Goal: Task Accomplishment & Management: Manage account settings

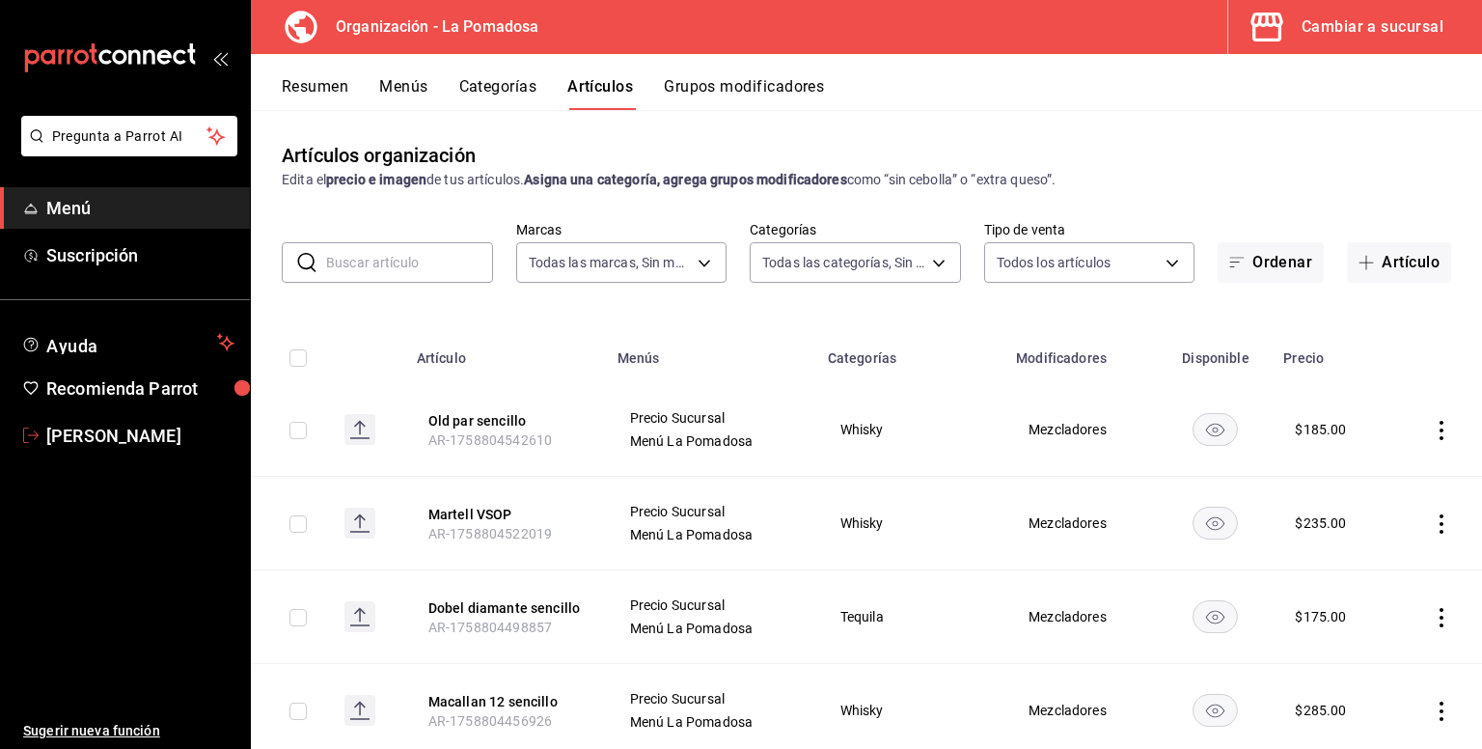
drag, startPoint x: 83, startPoint y: 432, endPoint x: 485, endPoint y: 402, distance: 403.6
click at [83, 432] on span "[PERSON_NAME]" at bounding box center [140, 436] width 188 height 26
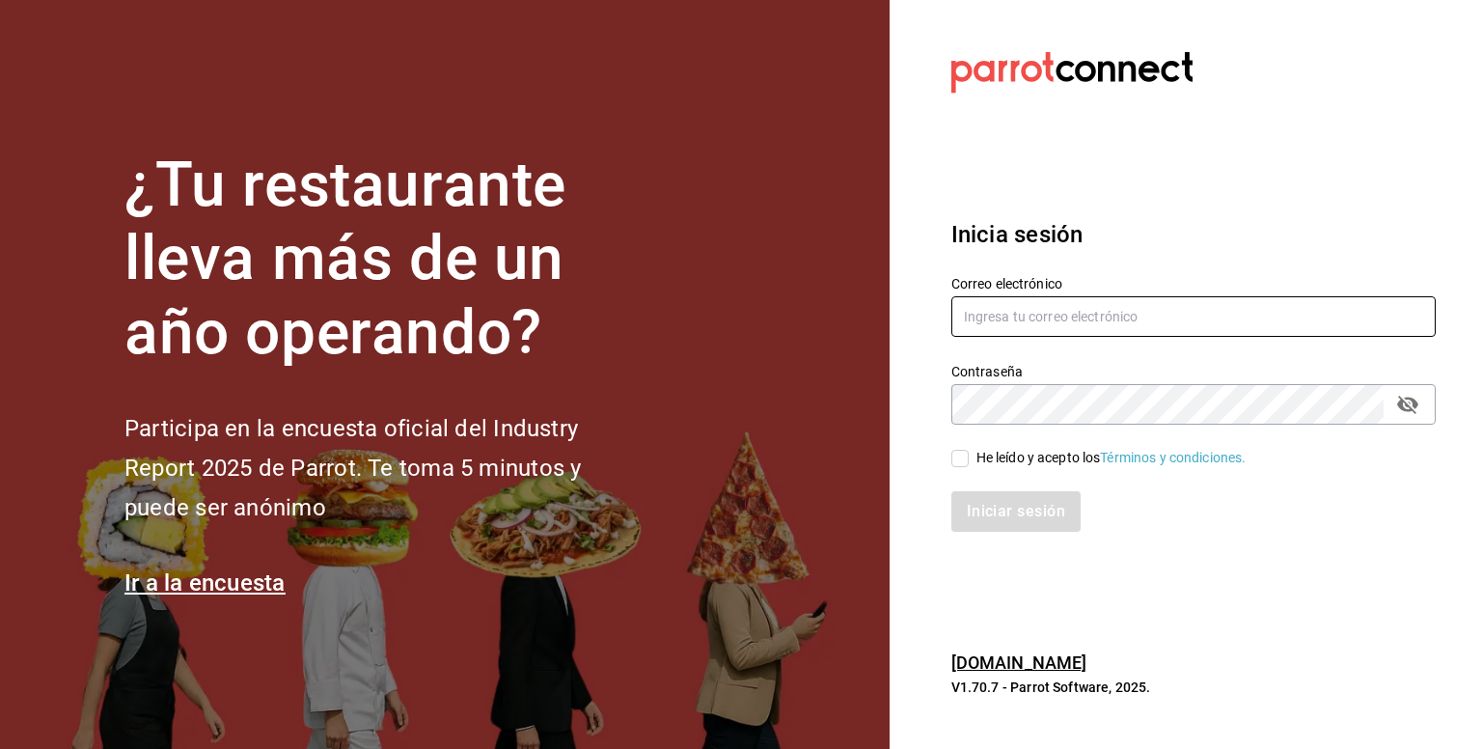
click at [1050, 301] on input "text" at bounding box center [1194, 316] width 484 height 41
type input "[EMAIL_ADDRESS][DOMAIN_NAME]"
click at [950, 460] on div "He leído y acepto los Términos y condiciones." at bounding box center [1182, 447] width 508 height 44
click at [961, 459] on input "He leído y acepto los Términos y condiciones." at bounding box center [960, 458] width 17 height 17
checkbox input "true"
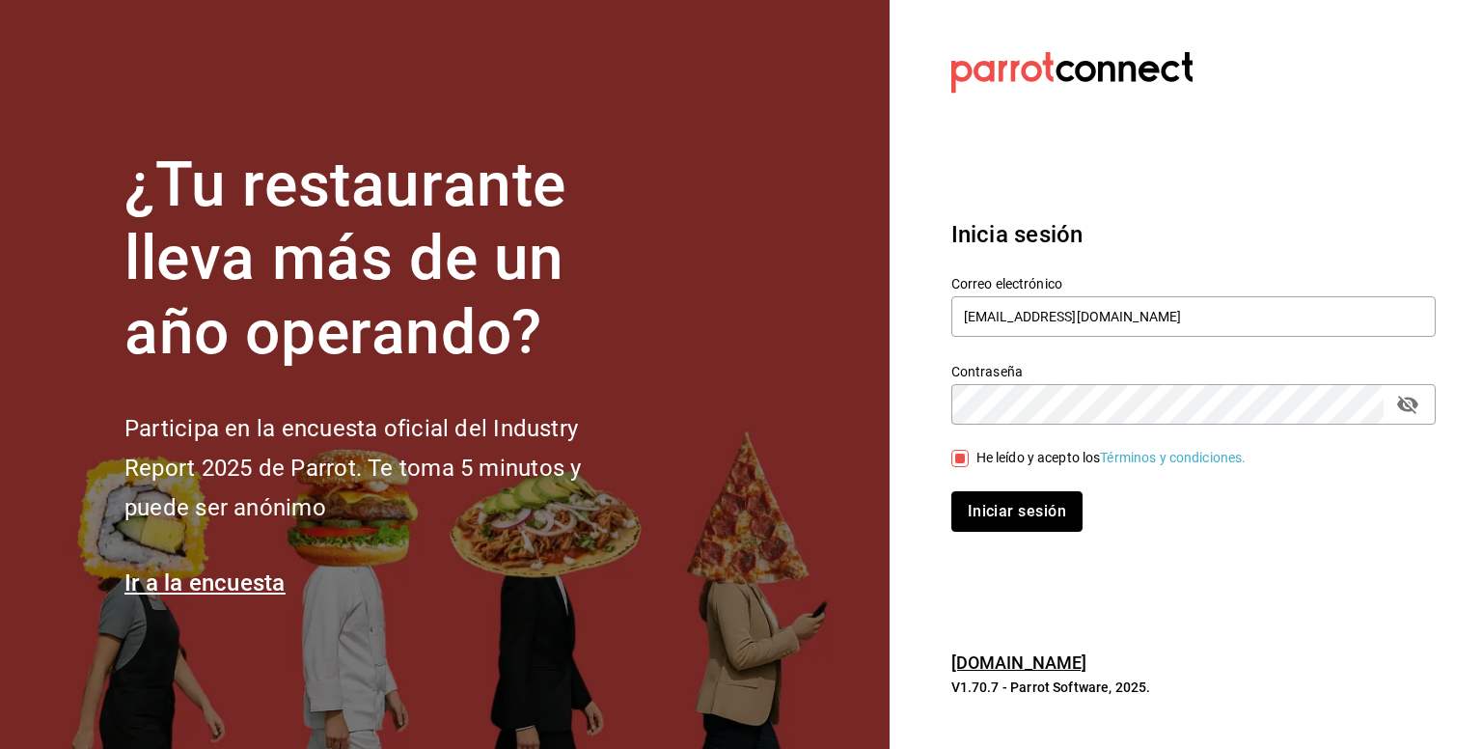
click at [990, 503] on button "Iniciar sesión" at bounding box center [1017, 511] width 131 height 41
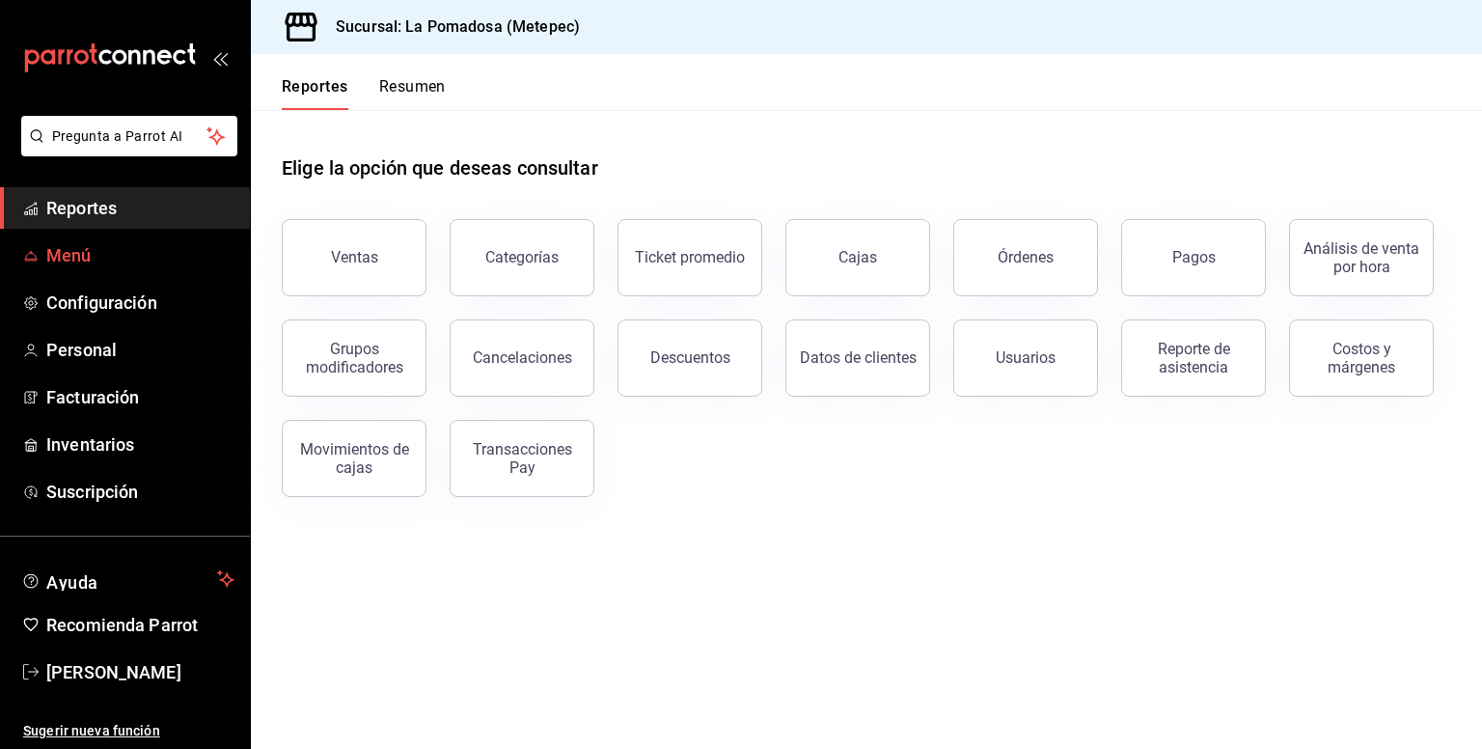
click at [86, 263] on span "Menú" at bounding box center [140, 255] width 188 height 26
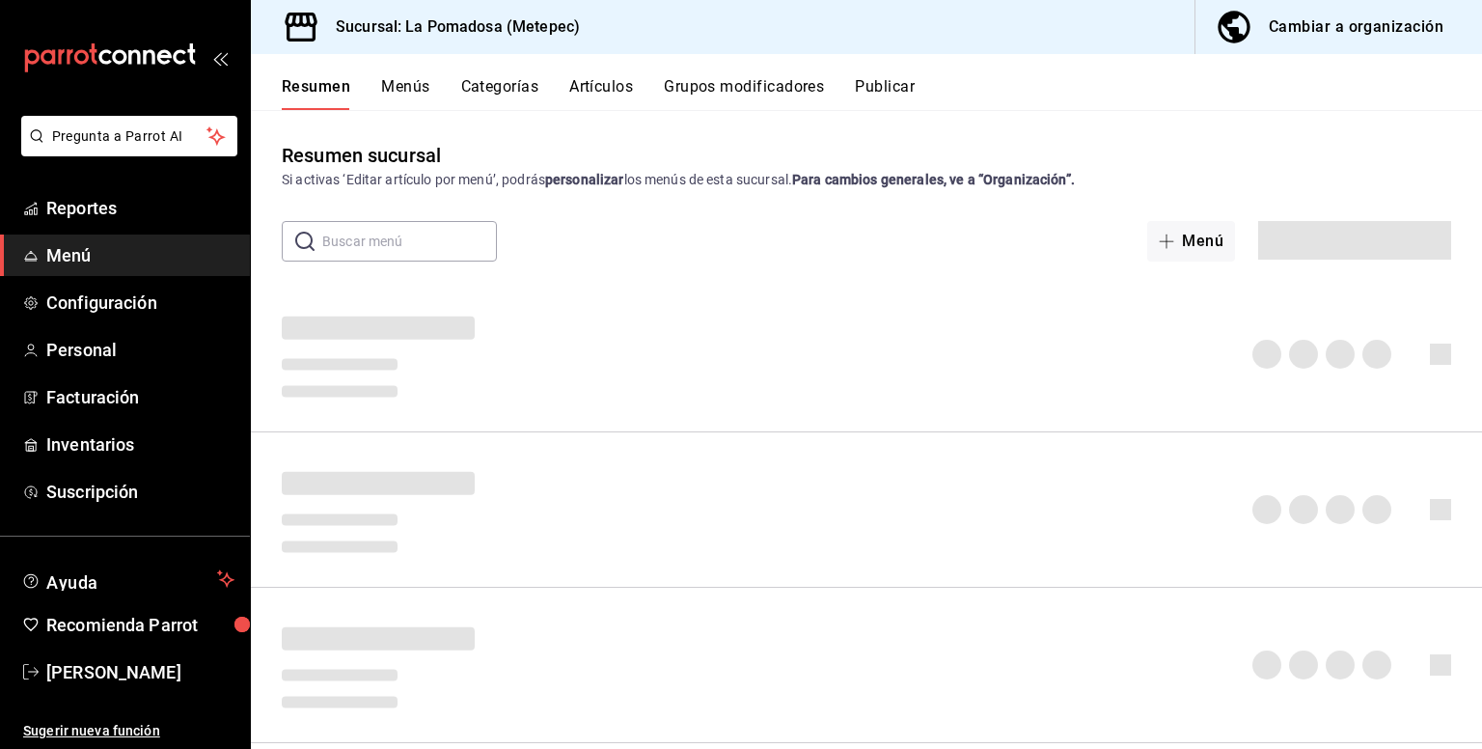
click at [1350, 17] on div "Cambiar a organización" at bounding box center [1356, 27] width 175 height 27
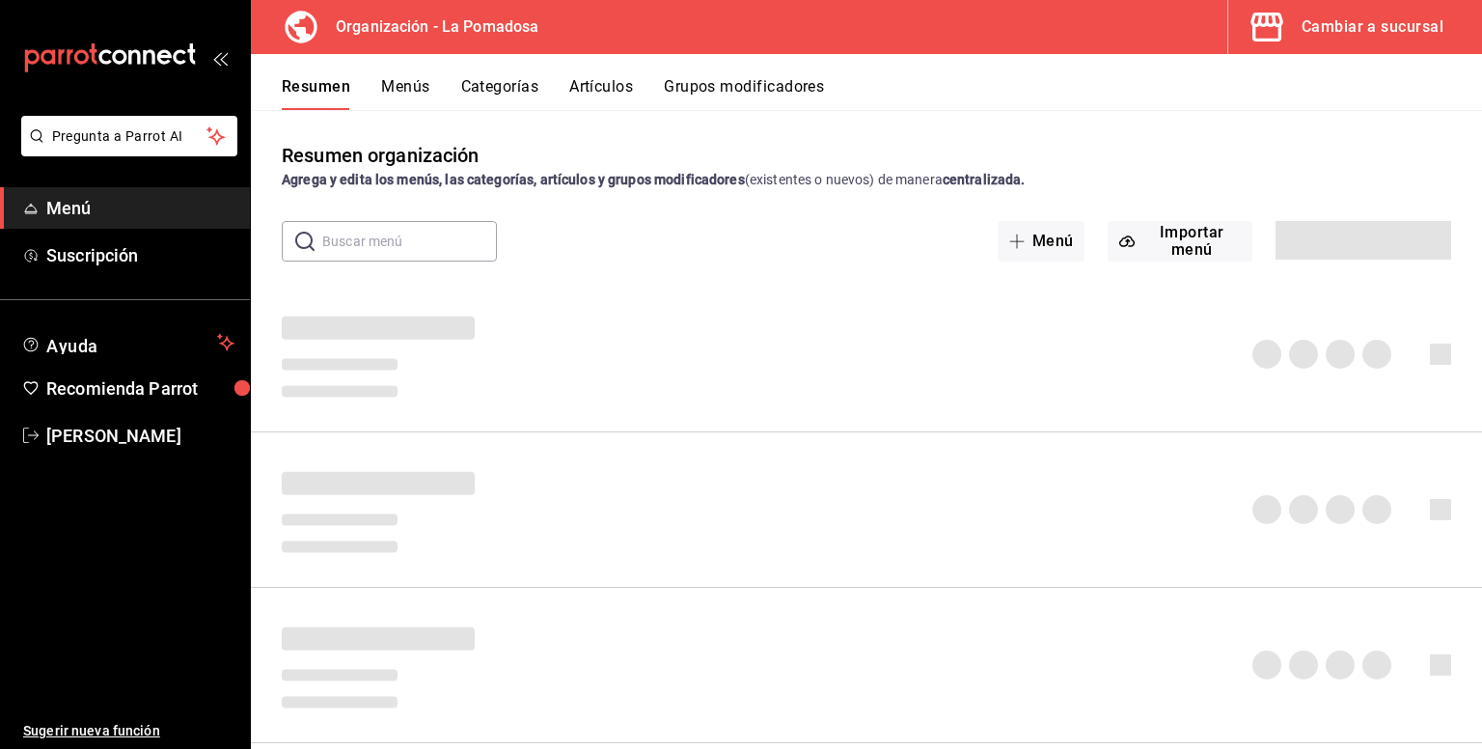
click at [610, 79] on button "Artículos" at bounding box center [601, 93] width 64 height 33
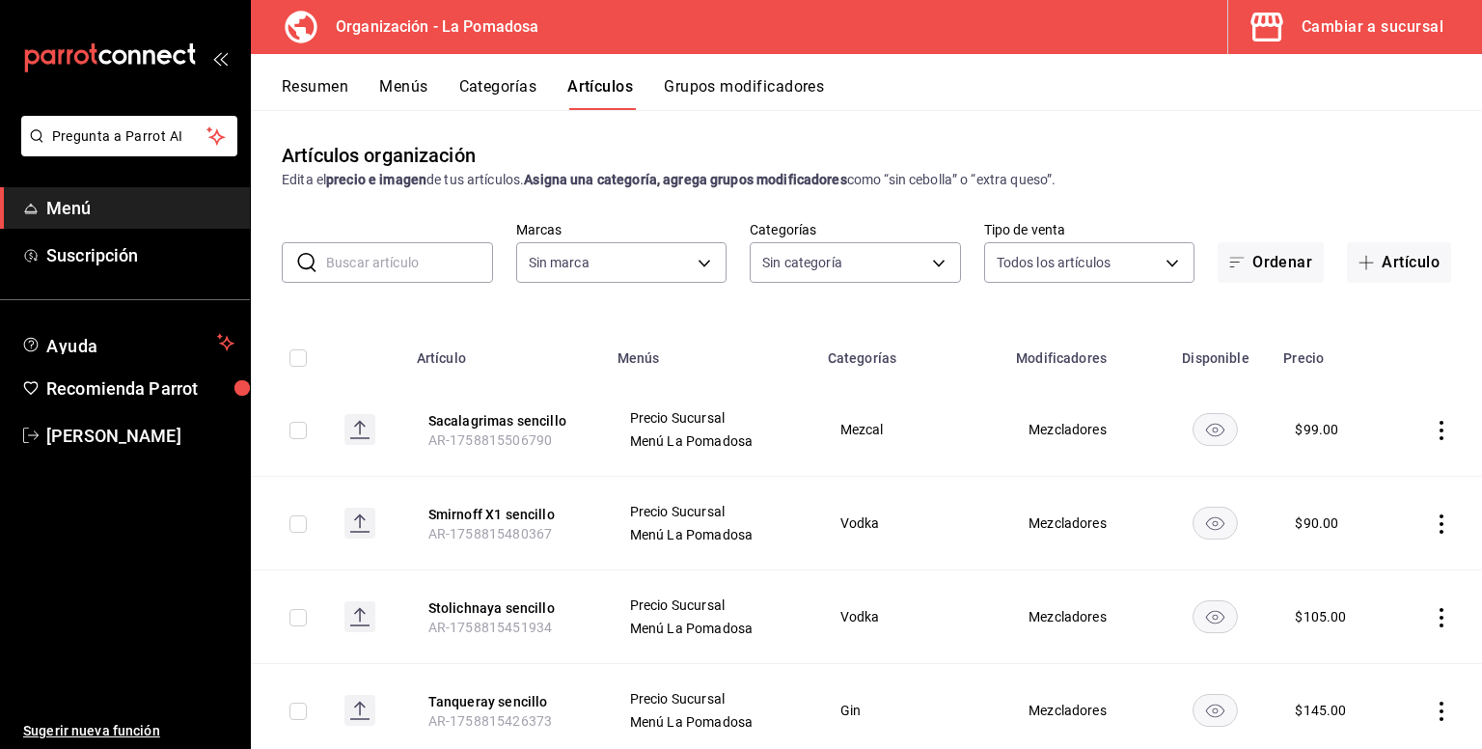
type input "9f12bf36-0f27-4c86-b0de-43bfd2d47937"
type input "8046ac17-78c4-4c04-86b0-4195422d0950,c2b82cfe-48ae-47e2-b7b4-fb515b7f67d8,808a3…"
click at [526, 417] on button "Sacalagrimas sencillo" at bounding box center [506, 420] width 154 height 19
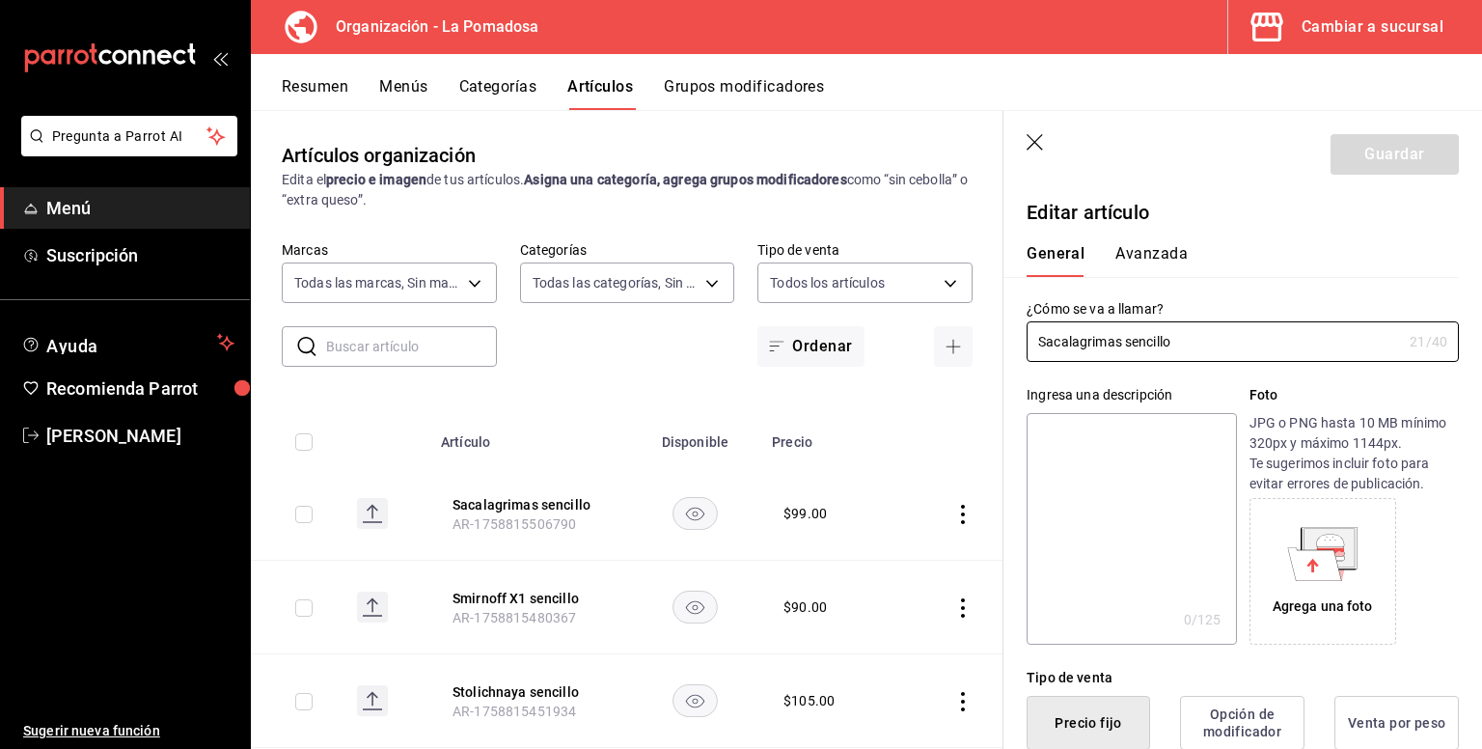
type input "$99.00"
radio input "false"
radio input "true"
click at [1040, 140] on icon "button" at bounding box center [1036, 143] width 19 height 19
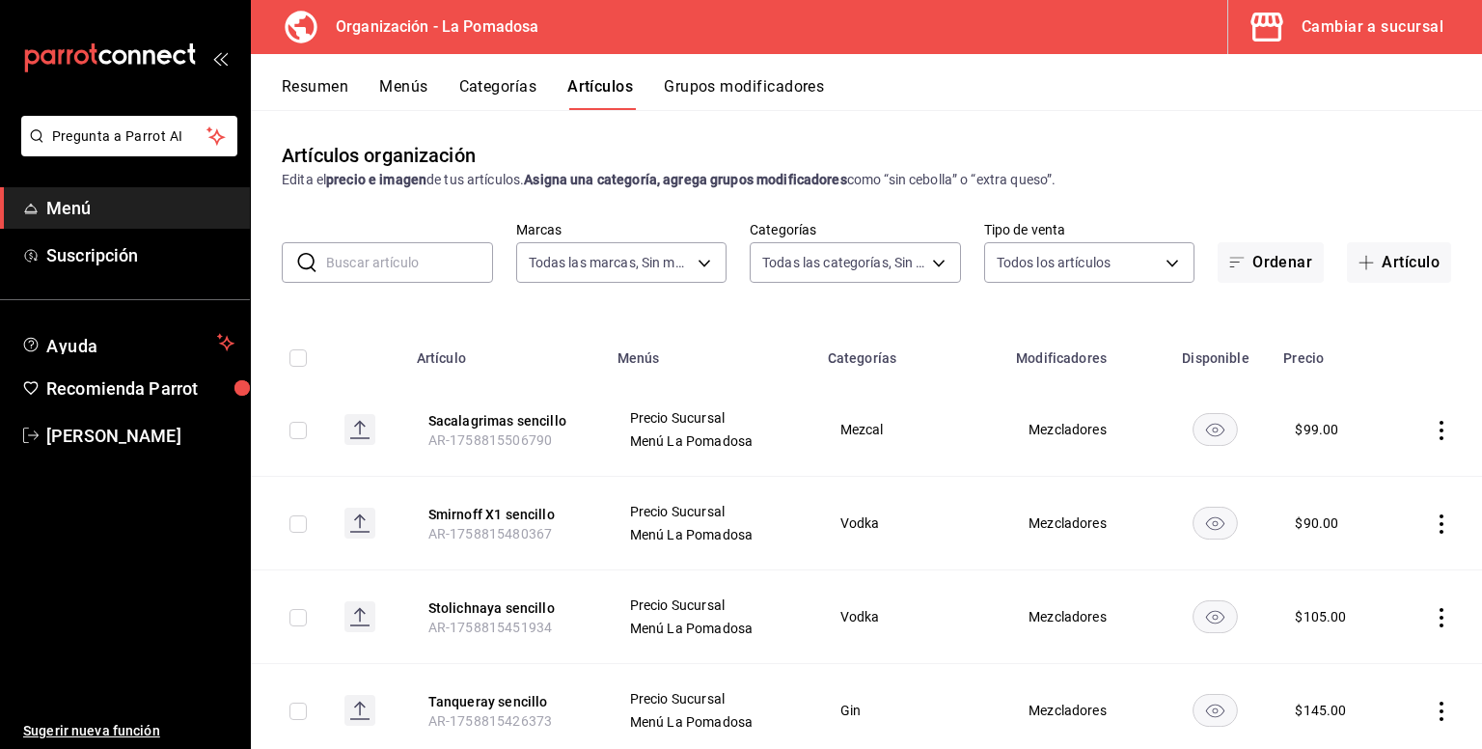
click at [122, 205] on span "Menú" at bounding box center [140, 208] width 188 height 26
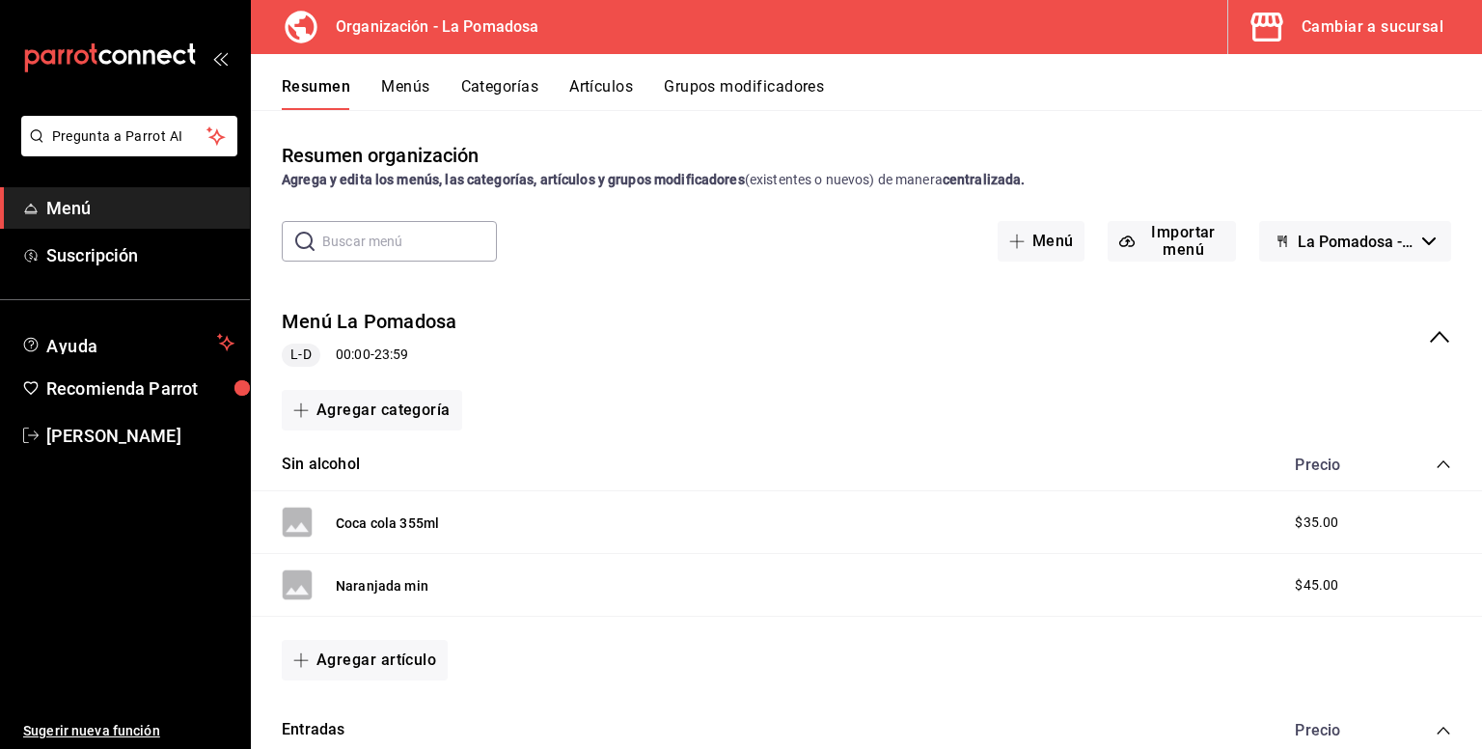
click at [159, 50] on icon "mailbox folders" at bounding box center [110, 57] width 174 height 29
click at [106, 437] on span "[PERSON_NAME]" at bounding box center [140, 436] width 188 height 26
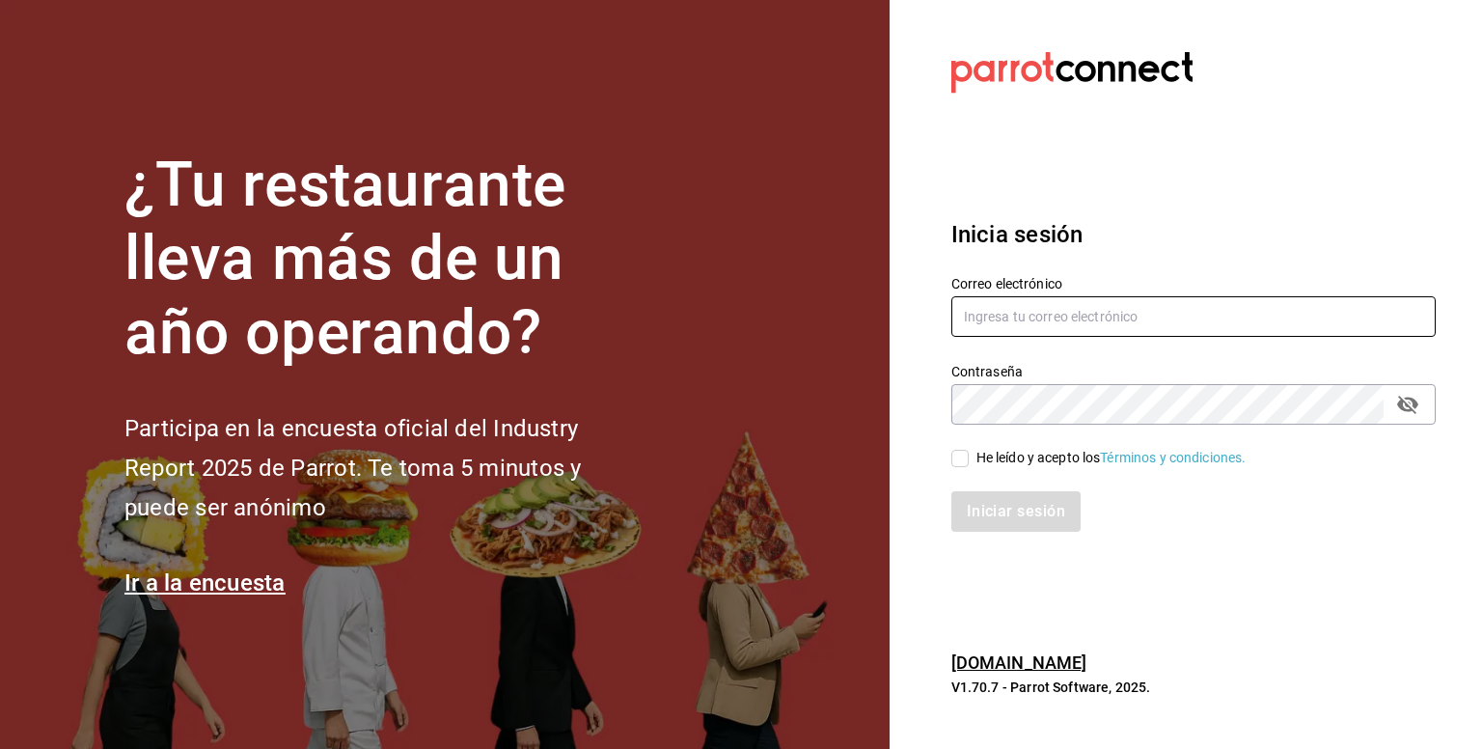
click at [1011, 311] on input "text" at bounding box center [1194, 316] width 484 height 41
type input "[EMAIL_ADDRESS][DOMAIN_NAME]"
click at [961, 459] on input "He leído y acepto los Términos y condiciones." at bounding box center [960, 458] width 17 height 17
checkbox input "true"
click at [1006, 512] on button "Iniciar sesión" at bounding box center [1017, 511] width 131 height 41
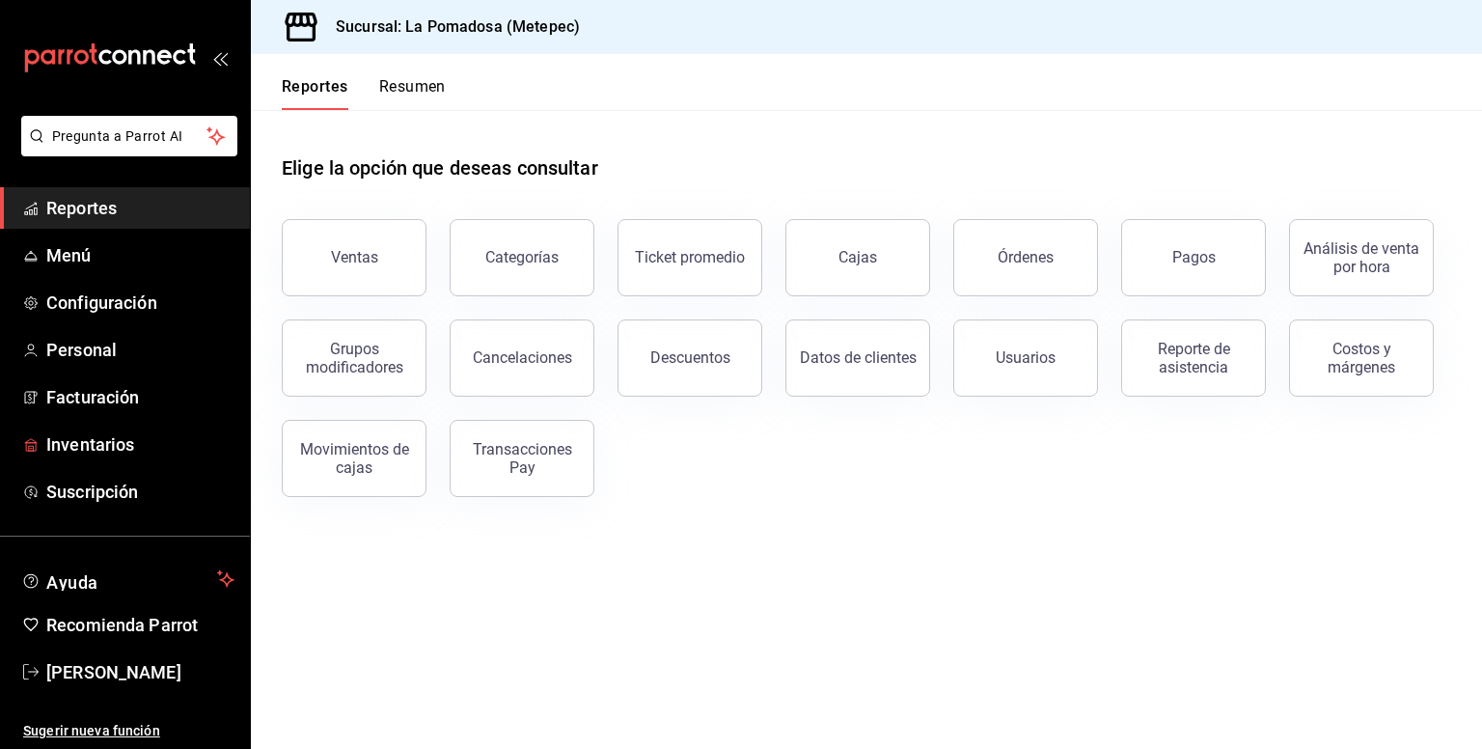
click at [123, 437] on span "Inventarios" at bounding box center [140, 444] width 188 height 26
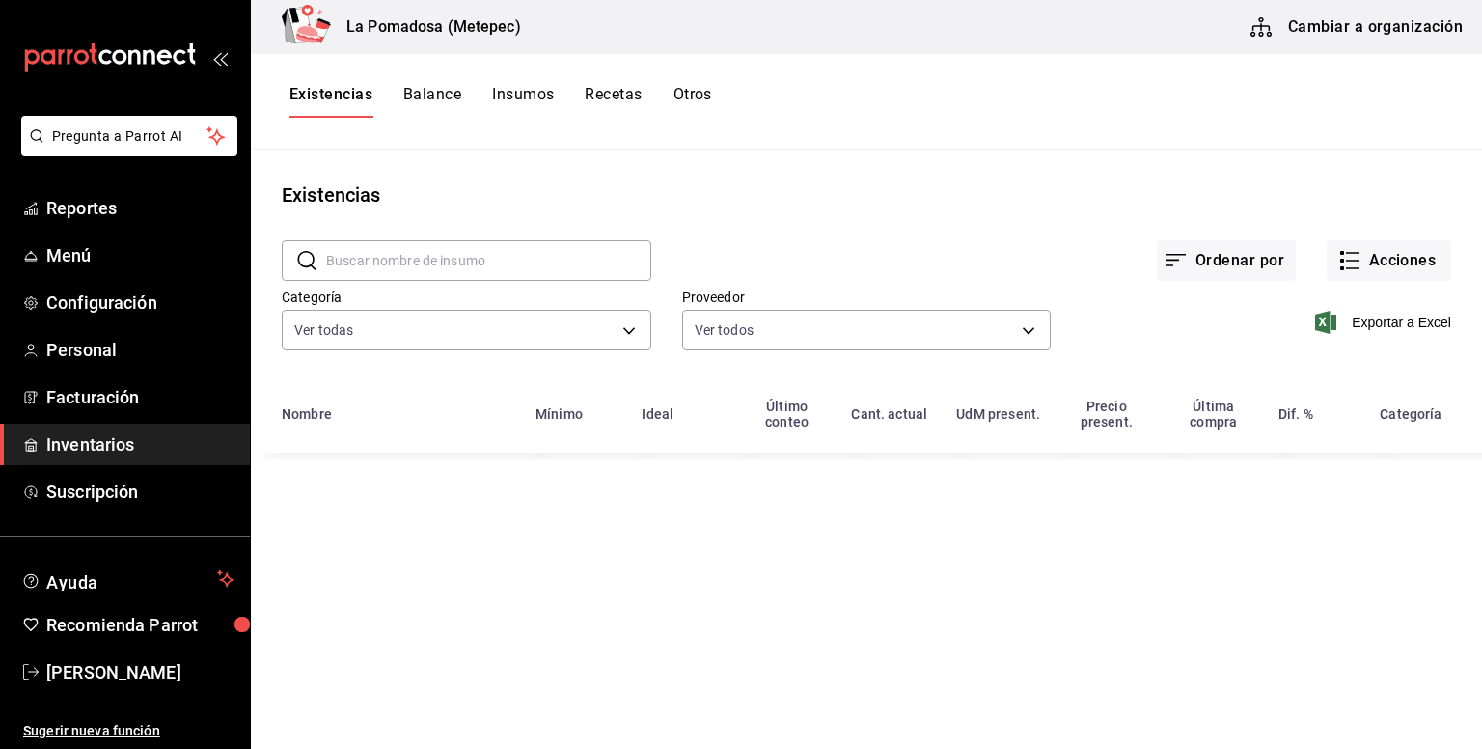
click at [610, 94] on button "Recetas" at bounding box center [613, 101] width 57 height 33
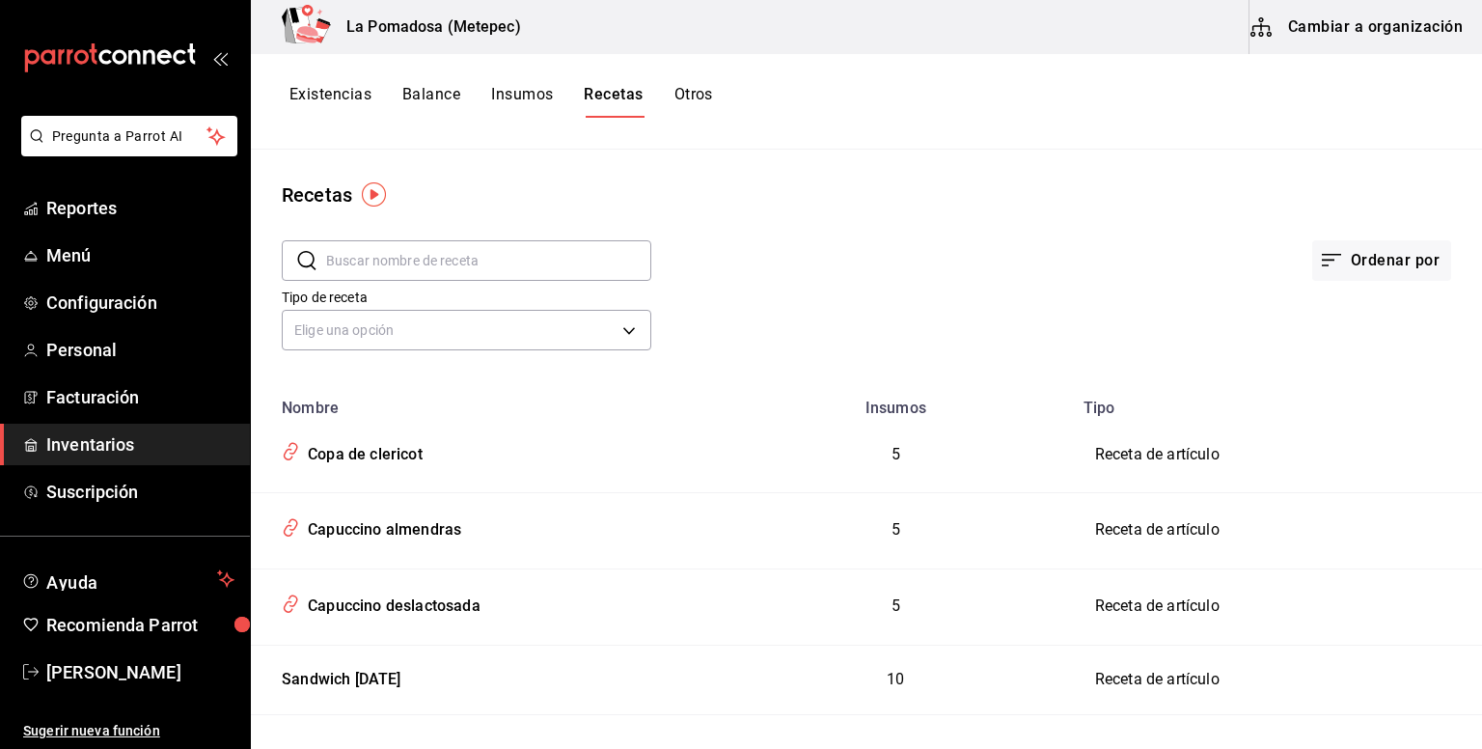
click at [1345, 18] on button "Cambiar a organización" at bounding box center [1358, 27] width 217 height 54
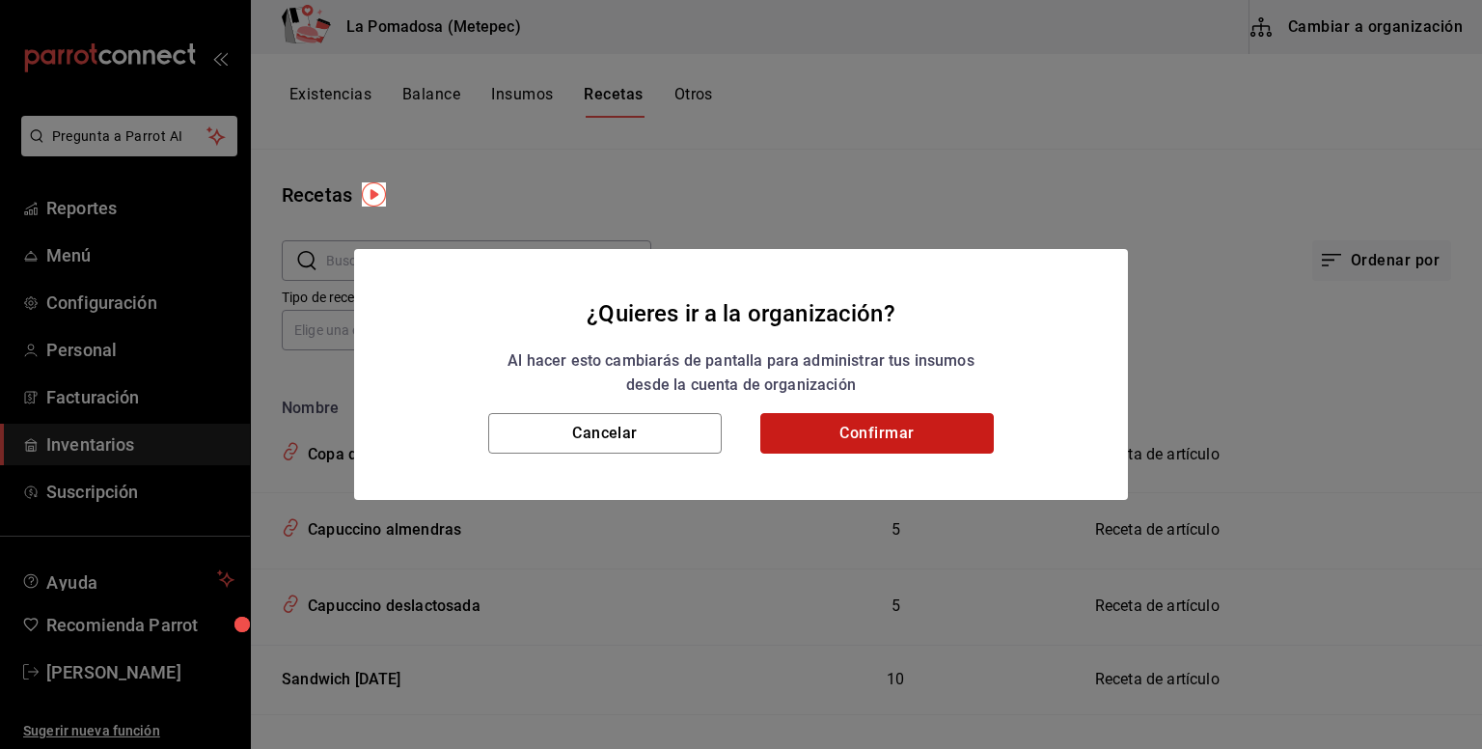
click at [910, 422] on button "Confirmar" at bounding box center [878, 433] width 234 height 41
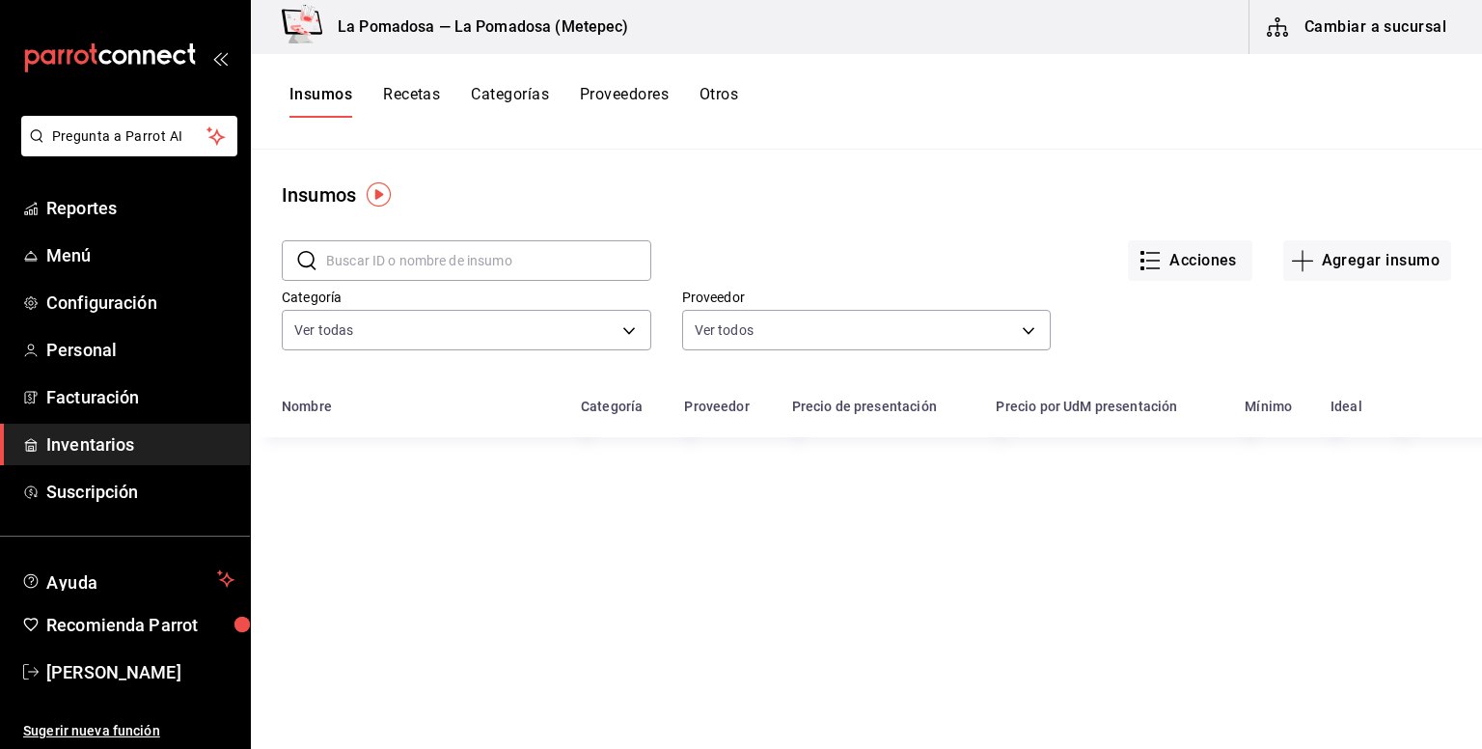
click at [418, 98] on button "Recetas" at bounding box center [411, 101] width 57 height 33
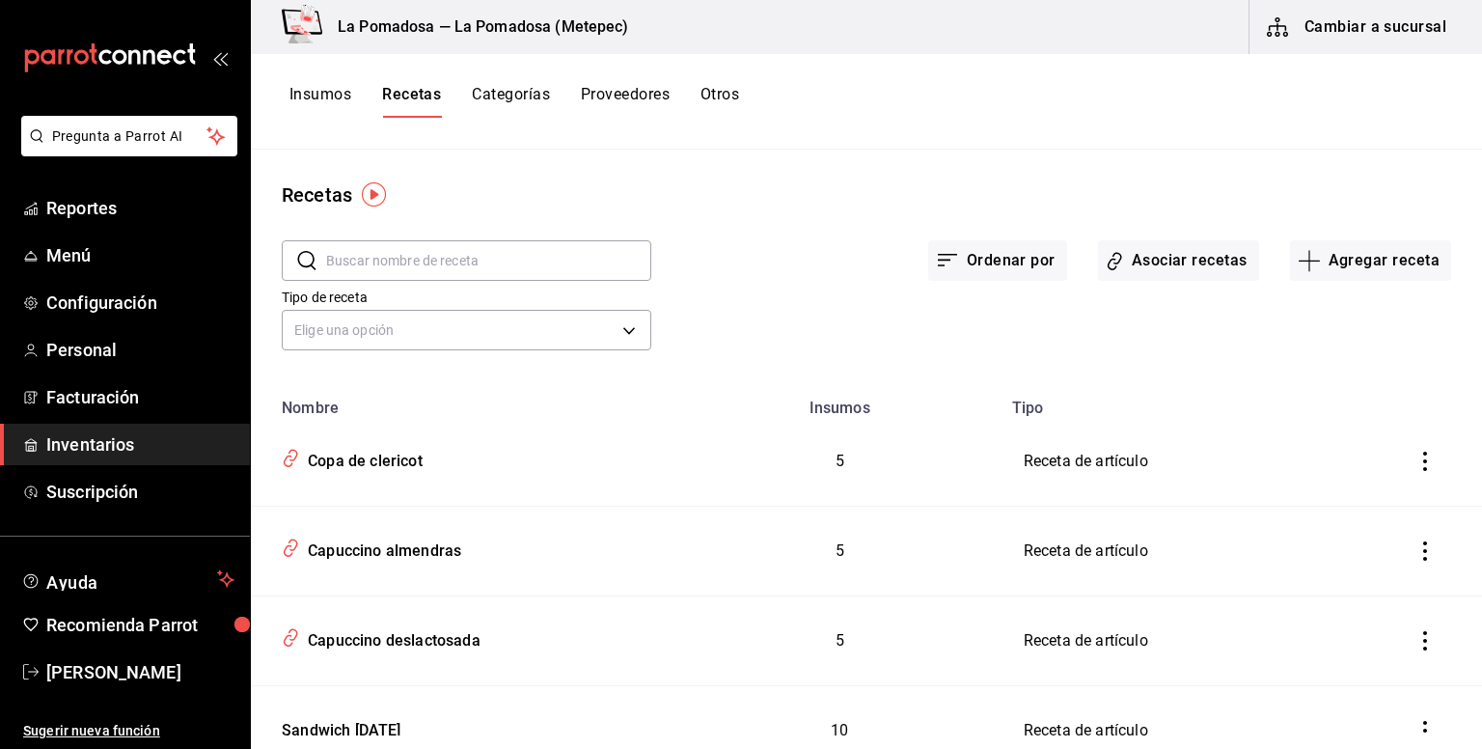
click at [418, 98] on button "Recetas" at bounding box center [411, 101] width 59 height 33
click at [1158, 264] on button "Asociar recetas" at bounding box center [1178, 260] width 161 height 41
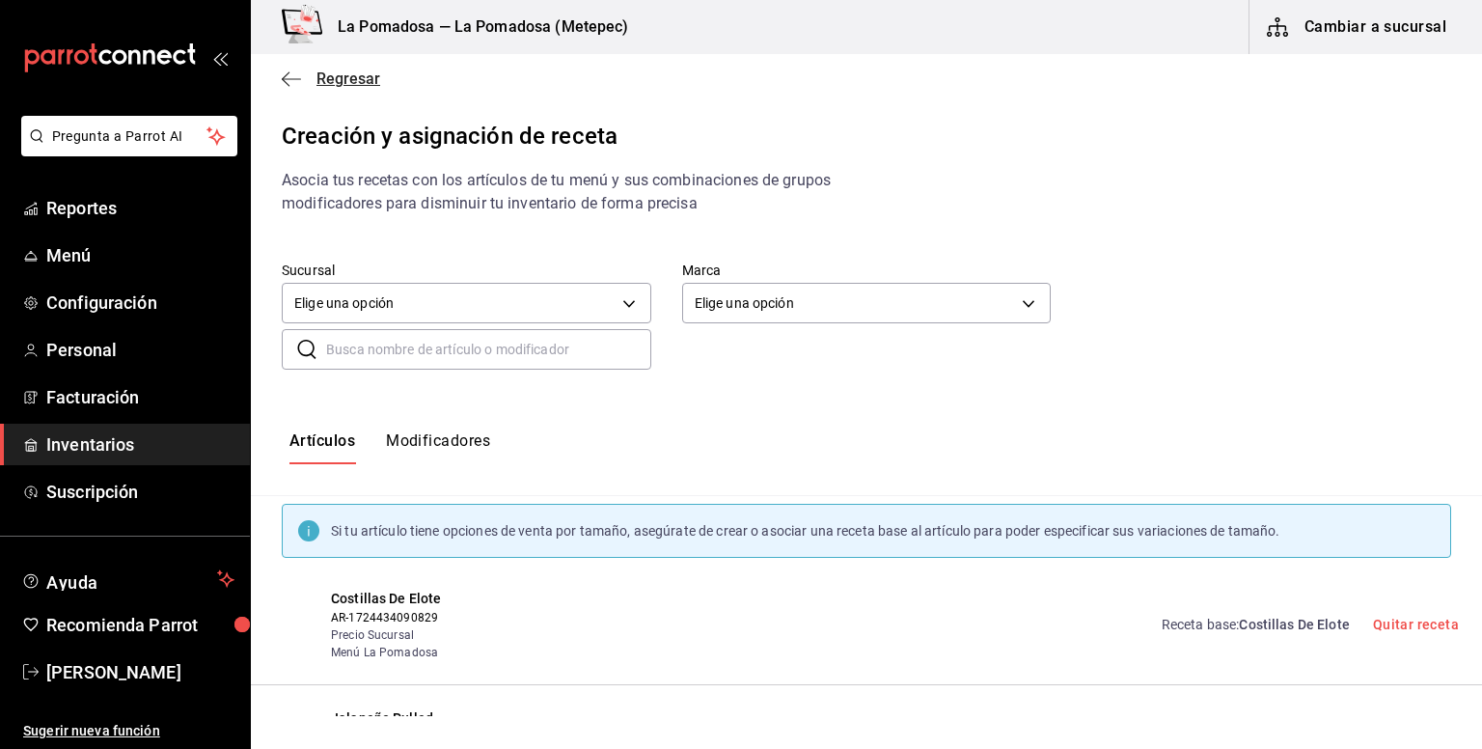
click at [364, 85] on span "Regresar" at bounding box center [349, 78] width 64 height 18
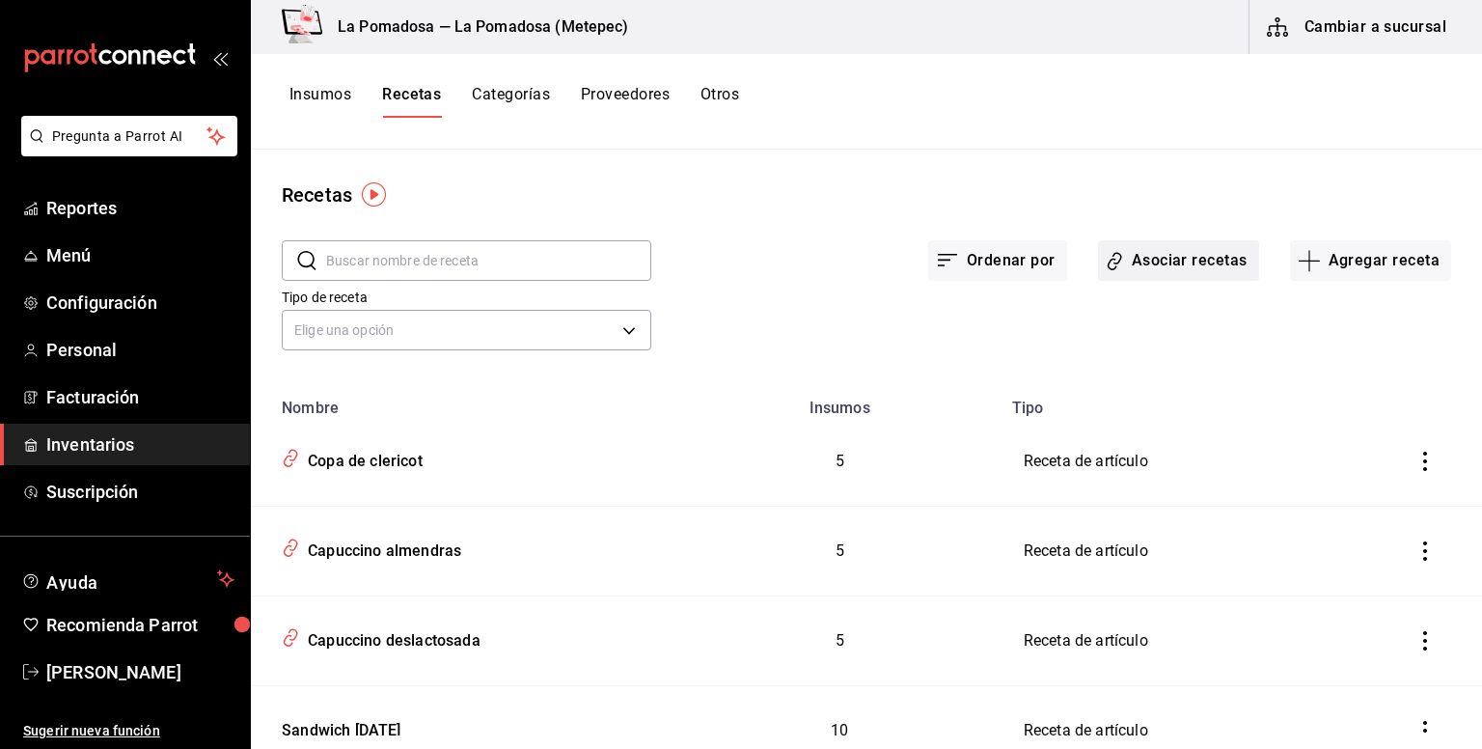
click at [1138, 251] on button "Asociar recetas" at bounding box center [1178, 260] width 161 height 41
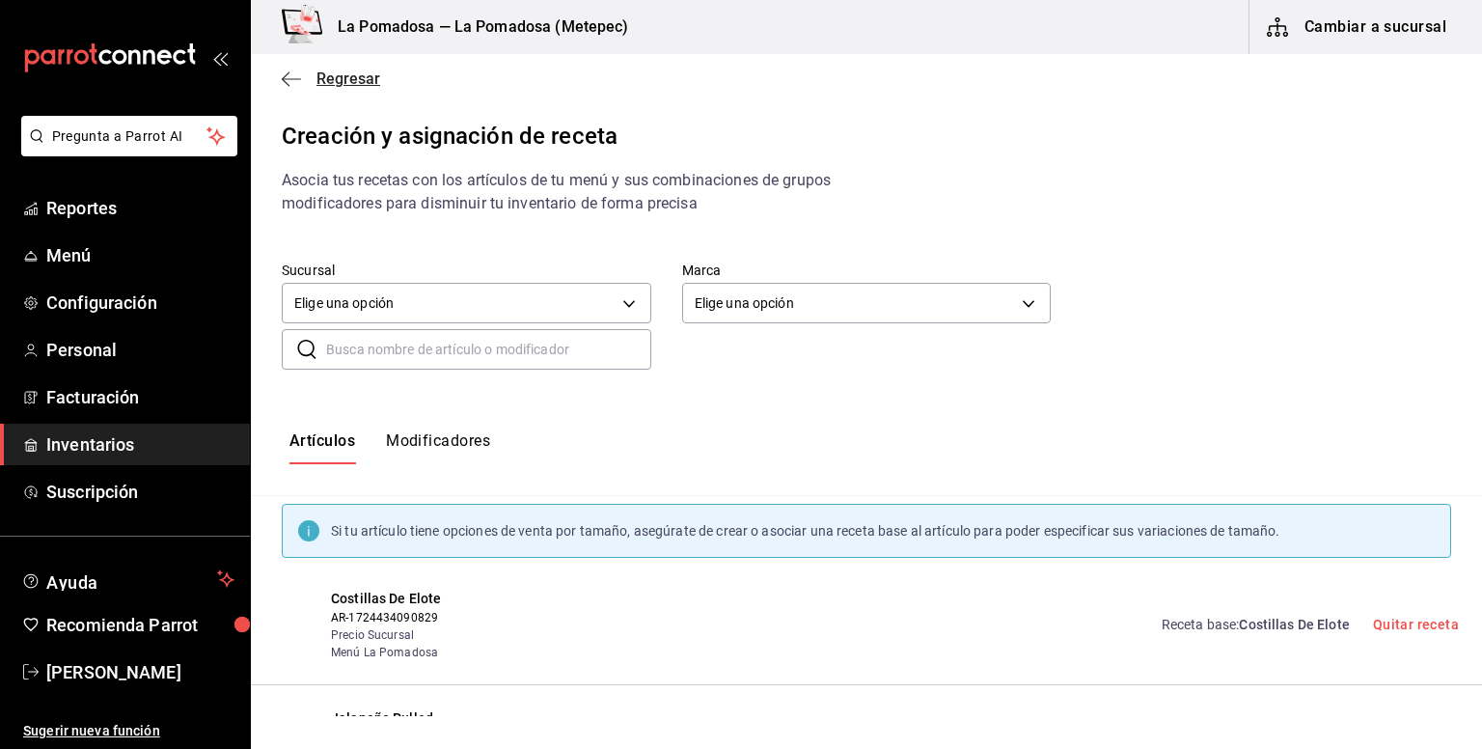
click at [343, 69] on span "Regresar" at bounding box center [349, 78] width 64 height 18
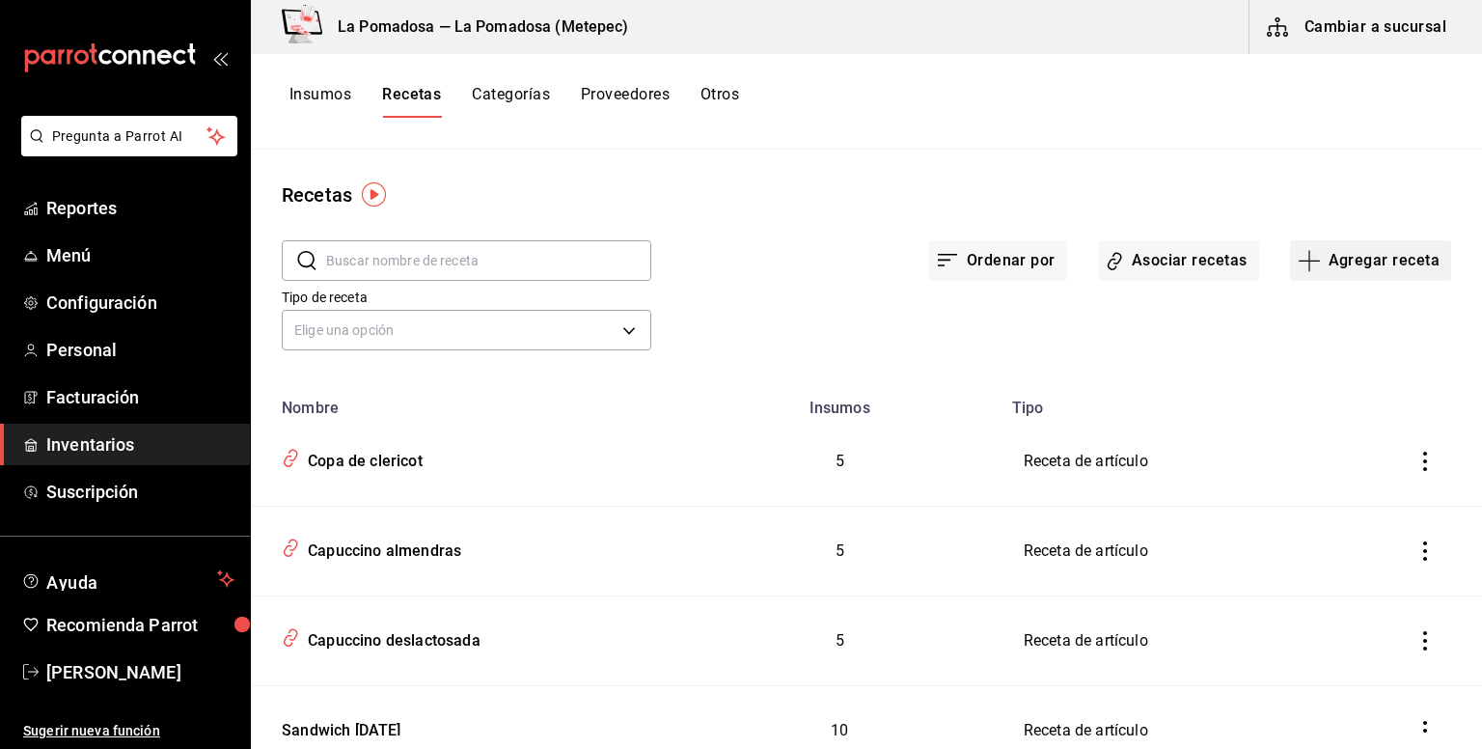
click at [1363, 263] on button "Agregar receta" at bounding box center [1370, 260] width 161 height 41
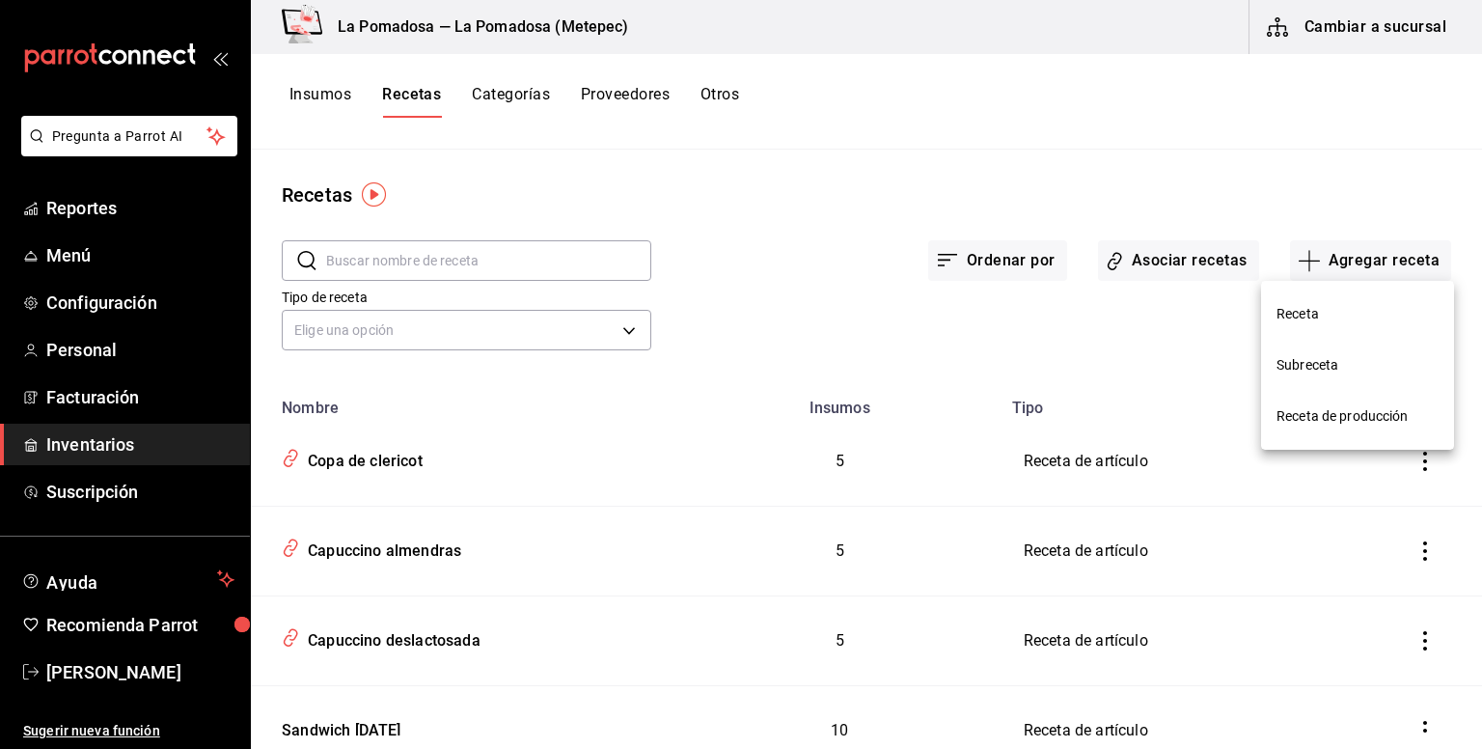
click at [795, 317] on div at bounding box center [741, 374] width 1482 height 749
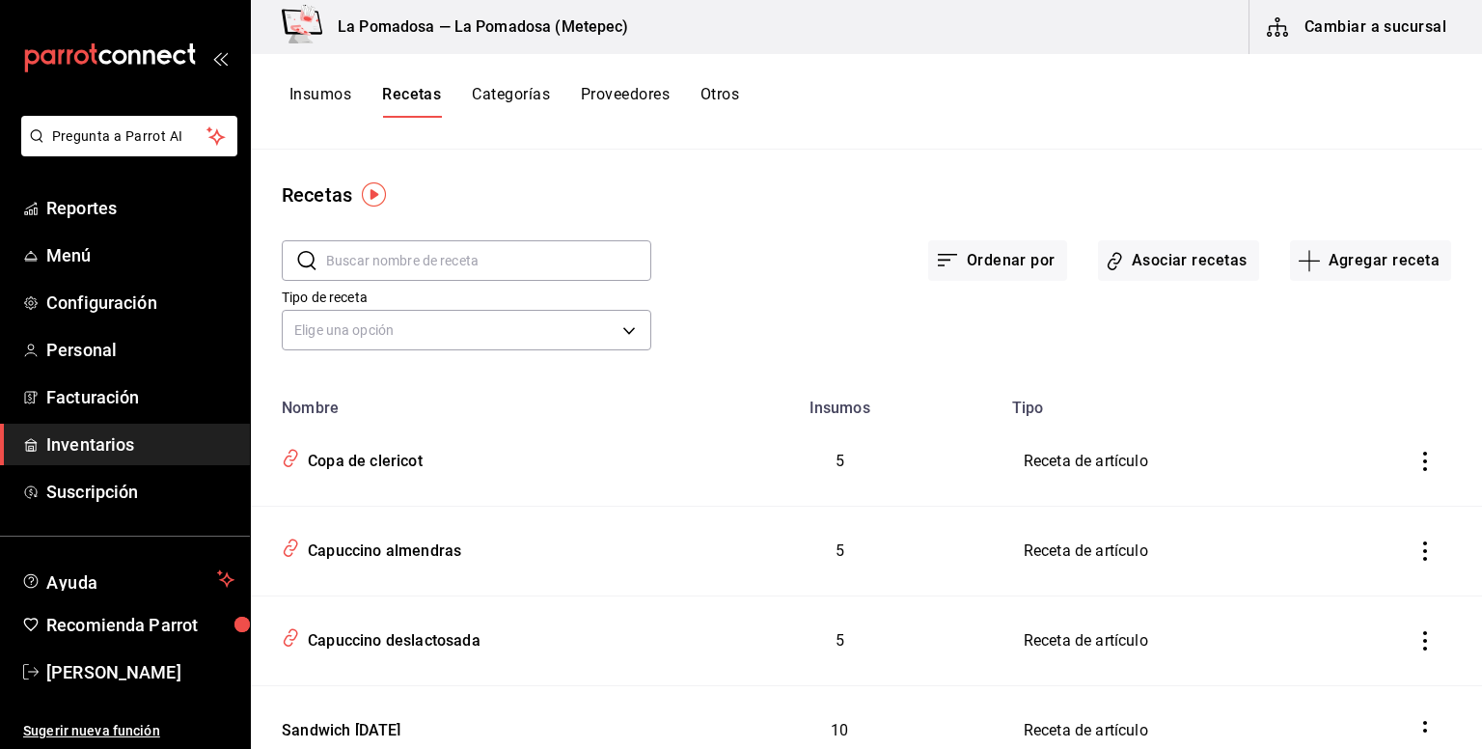
click at [442, 258] on input "text" at bounding box center [488, 260] width 325 height 39
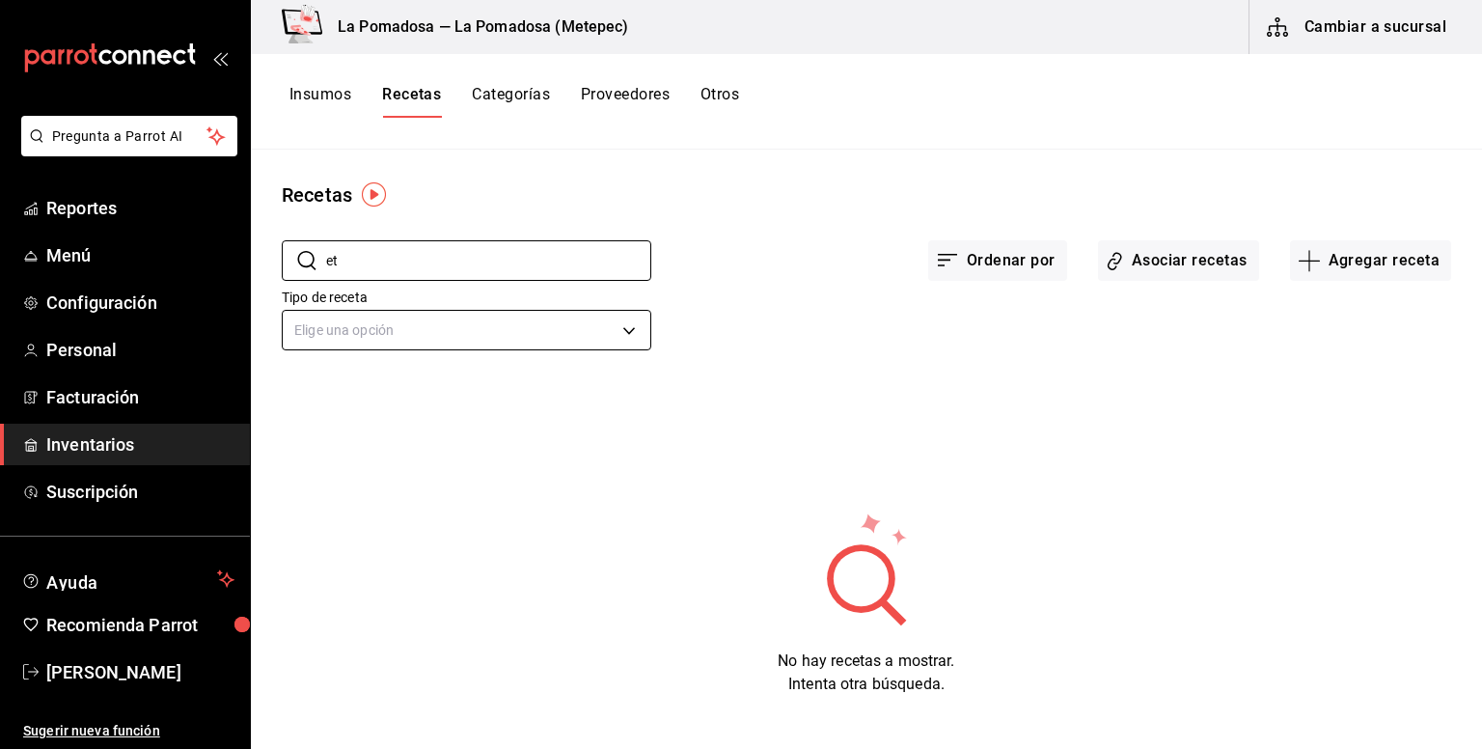
type input "e"
click at [1177, 266] on button "Asociar recetas" at bounding box center [1178, 260] width 161 height 41
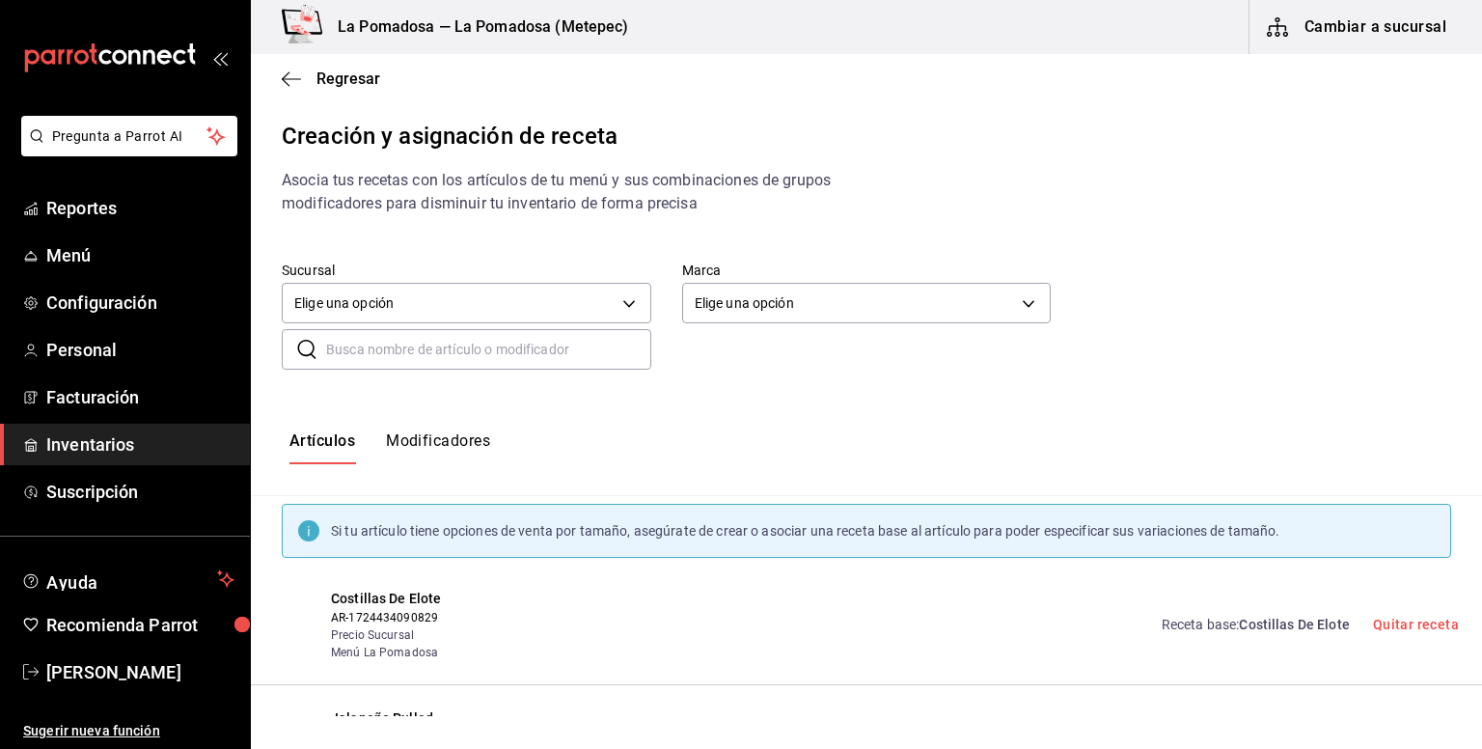
click at [402, 349] on input "text" at bounding box center [488, 349] width 325 height 39
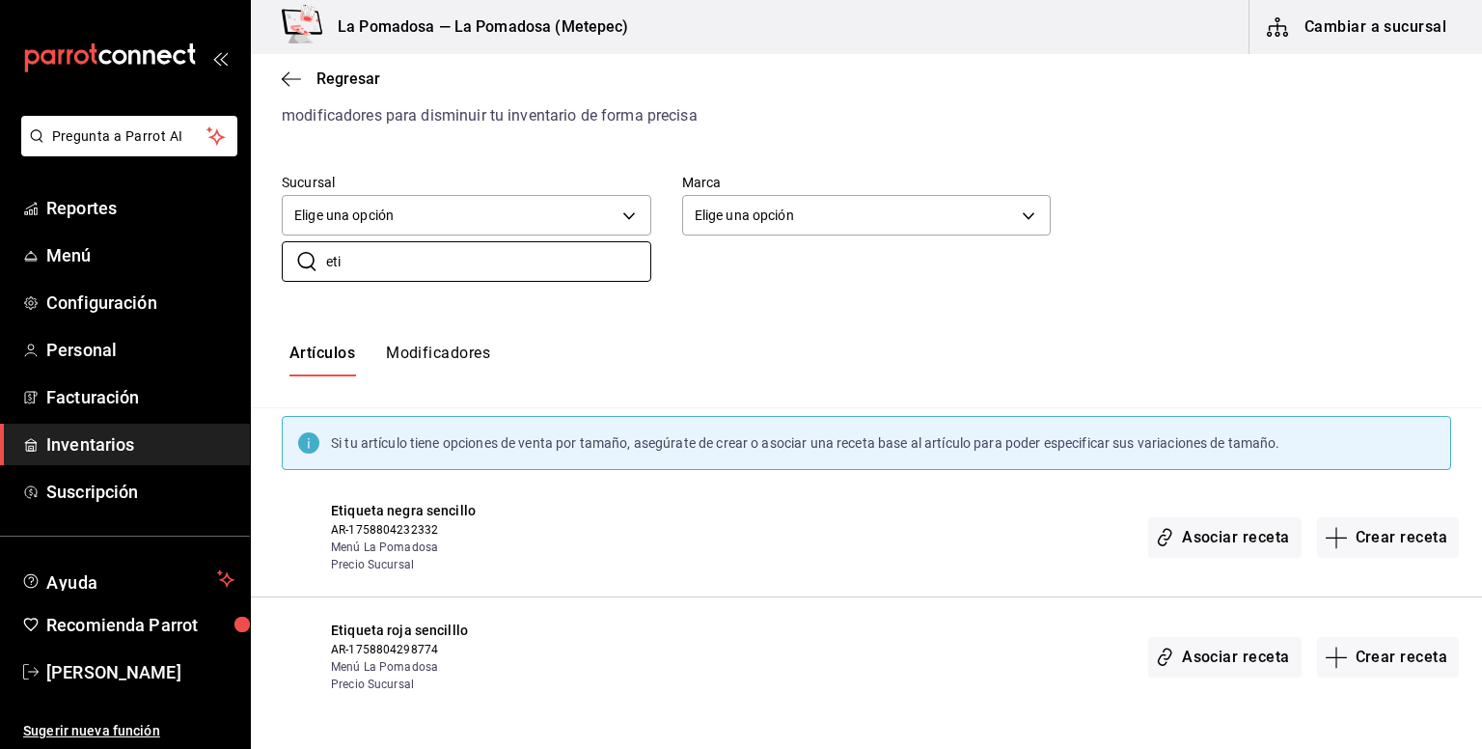
scroll to position [88, 0]
click at [370, 264] on input "eti" at bounding box center [488, 261] width 325 height 39
type input "e"
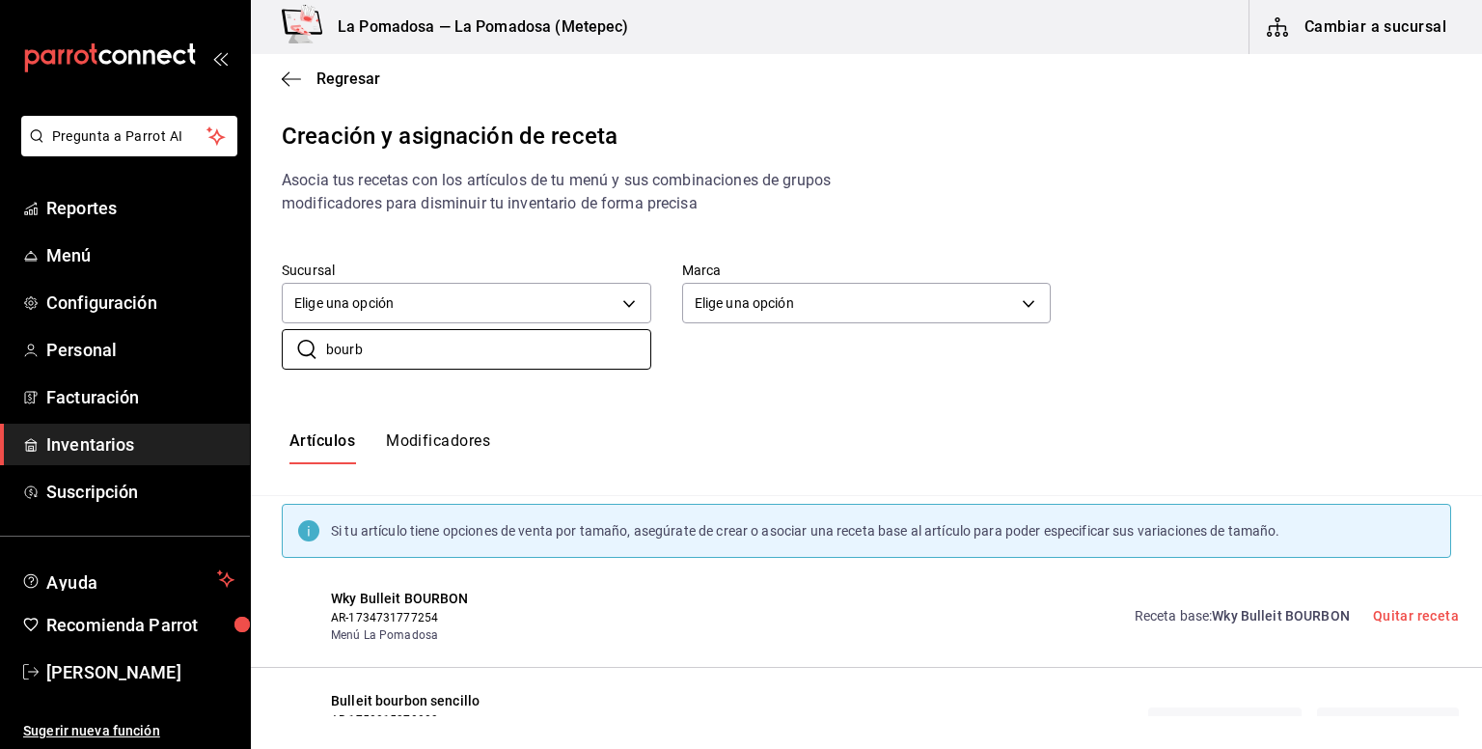
type input "bourb"
click at [437, 603] on span "Wky Bulleit BOURBON" at bounding box center [461, 599] width 261 height 20
click at [1240, 613] on span "Wky Bulleit BOURBON" at bounding box center [1281, 615] width 138 height 15
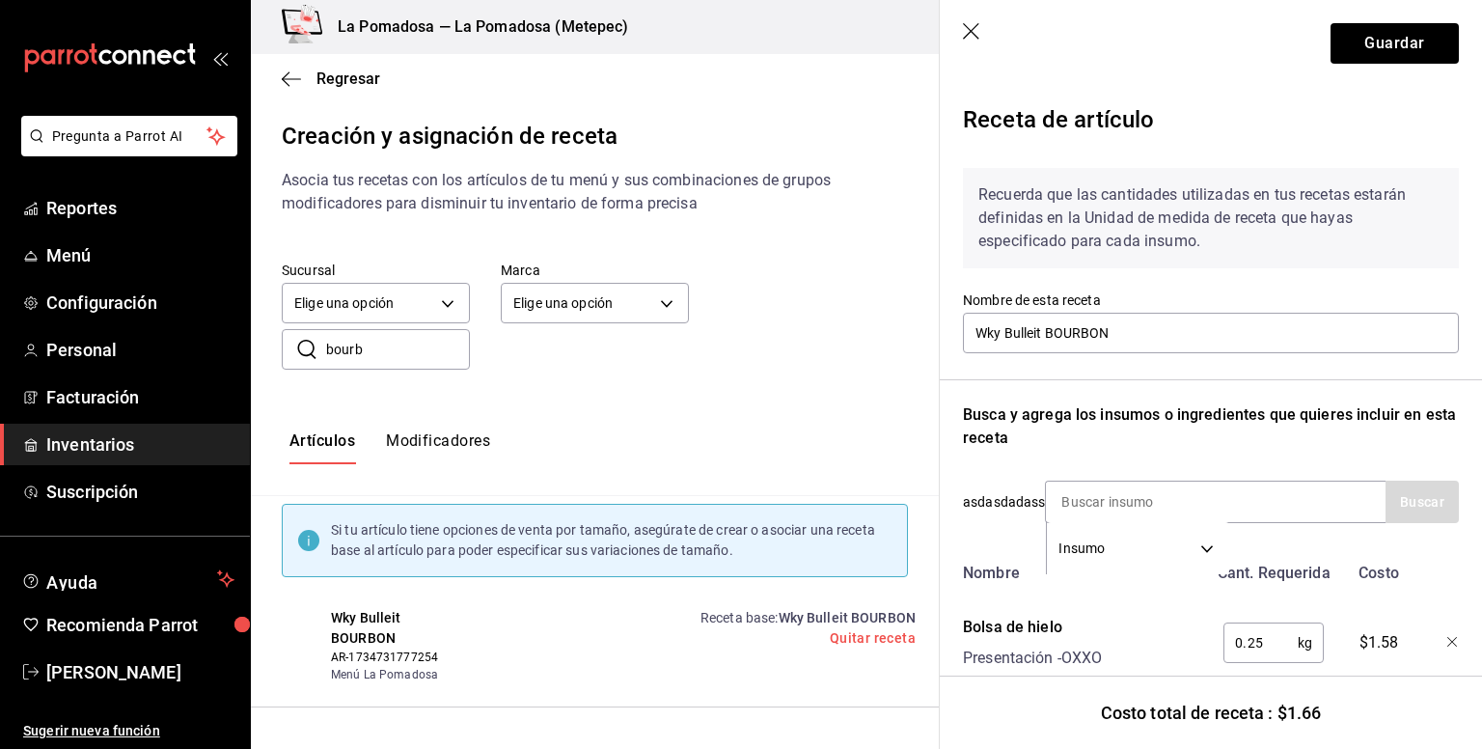
scroll to position [184, 0]
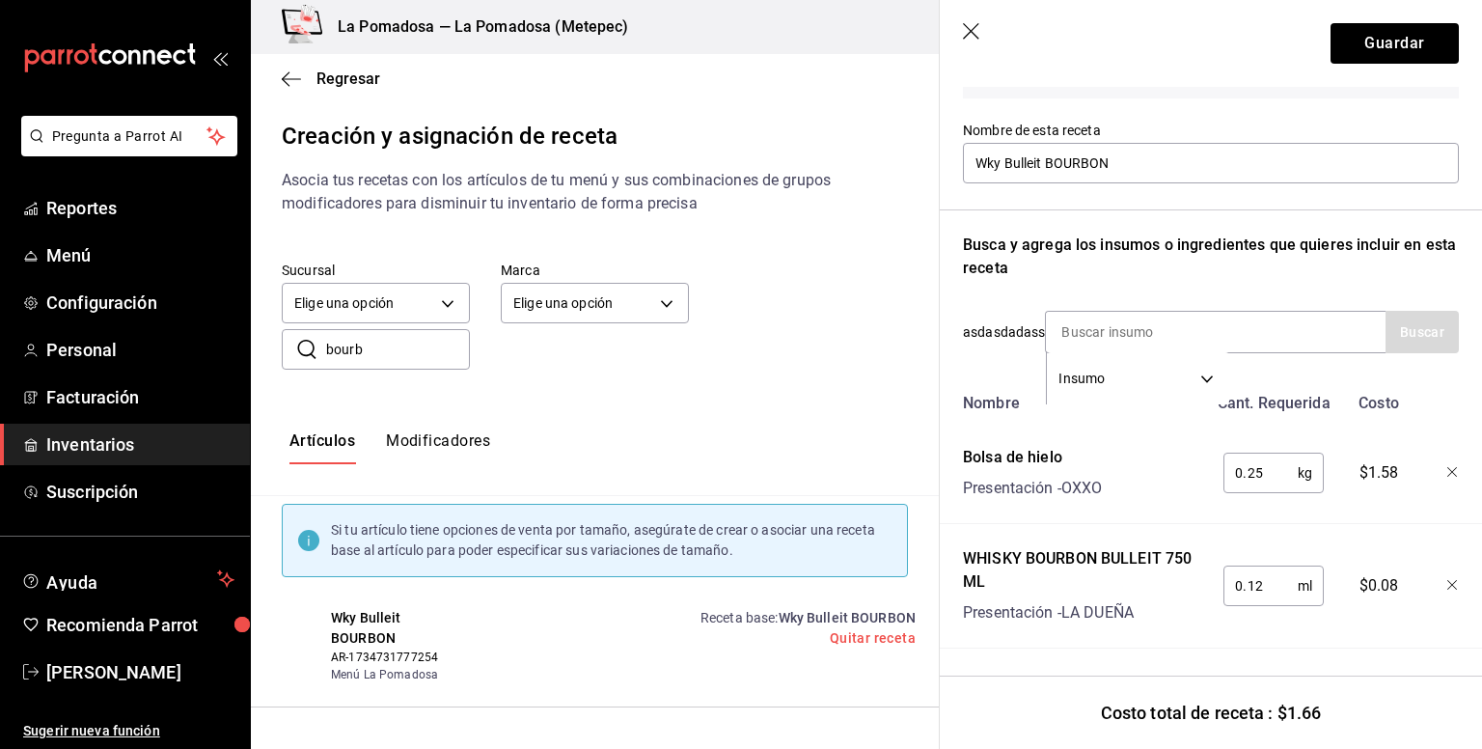
click at [961, 291] on div "Receta de artículo Recuerda que las cantidades utilizadas en tus recetas estará…" at bounding box center [1211, 333] width 542 height 832
click at [1231, 278] on div "Recuerda que las cantidades utilizadas en tus recetas estarán definidas en la U…" at bounding box center [1211, 316] width 496 height 666
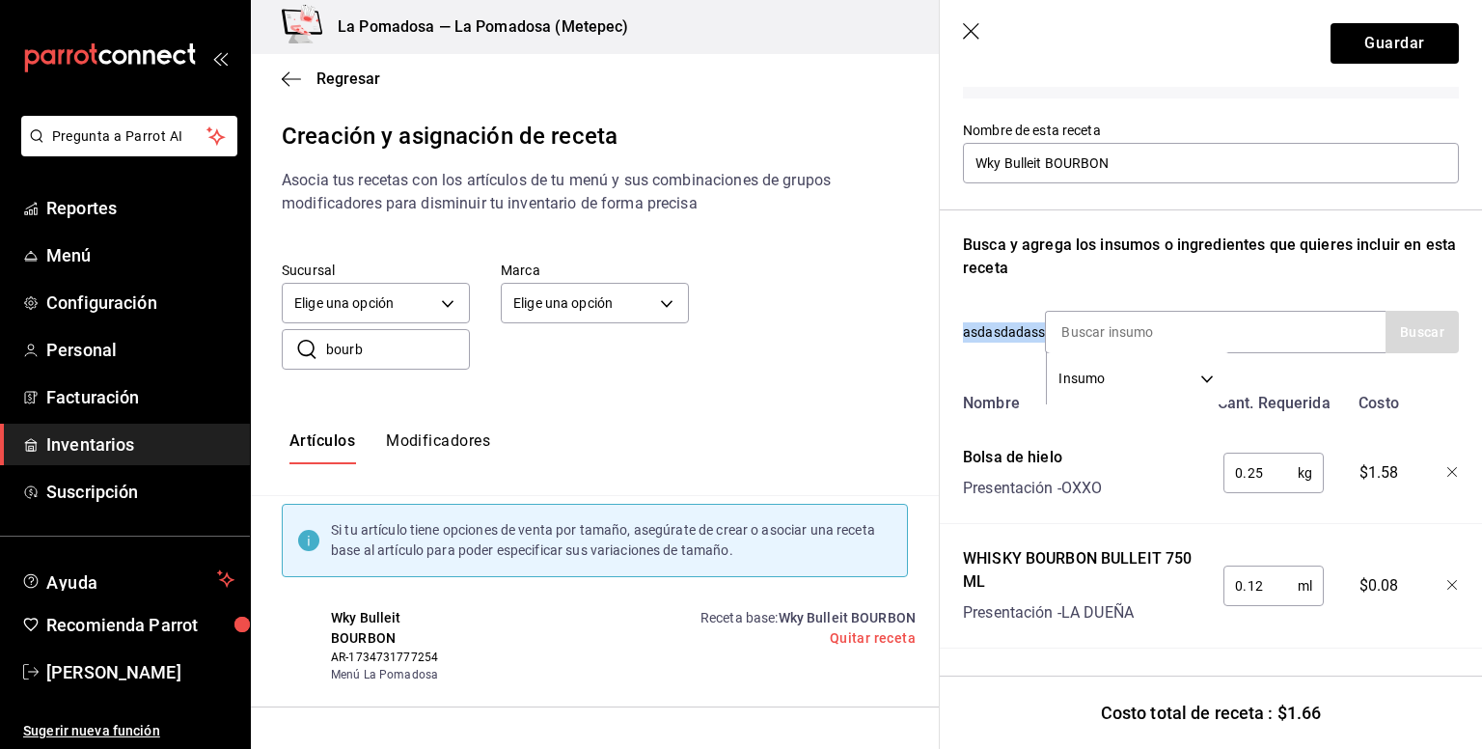
click at [1231, 278] on div "Recuerda que las cantidades utilizadas en tus recetas estarán definidas en la U…" at bounding box center [1211, 316] width 496 height 666
drag, startPoint x: 1260, startPoint y: 567, endPoint x: 1136, endPoint y: 580, distance: 125.1
click at [1136, 580] on div "WHISKY BOURBON BULLEIT 750 ML Presentación - LA DUEÑA 0.12 ml ​ $0.08" at bounding box center [1207, 582] width 504 height 85
type input "2"
type input "120"
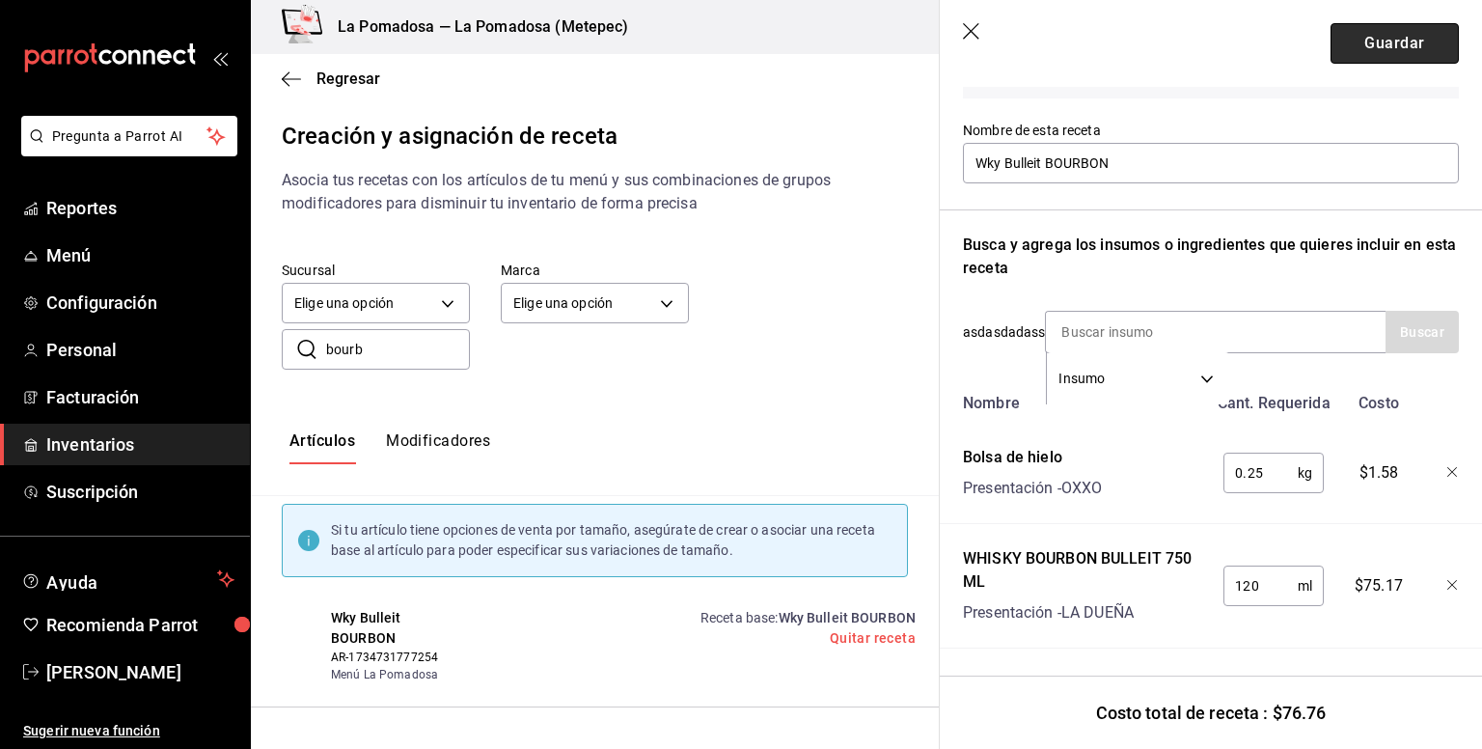
click at [1378, 47] on button "Guardar" at bounding box center [1395, 43] width 128 height 41
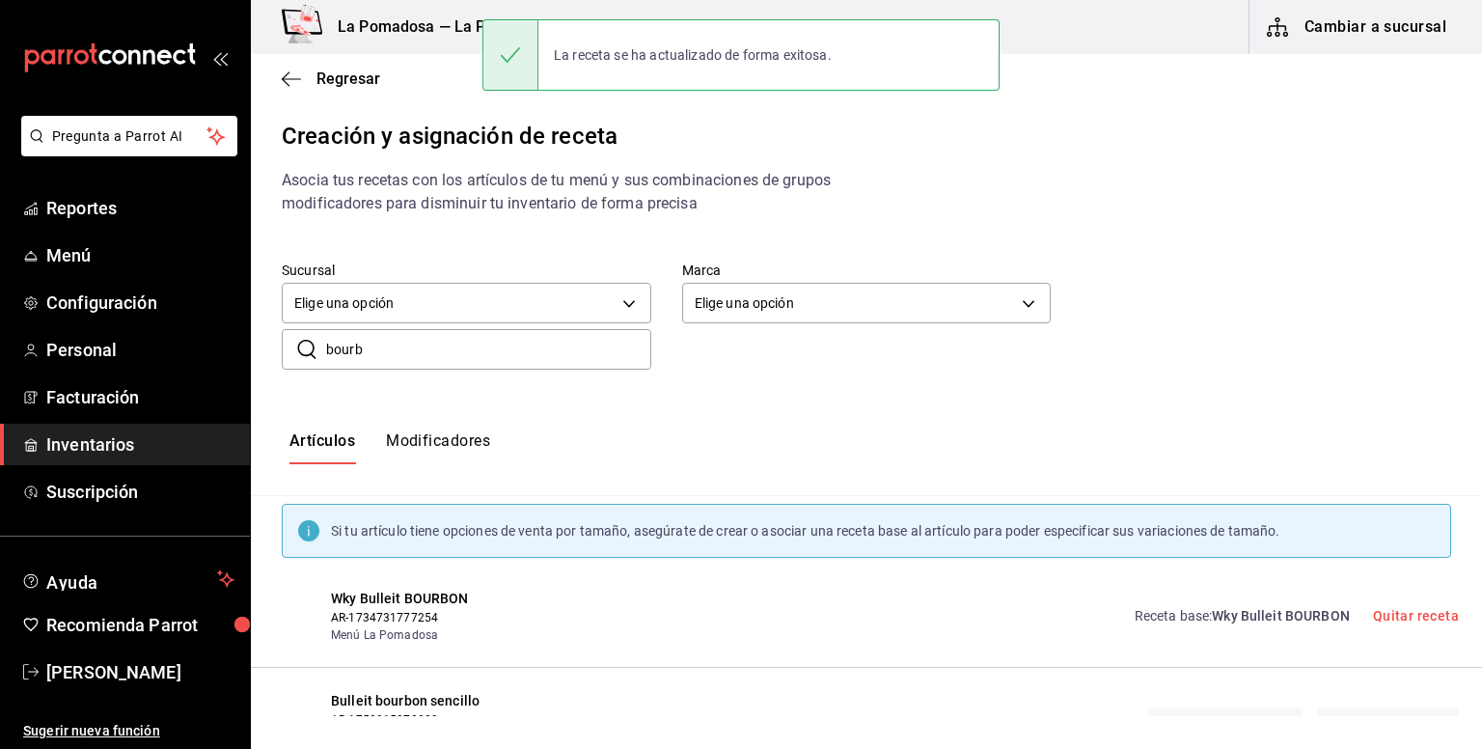
scroll to position [69, 0]
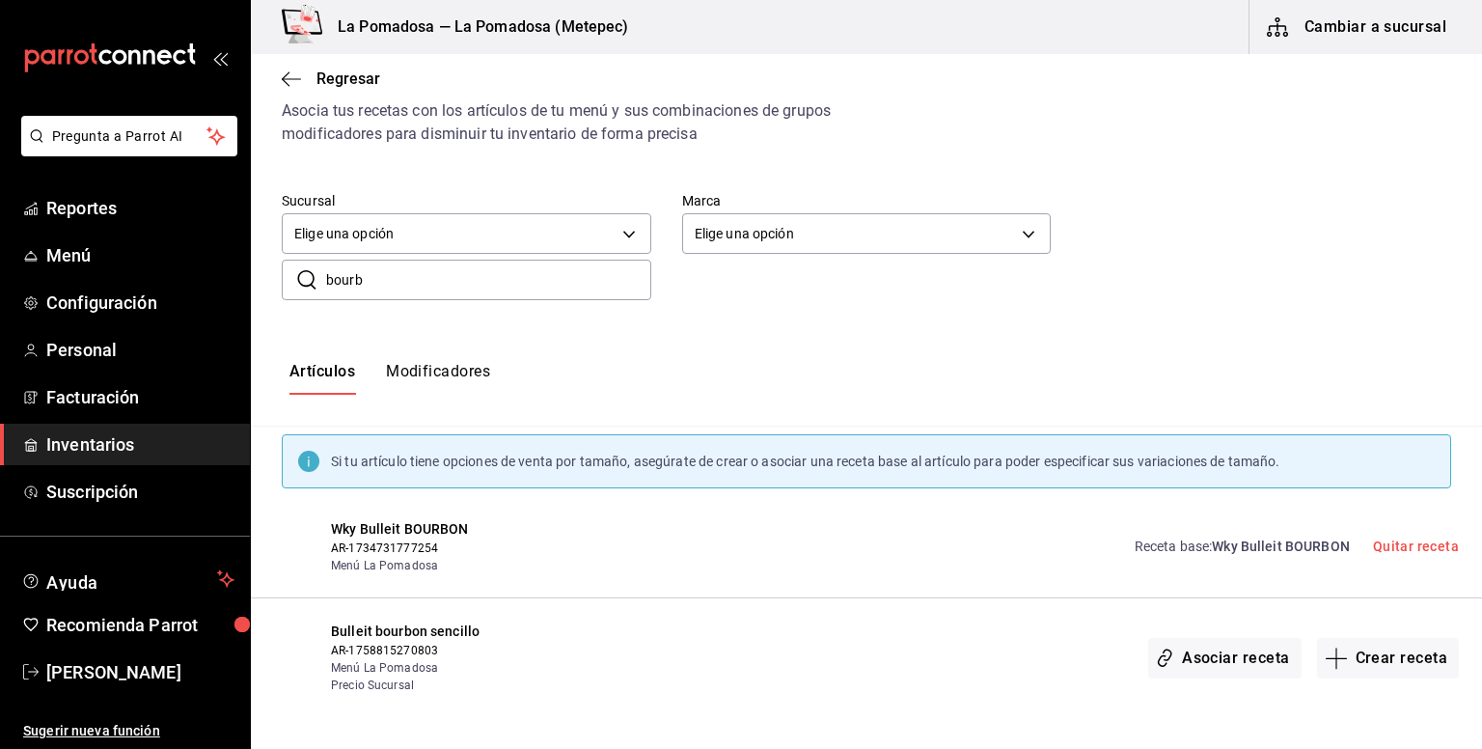
click at [1295, 540] on span "Wky Bulleit BOURBON" at bounding box center [1281, 546] width 138 height 15
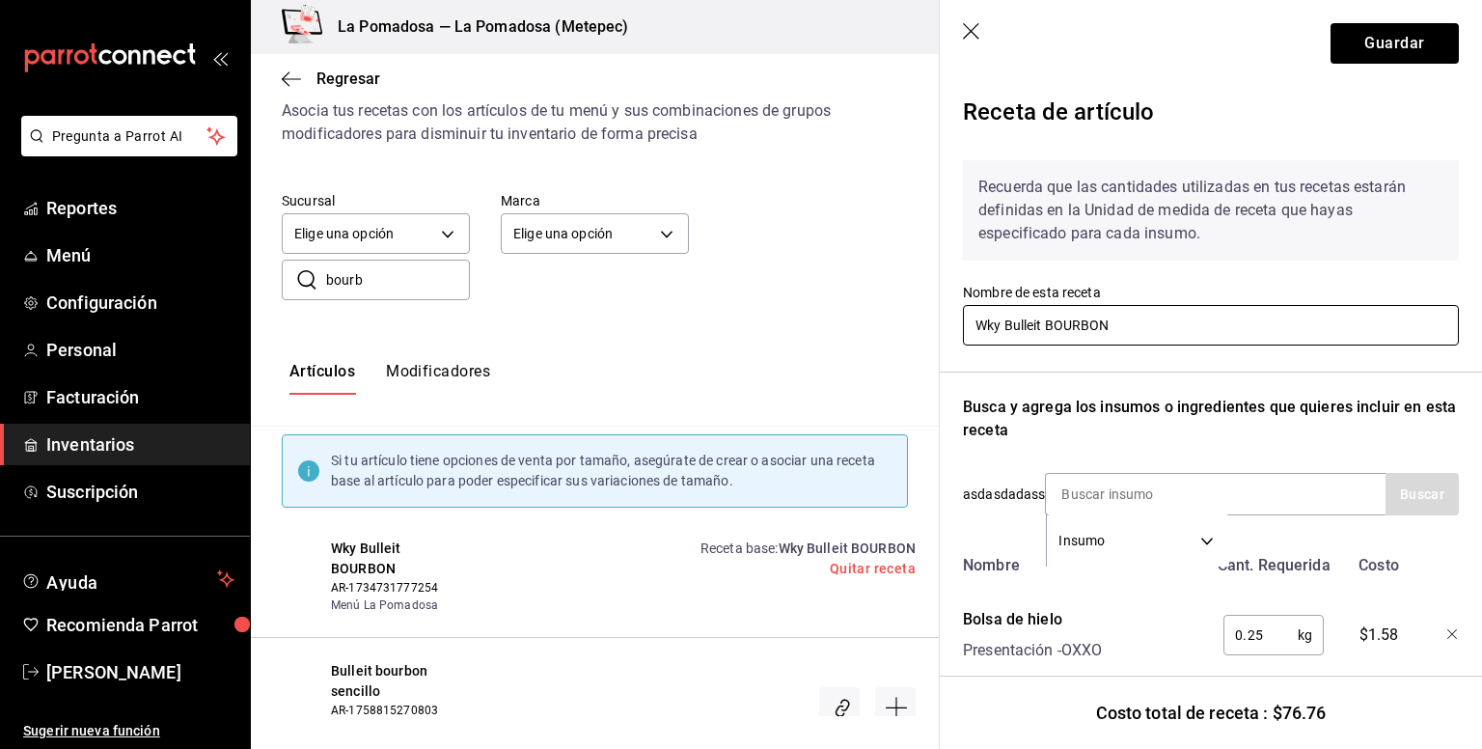
scroll to position [0, 0]
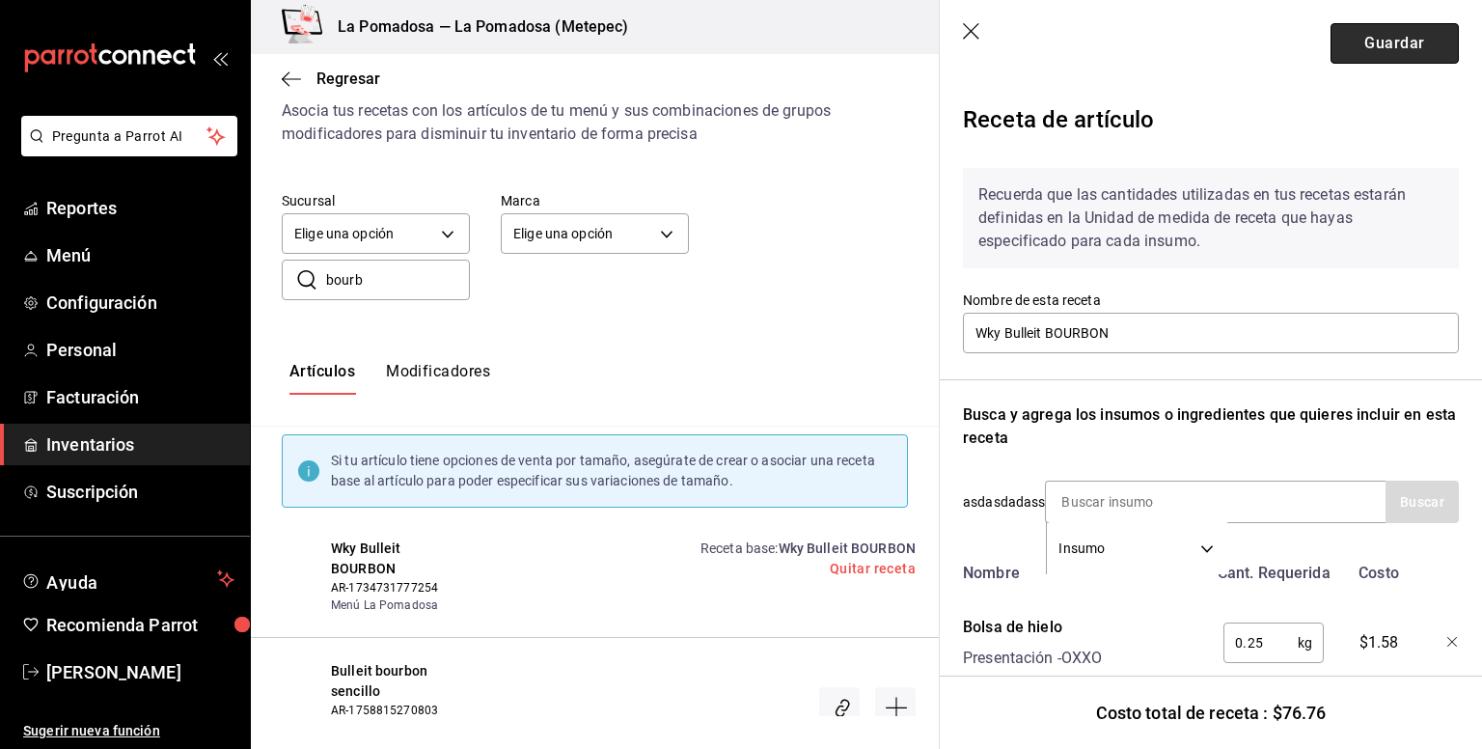
click at [1370, 56] on button "Guardar" at bounding box center [1395, 43] width 128 height 41
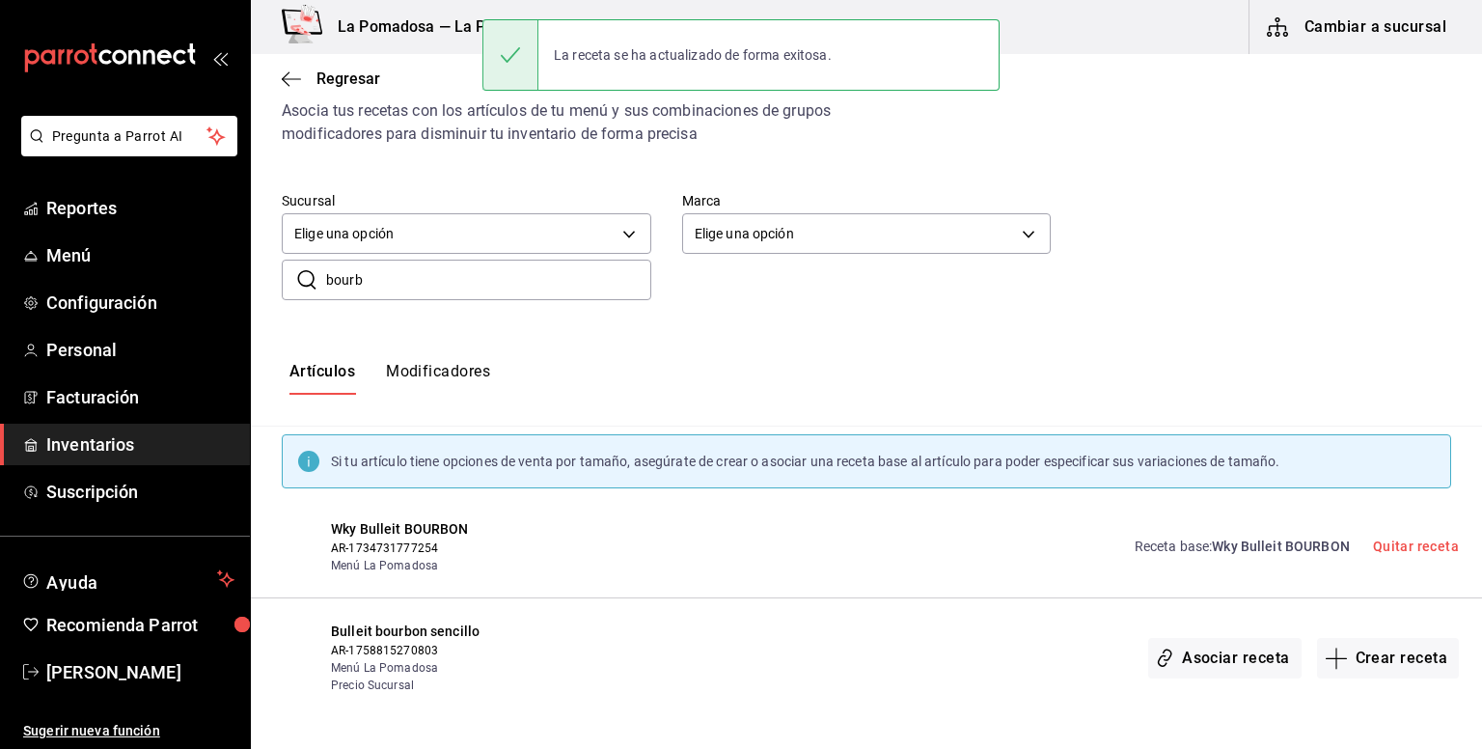
click at [1212, 539] on span "Wky Bulleit BOURBON" at bounding box center [1281, 546] width 138 height 15
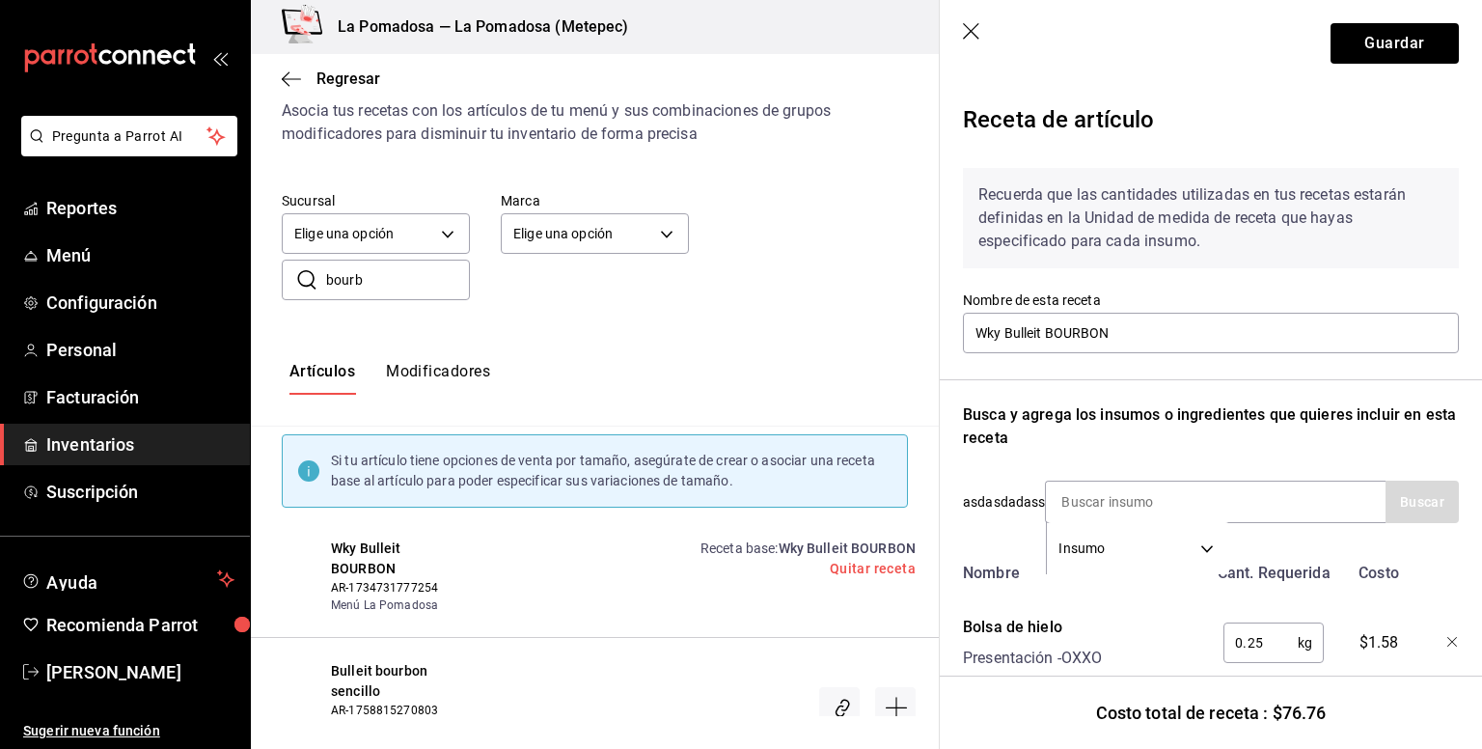
click at [968, 32] on icon "button" at bounding box center [972, 32] width 19 height 19
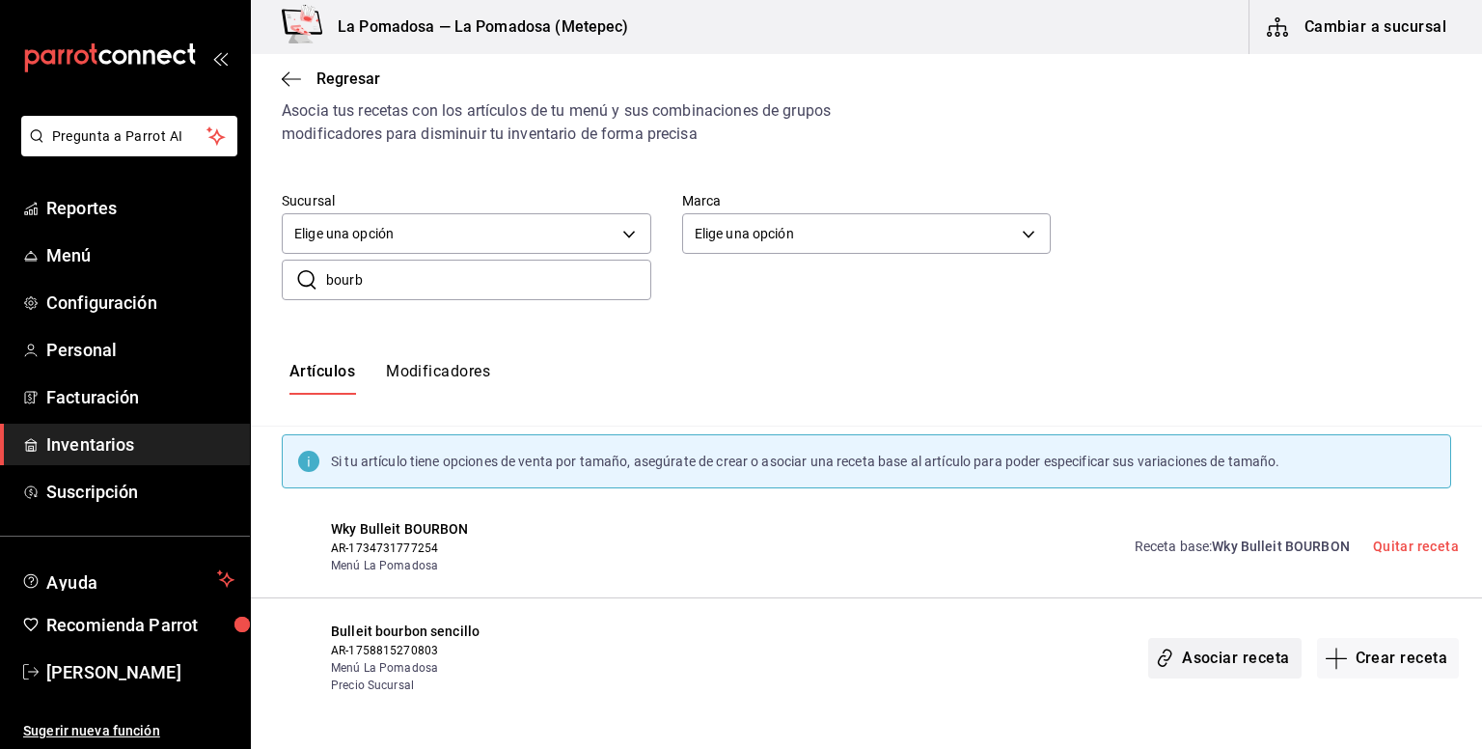
click at [1167, 655] on button "Asociar receta" at bounding box center [1224, 658] width 152 height 41
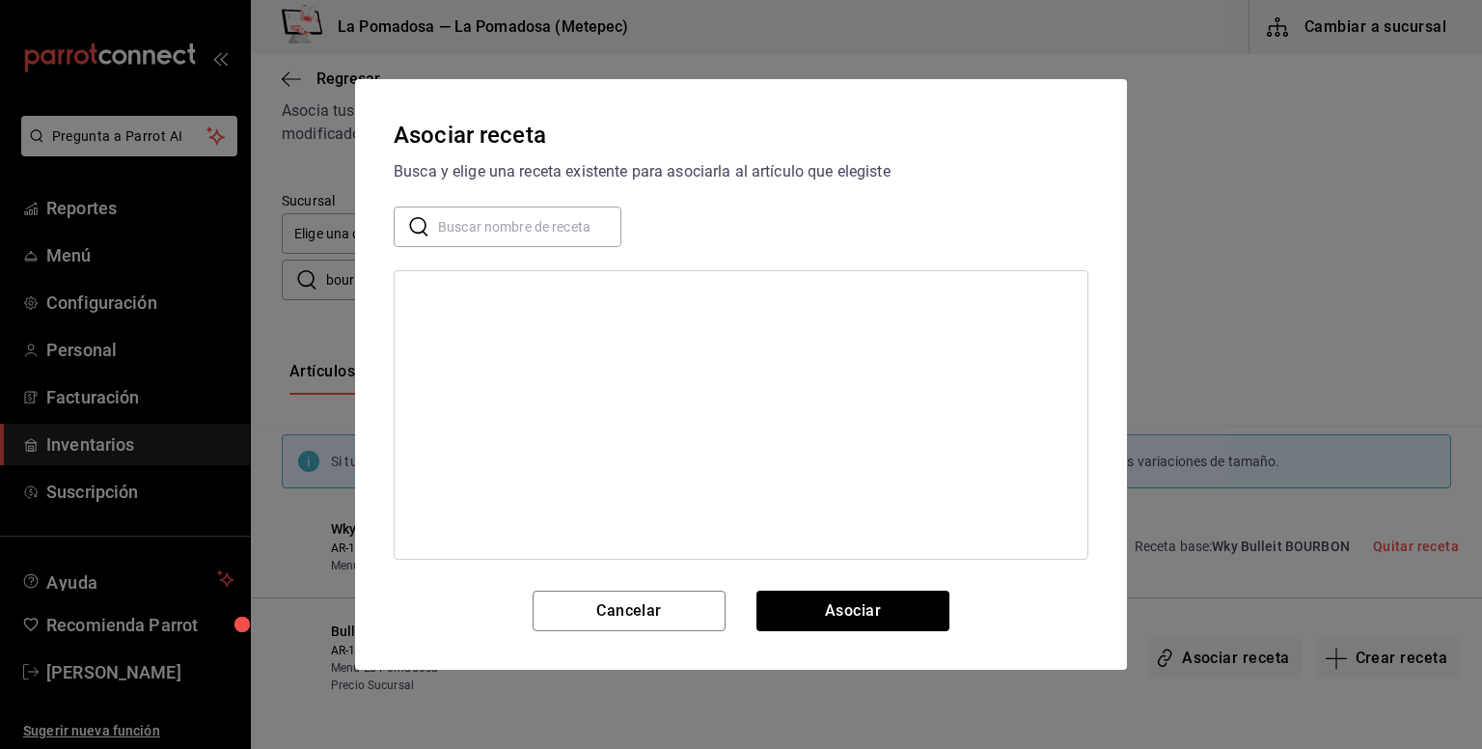
click at [517, 222] on input "text" at bounding box center [529, 227] width 183 height 39
type input "h"
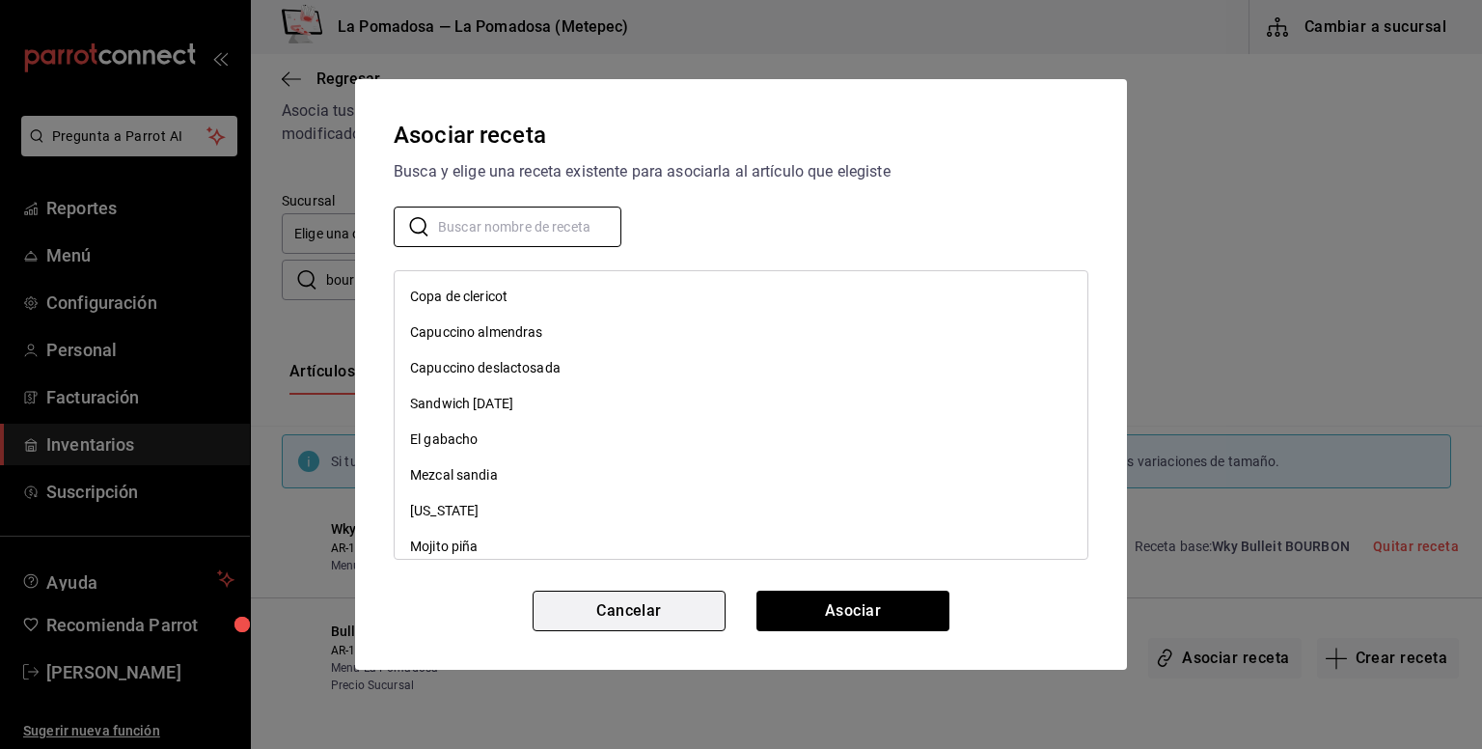
click at [649, 606] on button "Cancelar" at bounding box center [629, 611] width 193 height 41
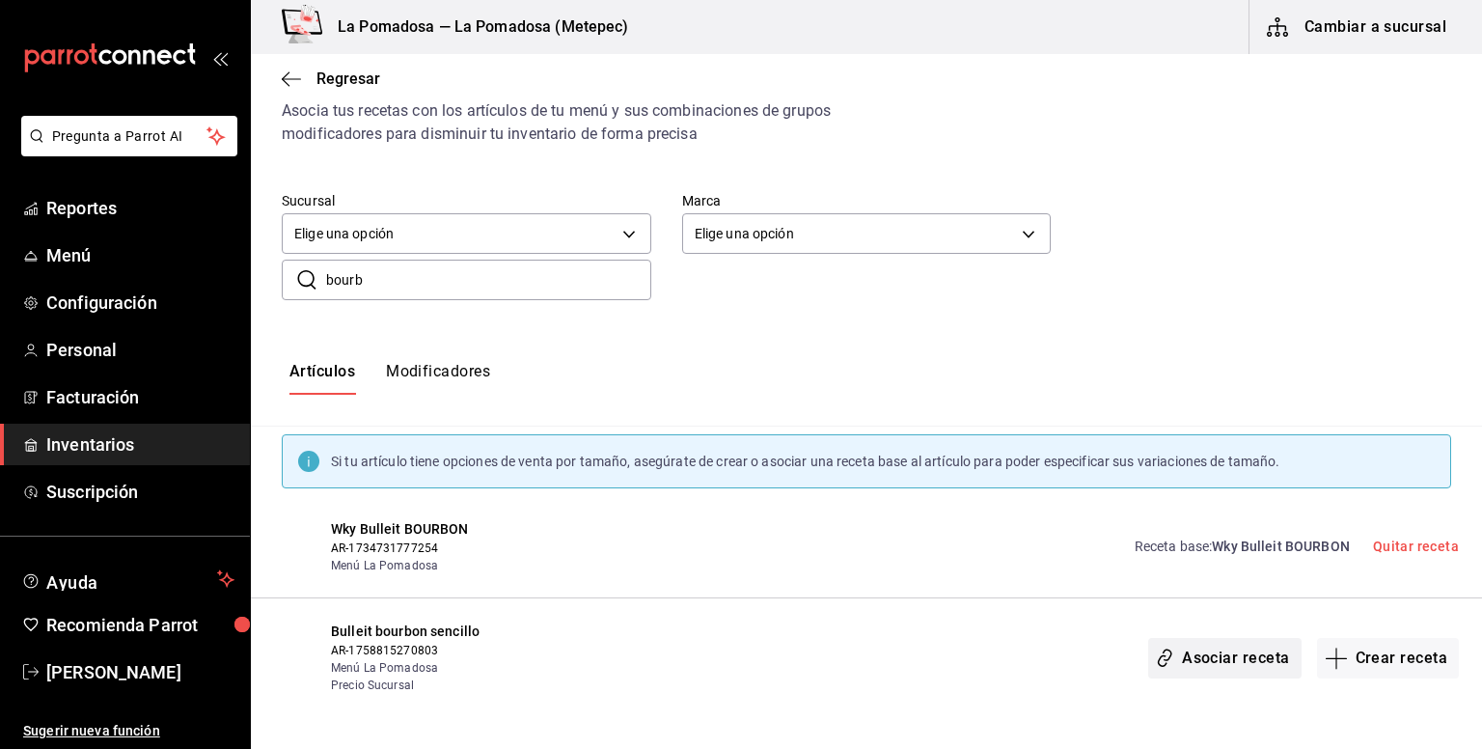
click at [1220, 655] on button "Asociar receta" at bounding box center [1224, 658] width 152 height 41
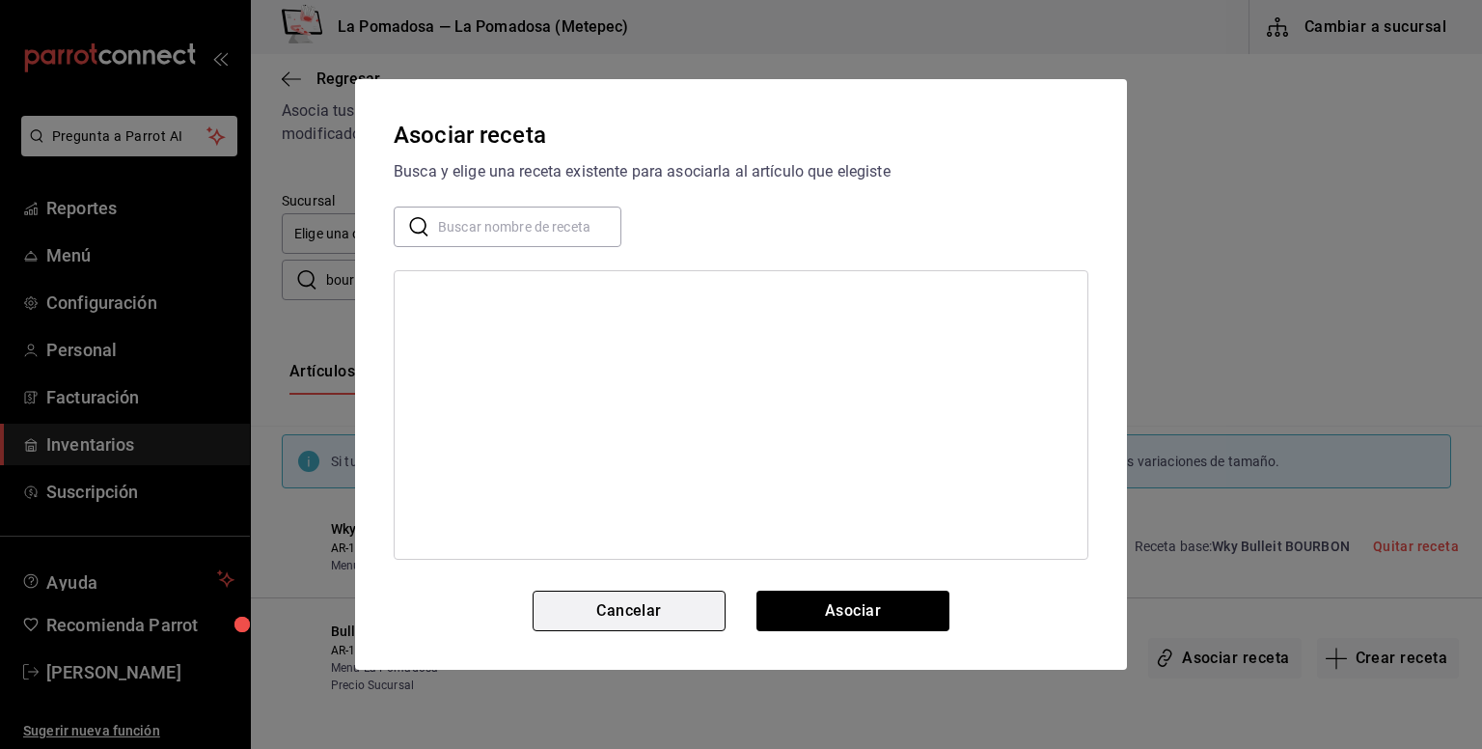
click at [679, 603] on button "Cancelar" at bounding box center [629, 611] width 193 height 41
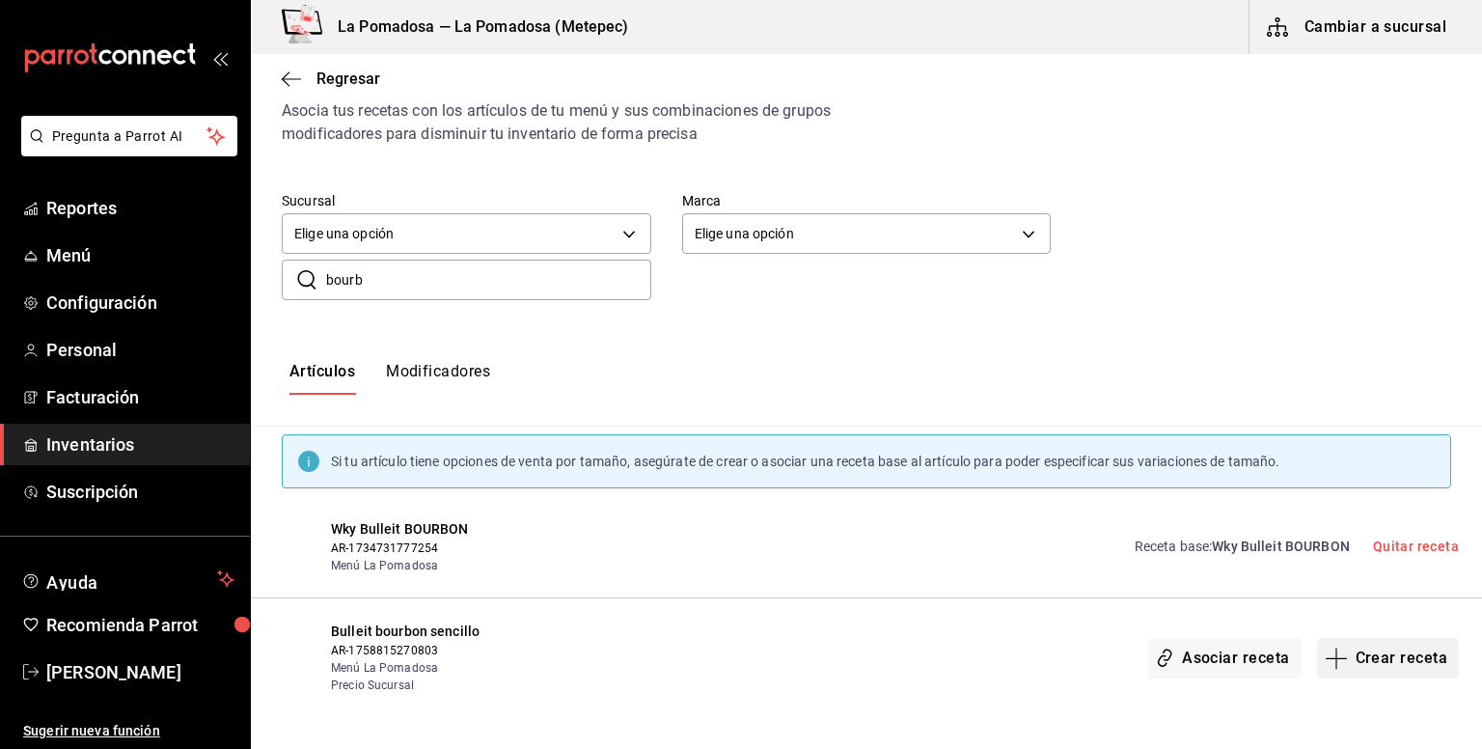
click at [1378, 650] on button "Crear receta" at bounding box center [1388, 658] width 143 height 41
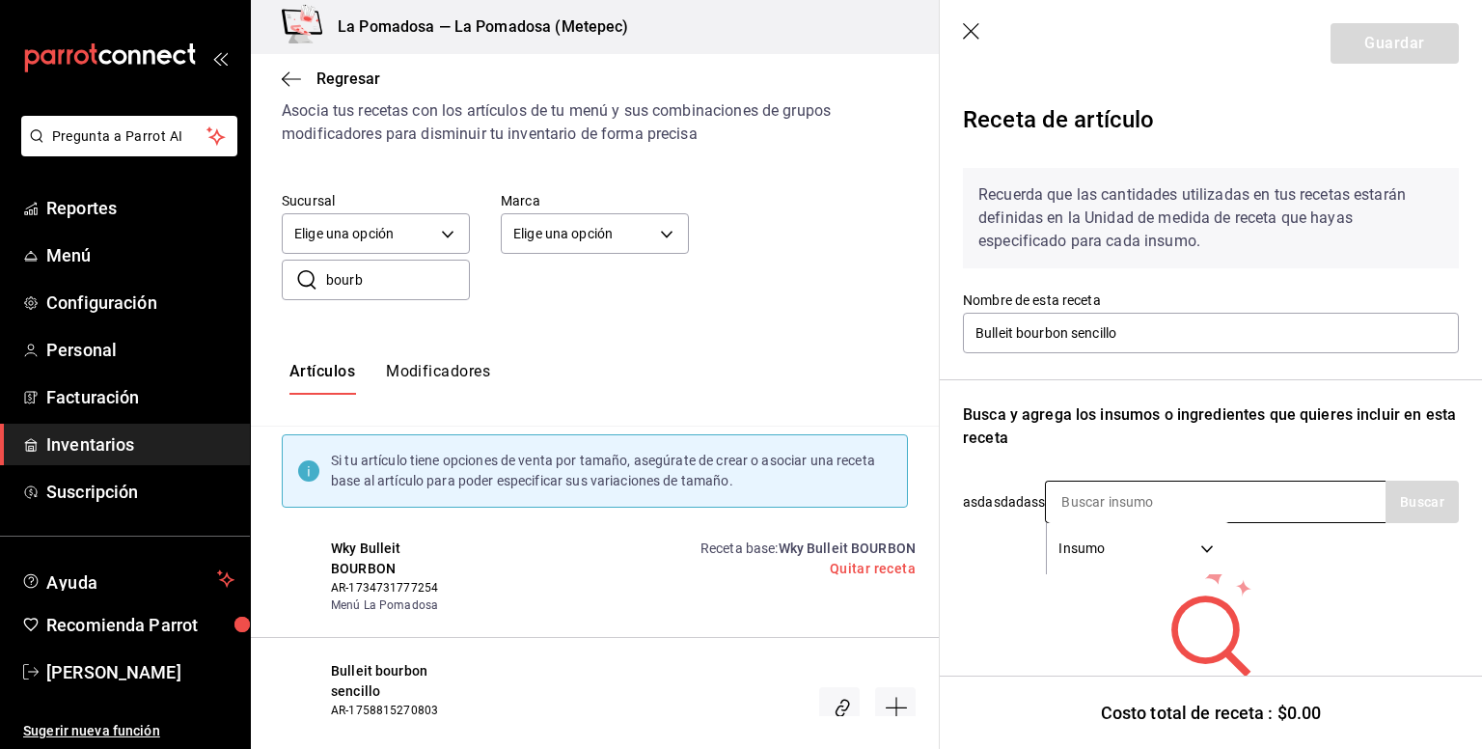
click at [1093, 488] on input at bounding box center [1142, 502] width 193 height 41
type input "hielo"
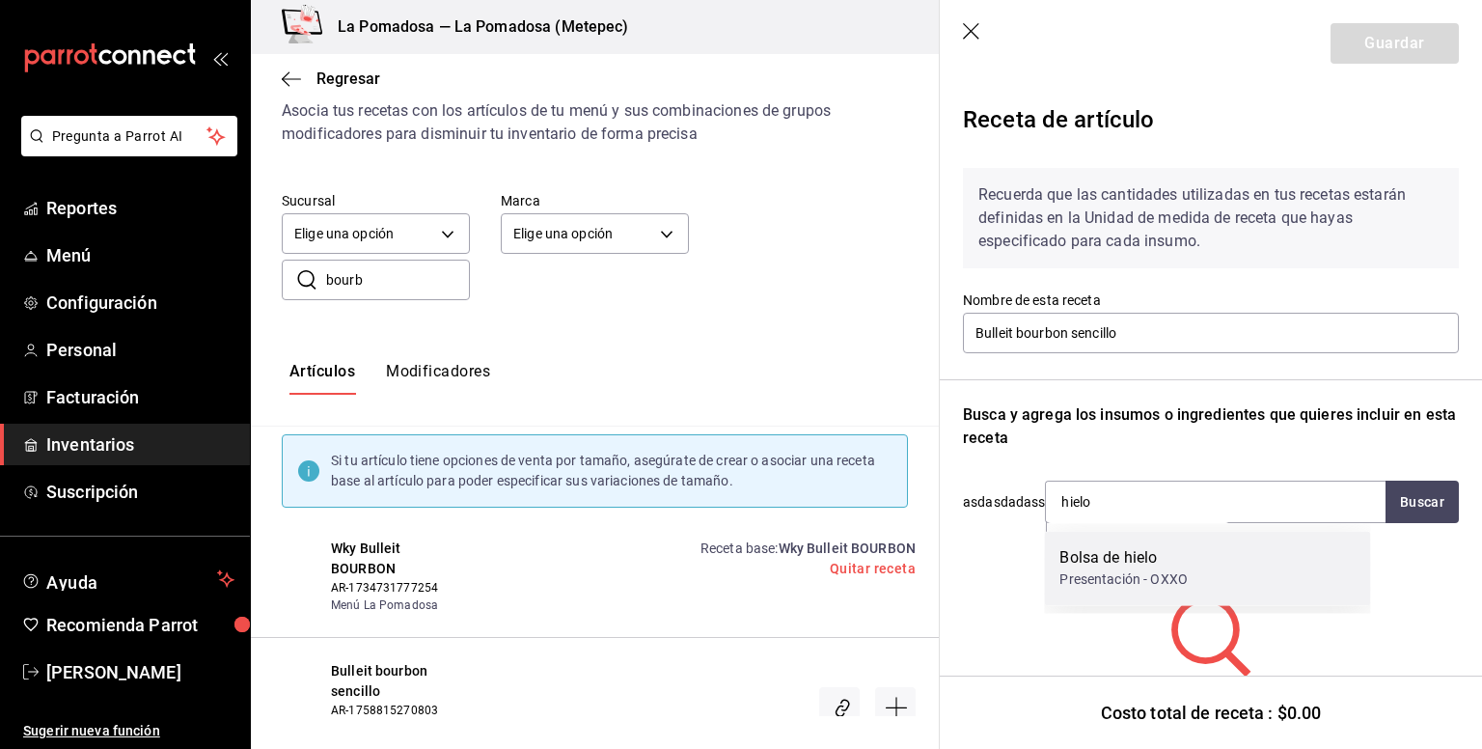
click at [1121, 565] on div "Bolsa de hielo" at bounding box center [1124, 557] width 128 height 23
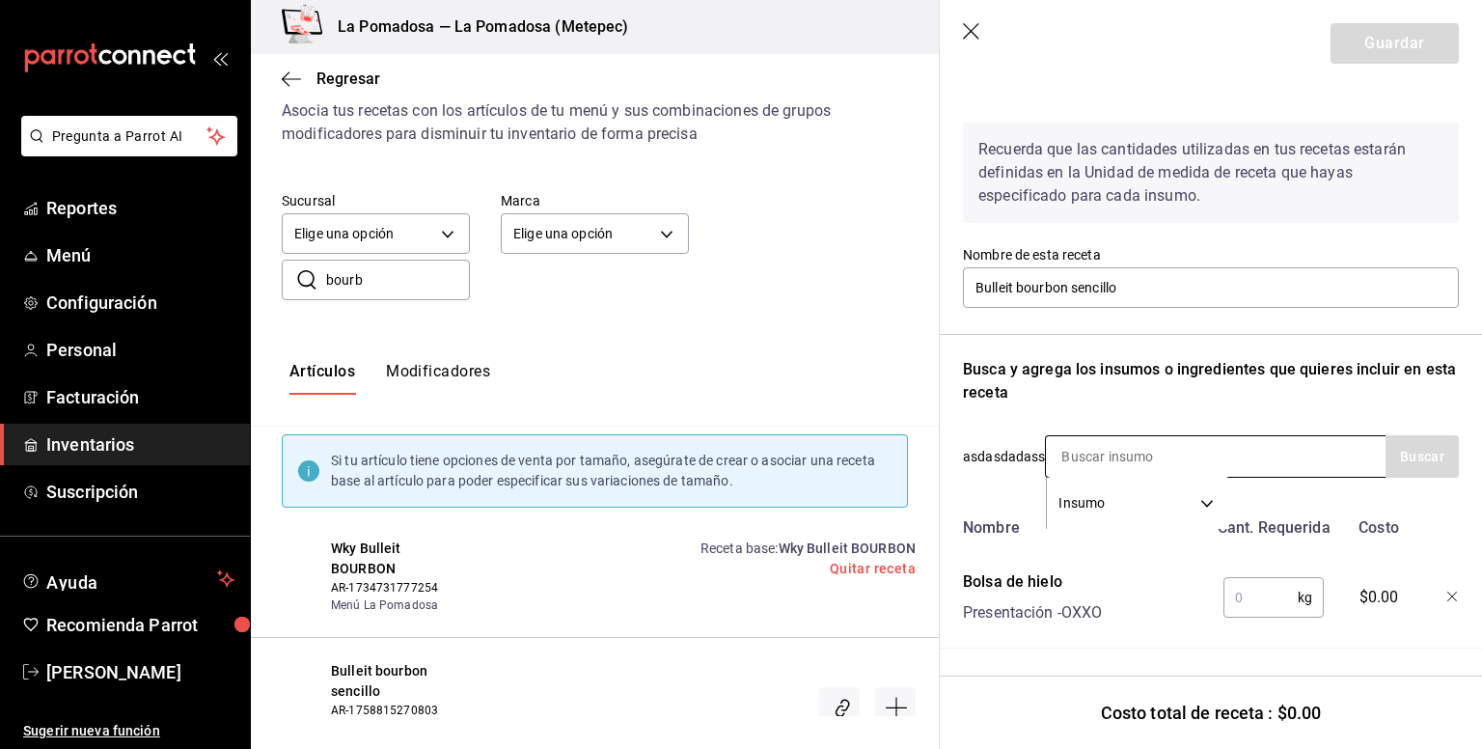
scroll to position [60, 0]
click at [1260, 596] on input "text" at bounding box center [1261, 597] width 74 height 39
type input "0.250"
click at [1130, 447] on input at bounding box center [1142, 456] width 193 height 41
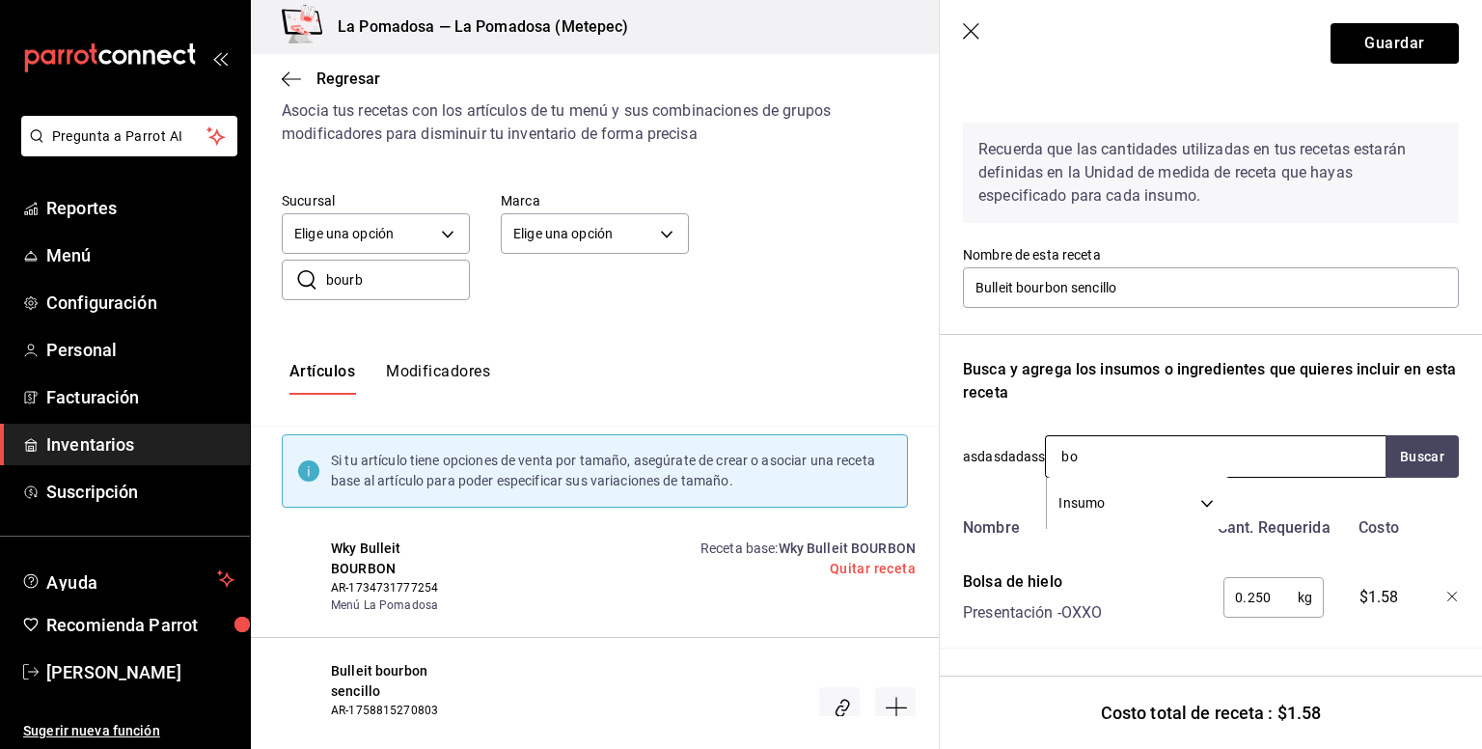
type input "bou"
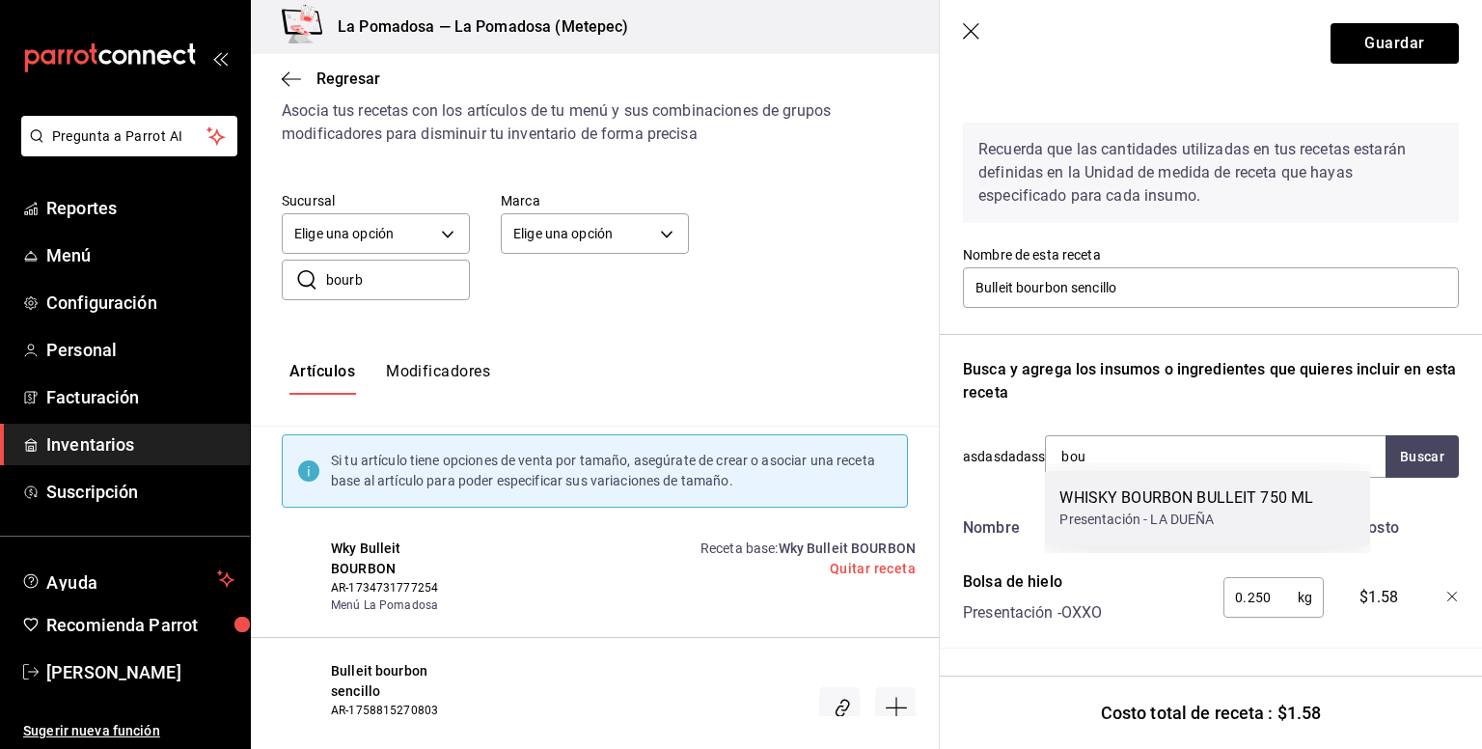
click at [1154, 491] on div "WHISKY BOURBON BULLEIT 750 ML" at bounding box center [1187, 497] width 254 height 23
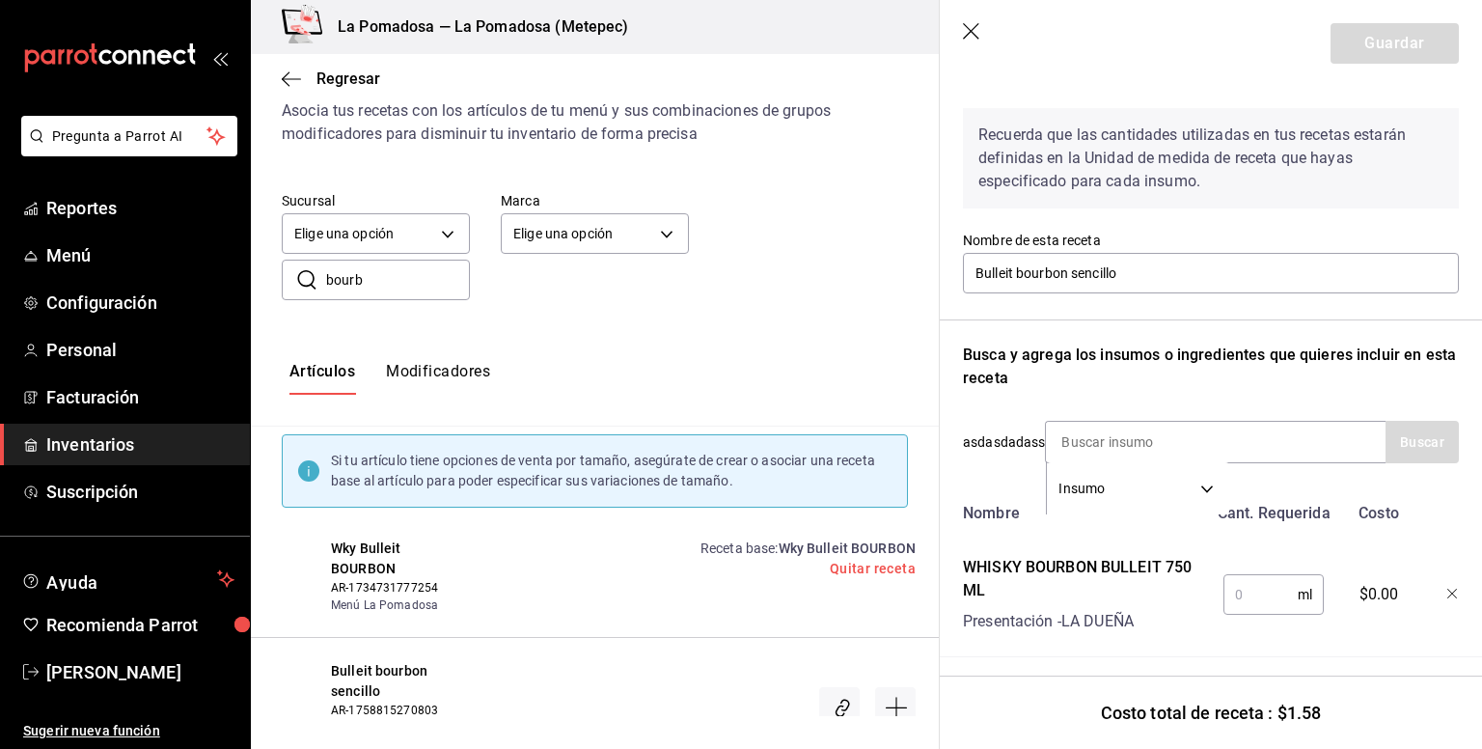
click at [1281, 603] on input "text" at bounding box center [1261, 594] width 74 height 39
type input "60"
click at [1370, 44] on button "Guardar" at bounding box center [1395, 43] width 128 height 41
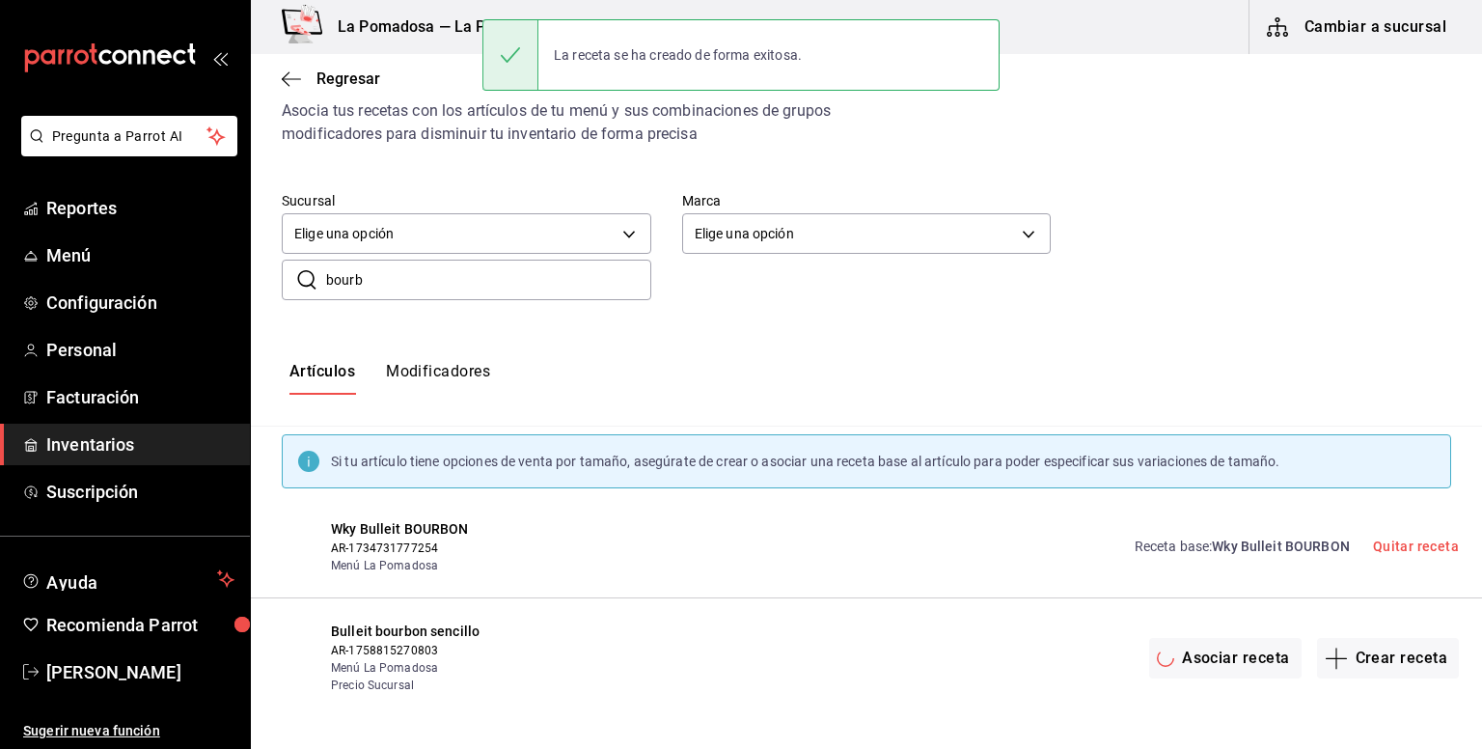
scroll to position [0, 0]
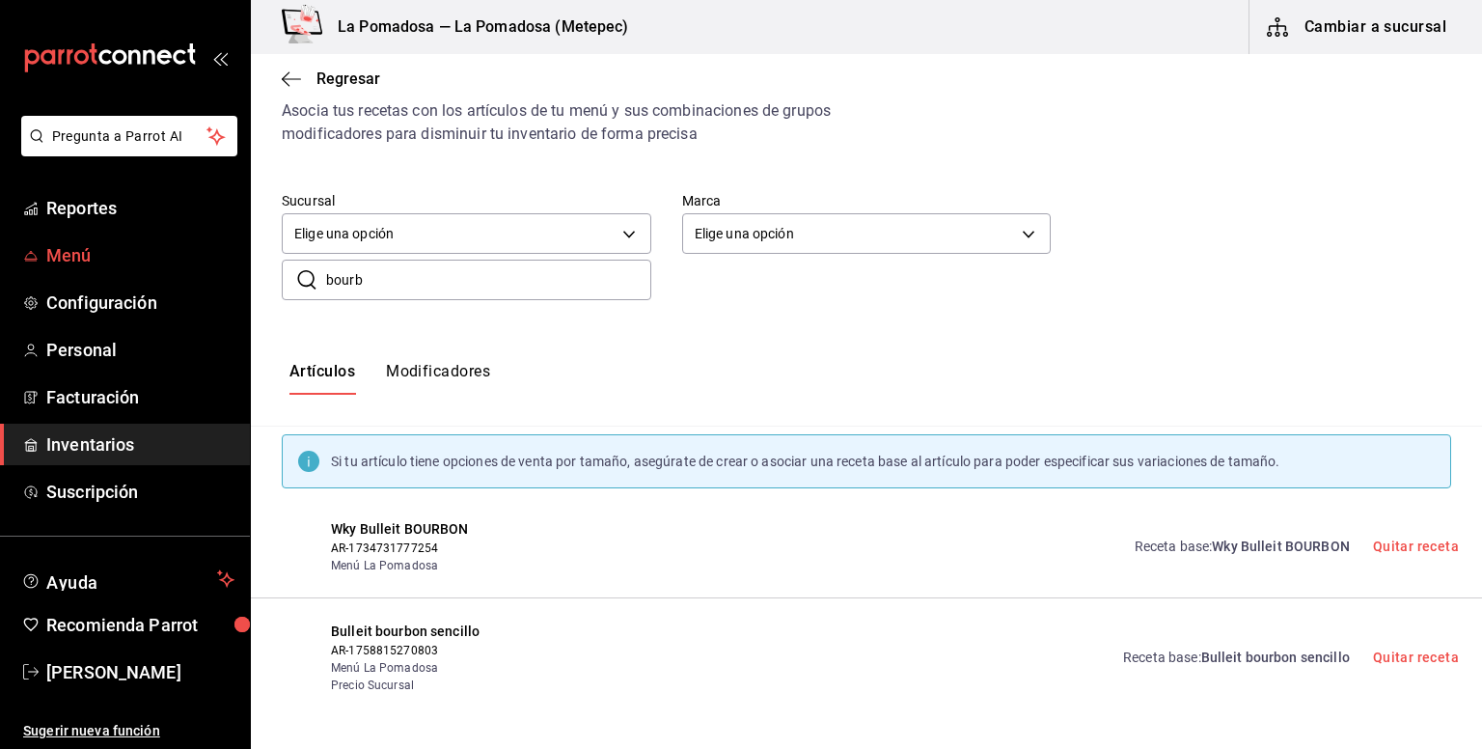
click at [46, 253] on span "Menú" at bounding box center [140, 255] width 188 height 26
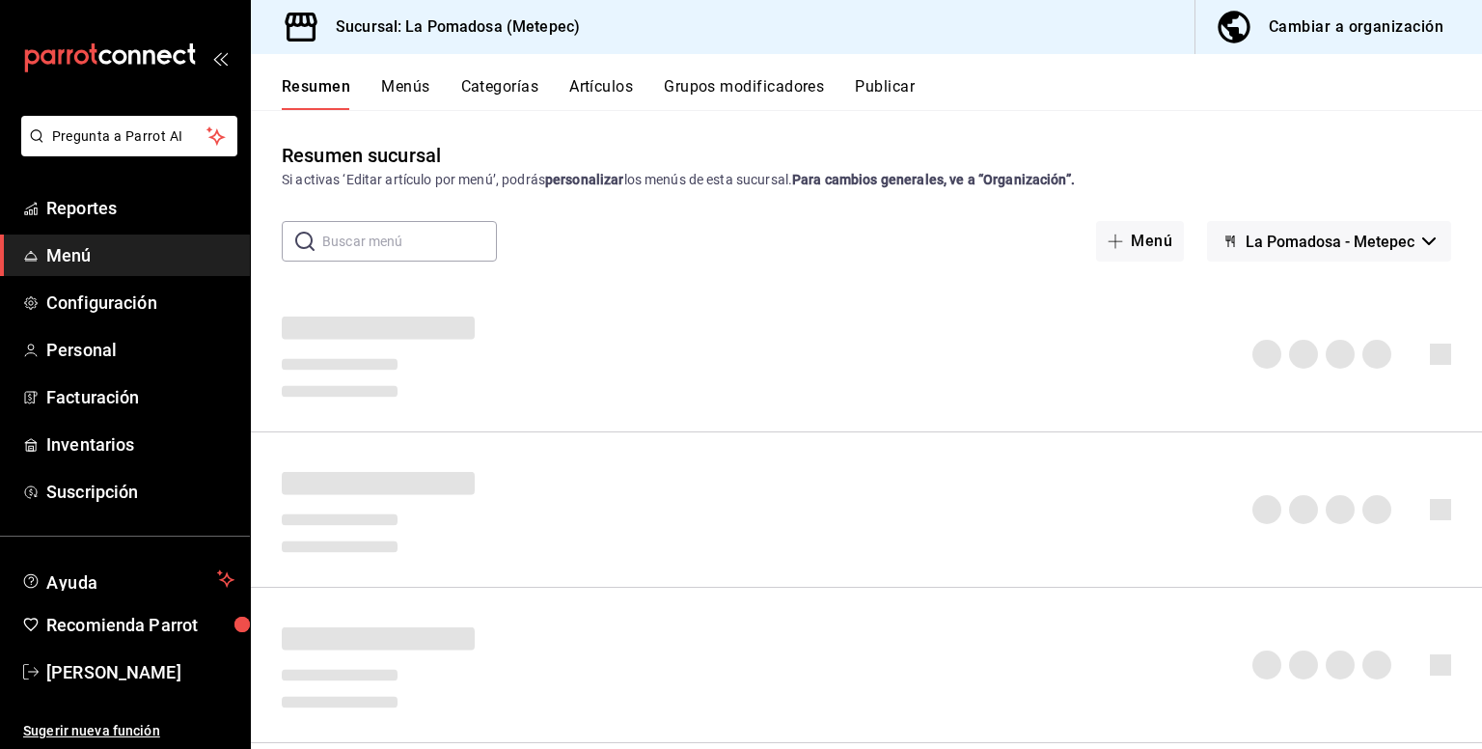
click at [607, 85] on button "Artículos" at bounding box center [601, 93] width 64 height 33
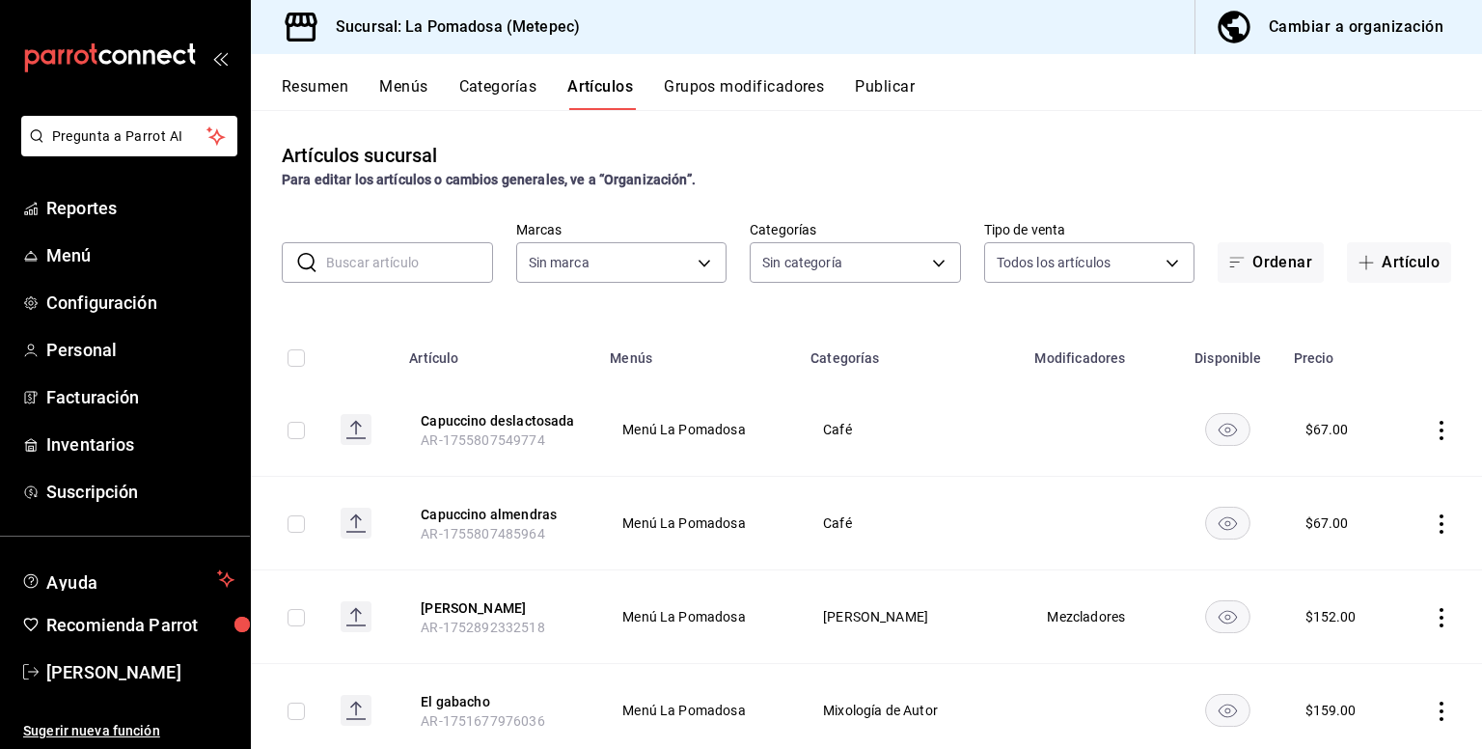
type input "26770a04-f713-4e61-b01c-a965f3f43d2a"
type input "d943e39c-3c76-416d-a752-8531798177b1,cac6379f-b581-4c4b-83ec-bcfc03b9aa83,15034…"
click at [1336, 17] on div "Cambiar a organización" at bounding box center [1356, 27] width 175 height 27
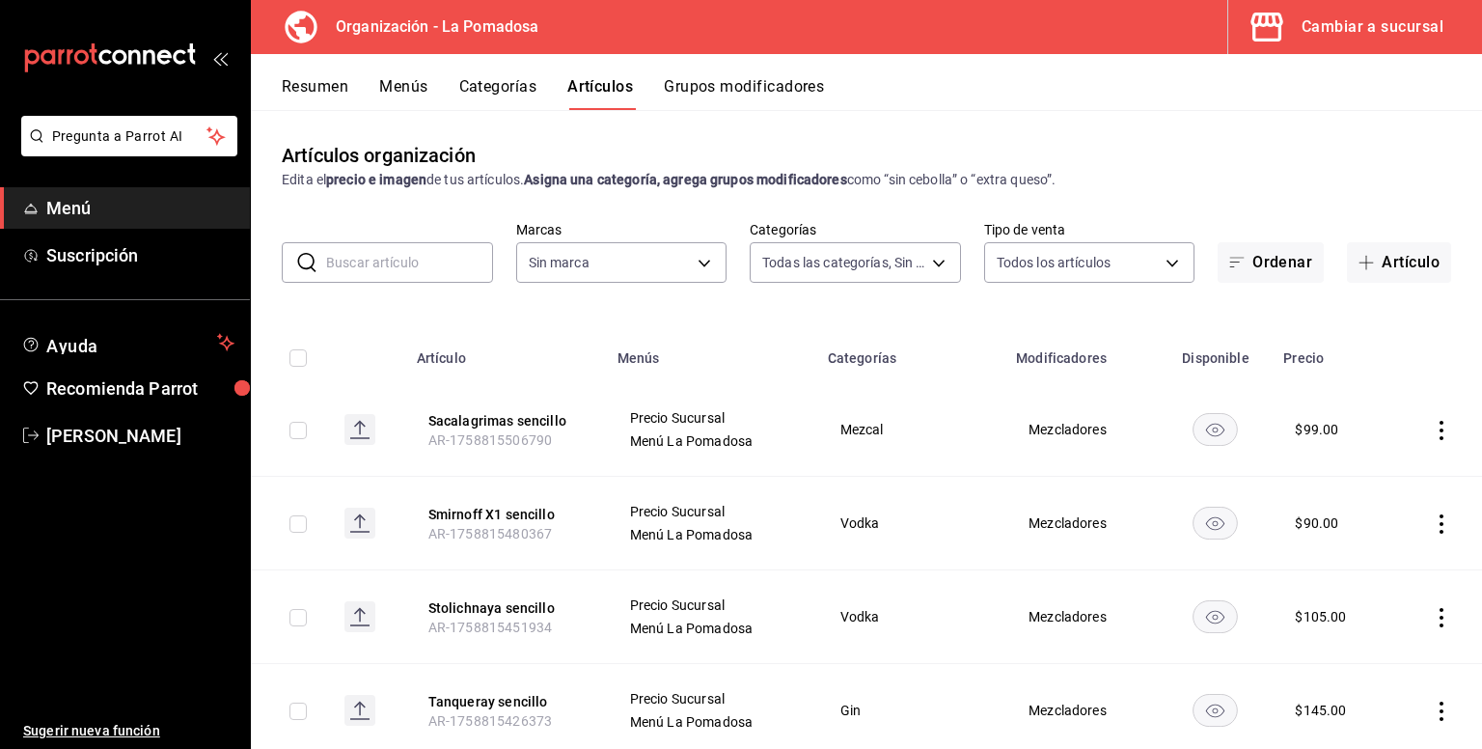
type input "8046ac17-78c4-4c04-86b0-4195422d0950,c2b82cfe-48ae-47e2-b7b4-fb515b7f67d8,808a3…"
type input "9f12bf36-0f27-4c86-b0de-43bfd2d47937"
click at [1281, 266] on button "Ordenar" at bounding box center [1271, 262] width 106 height 41
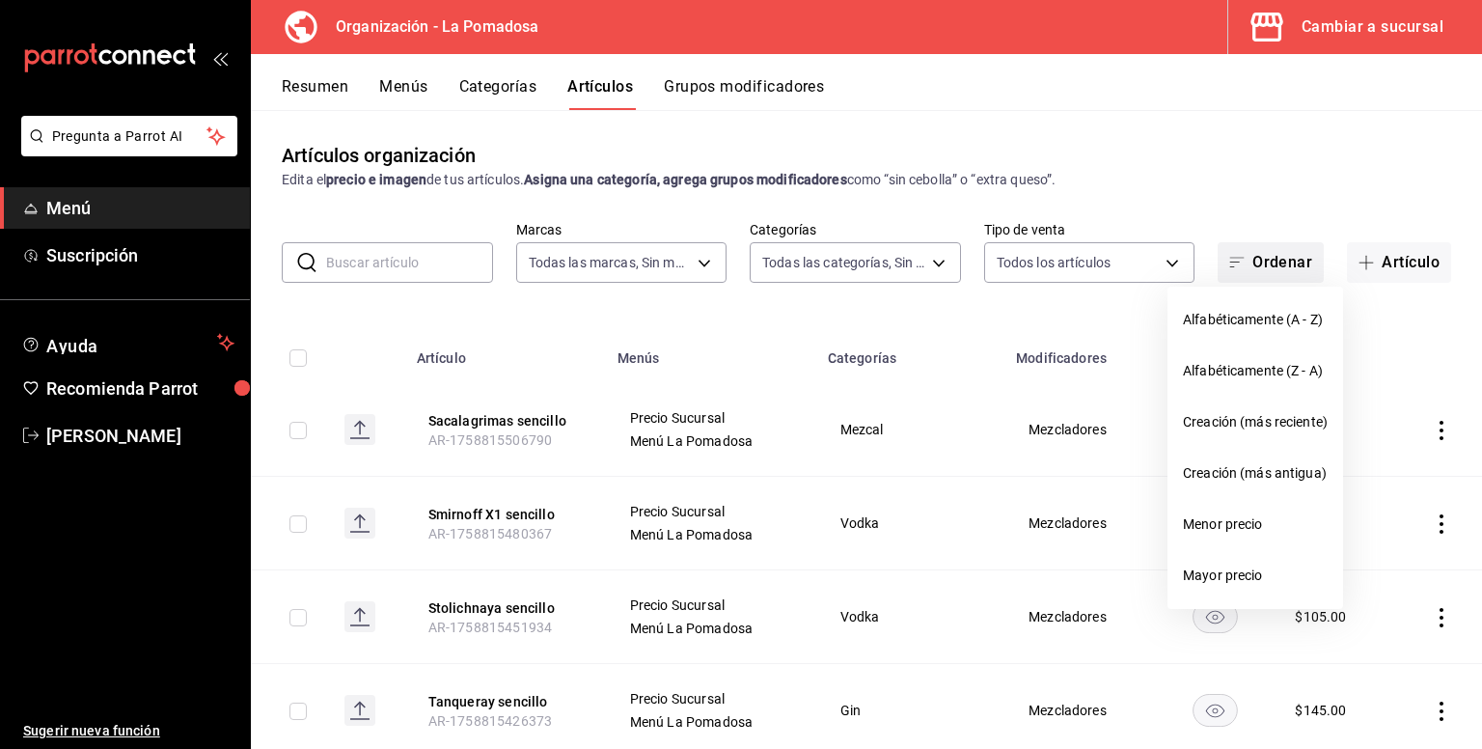
click at [1281, 266] on div at bounding box center [741, 374] width 1482 height 749
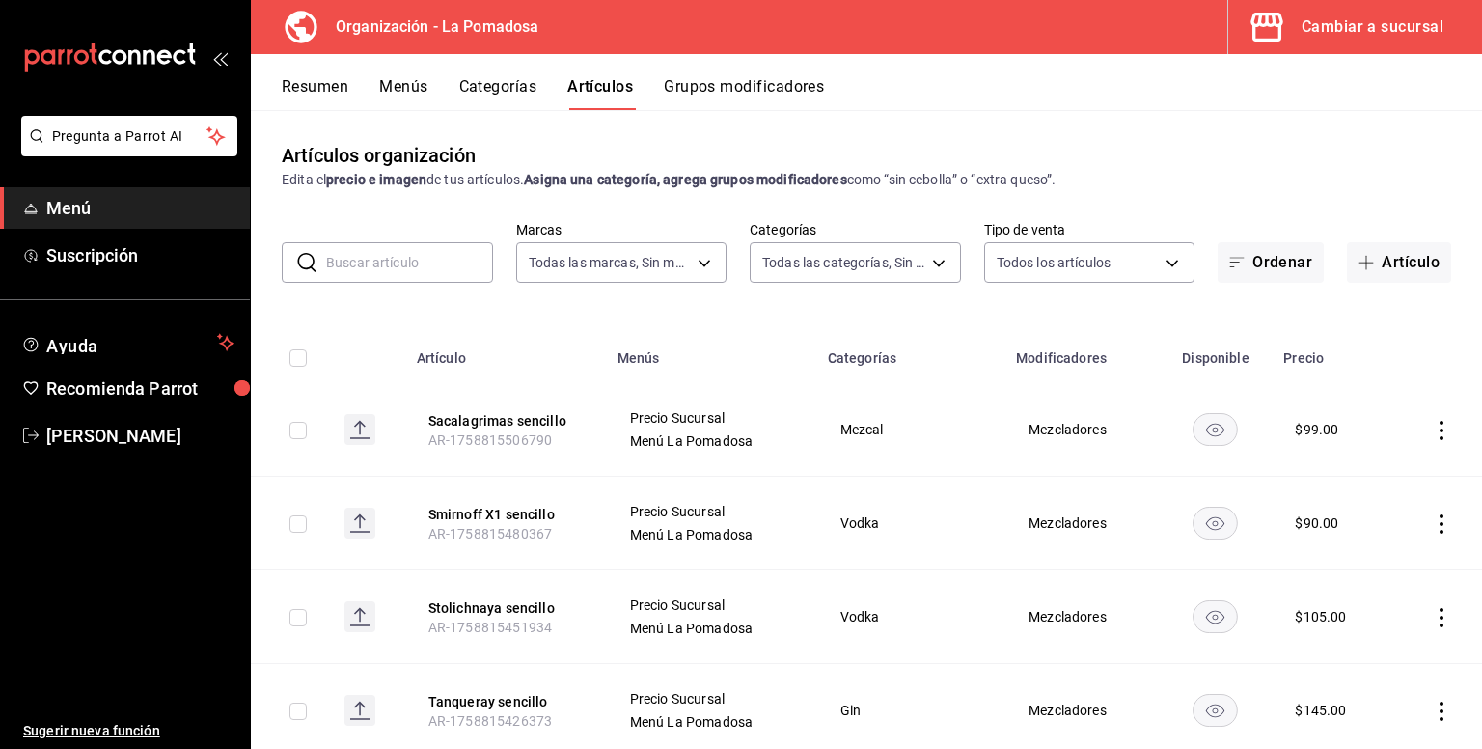
scroll to position [128, 0]
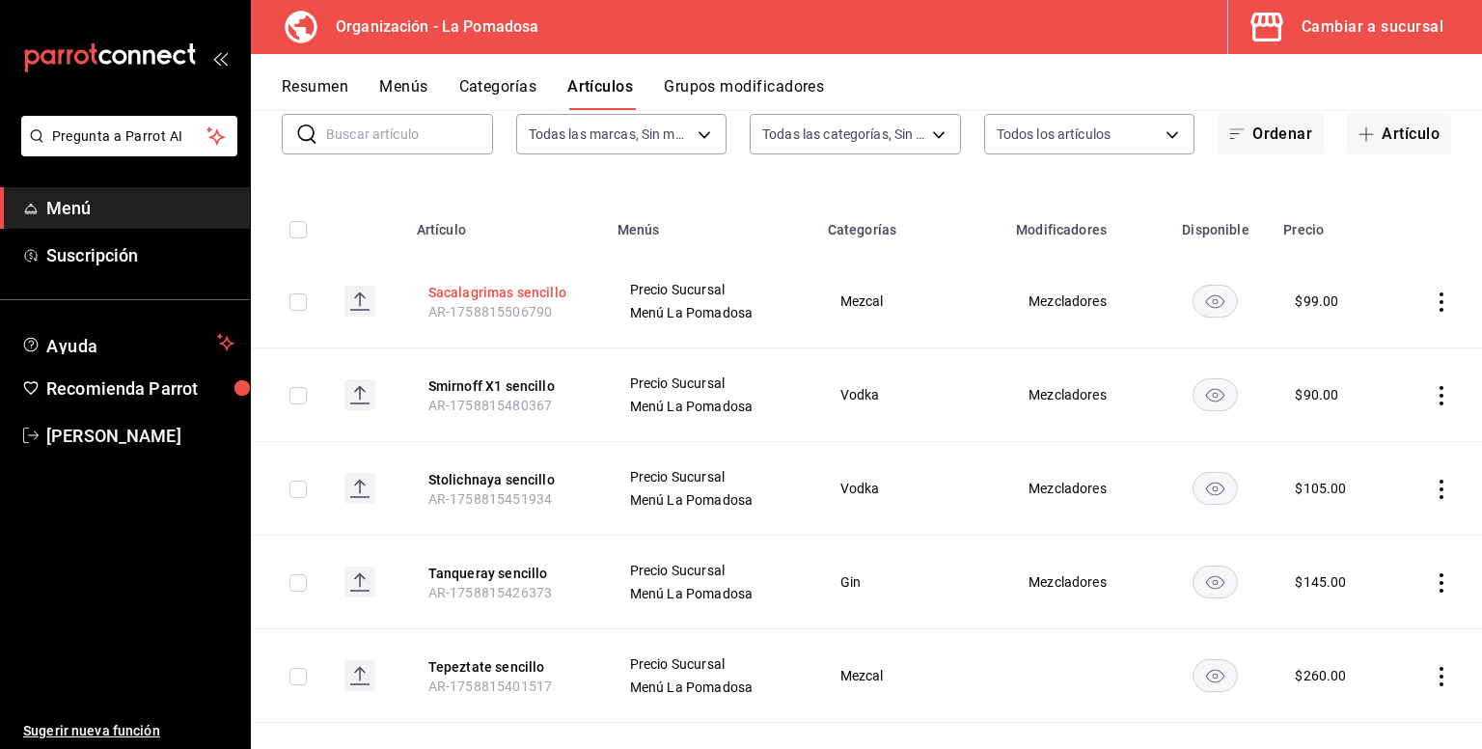
click at [499, 298] on button "Sacalagrimas sencillo" at bounding box center [506, 292] width 154 height 19
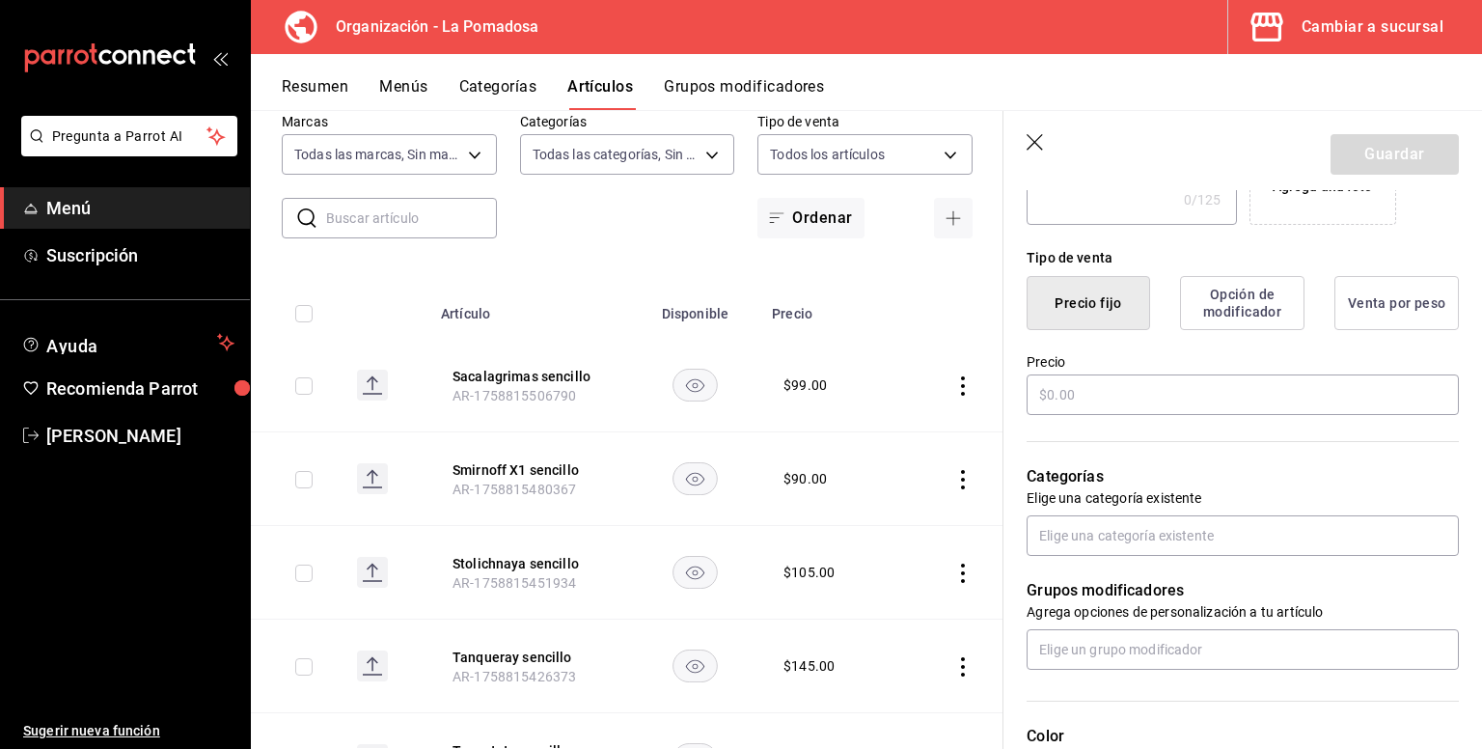
type input "$99.00"
radio input "false"
radio input "true"
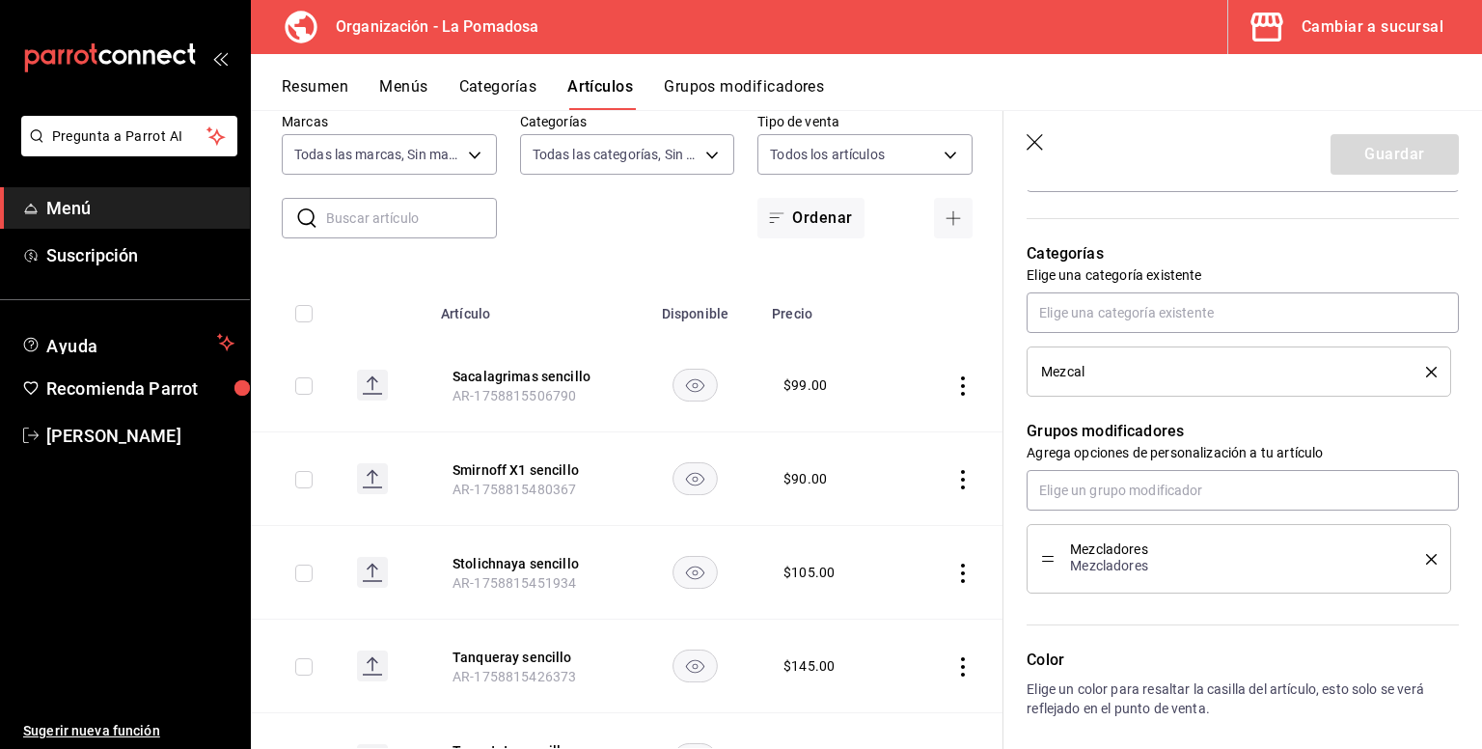
scroll to position [939, 0]
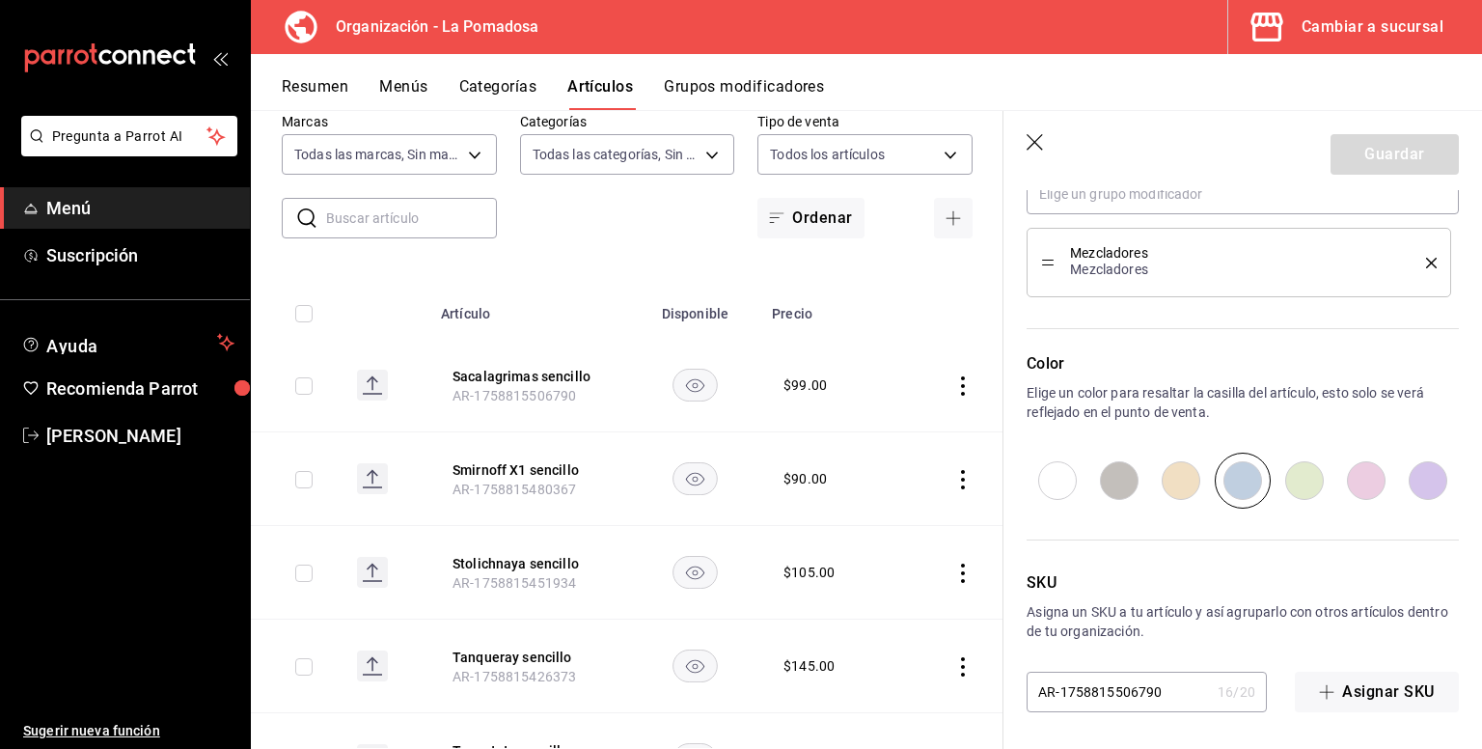
click at [1036, 138] on icon "button" at bounding box center [1036, 143] width 19 height 19
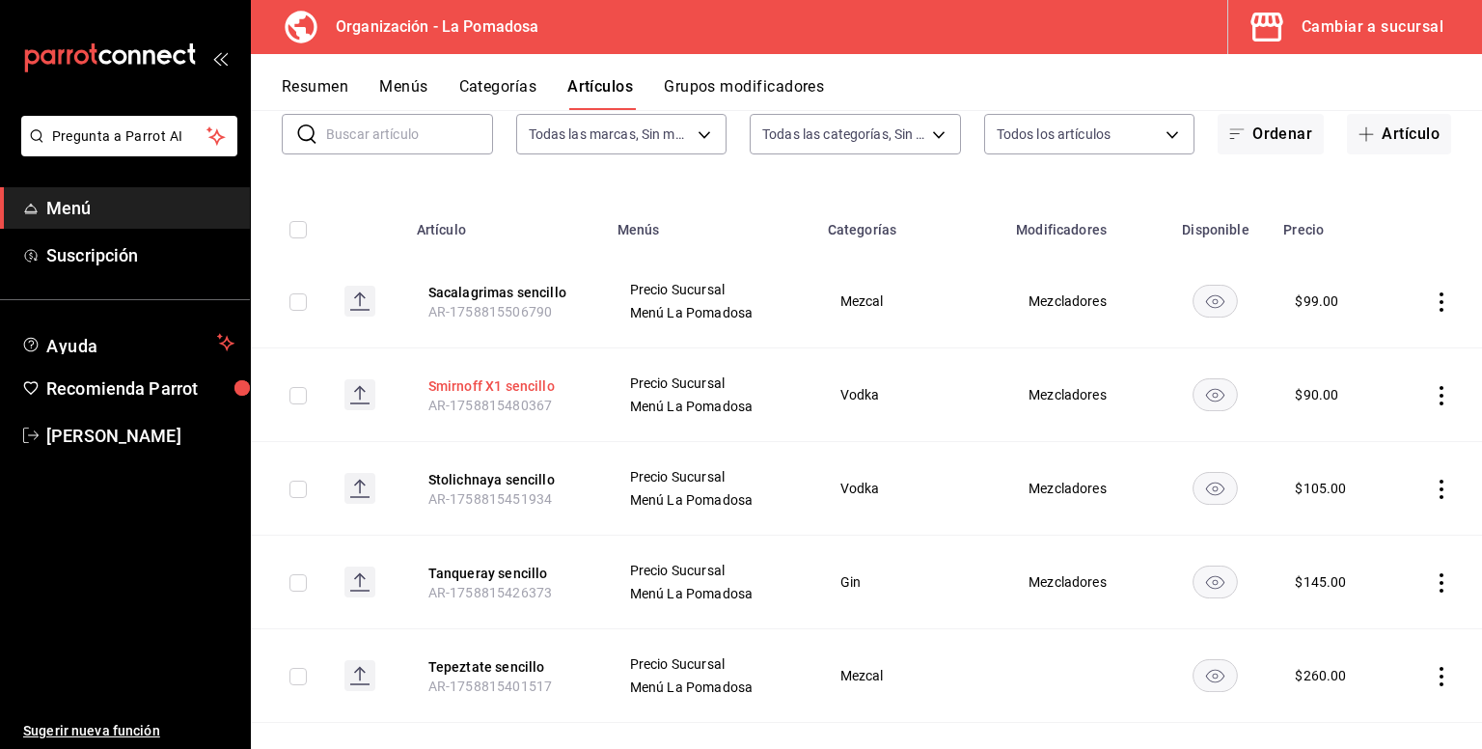
click at [486, 386] on button "Smirnoff X1 sencillo" at bounding box center [506, 385] width 154 height 19
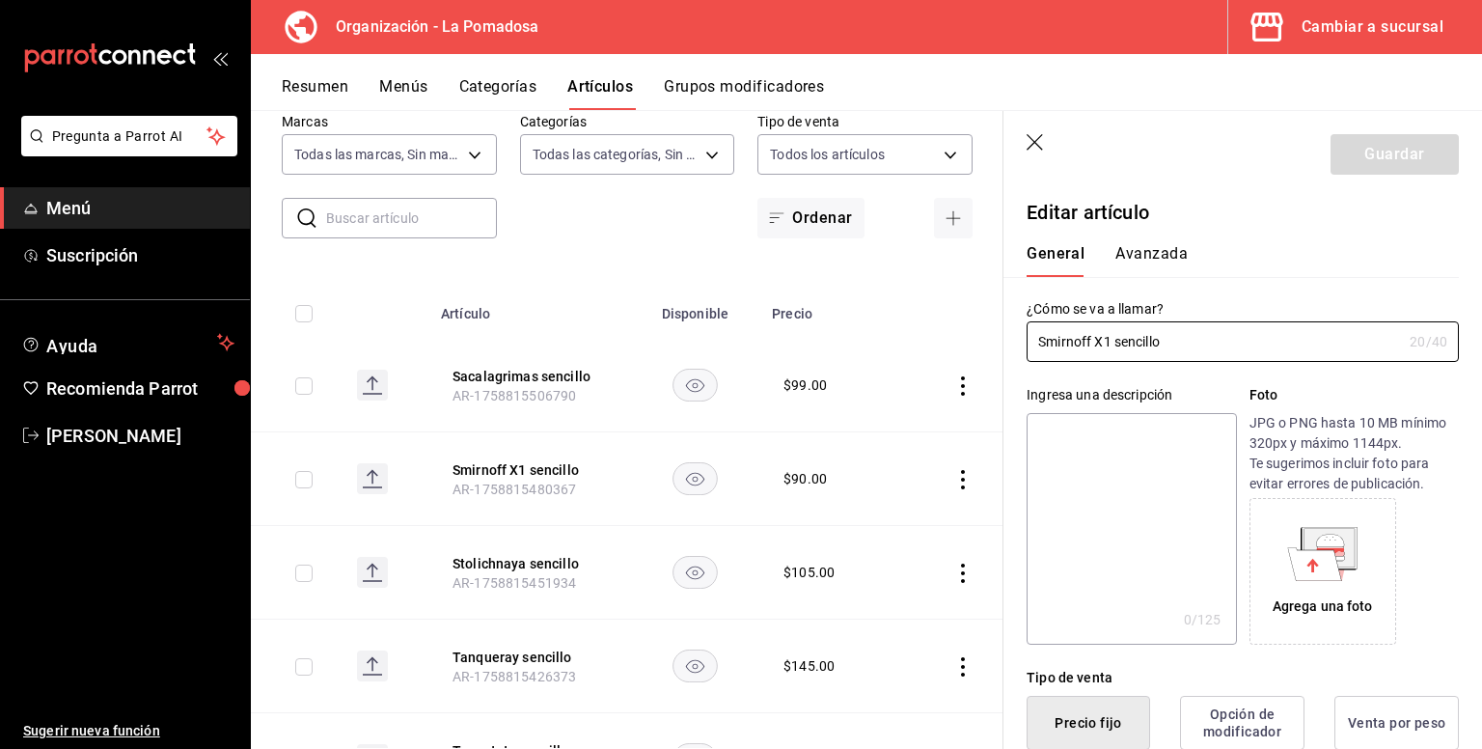
type input "$90.00"
radio input "false"
radio input "true"
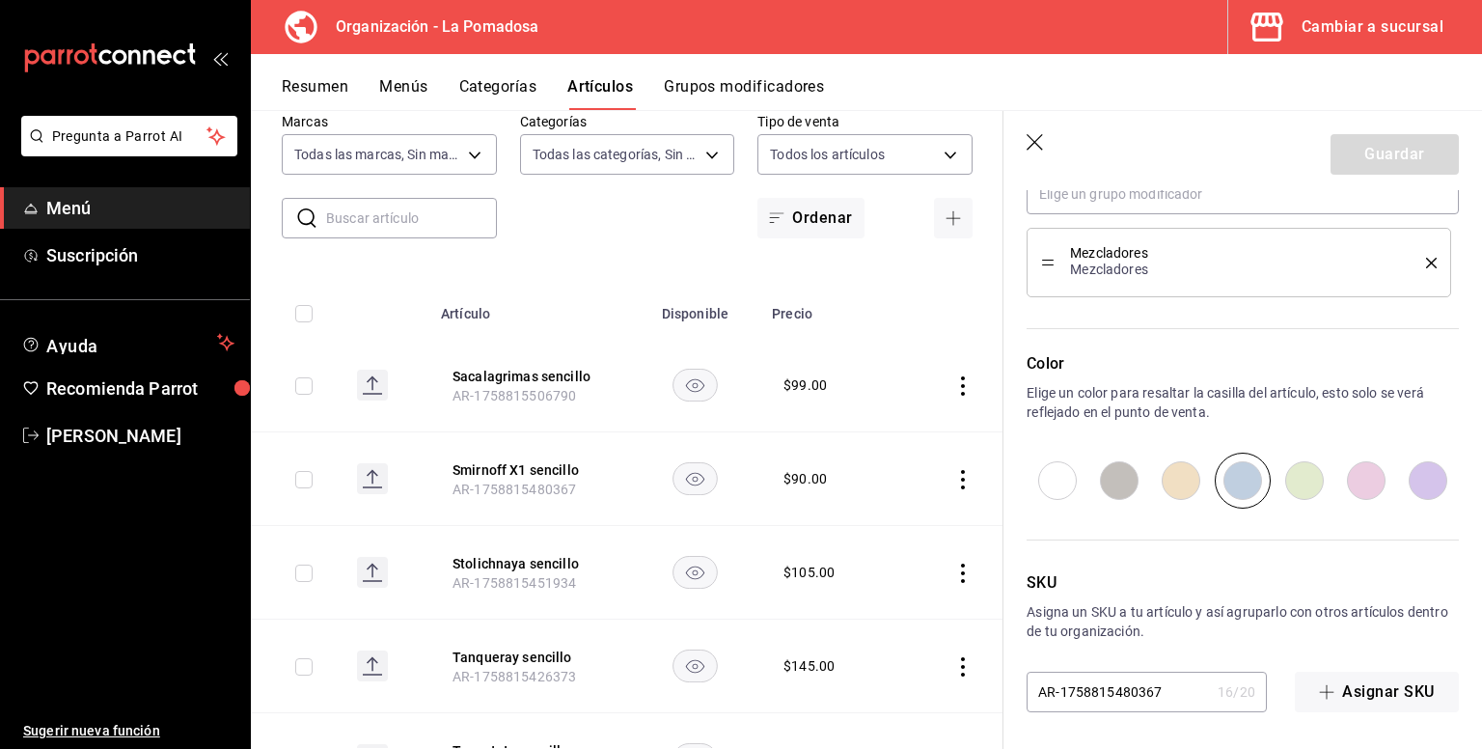
scroll to position [39, 0]
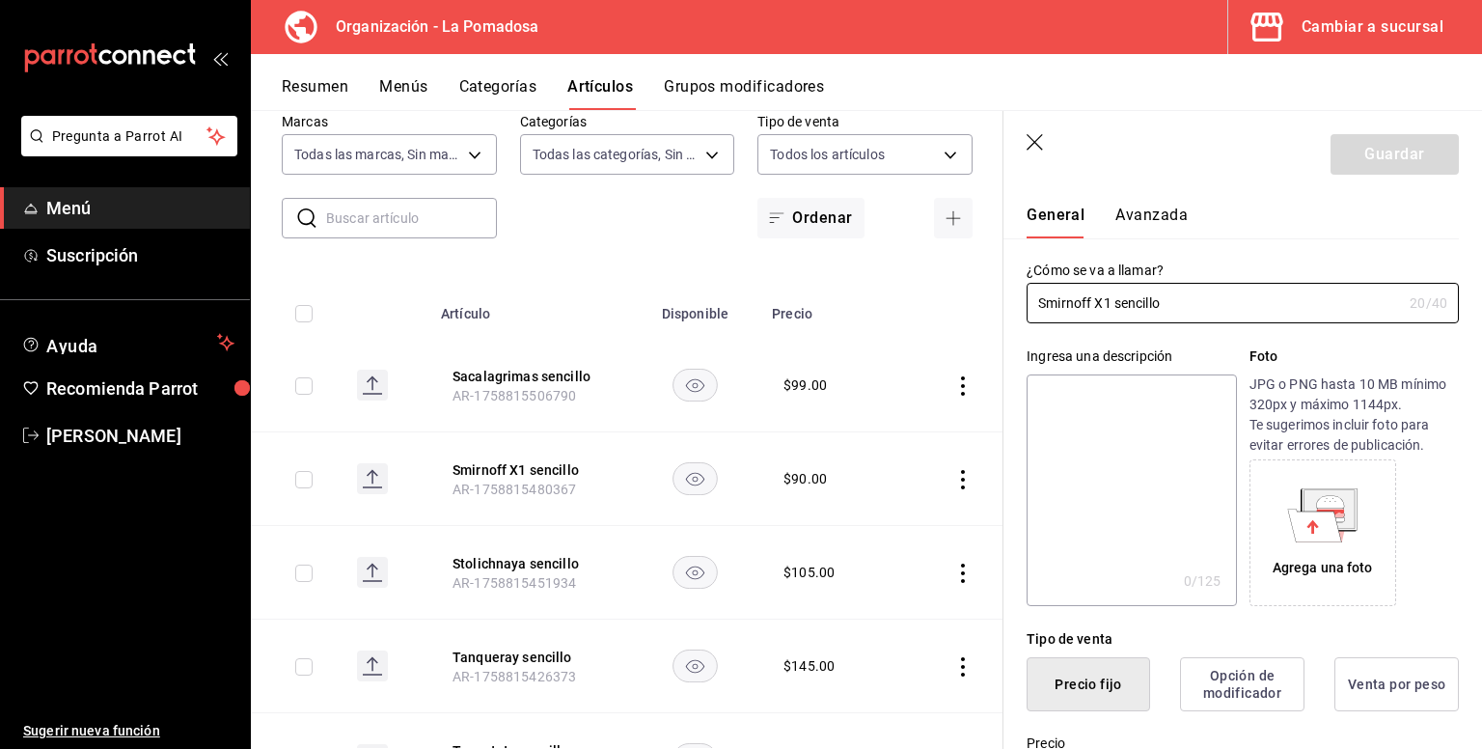
click at [1041, 144] on icon "button" at bounding box center [1036, 143] width 19 height 19
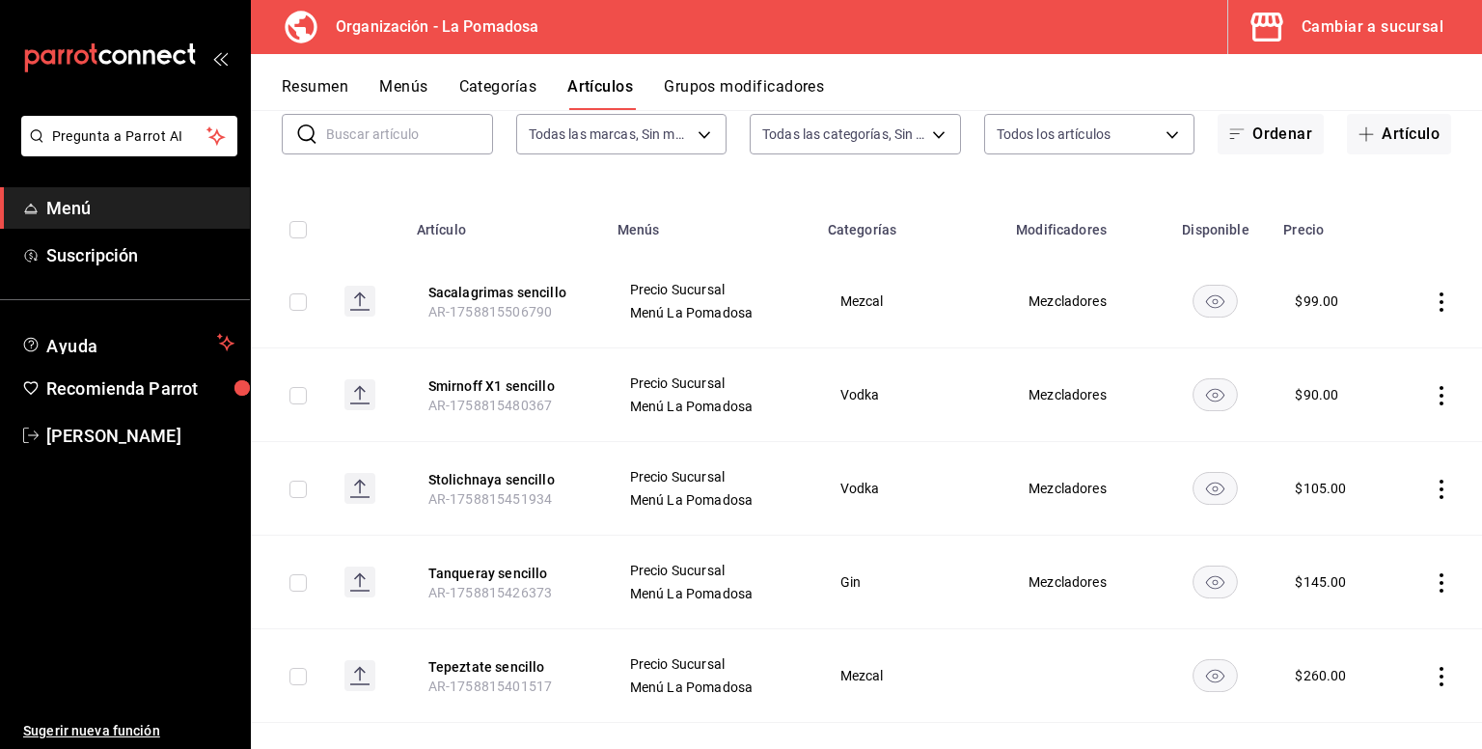
click at [1396, 24] on div "Cambiar a sucursal" at bounding box center [1373, 27] width 142 height 27
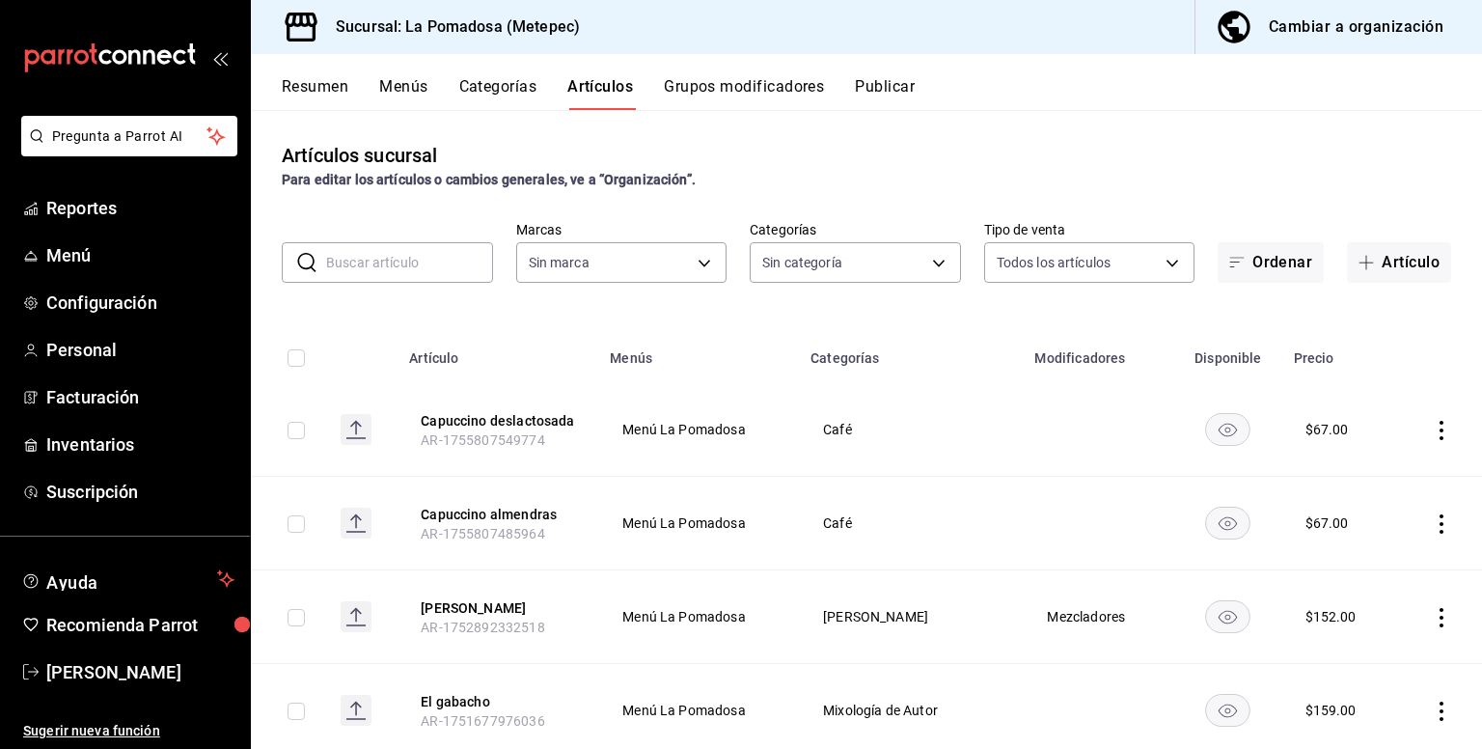
type input "26770a04-f713-4e61-b01c-a965f3f43d2a"
type input "d943e39c-3c76-416d-a752-8531798177b1,cac6379f-b581-4c4b-83ec-bcfc03b9aa83,15034…"
click at [899, 85] on button "Publicar" at bounding box center [885, 93] width 60 height 33
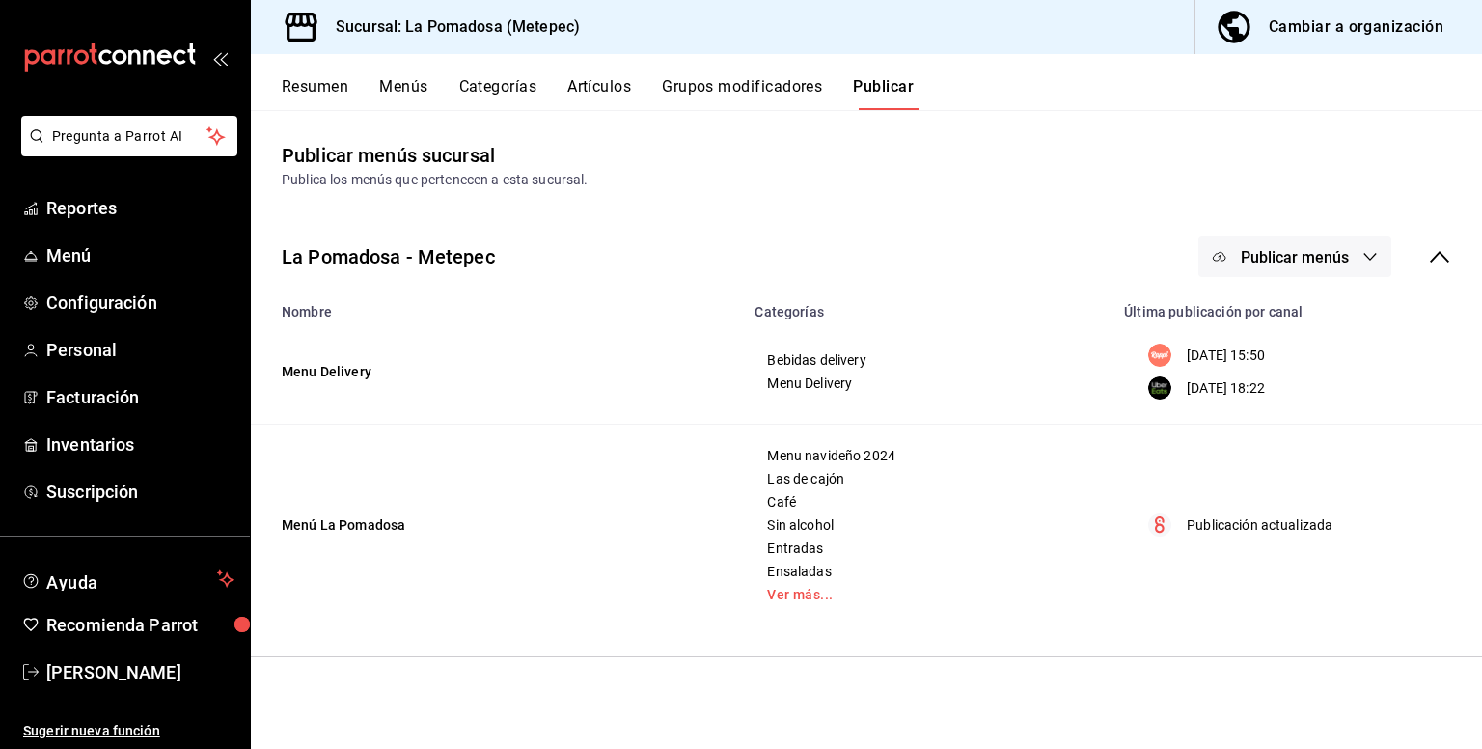
click at [1278, 267] on button "Publicar menús" at bounding box center [1295, 256] width 193 height 41
click at [1266, 434] on div at bounding box center [1250, 427] width 54 height 31
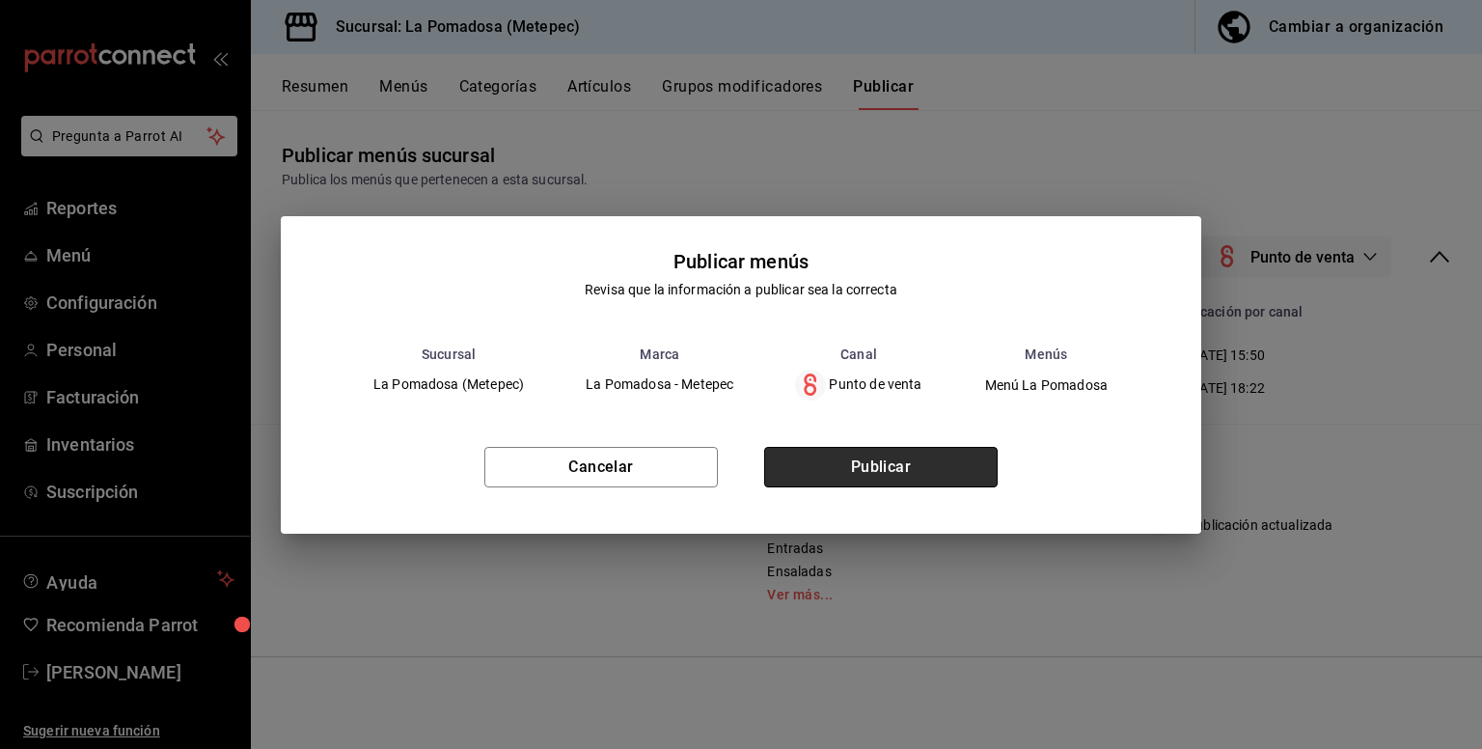
click at [845, 461] on button "Publicar" at bounding box center [881, 467] width 234 height 41
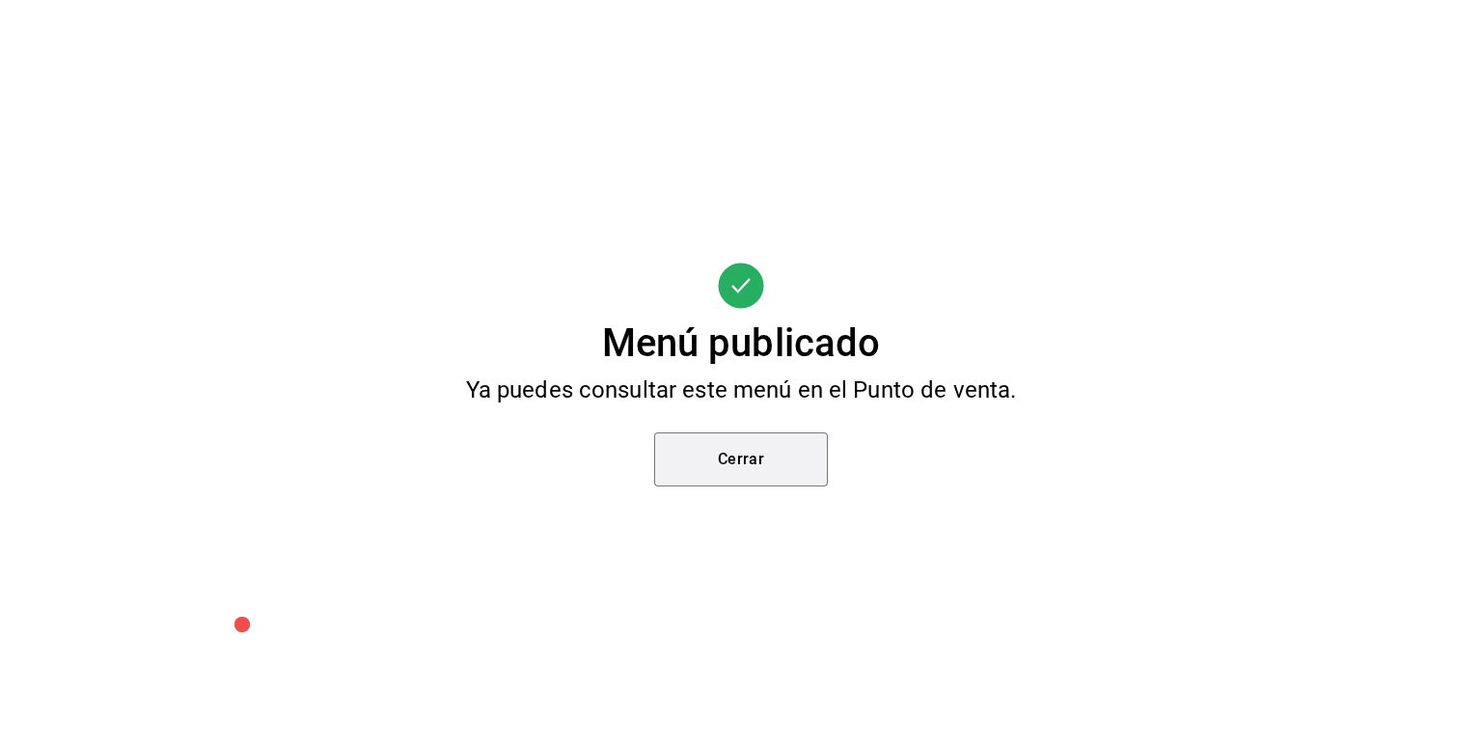
click at [750, 456] on button "Cerrar" at bounding box center [741, 459] width 174 height 54
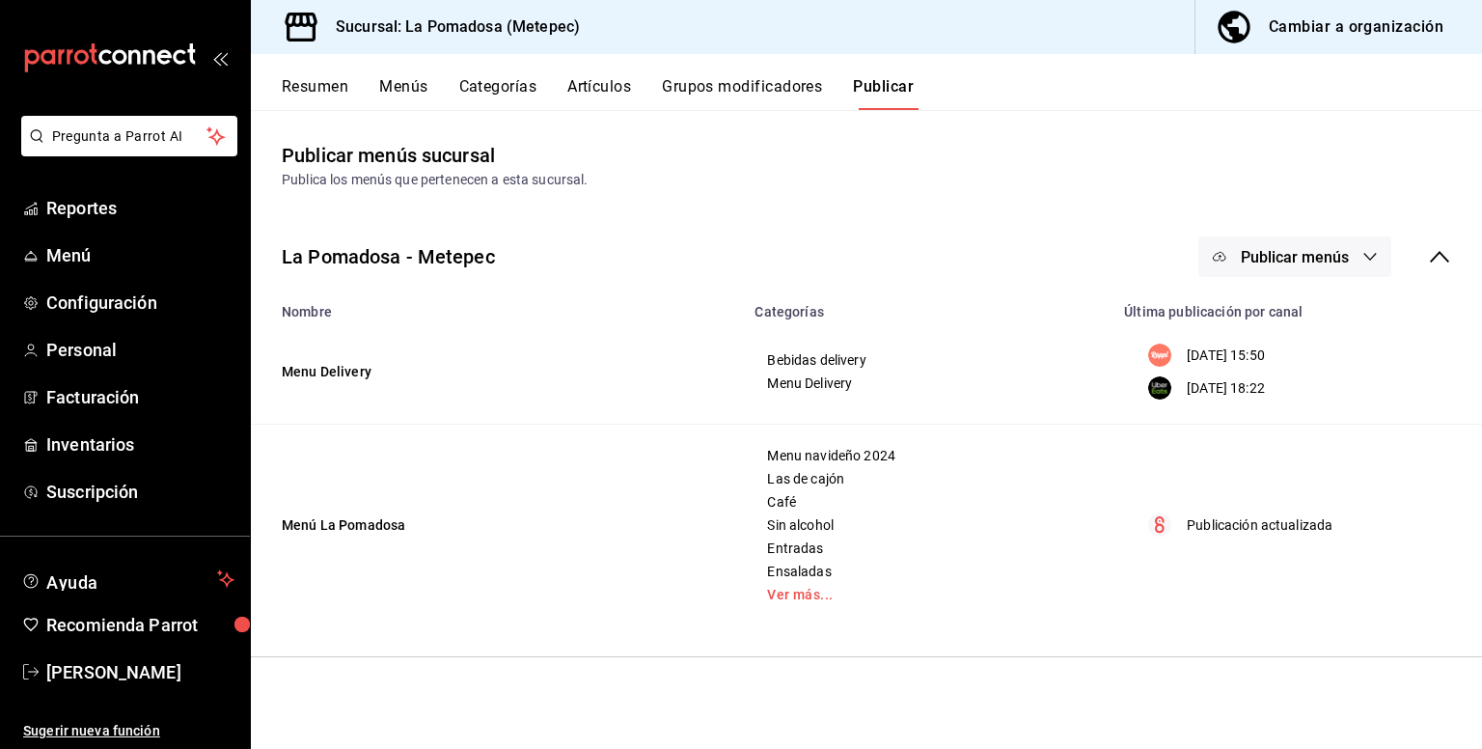
click at [1211, 523] on p "Publicación actualizada" at bounding box center [1260, 525] width 146 height 20
click at [1149, 538] on td "Publicación actualizada" at bounding box center [1298, 526] width 370 height 202
click at [1305, 32] on div "Cambiar a organización" at bounding box center [1356, 27] width 175 height 27
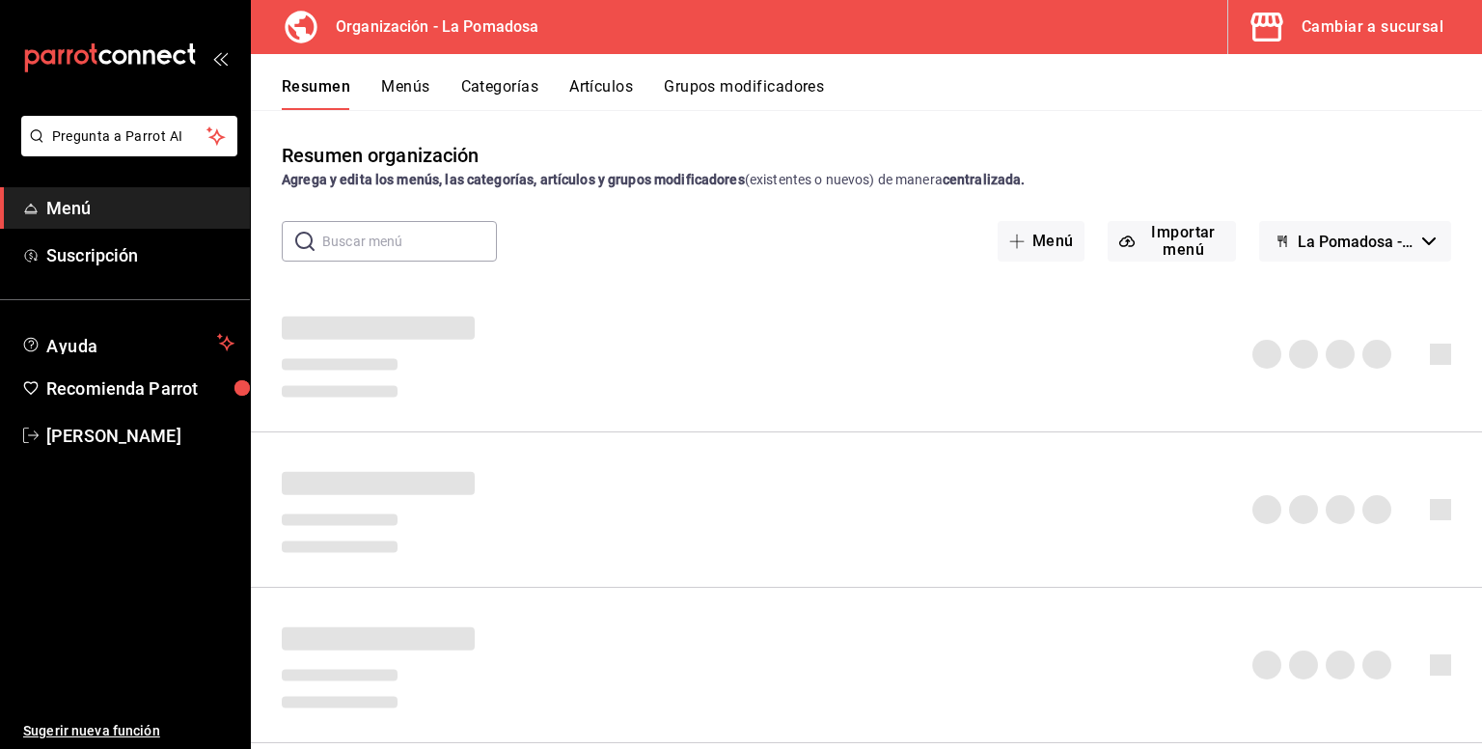
click at [401, 95] on button "Menús" at bounding box center [405, 93] width 48 height 33
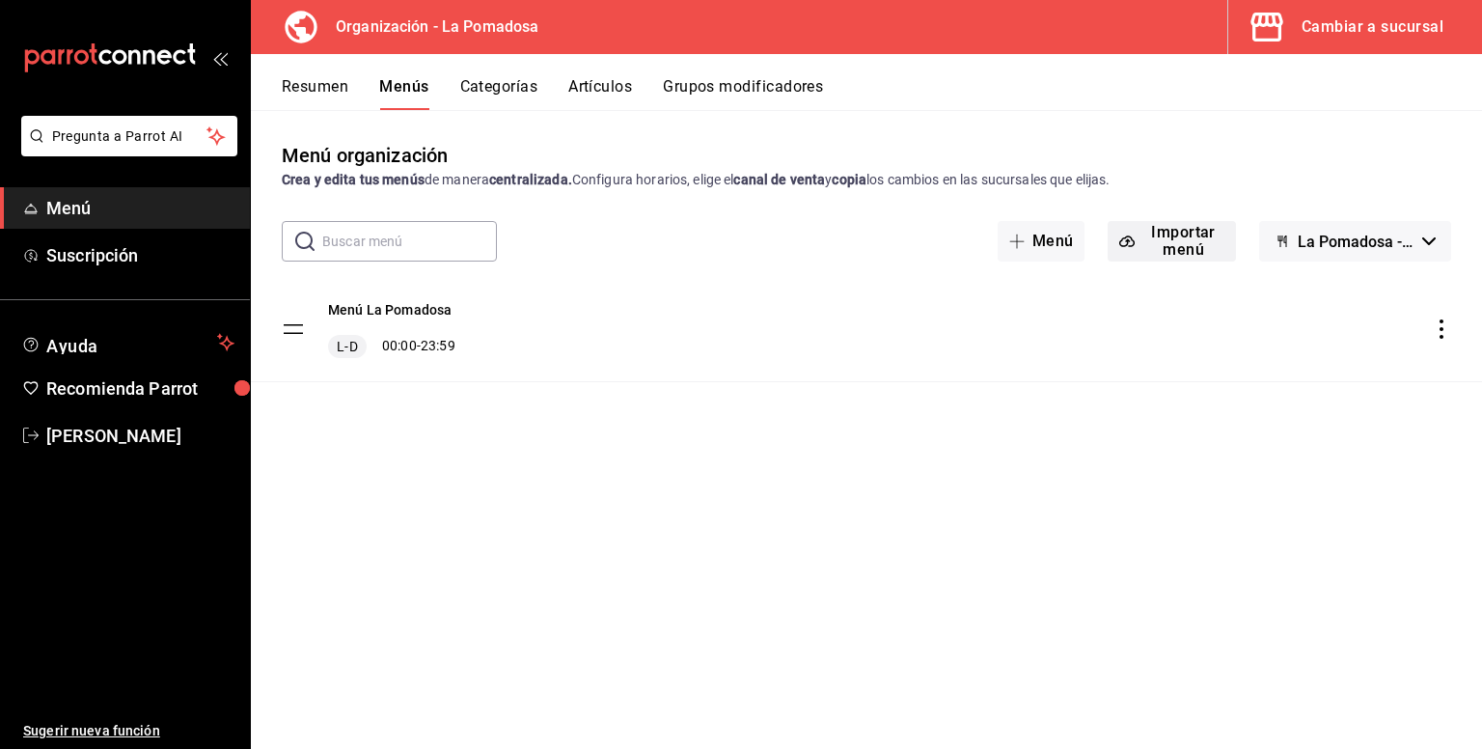
click at [1156, 246] on button "Importar menú" at bounding box center [1171, 241] width 127 height 41
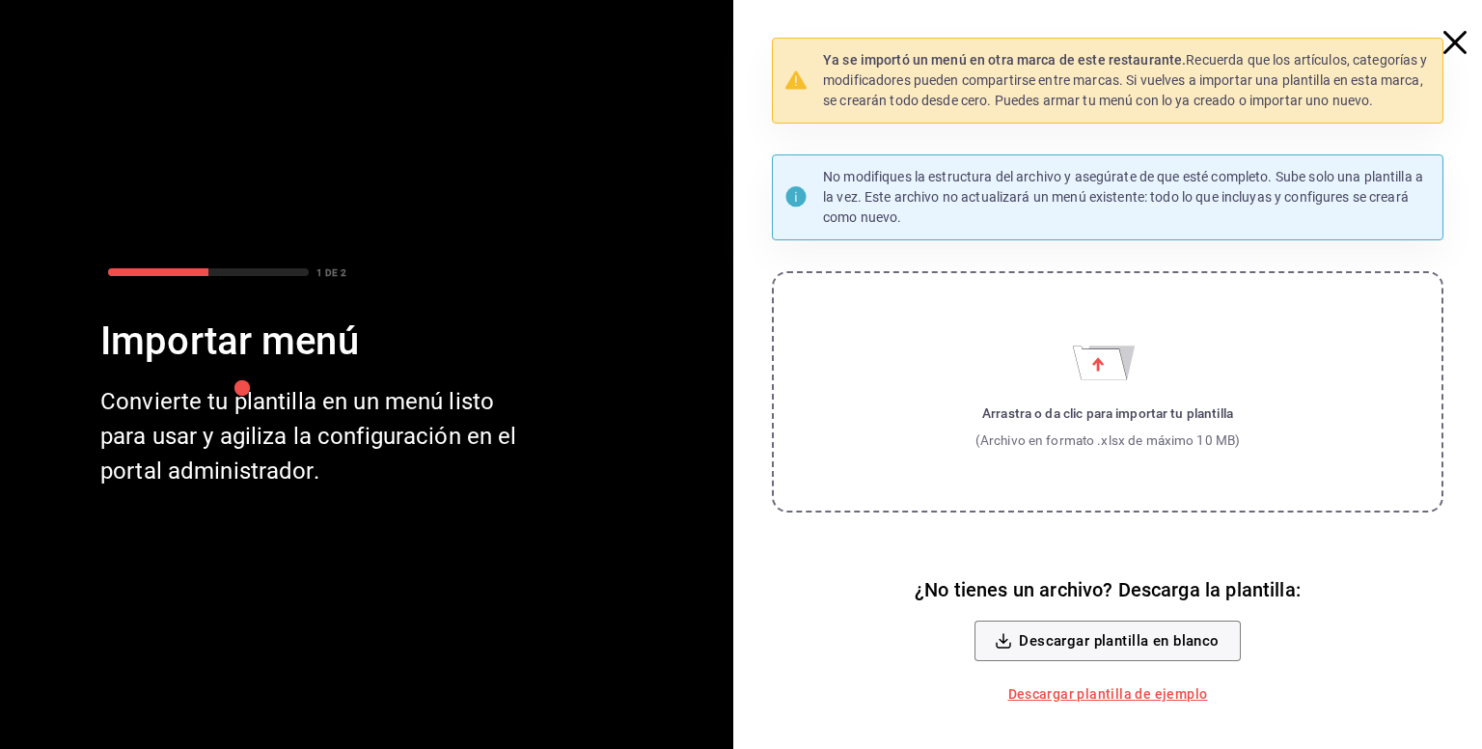
click at [1452, 44] on icon "button" at bounding box center [1455, 42] width 23 height 23
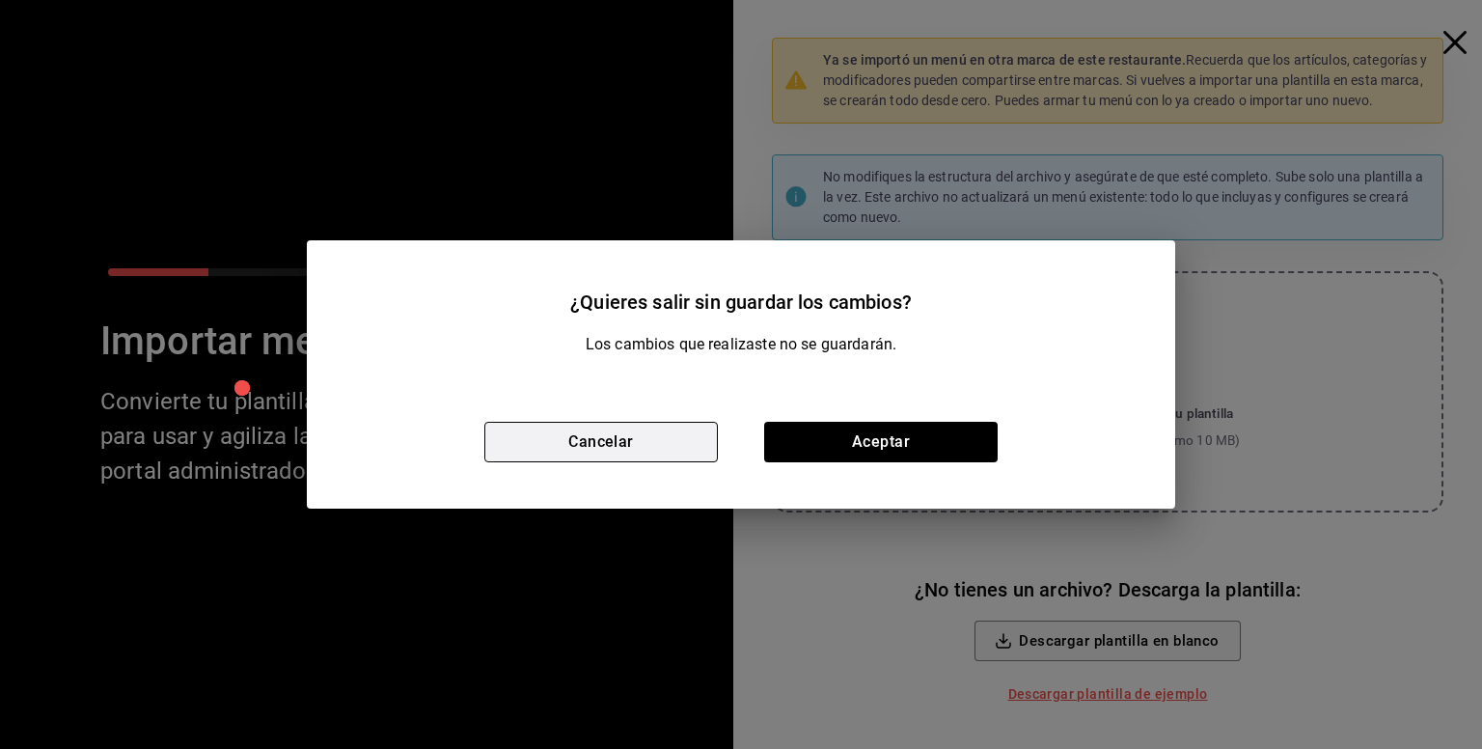
click at [628, 457] on button "Cancelar" at bounding box center [601, 442] width 234 height 41
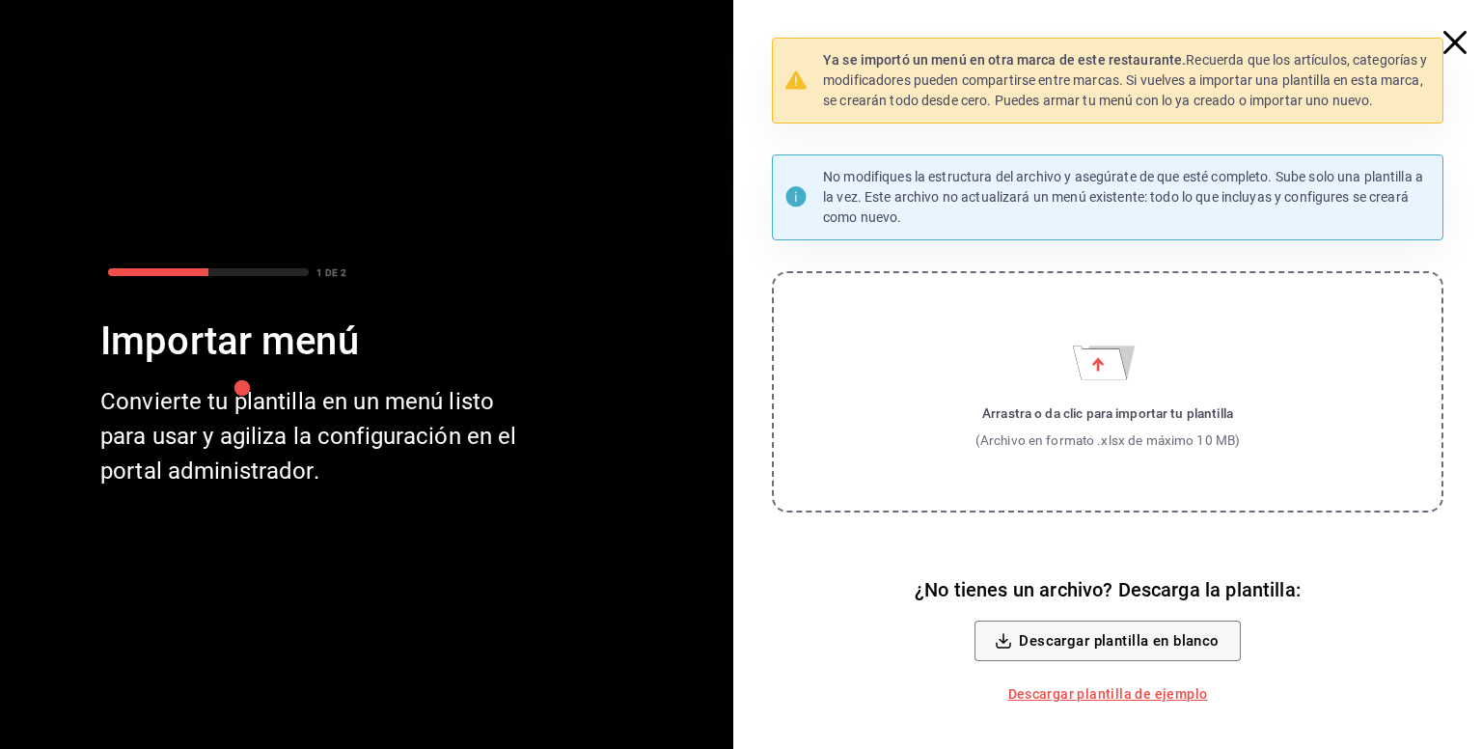
click at [1460, 38] on icon "button" at bounding box center [1455, 42] width 23 height 23
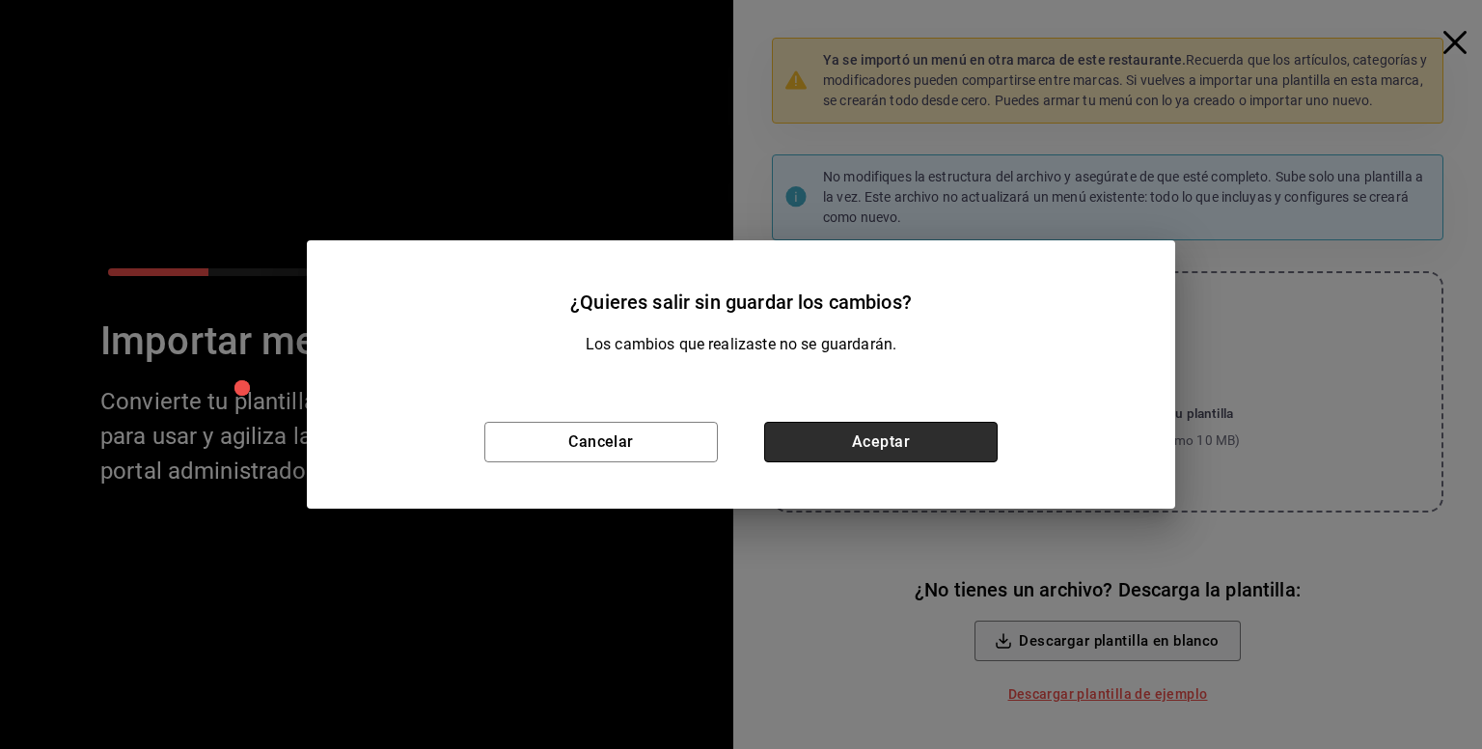
click at [887, 450] on button "Aceptar" at bounding box center [881, 442] width 234 height 41
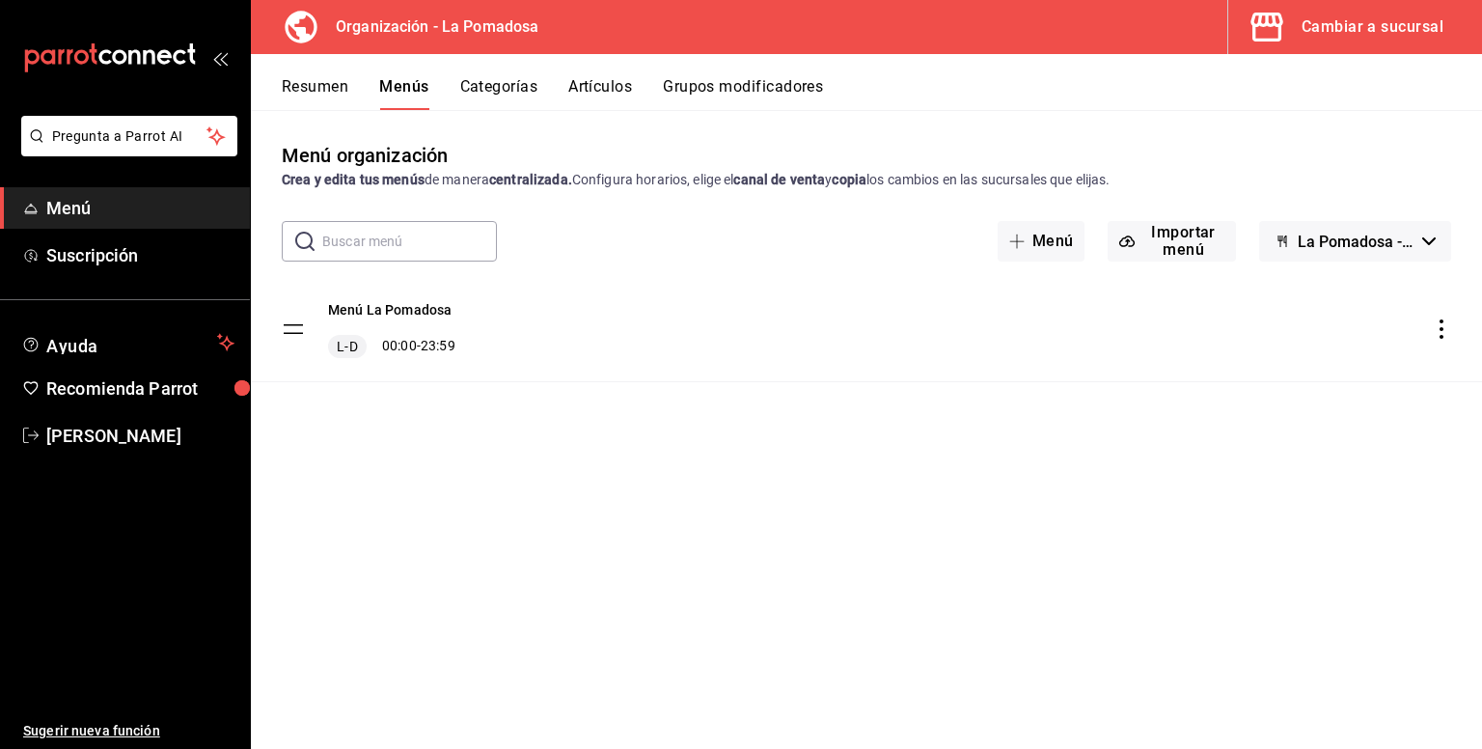
click at [1315, 249] on span "La Pomadosa - Borrador" at bounding box center [1356, 242] width 117 height 18
click at [1310, 297] on li "La Pomadosa - Borrador" at bounding box center [1355, 292] width 200 height 46
click at [1442, 333] on icon "actions" at bounding box center [1441, 328] width 19 height 19
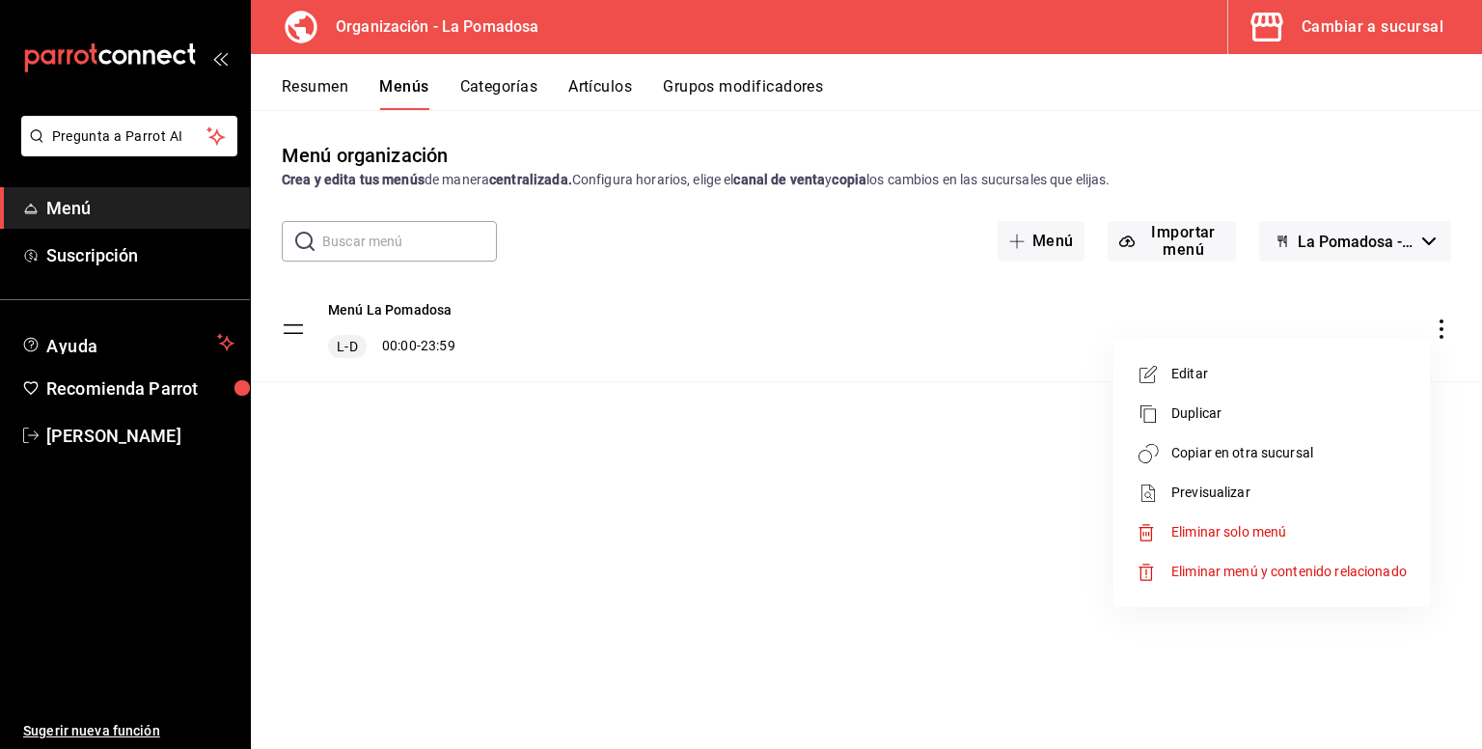
click at [716, 441] on div at bounding box center [741, 374] width 1482 height 749
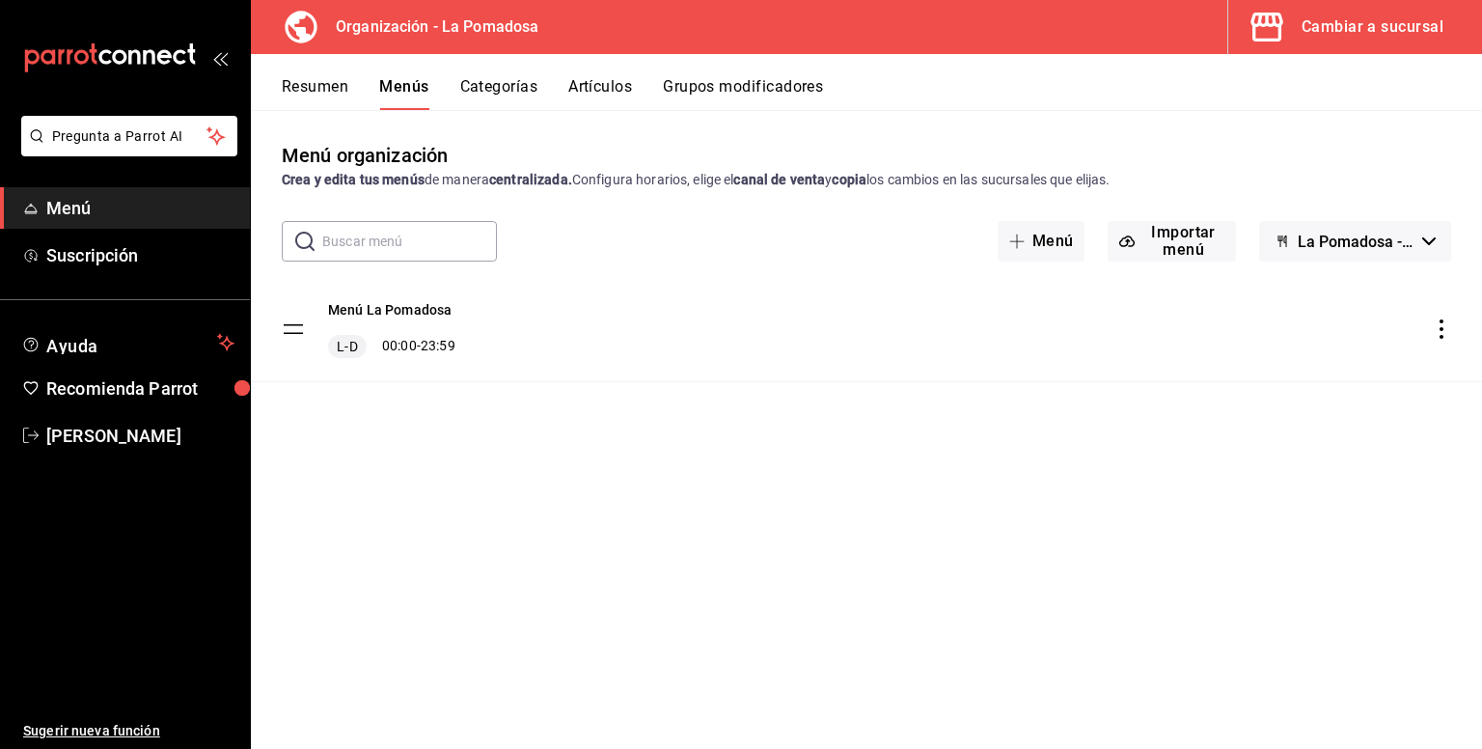
click at [1352, 19] on div "Cambiar a sucursal" at bounding box center [1373, 27] width 142 height 27
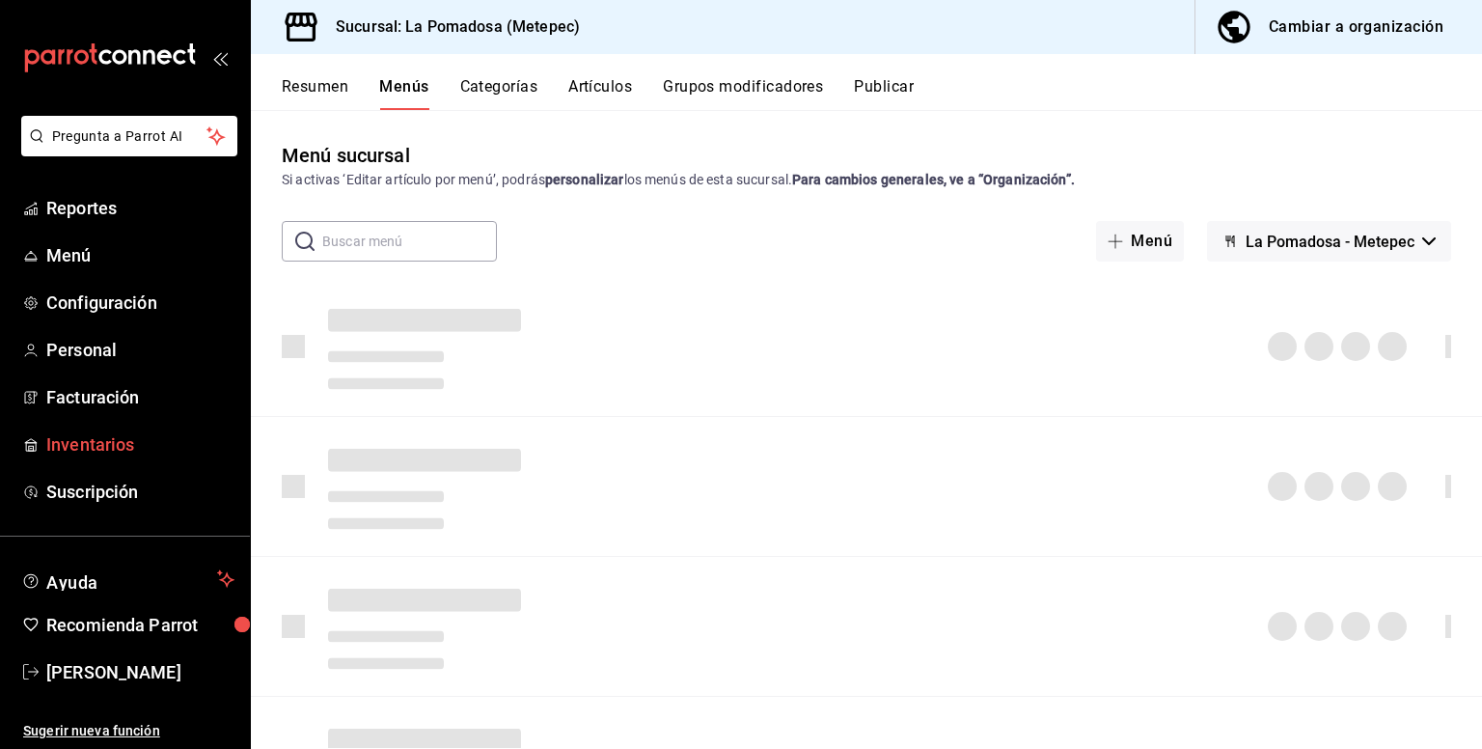
click at [107, 448] on span "Inventarios" at bounding box center [140, 444] width 188 height 26
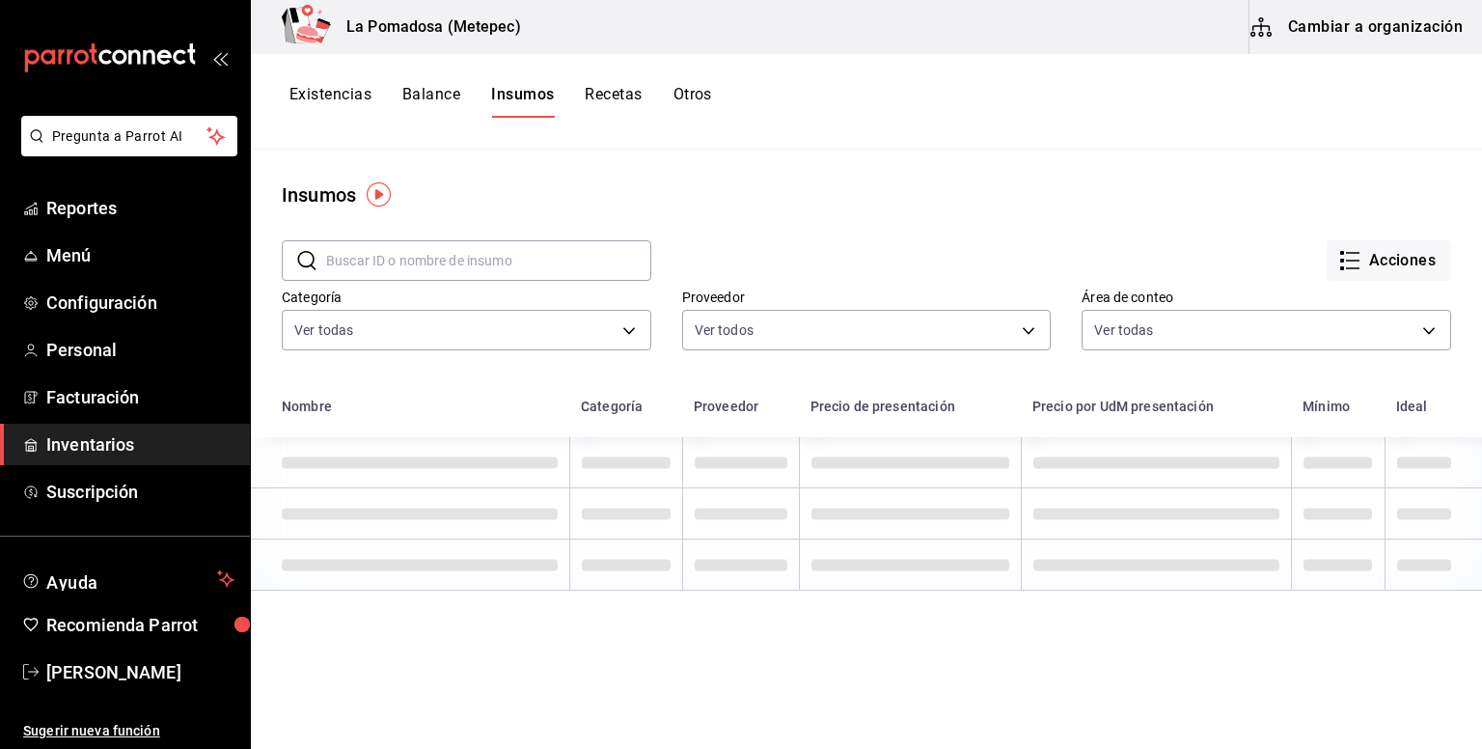
click at [622, 97] on button "Recetas" at bounding box center [613, 101] width 57 height 33
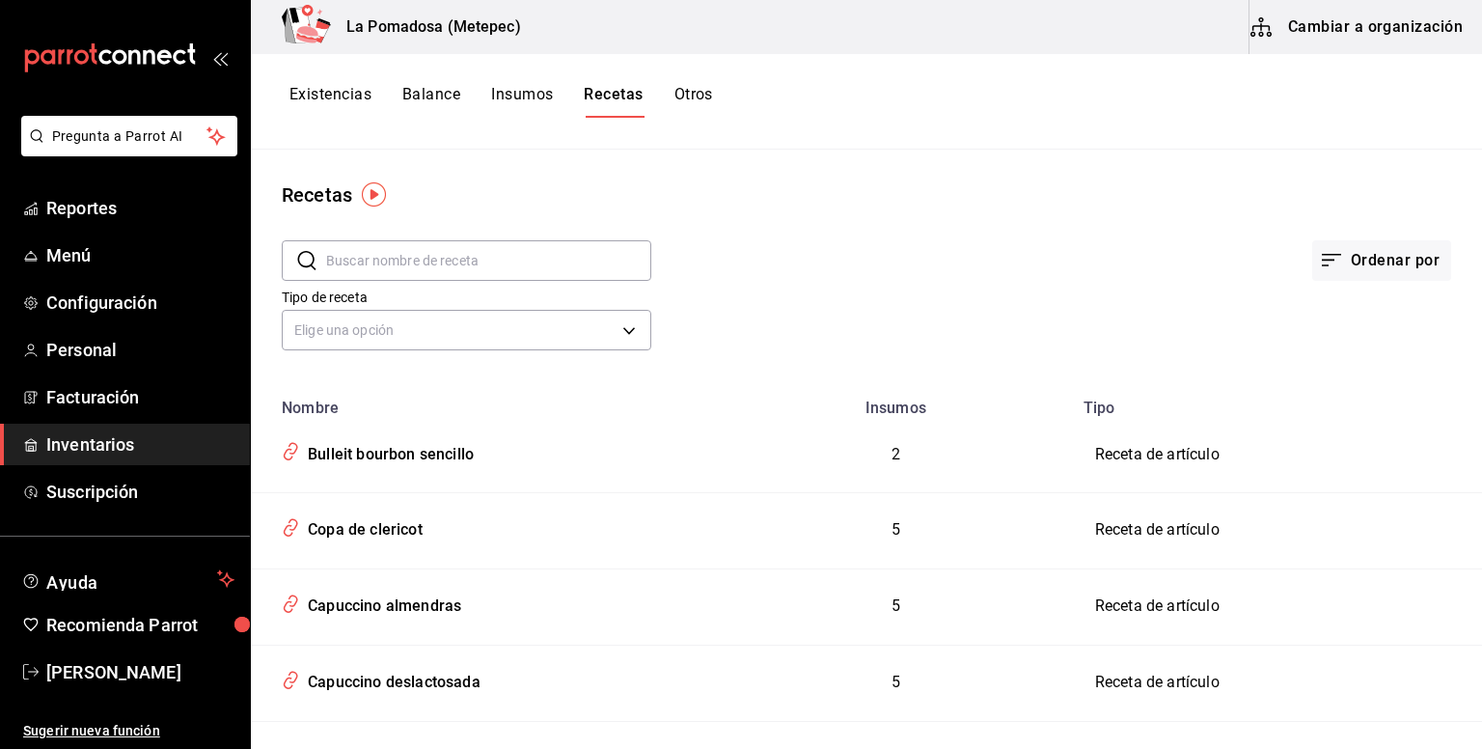
click at [500, 263] on input "text" at bounding box center [488, 260] width 325 height 39
type input "zacapa"
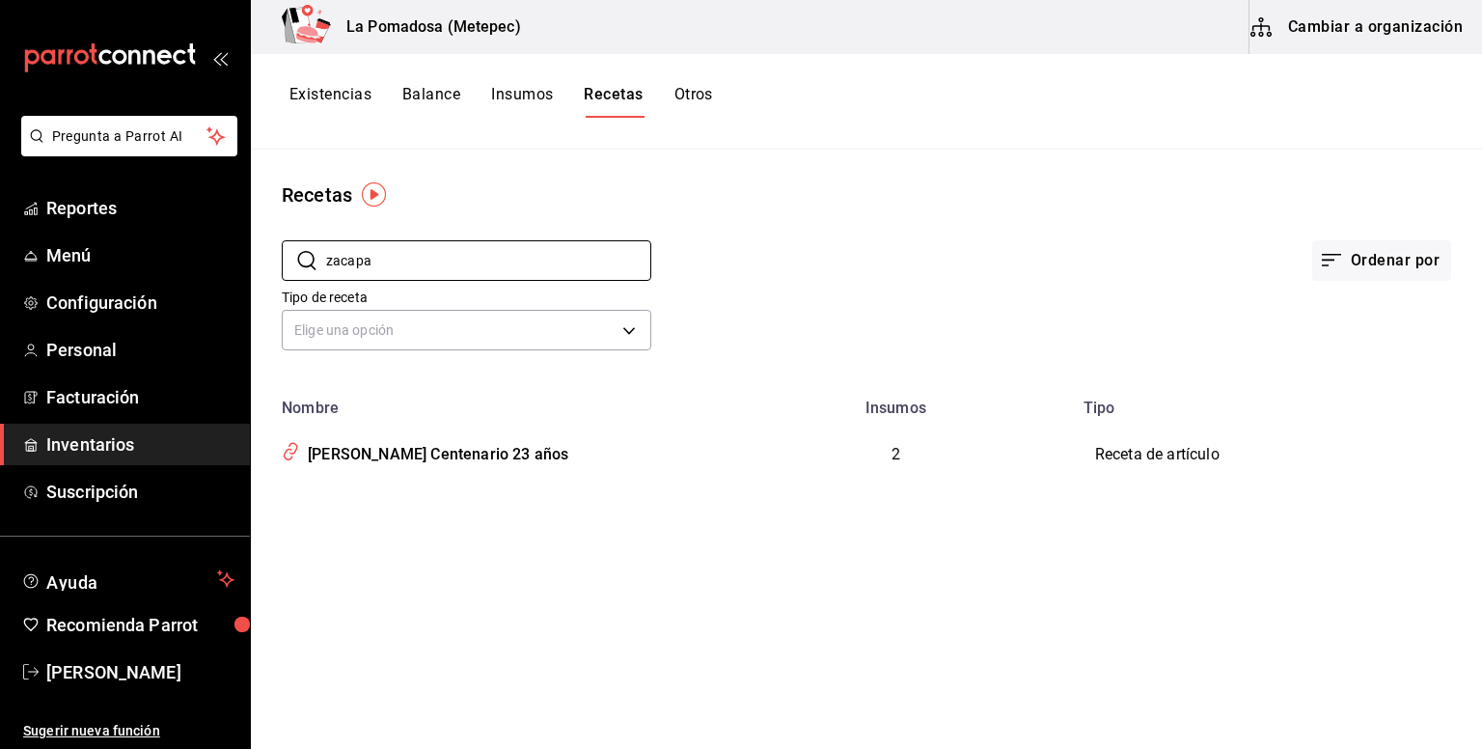
click at [529, 88] on button "Insumos" at bounding box center [522, 101] width 62 height 33
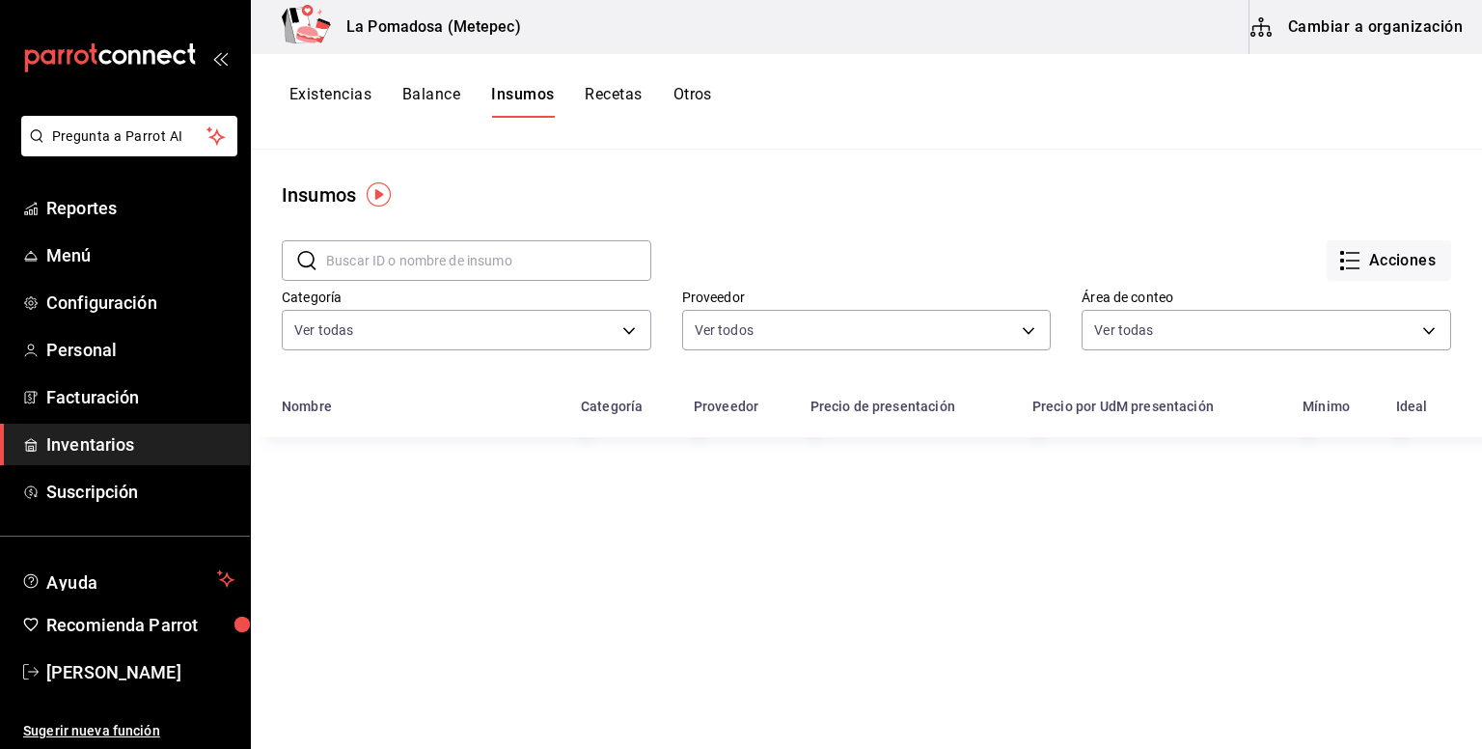
click at [624, 97] on button "Recetas" at bounding box center [613, 101] width 57 height 33
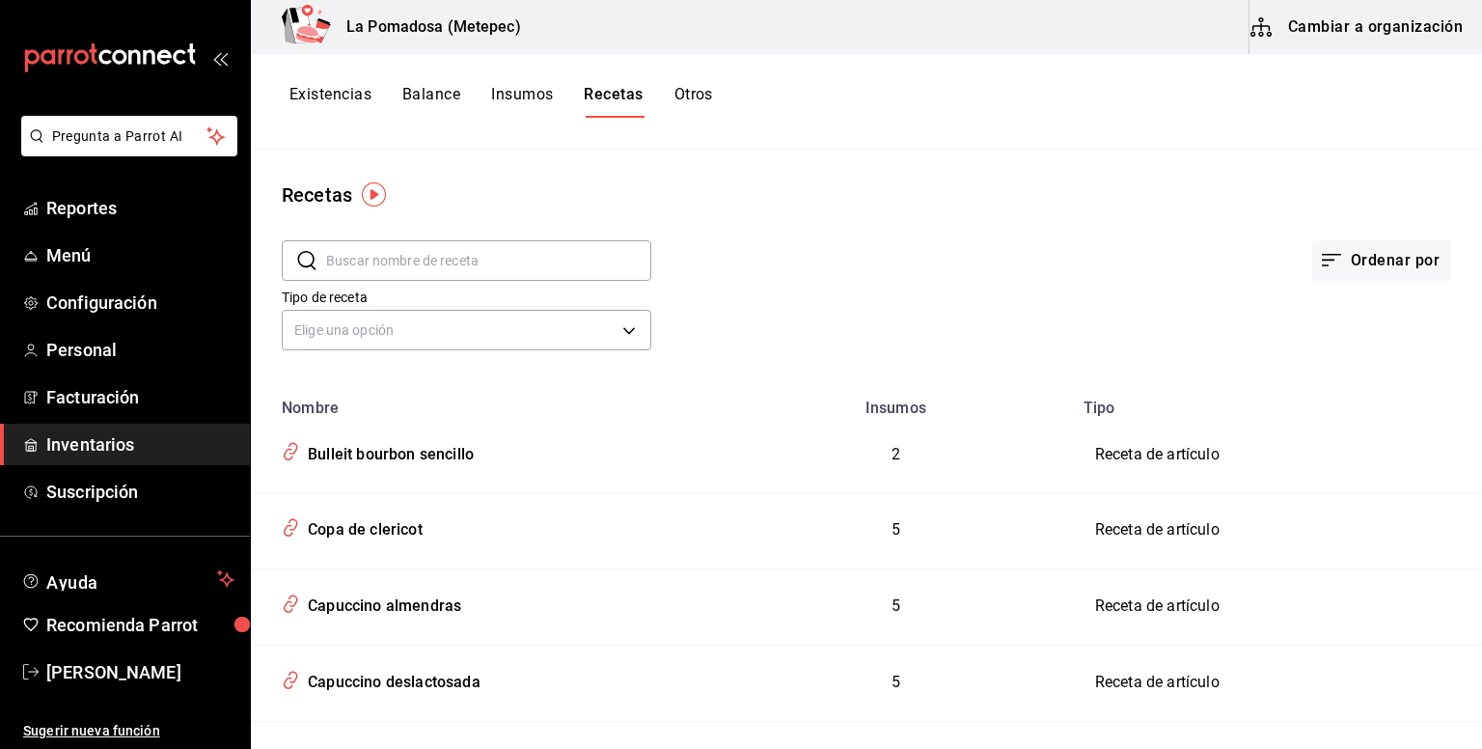
click at [1355, 29] on button "Cambiar a organización" at bounding box center [1358, 27] width 217 height 54
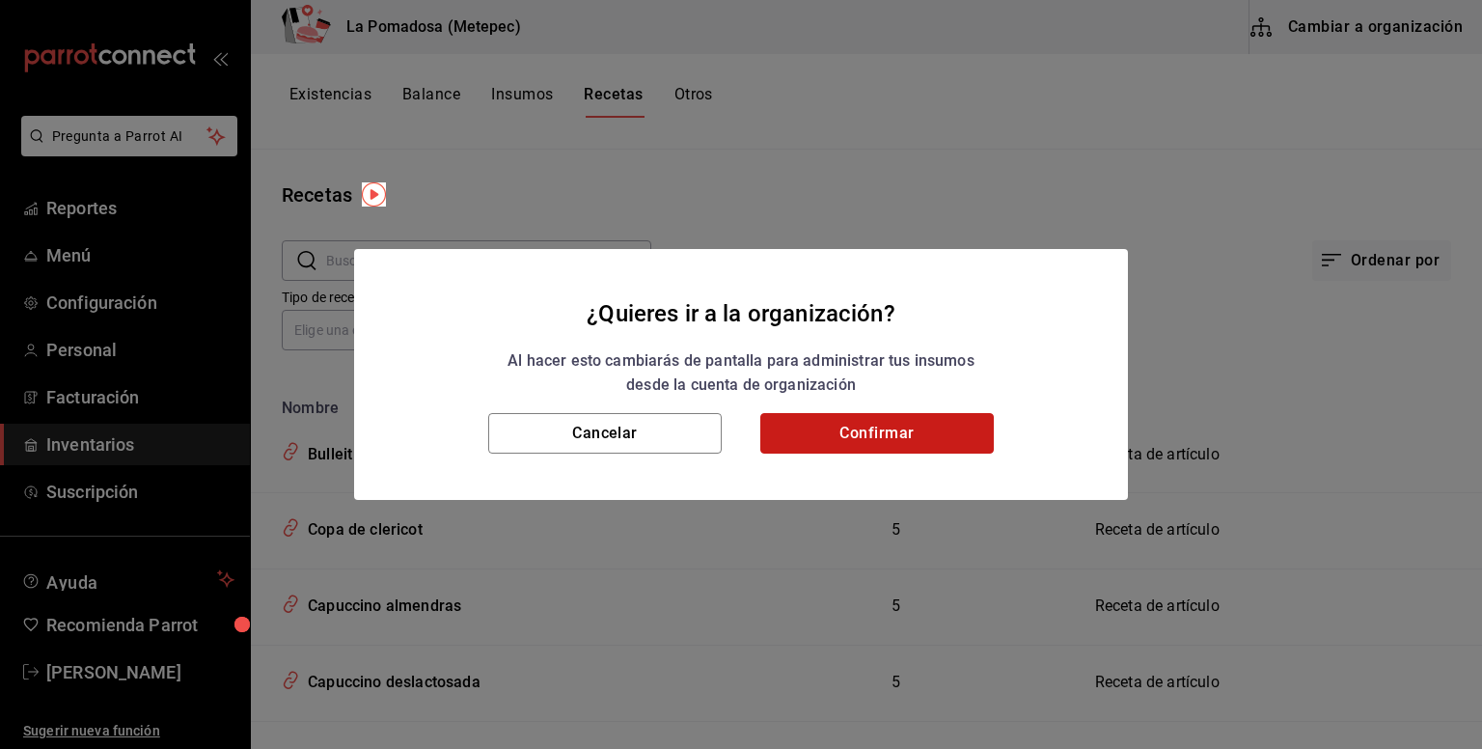
click at [855, 446] on button "Confirmar" at bounding box center [878, 433] width 234 height 41
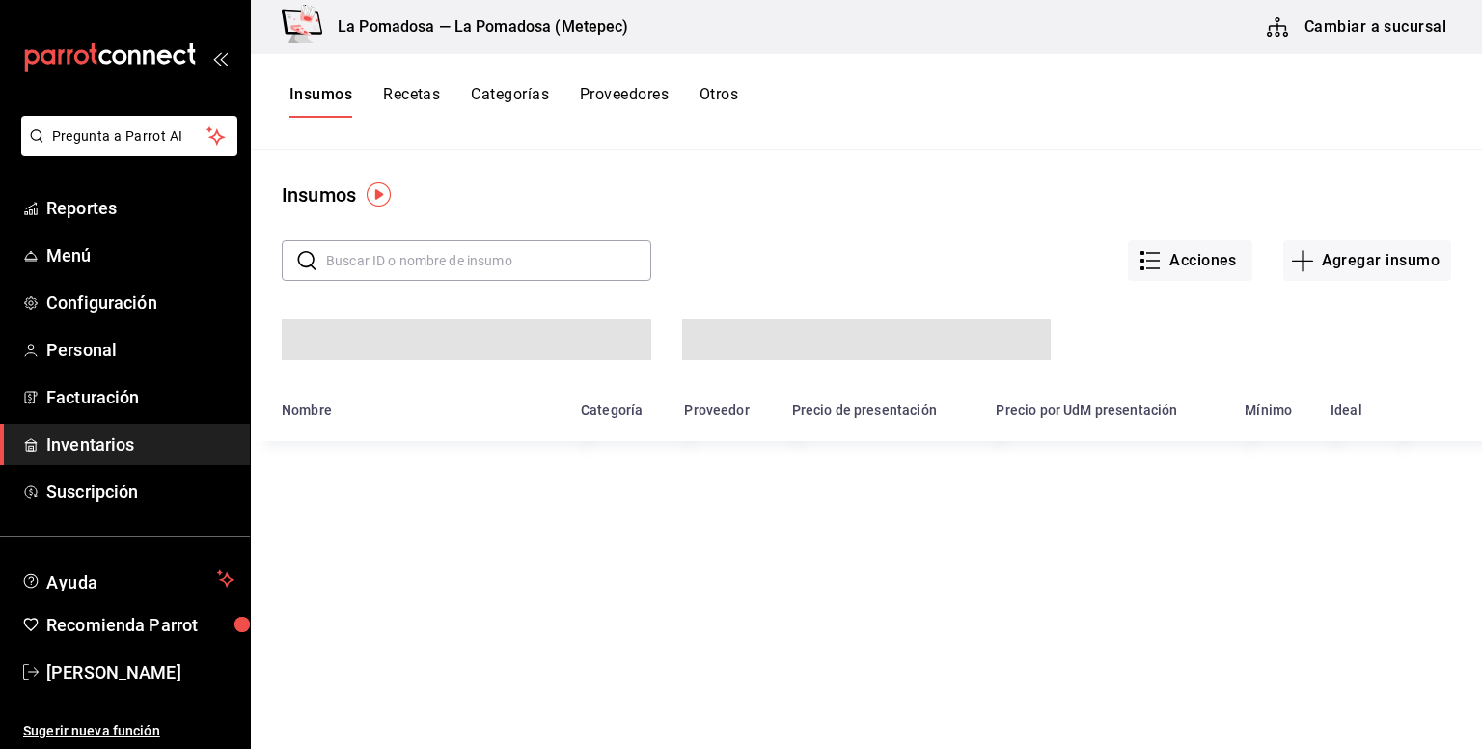
click at [432, 90] on button "Recetas" at bounding box center [411, 101] width 57 height 33
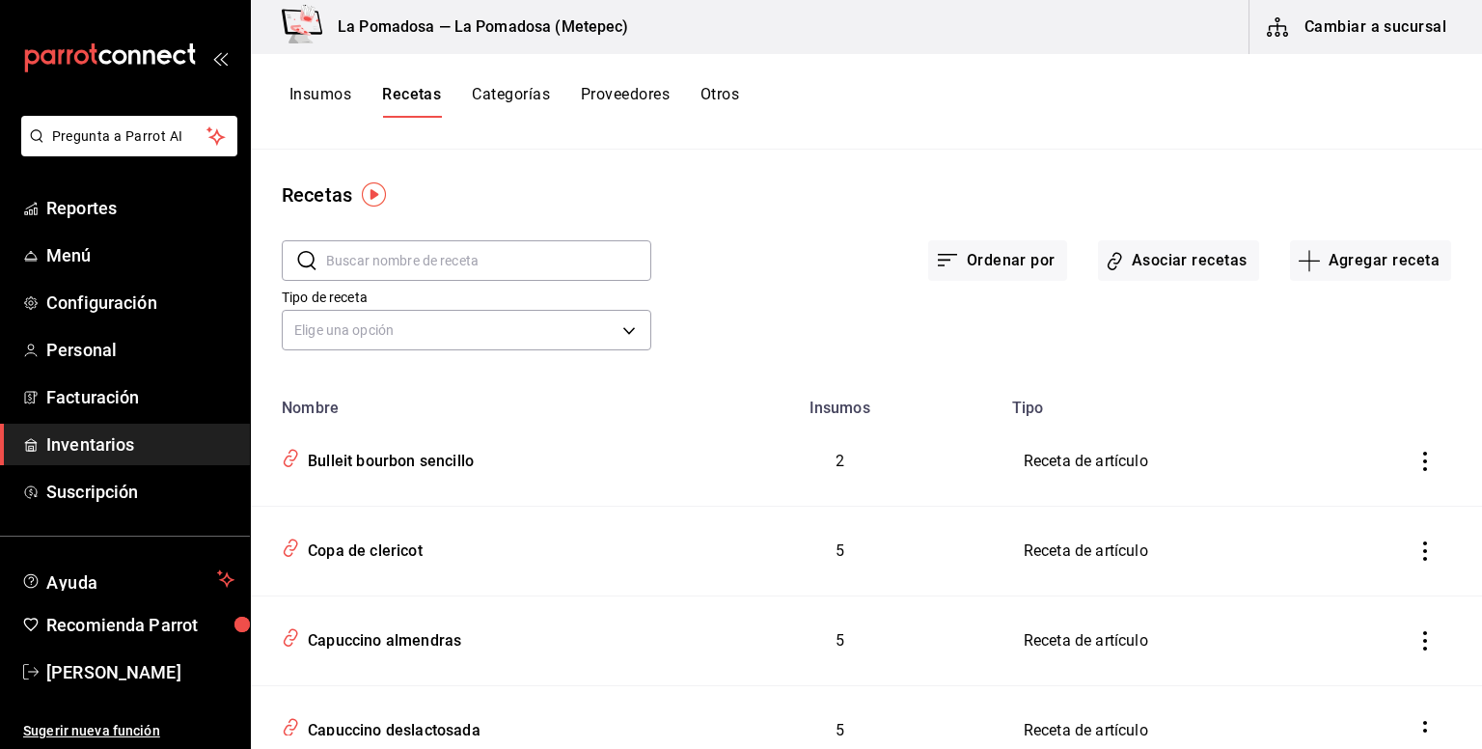
click at [1180, 261] on button "Asociar recetas" at bounding box center [1178, 260] width 161 height 41
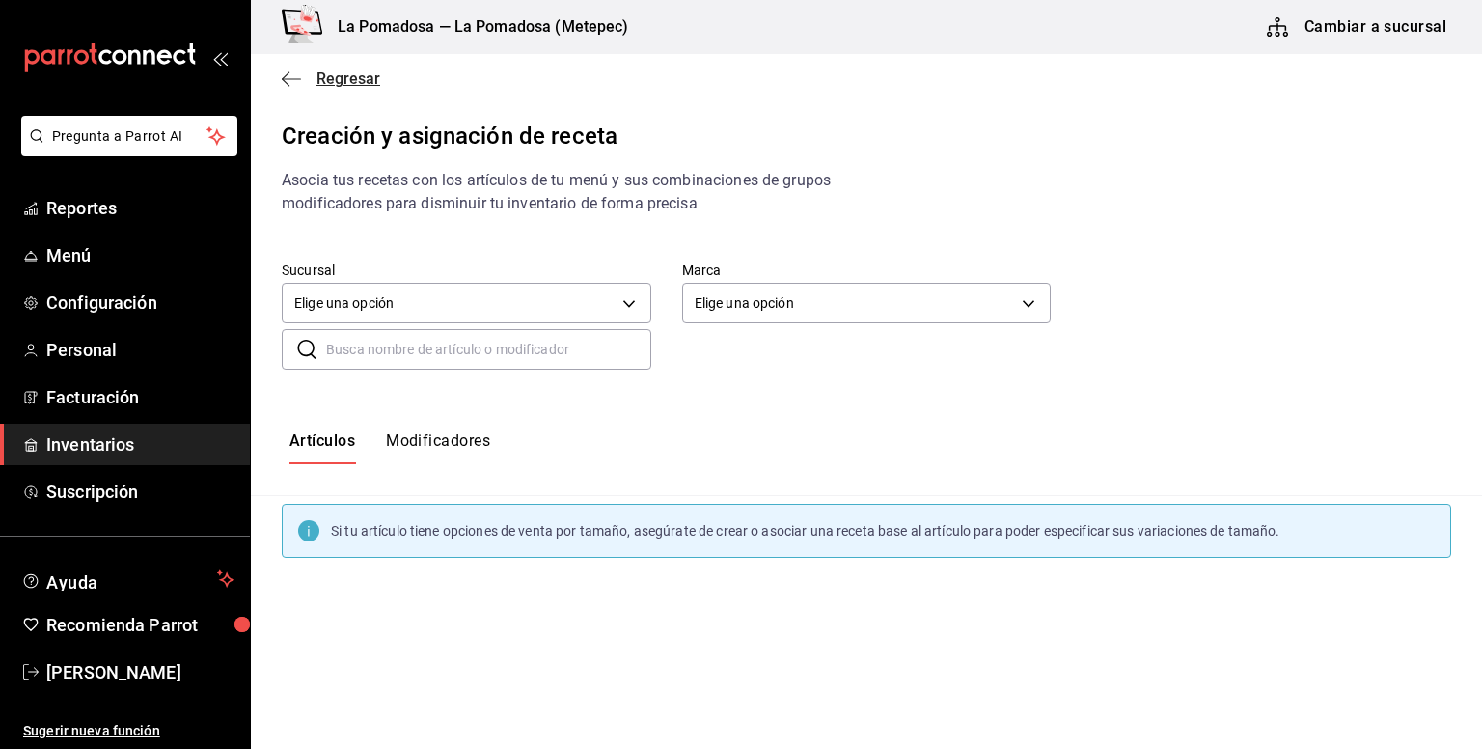
click at [336, 81] on span "Regresar" at bounding box center [349, 78] width 64 height 18
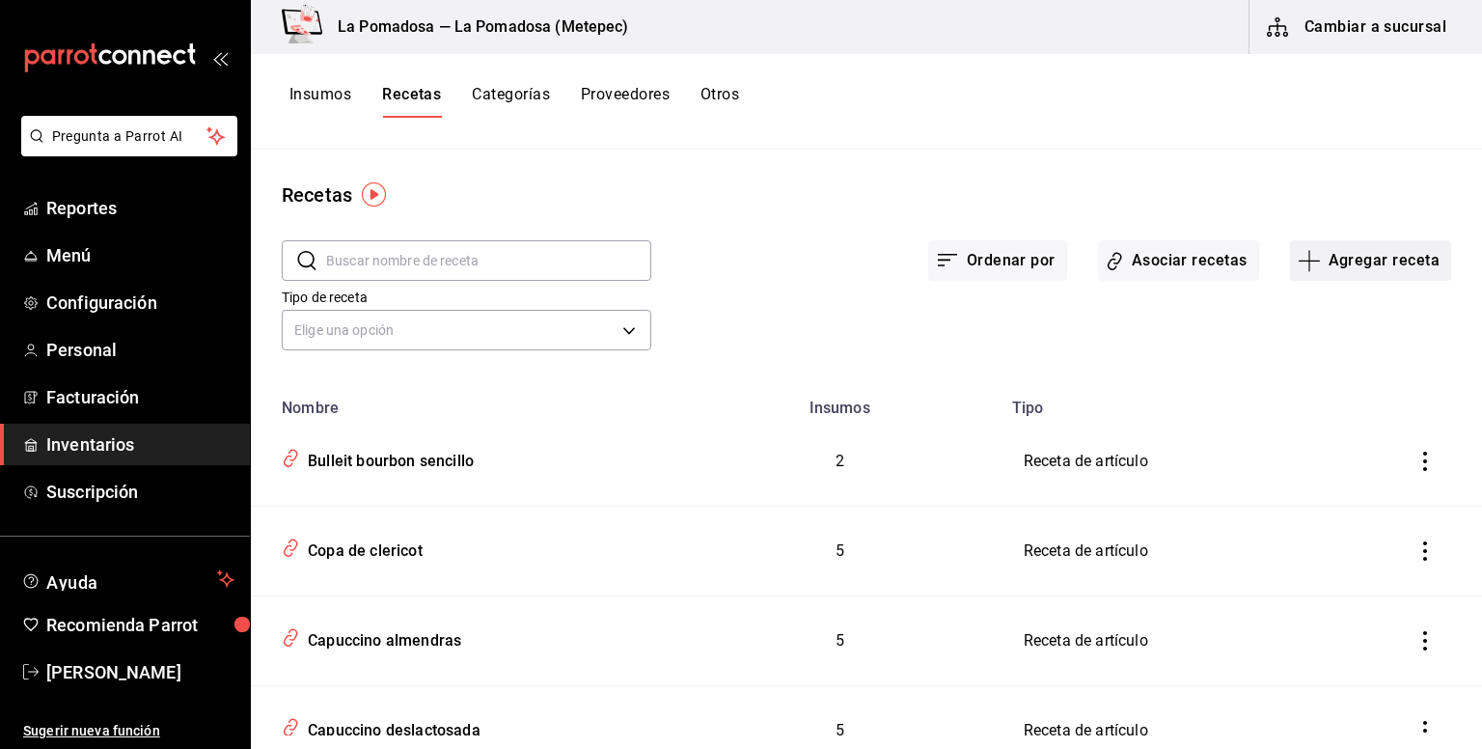
click at [1360, 252] on button "Agregar receta" at bounding box center [1370, 260] width 161 height 41
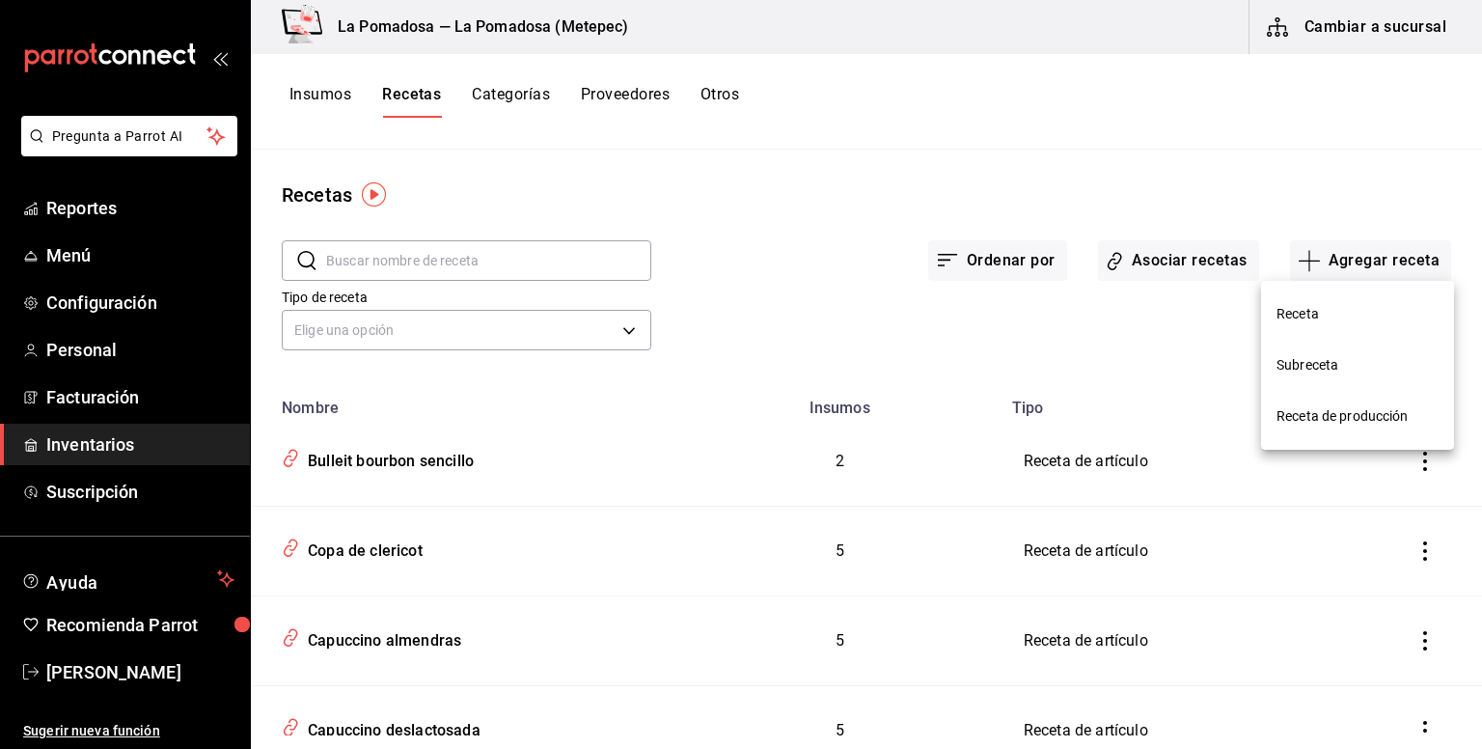
click at [752, 192] on div at bounding box center [741, 374] width 1482 height 749
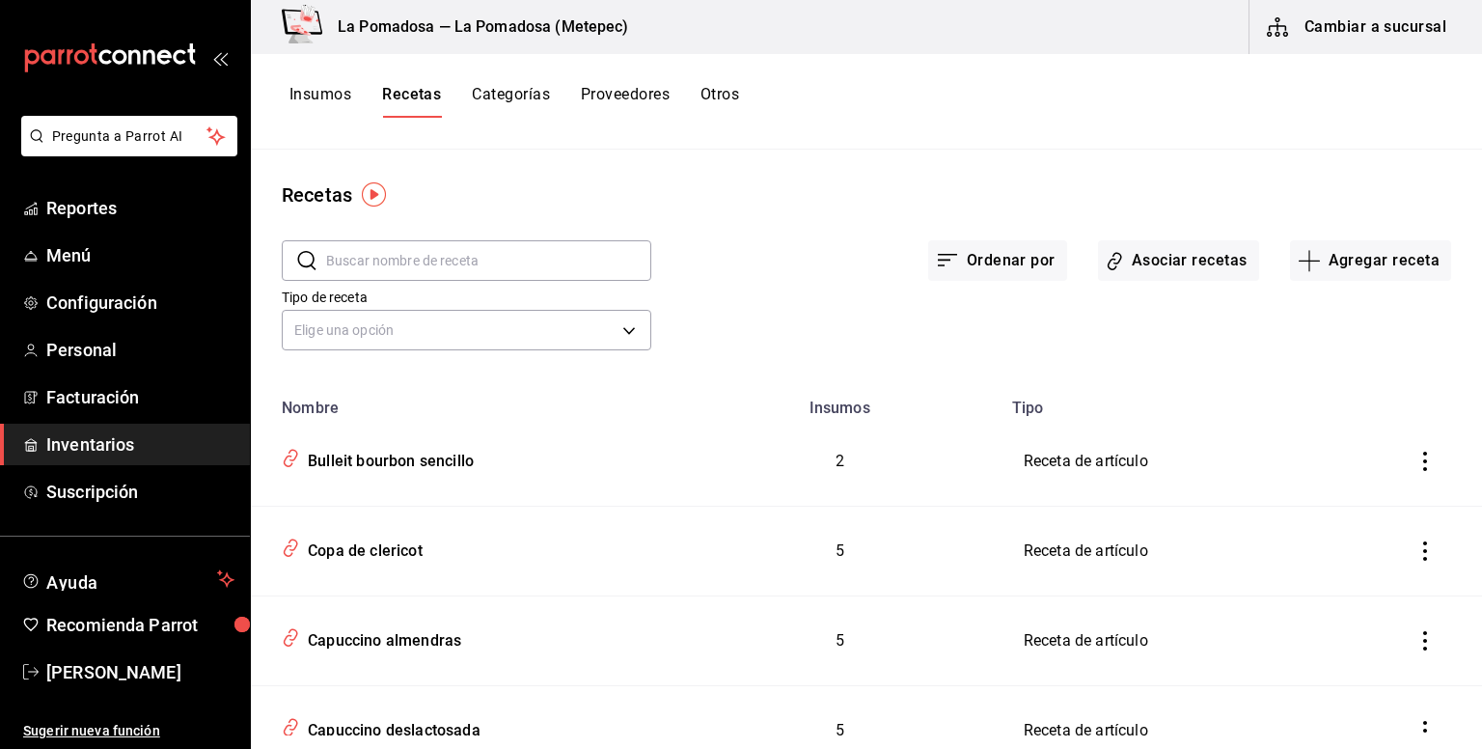
click at [493, 263] on input "text" at bounding box center [488, 260] width 325 height 39
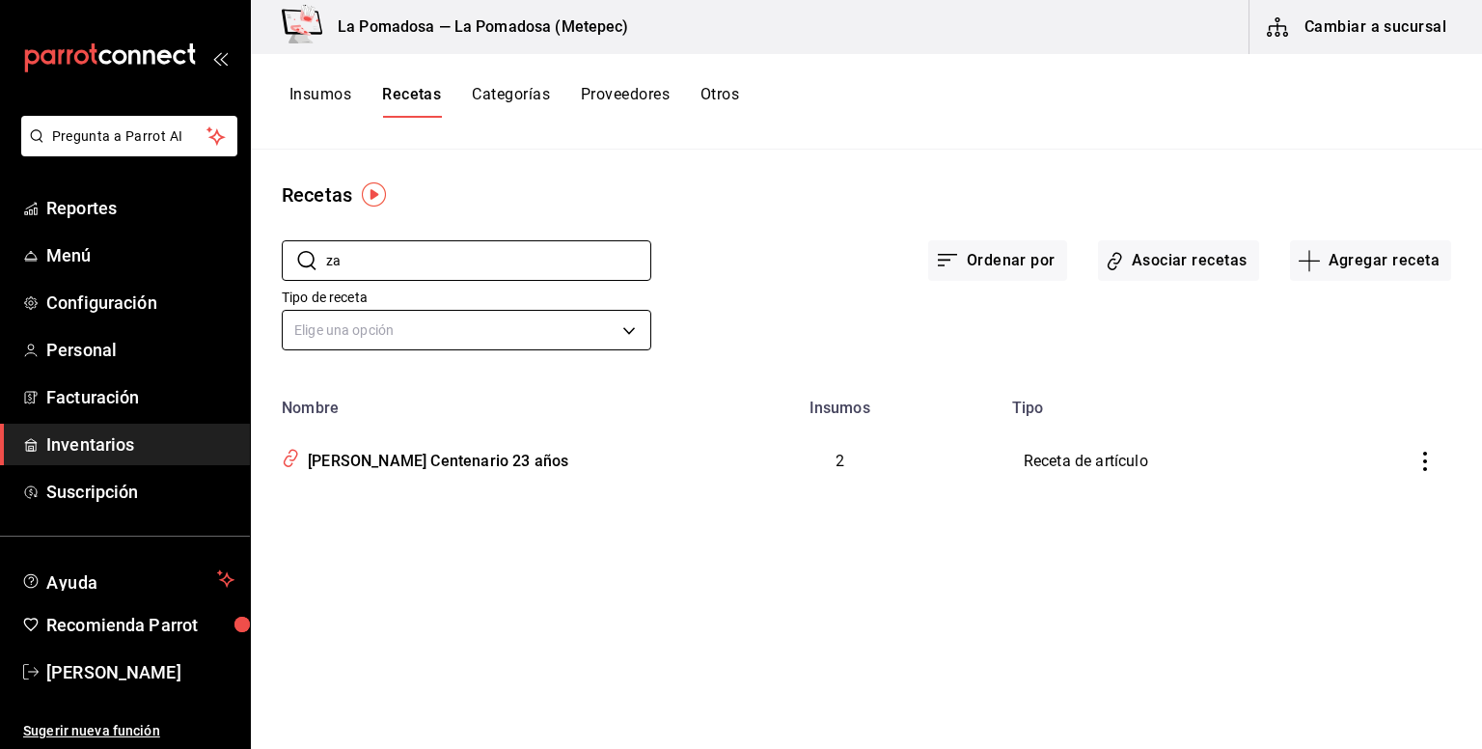
type input "z"
type input "s"
click at [1332, 256] on button "Agregar receta" at bounding box center [1370, 260] width 161 height 41
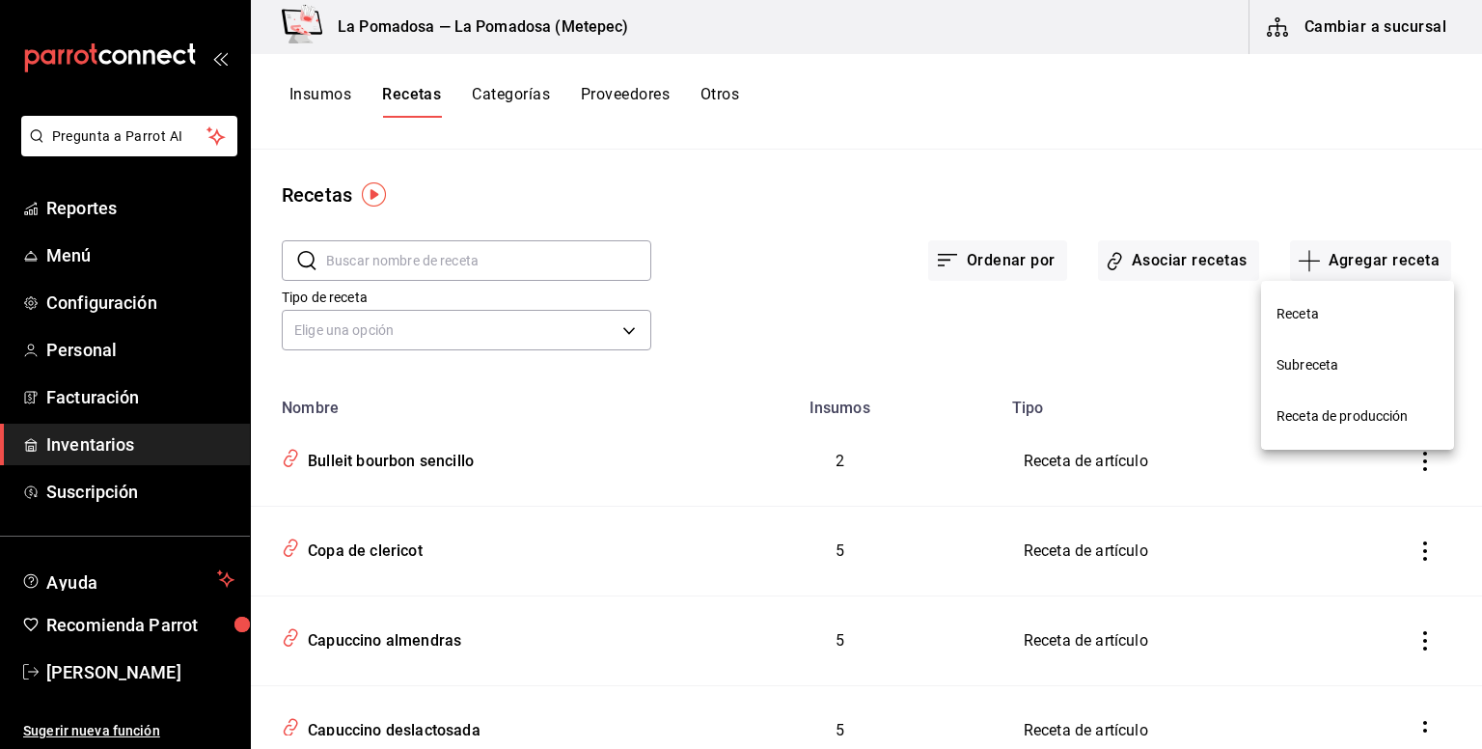
click at [457, 260] on div at bounding box center [741, 374] width 1482 height 749
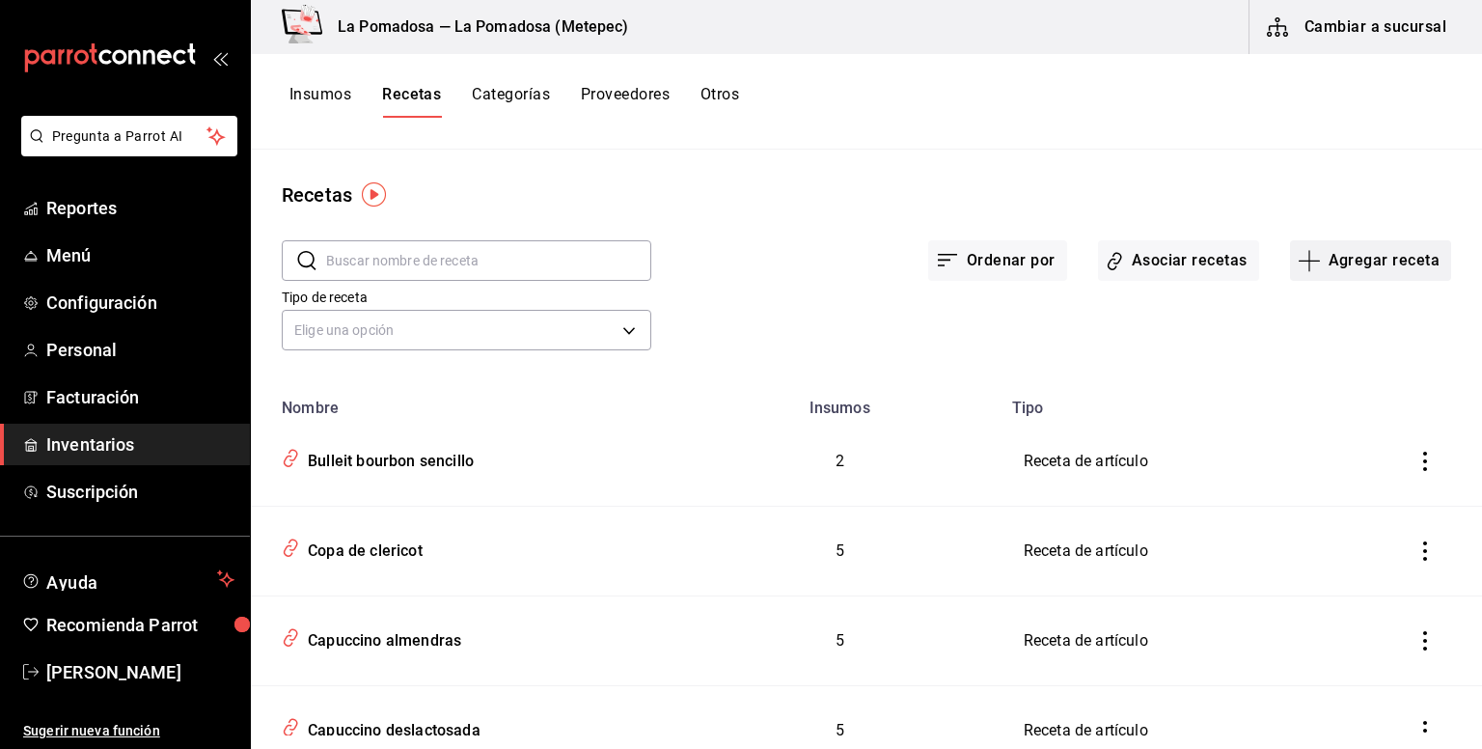
click at [1372, 262] on button "Agregar receta" at bounding box center [1370, 260] width 161 height 41
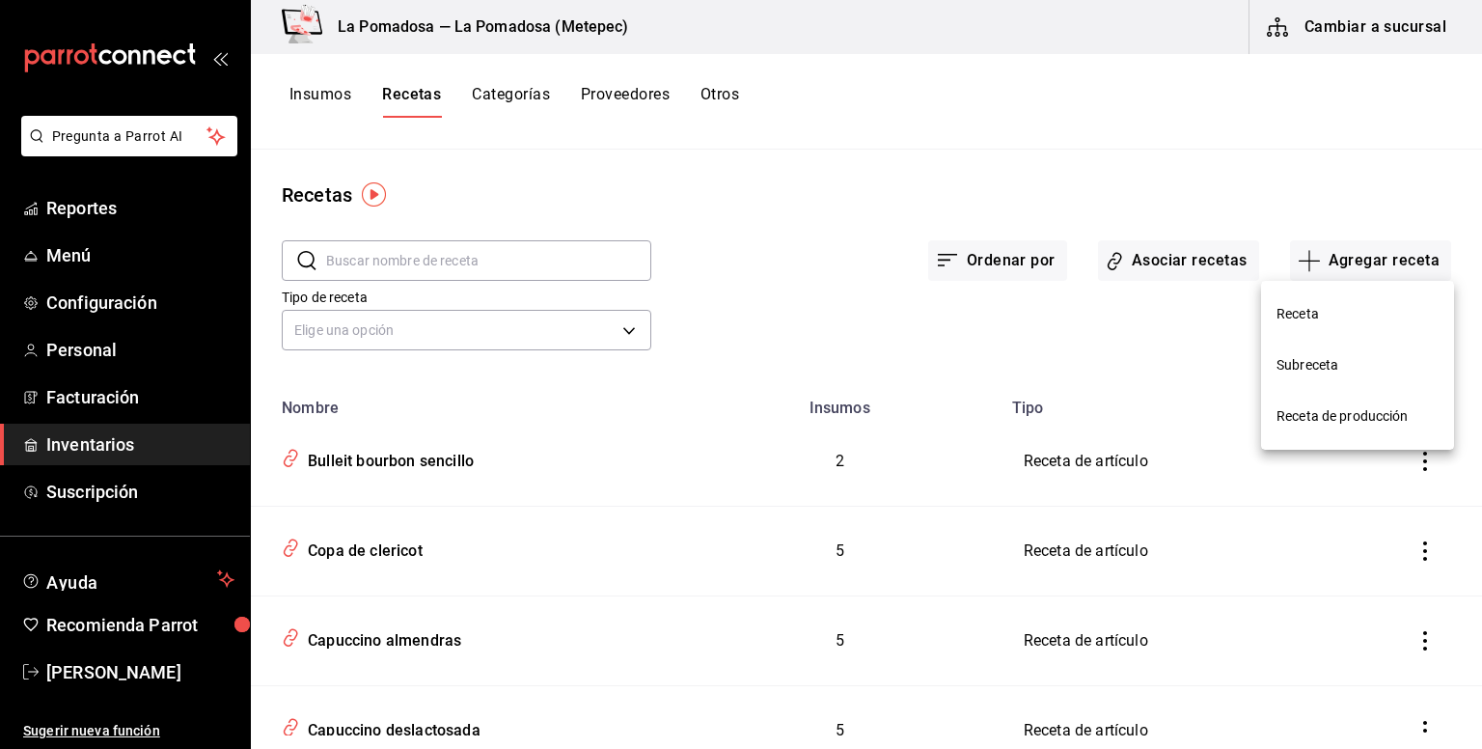
click at [1303, 305] on span "Receta" at bounding box center [1358, 314] width 162 height 20
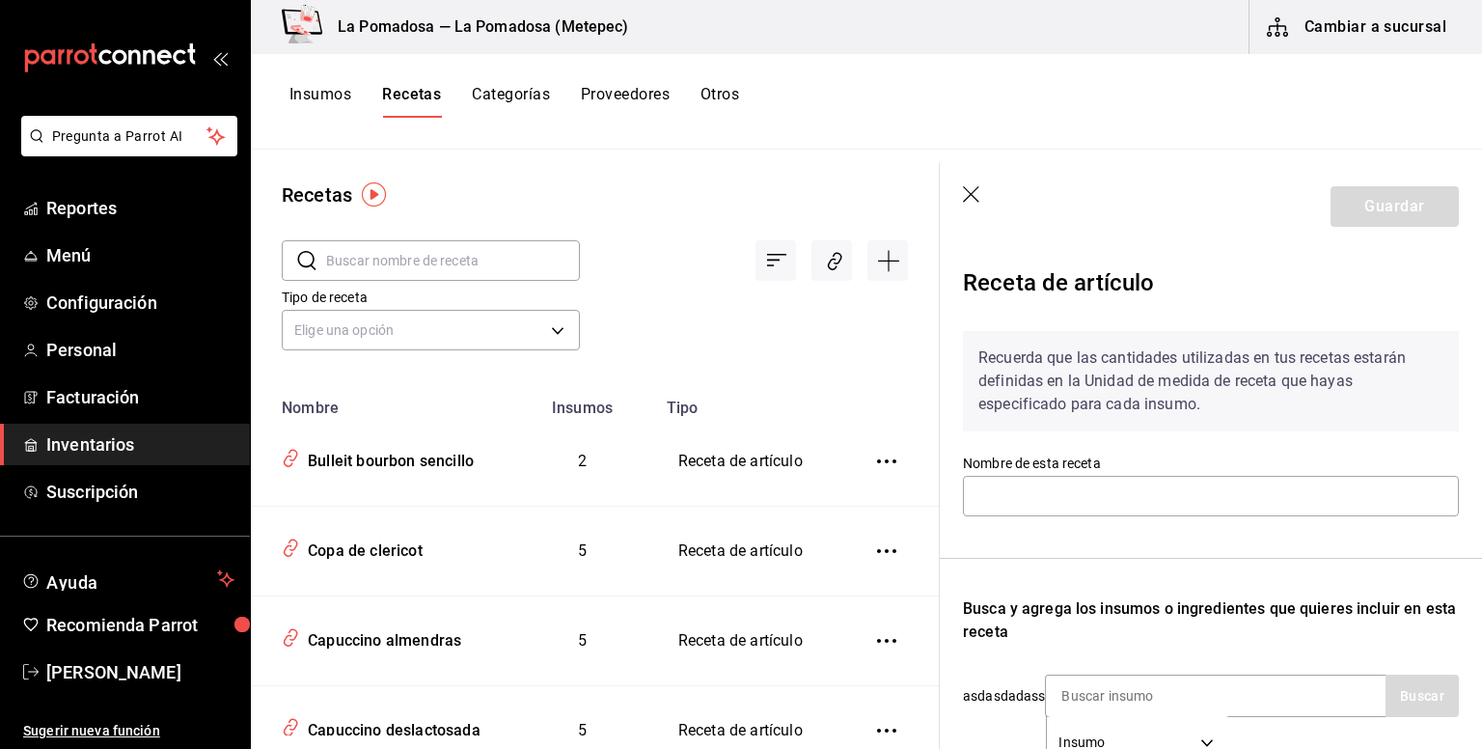
click at [984, 198] on header "Guardar" at bounding box center [1211, 206] width 542 height 87
click at [965, 190] on icon "button" at bounding box center [972, 195] width 19 height 19
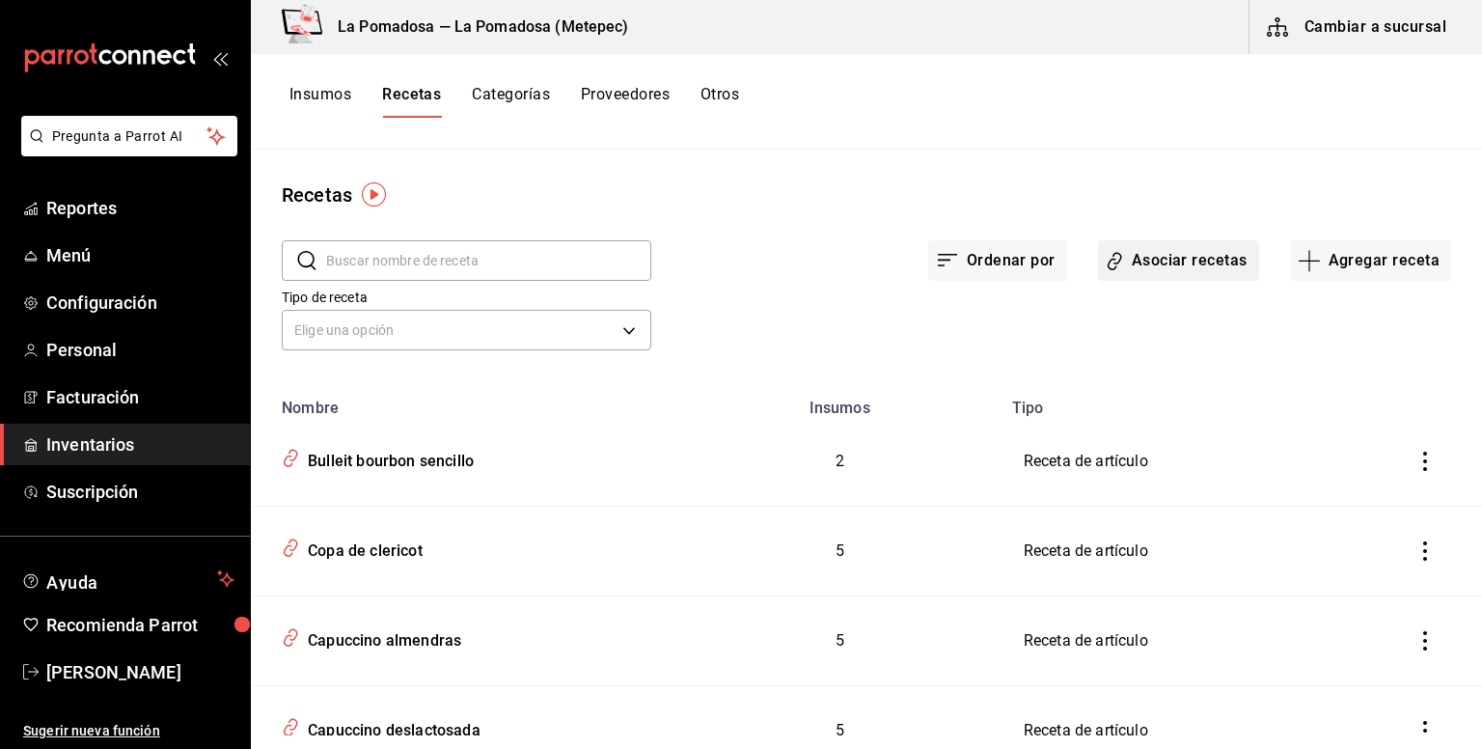
click at [1145, 261] on button "Asociar recetas" at bounding box center [1178, 260] width 161 height 41
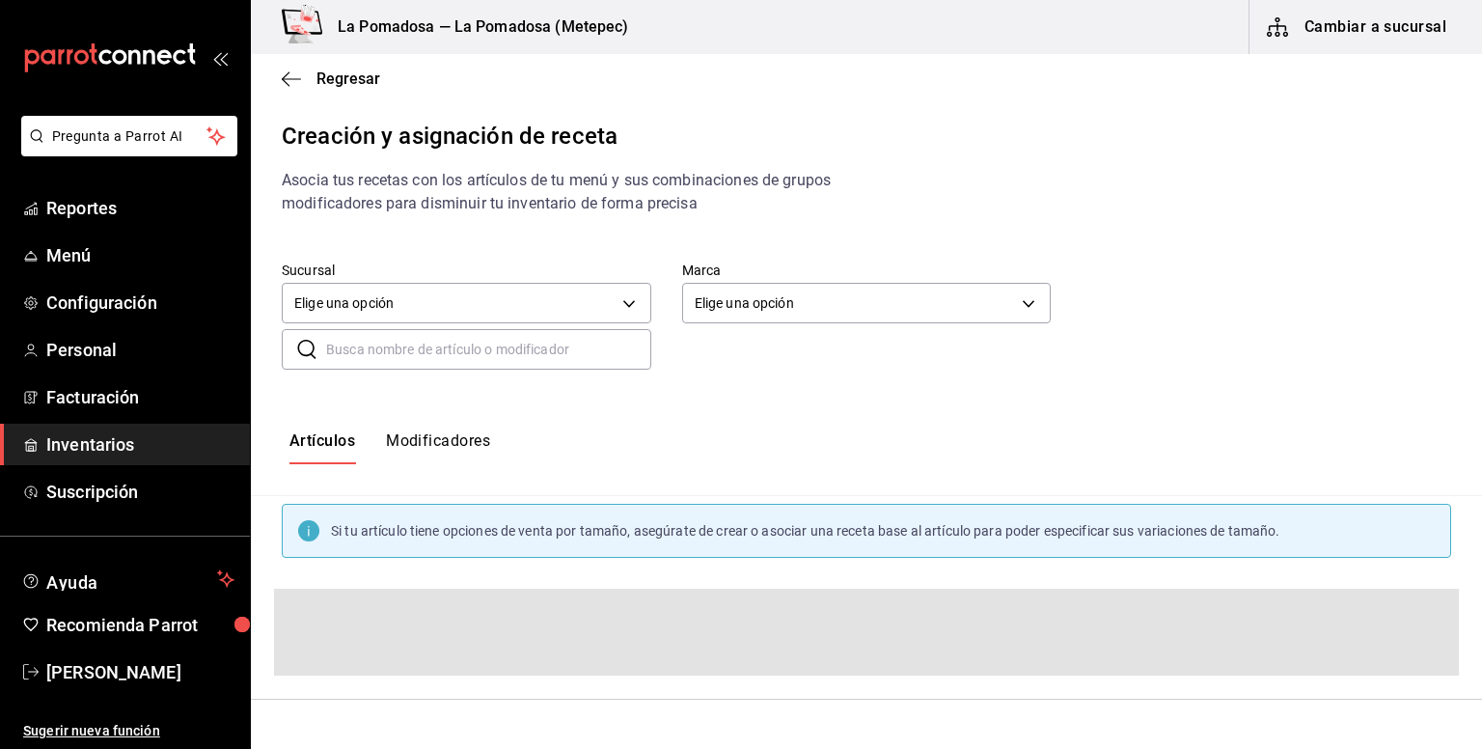
click at [461, 354] on input "text" at bounding box center [488, 349] width 325 height 39
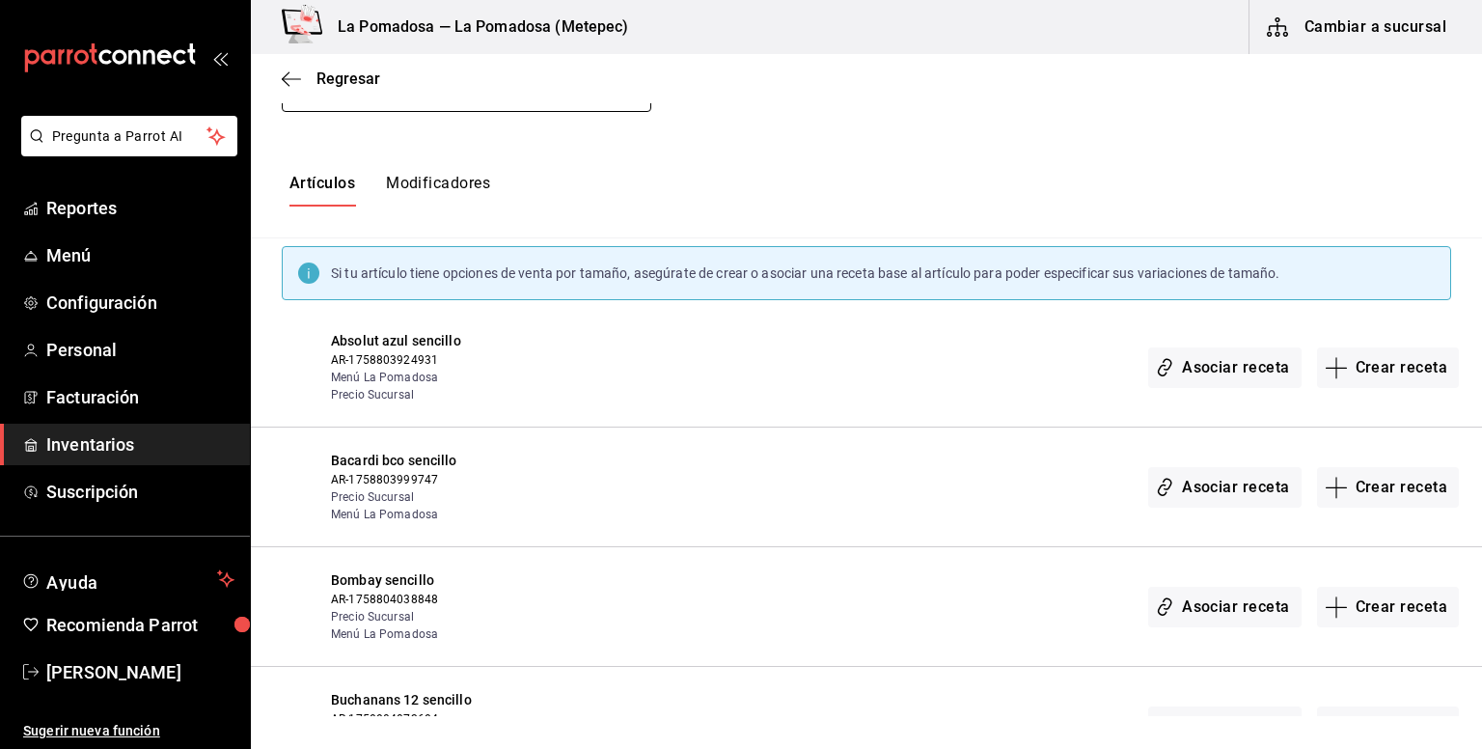
scroll to position [257, 0]
type input "sencillo"
click at [1379, 373] on button "Crear receta" at bounding box center [1388, 368] width 143 height 41
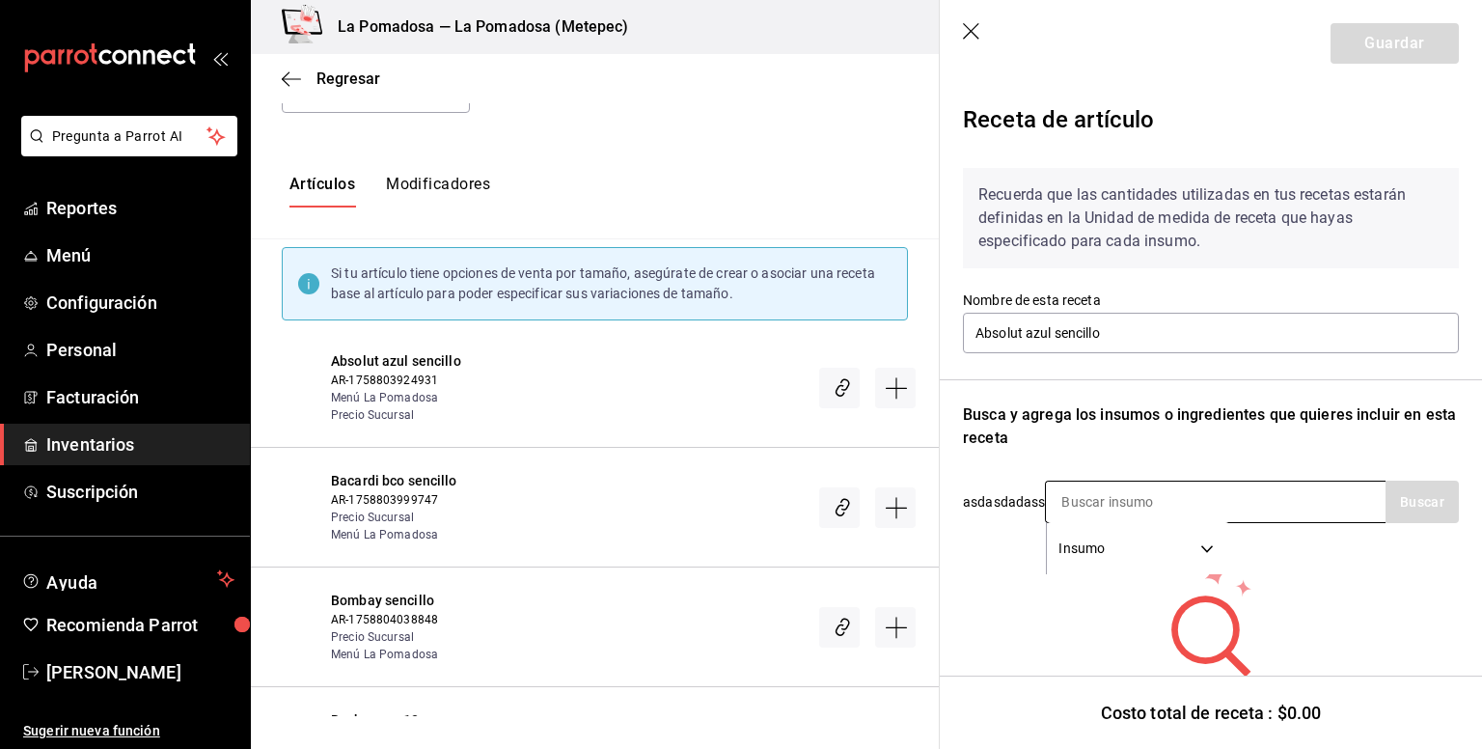
click at [1067, 500] on input at bounding box center [1142, 502] width 193 height 41
type input "hielo"
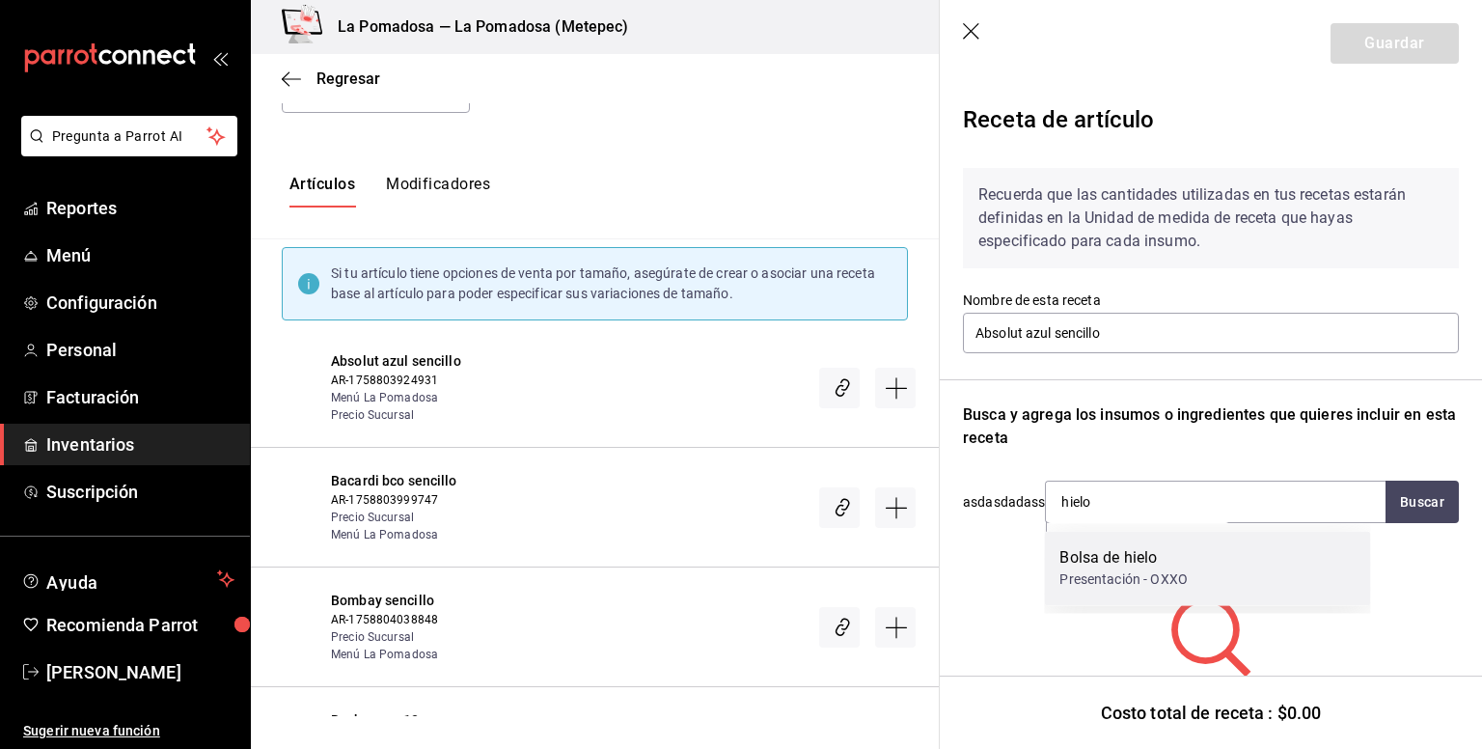
click at [1099, 568] on div "Bolsa de hielo" at bounding box center [1124, 557] width 128 height 23
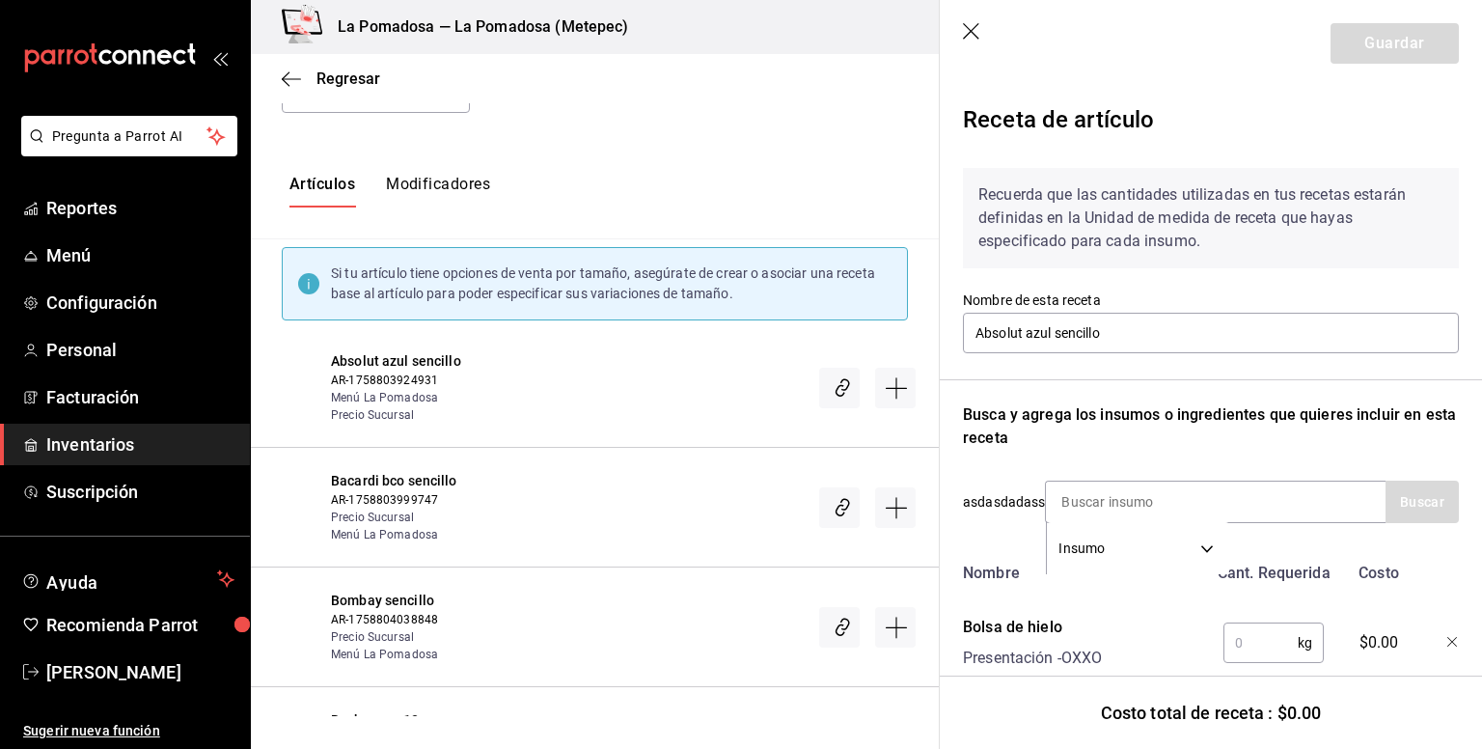
click at [1231, 650] on input "text" at bounding box center [1261, 642] width 74 height 39
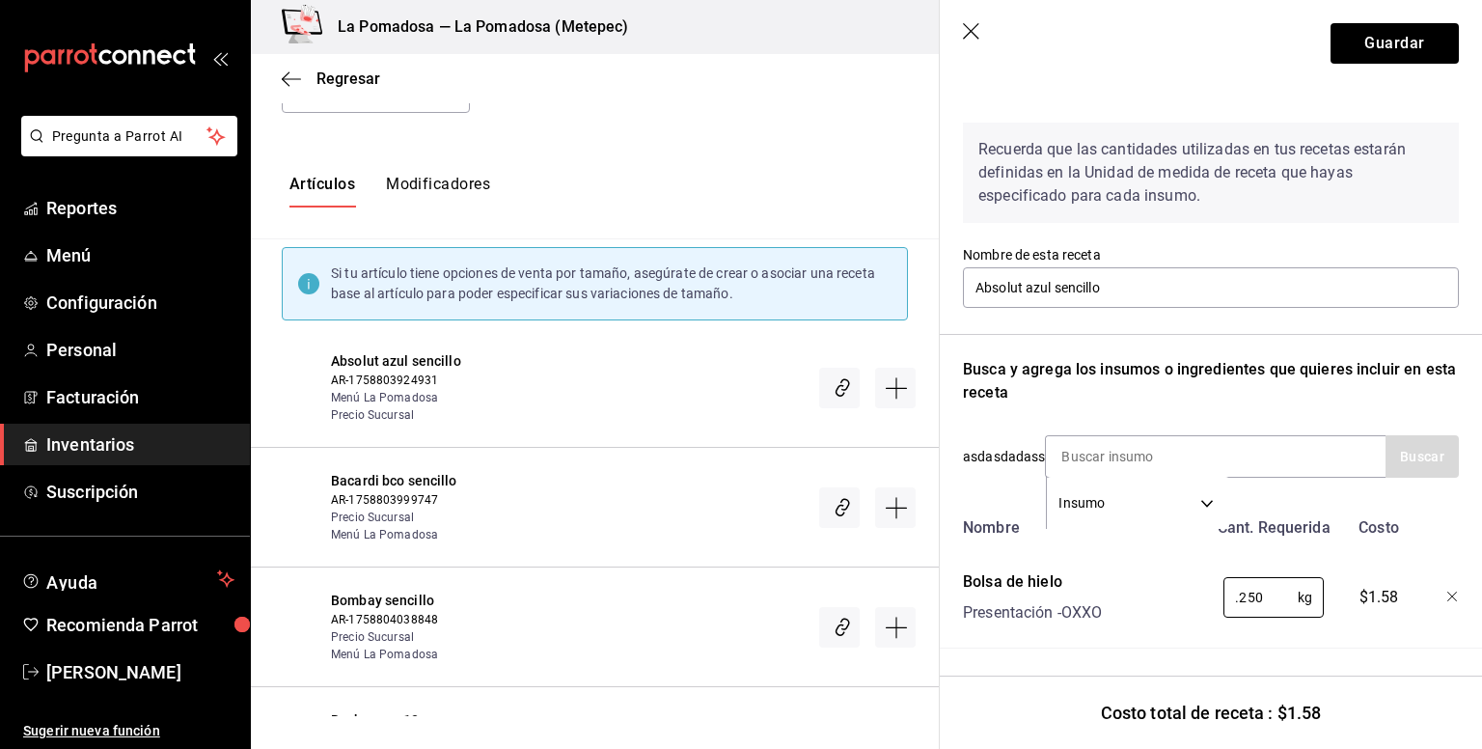
scroll to position [60, 0]
type input "0.250"
click at [1104, 439] on input at bounding box center [1142, 456] width 193 height 41
type input "azul"
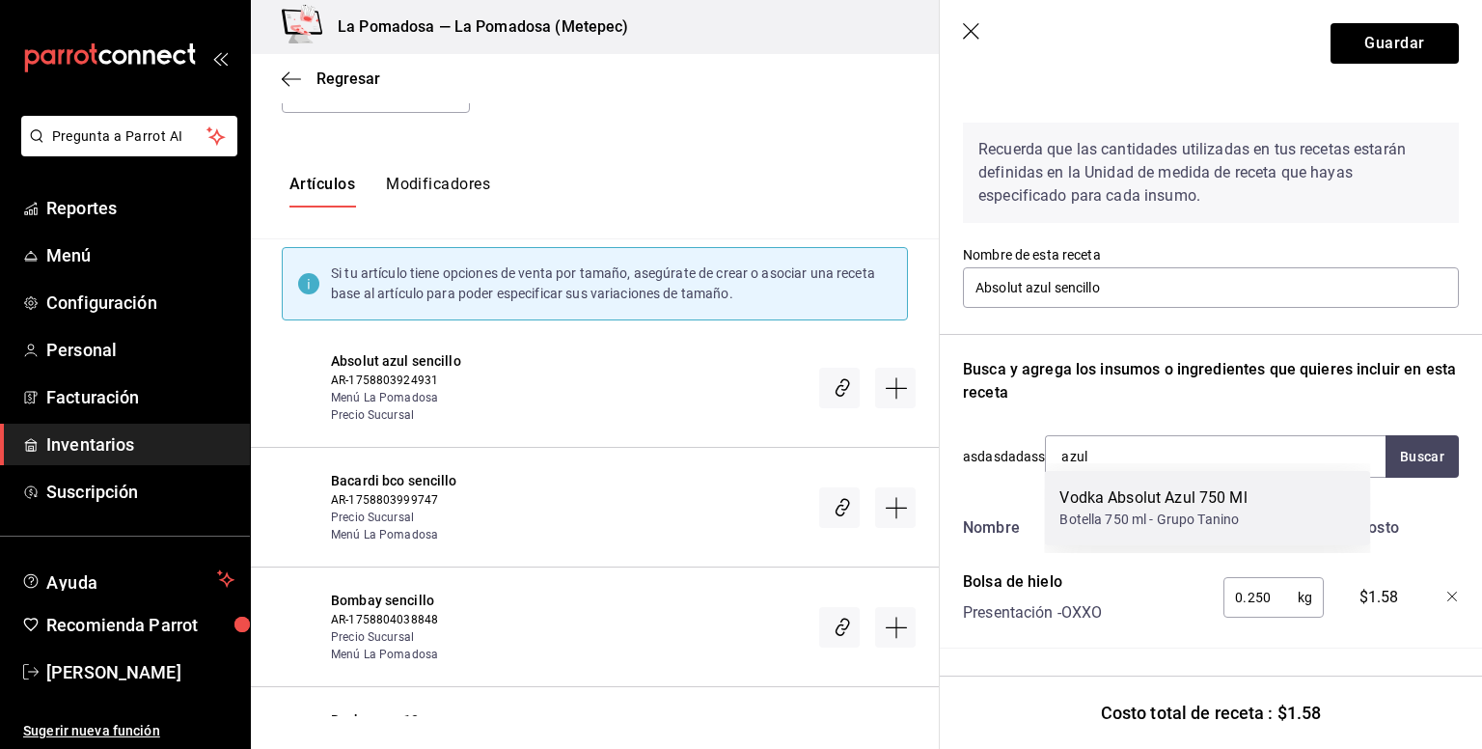
click at [1127, 497] on div "Vodka Absolut Azul 750 Ml" at bounding box center [1153, 497] width 187 height 23
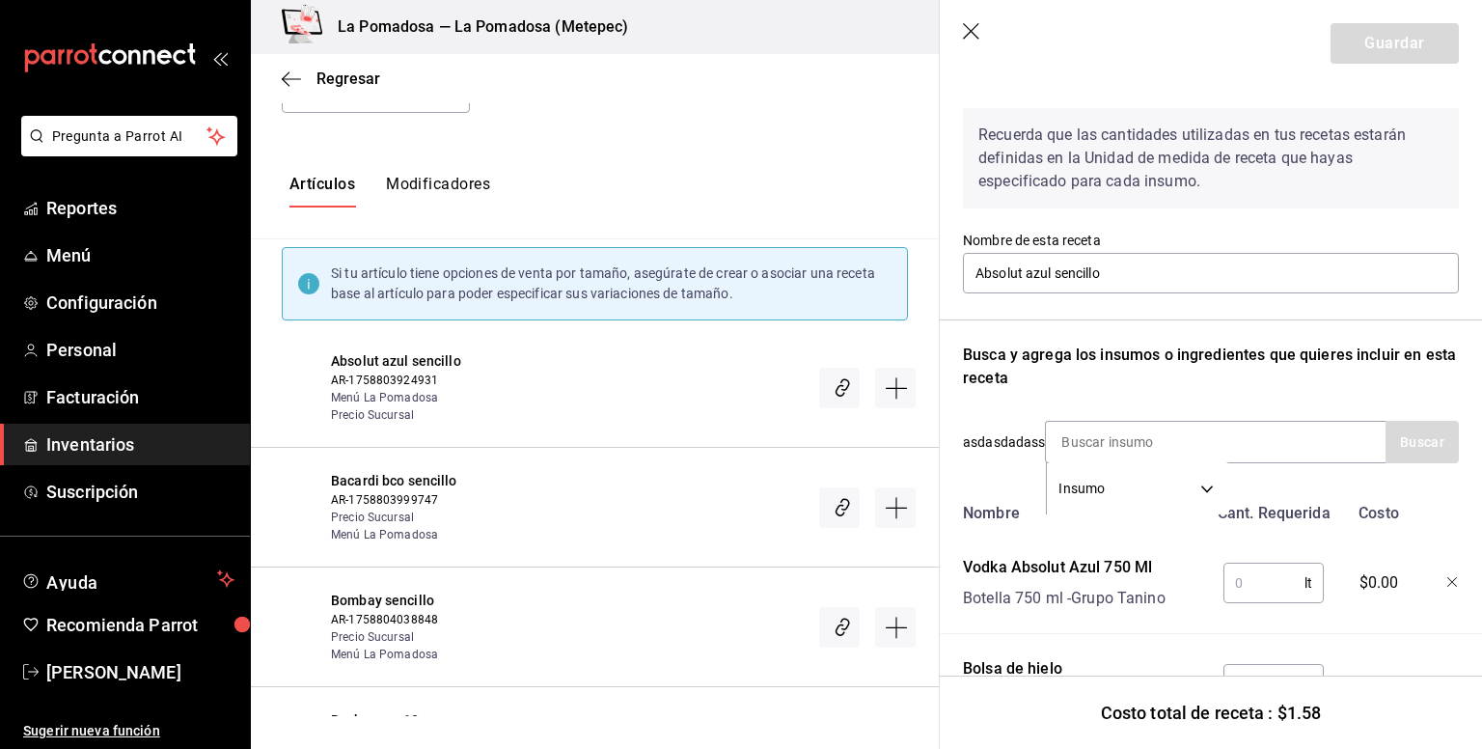
click at [1250, 569] on input "text" at bounding box center [1264, 583] width 81 height 39
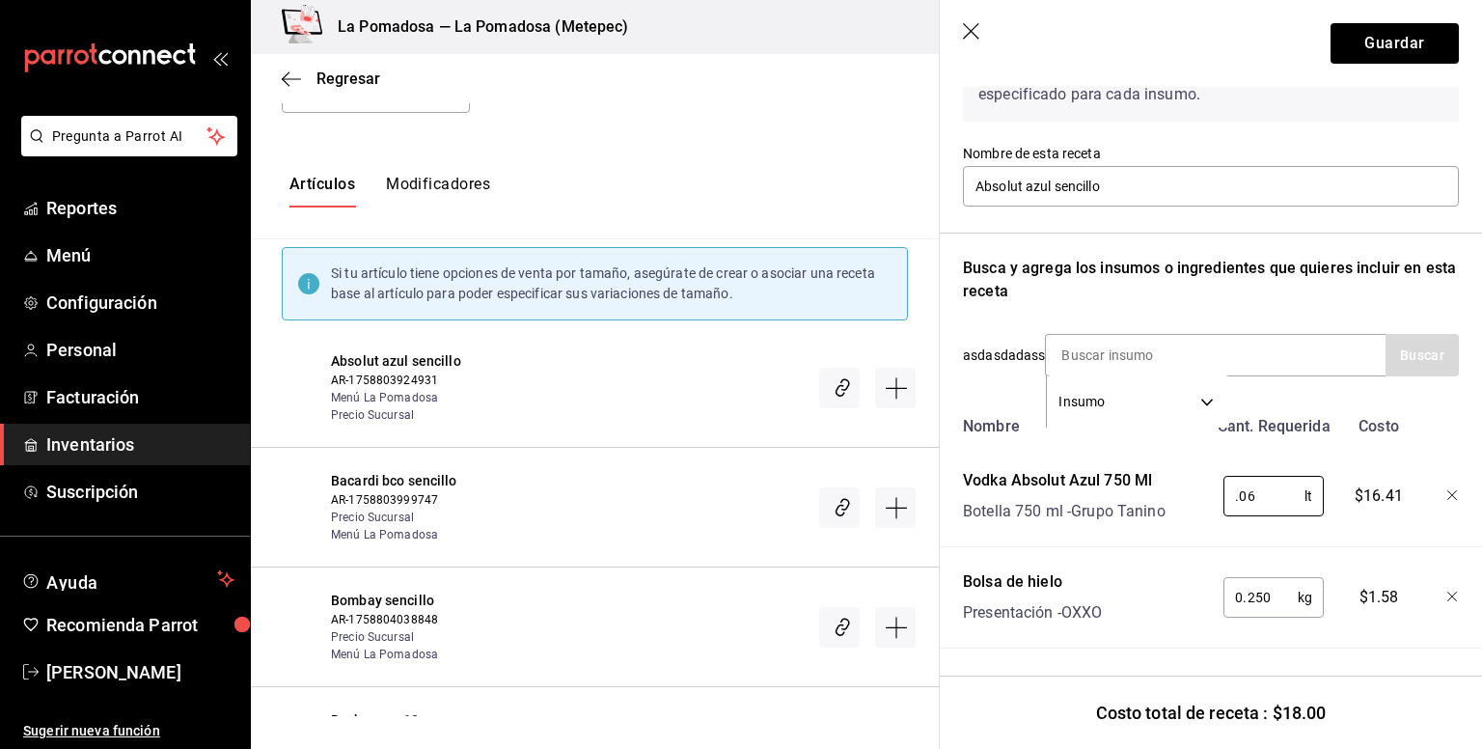
scroll to position [161, 0]
type input "0.06"
click at [1369, 44] on button "Guardar" at bounding box center [1395, 43] width 128 height 41
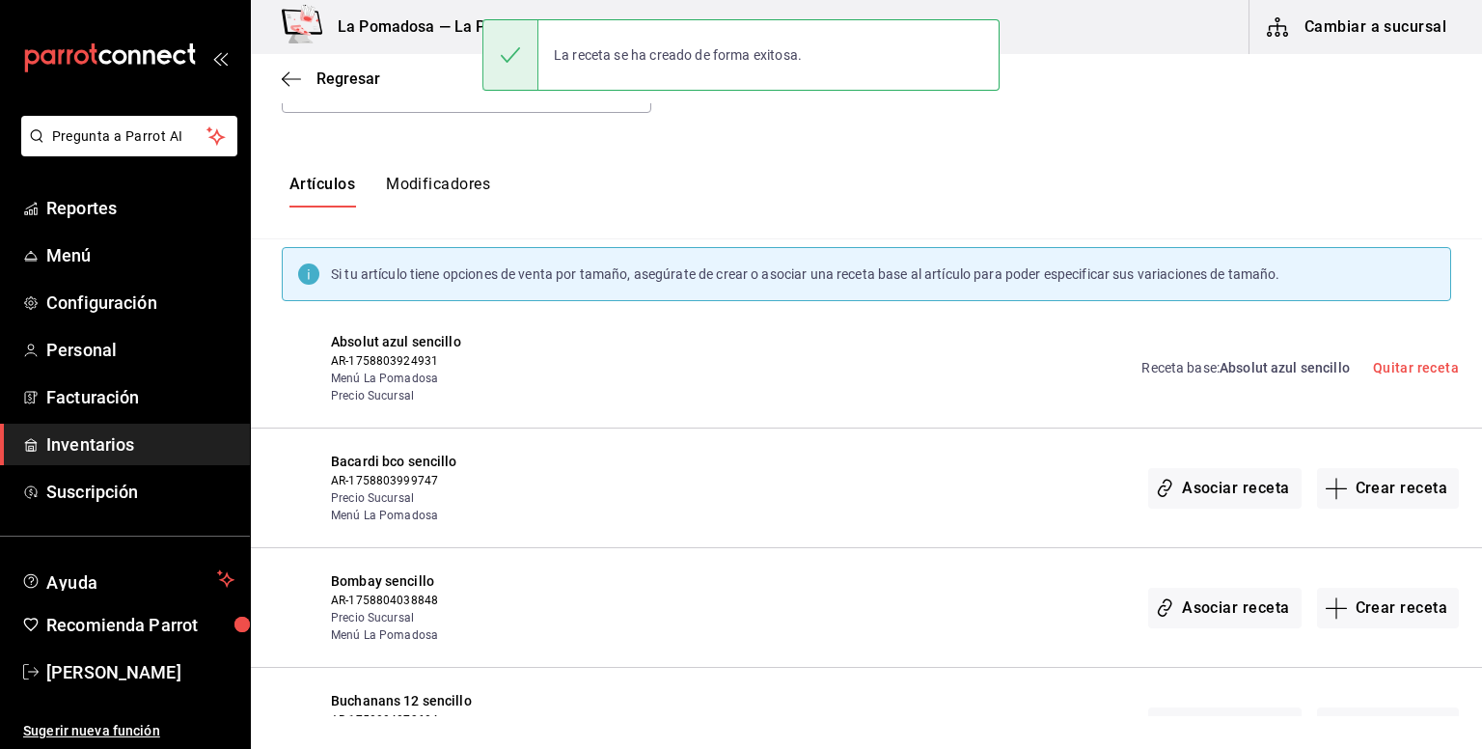
scroll to position [0, 0]
click at [1192, 491] on button "Asociar receta" at bounding box center [1224, 488] width 152 height 41
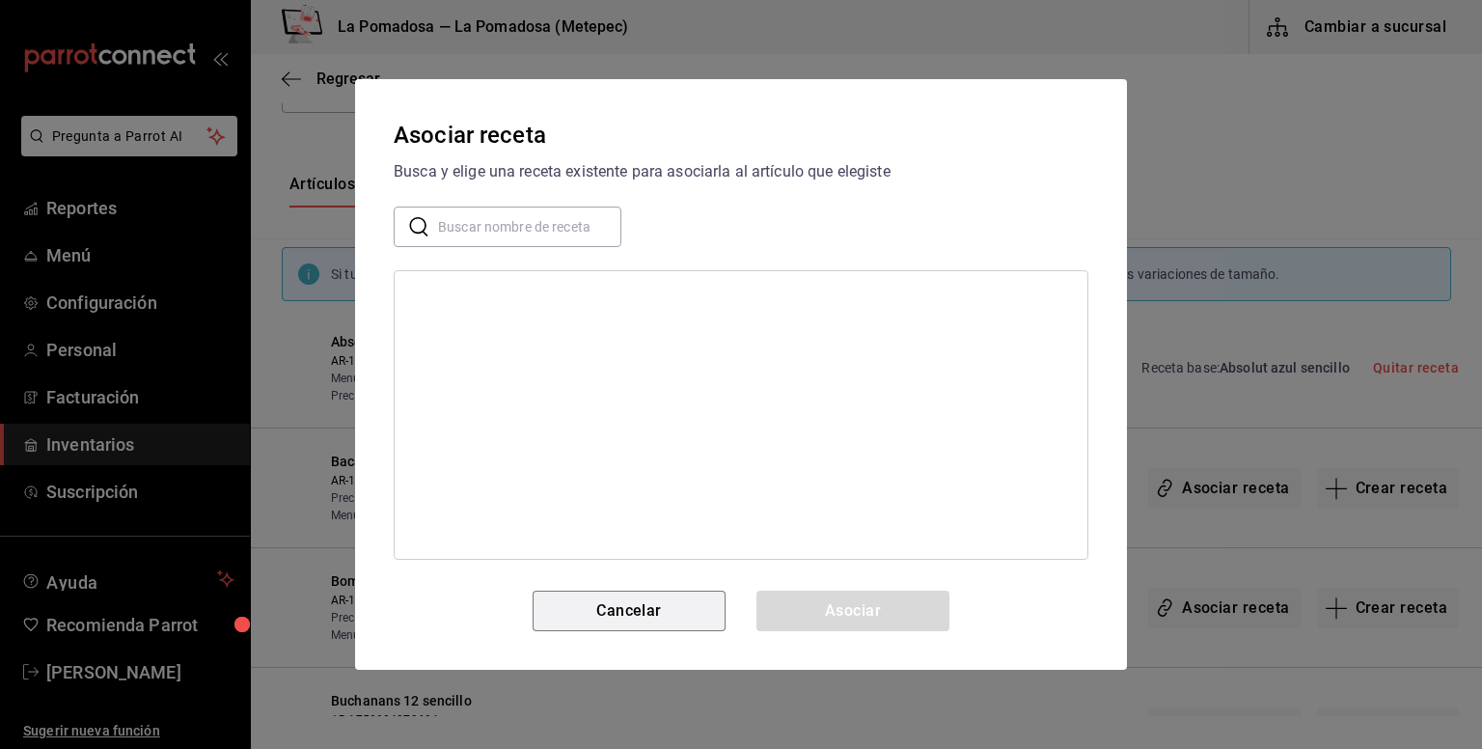
drag, startPoint x: 614, startPoint y: 622, endPoint x: 955, endPoint y: 550, distance: 349.0
click at [615, 622] on button "Cancelar" at bounding box center [629, 611] width 193 height 41
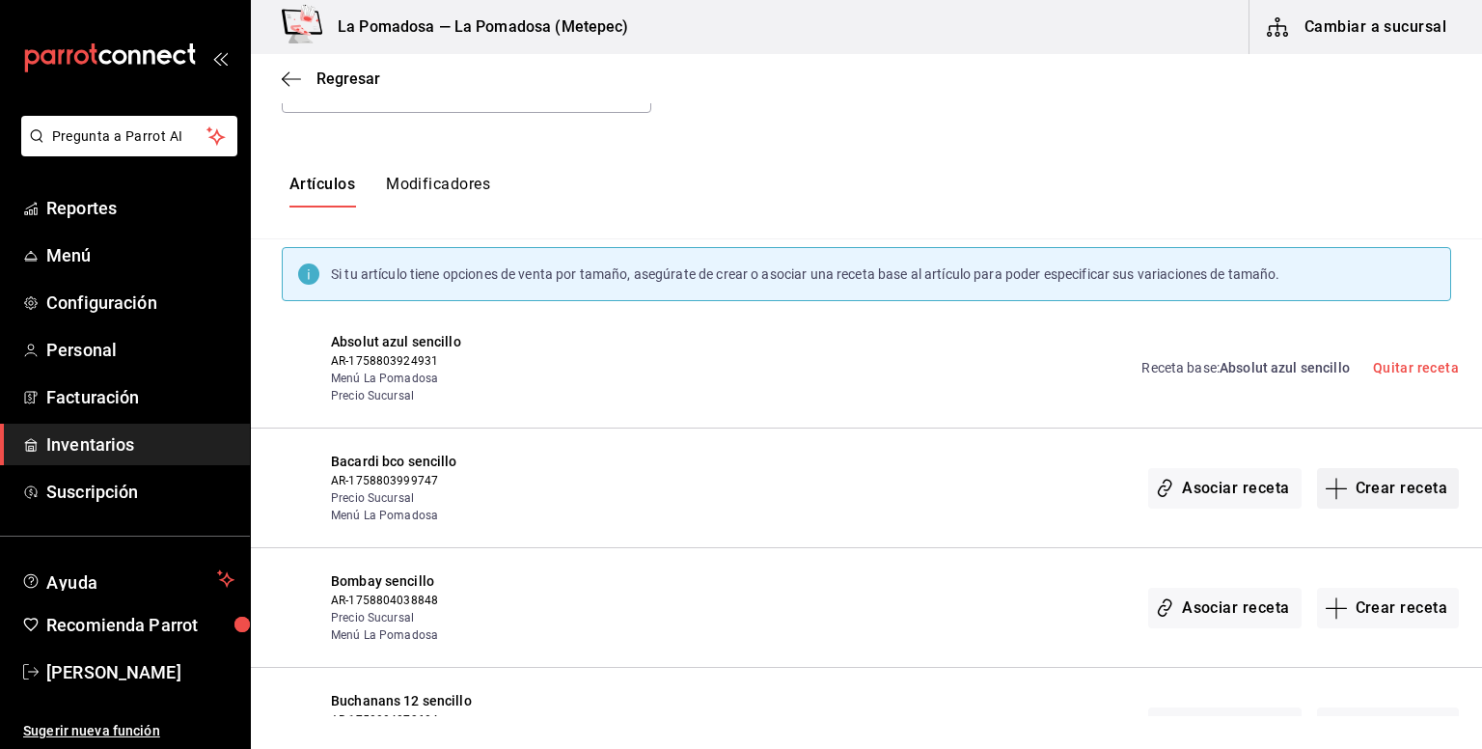
click at [1361, 492] on button "Crear receta" at bounding box center [1388, 488] width 143 height 41
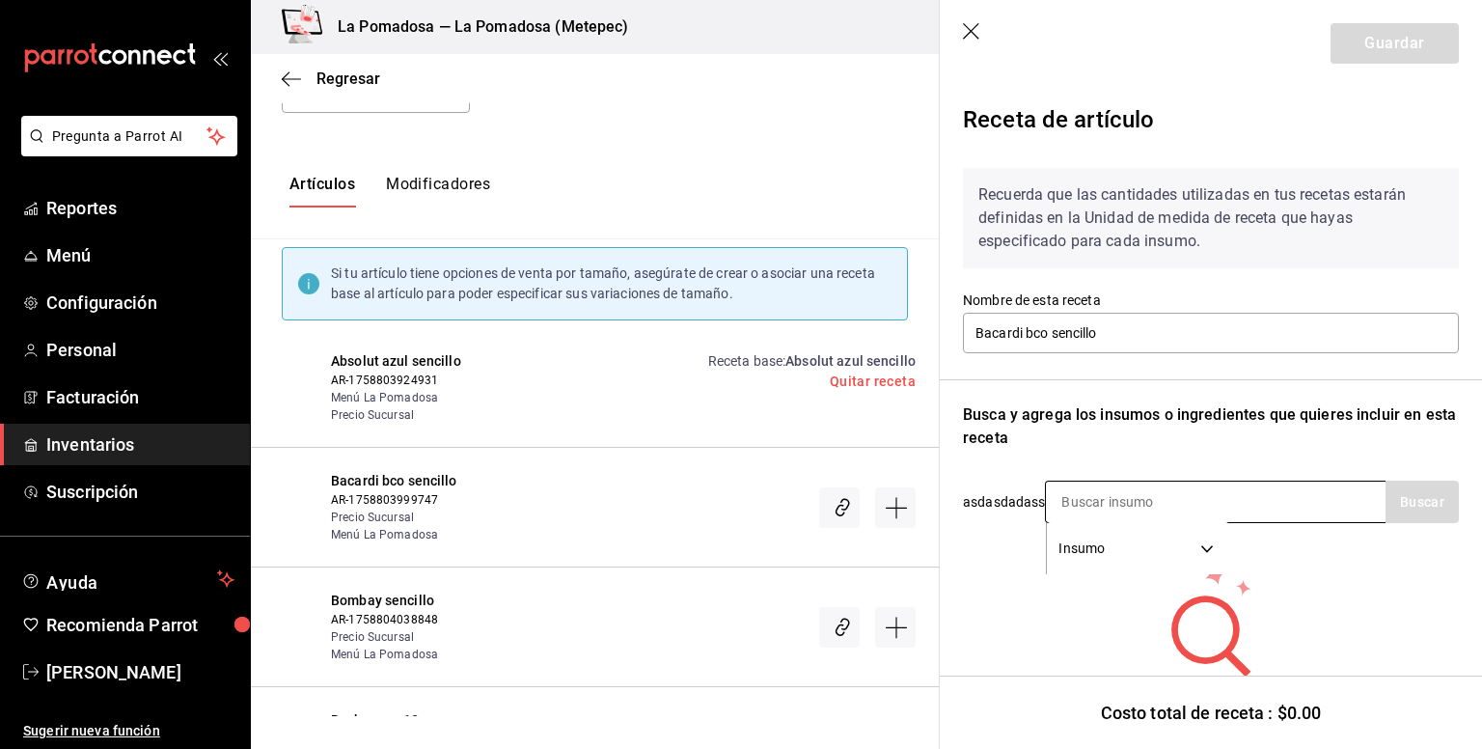
click at [1167, 499] on input at bounding box center [1142, 502] width 193 height 41
type input "hielo"
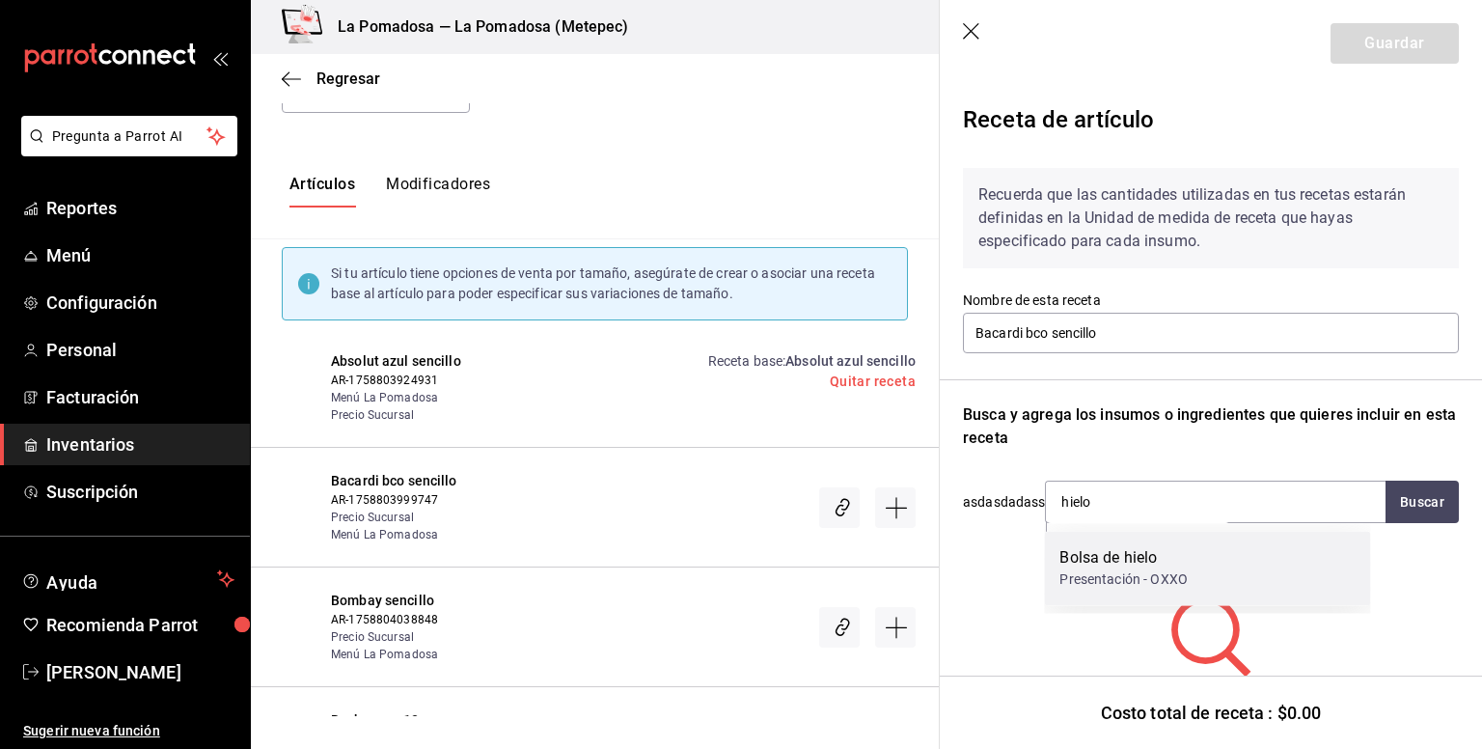
click at [1139, 570] on div "Presentación - OXXO" at bounding box center [1124, 579] width 128 height 20
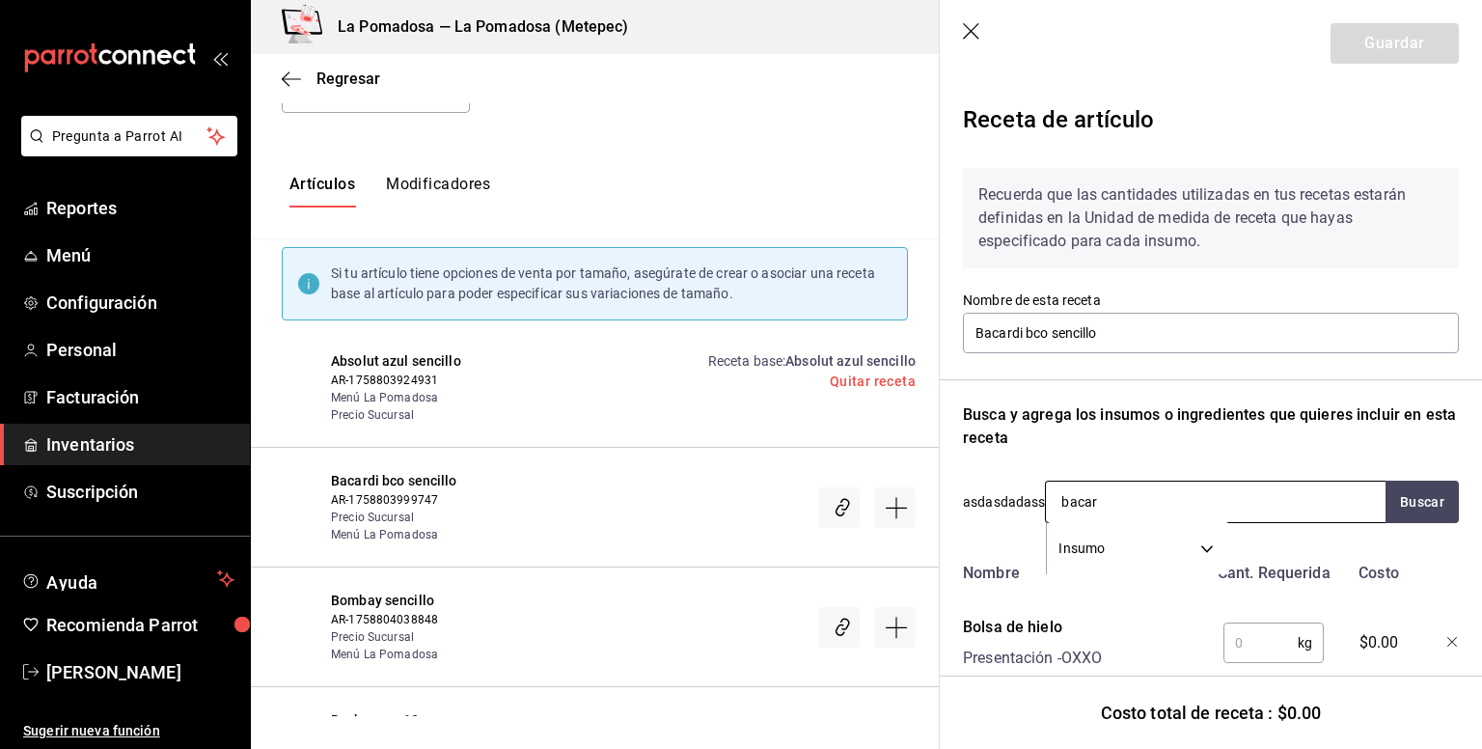
type input "bacard"
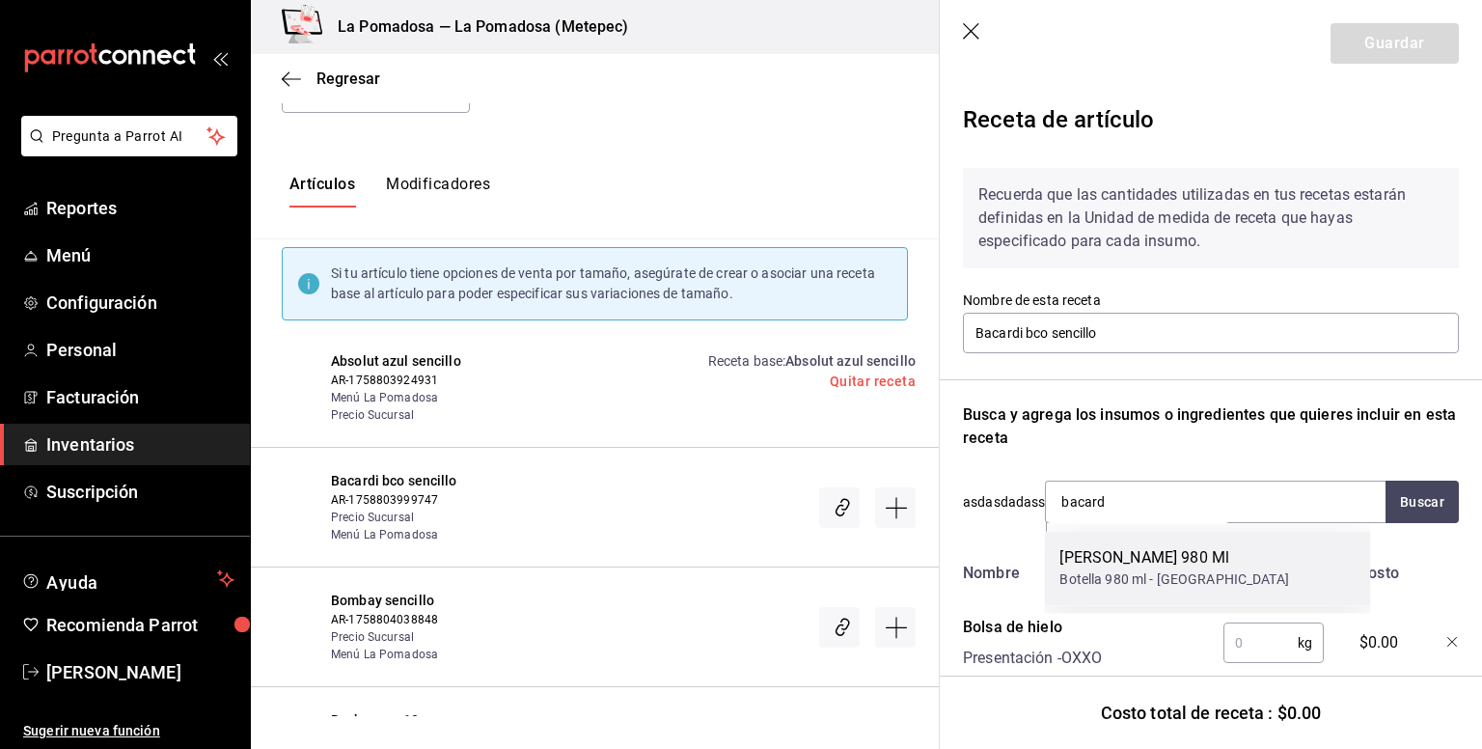
click at [1132, 578] on div "Botella 980 ml - LA DUEÑA" at bounding box center [1174, 579] width 229 height 20
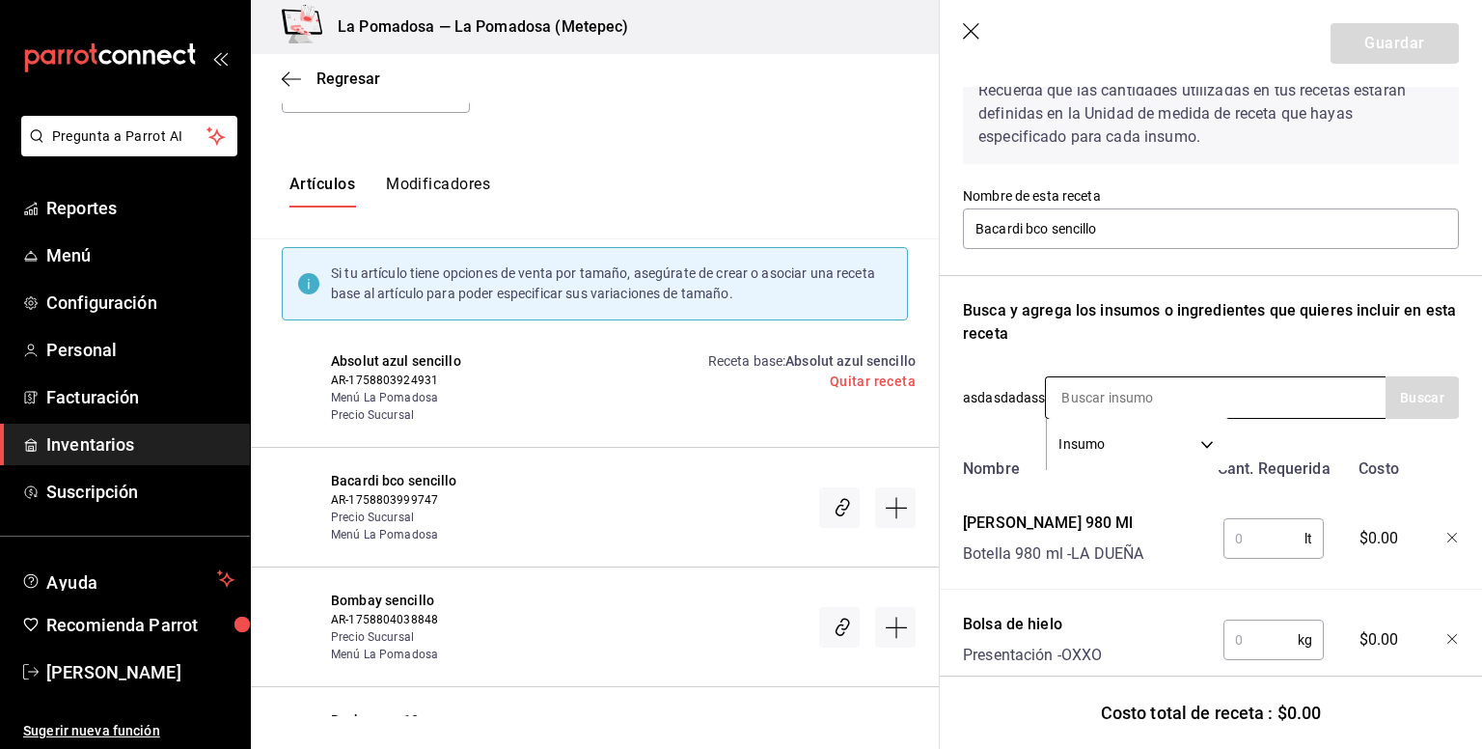
scroll to position [161, 0]
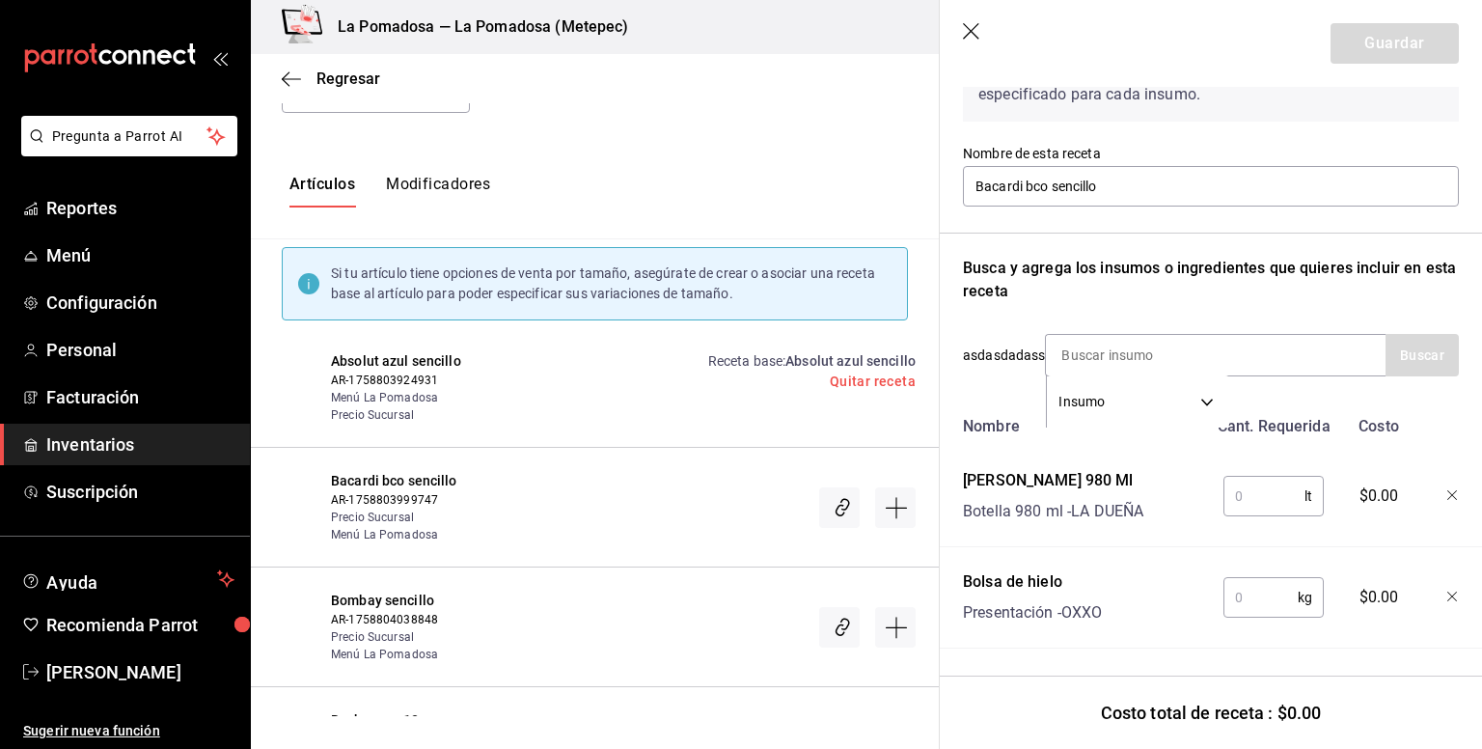
click at [1265, 484] on input "text" at bounding box center [1264, 496] width 81 height 39
type input "0.06"
type input "0.250"
click at [1347, 47] on button "Guardar" at bounding box center [1395, 43] width 128 height 41
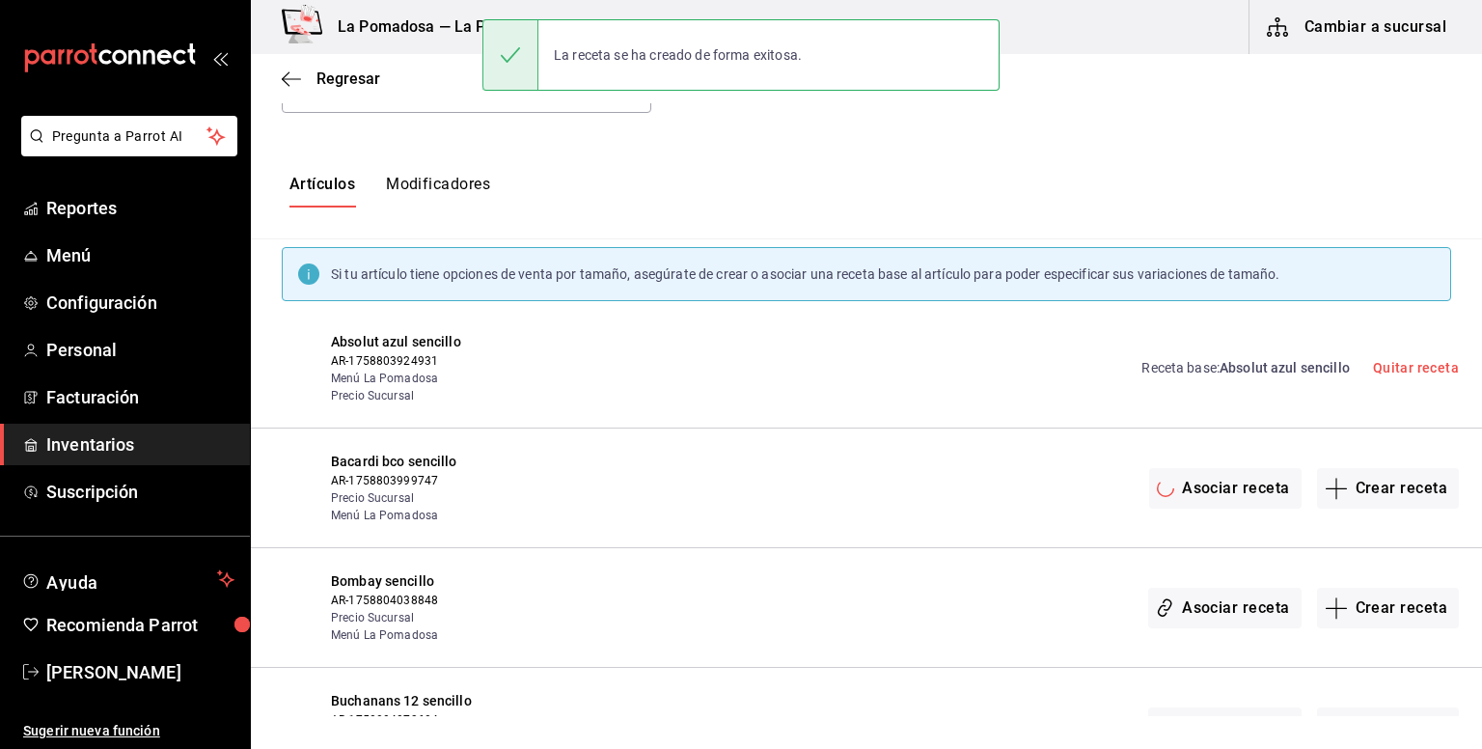
scroll to position [0, 0]
click at [1396, 596] on button "Crear receta" at bounding box center [1388, 608] width 143 height 41
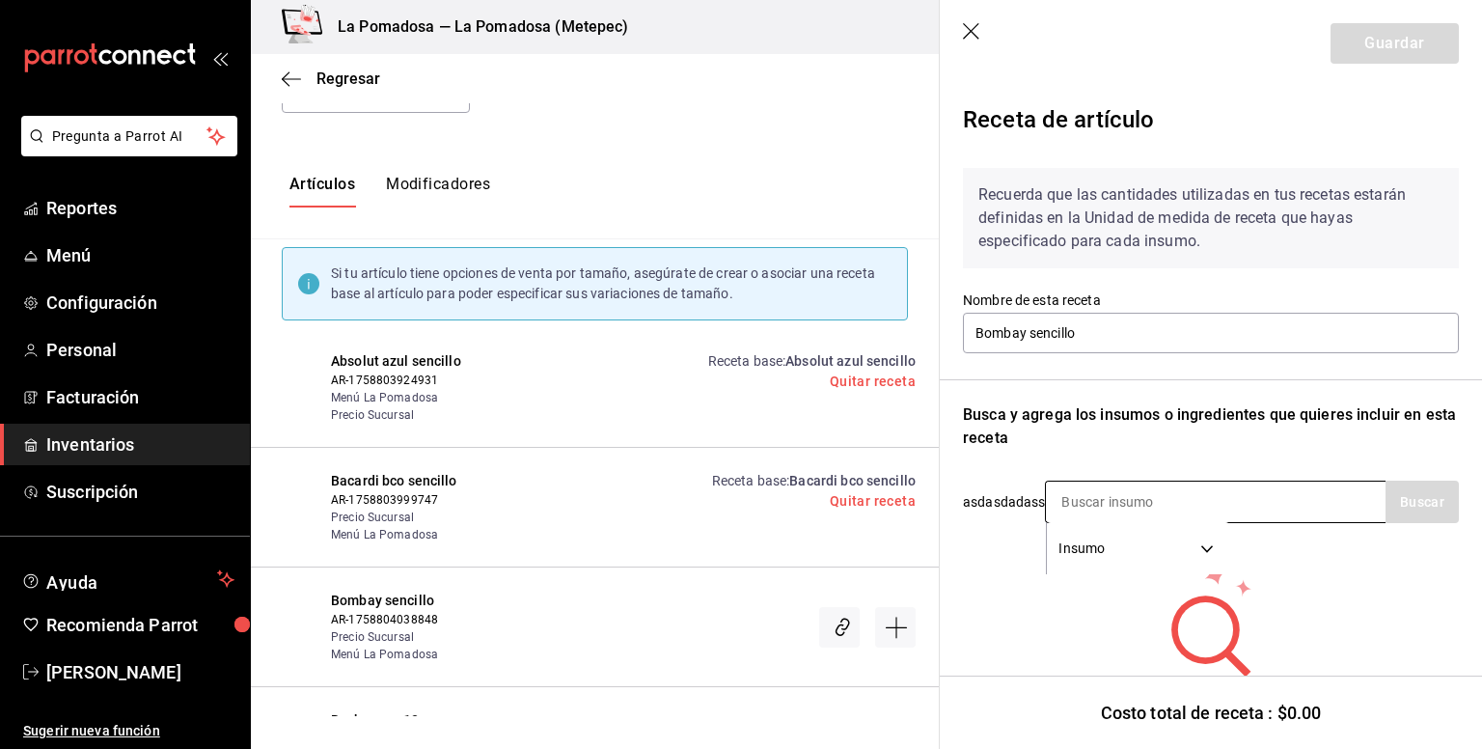
click at [1160, 506] on input at bounding box center [1142, 502] width 193 height 41
type input "hielo"
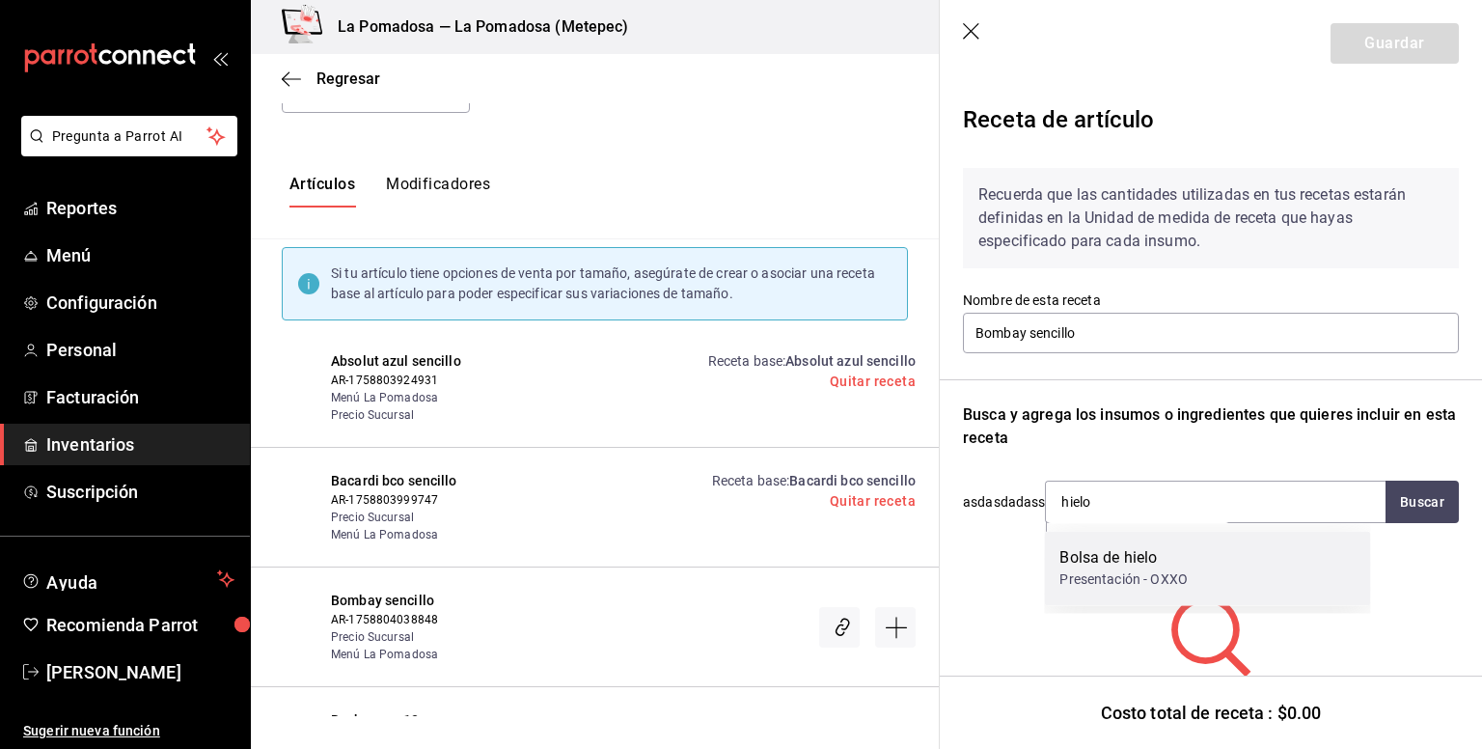
click at [1144, 557] on div "Bolsa de hielo" at bounding box center [1124, 557] width 128 height 23
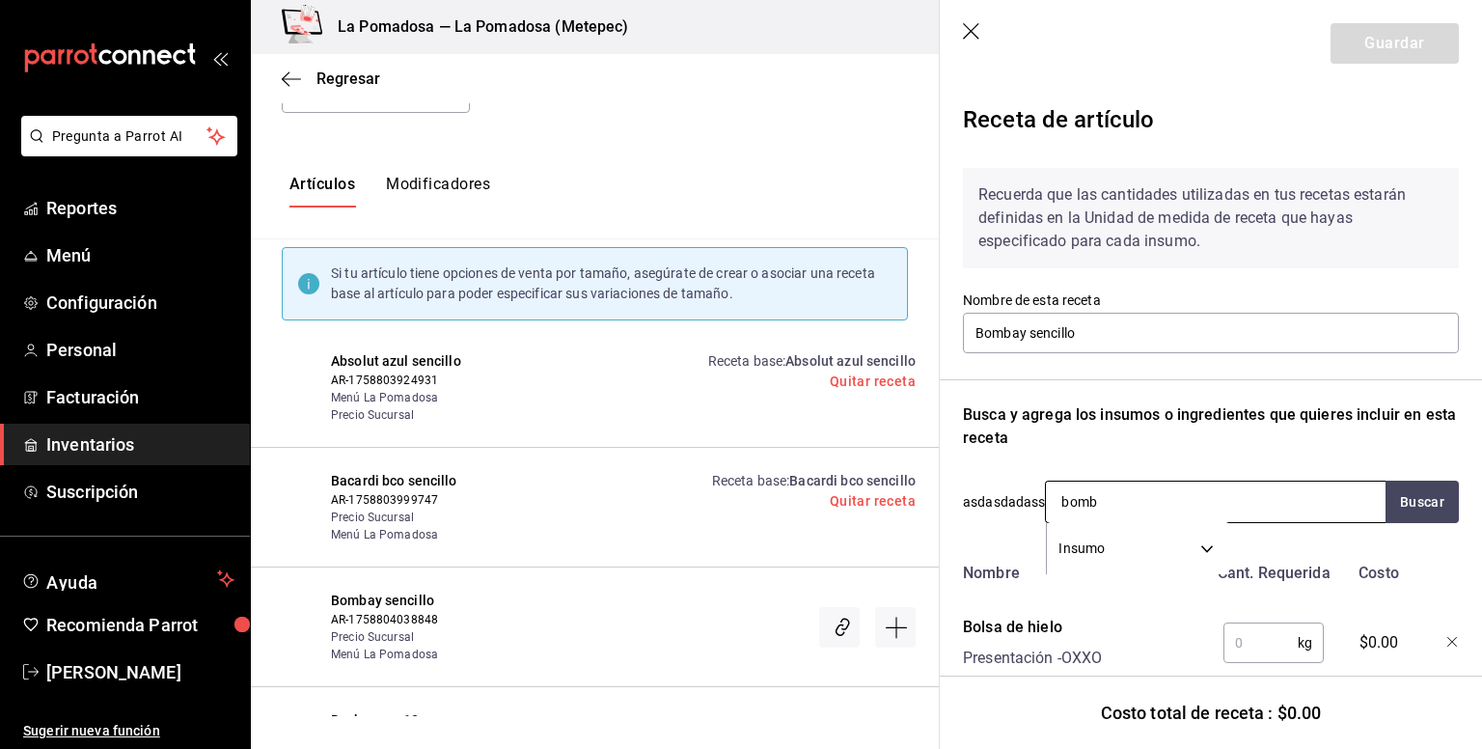
type input "bomba"
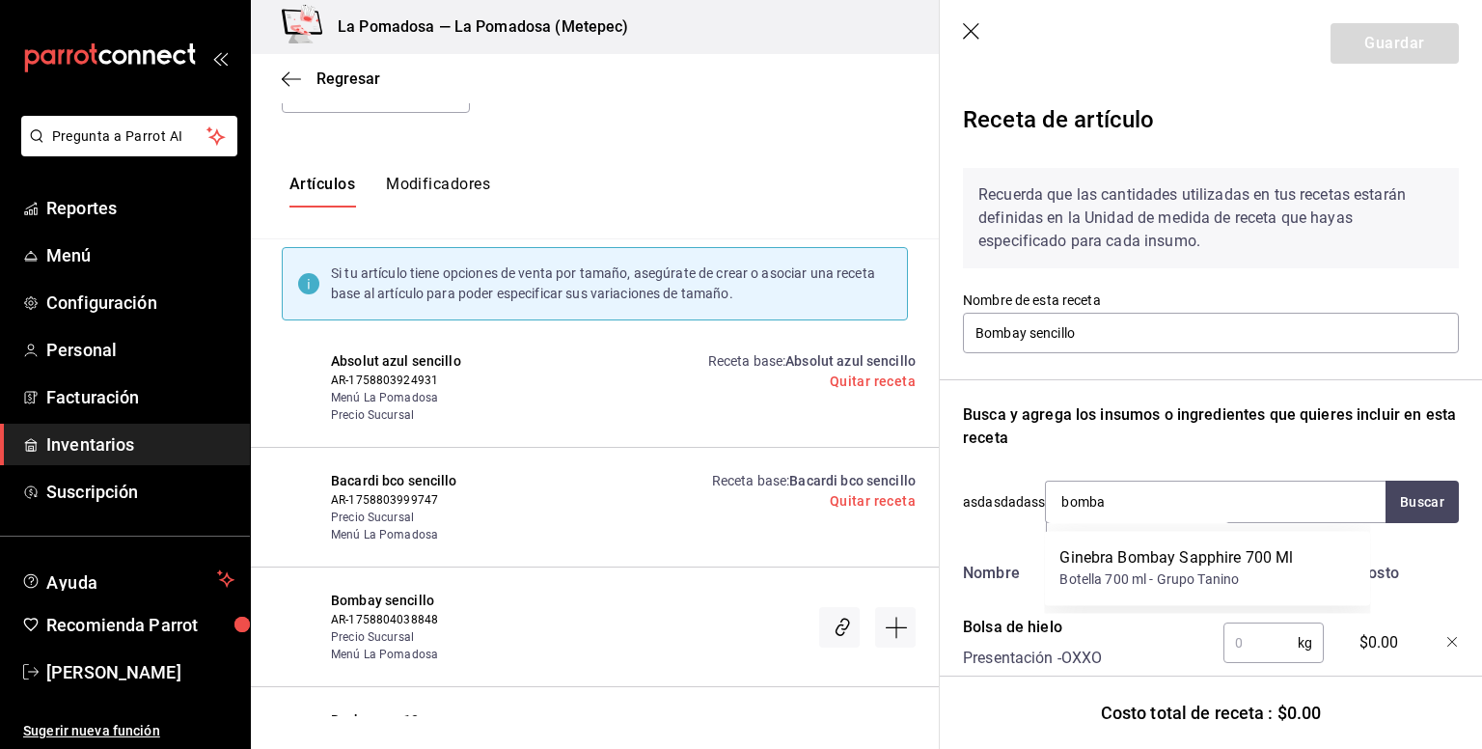
click at [1094, 578] on div "Botella 700 ml - Grupo Tanino" at bounding box center [1177, 579] width 234 height 20
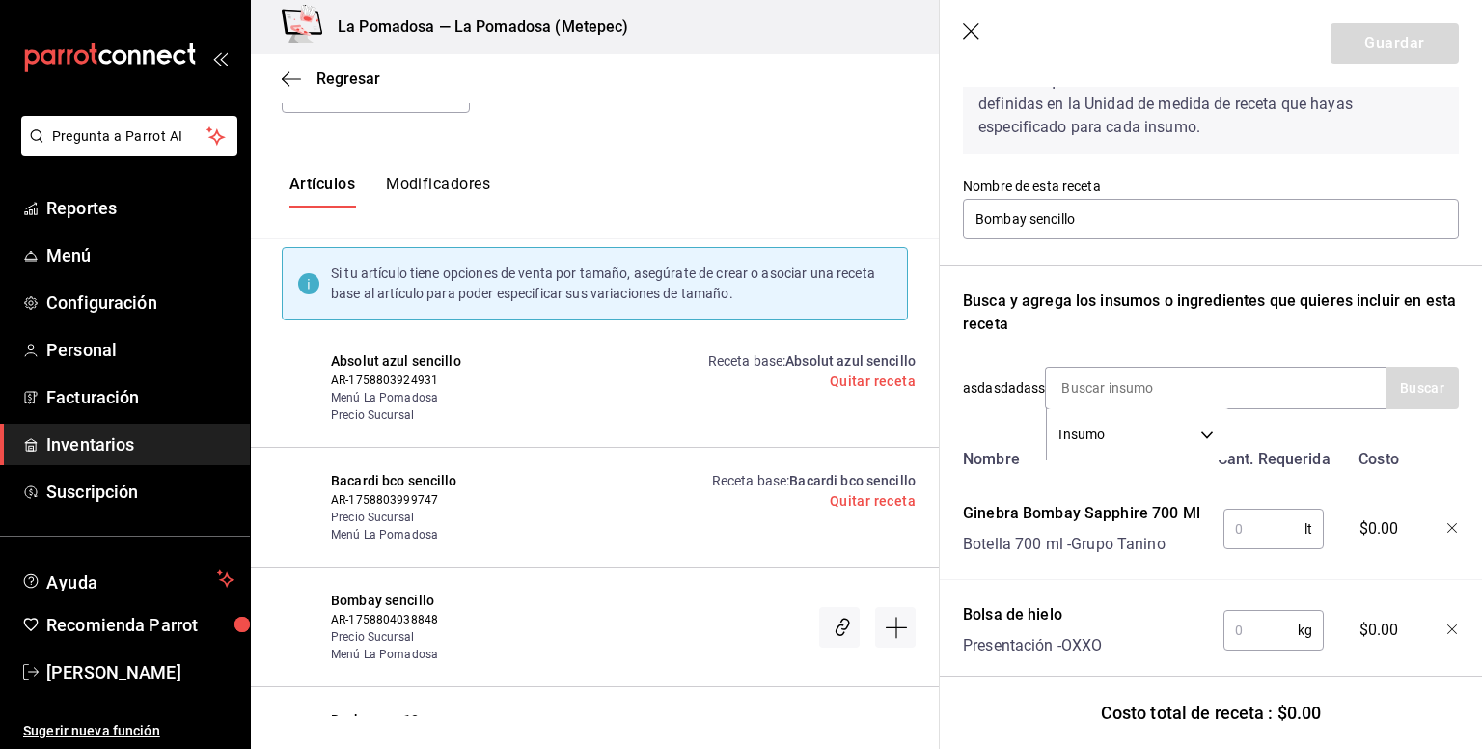
scroll to position [161, 0]
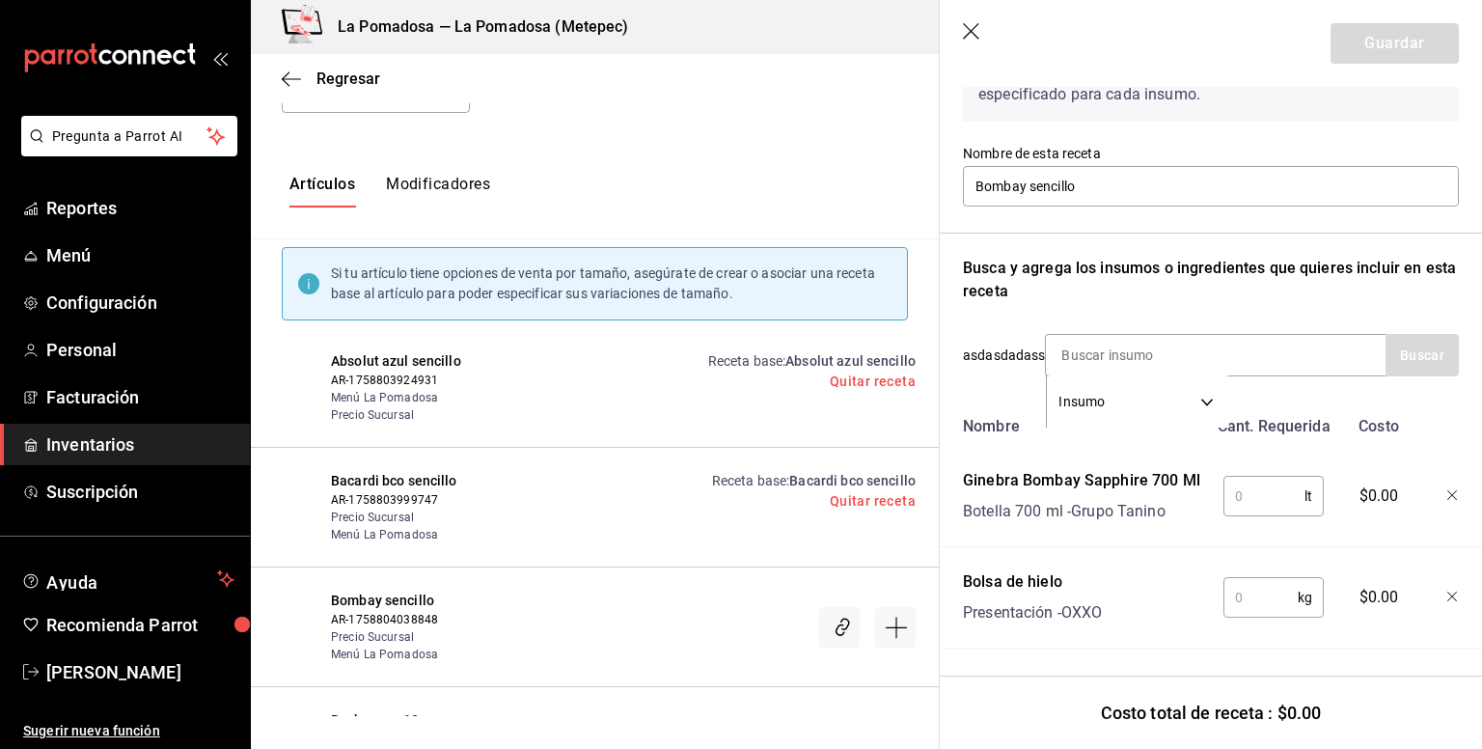
click at [1269, 485] on input "text" at bounding box center [1264, 496] width 81 height 39
type input "0.06"
type input "0.250"
click at [1368, 48] on button "Guardar" at bounding box center [1395, 43] width 128 height 41
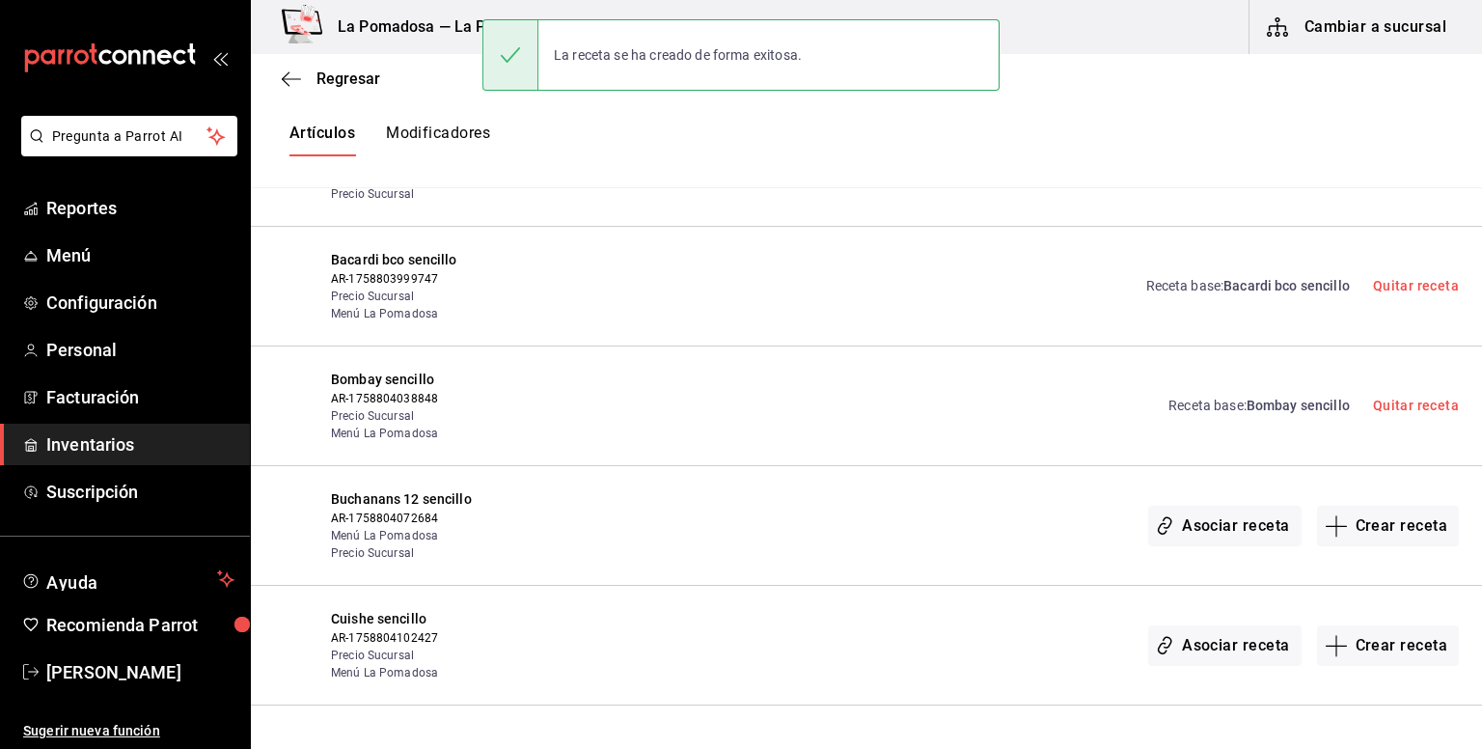
scroll to position [514, 0]
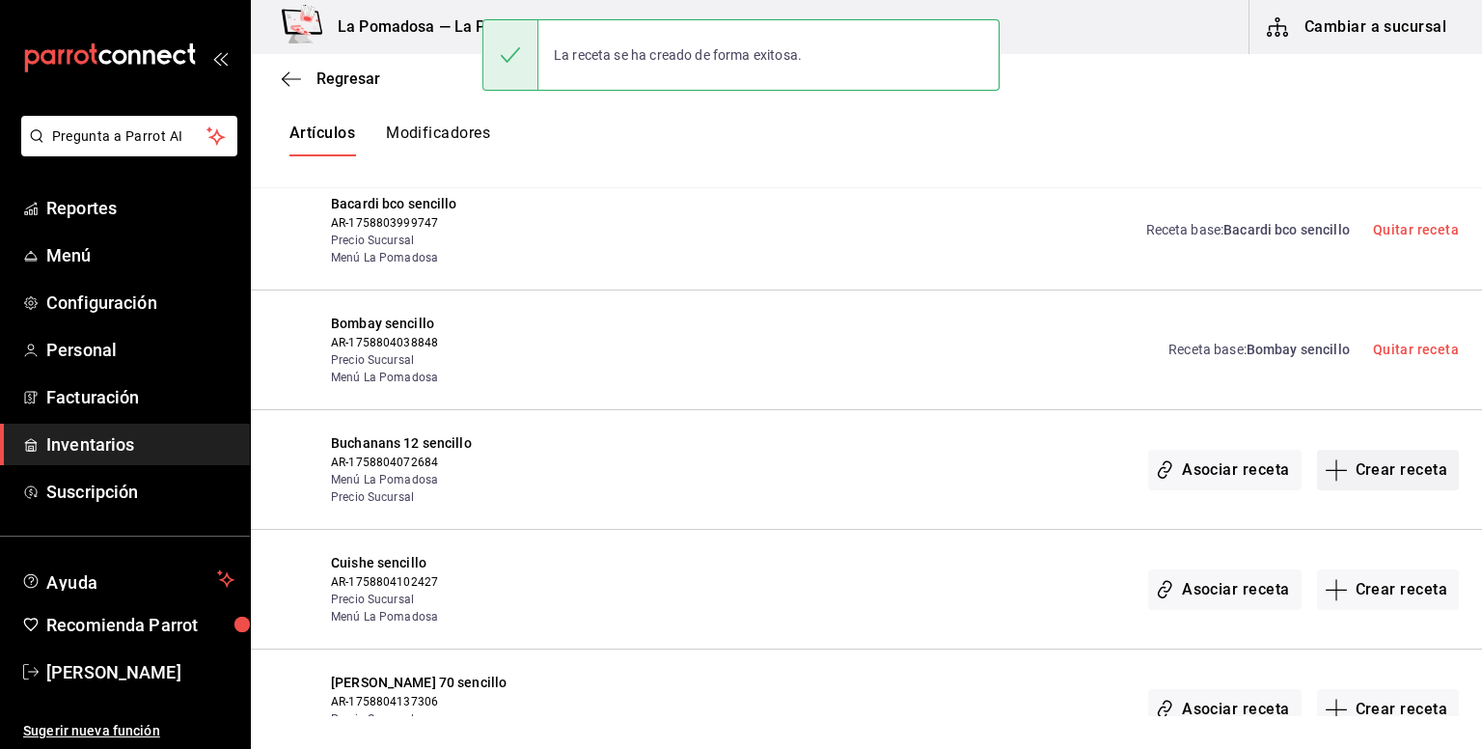
click at [1373, 465] on button "Crear receta" at bounding box center [1388, 470] width 143 height 41
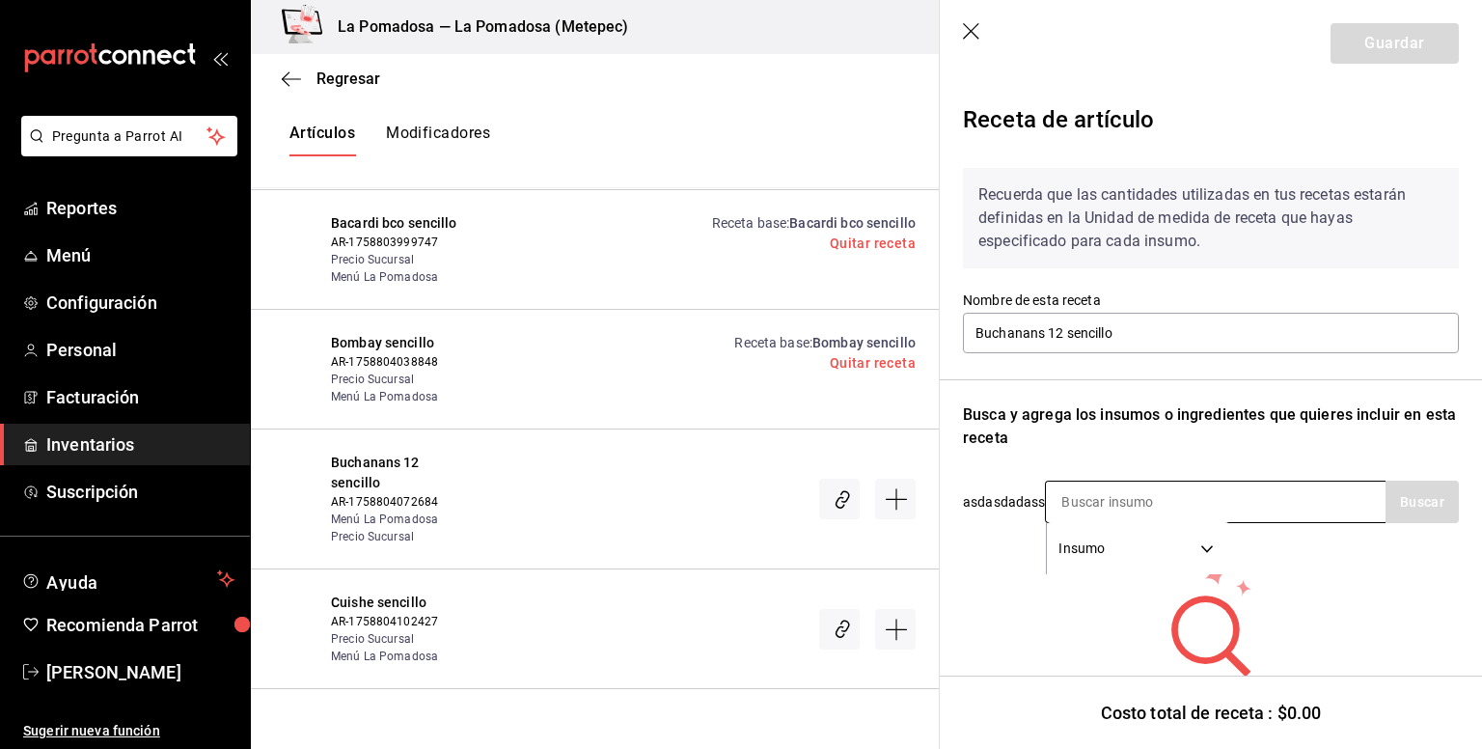
click at [1086, 492] on input at bounding box center [1142, 502] width 193 height 41
type input "buch"
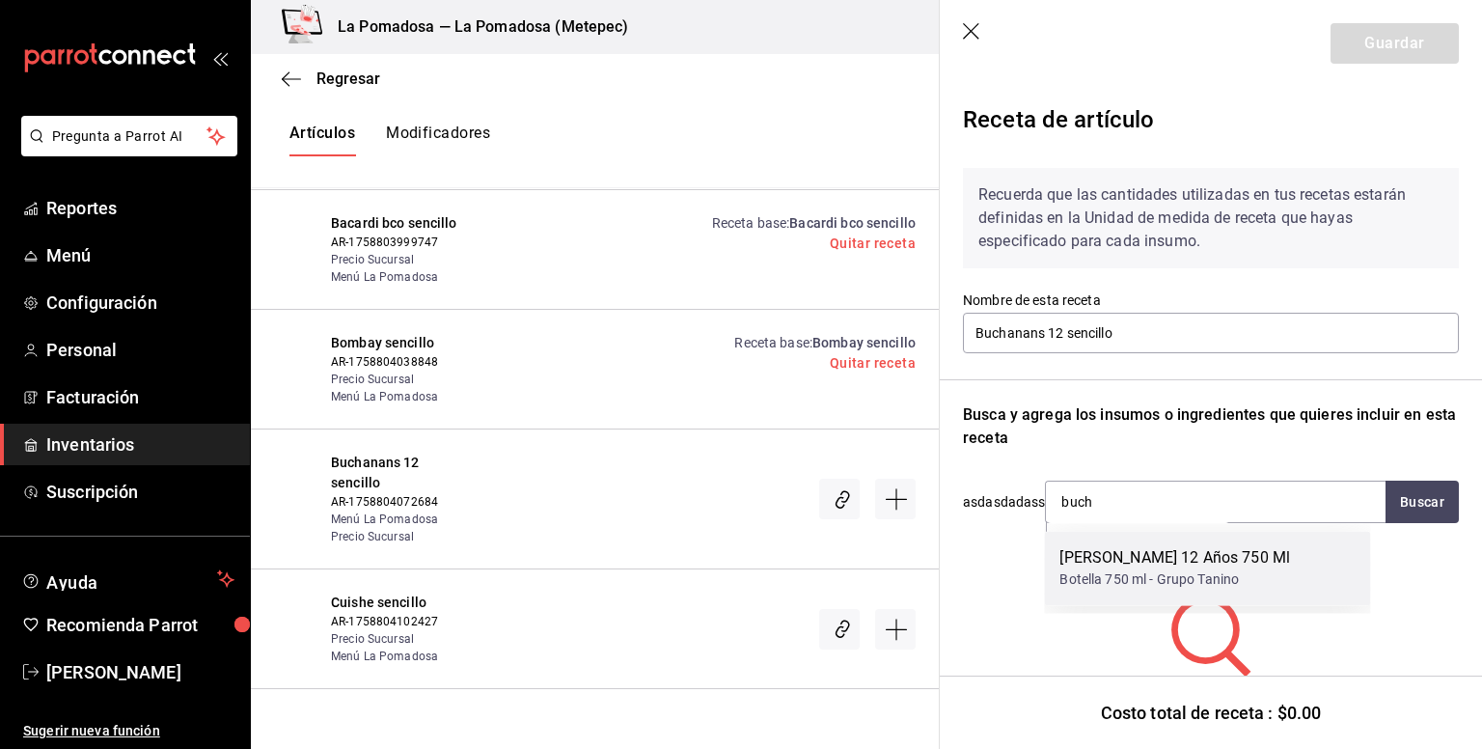
click at [1114, 559] on div "Whisky Buchanans 12 Años 750 Ml" at bounding box center [1175, 557] width 231 height 23
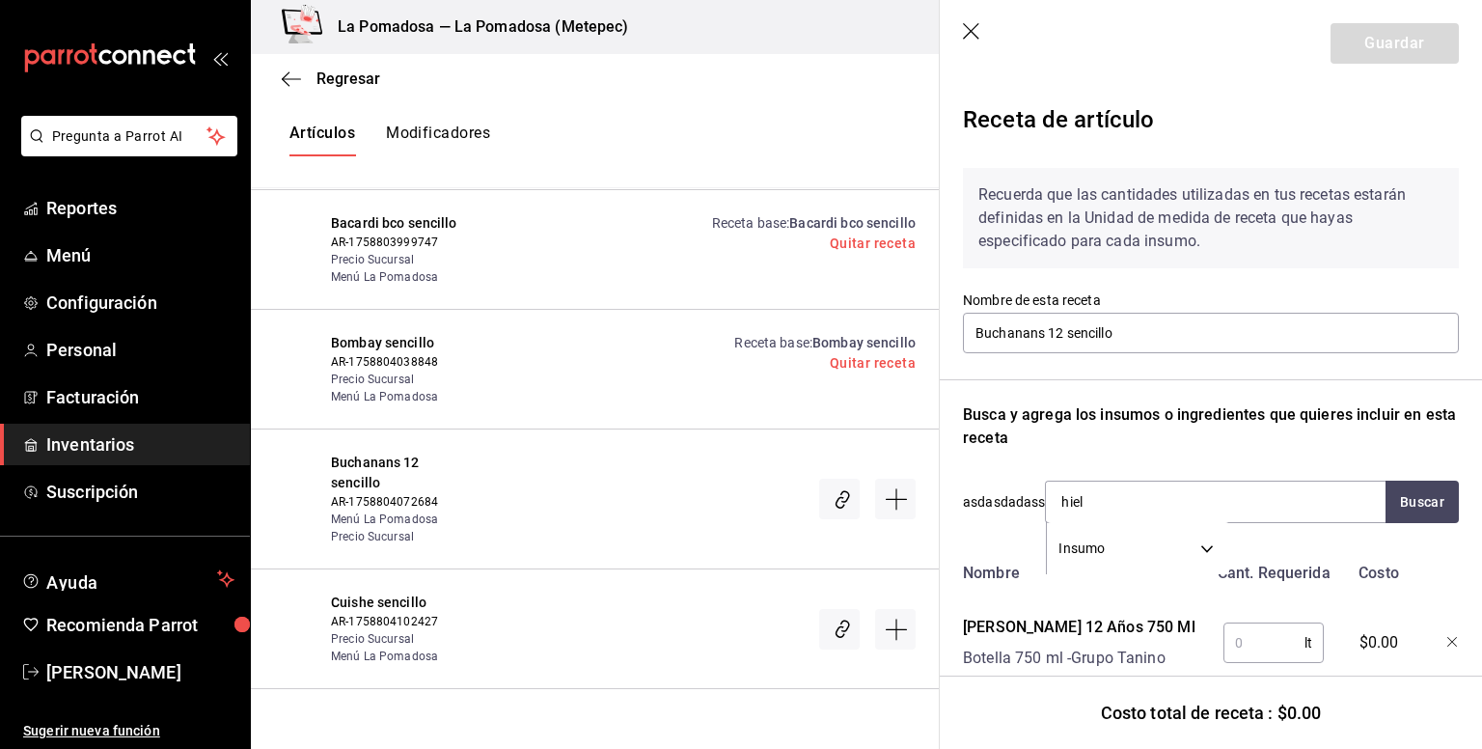
type input "hielo"
click at [1114, 559] on div "Bolsa de hielo" at bounding box center [1124, 557] width 128 height 23
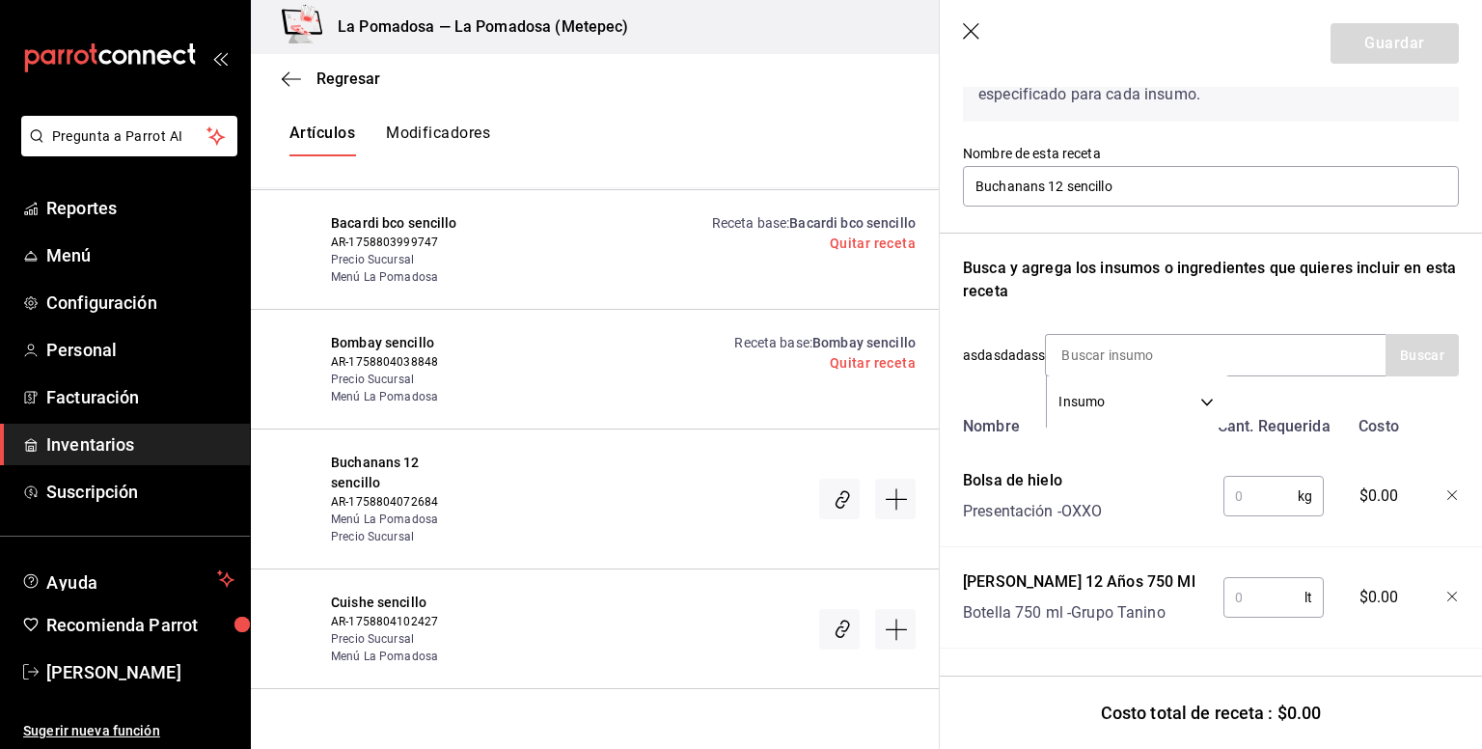
scroll to position [184, 0]
click at [1259, 477] on input "text" at bounding box center [1261, 496] width 74 height 39
type input "0.250"
type input "0.06"
click at [1374, 36] on button "Guardar" at bounding box center [1395, 43] width 128 height 41
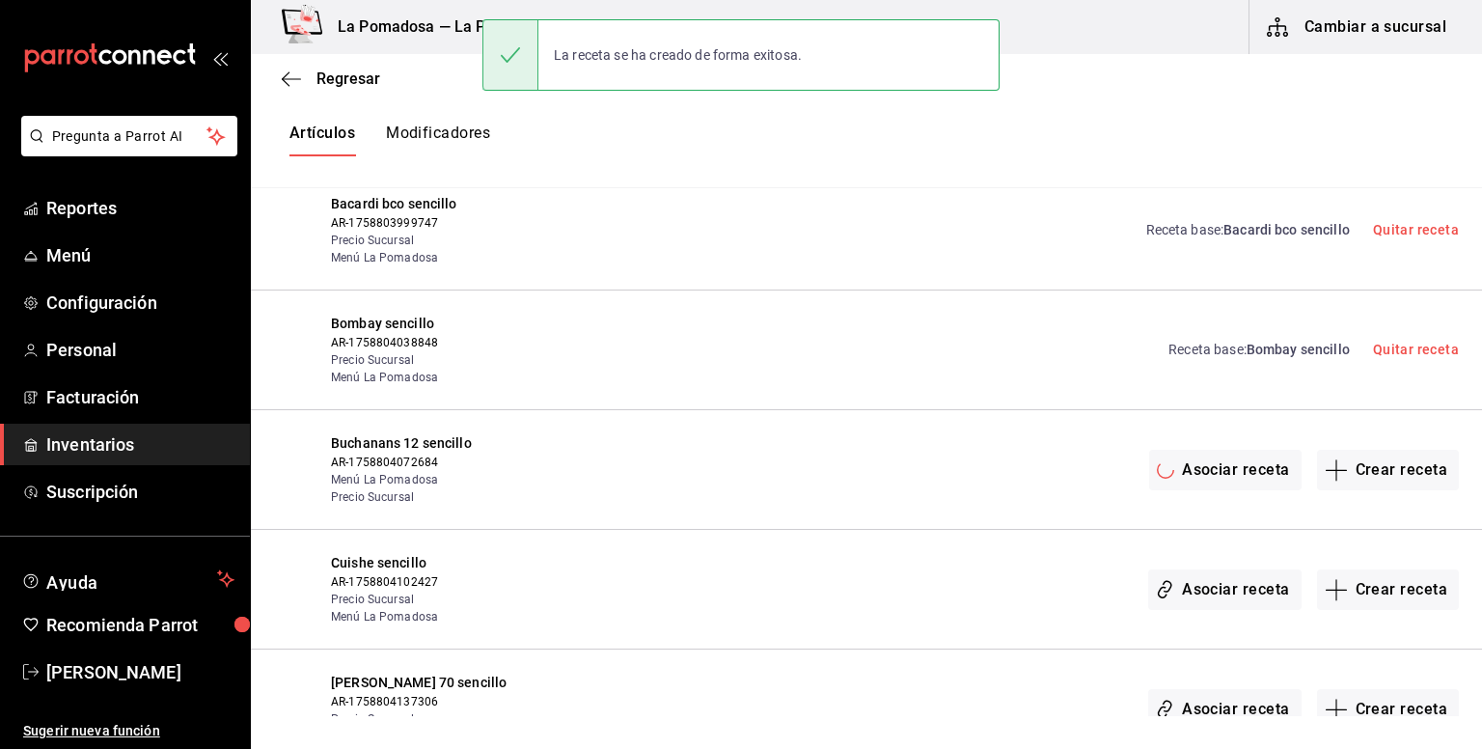
scroll to position [0, 0]
click at [1363, 580] on button "Crear receta" at bounding box center [1388, 589] width 143 height 41
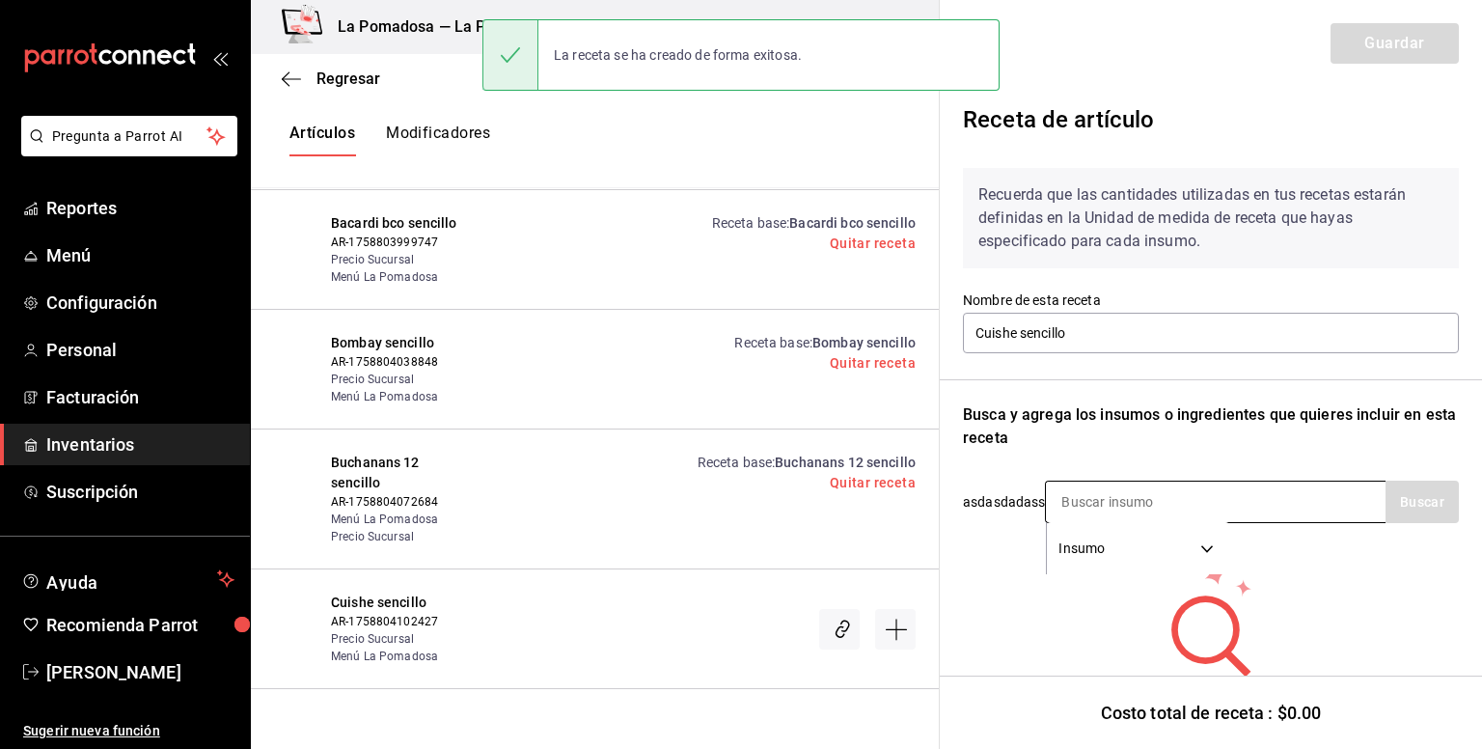
click at [1131, 500] on input at bounding box center [1142, 502] width 193 height 41
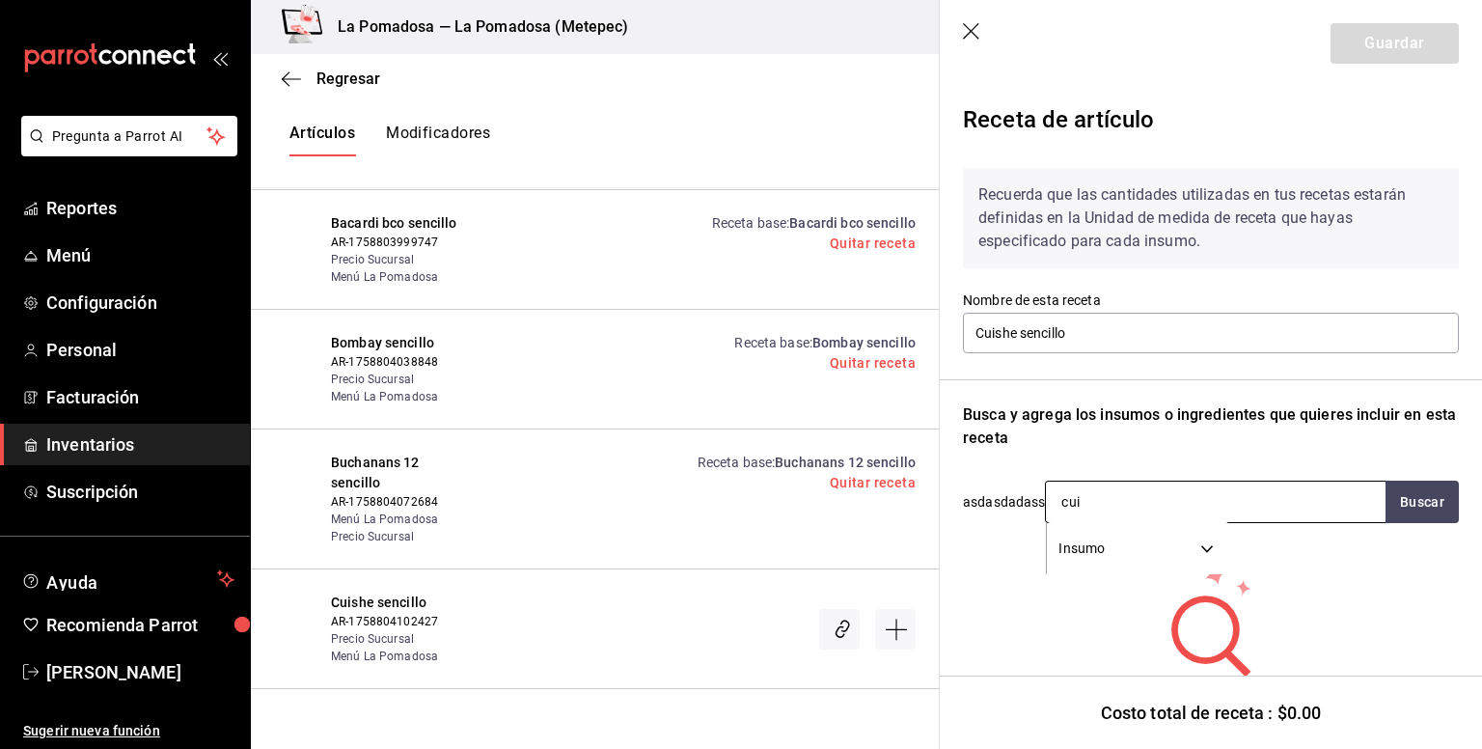
type input "cuis"
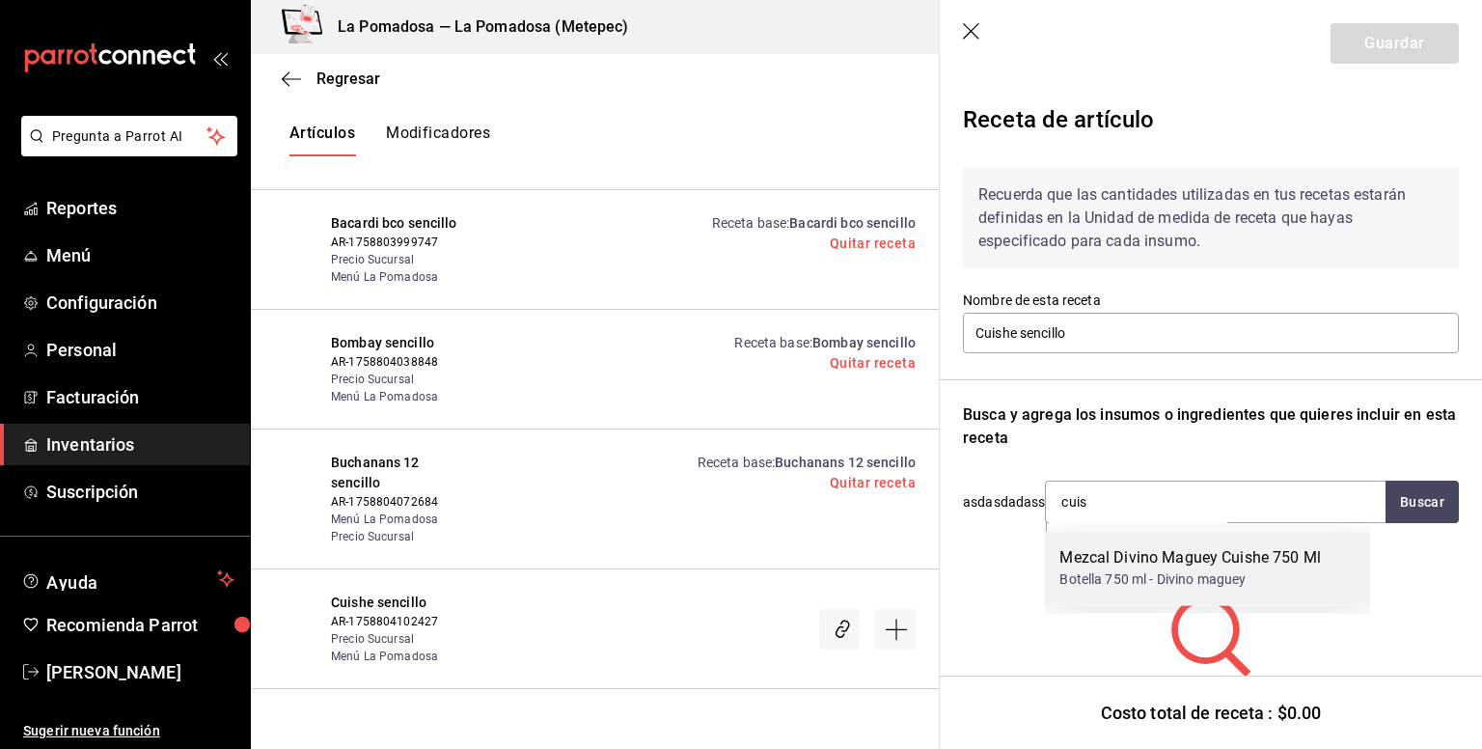
click at [1128, 555] on div "Mezcal Divino Maguey Cuishe 750 Ml" at bounding box center [1190, 557] width 261 height 23
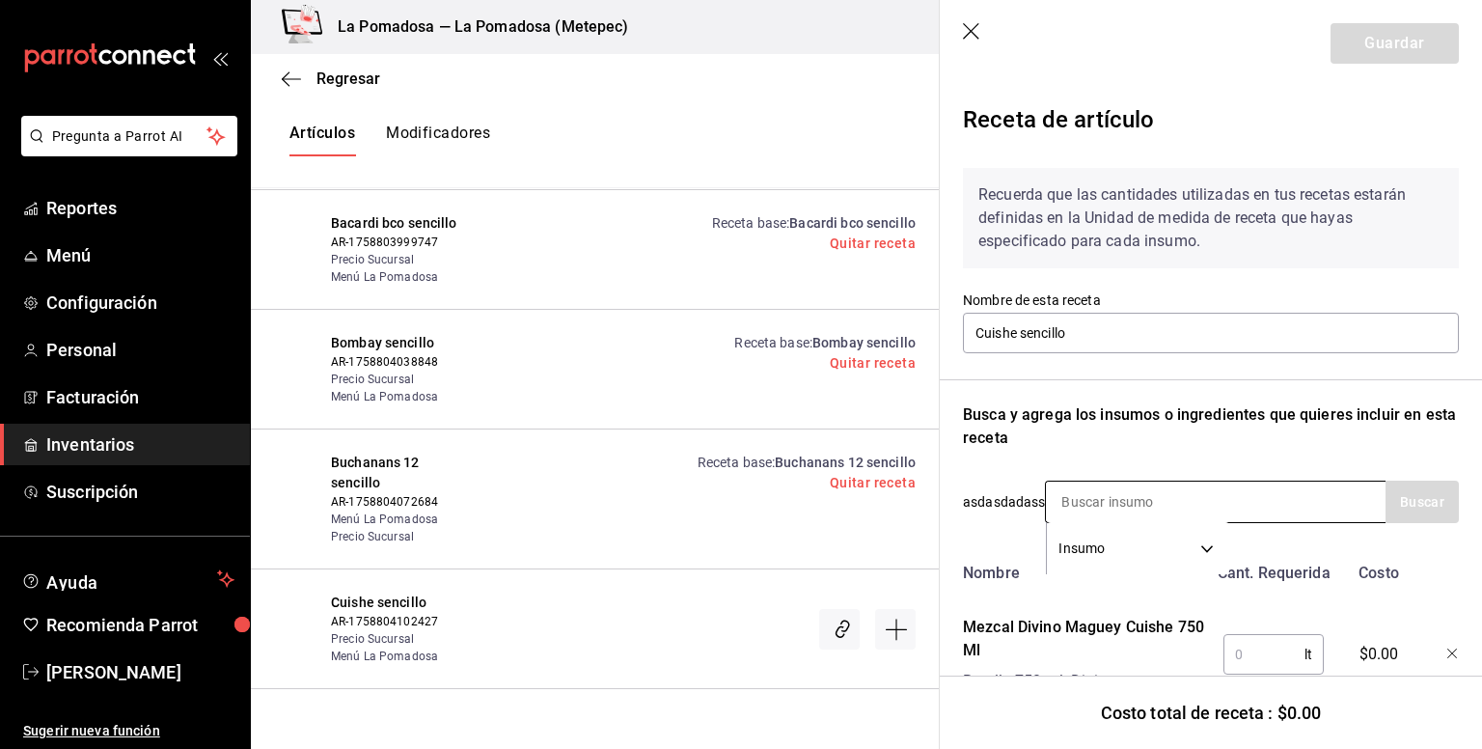
scroll to position [83, 0]
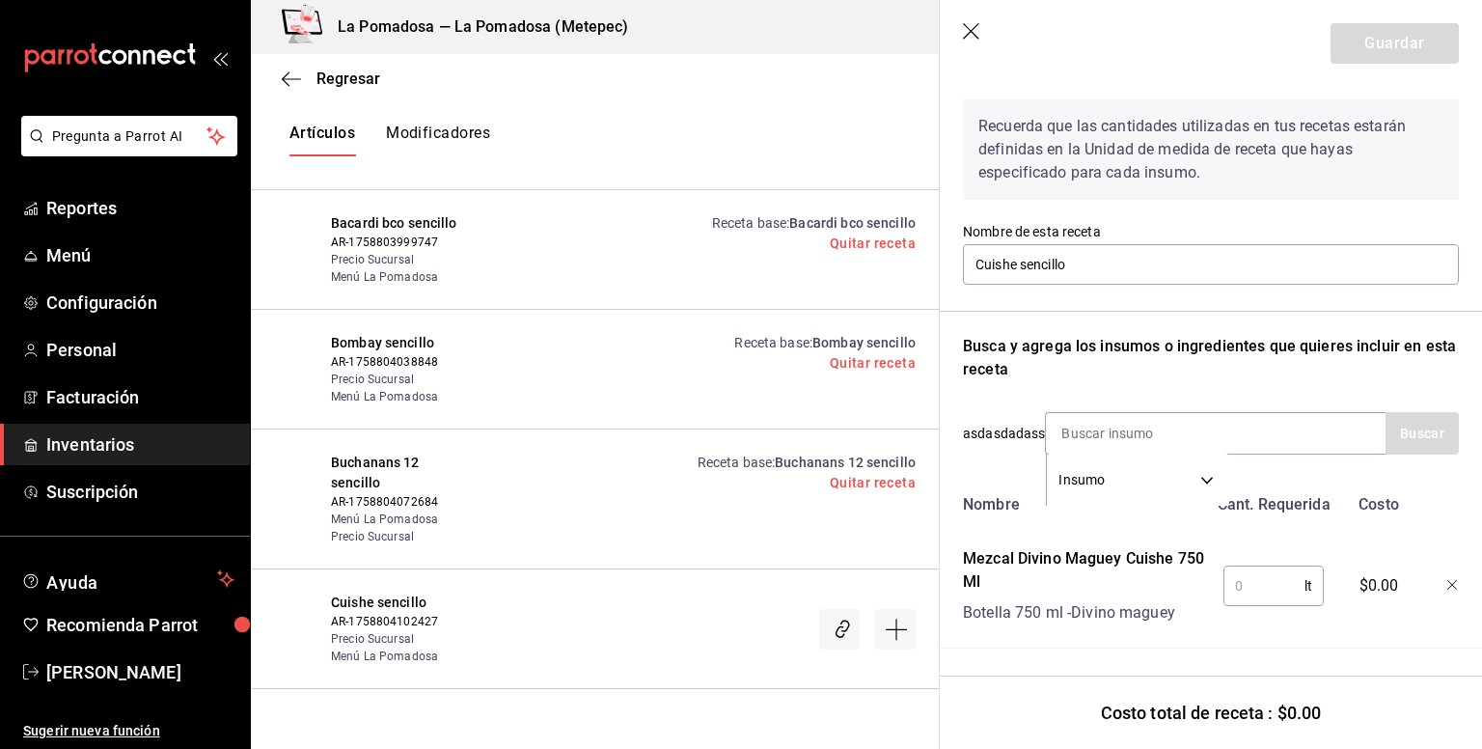
click at [1239, 577] on input "text" at bounding box center [1264, 586] width 81 height 39
type input "0.06"
click at [1370, 18] on header "Guardar" at bounding box center [1211, 43] width 542 height 87
click at [1373, 41] on button "Guardar" at bounding box center [1395, 43] width 128 height 41
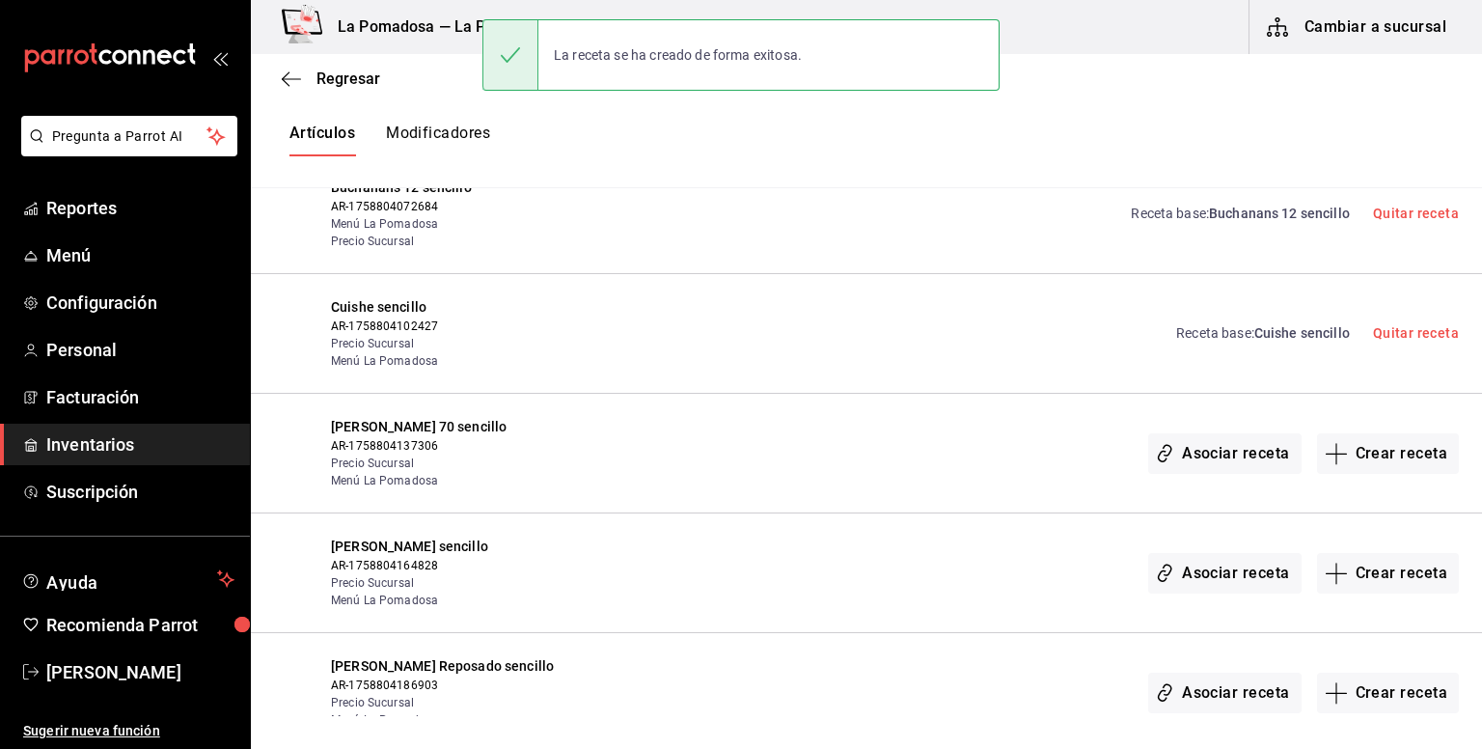
scroll to position [772, 0]
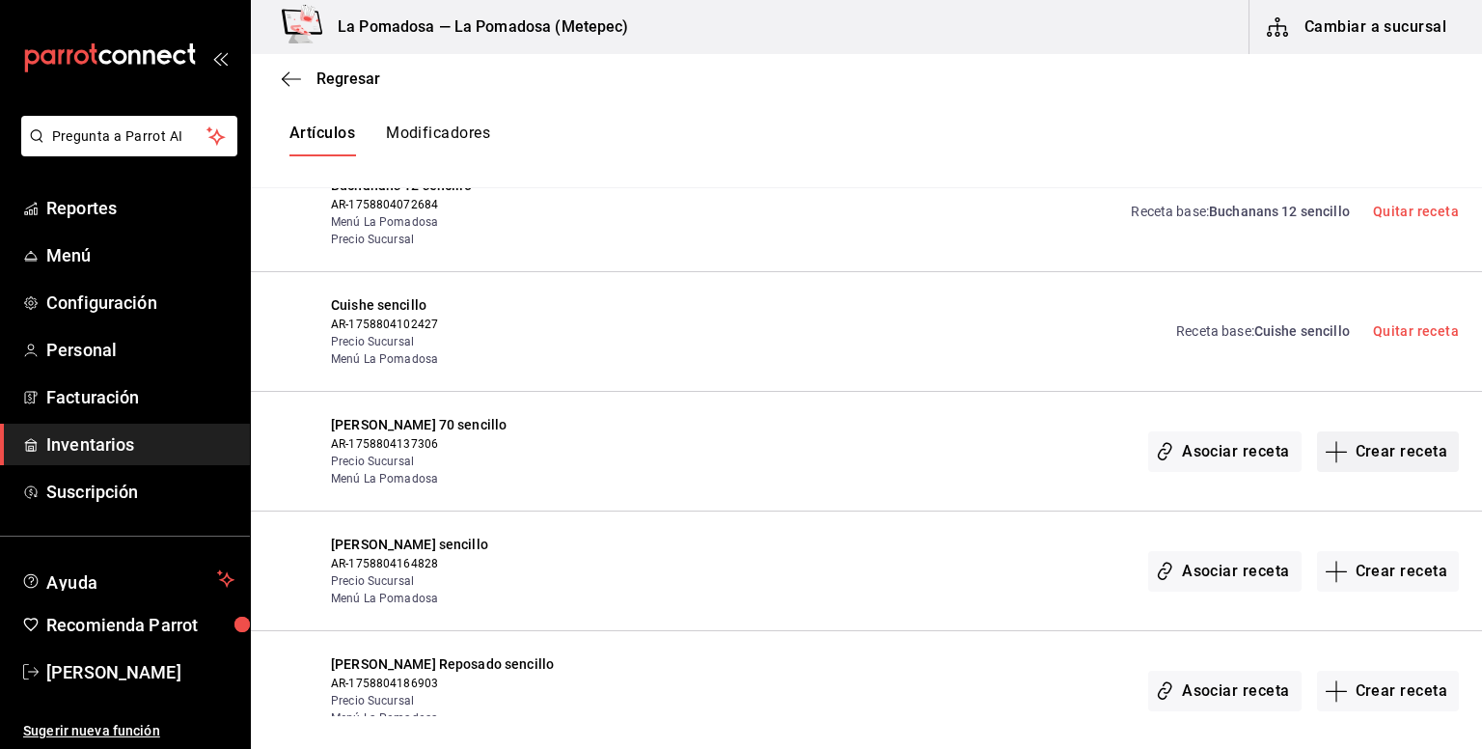
click at [1365, 448] on button "Crear receta" at bounding box center [1388, 451] width 143 height 41
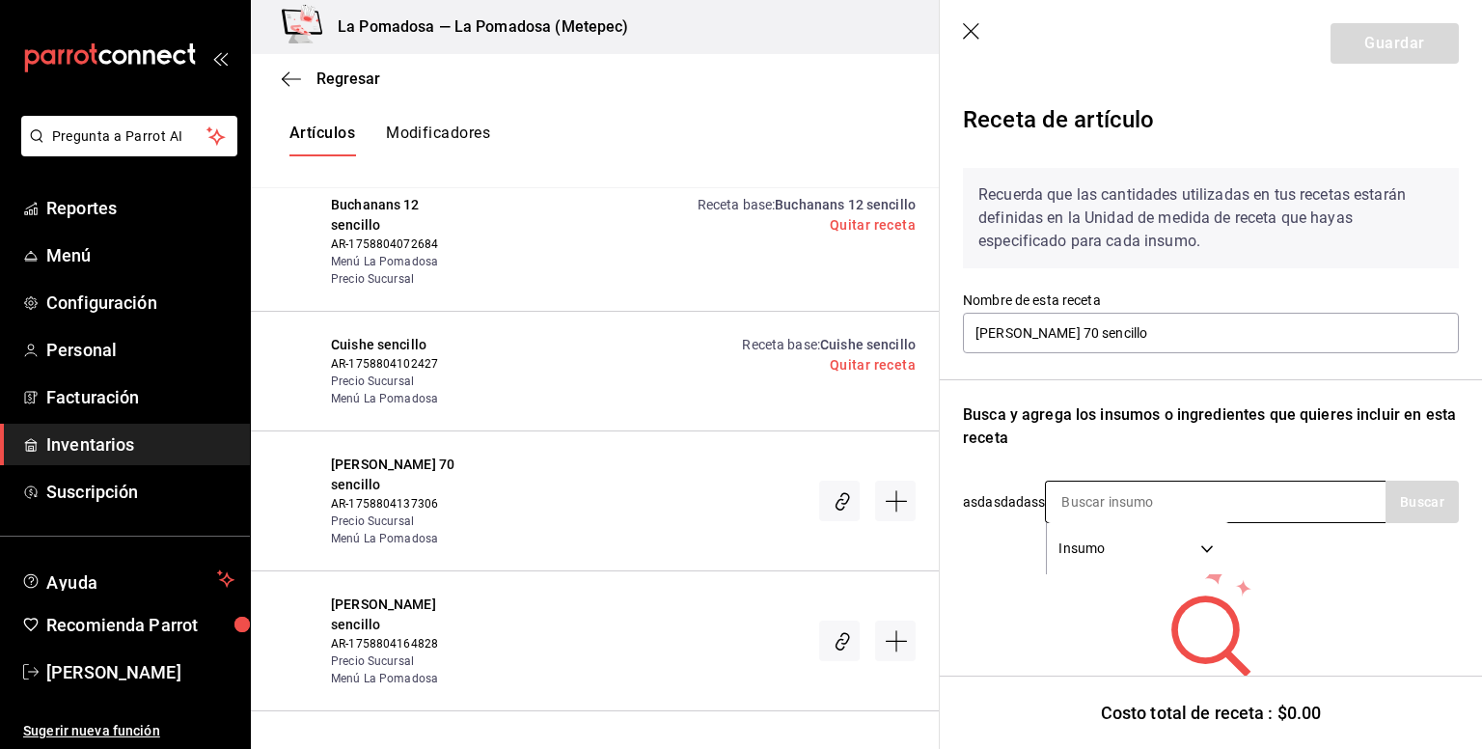
click at [1143, 503] on input at bounding box center [1142, 502] width 193 height 41
type input "julio"
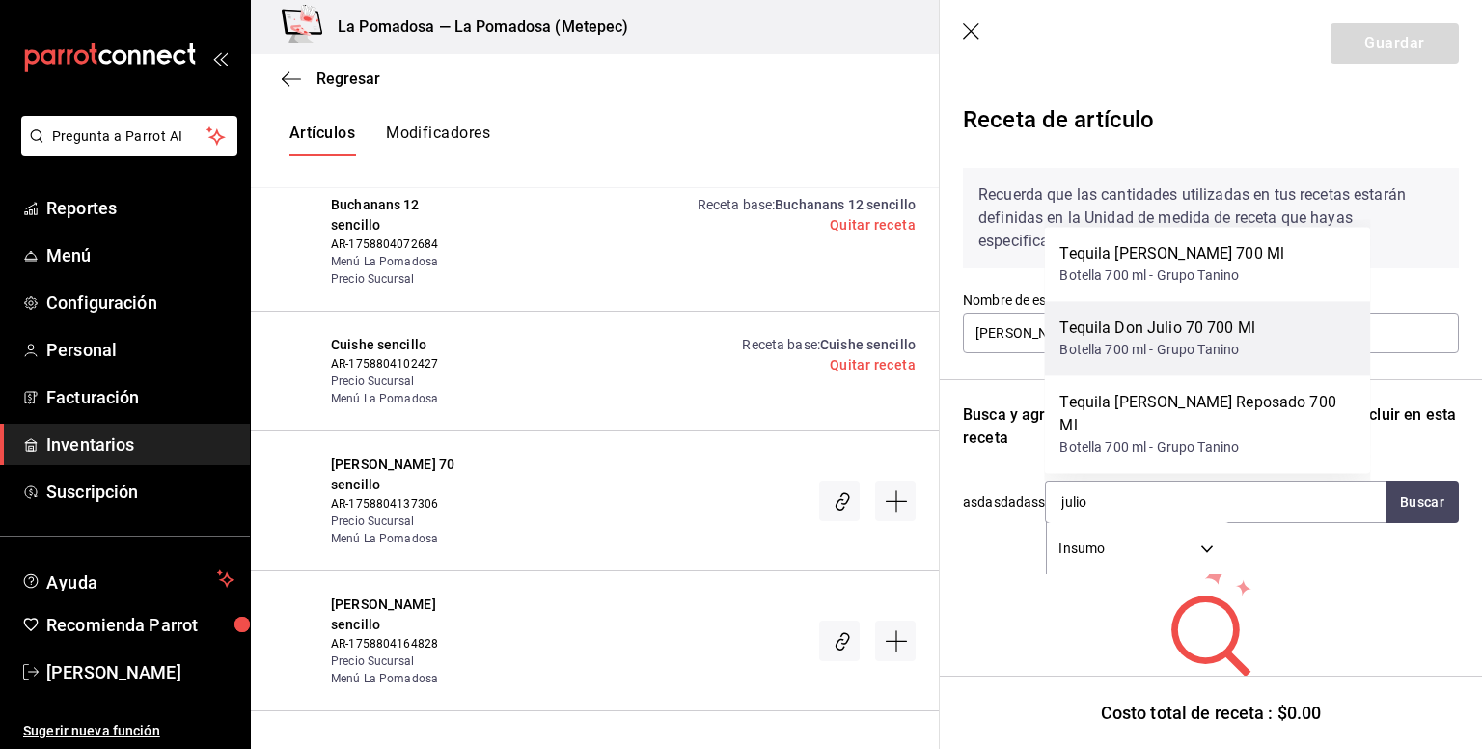
click at [1191, 360] on div "Botella 700 ml - Grupo Tanino" at bounding box center [1158, 350] width 196 height 20
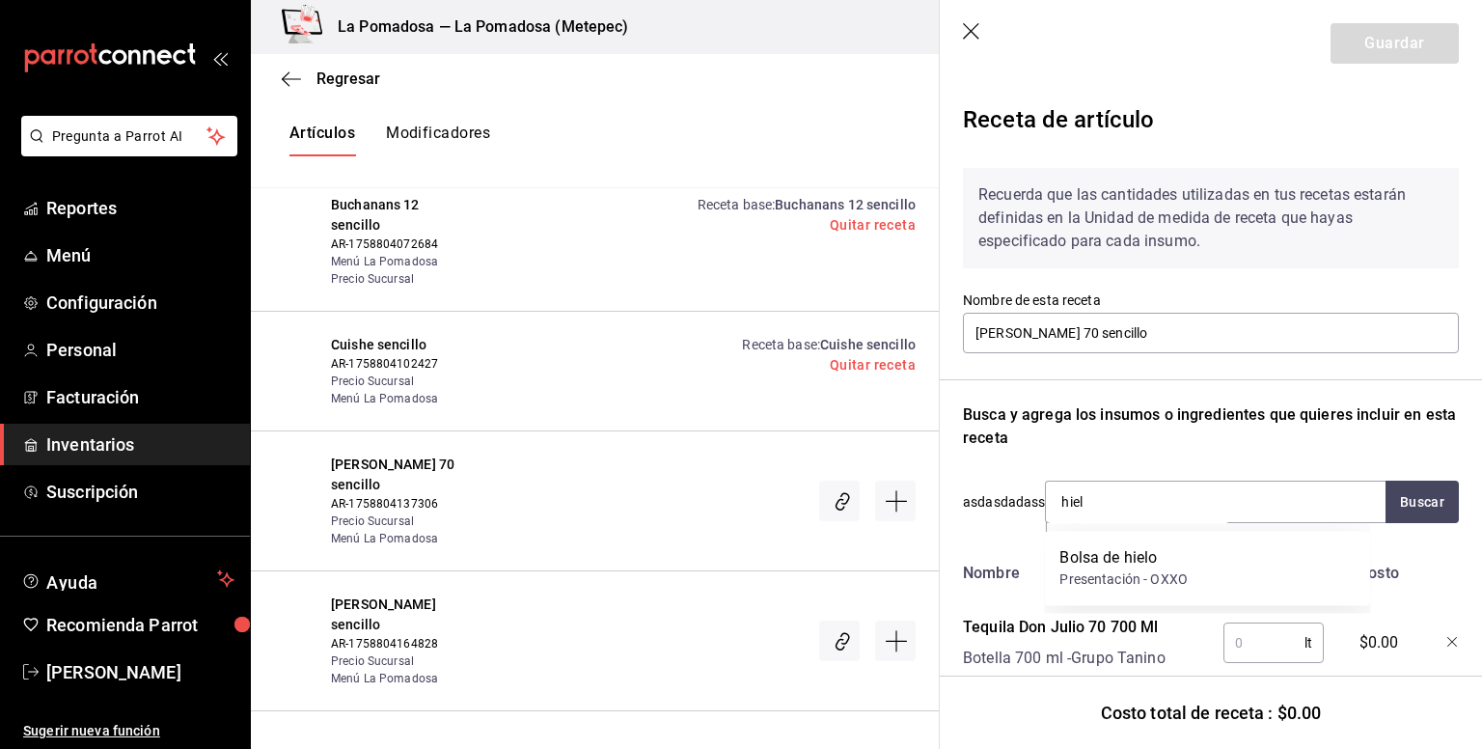
type input "hielo"
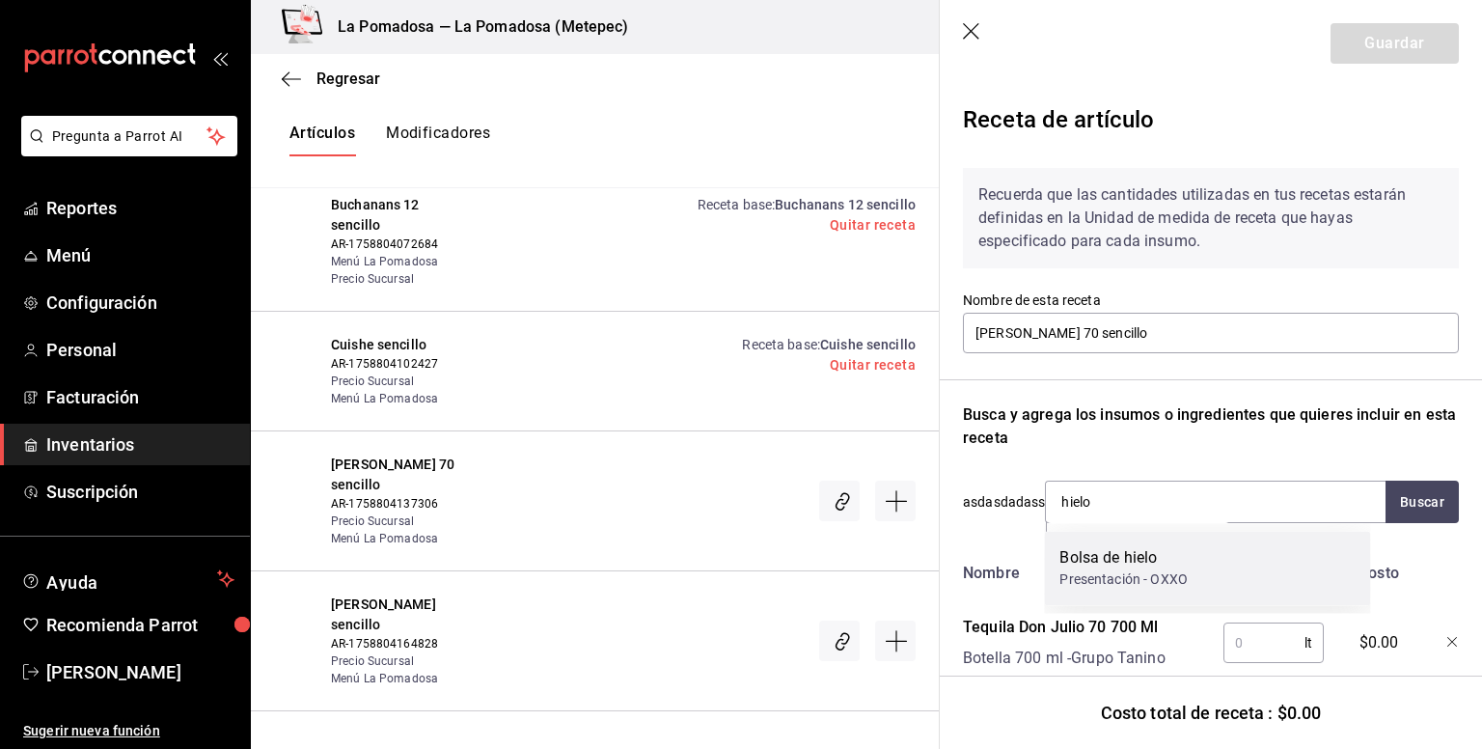
click at [1097, 570] on div "Presentación - OXXO" at bounding box center [1124, 579] width 128 height 20
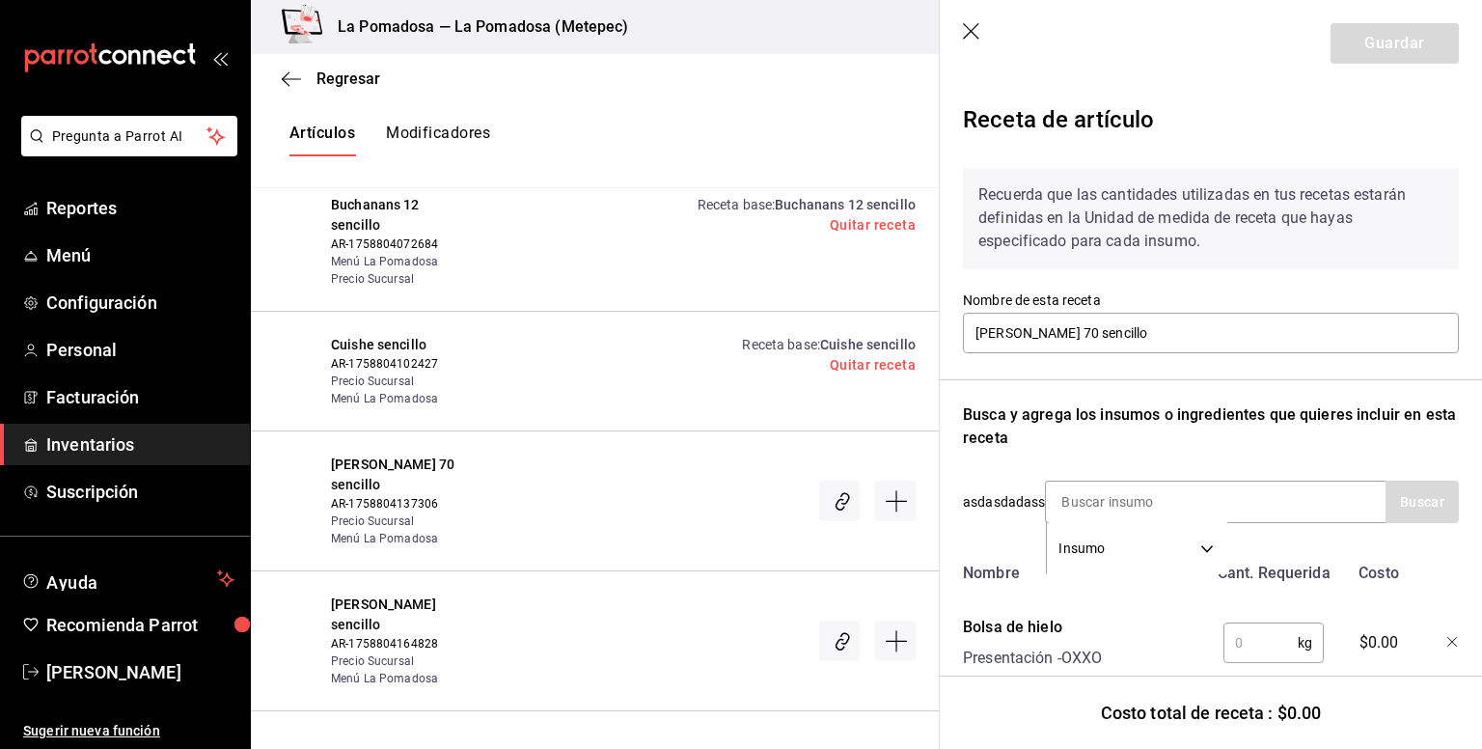
scroll to position [161, 0]
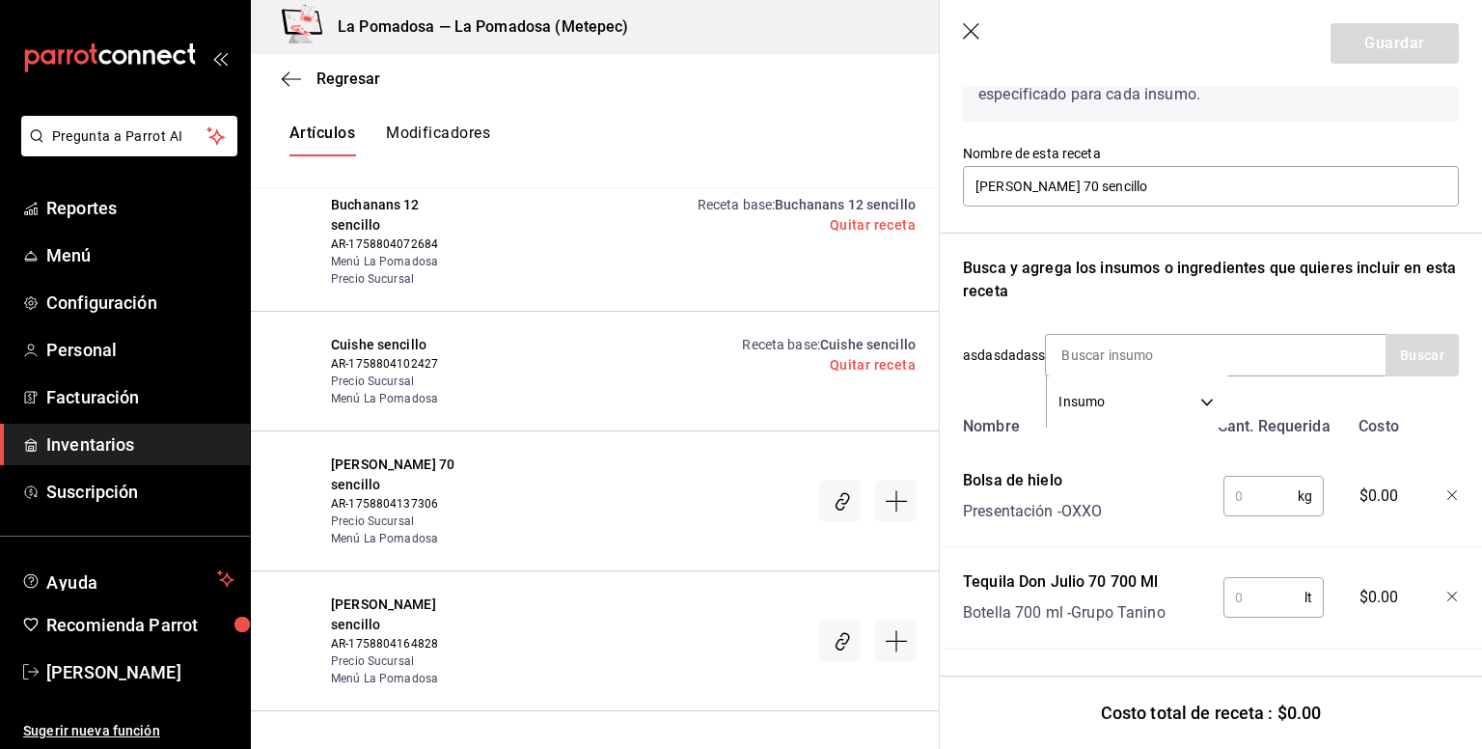
click at [1224, 486] on input "text" at bounding box center [1261, 496] width 74 height 39
type input "0.25"
type input "0.06"
click at [1351, 41] on button "Guardar" at bounding box center [1395, 43] width 128 height 41
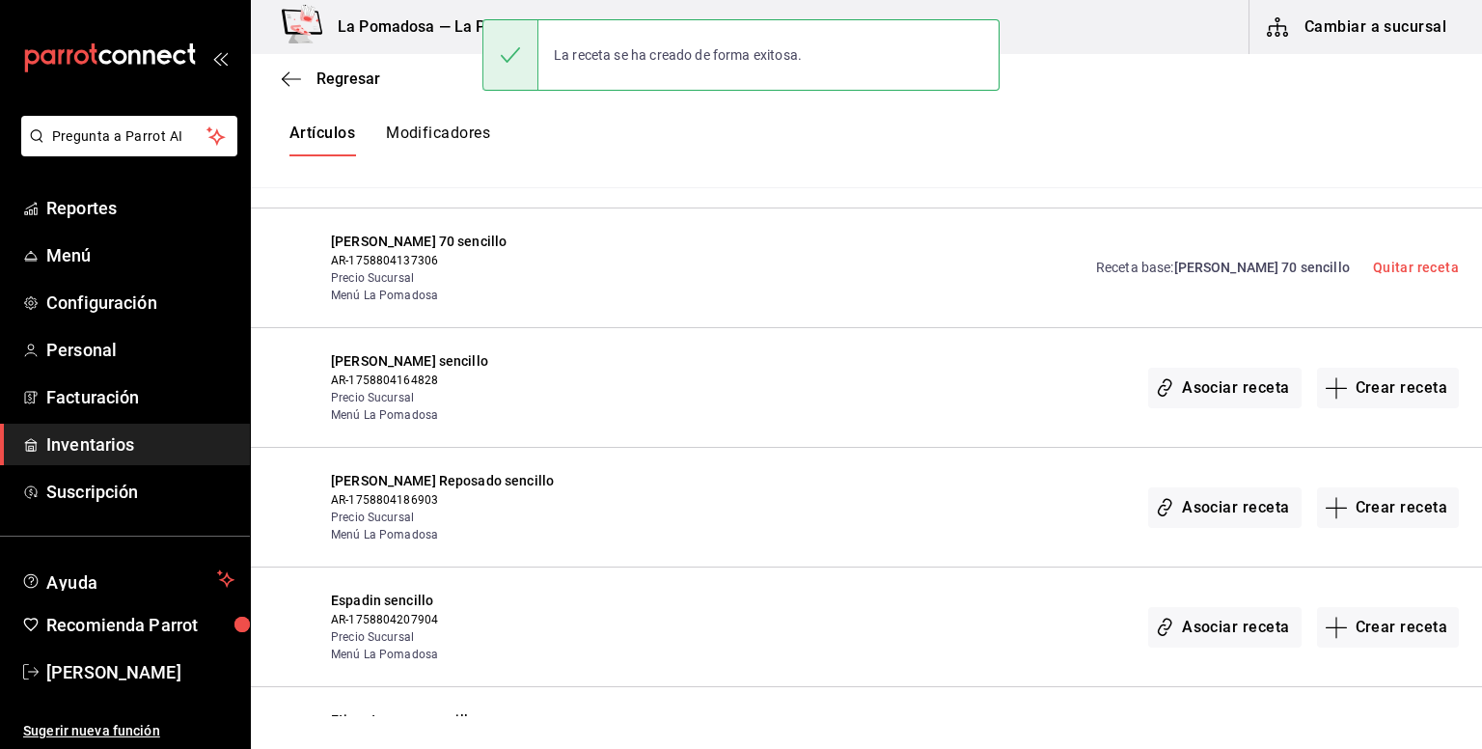
scroll to position [1029, 0]
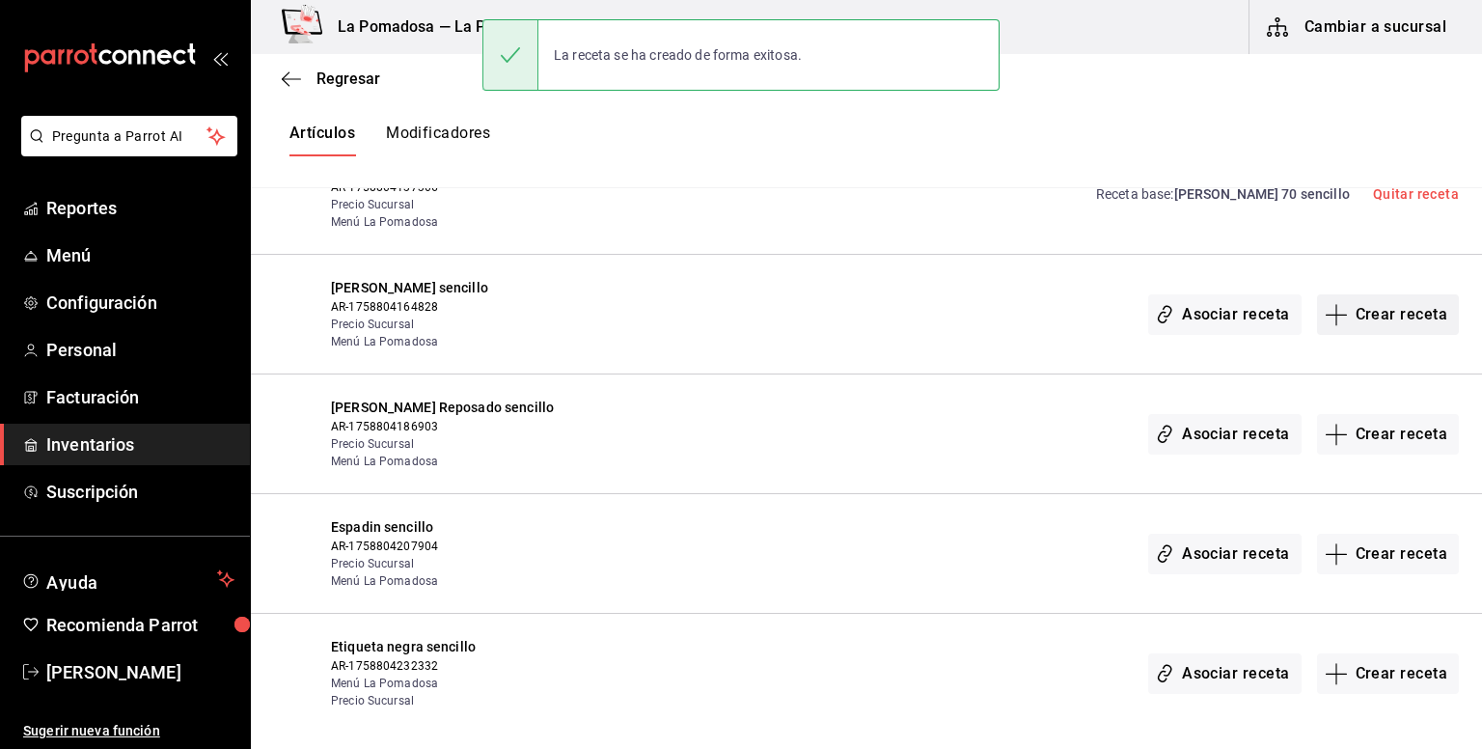
click at [1373, 311] on button "Crear receta" at bounding box center [1388, 314] width 143 height 41
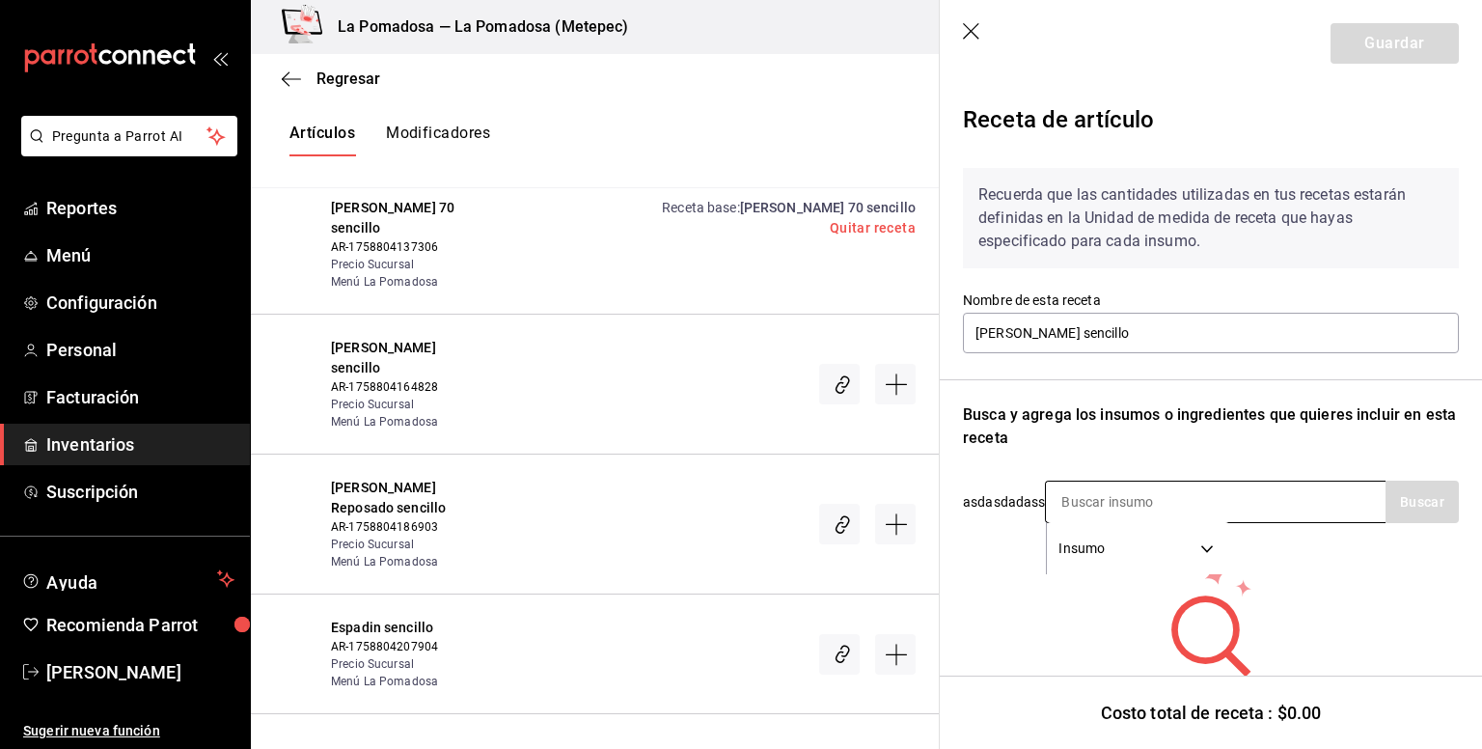
click at [1113, 499] on input at bounding box center [1142, 502] width 193 height 41
type input "u"
type input "julio"
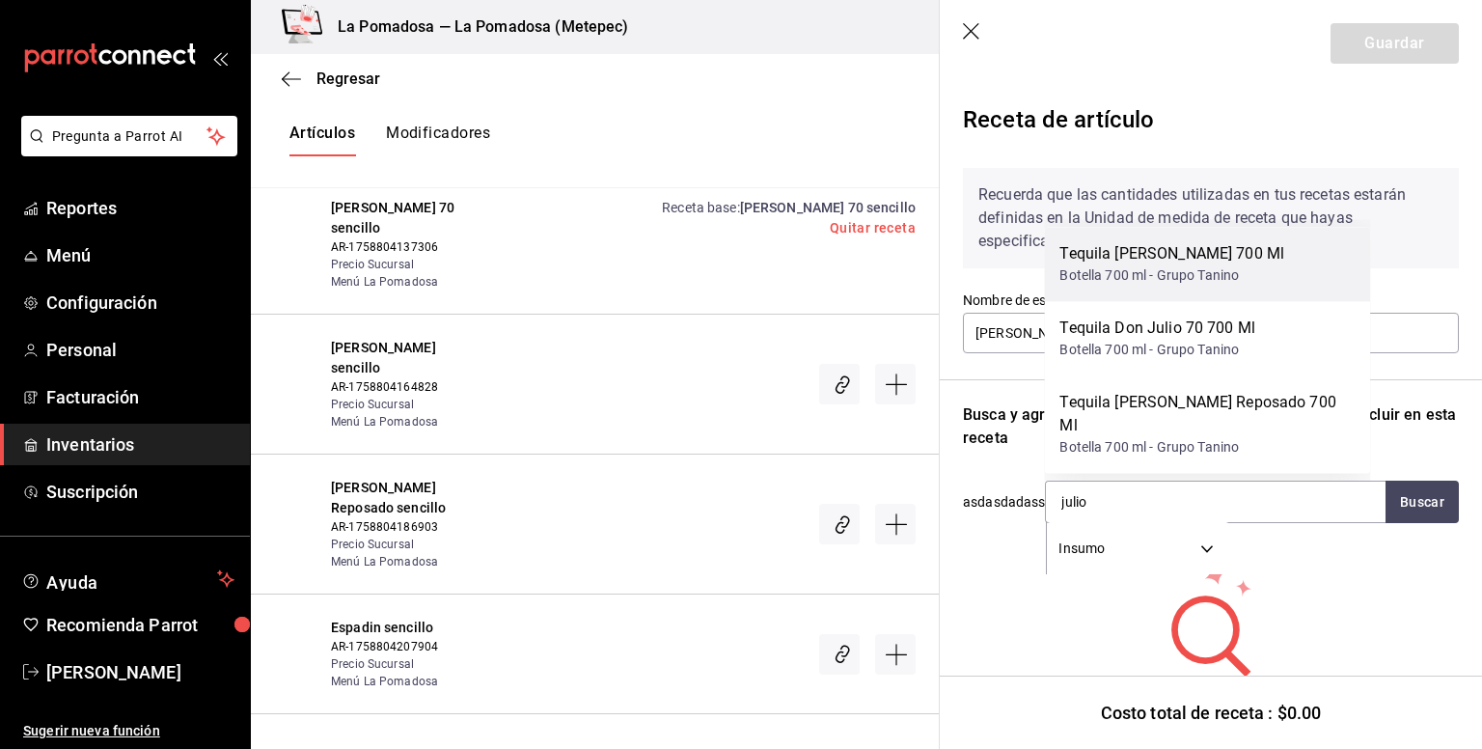
click at [1215, 265] on div "Tequila Don Julio Blanco 700 Ml" at bounding box center [1172, 253] width 225 height 23
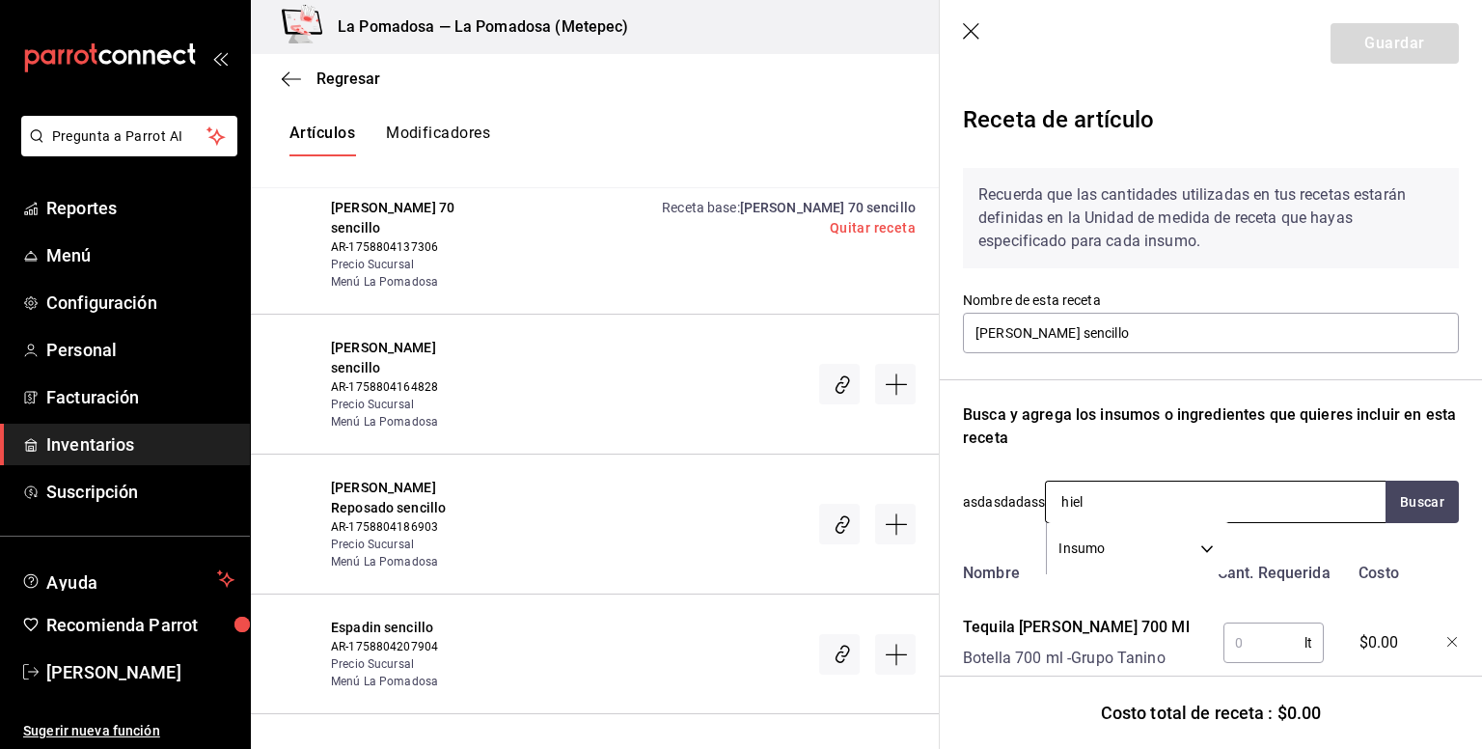
type input "hielo"
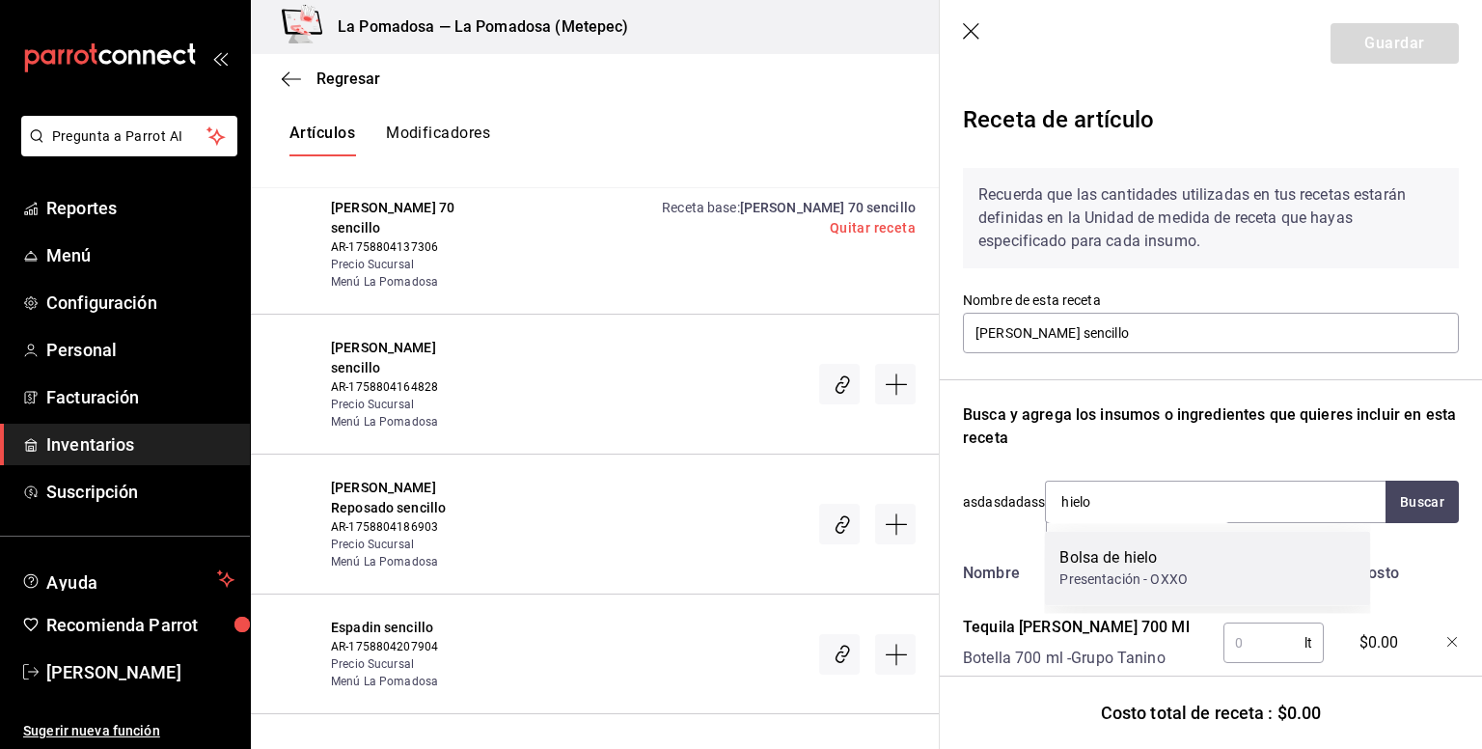
click at [1112, 553] on div "Bolsa de hielo" at bounding box center [1124, 557] width 128 height 23
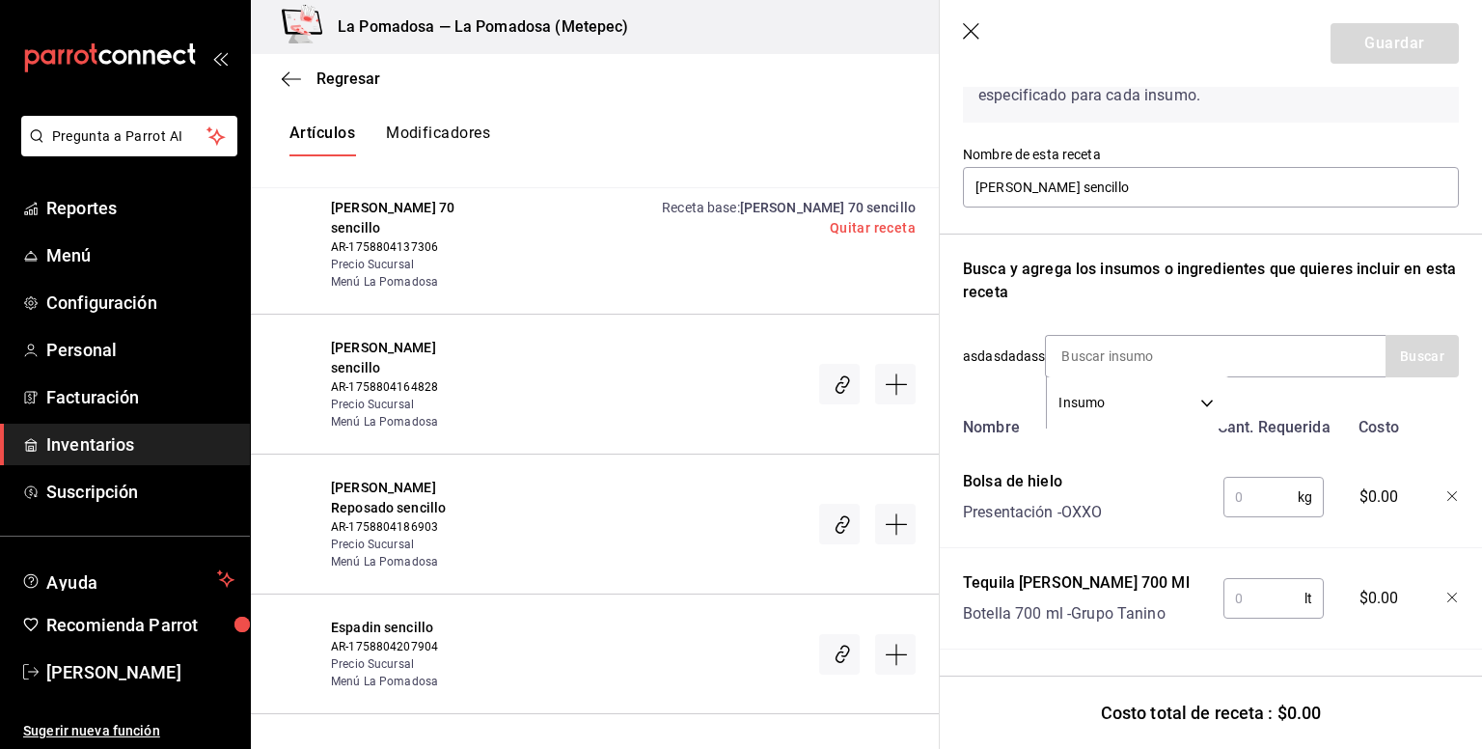
scroll to position [161, 0]
click at [1276, 480] on input "text" at bounding box center [1261, 496] width 74 height 39
type input "0.250"
type input "0.06"
click at [1397, 45] on button "Guardar" at bounding box center [1395, 43] width 128 height 41
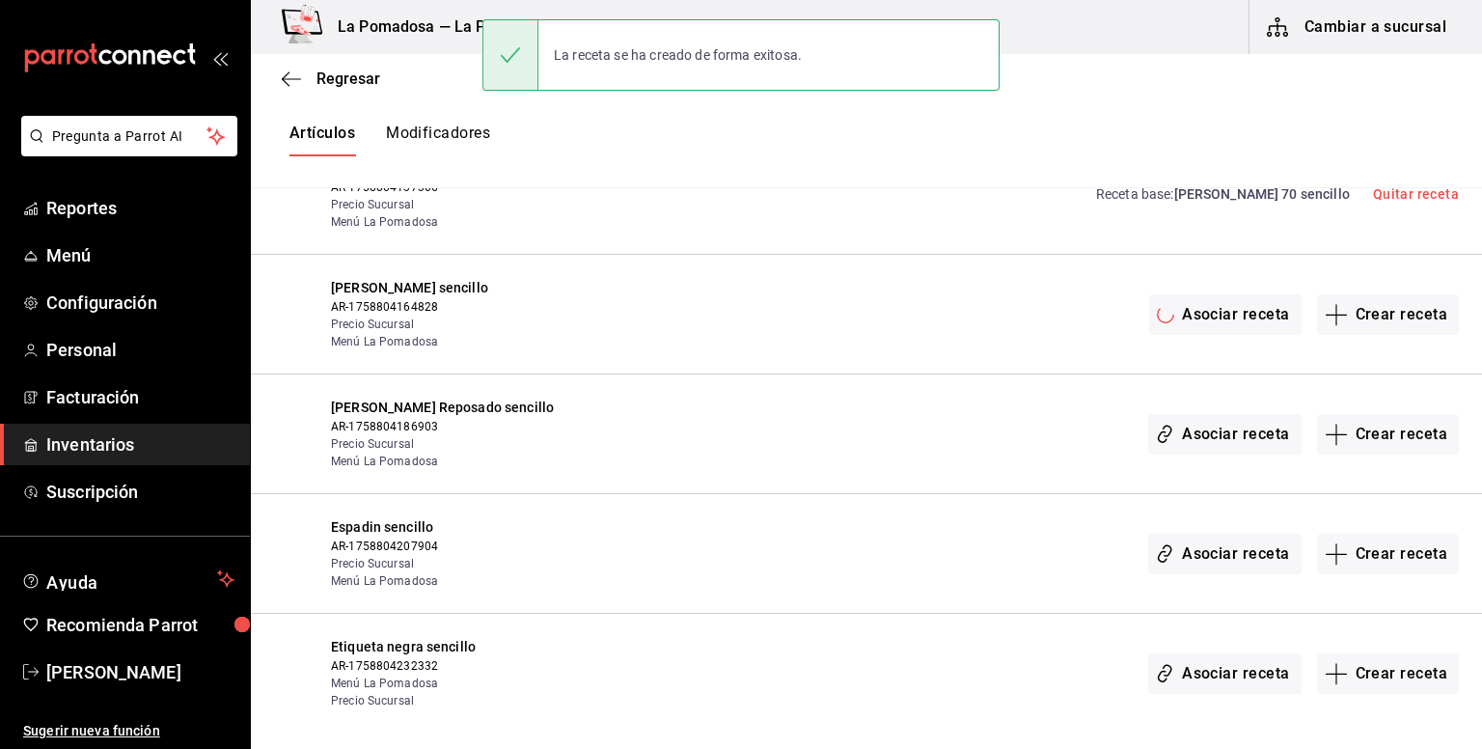
scroll to position [0, 0]
click at [1382, 429] on button "Crear receta" at bounding box center [1388, 434] width 143 height 41
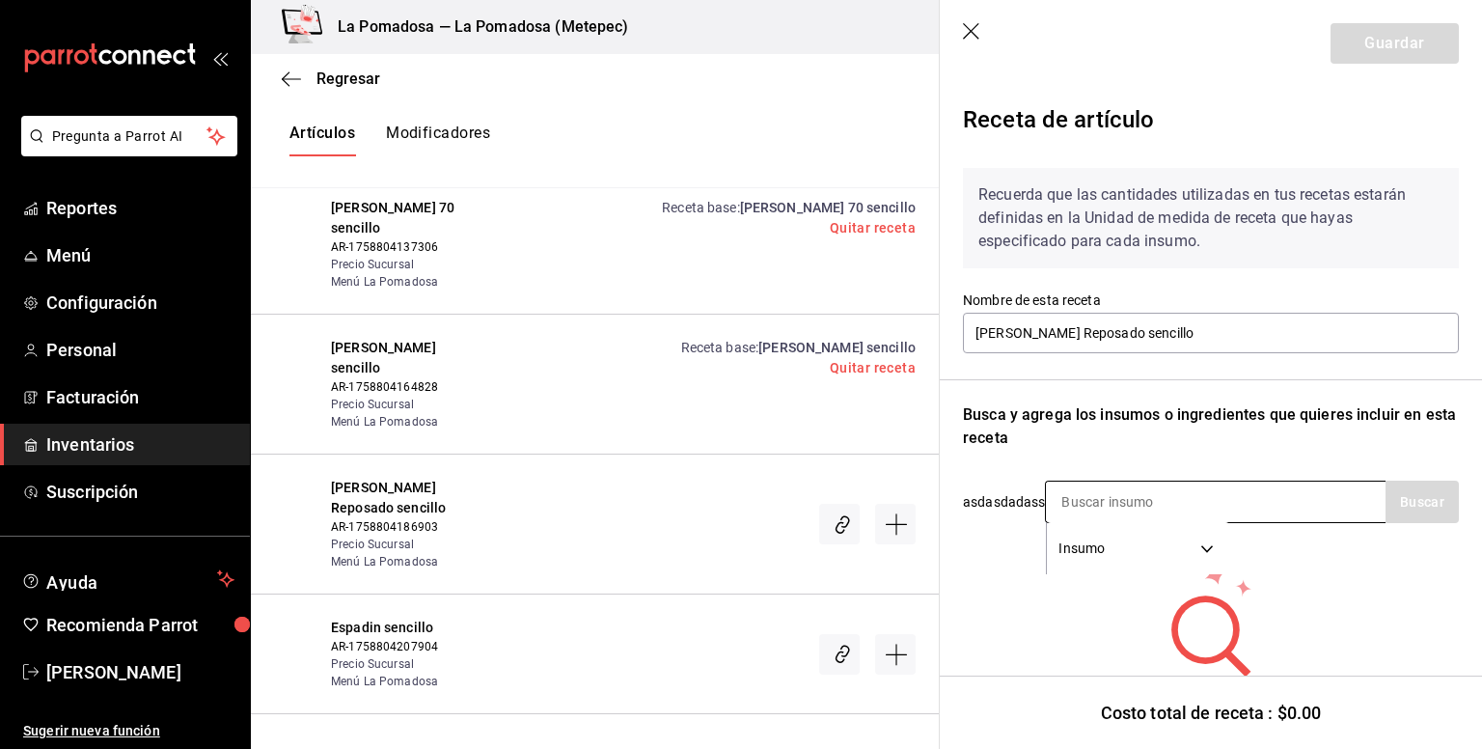
click at [1104, 504] on input at bounding box center [1142, 502] width 193 height 41
type input "reposa"
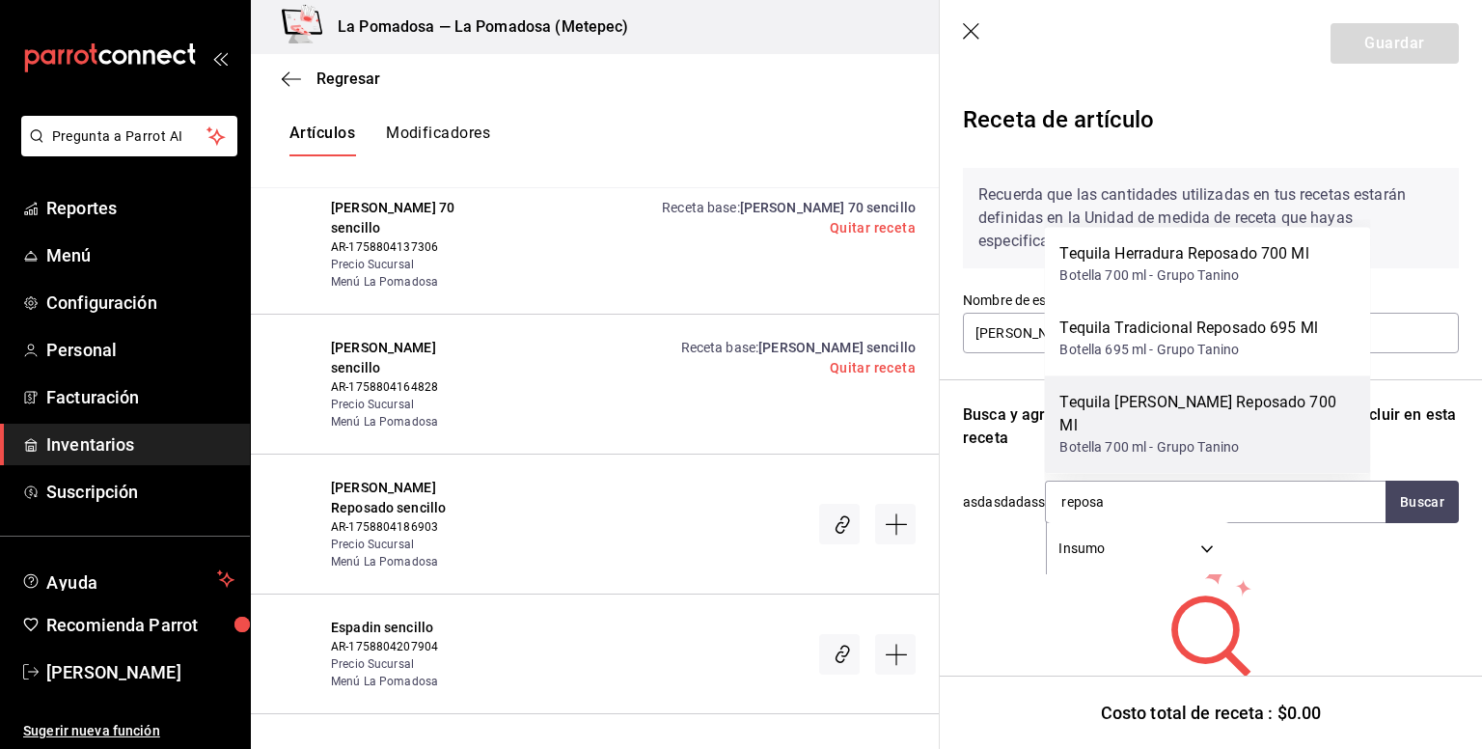
click at [1184, 422] on div "Tequila Don Julio Reposado 700 Ml" at bounding box center [1207, 414] width 295 height 46
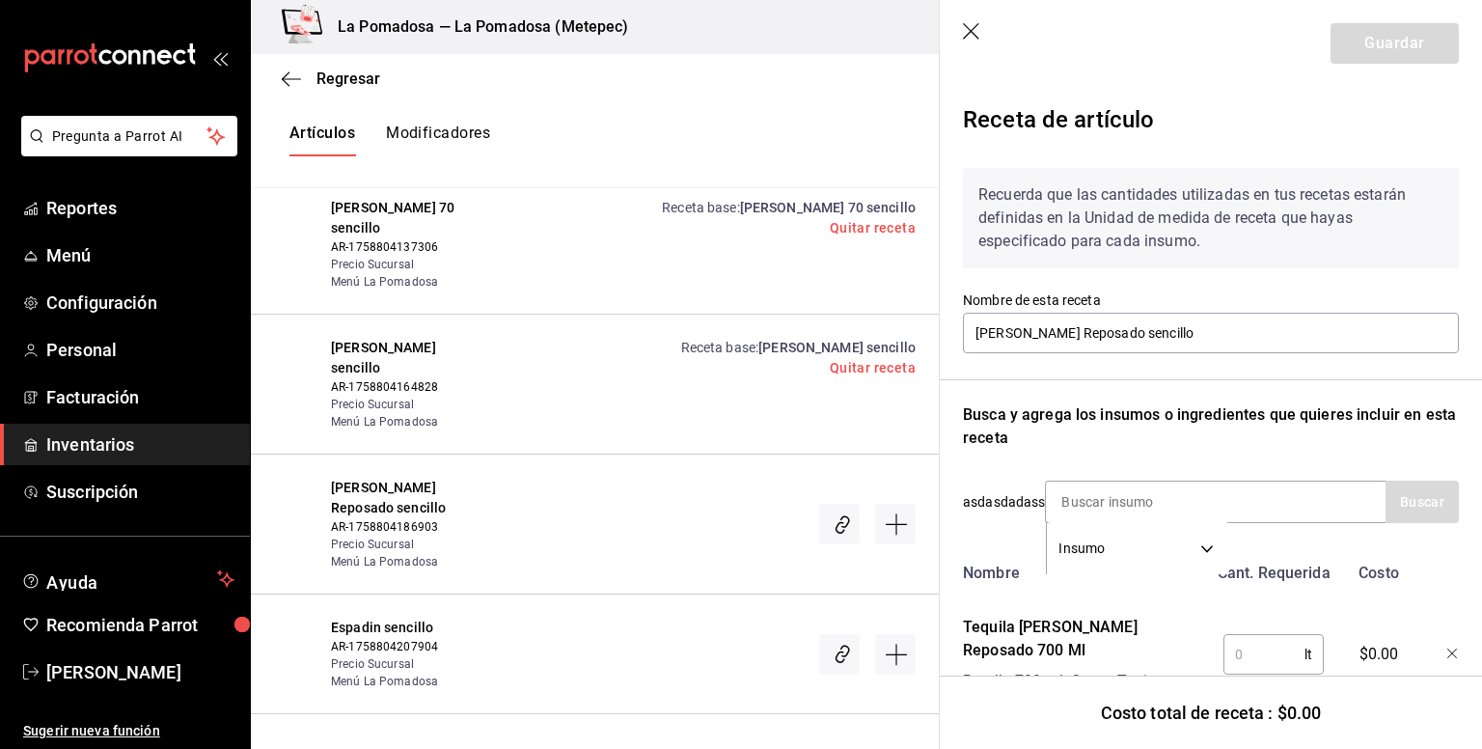
click at [1240, 657] on input "text" at bounding box center [1264, 654] width 81 height 39
type input "0.06"
click at [1139, 516] on input at bounding box center [1142, 502] width 193 height 41
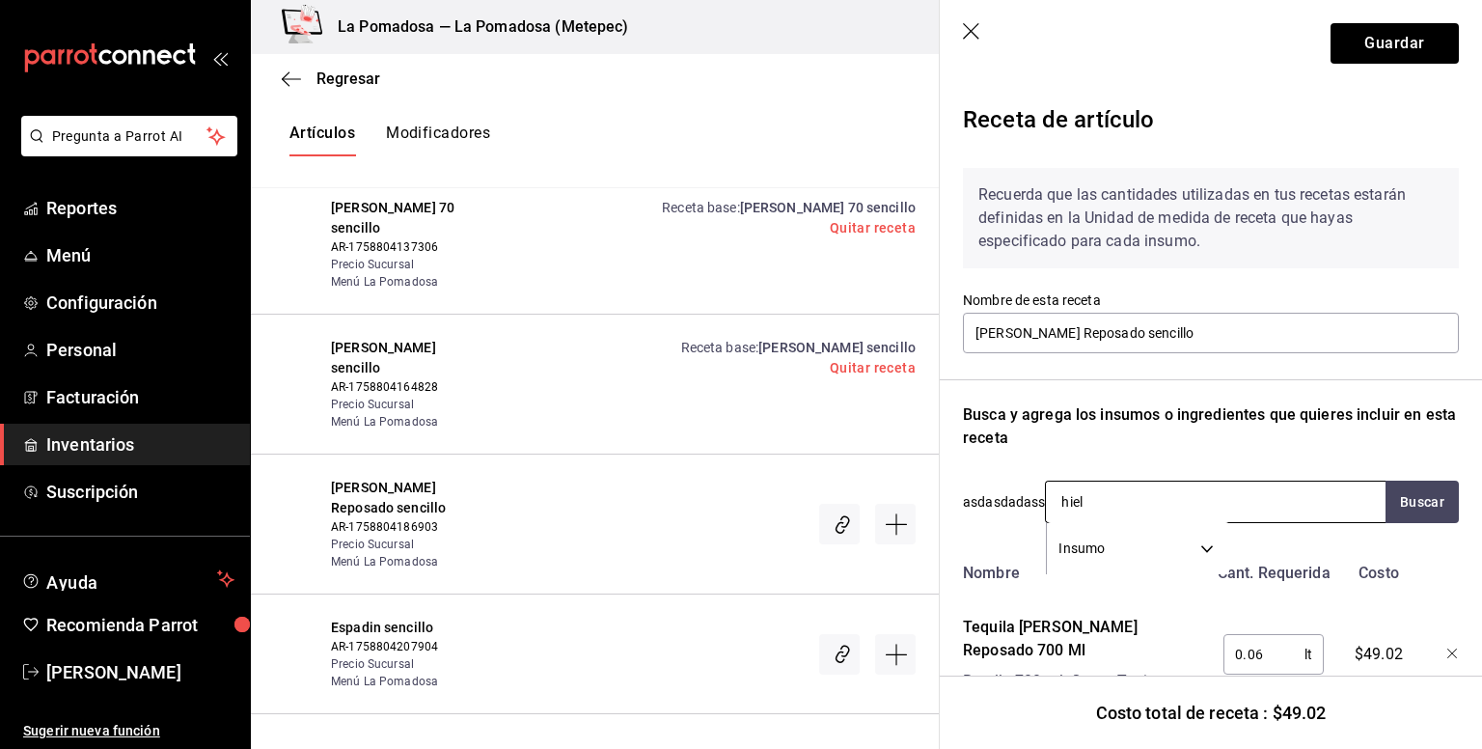
type input "hielo"
click at [1114, 572] on div "Presentación - OXXO" at bounding box center [1124, 579] width 128 height 20
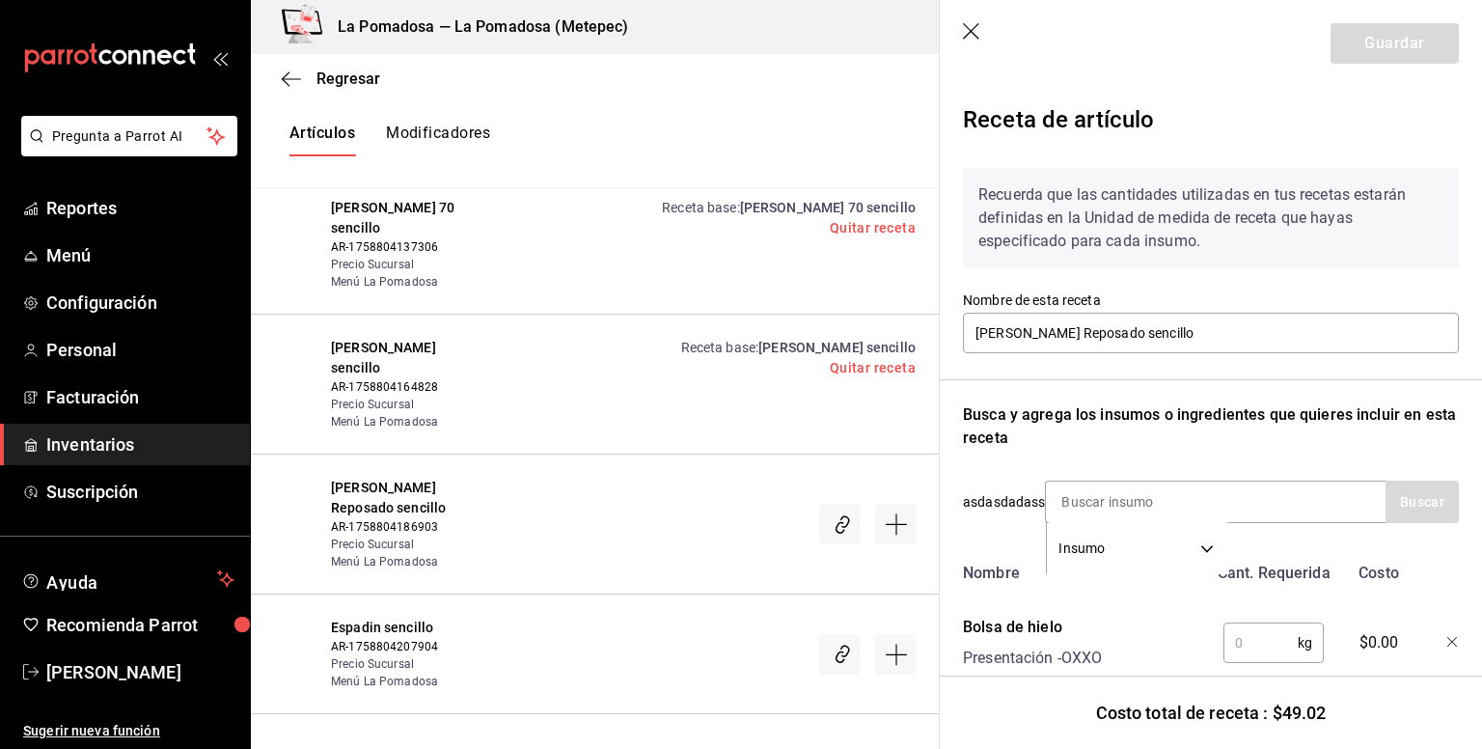
scroll to position [184, 0]
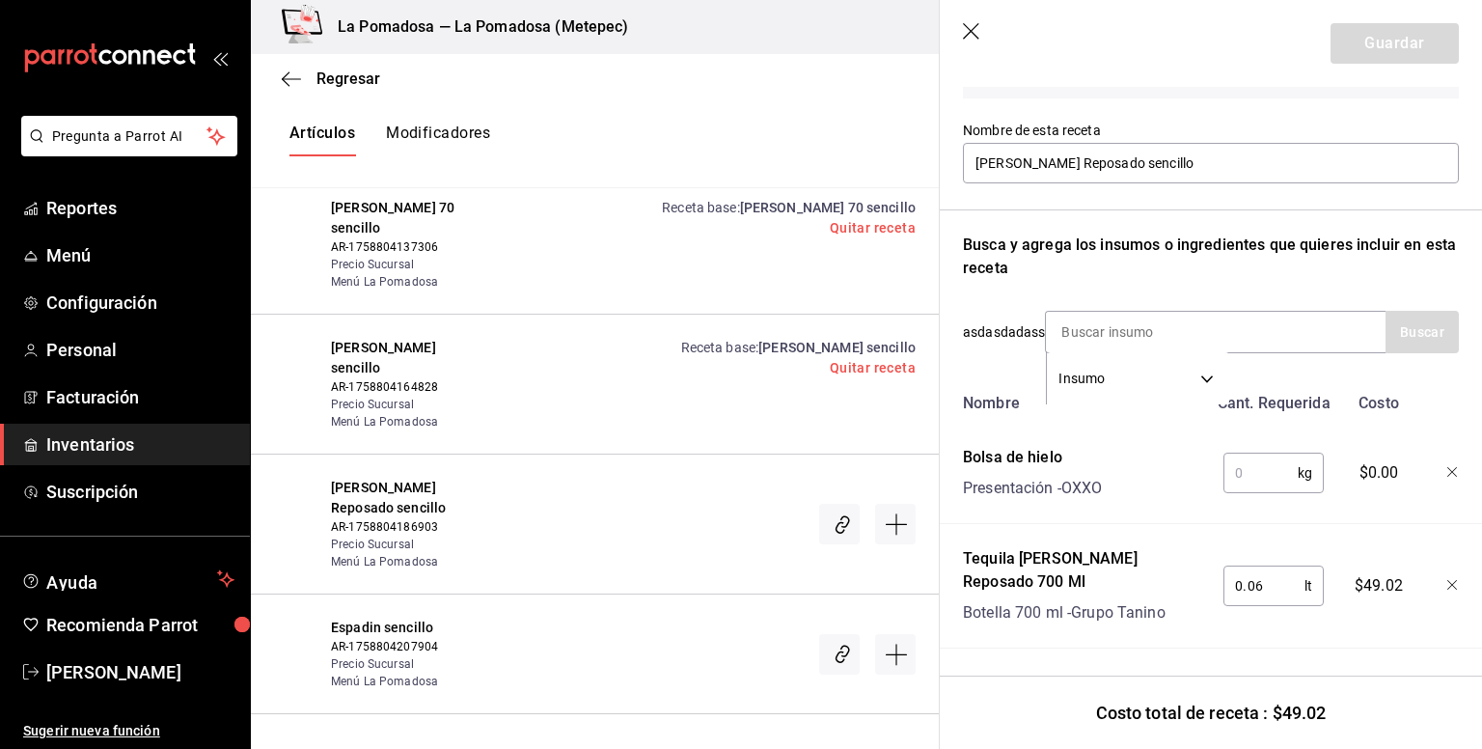
click at [1253, 472] on input "text" at bounding box center [1261, 473] width 74 height 39
type input "0.250"
click at [1400, 41] on button "Guardar" at bounding box center [1395, 43] width 128 height 41
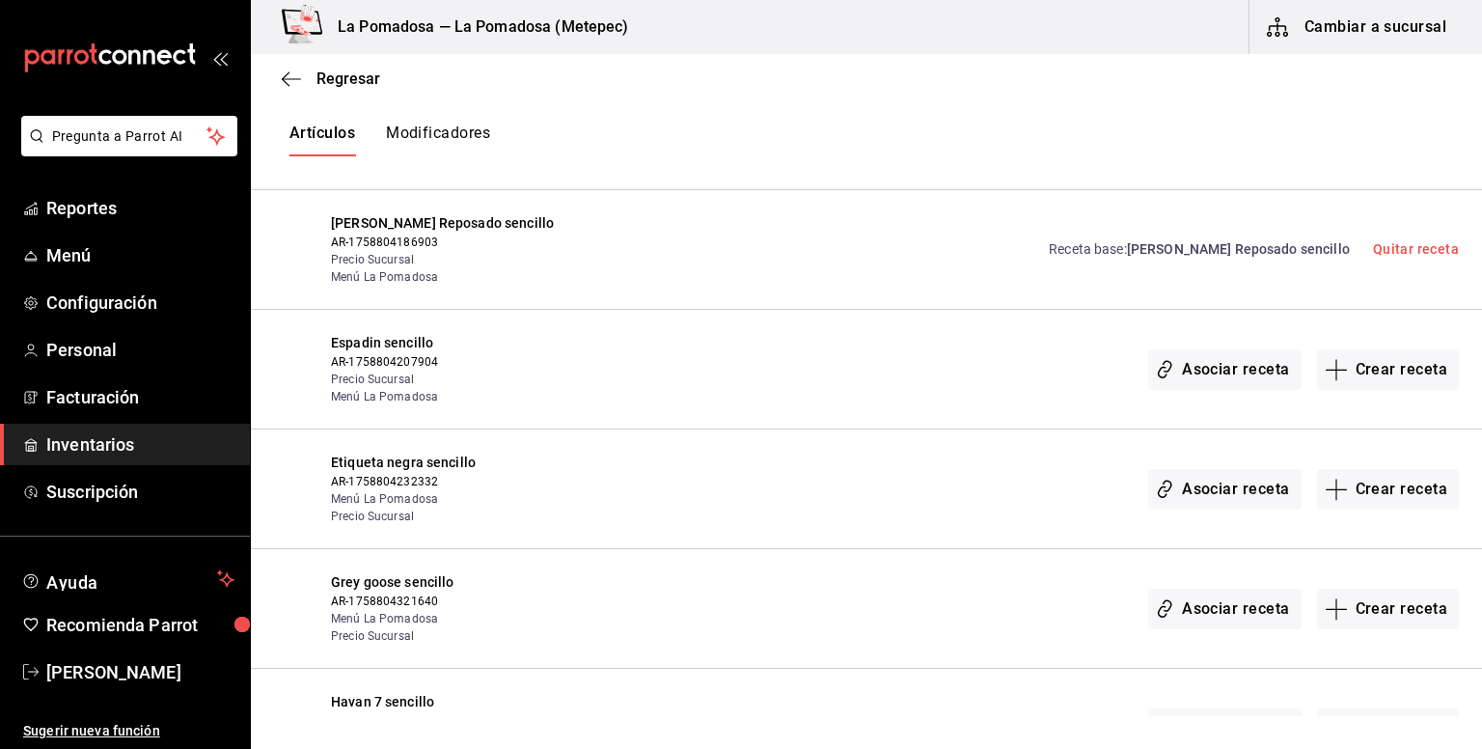
scroll to position [1158, 0]
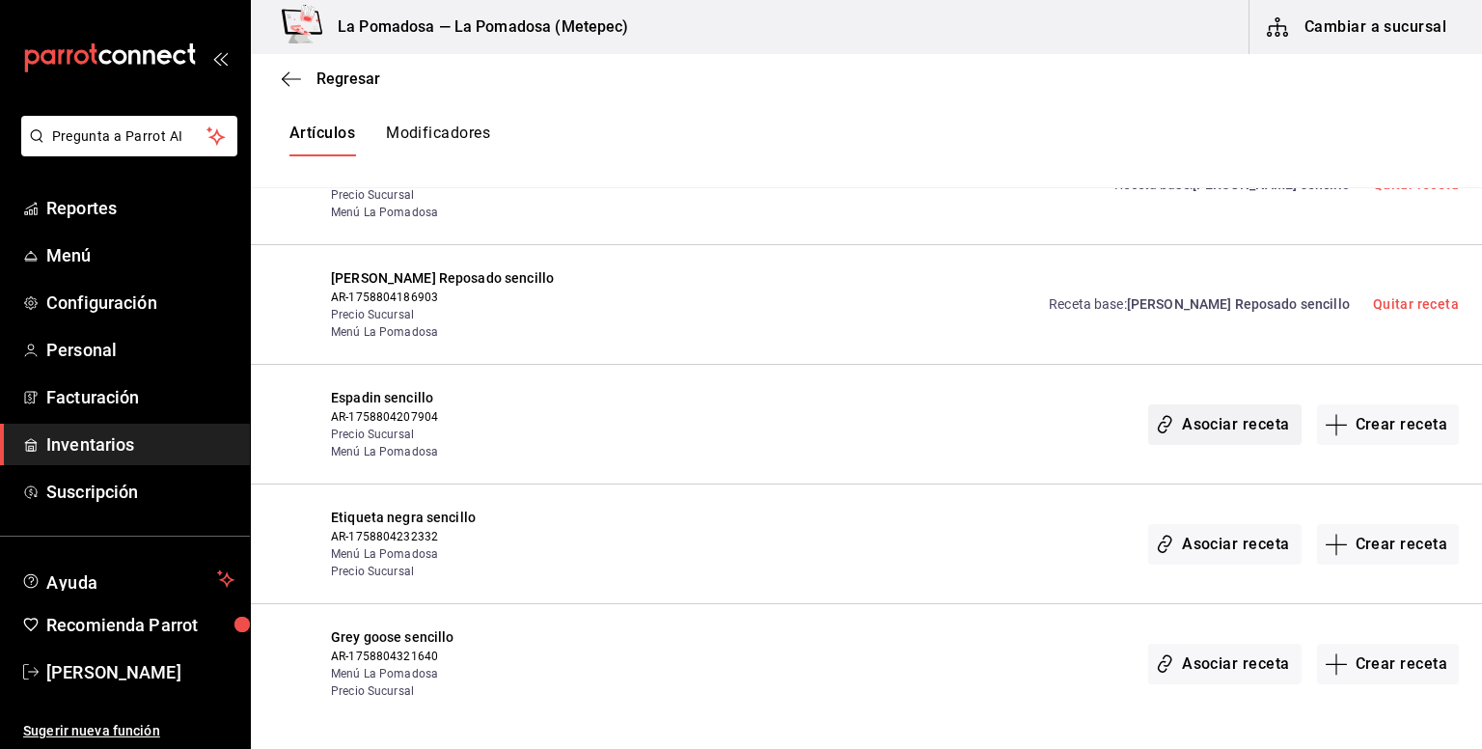
click at [1228, 421] on button "Asociar receta" at bounding box center [1224, 424] width 152 height 41
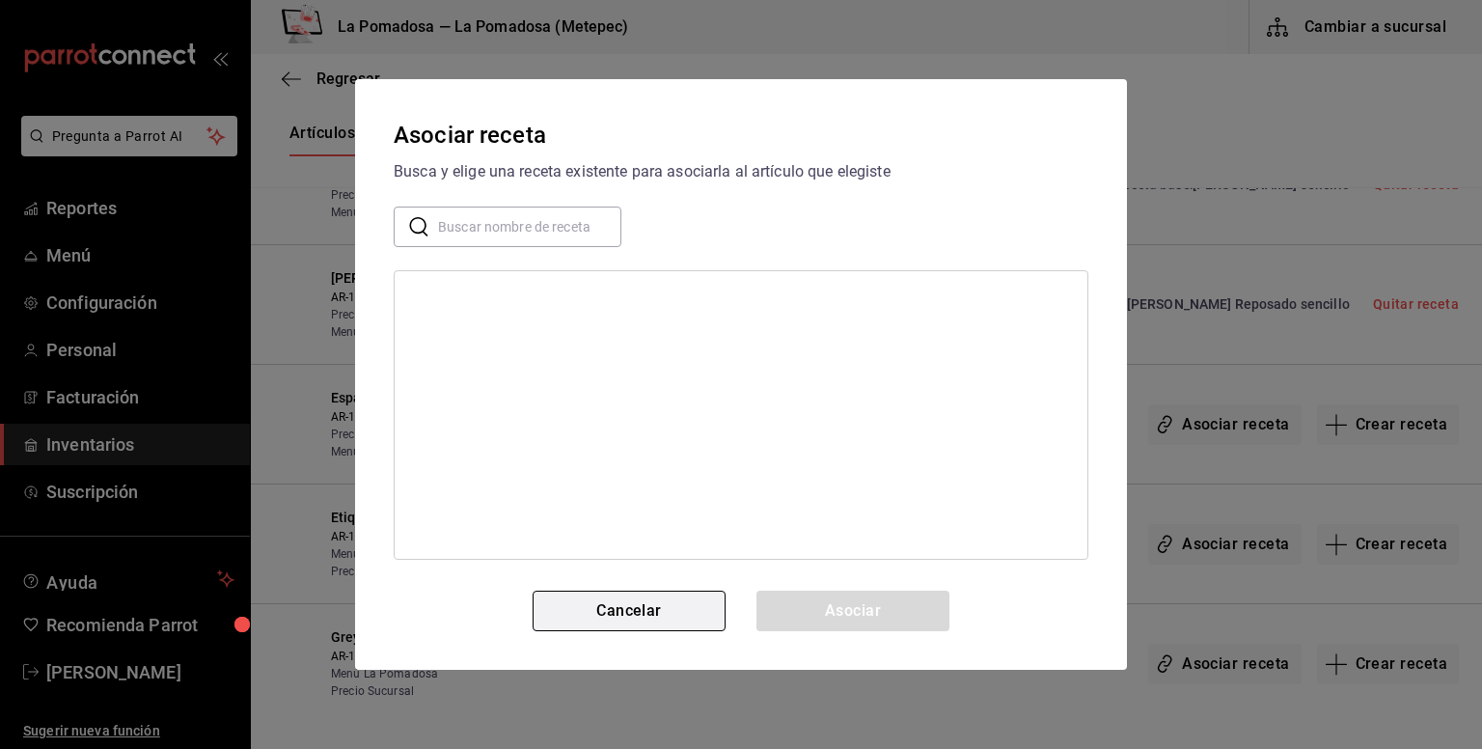
click at [650, 620] on button "Cancelar" at bounding box center [629, 611] width 193 height 41
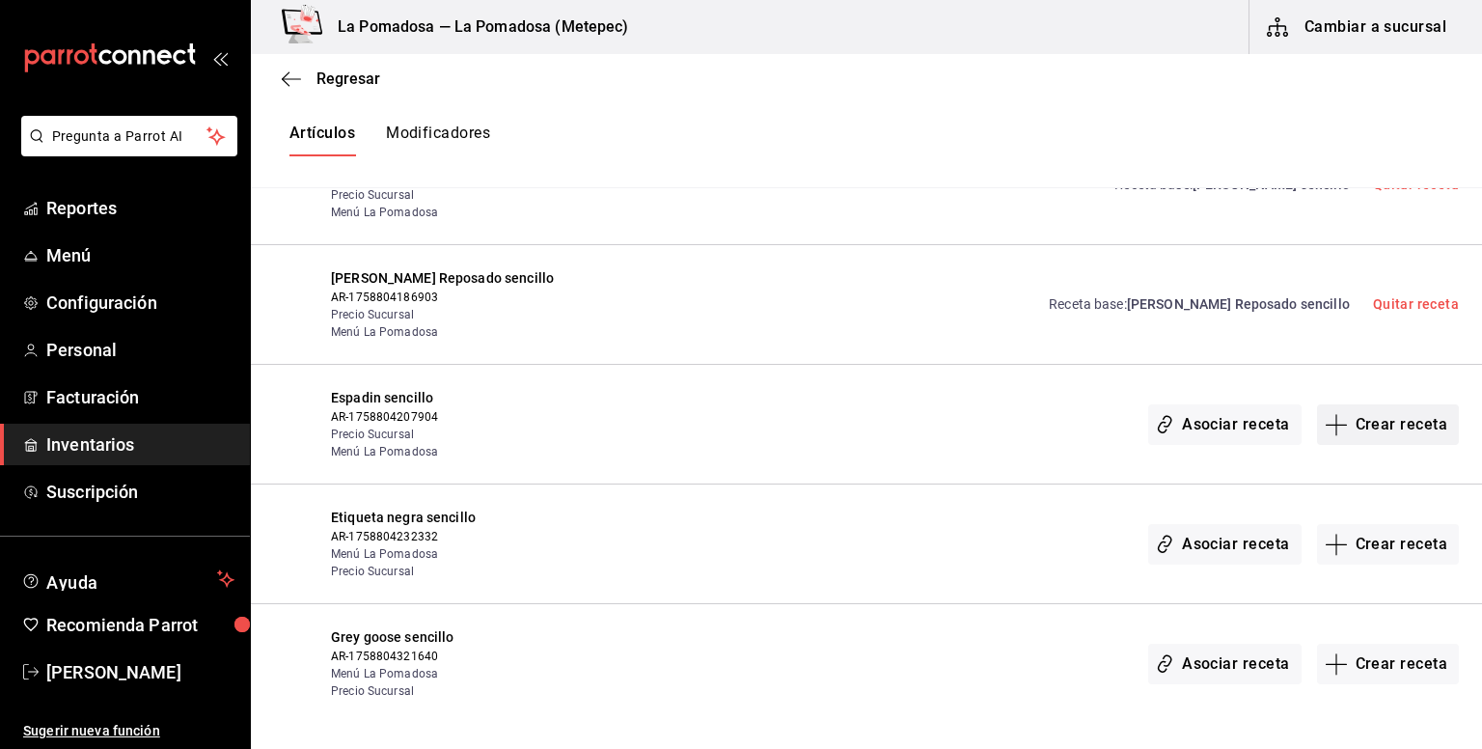
click at [1367, 424] on button "Crear receta" at bounding box center [1388, 424] width 143 height 41
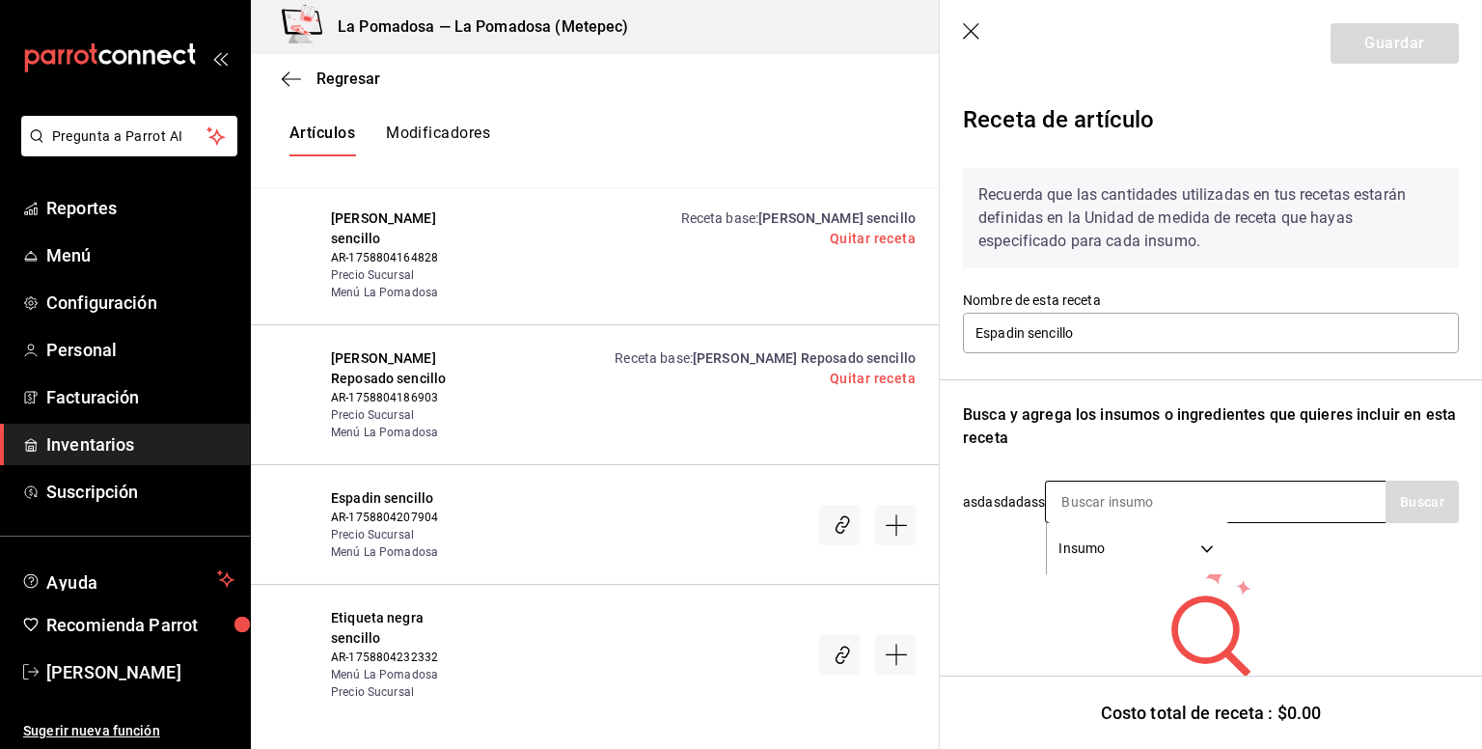
click at [1085, 486] on input at bounding box center [1142, 502] width 193 height 41
type input "espad"
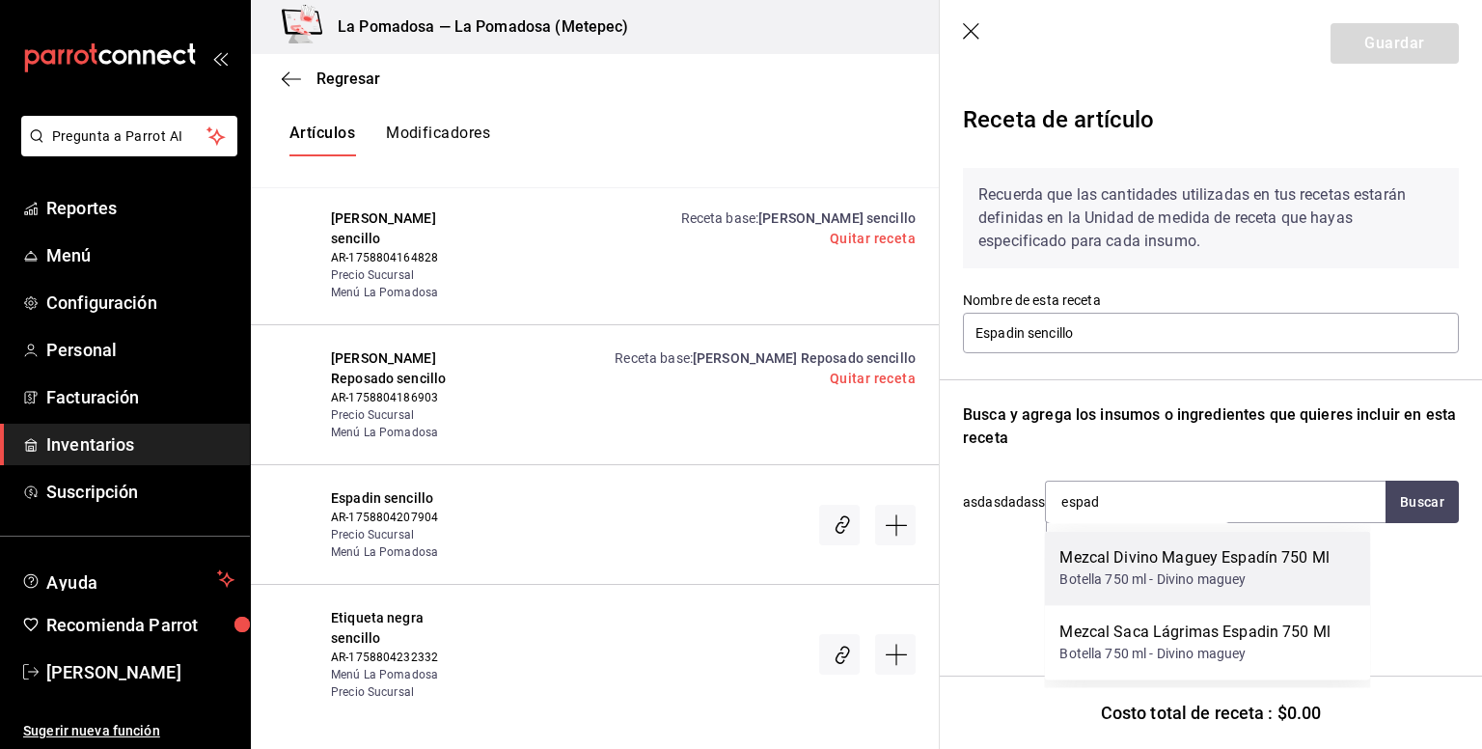
click at [1195, 561] on div "Mezcal Divino Maguey Espadín 750 Ml" at bounding box center [1195, 557] width 270 height 23
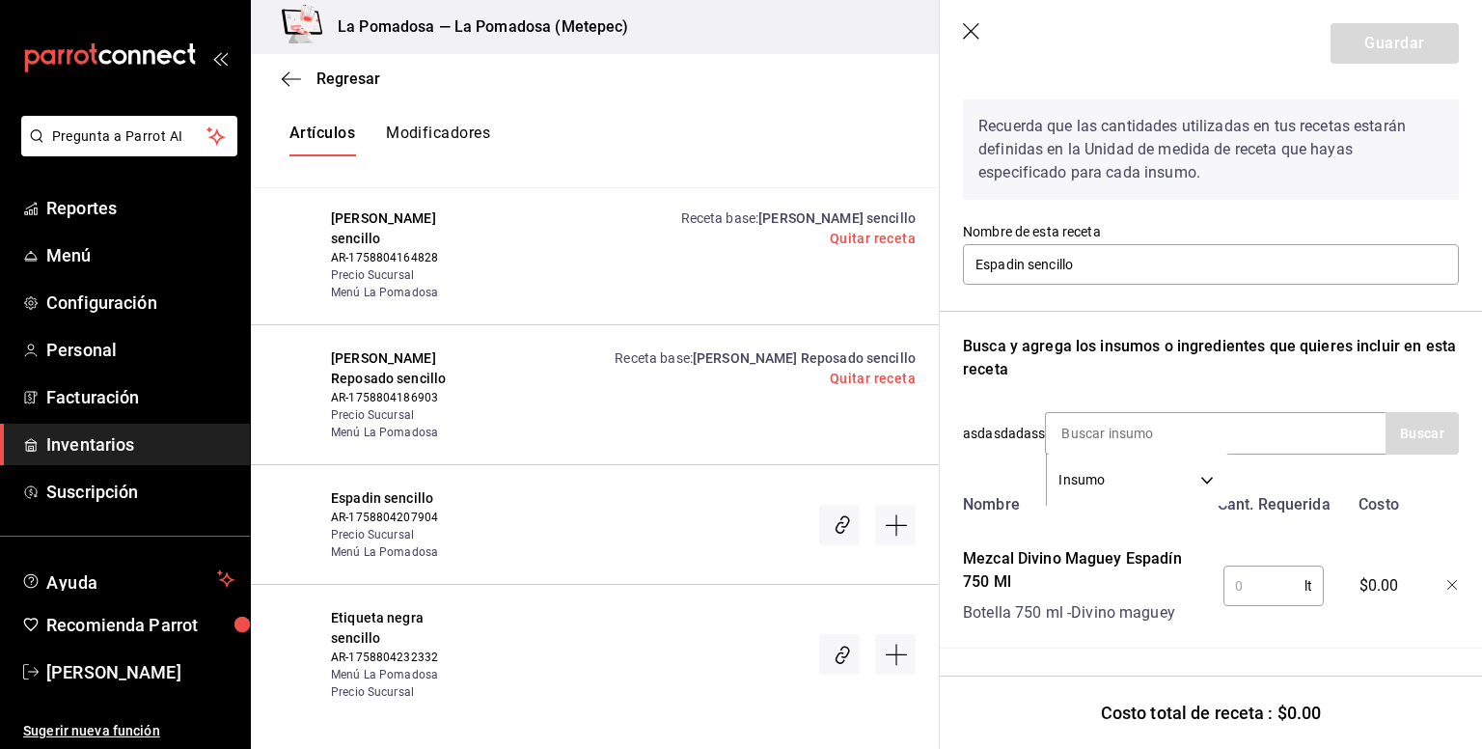
scroll to position [83, 0]
click at [1253, 582] on input "text" at bounding box center [1264, 586] width 81 height 39
type input "0.06"
click at [1381, 35] on button "Guardar" at bounding box center [1395, 43] width 128 height 41
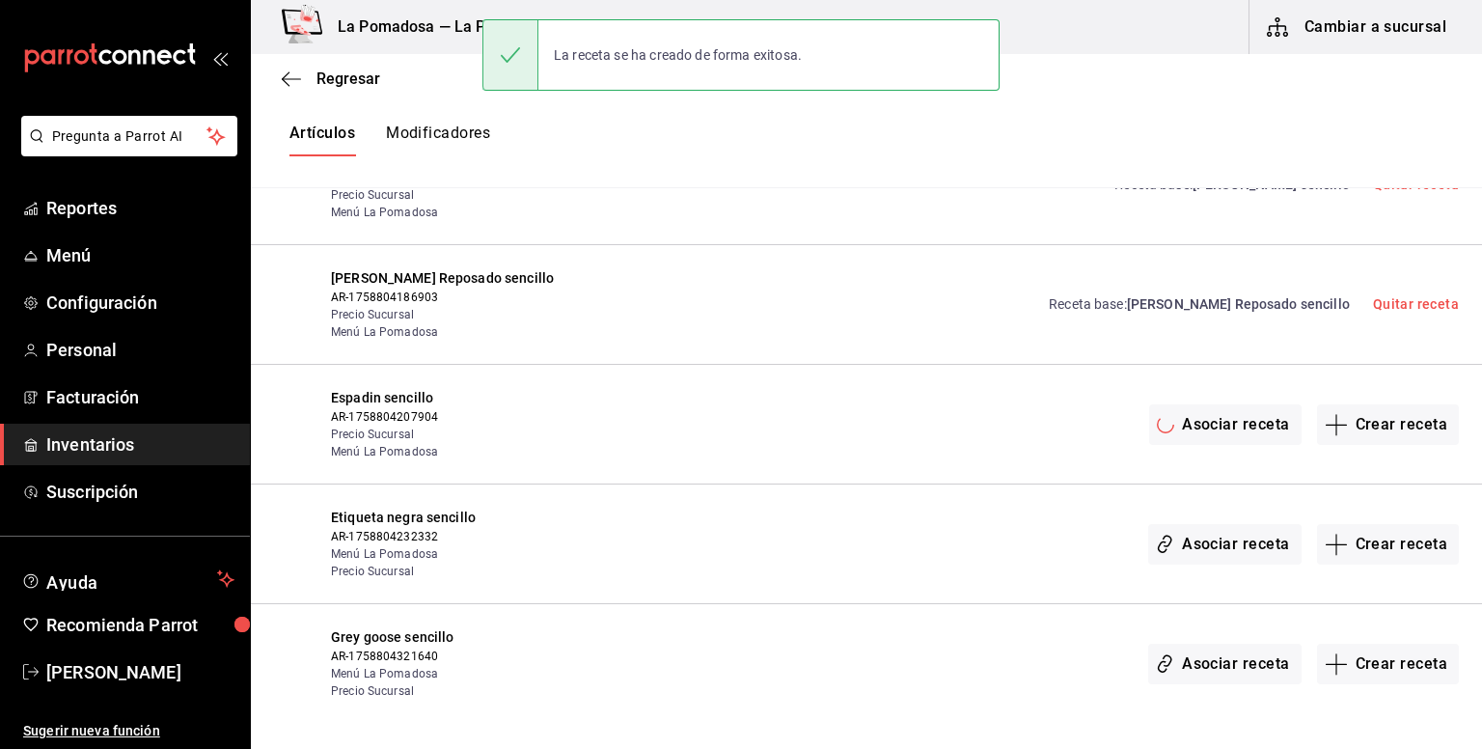
scroll to position [0, 0]
click at [1242, 535] on button "Asociar receta" at bounding box center [1224, 544] width 152 height 41
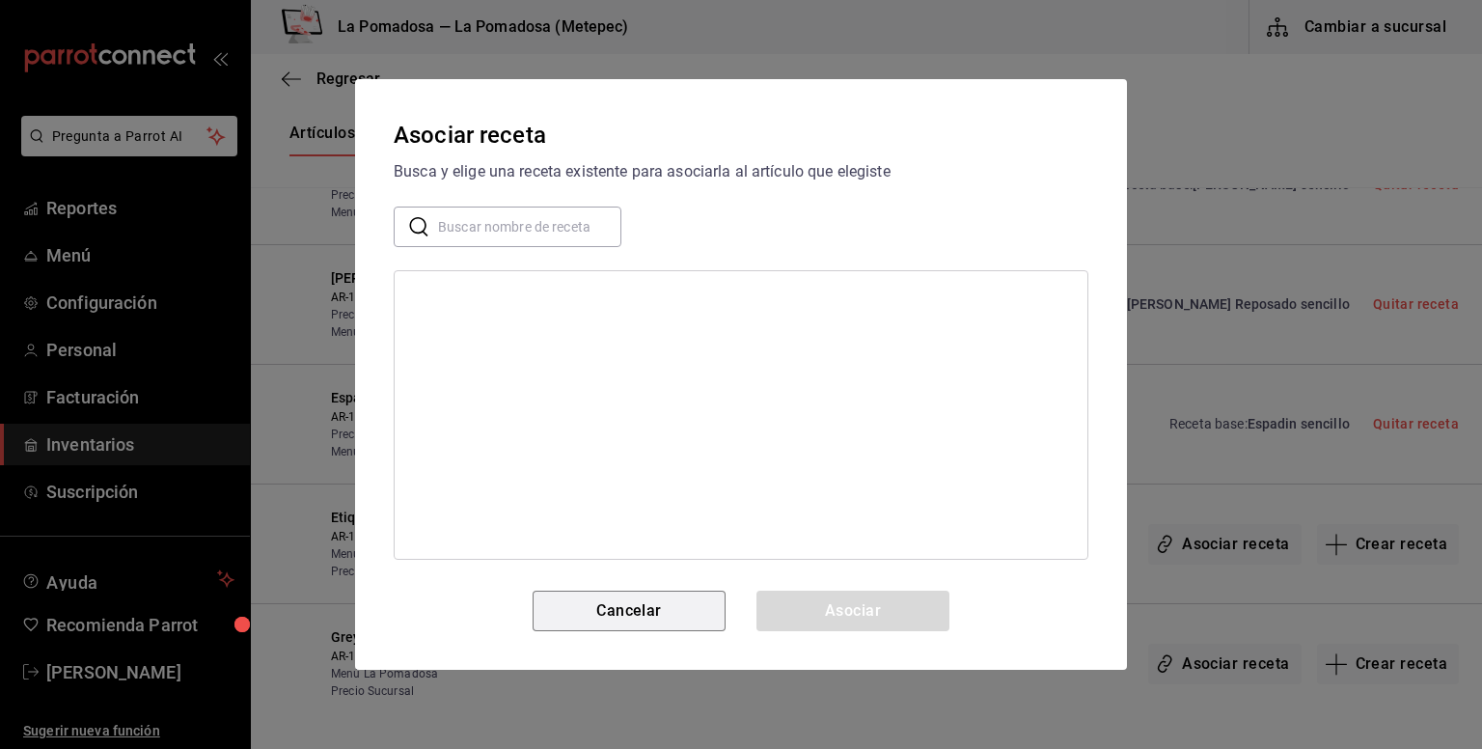
click at [674, 598] on button "Cancelar" at bounding box center [629, 611] width 193 height 41
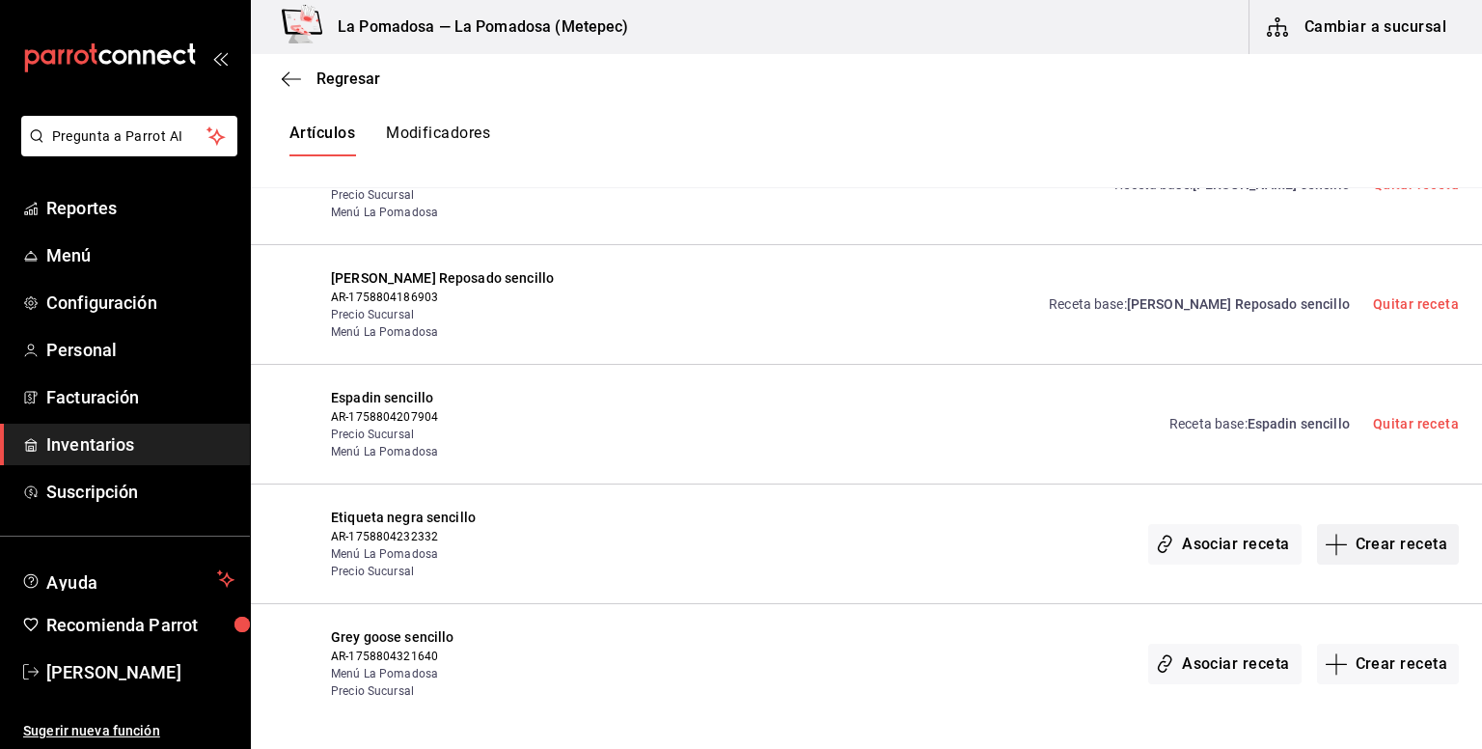
click at [1350, 540] on button "Crear receta" at bounding box center [1388, 544] width 143 height 41
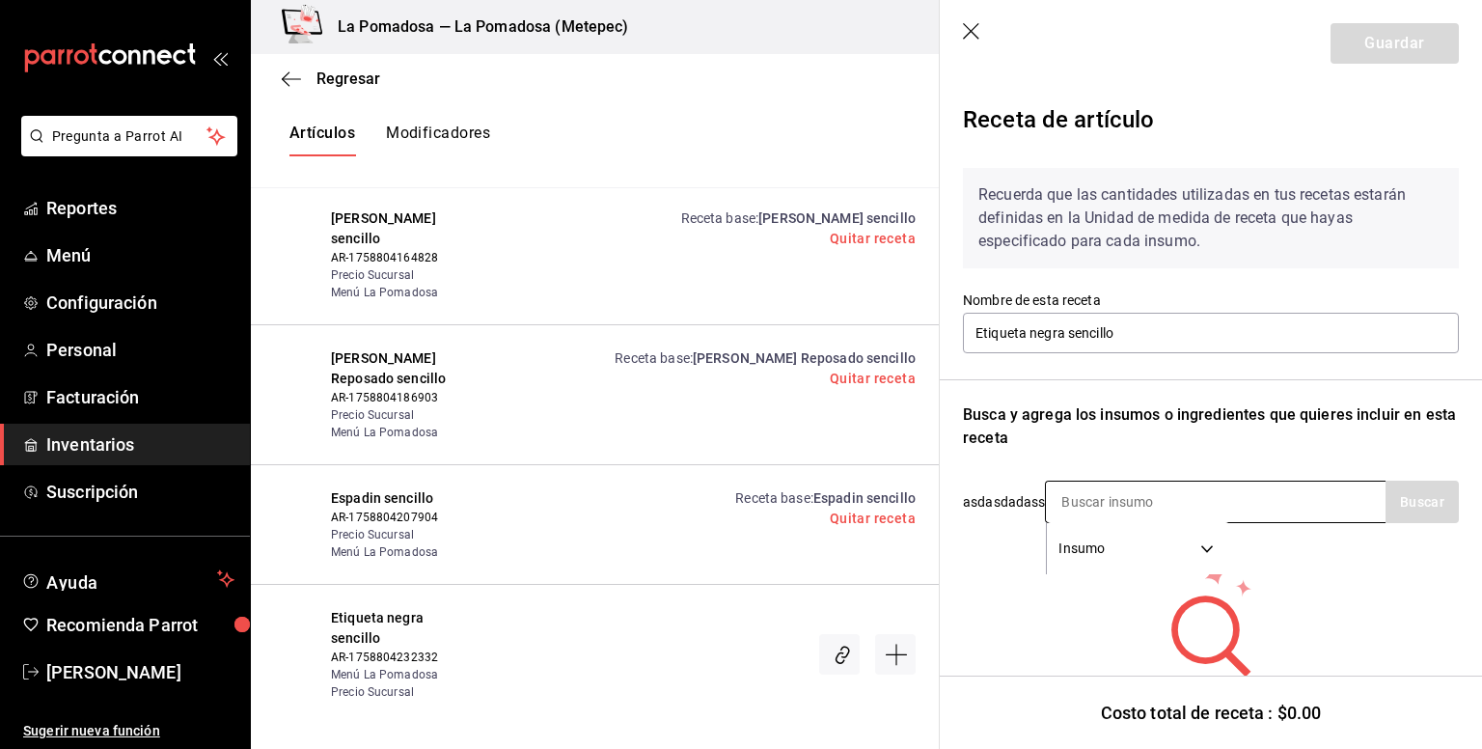
click at [1142, 491] on input at bounding box center [1142, 502] width 193 height 41
type input "n"
type input "black"
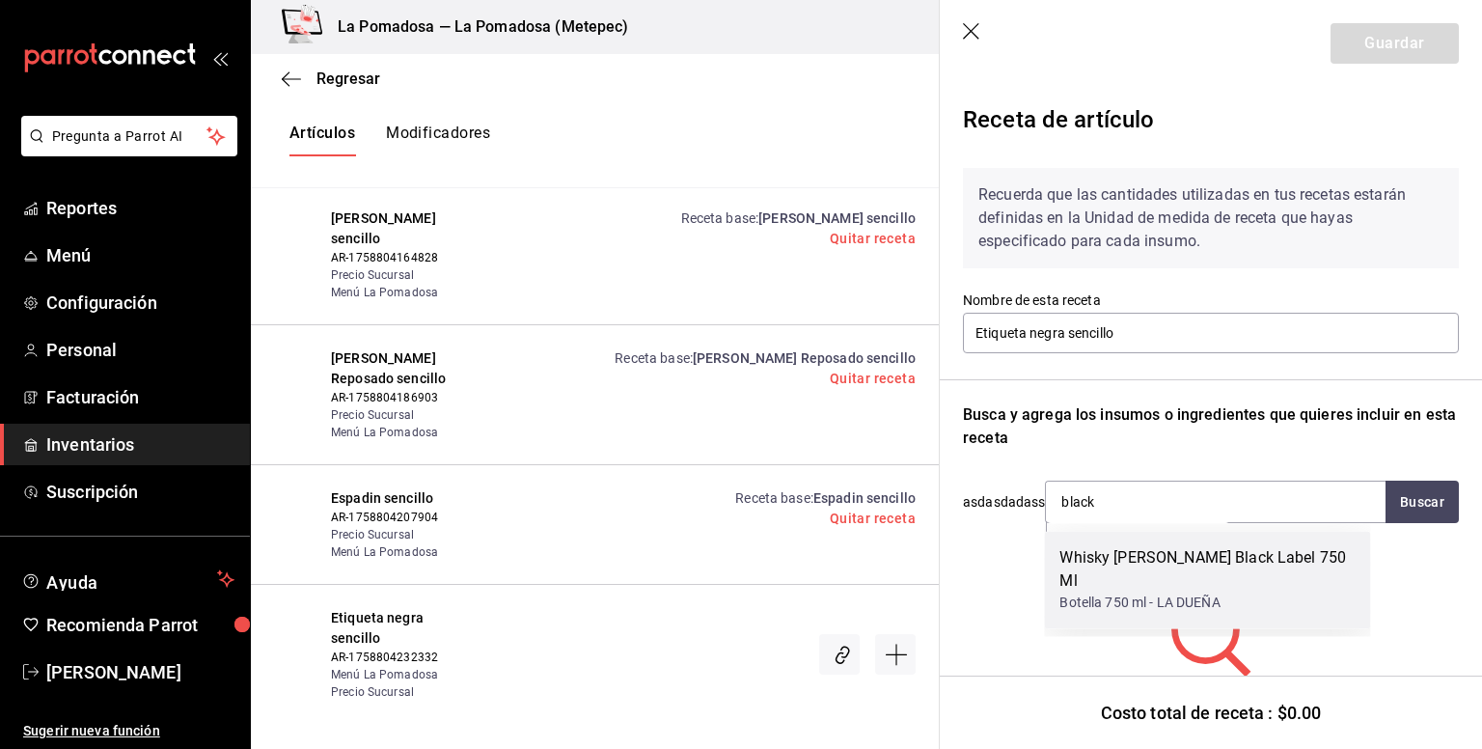
click at [1125, 593] on div "Botella 750 ml - LA DUEÑA" at bounding box center [1207, 603] width 295 height 20
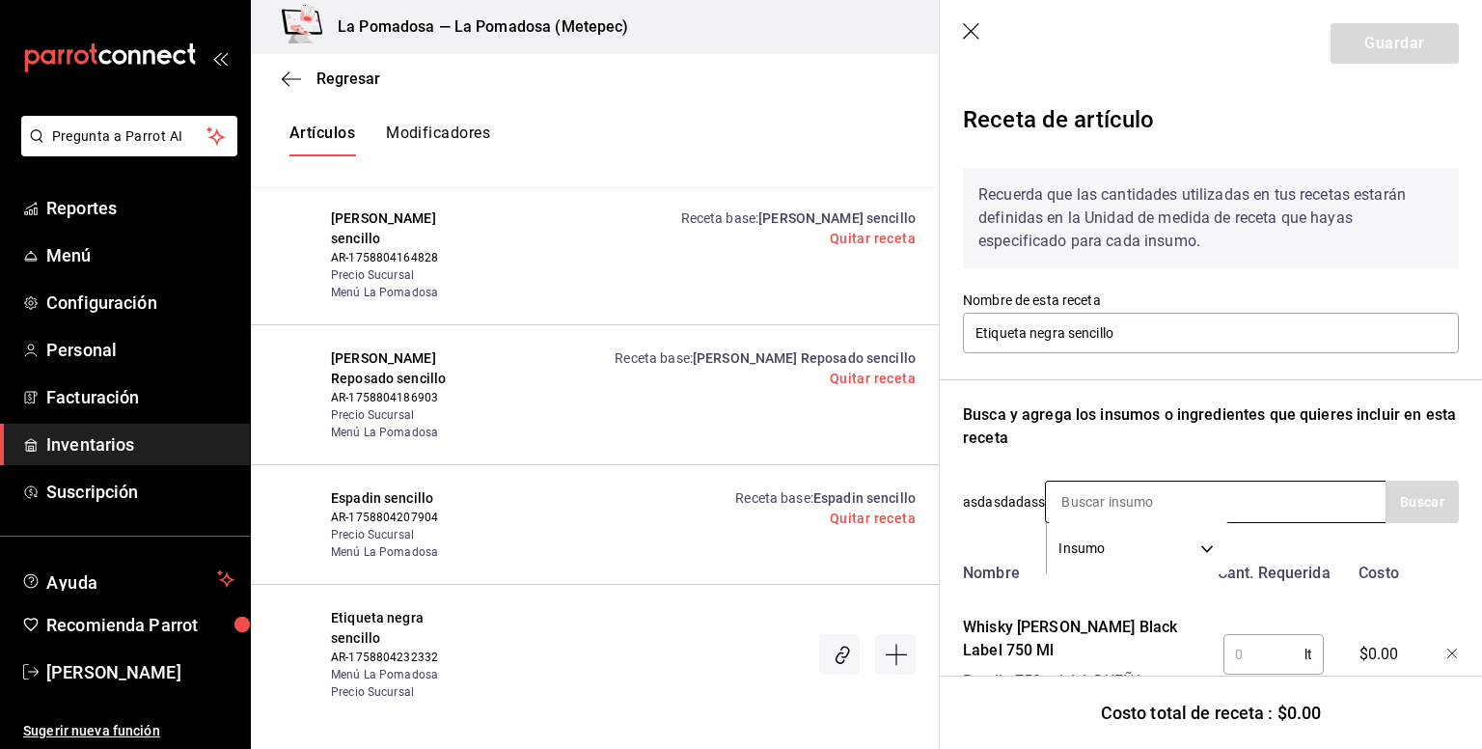
click at [1103, 508] on input at bounding box center [1142, 502] width 193 height 41
type input "hielo"
click at [1073, 563] on div "Bolsa de hielo" at bounding box center [1124, 557] width 128 height 23
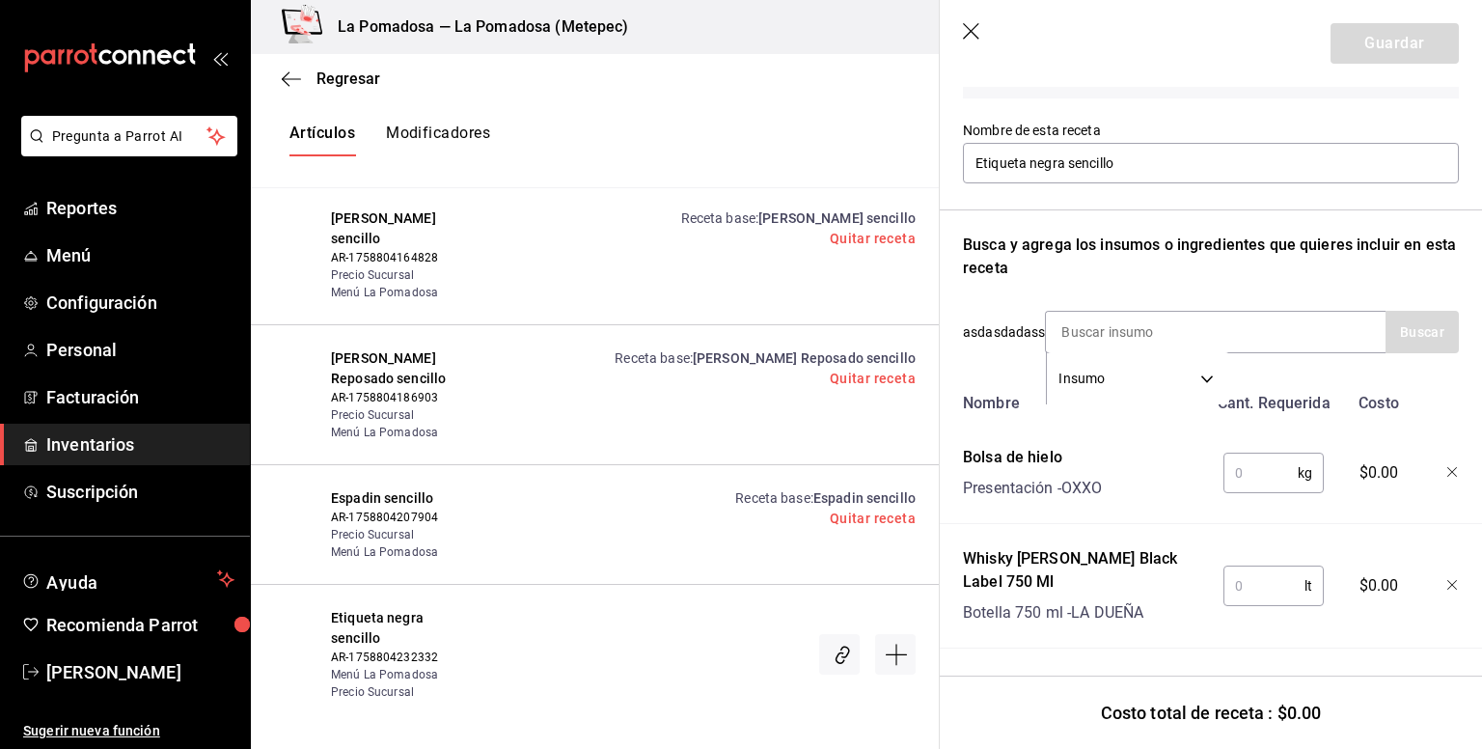
scroll to position [184, 0]
click at [1239, 455] on input "text" at bounding box center [1261, 473] width 74 height 39
type input "0.25"
type input "0.06"
click at [1384, 45] on button "Guardar" at bounding box center [1395, 43] width 128 height 41
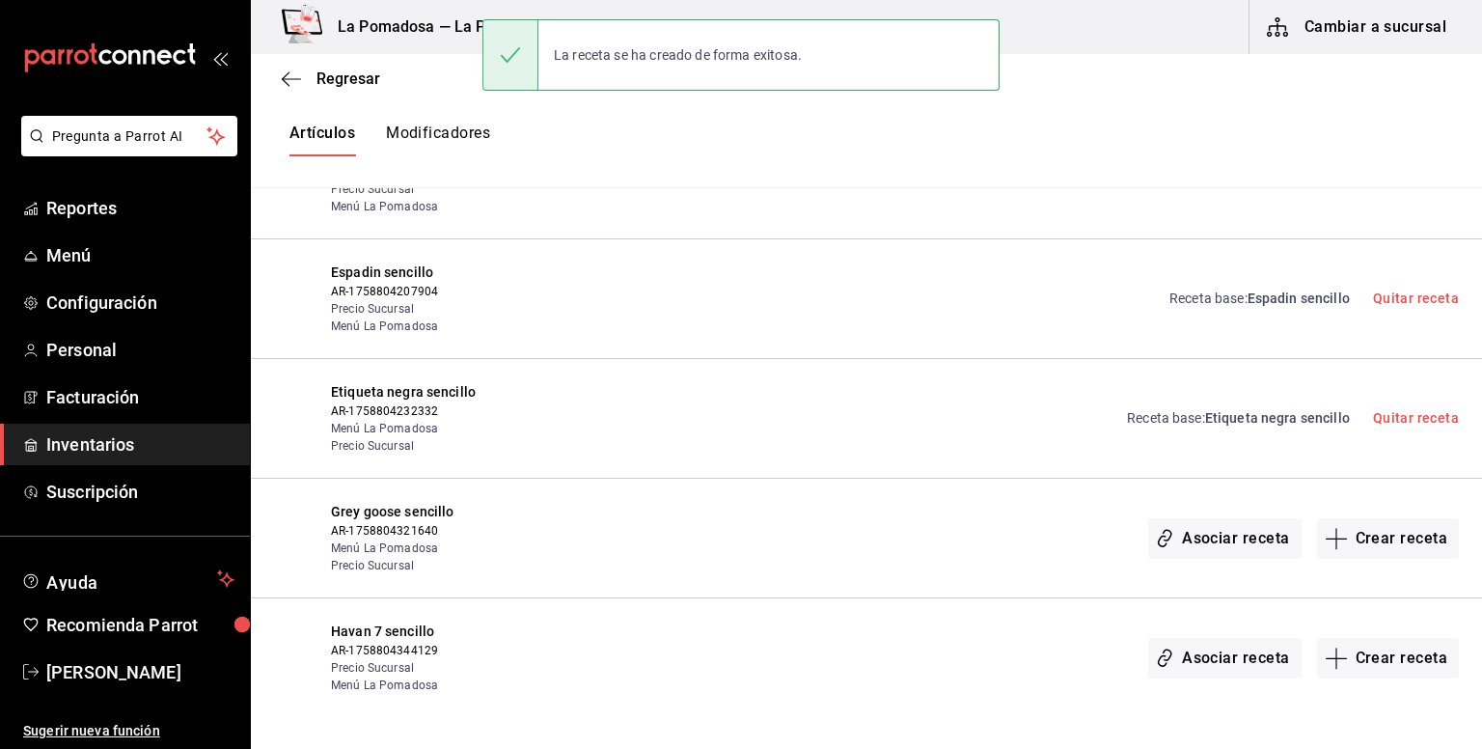
scroll to position [1287, 0]
click at [1368, 529] on button "Crear receta" at bounding box center [1388, 535] width 143 height 41
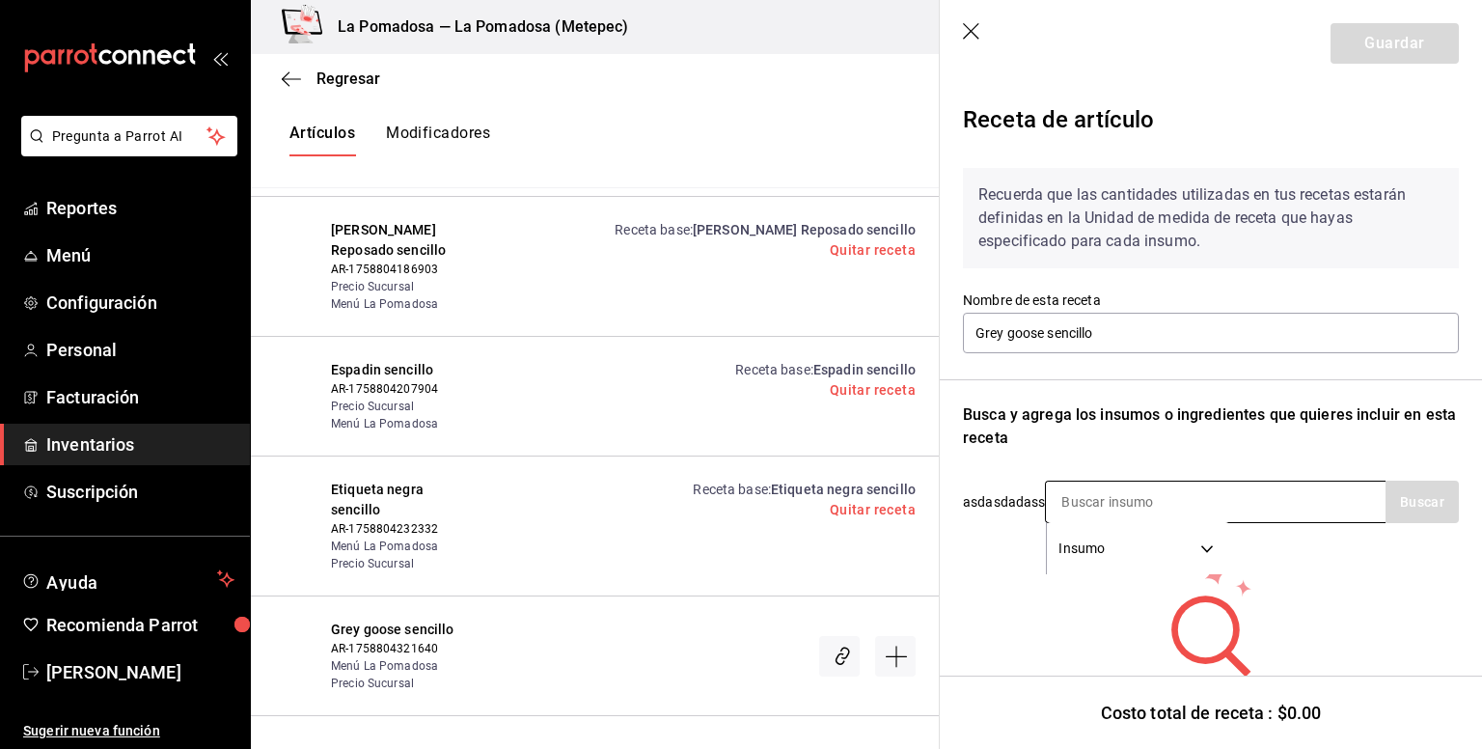
click at [1131, 484] on input at bounding box center [1142, 502] width 193 height 41
type input "grey"
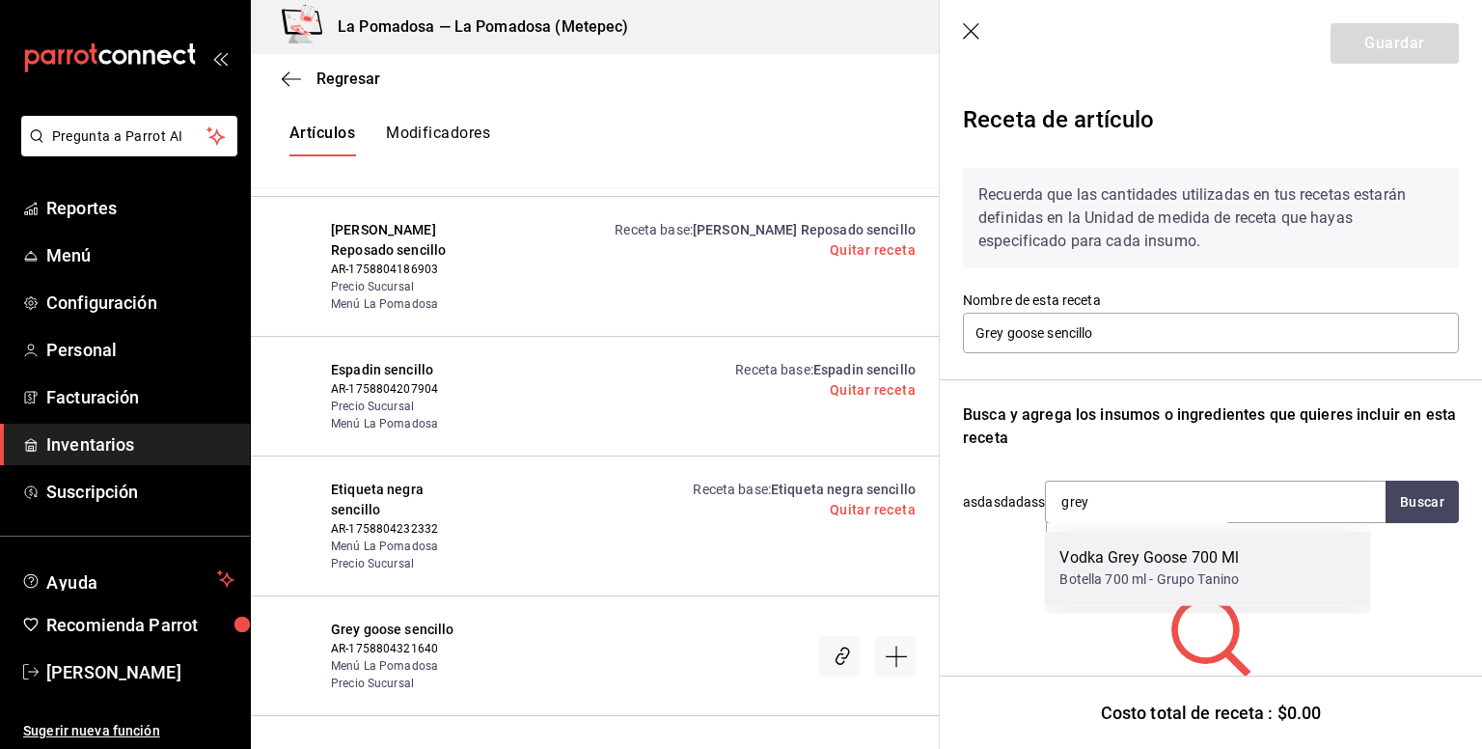
click at [1152, 584] on div "Botella 700 ml - Grupo Tanino" at bounding box center [1150, 579] width 180 height 20
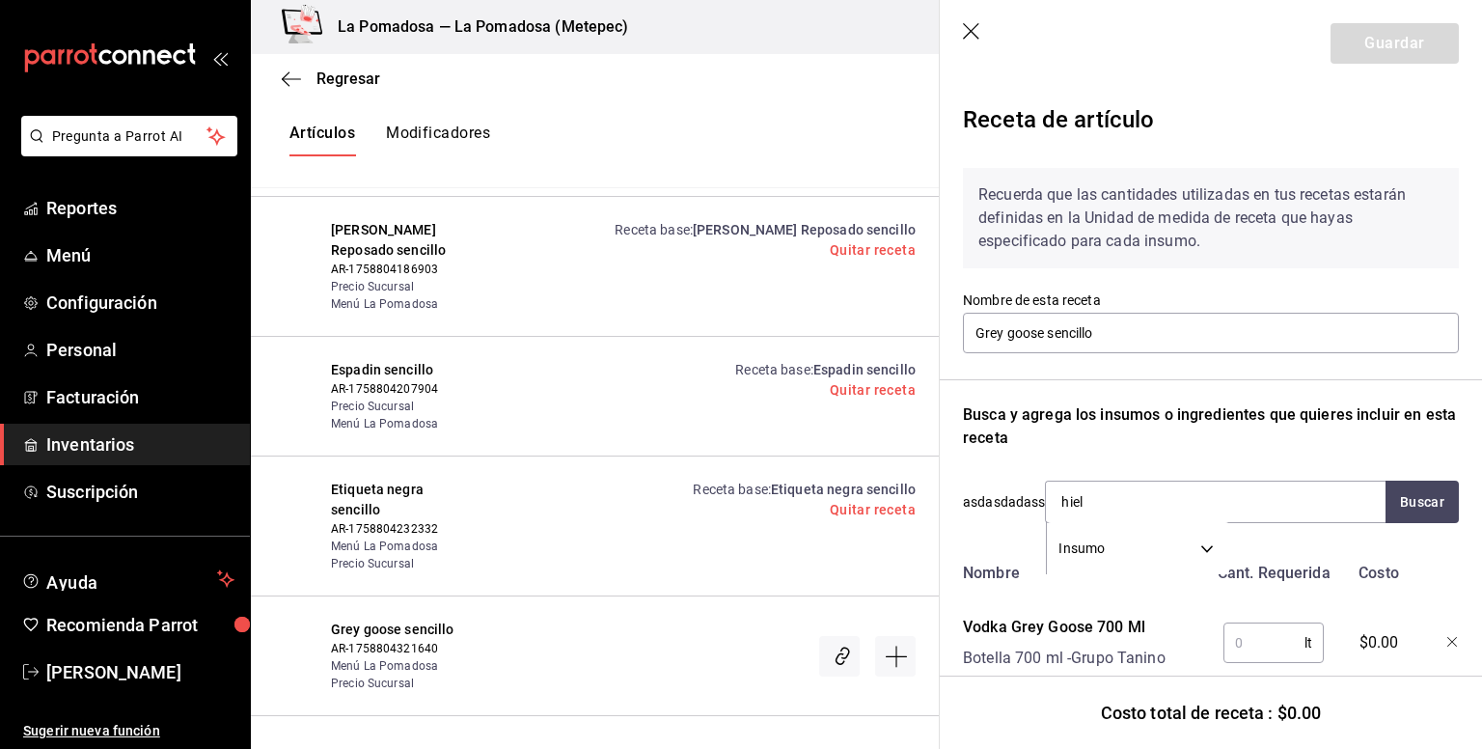
type input "hielo"
click at [1152, 583] on div "Presentación - OXXO" at bounding box center [1124, 579] width 128 height 20
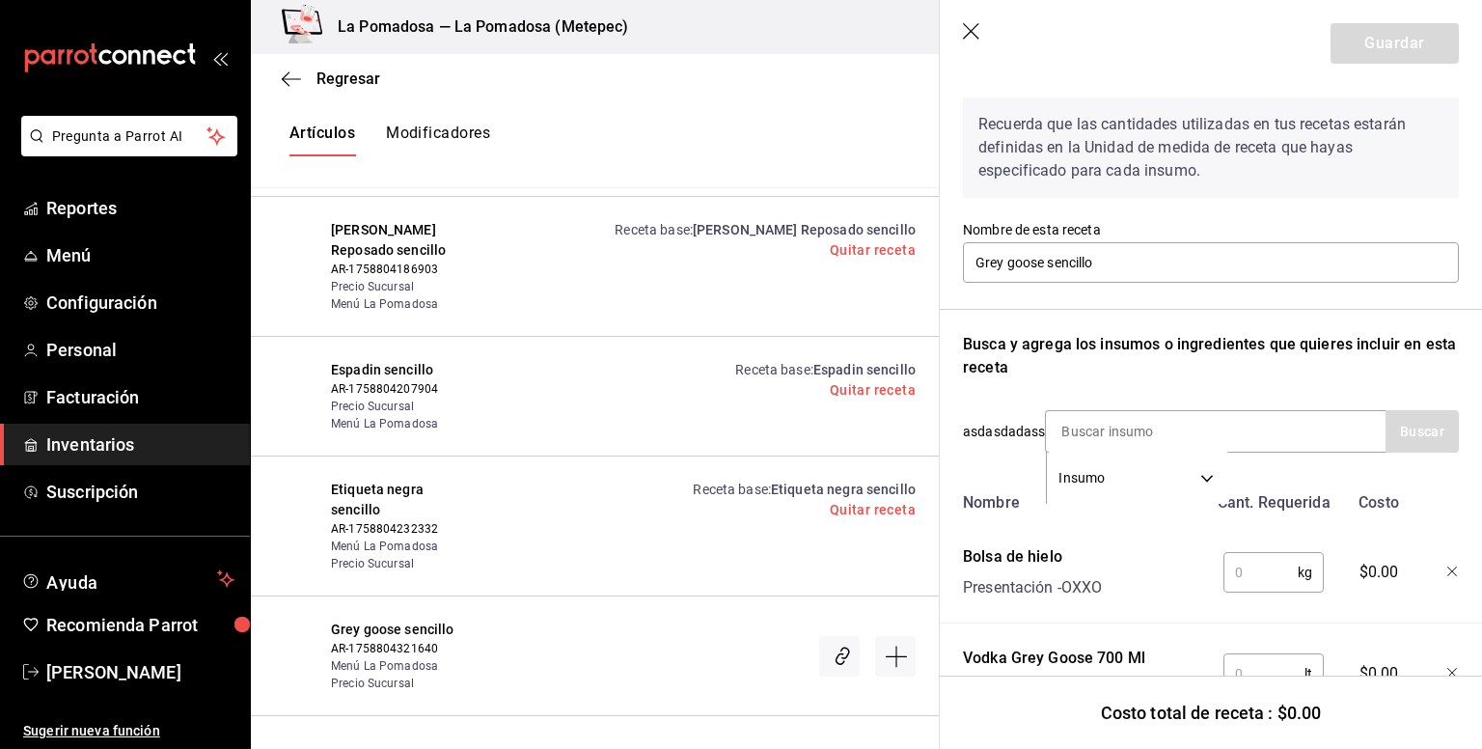
scroll to position [161, 0]
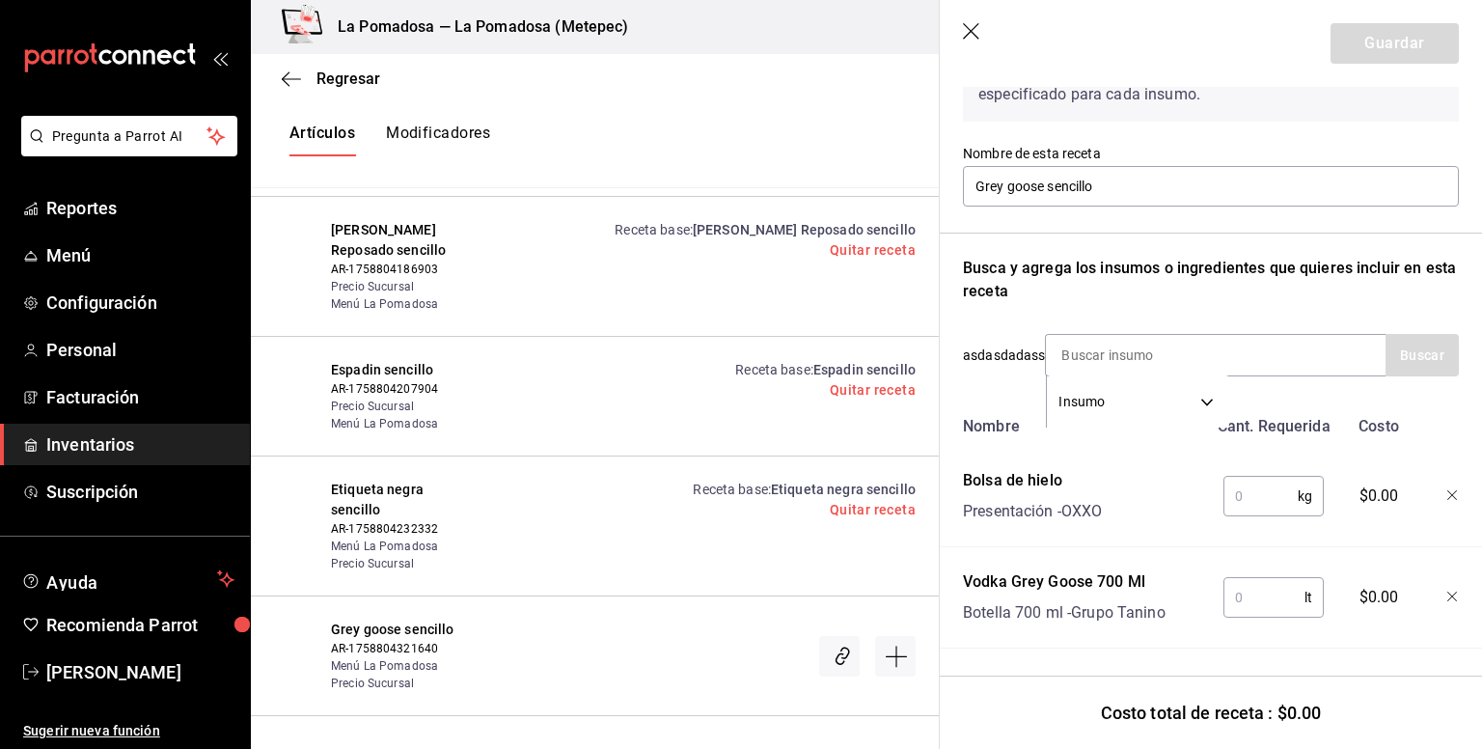
click at [1259, 488] on input "text" at bounding box center [1261, 496] width 74 height 39
type input "0.250"
type input "0.06"
click at [1394, 27] on button "Guardar" at bounding box center [1395, 43] width 128 height 41
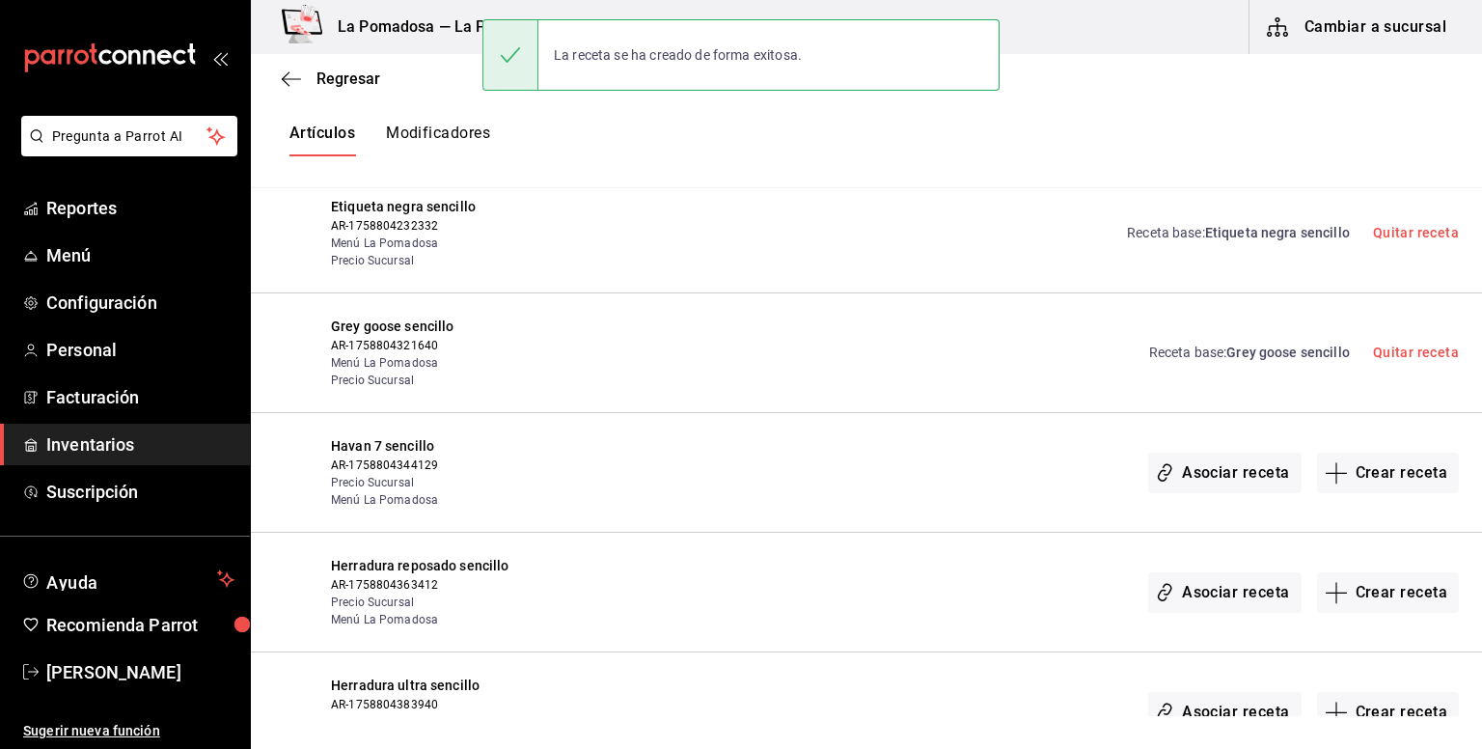
scroll to position [1544, 0]
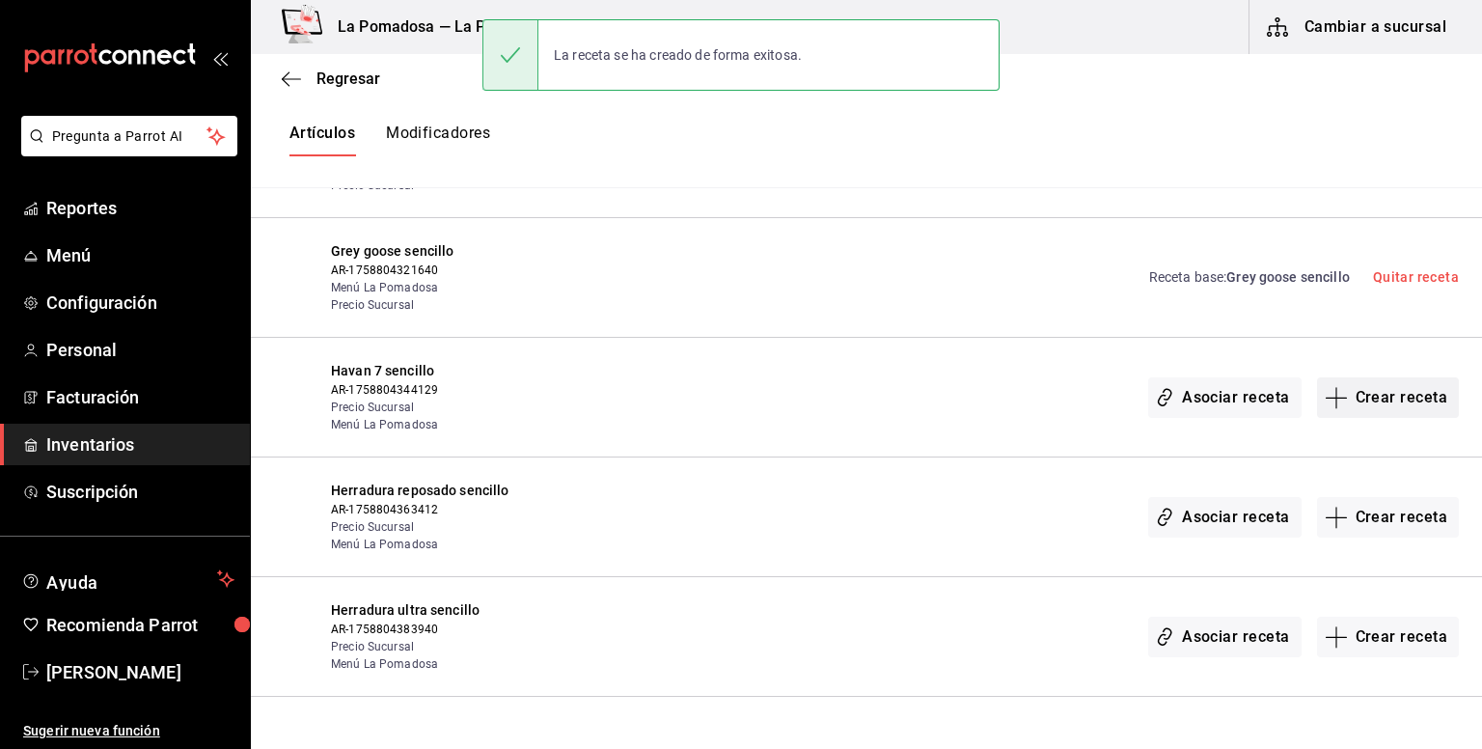
click at [1399, 390] on button "Crear receta" at bounding box center [1388, 397] width 143 height 41
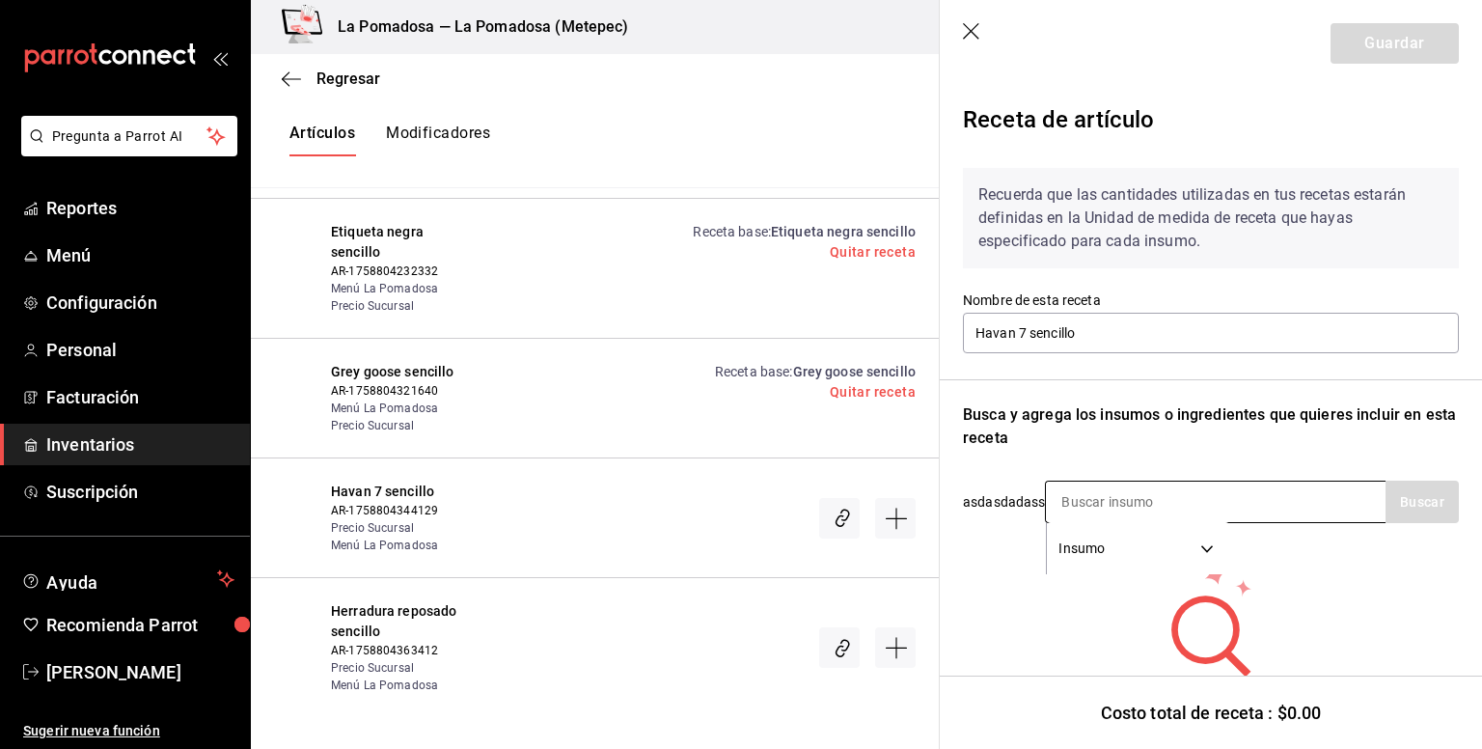
click at [1118, 485] on input at bounding box center [1142, 502] width 193 height 41
type input "hava"
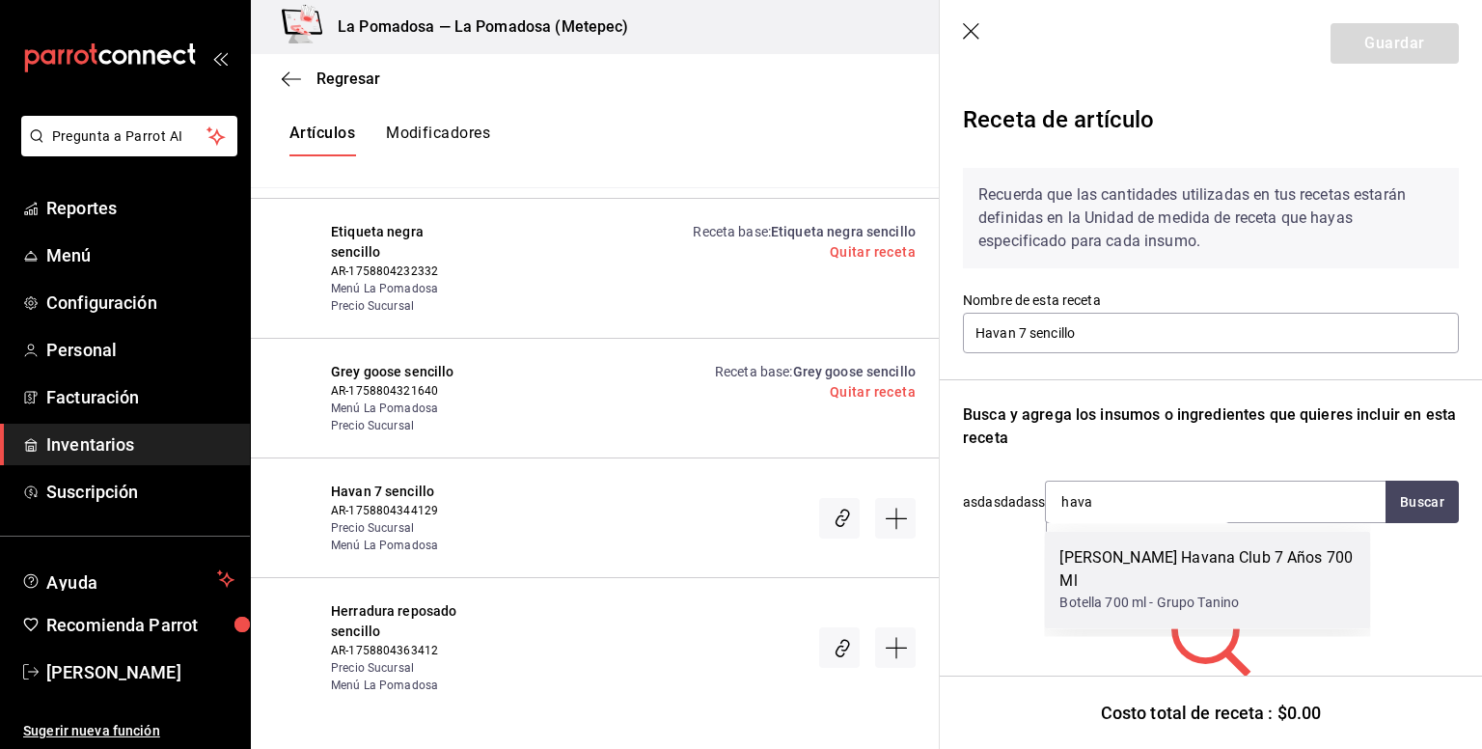
click at [1130, 593] on div "Botella 700 ml - Grupo Tanino" at bounding box center [1207, 603] width 295 height 20
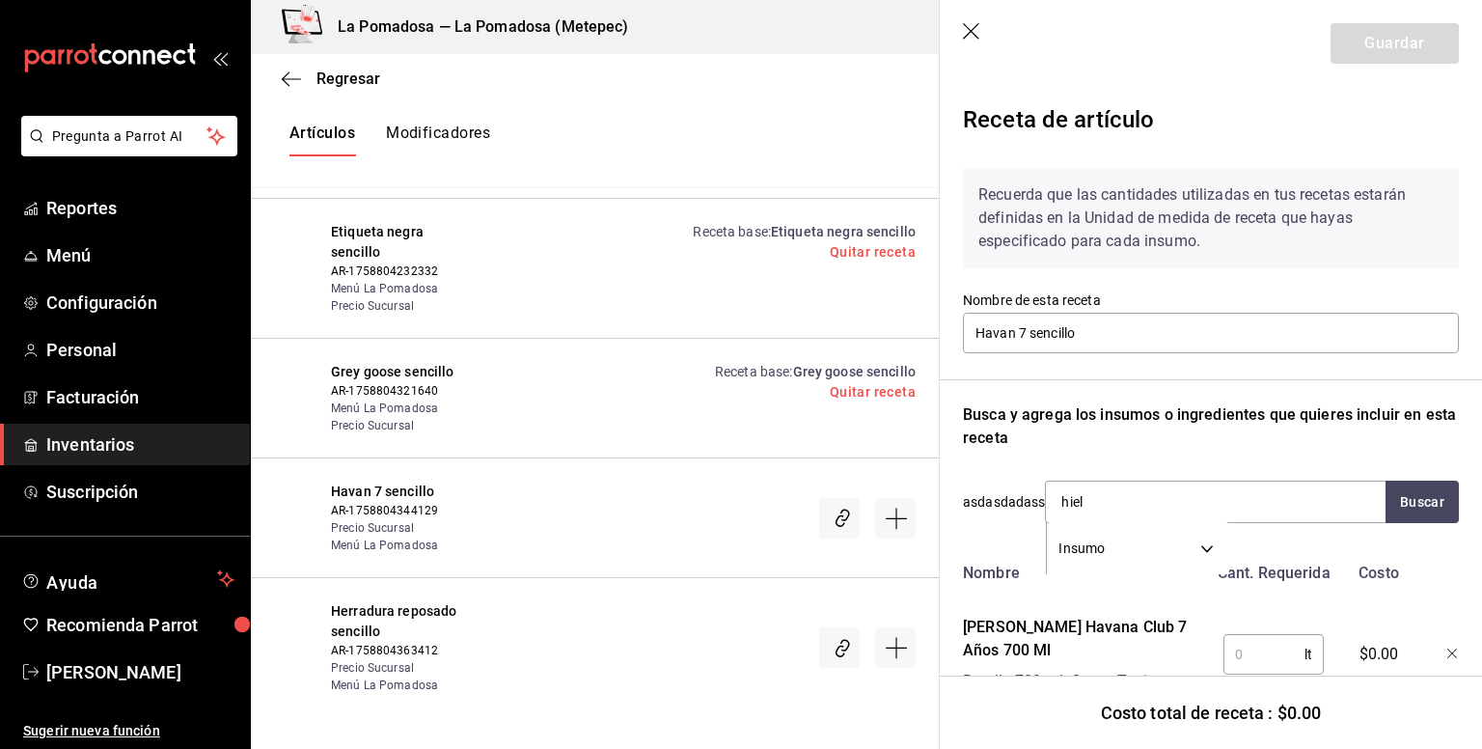
type input "hielo"
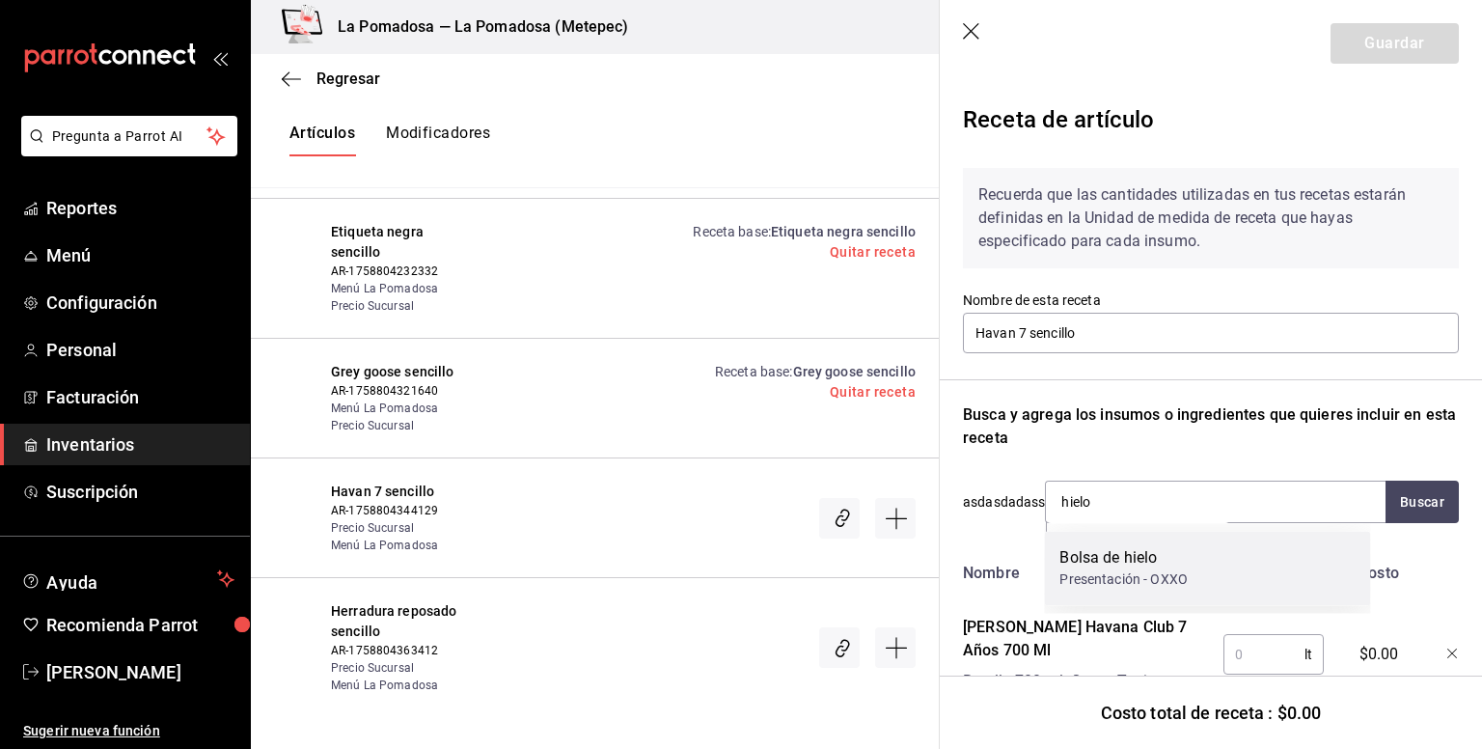
click at [1135, 568] on div "Bolsa de hielo" at bounding box center [1124, 557] width 128 height 23
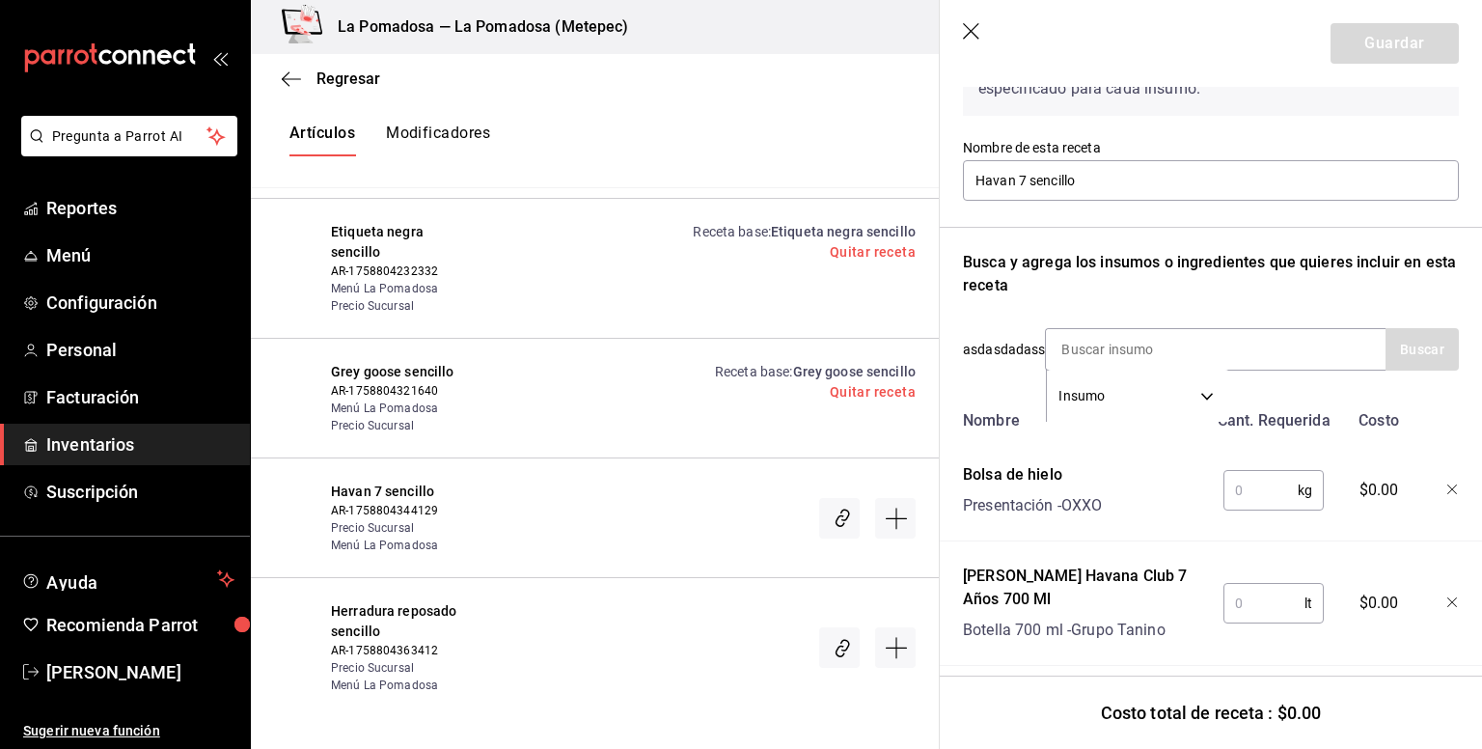
scroll to position [161, 0]
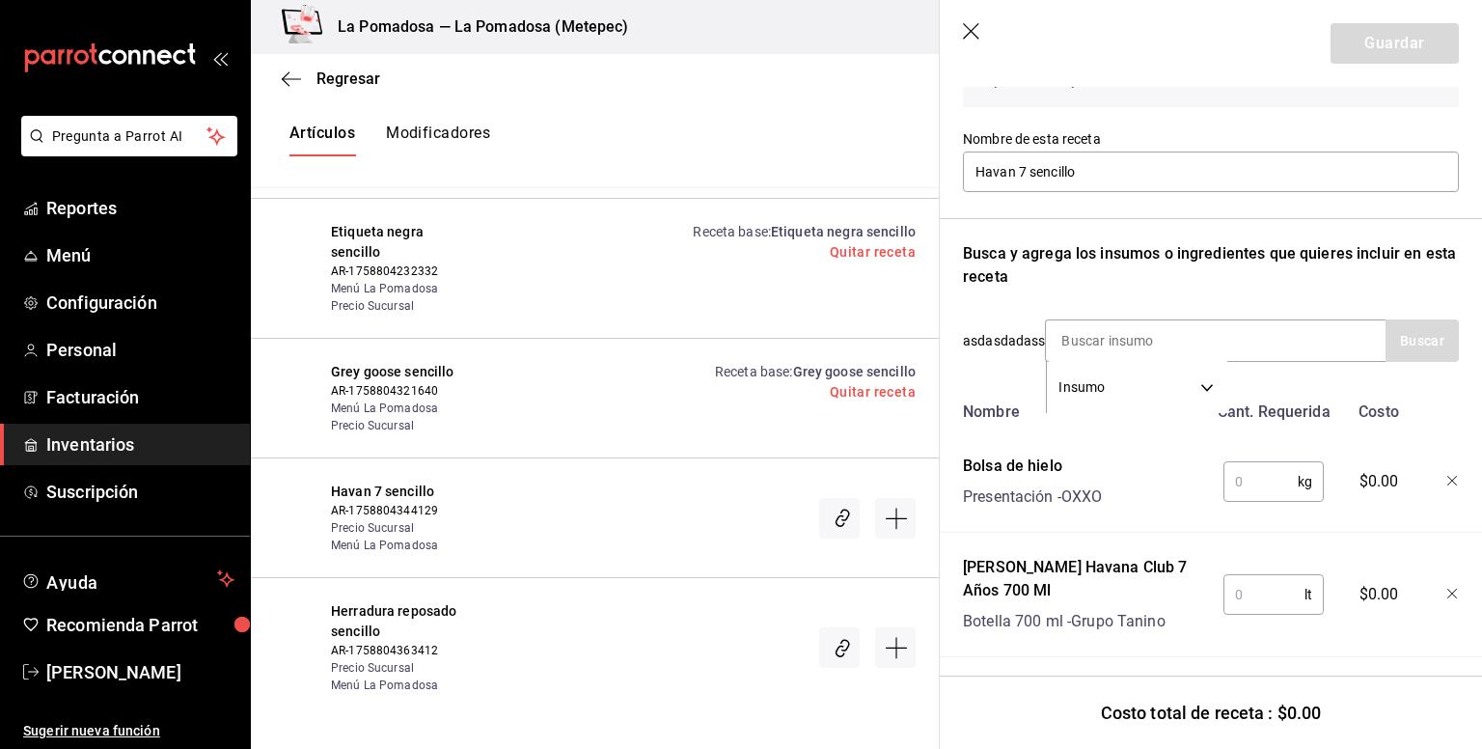
click at [1254, 502] on div "kg ​" at bounding box center [1270, 478] width 126 height 62
click at [1261, 487] on input "text" at bounding box center [1261, 481] width 74 height 39
type input "0.250"
type input "0.06"
click at [1396, 54] on button "Guardar" at bounding box center [1395, 43] width 128 height 41
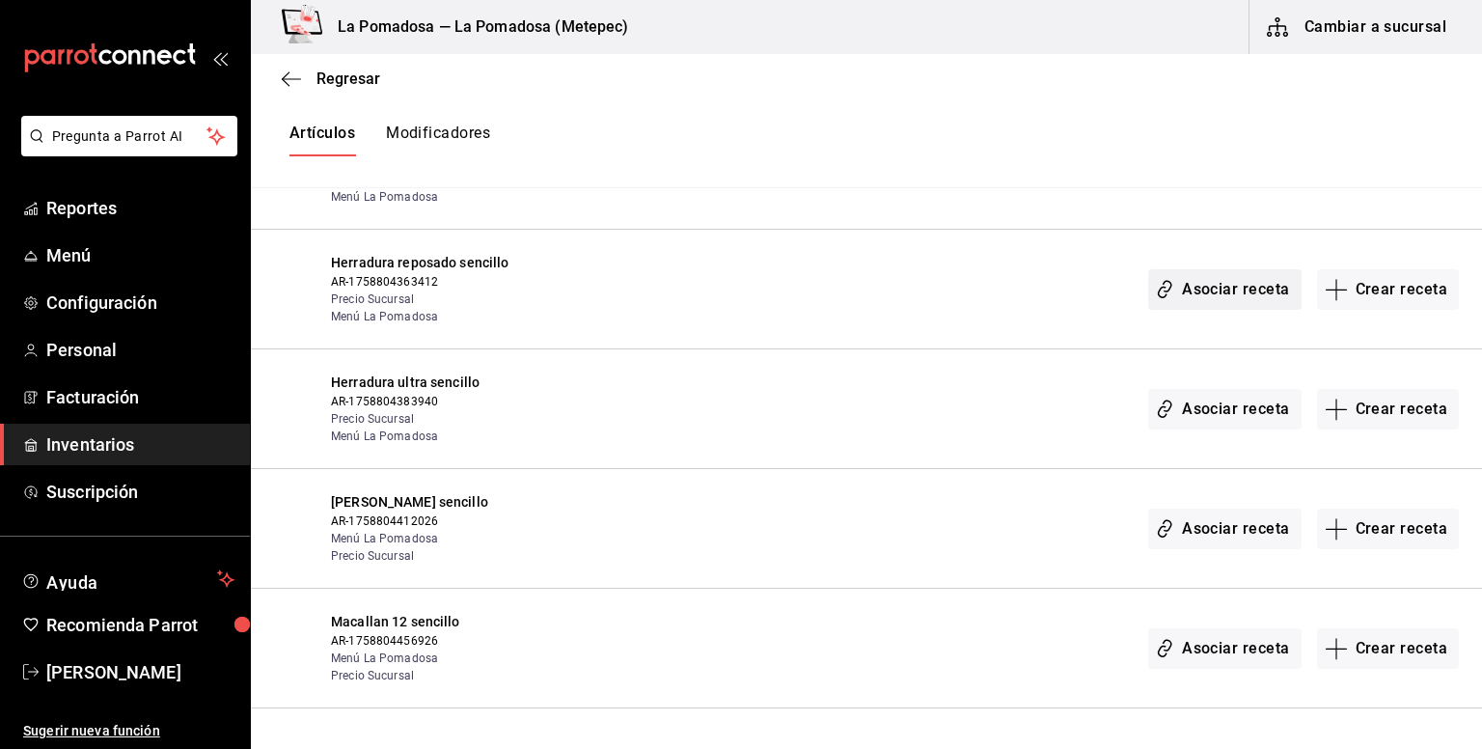
scroll to position [1801, 0]
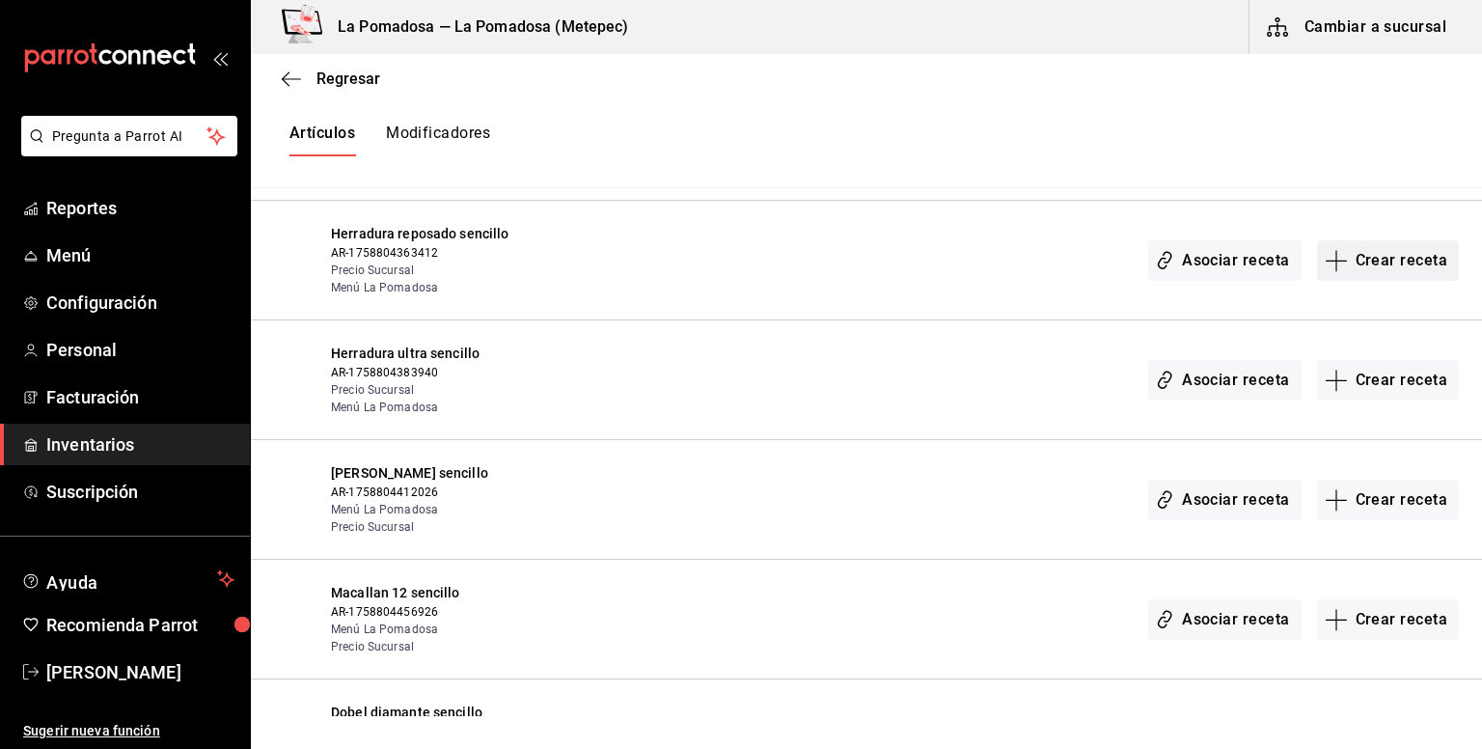
click at [1374, 266] on button "Crear receta" at bounding box center [1388, 260] width 143 height 41
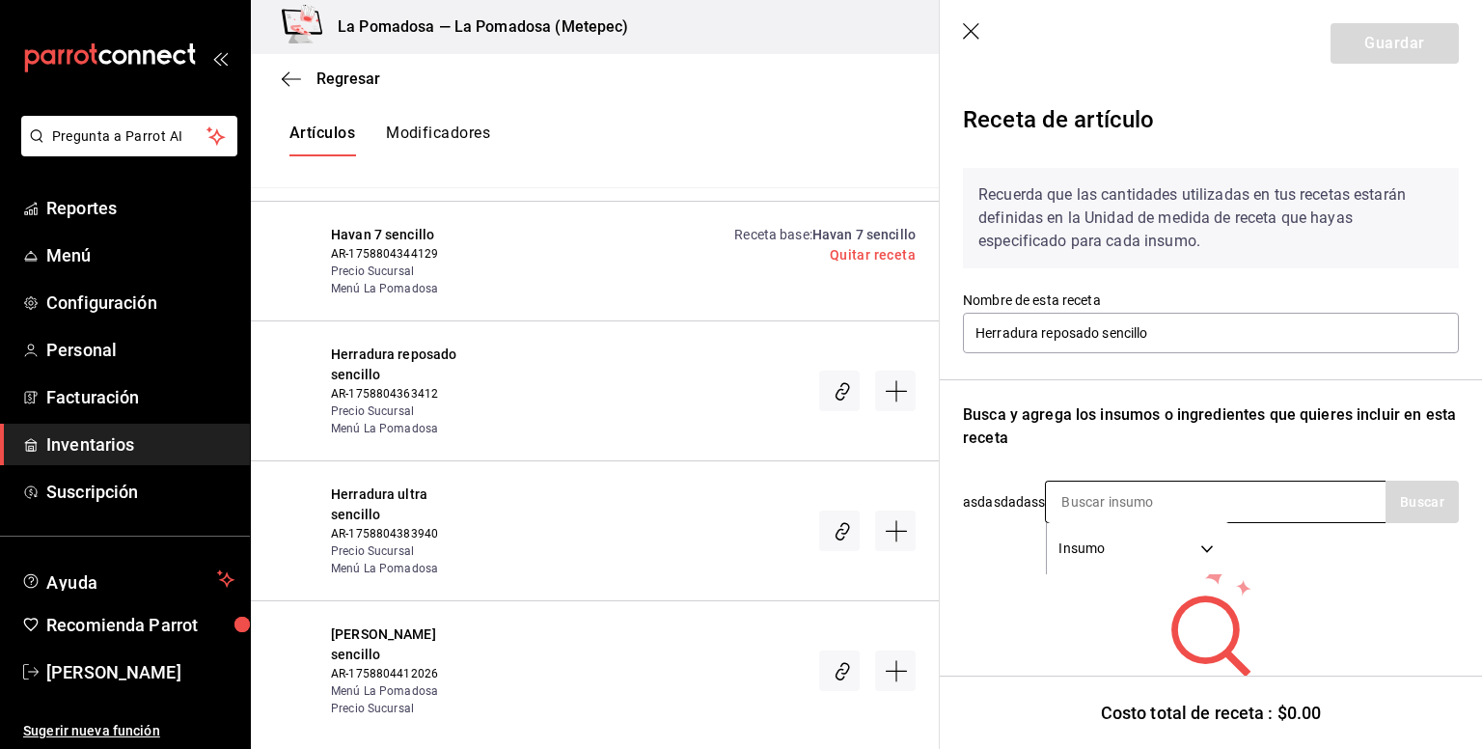
click at [1127, 498] on input at bounding box center [1142, 502] width 193 height 41
type input "herra"
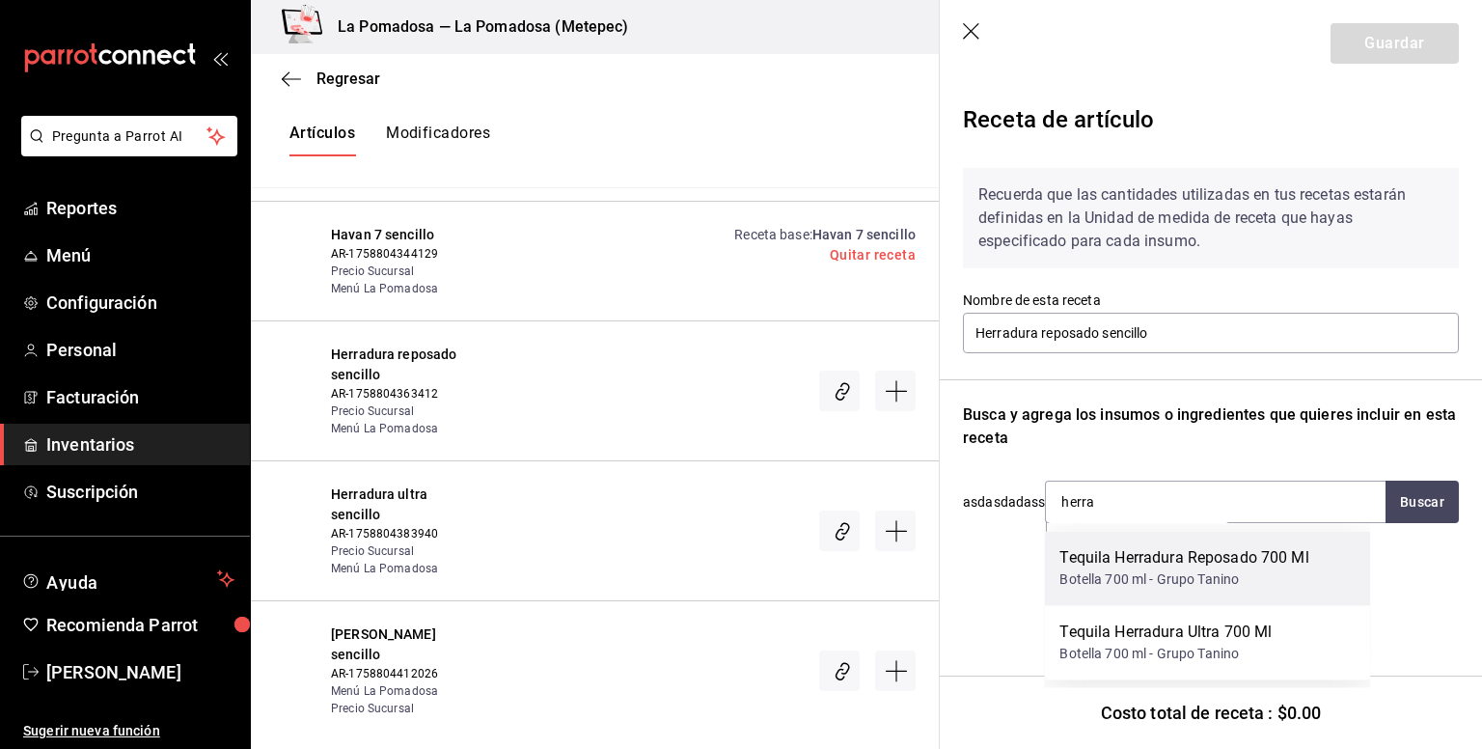
click at [1102, 557] on div "Tequila Herradura Reposado 700 Ml" at bounding box center [1184, 557] width 249 height 23
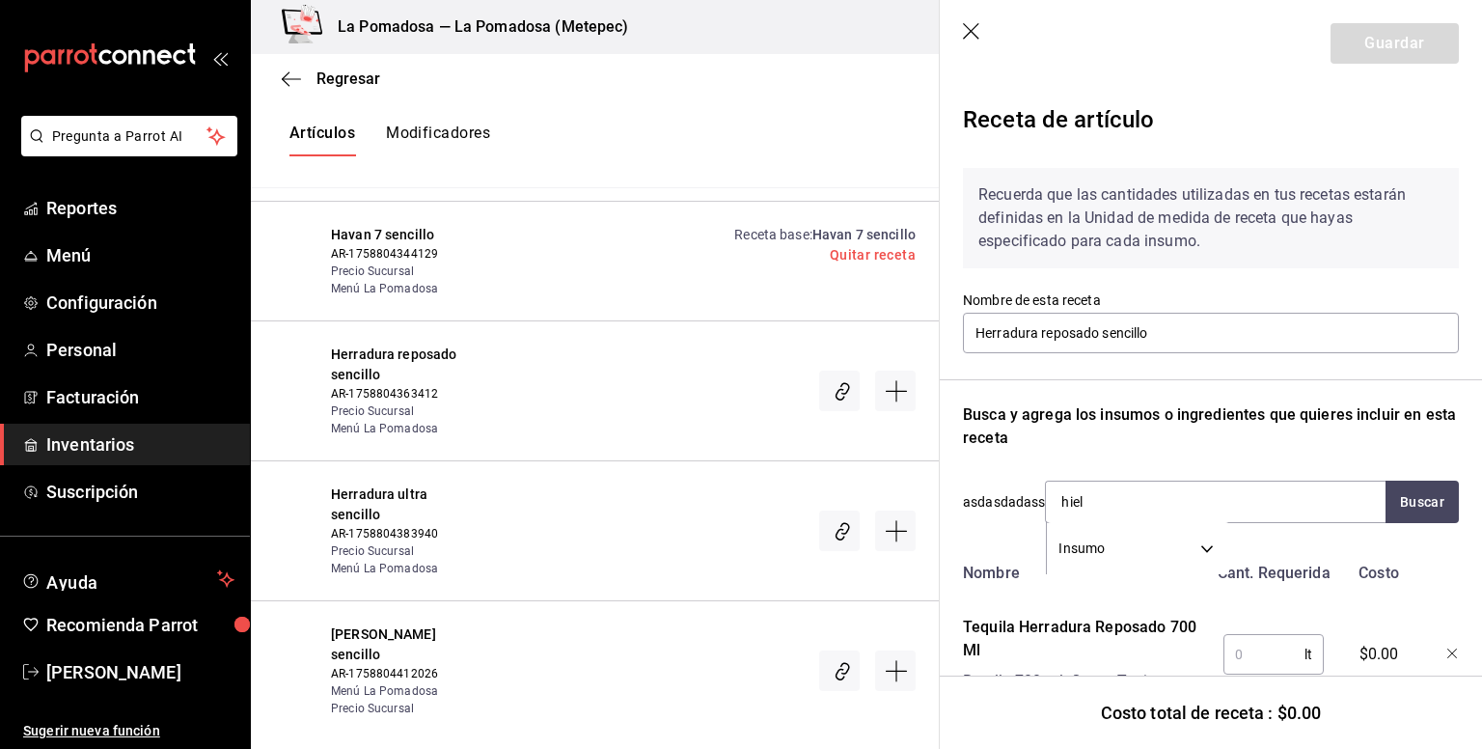
type input "hielo"
click at [1102, 557] on div "Bolsa de hielo" at bounding box center [1124, 557] width 128 height 23
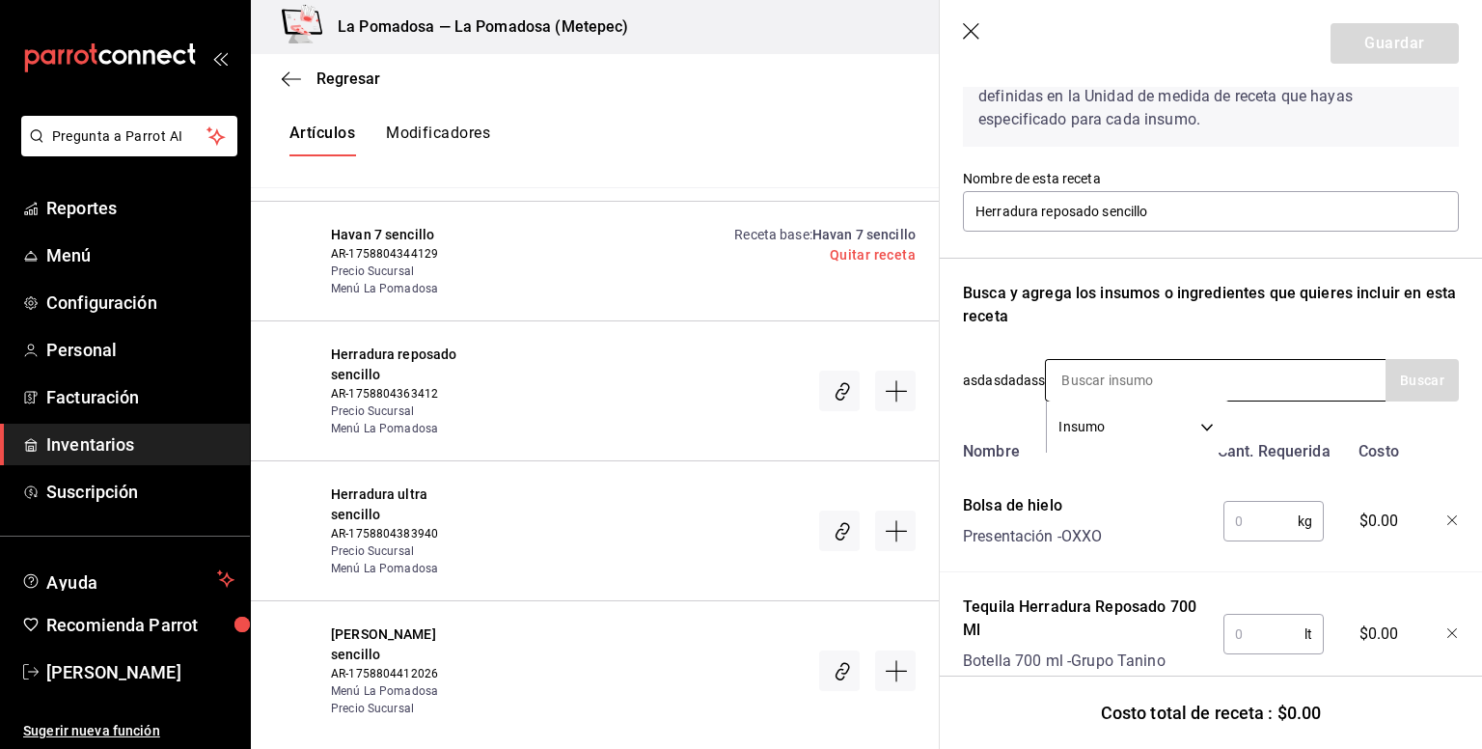
scroll to position [184, 0]
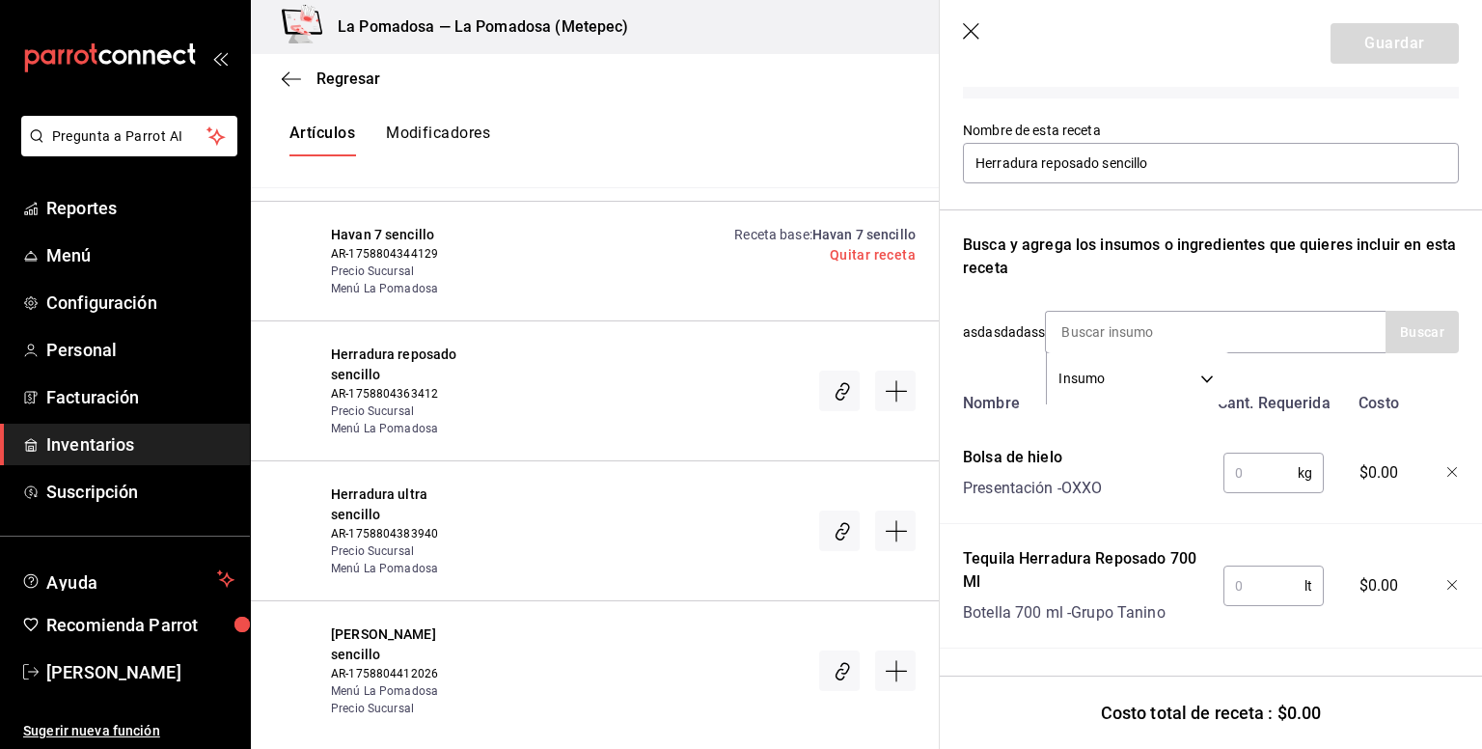
click at [1243, 468] on input "text" at bounding box center [1261, 473] width 74 height 39
type input "0.250"
type input "0.06"
click at [1386, 46] on button "Guardar" at bounding box center [1395, 43] width 128 height 41
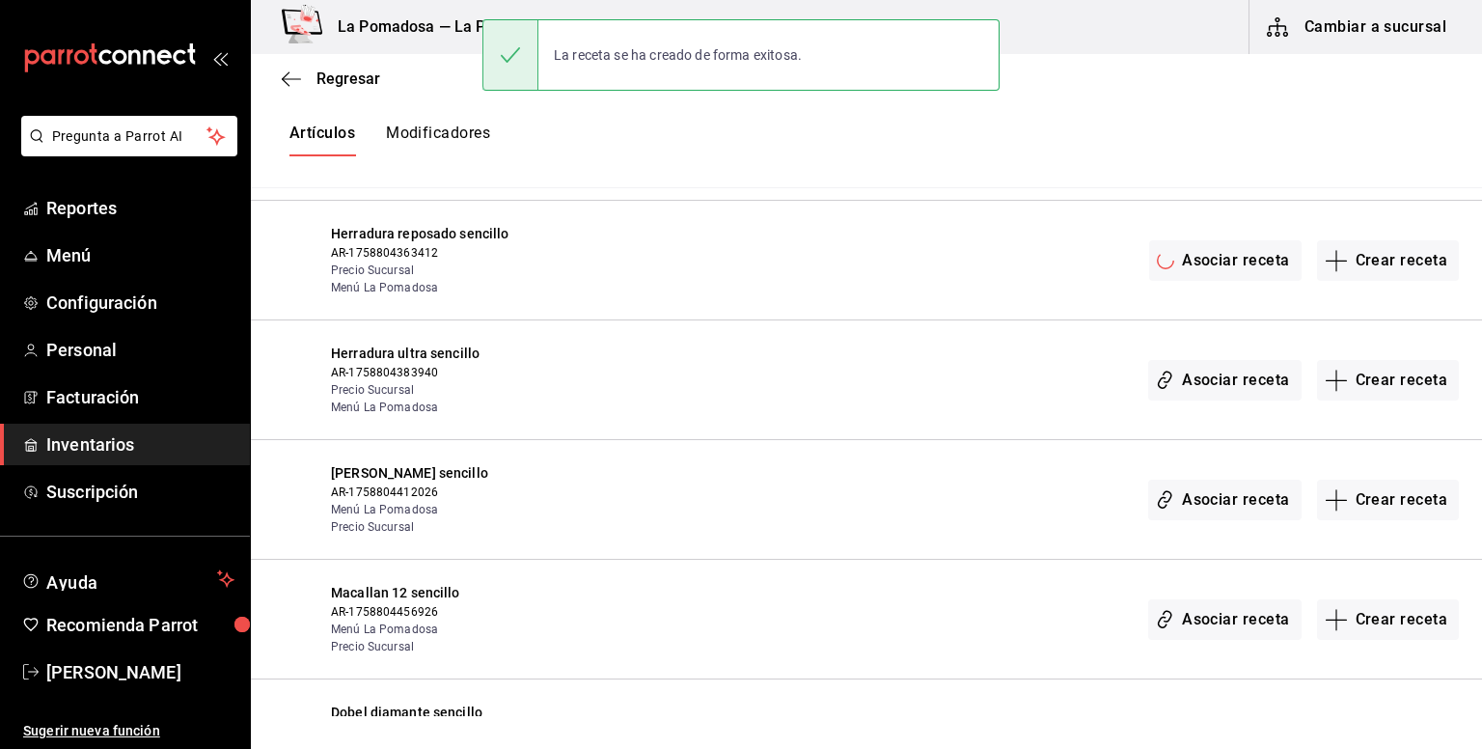
scroll to position [0, 0]
click at [1398, 494] on button "Crear receta" at bounding box center [1388, 500] width 143 height 41
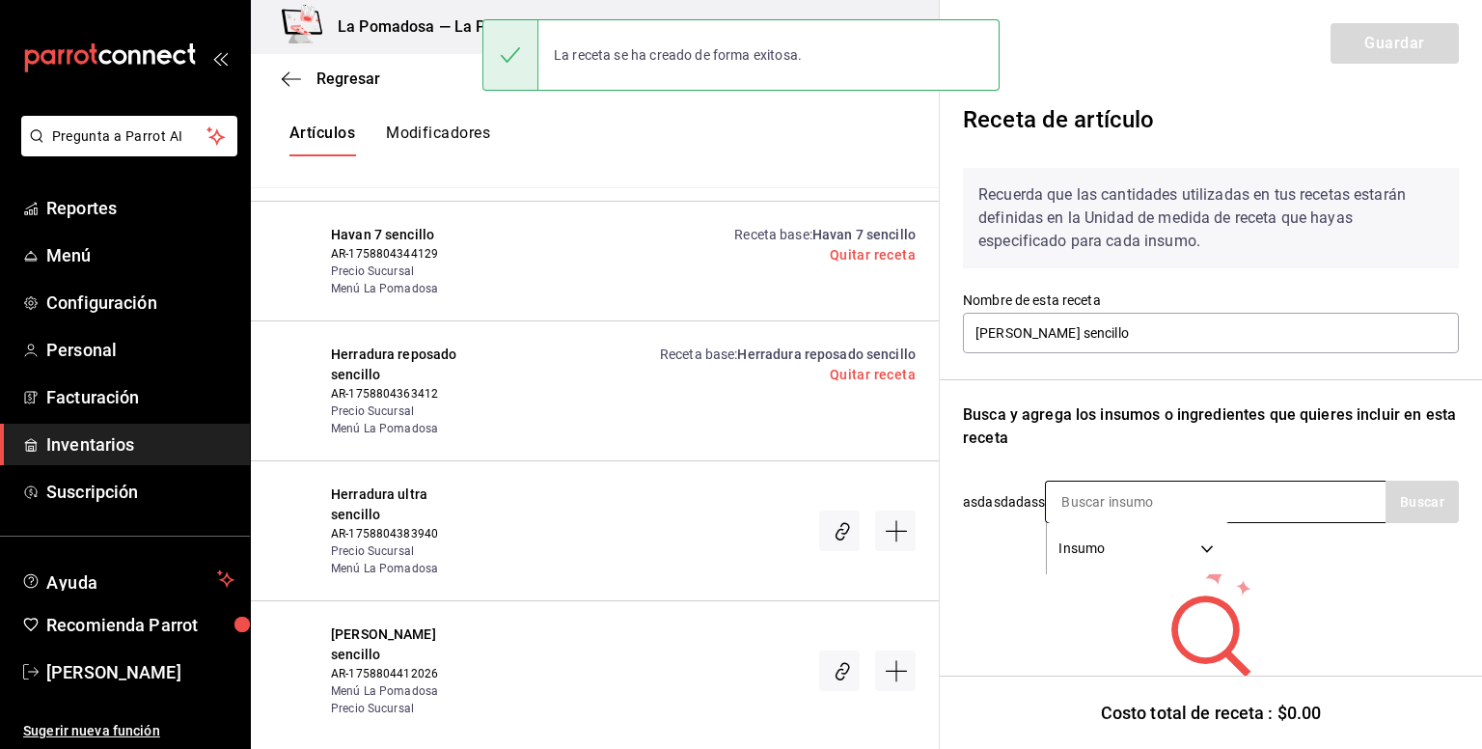
click at [1121, 504] on input at bounding box center [1142, 502] width 193 height 41
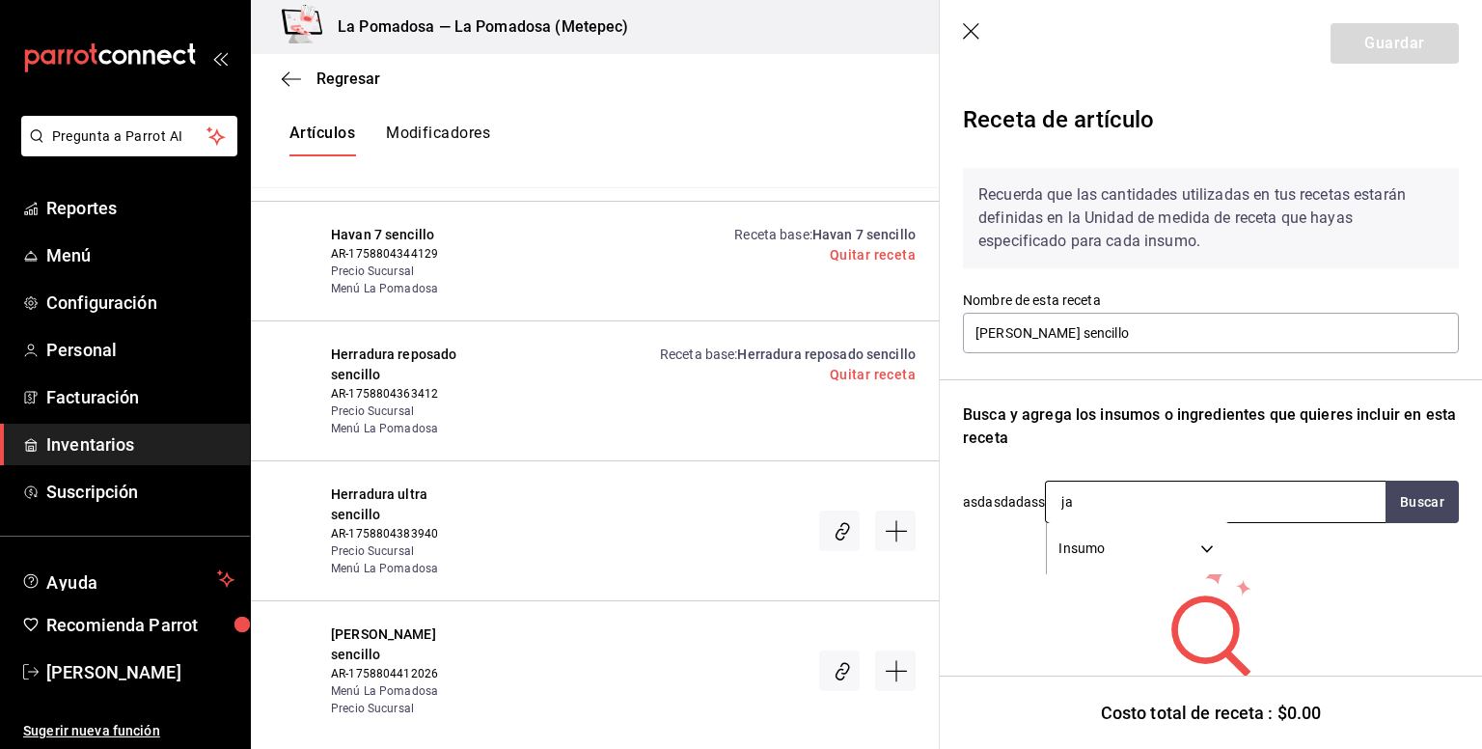
type input "jac"
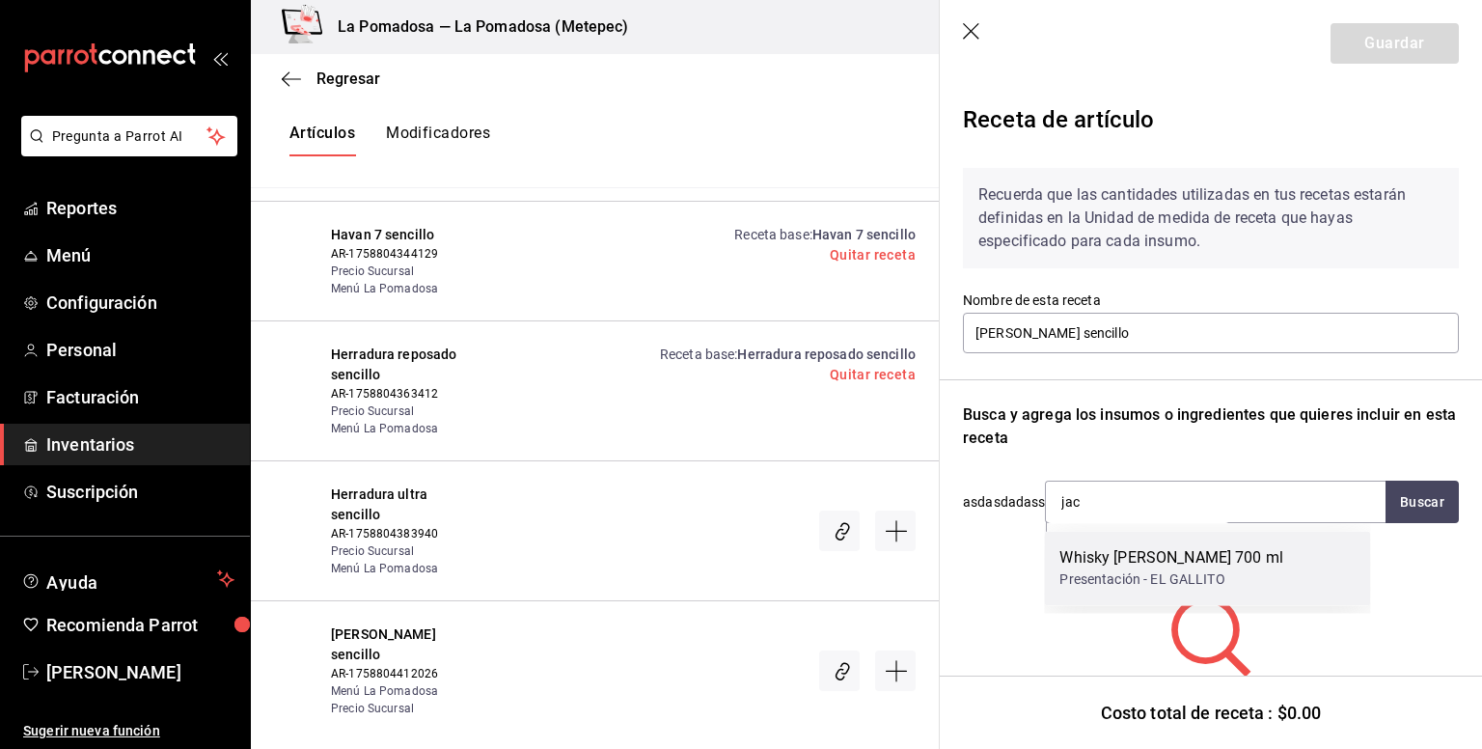
click at [1135, 563] on div "Whisky Jack Daniels 700 ml" at bounding box center [1172, 557] width 224 height 23
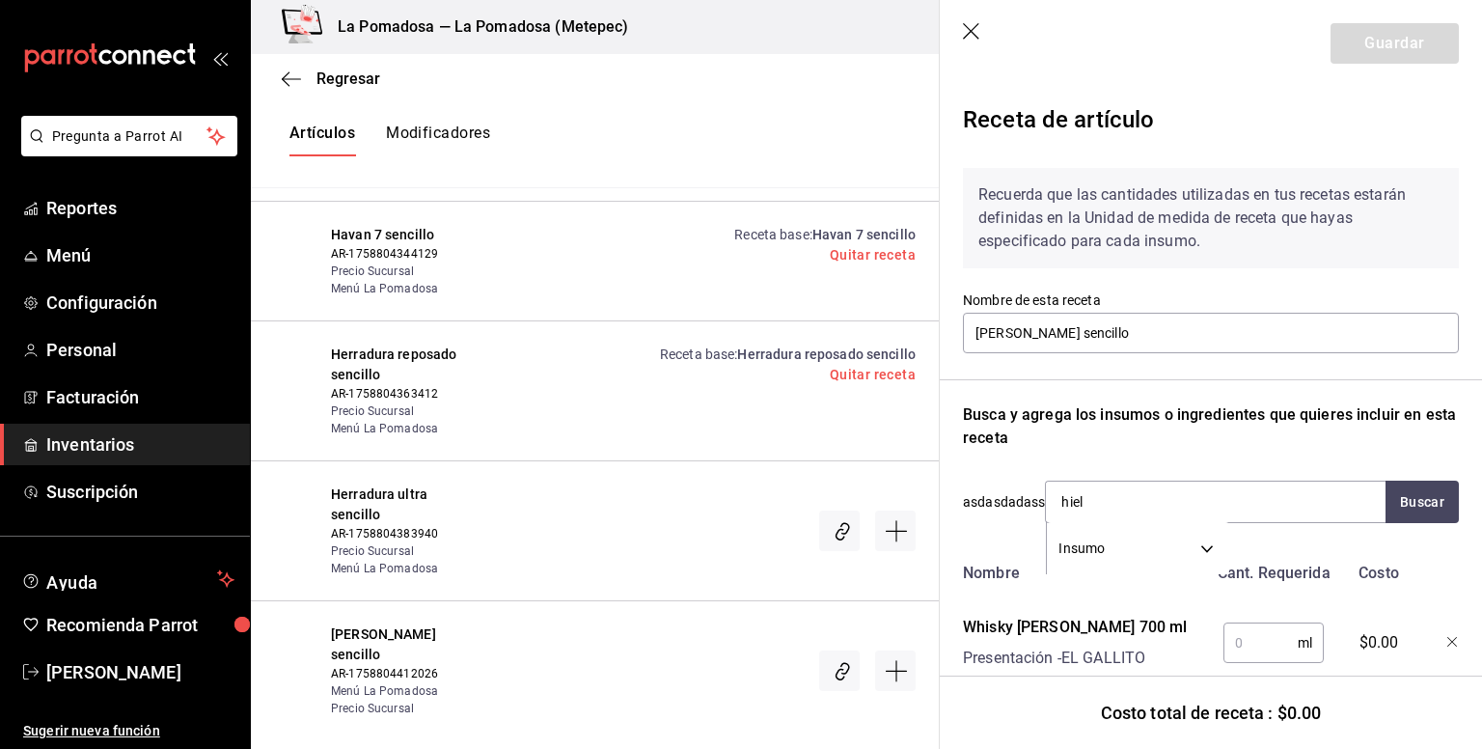
type input "hielo"
click at [1135, 563] on div "Bolsa de hielo" at bounding box center [1124, 557] width 128 height 23
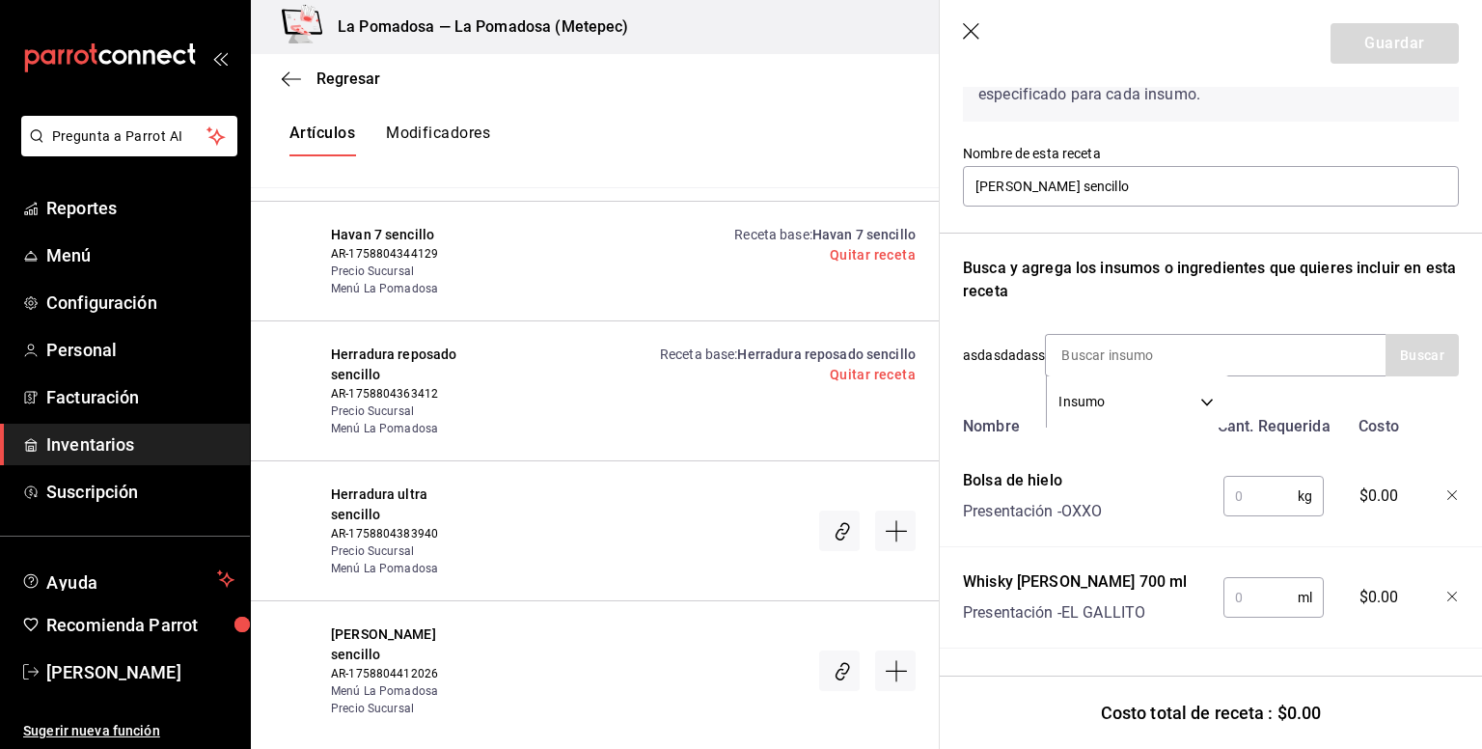
scroll to position [161, 0]
click at [1243, 477] on input "text" at bounding box center [1261, 496] width 74 height 39
type input "0.250"
type input "60"
click at [1355, 48] on button "Guardar" at bounding box center [1395, 43] width 128 height 41
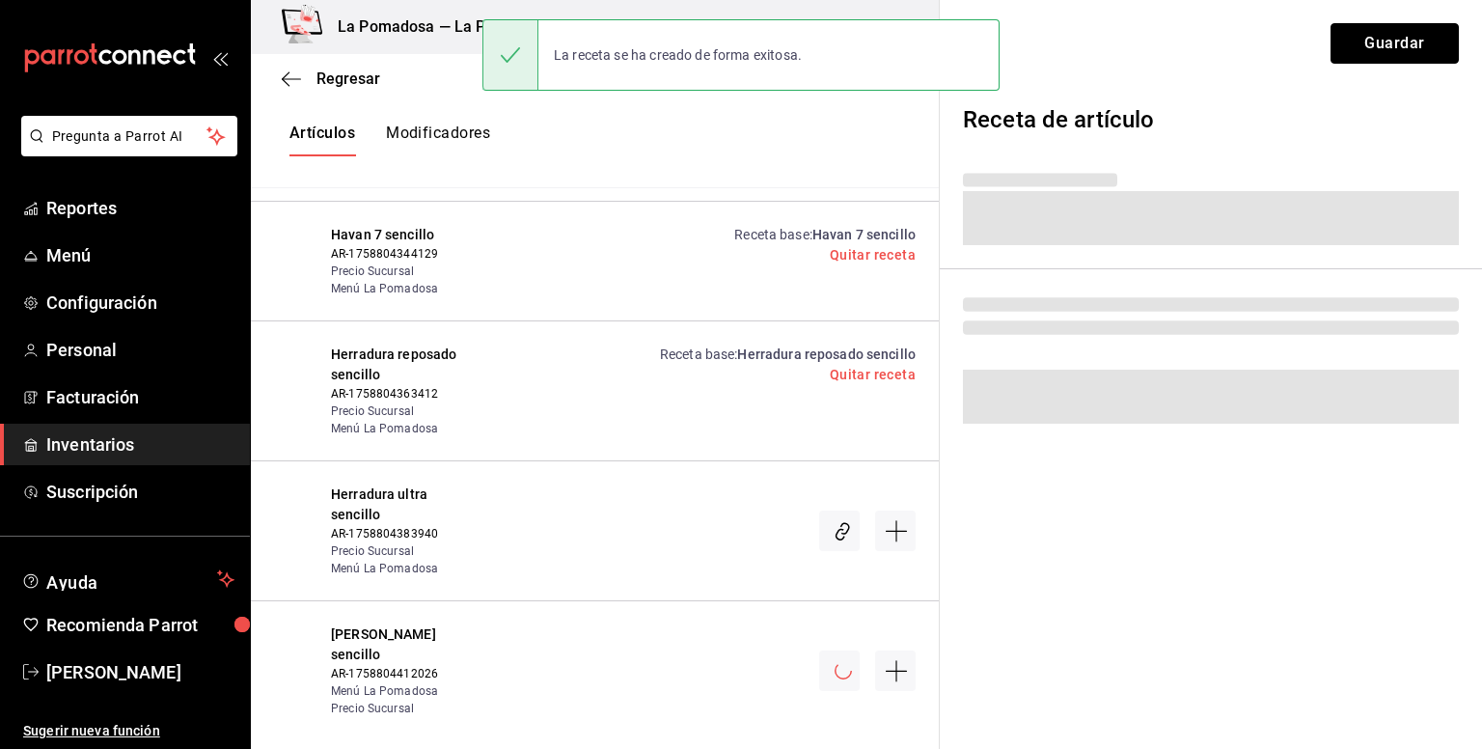
scroll to position [0, 0]
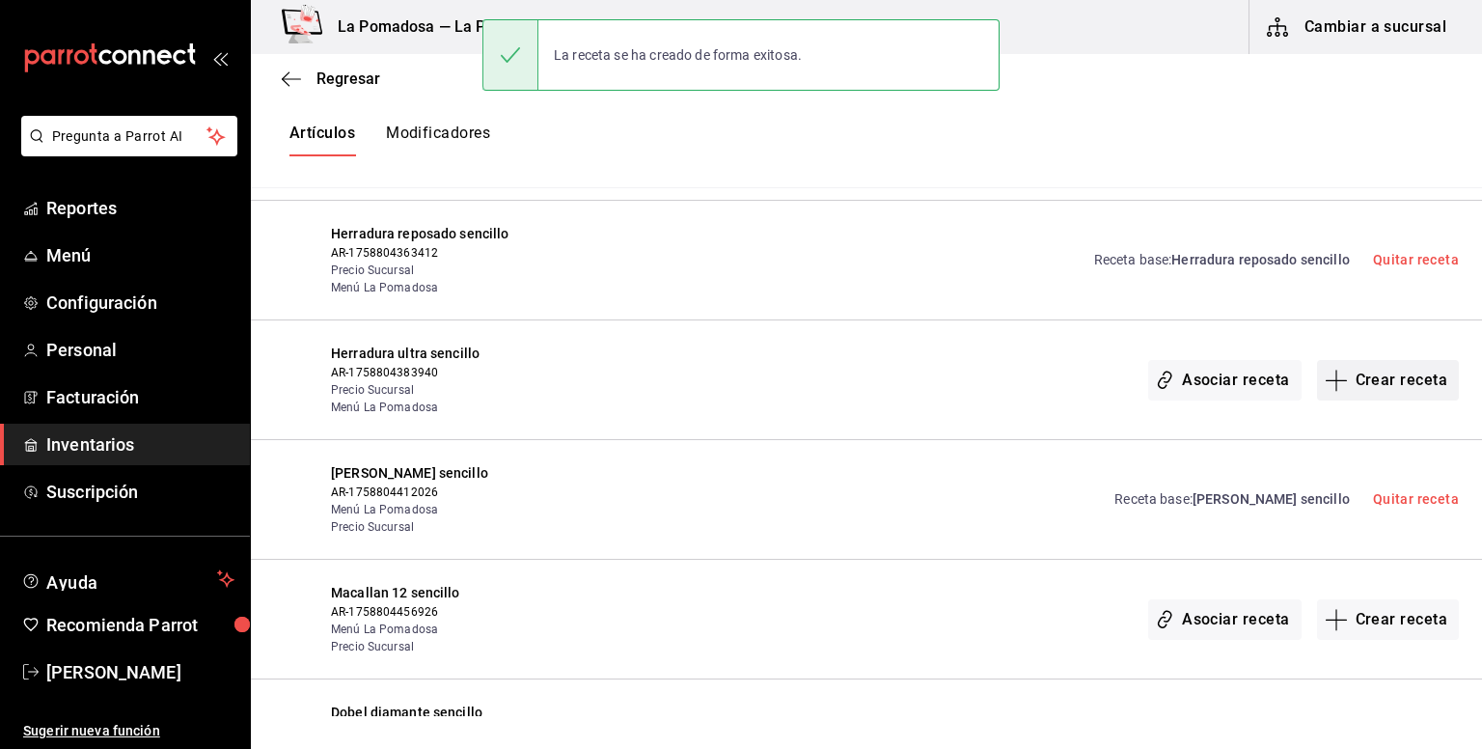
click at [1343, 368] on button "Crear receta" at bounding box center [1388, 380] width 143 height 41
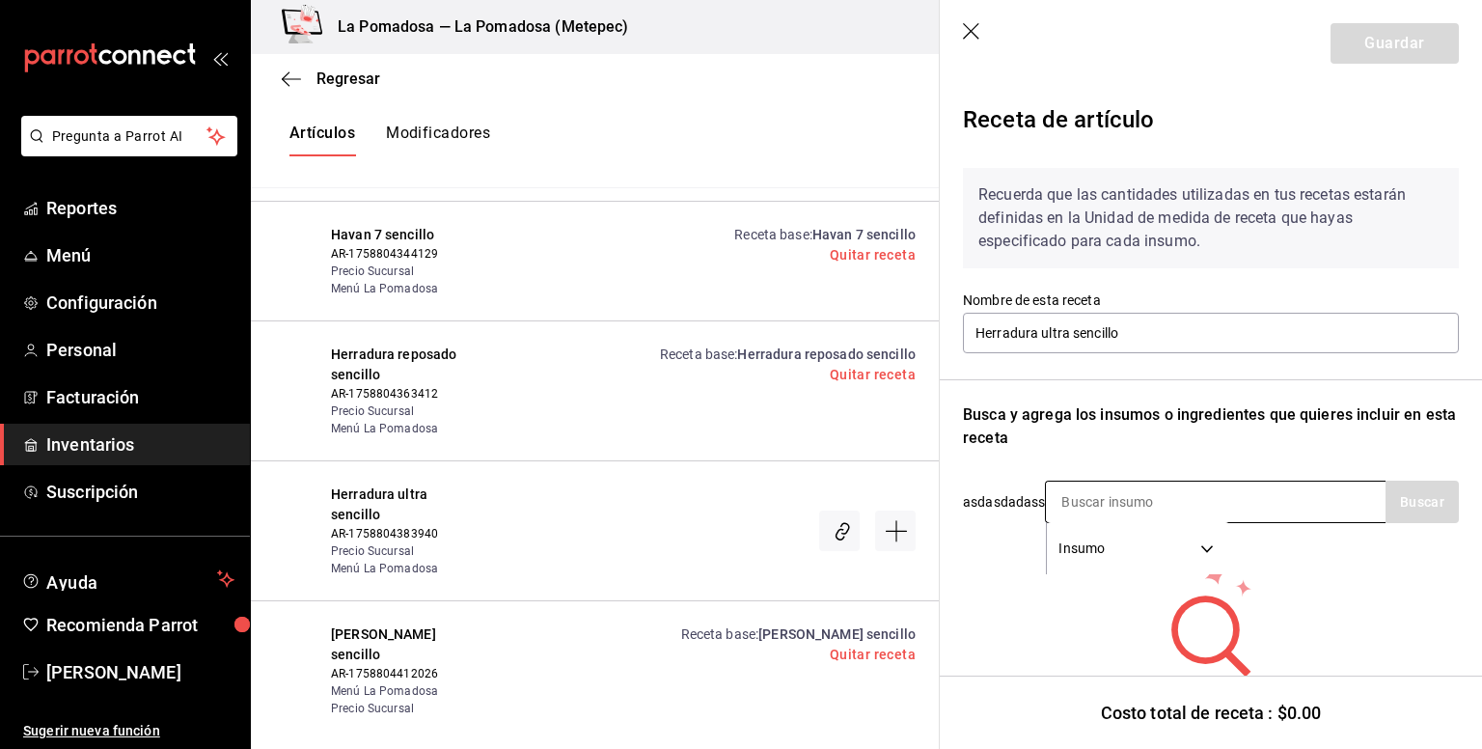
click at [1158, 491] on input at bounding box center [1142, 502] width 193 height 41
type input "g"
type input "ultra"
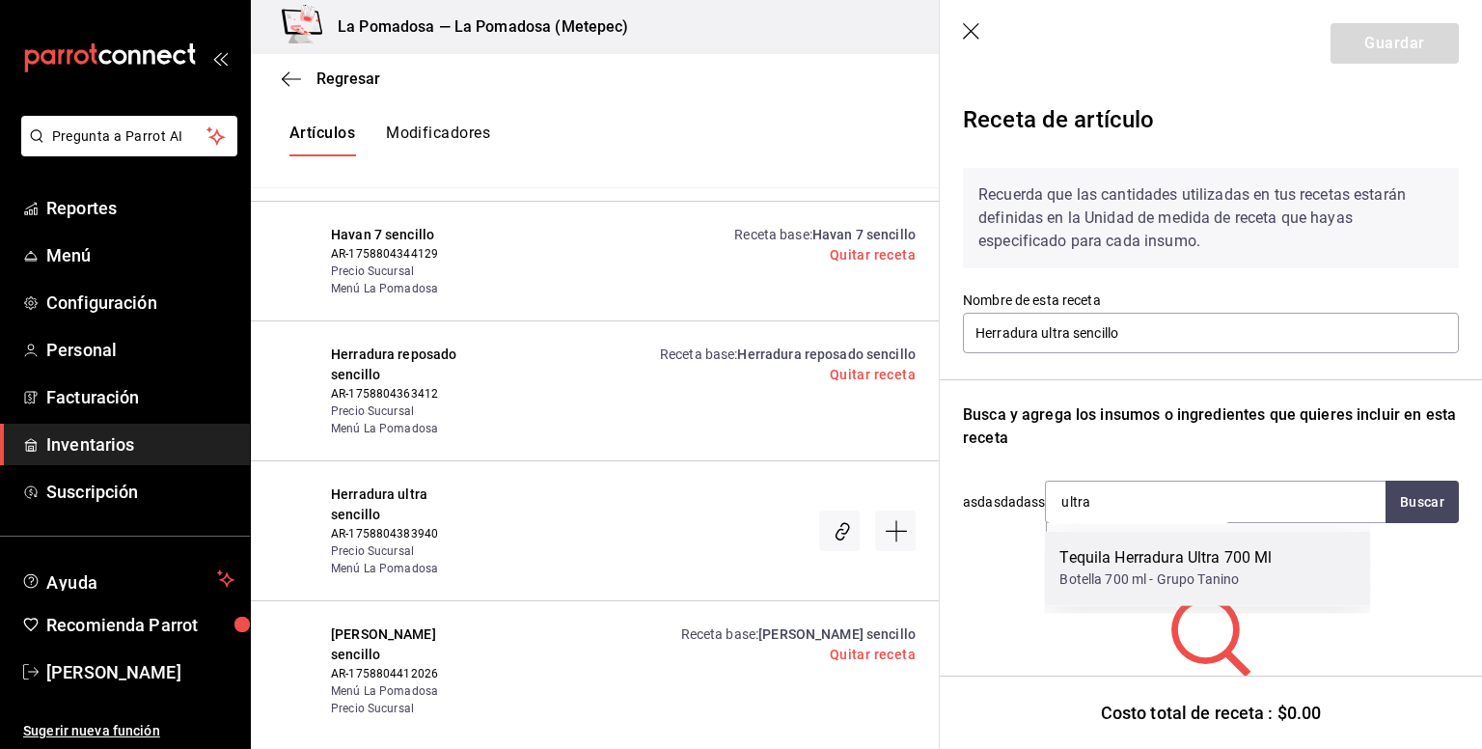
click at [1137, 561] on div "Tequila Herradura Ultra 700 Ml" at bounding box center [1166, 557] width 212 height 23
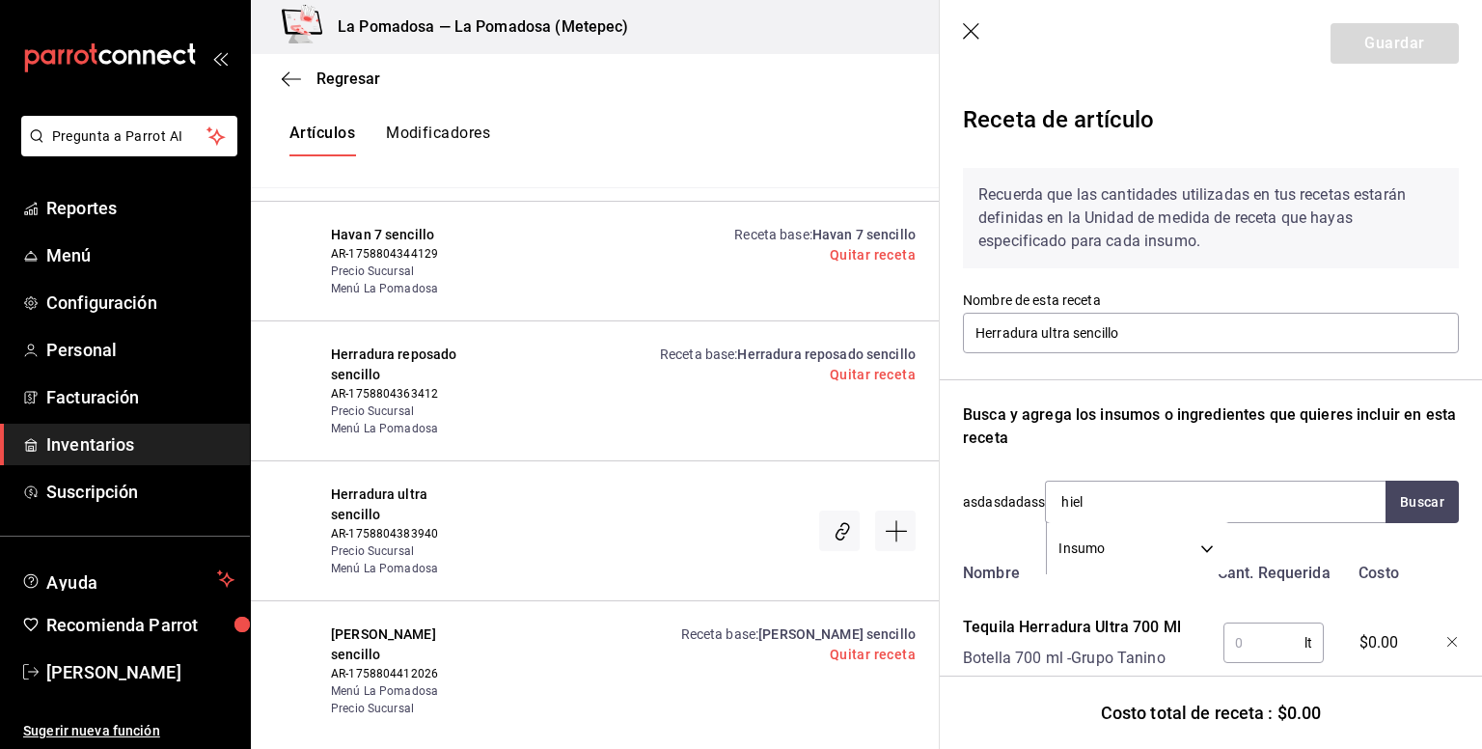
type input "hielo"
click at [1137, 561] on div "Bolsa de hielo" at bounding box center [1124, 557] width 128 height 23
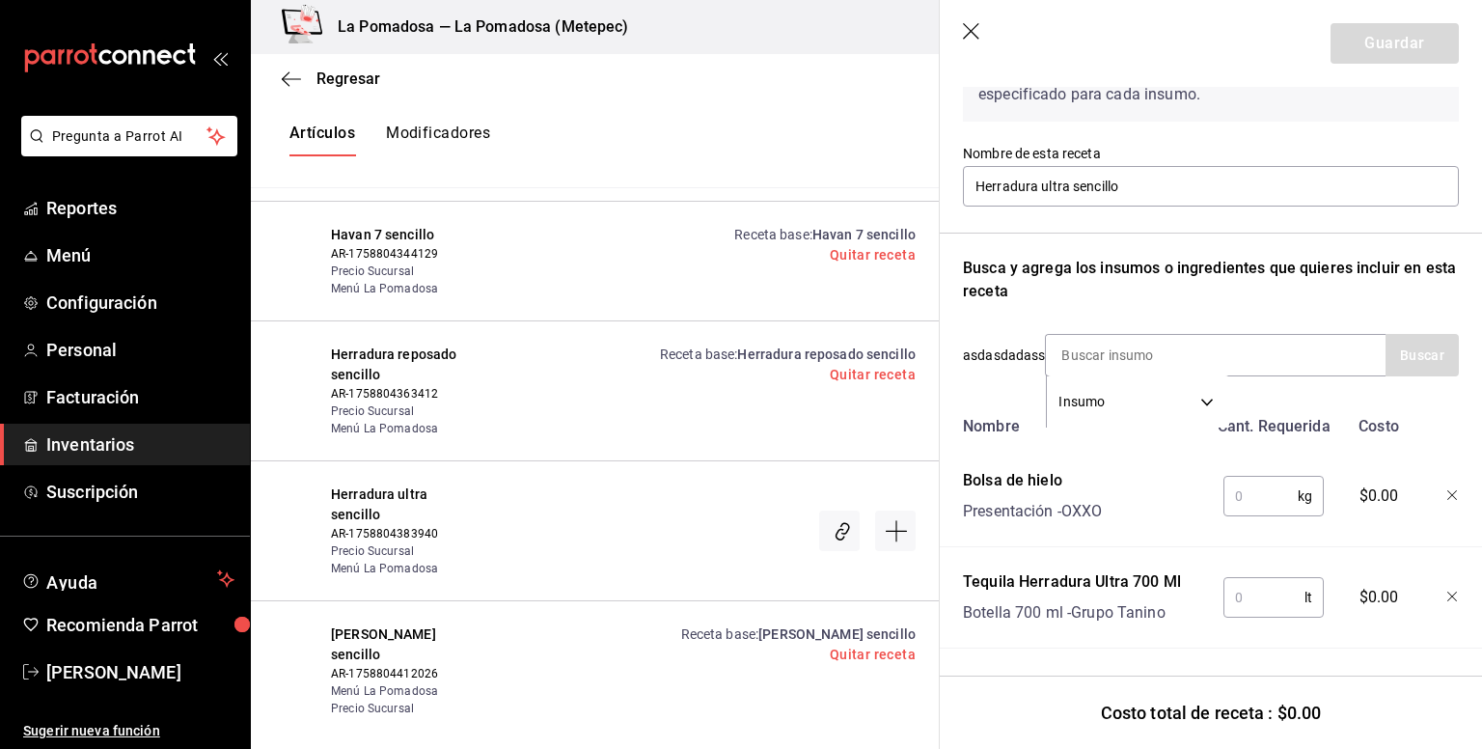
scroll to position [161, 0]
click at [1280, 494] on input "text" at bounding box center [1261, 496] width 74 height 39
type input "0.250"
type input "0.06"
click at [1356, 32] on button "Guardar" at bounding box center [1395, 43] width 128 height 41
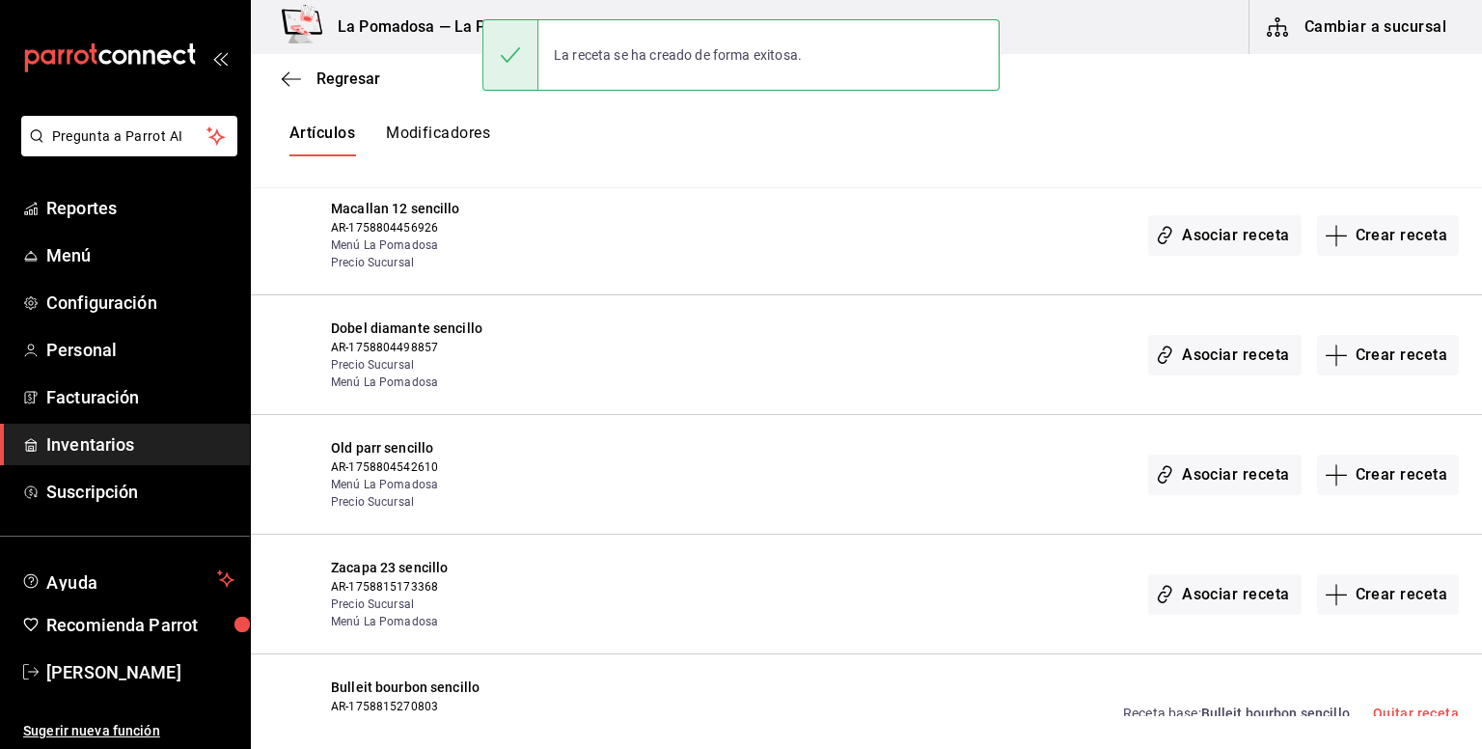
scroll to position [2187, 0]
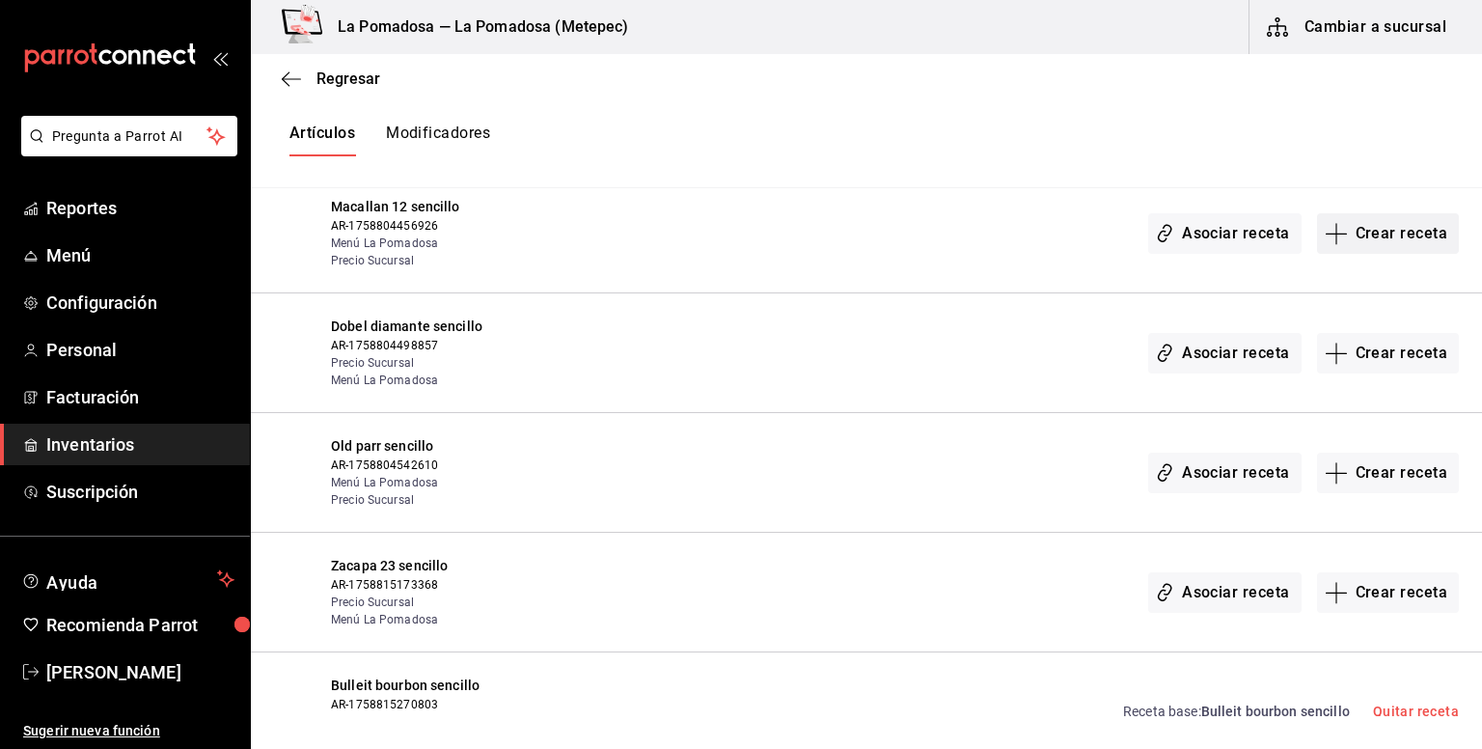
click at [1383, 233] on button "Crear receta" at bounding box center [1388, 233] width 143 height 41
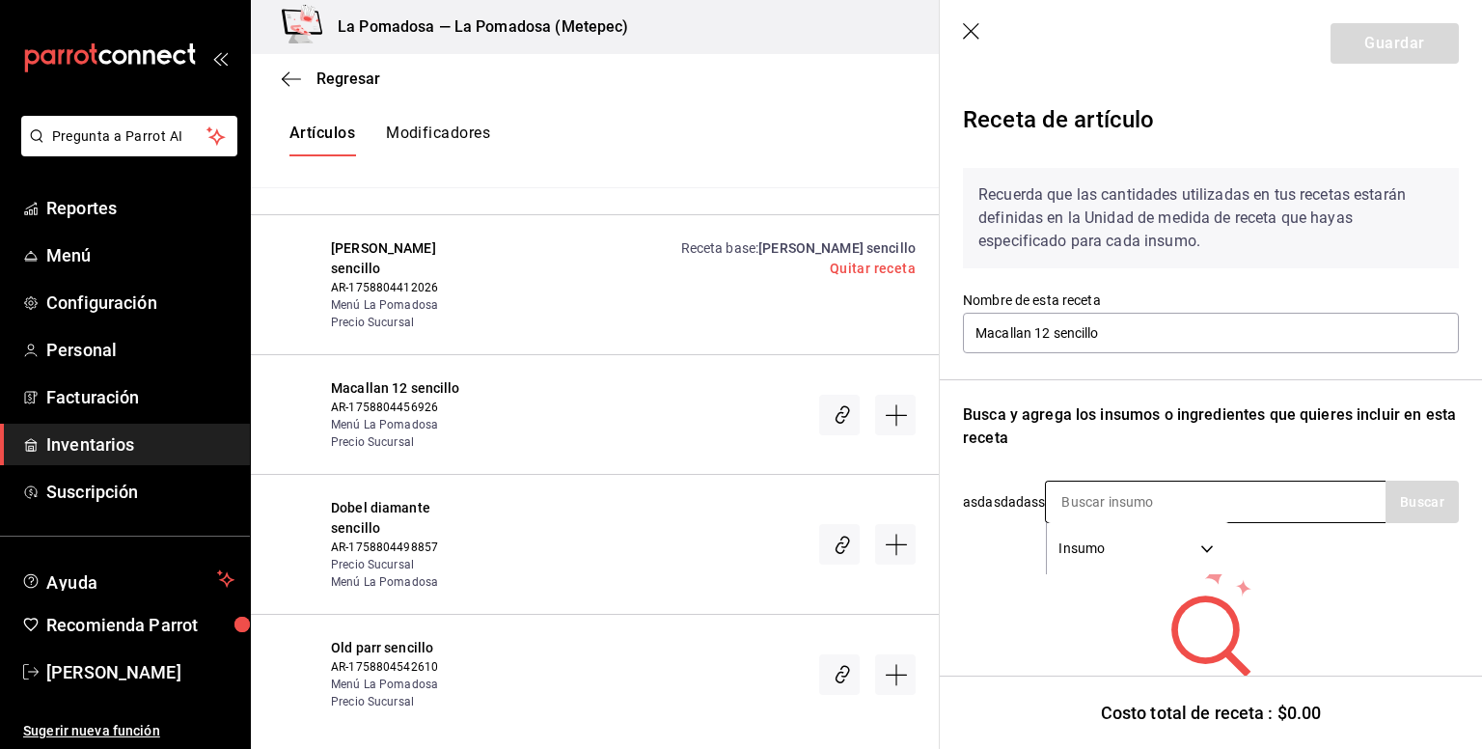
click at [1112, 505] on input at bounding box center [1142, 502] width 193 height 41
type input "maca"
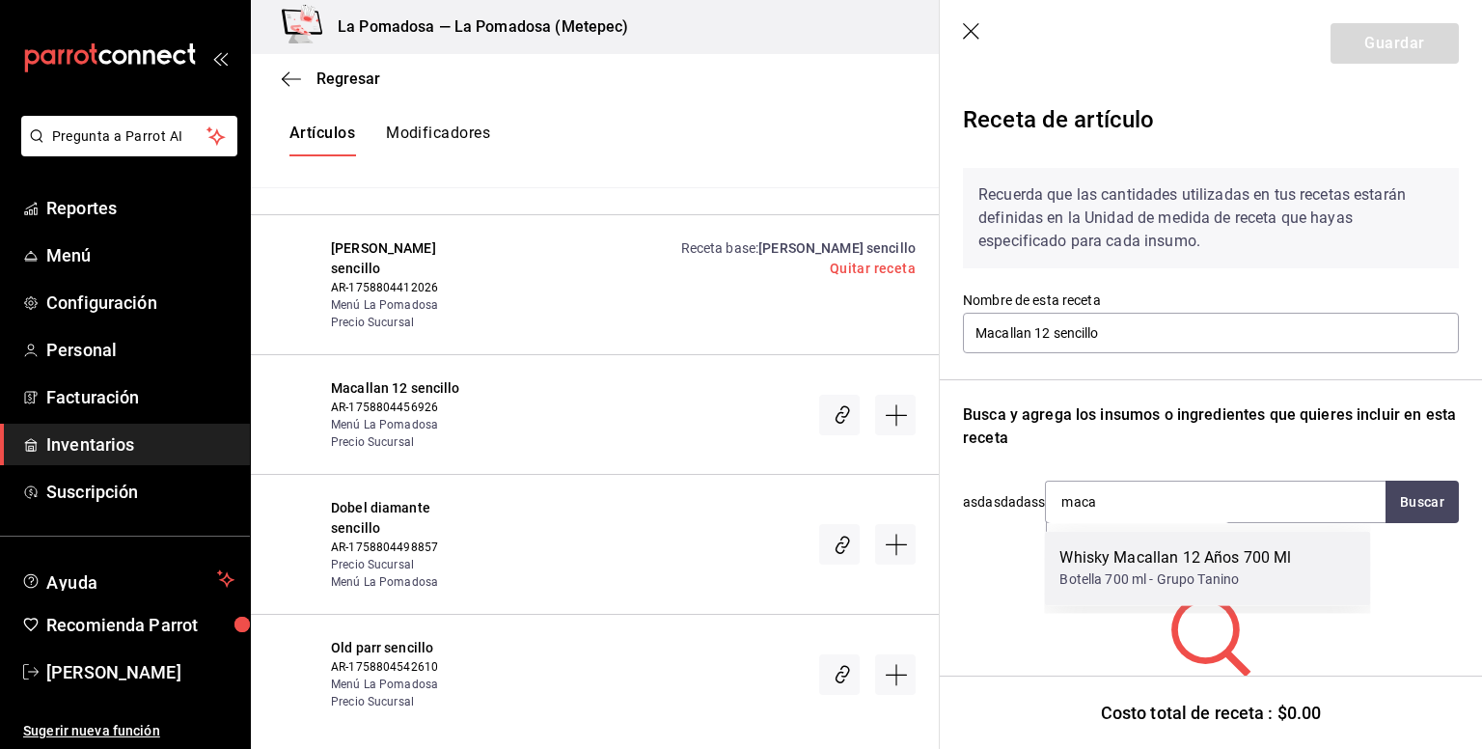
click at [1110, 558] on div "Whisky Macallan 12 Años 700 Ml" at bounding box center [1176, 557] width 232 height 23
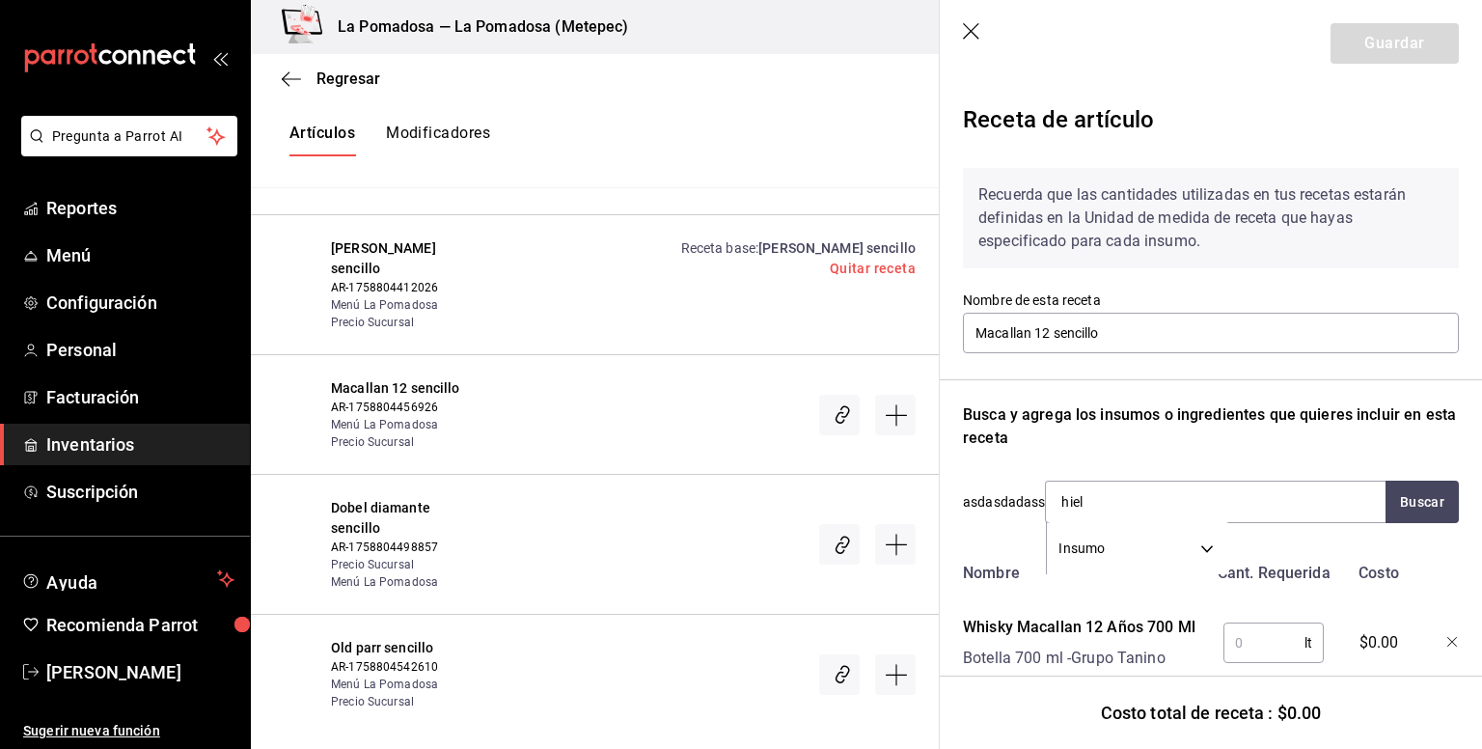
type input "hielo"
click at [1110, 558] on div "Bolsa de hielo" at bounding box center [1124, 557] width 128 height 23
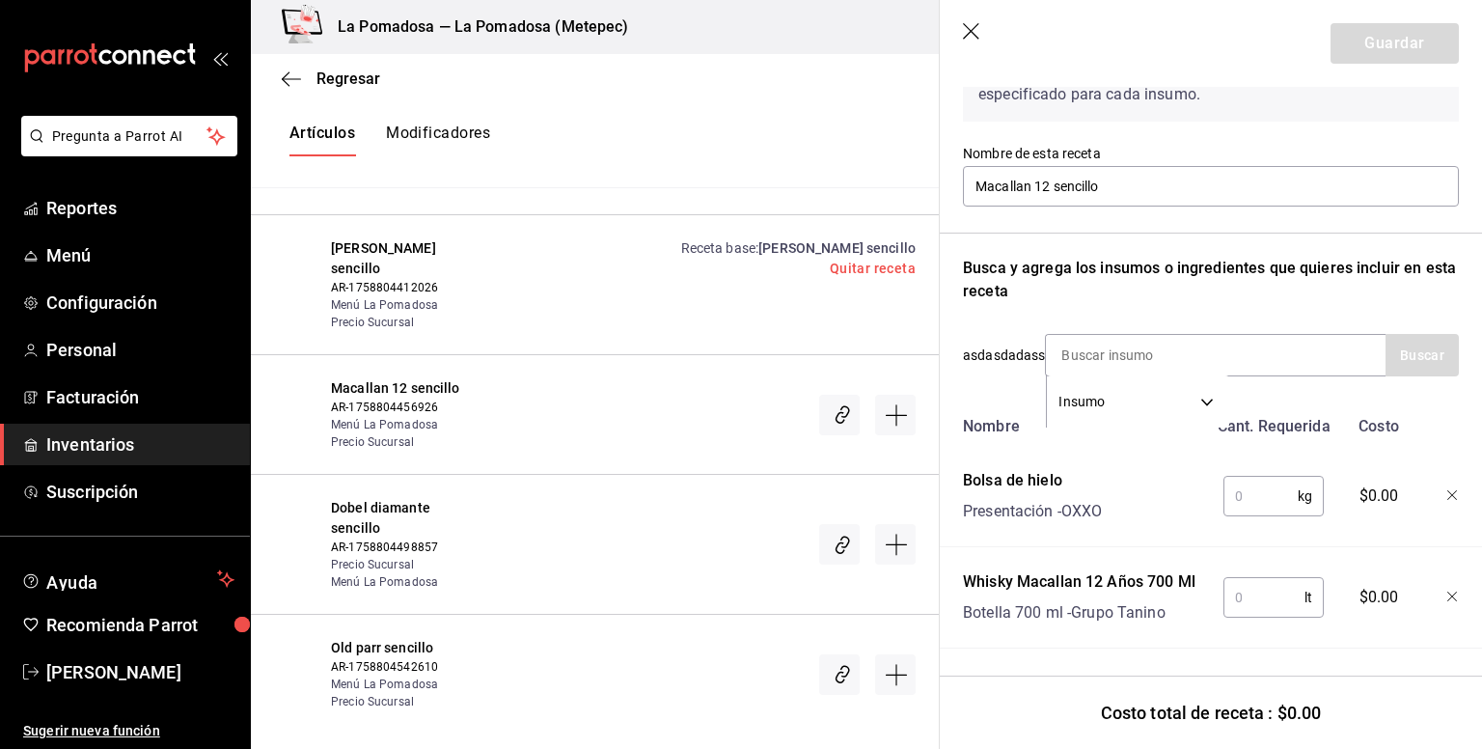
scroll to position [161, 0]
click at [1239, 477] on input "text" at bounding box center [1261, 496] width 74 height 39
type input "0.250"
type input "0.06"
click at [1387, 40] on button "Guardar" at bounding box center [1395, 43] width 128 height 41
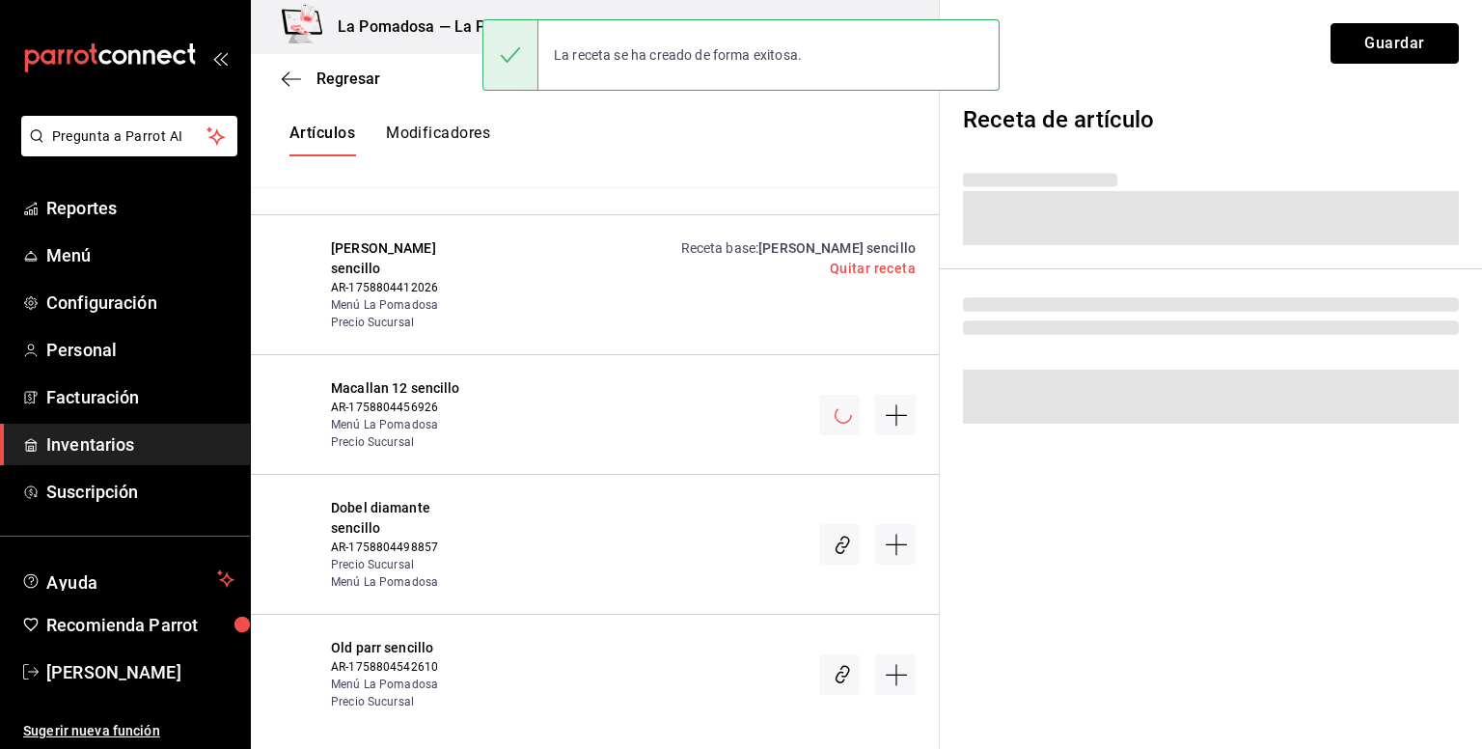
scroll to position [0, 0]
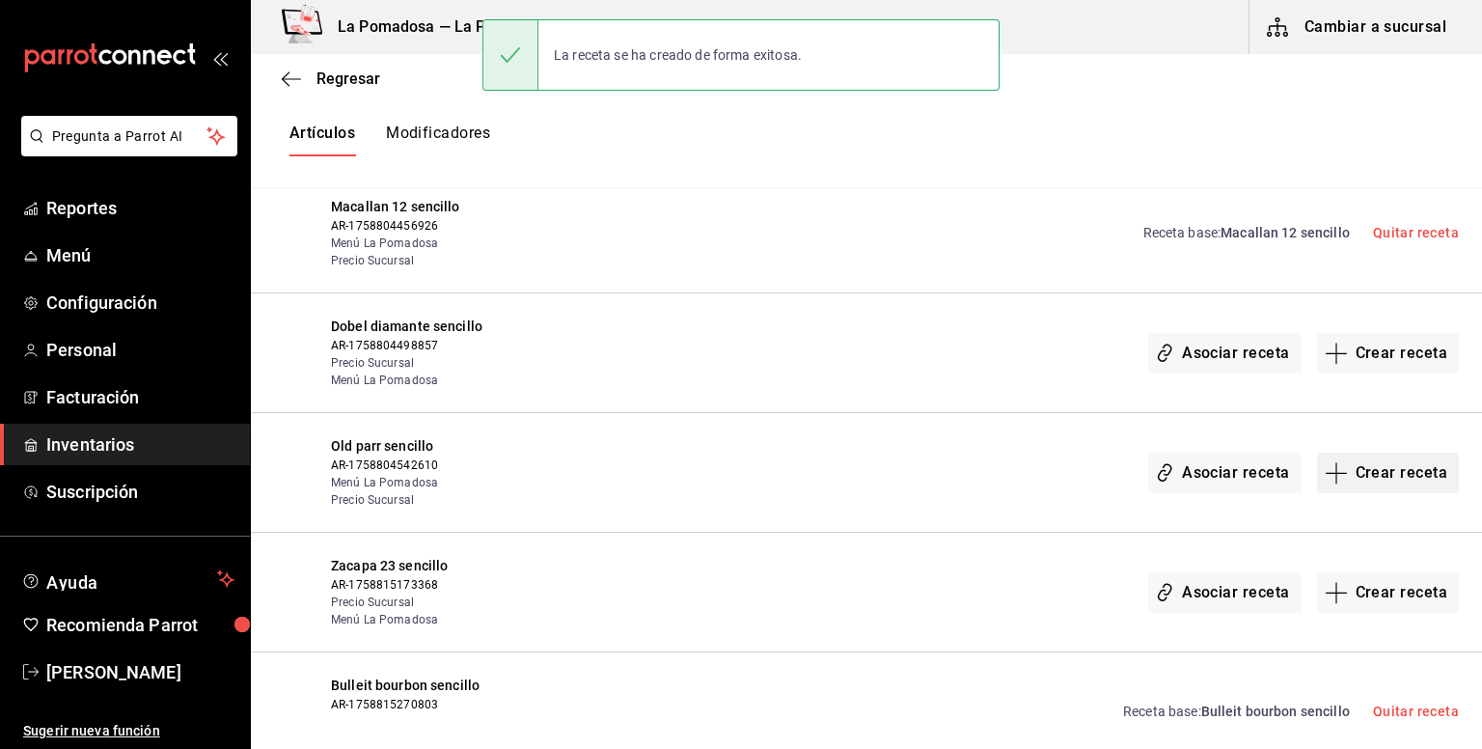
click at [1394, 466] on button "Crear receta" at bounding box center [1388, 473] width 143 height 41
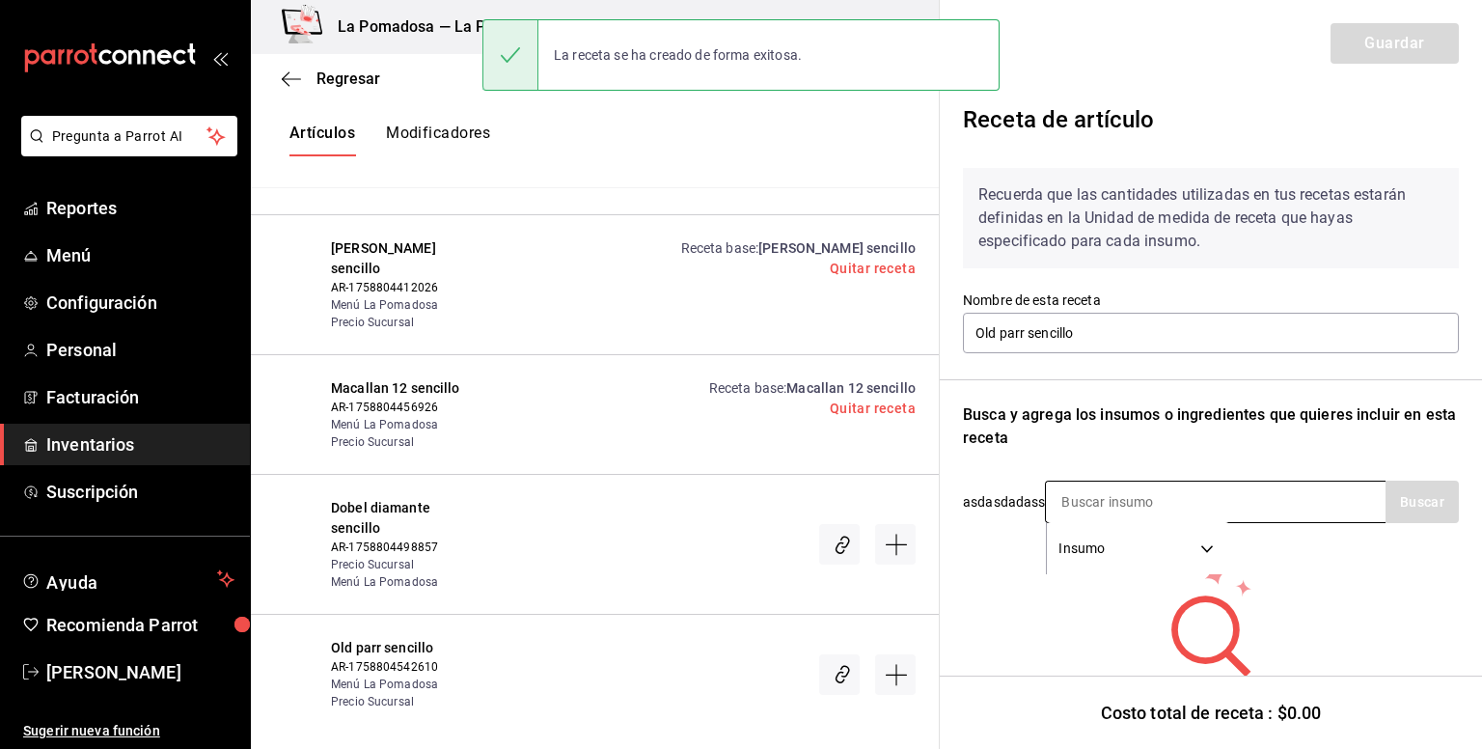
click at [1116, 505] on input at bounding box center [1142, 502] width 193 height 41
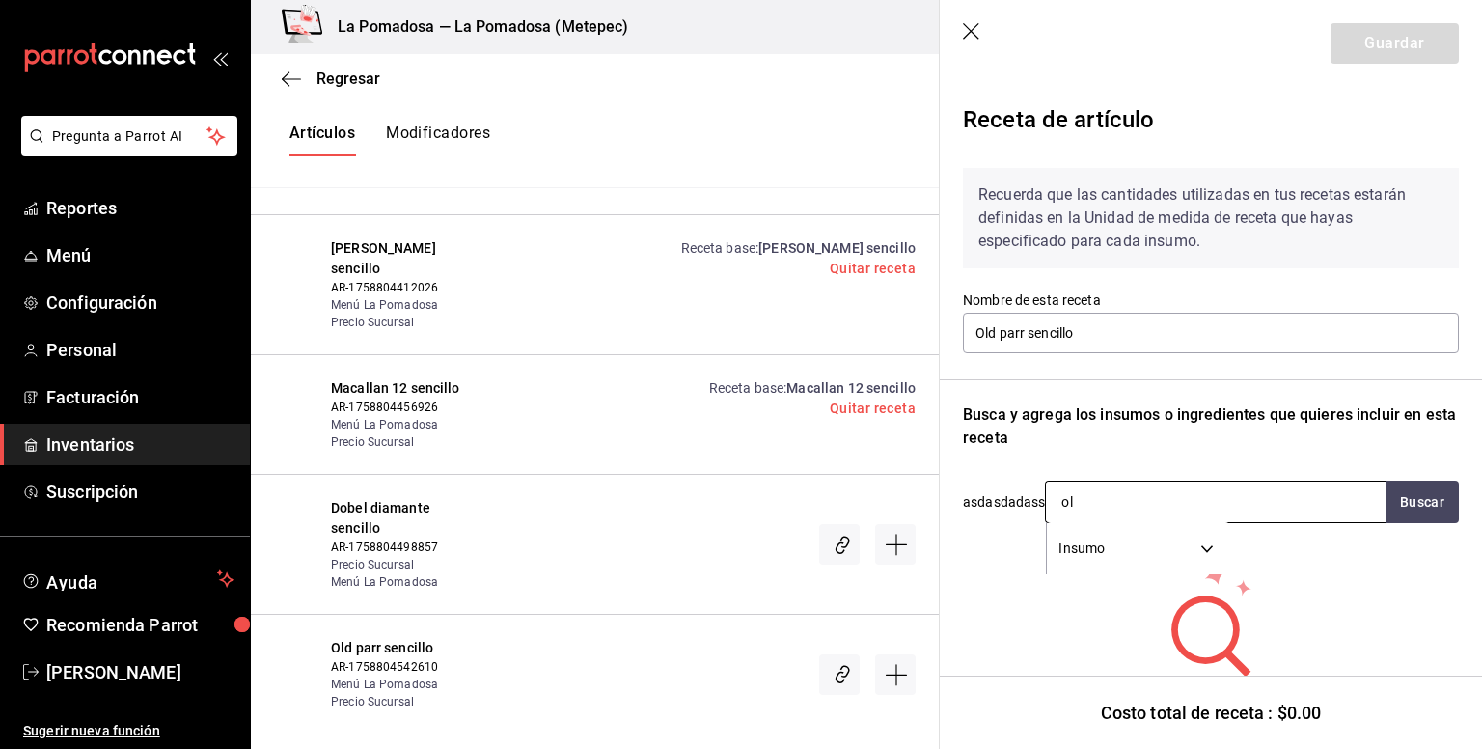
type input "old"
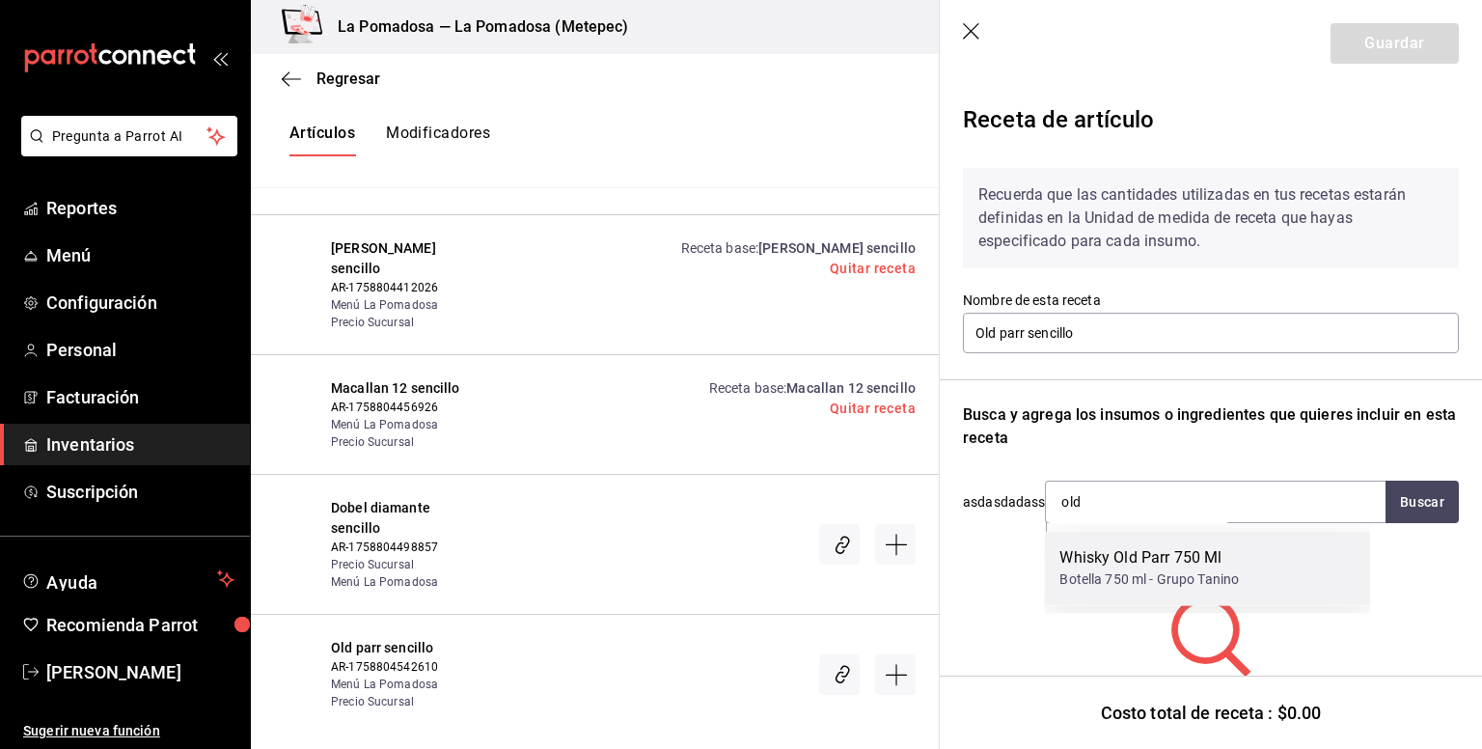
click at [1113, 543] on div "Whisky Old Parr 750 Ml Botella 750 ml - Grupo Tanino" at bounding box center [1207, 568] width 326 height 74
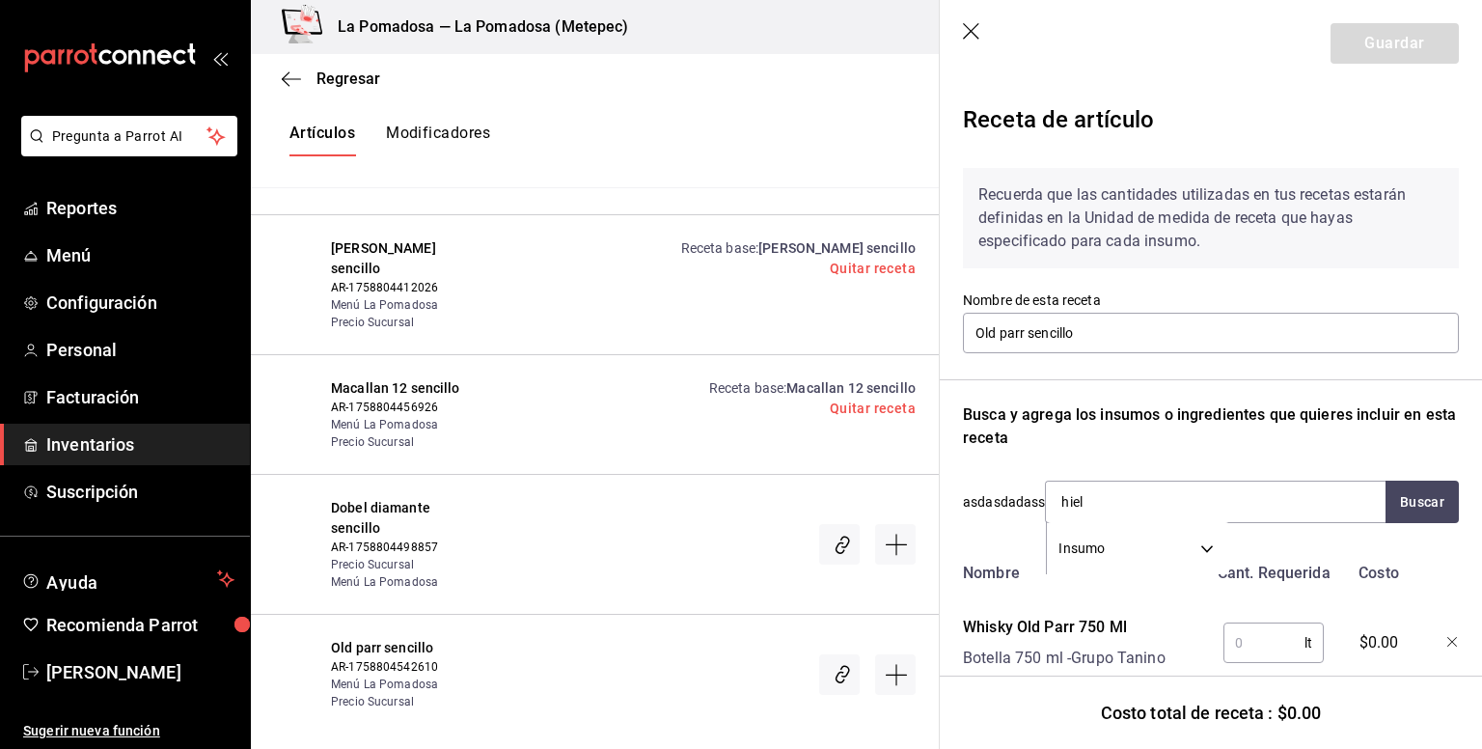
type input "hielo"
click at [1113, 543] on div "Bolsa de hielo Presentación - OXXO" at bounding box center [1207, 568] width 326 height 74
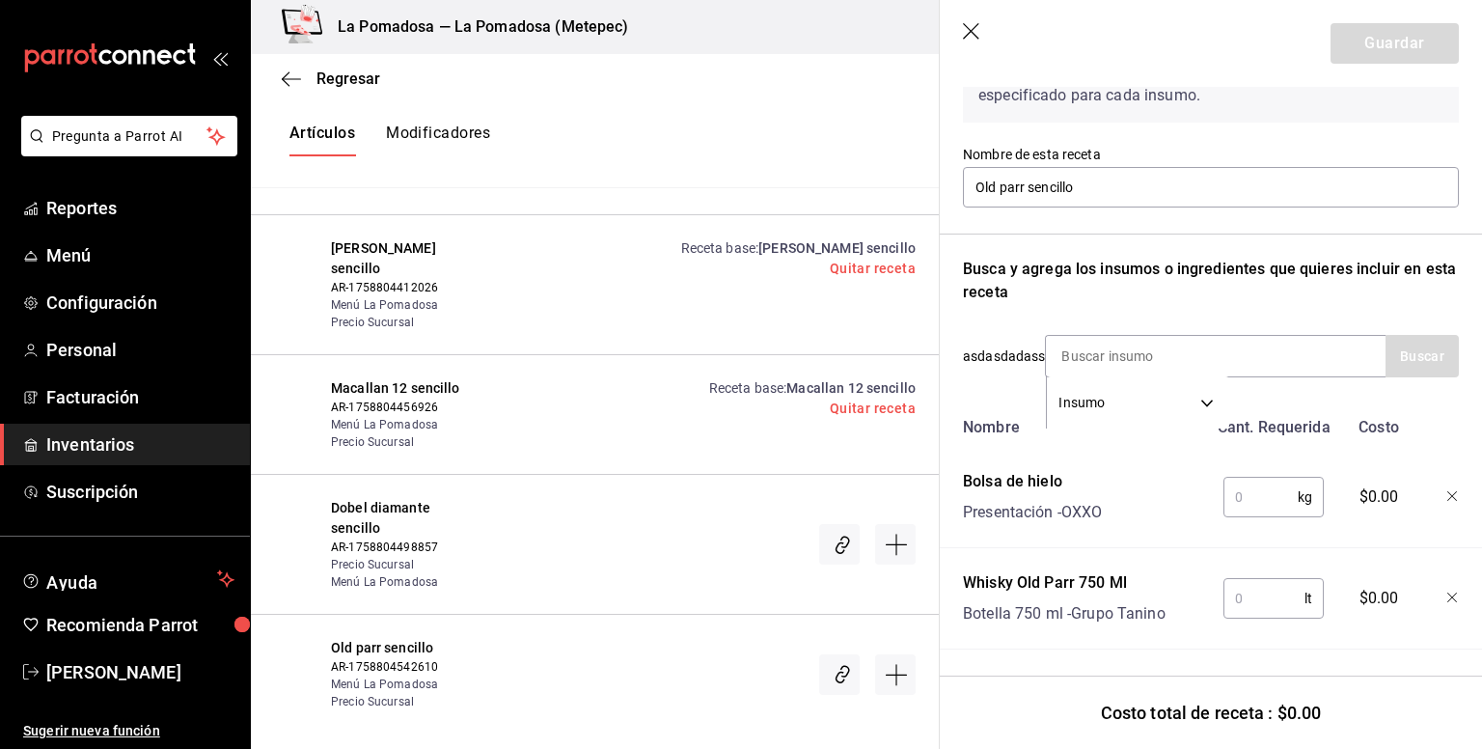
scroll to position [161, 0]
click at [1262, 480] on input "text" at bounding box center [1261, 496] width 74 height 39
type input "0.250"
type input "0.06"
click at [1393, 42] on button "Guardar" at bounding box center [1395, 43] width 128 height 41
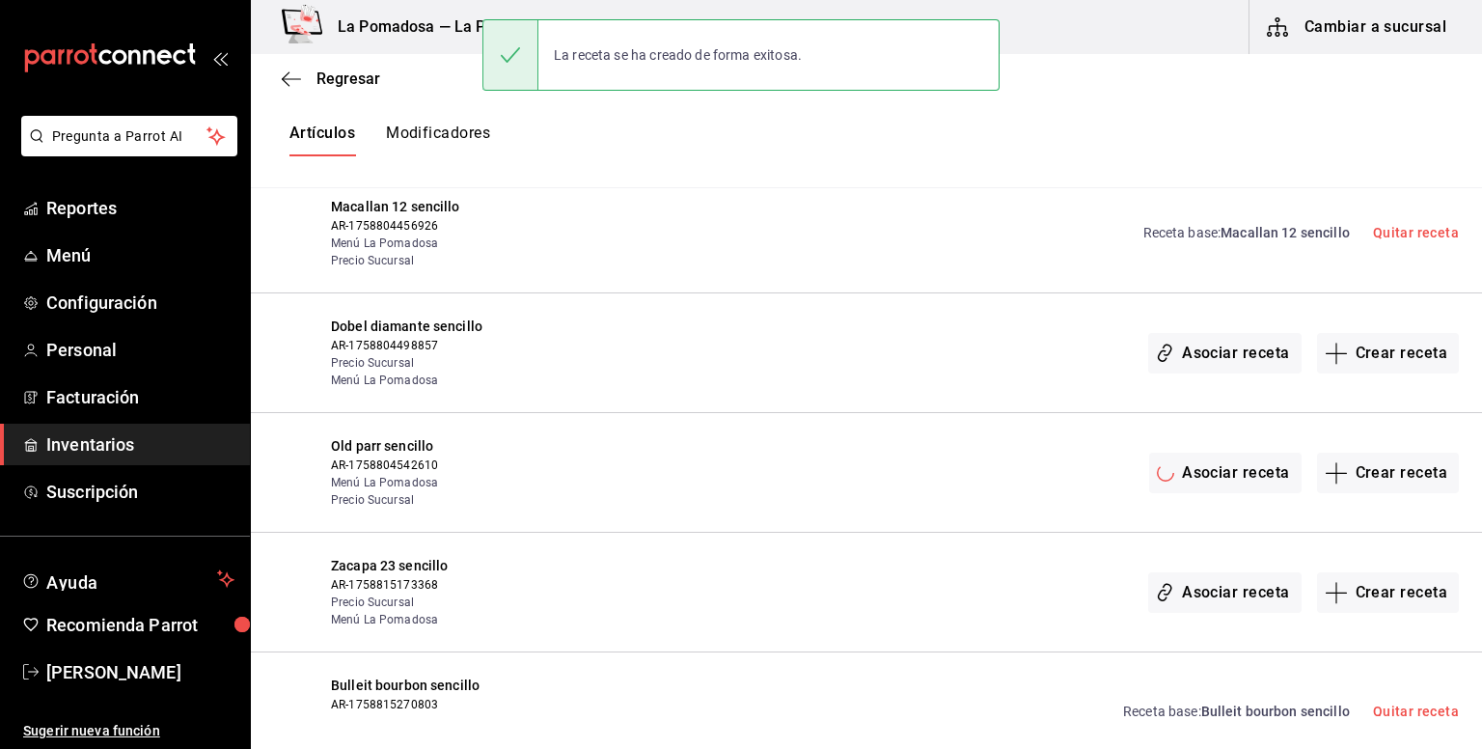
scroll to position [0, 0]
click at [1384, 336] on button "Crear receta" at bounding box center [1388, 353] width 143 height 41
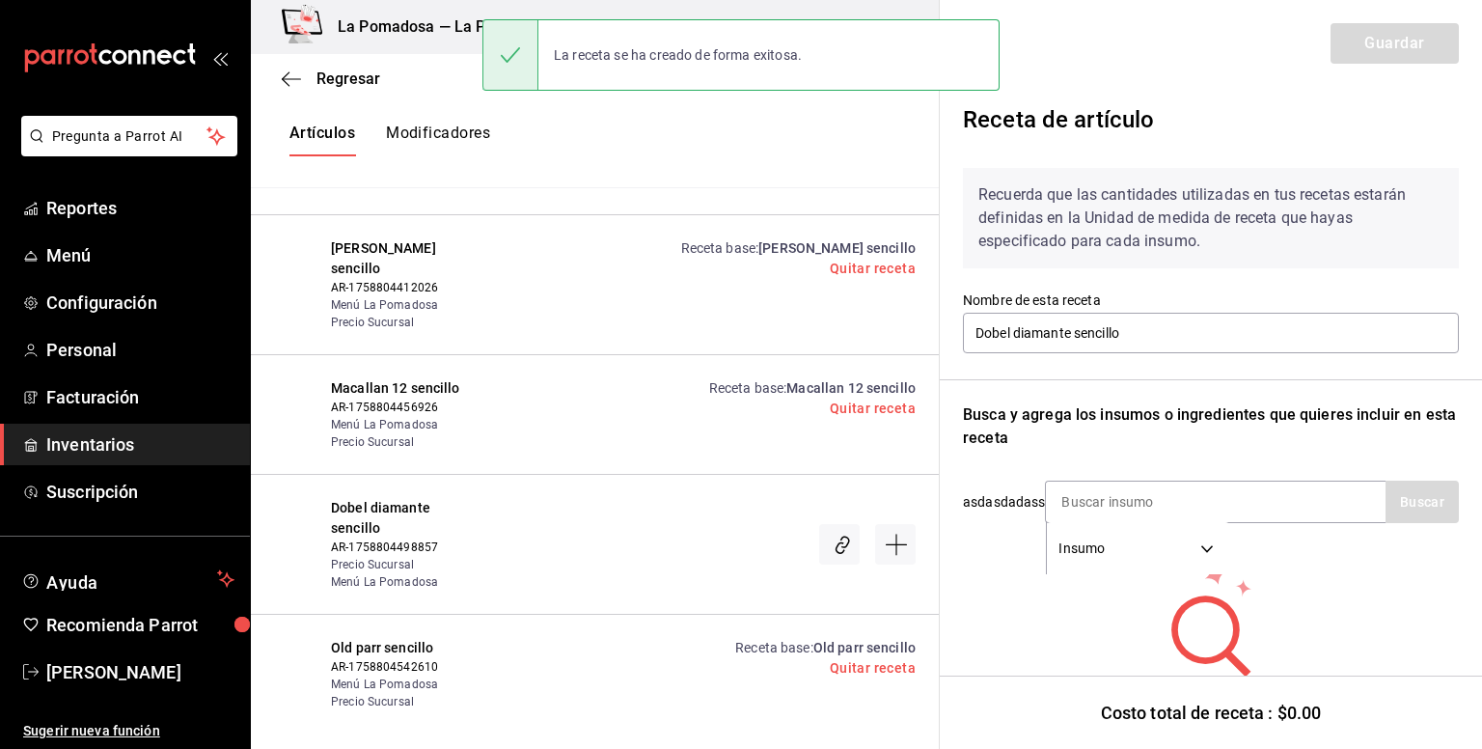
click at [1204, 481] on div "Insumo SUPPLY" at bounding box center [1215, 502] width 341 height 42
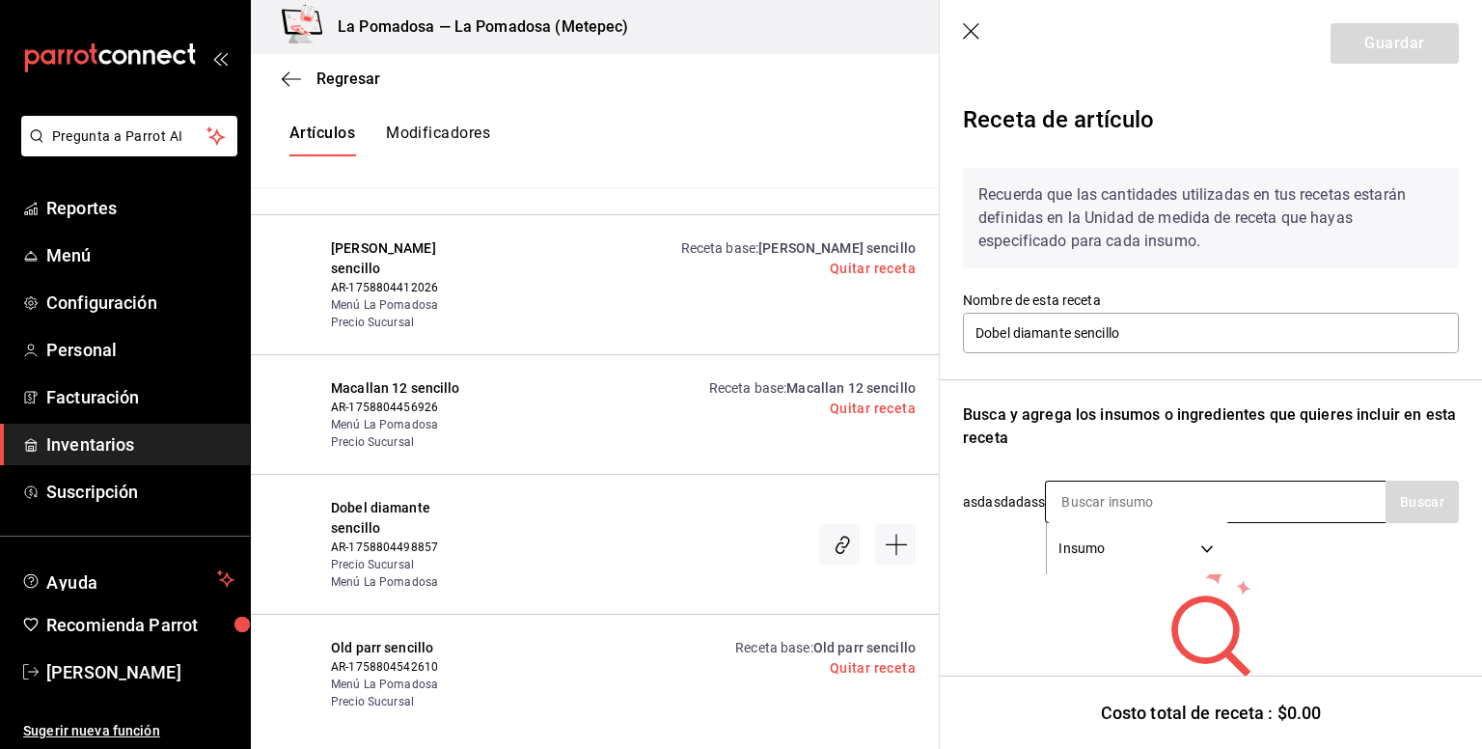
click at [1216, 495] on input at bounding box center [1142, 502] width 193 height 41
type input "dobel"
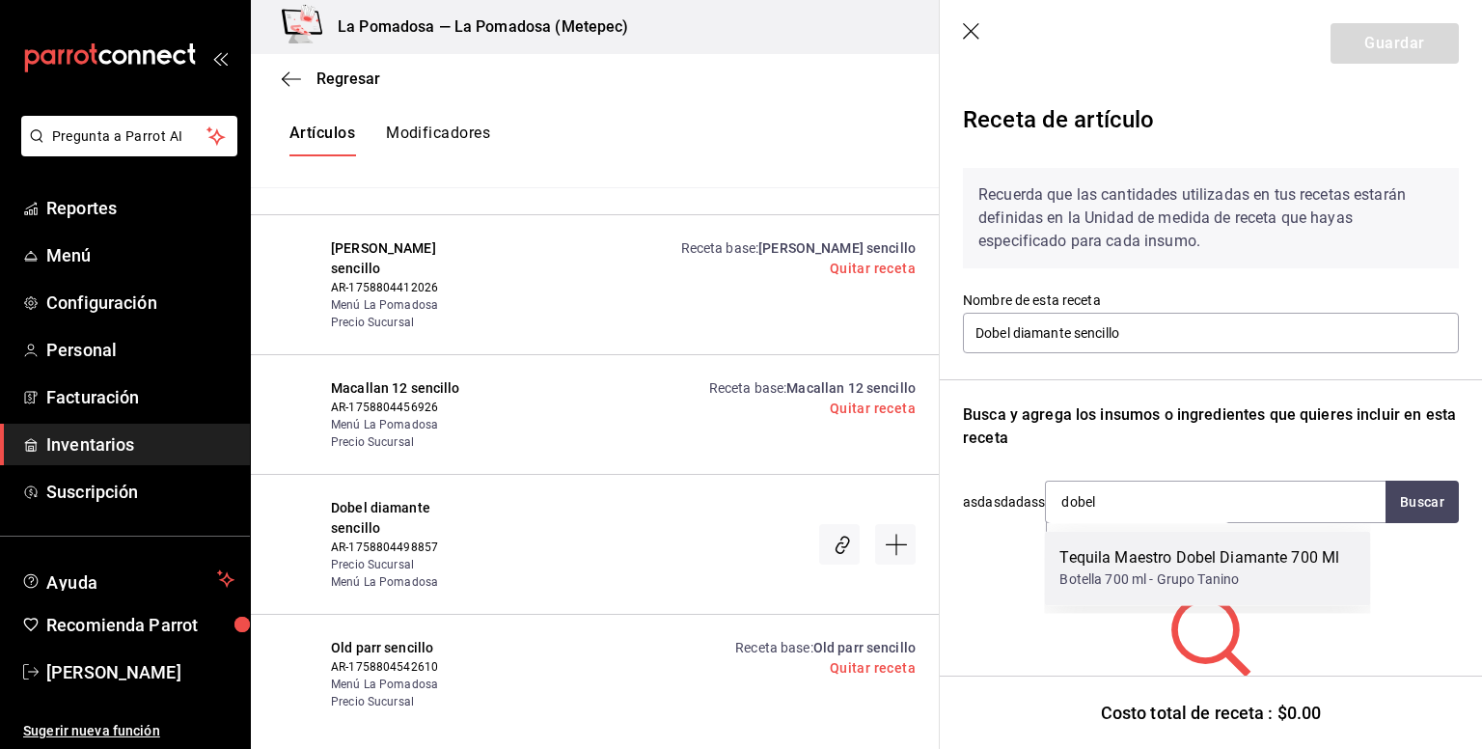
click at [1160, 558] on div "Tequila Maestro Dobel Diamante 700 Ml" at bounding box center [1200, 557] width 280 height 23
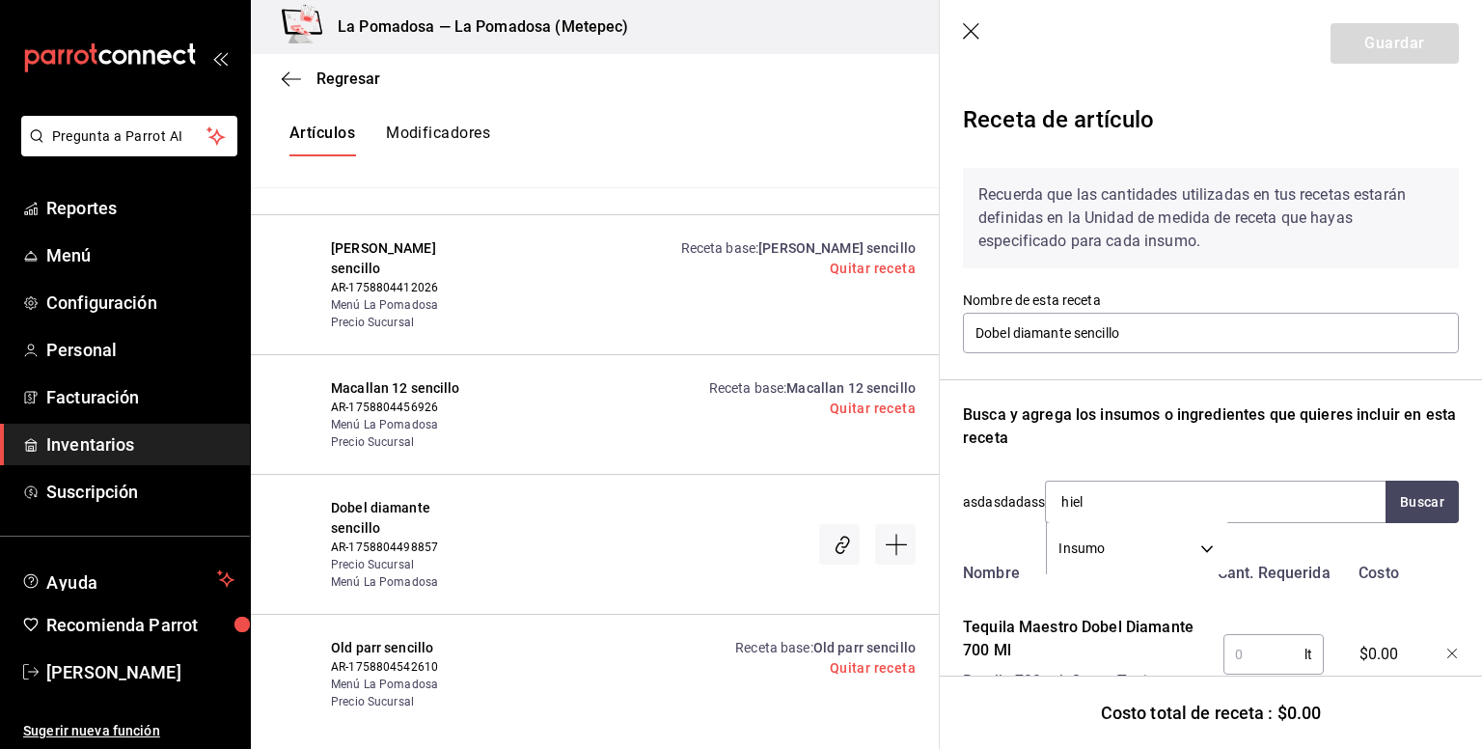
type input "hielo"
click at [1160, 558] on div "Bolsa de hielo" at bounding box center [1124, 557] width 128 height 23
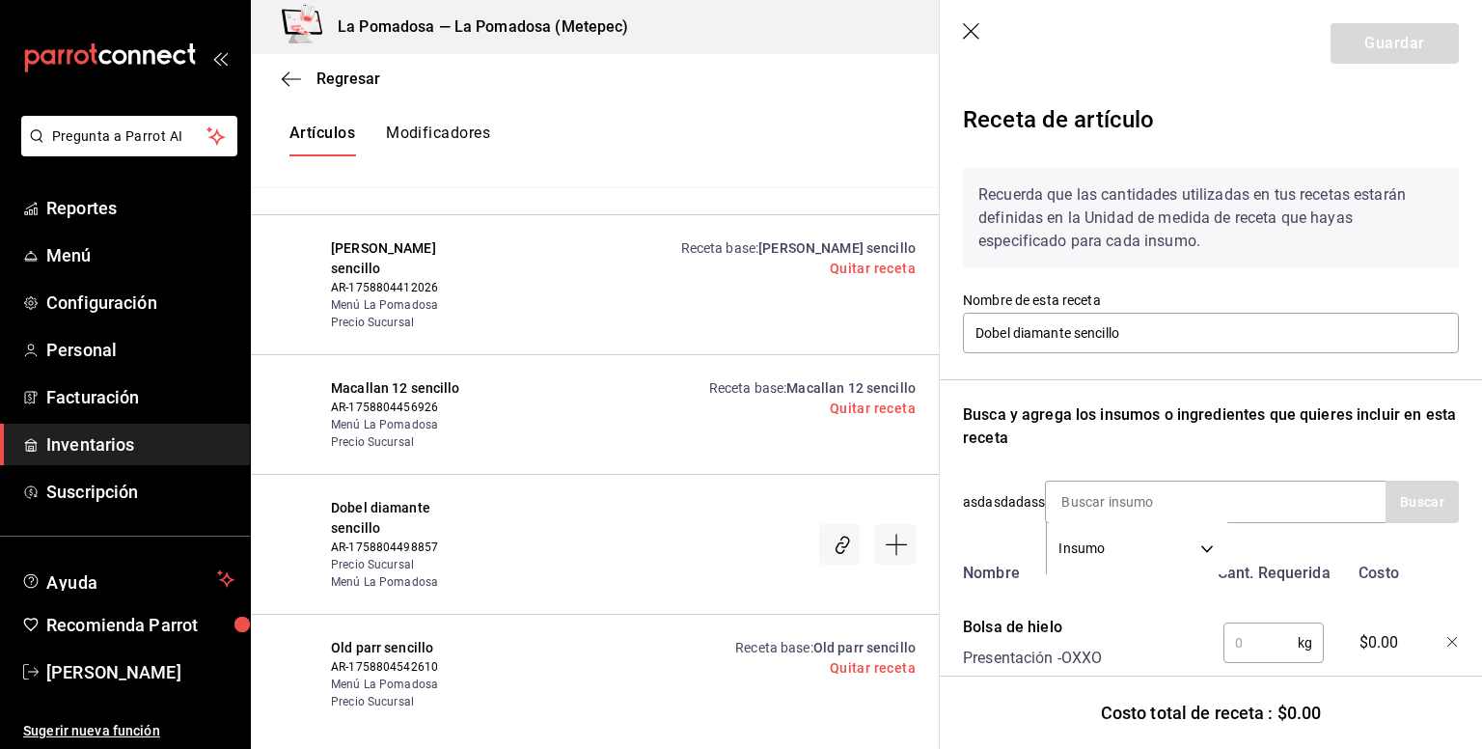
scroll to position [184, 0]
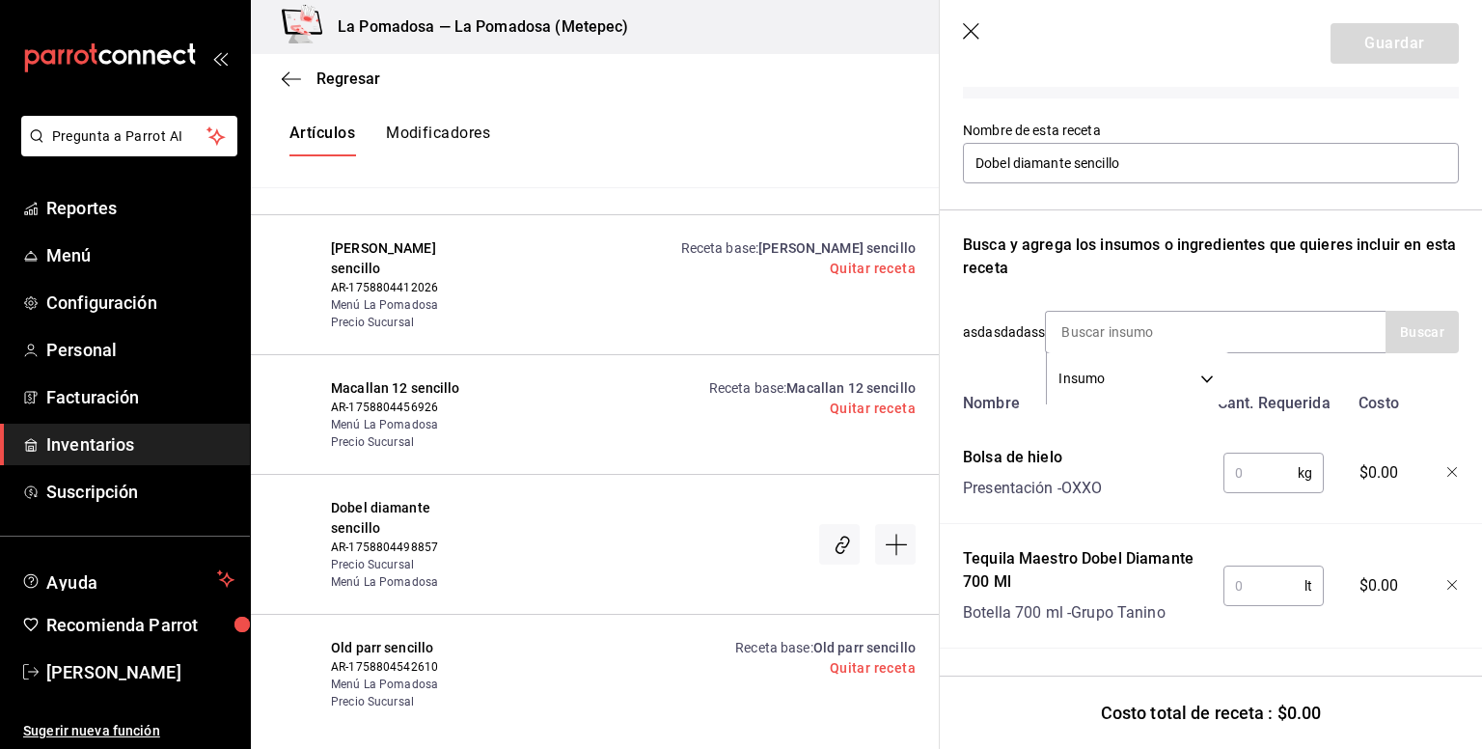
click at [1229, 466] on input "text" at bounding box center [1261, 473] width 74 height 39
type input "0.250"
type input "0.06"
click at [1387, 47] on button "Guardar" at bounding box center [1395, 43] width 128 height 41
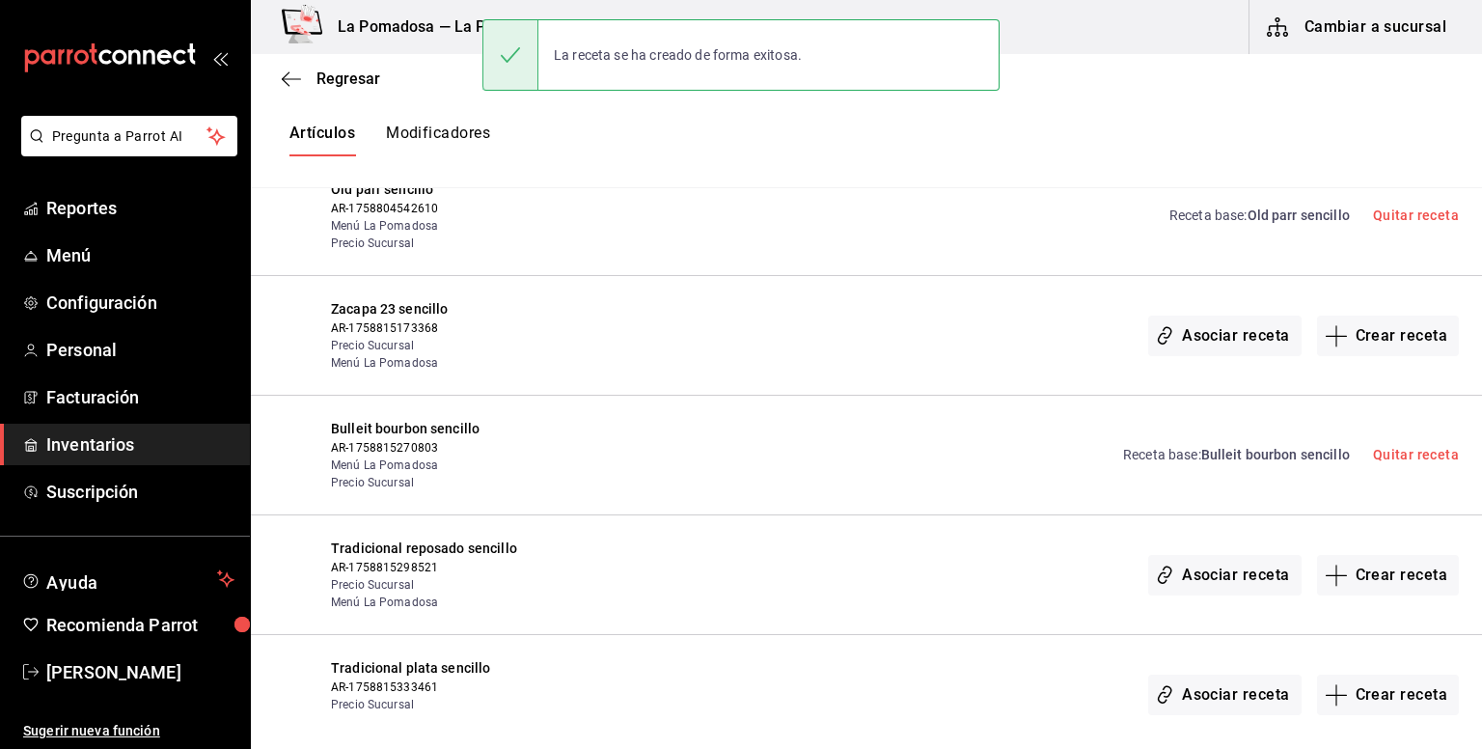
scroll to position [2573, 0]
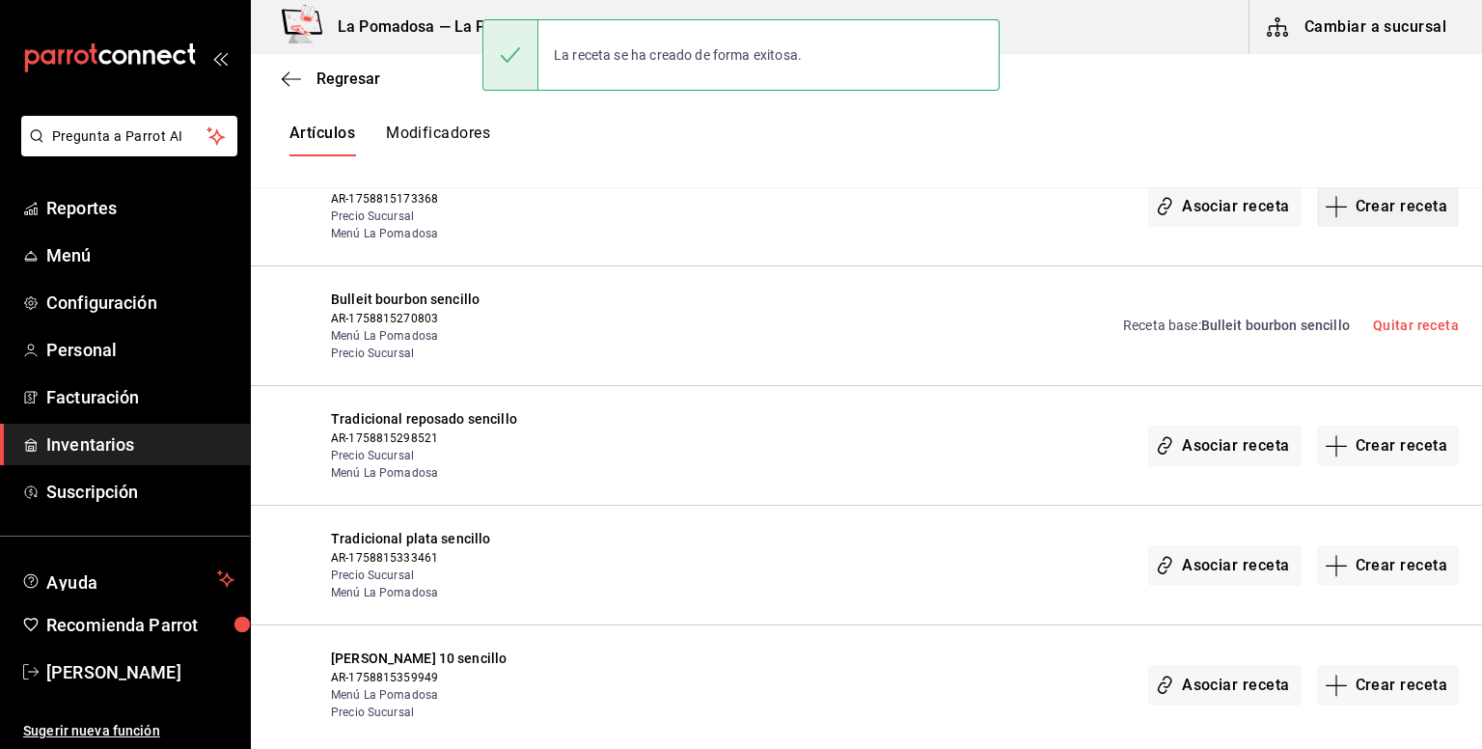
click at [1351, 198] on button "Crear receta" at bounding box center [1388, 206] width 143 height 41
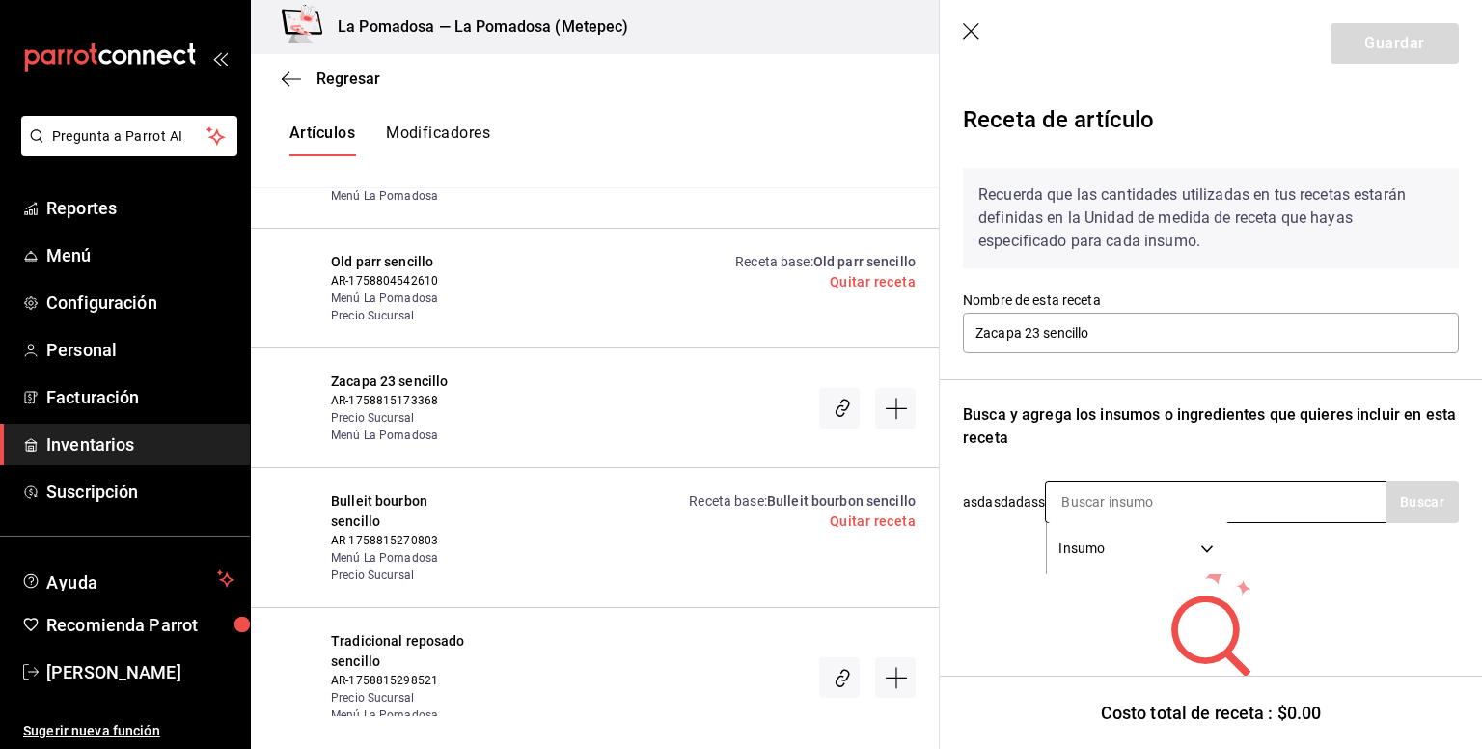
click at [1093, 505] on input at bounding box center [1142, 502] width 193 height 41
type input "zaca"
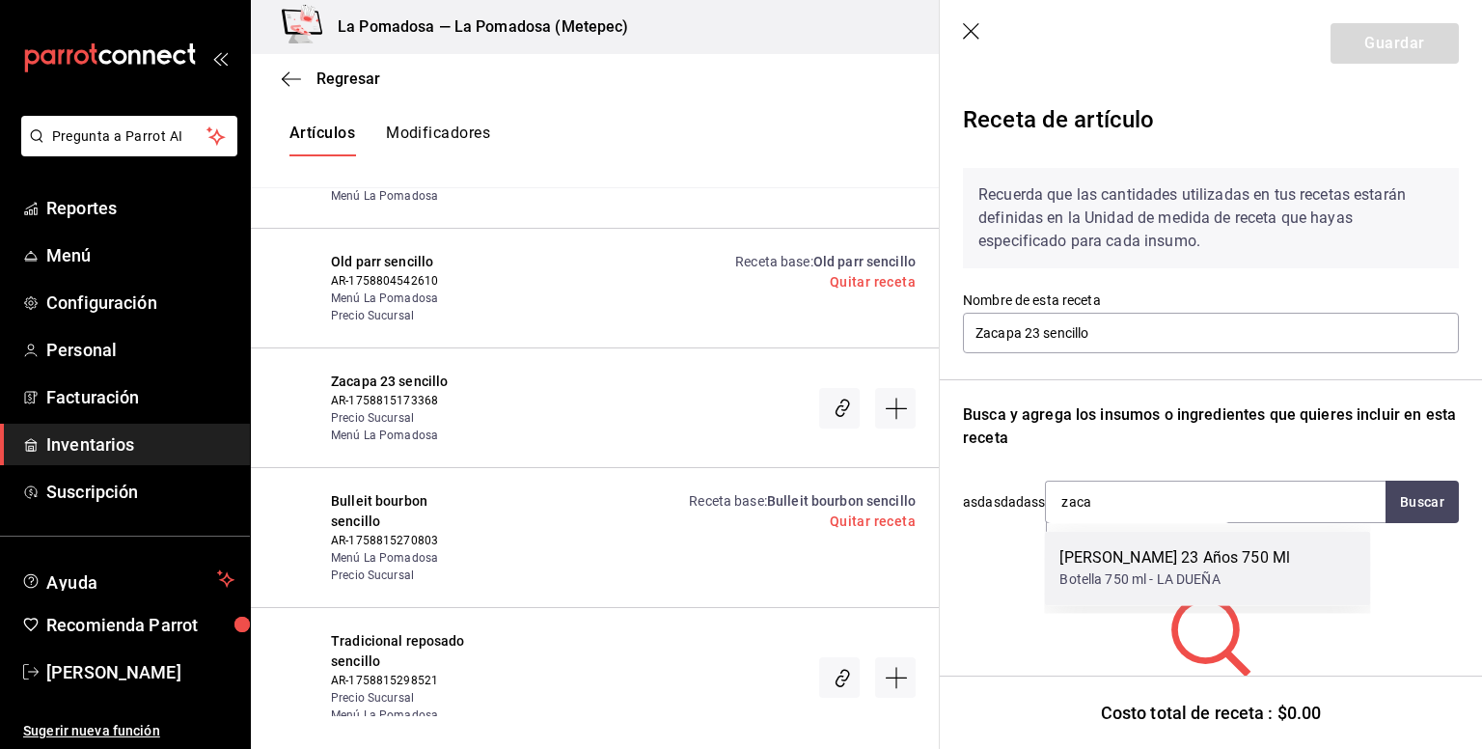
click at [1116, 561] on div "Ron Zacapa 23 Años 750 Ml" at bounding box center [1175, 557] width 231 height 23
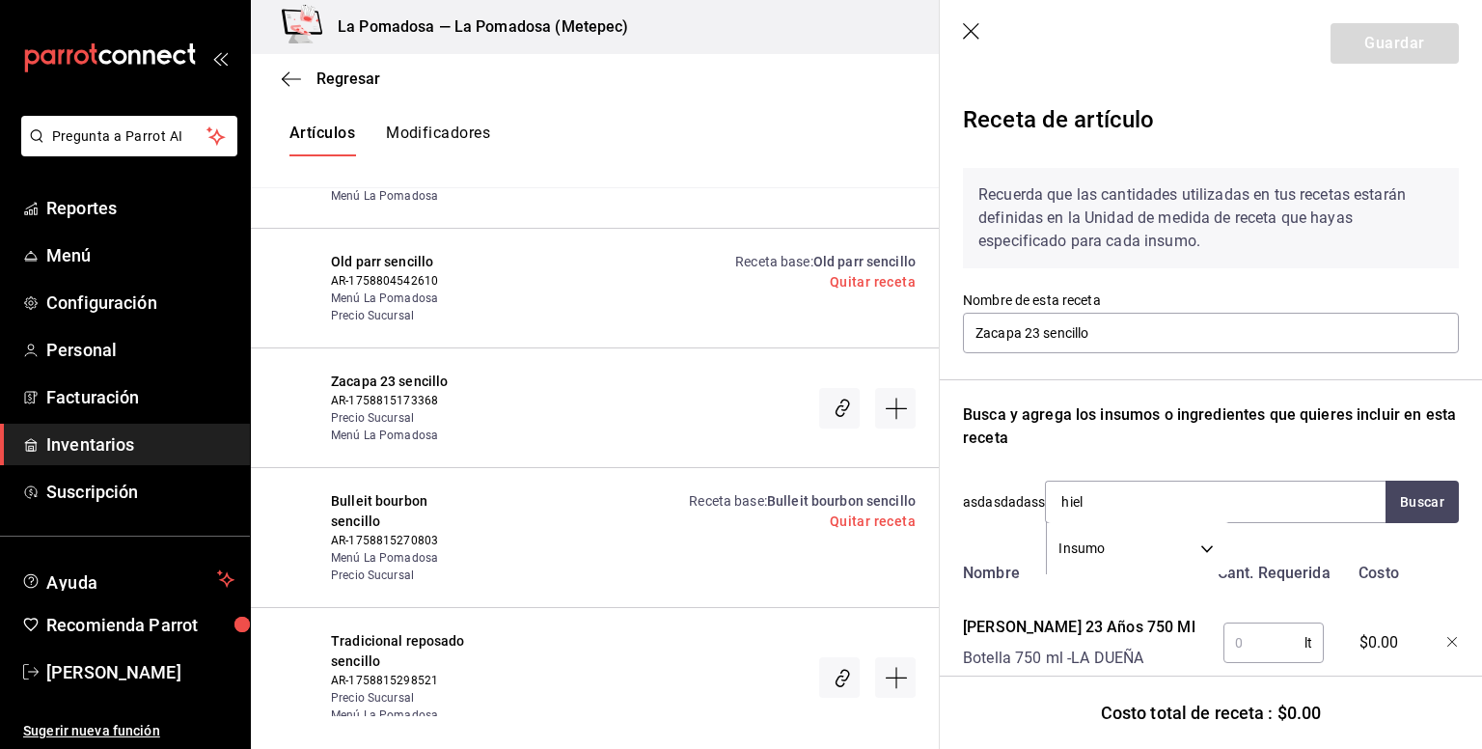
type input "hielo"
click at [1116, 561] on div "Bolsa de hielo" at bounding box center [1124, 557] width 128 height 23
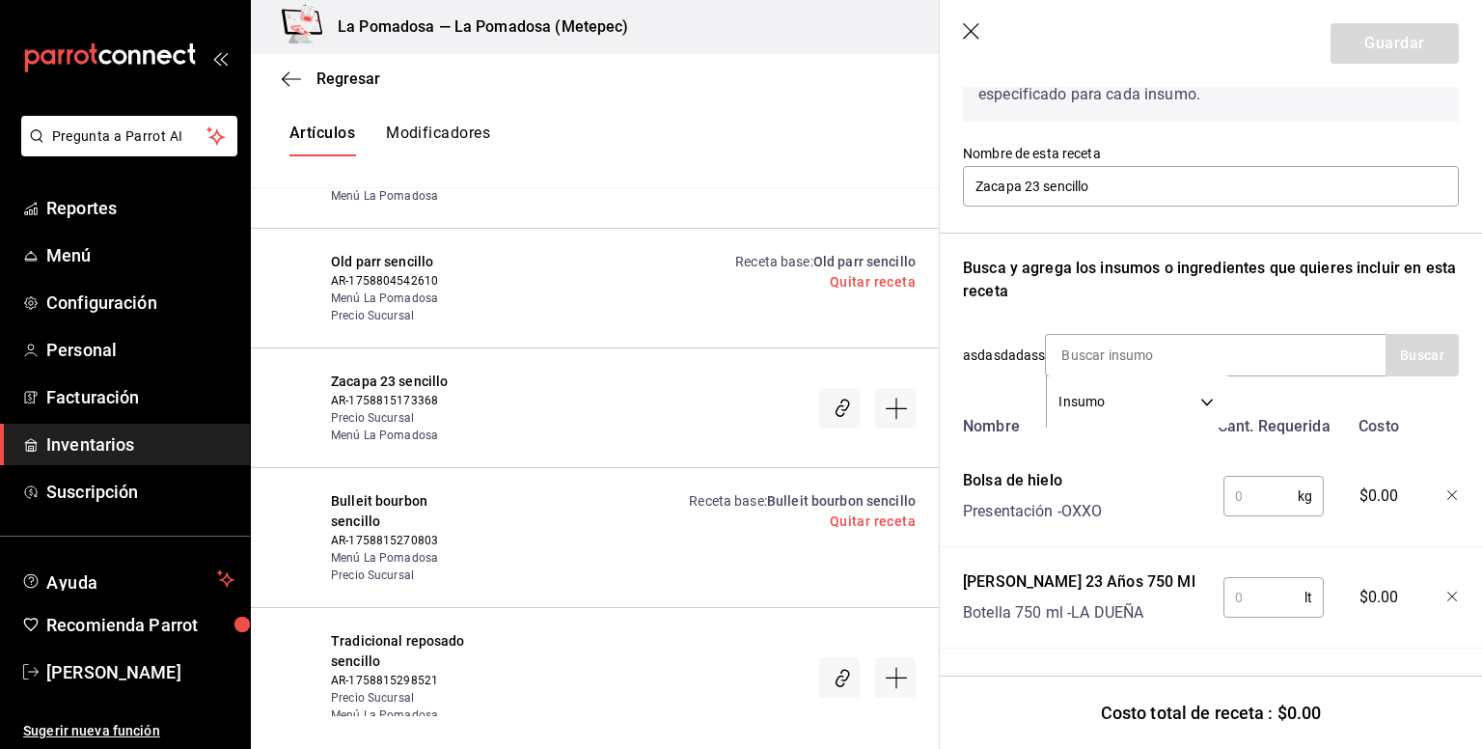
scroll to position [161, 0]
click at [1251, 480] on input "text" at bounding box center [1261, 496] width 74 height 39
type input "0.250"
type input "0.06"
click at [1397, 49] on button "Guardar" at bounding box center [1395, 43] width 128 height 41
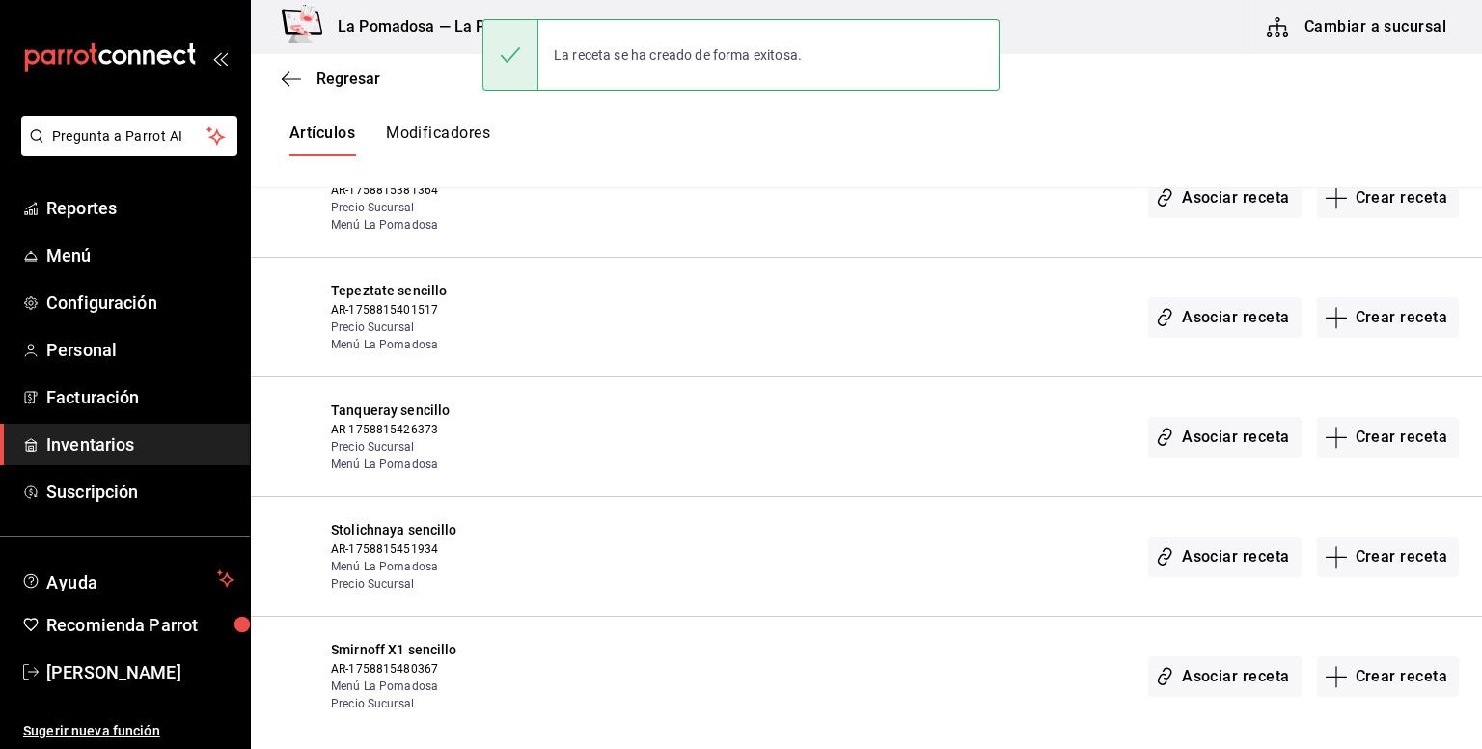
scroll to position [3313, 0]
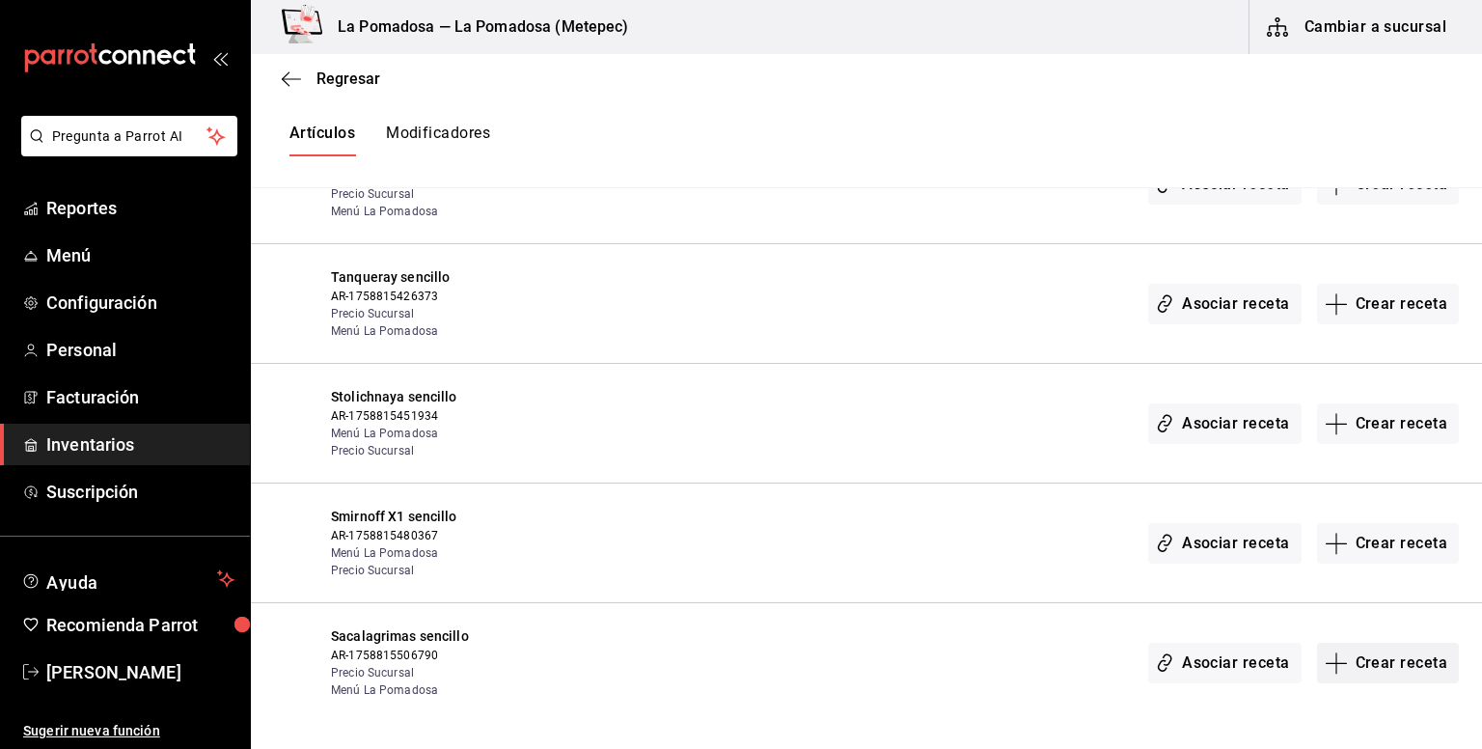
click at [1397, 650] on button "Crear receta" at bounding box center [1388, 663] width 143 height 41
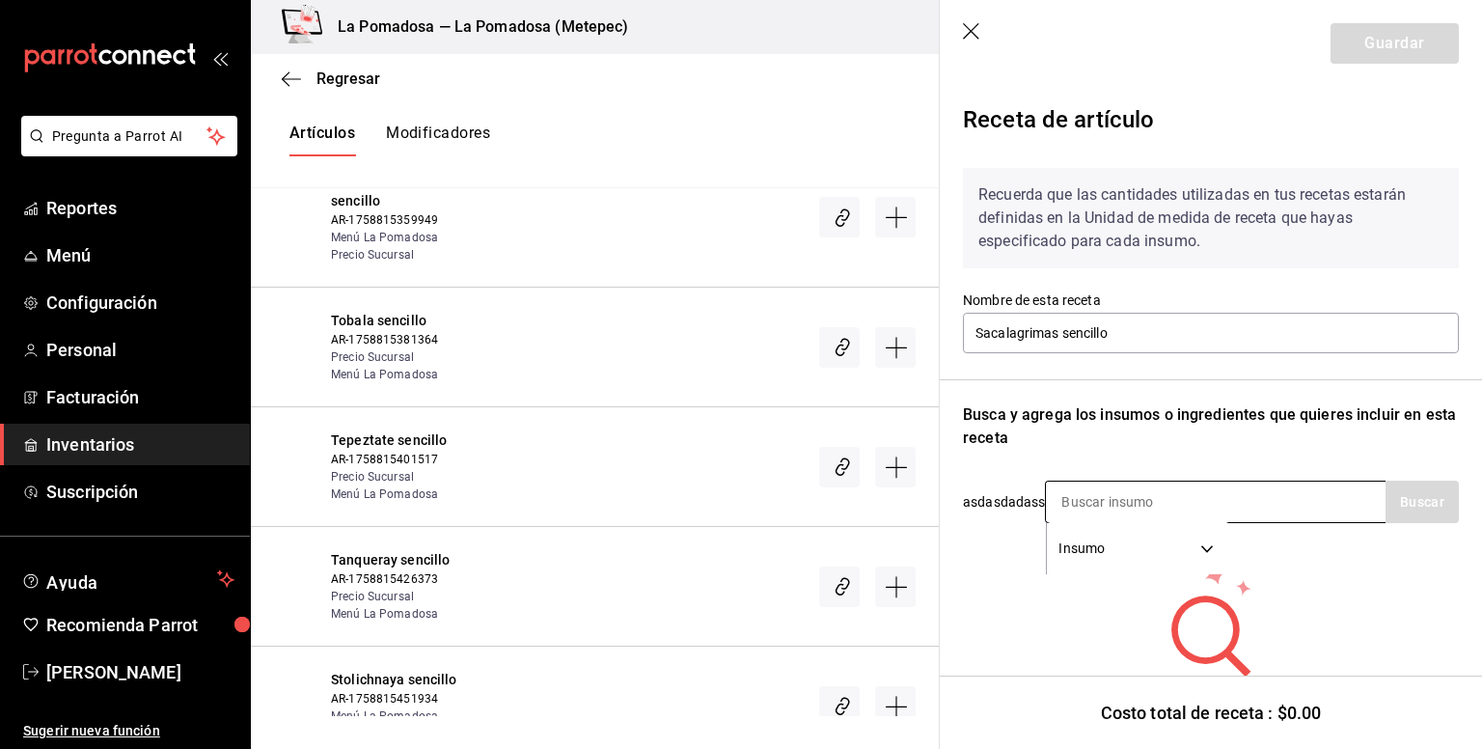
click at [1113, 506] on input at bounding box center [1142, 502] width 193 height 41
type input "saca"
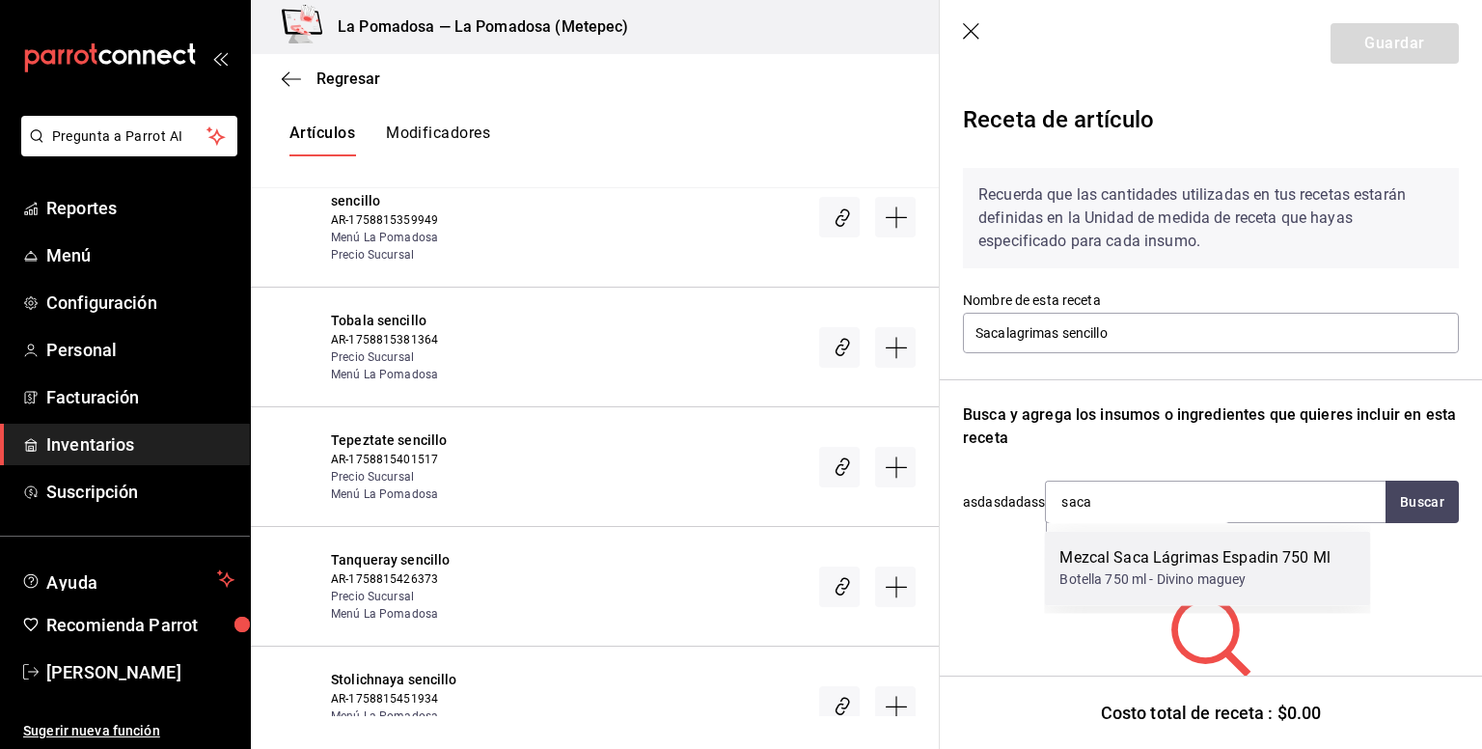
click at [1127, 566] on div "Mezcal Saca Lágrimas Espadin 750 Ml" at bounding box center [1195, 557] width 271 height 23
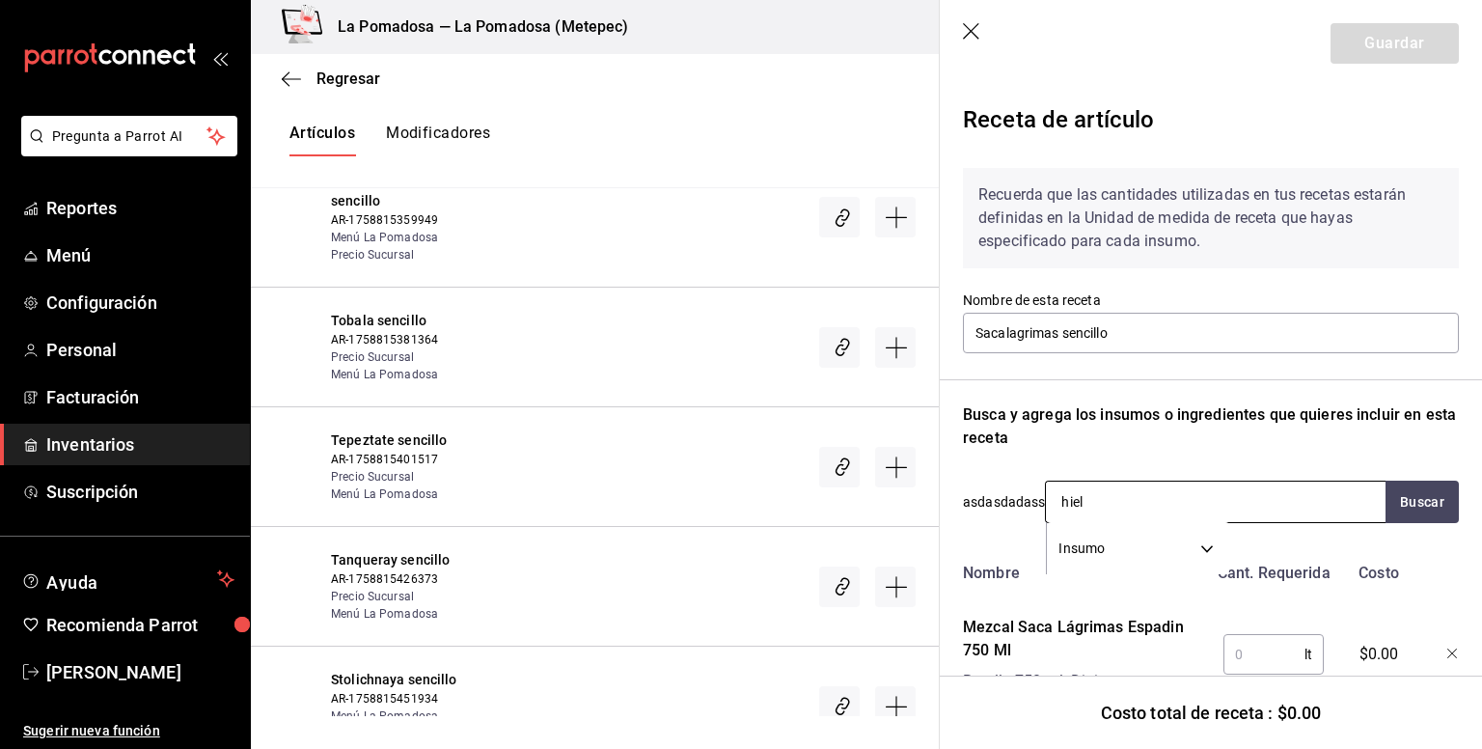
type input "hielo"
click at [1126, 566] on div "Bolsa de hielo" at bounding box center [1124, 557] width 128 height 23
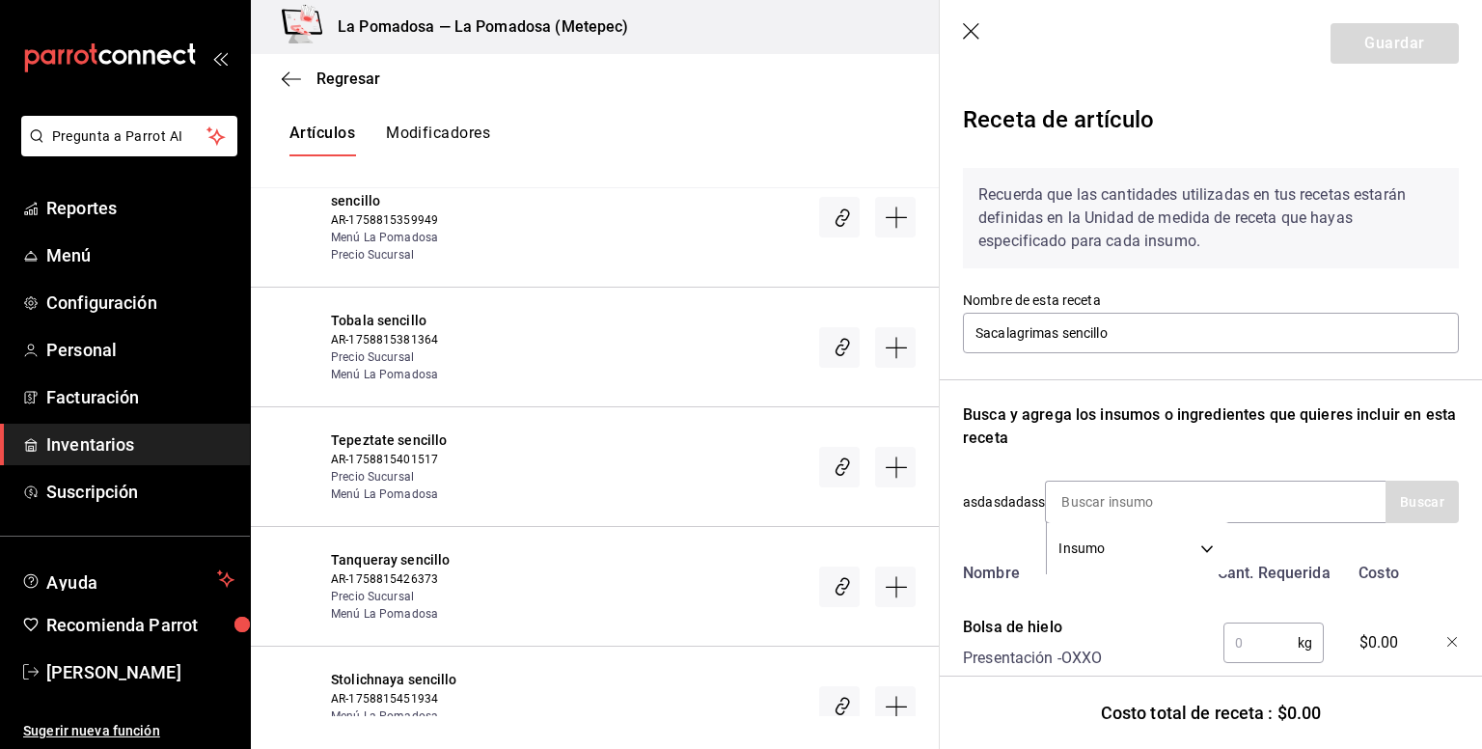
click at [1245, 646] on input "text" at bounding box center [1261, 642] width 74 height 39
type input "0.250"
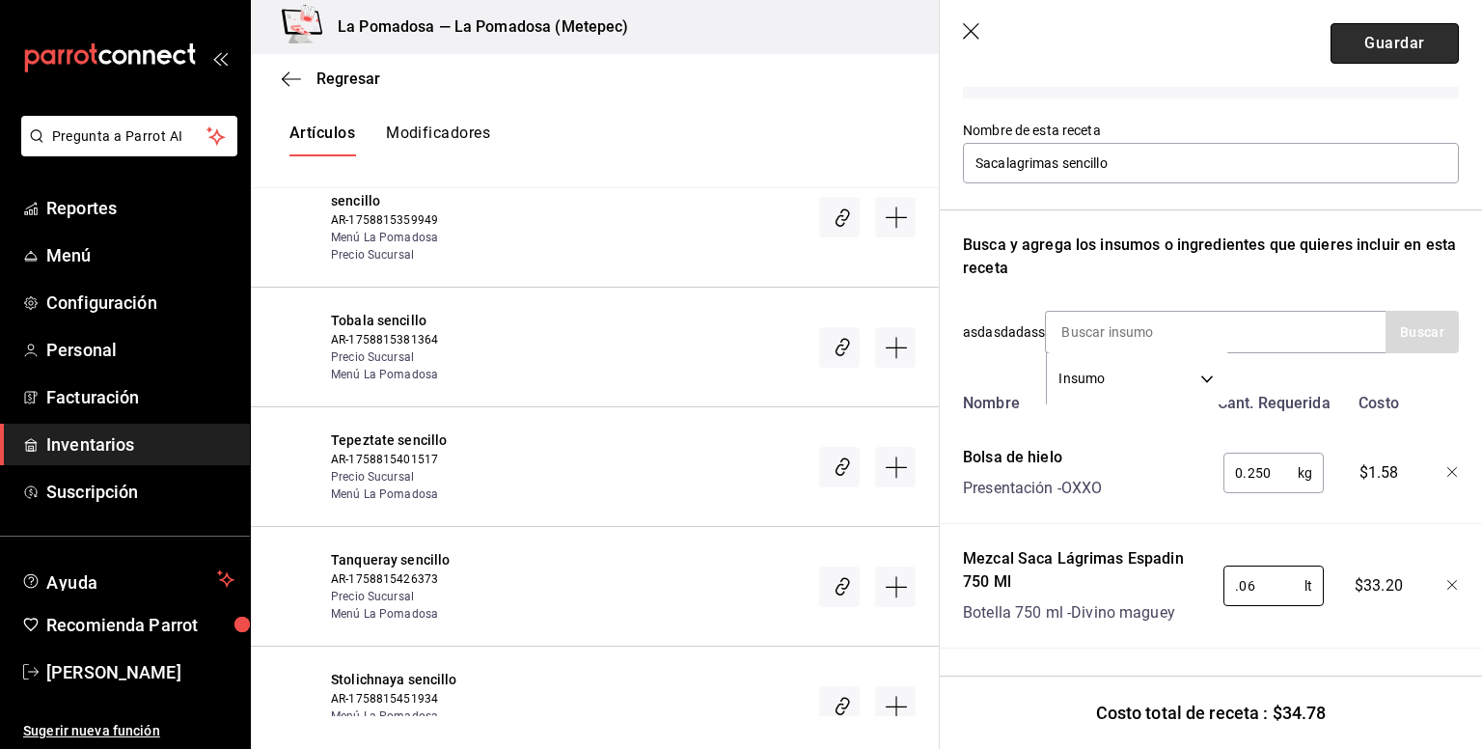
type input "0.06"
click at [1380, 48] on button "Guardar" at bounding box center [1395, 43] width 128 height 41
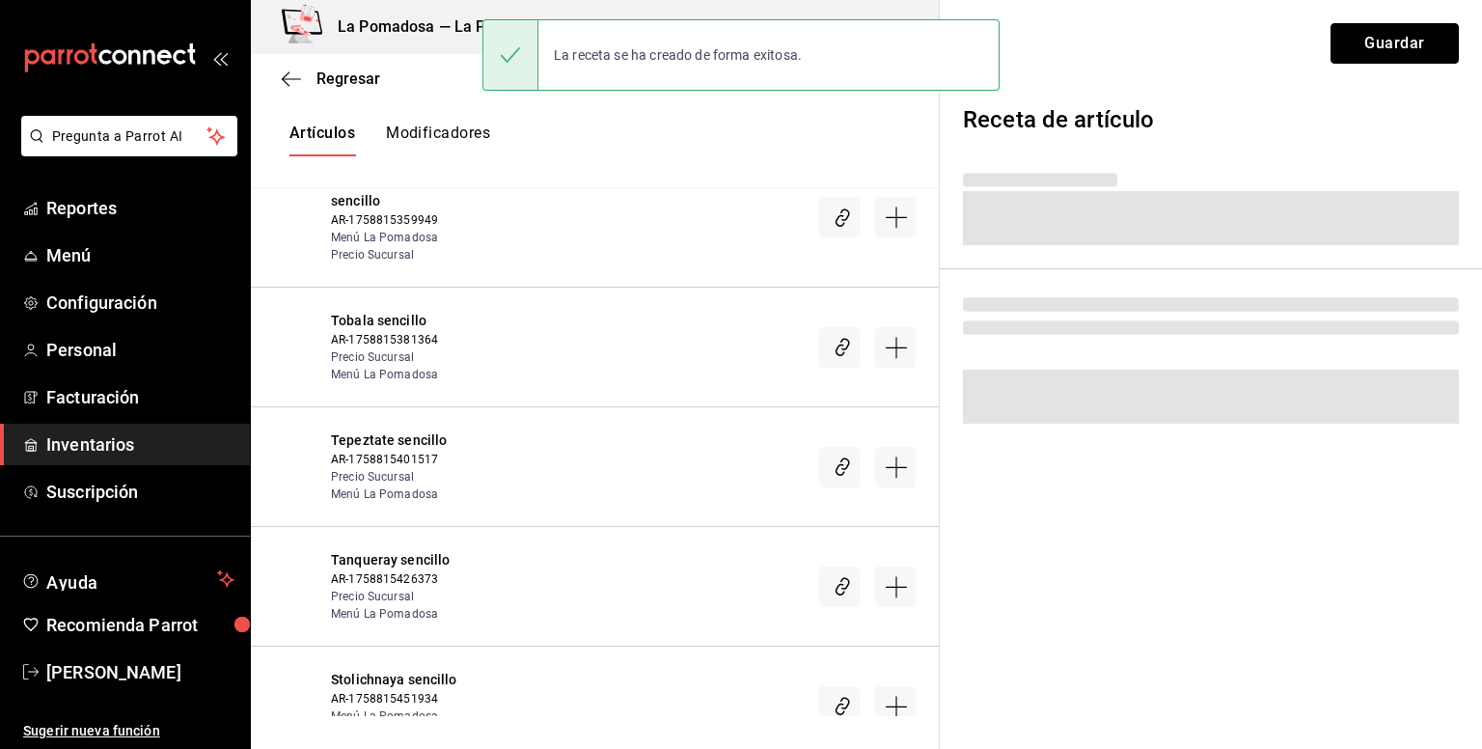
scroll to position [0, 0]
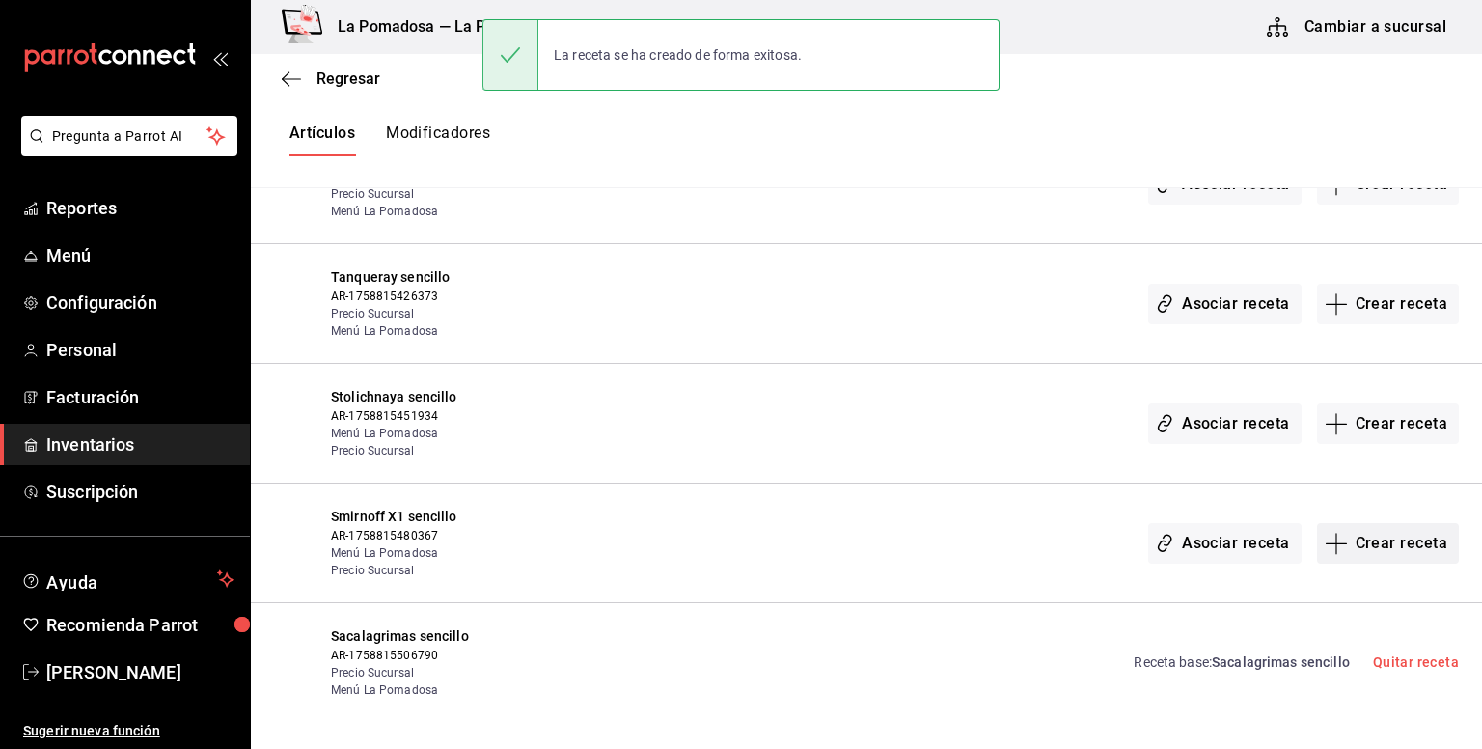
click at [1382, 529] on button "Crear receta" at bounding box center [1388, 543] width 143 height 41
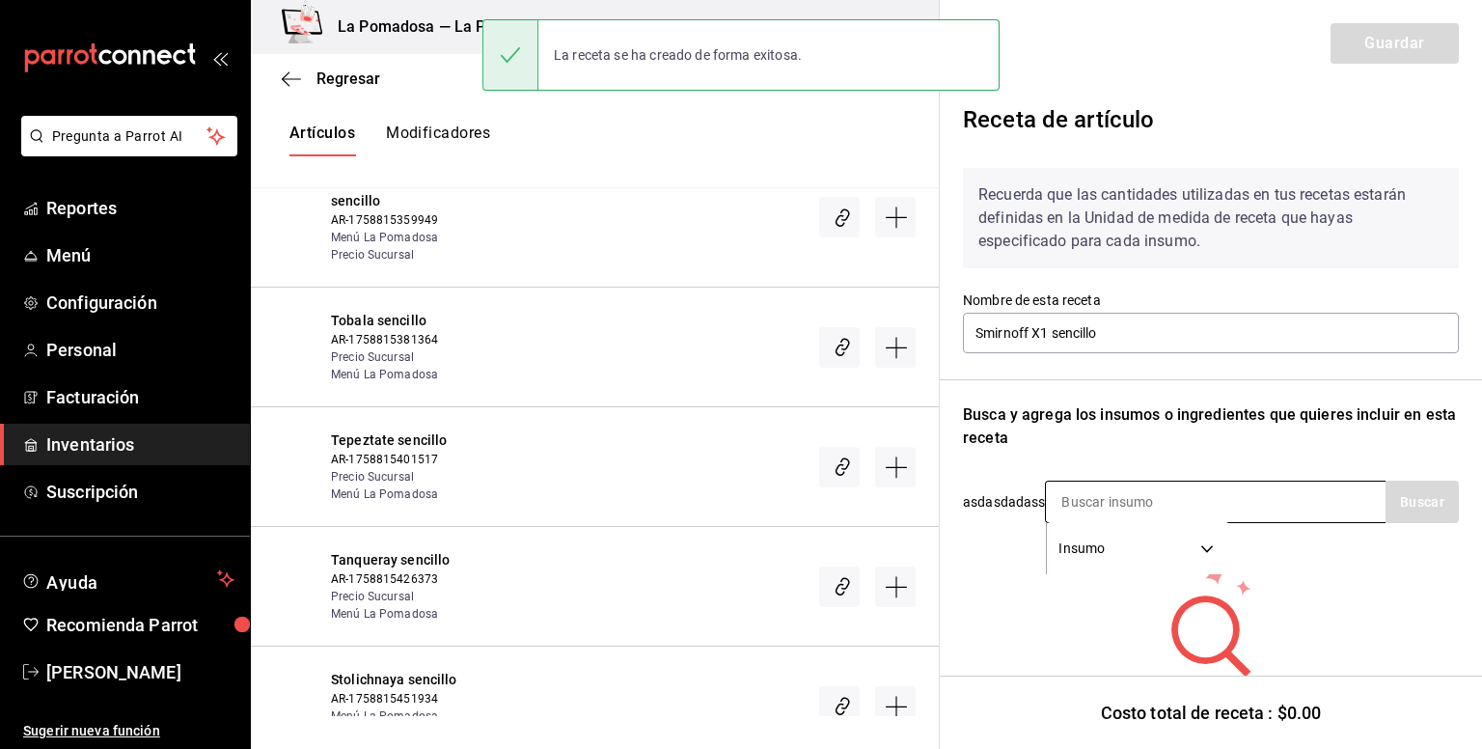
click at [1197, 495] on input at bounding box center [1142, 502] width 193 height 41
type input "tanq"
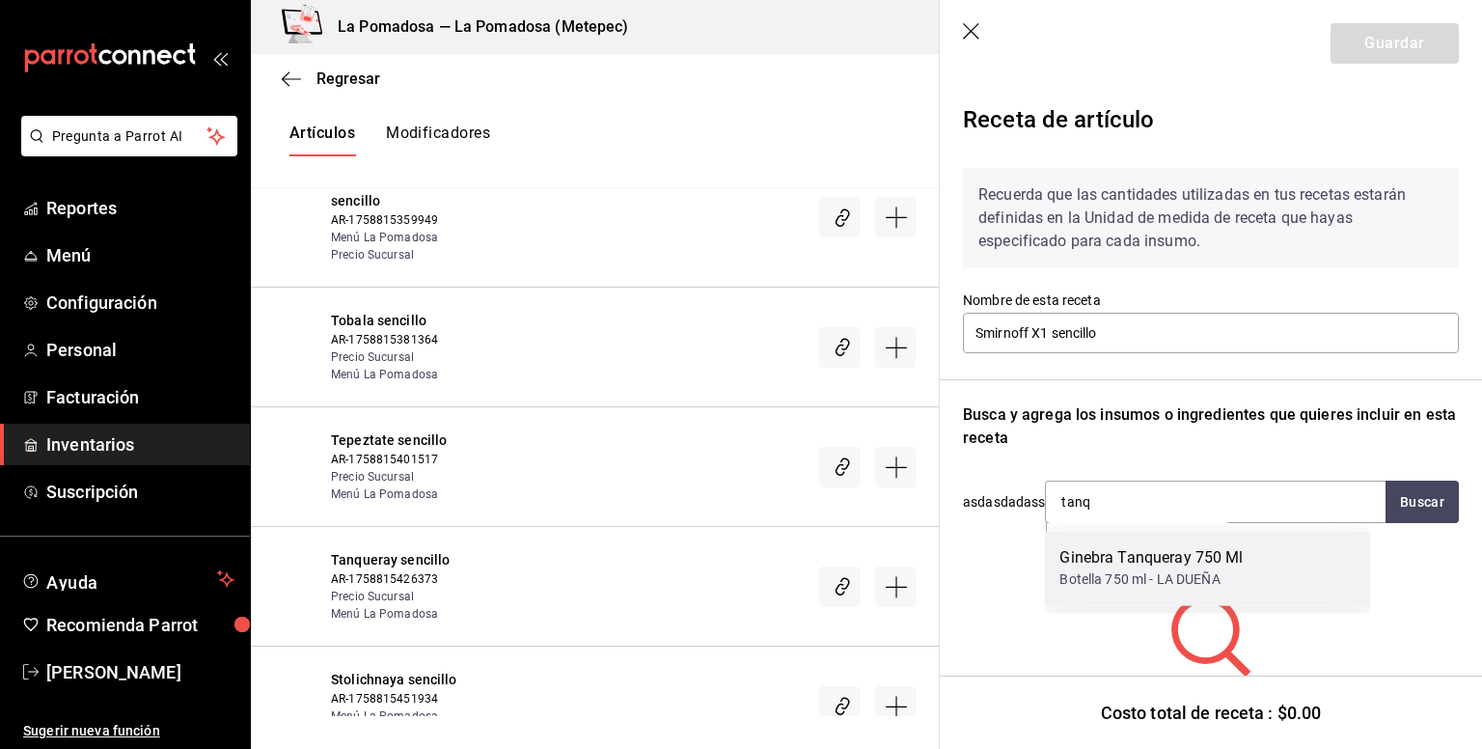
click at [1166, 567] on div "Ginebra Tanqueray 750 Ml" at bounding box center [1151, 557] width 183 height 23
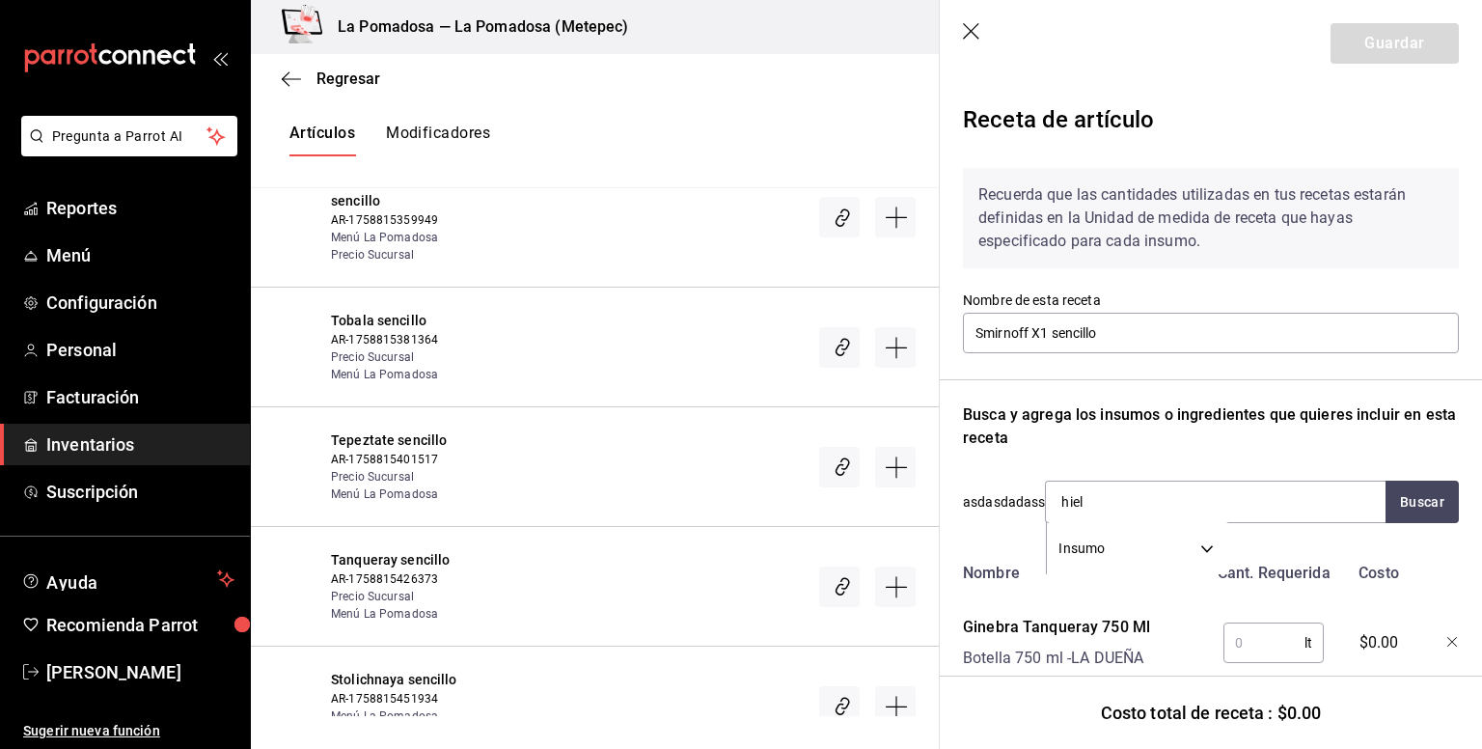
type input "hielo"
click at [1166, 567] on div "Bolsa de hielo" at bounding box center [1124, 557] width 128 height 23
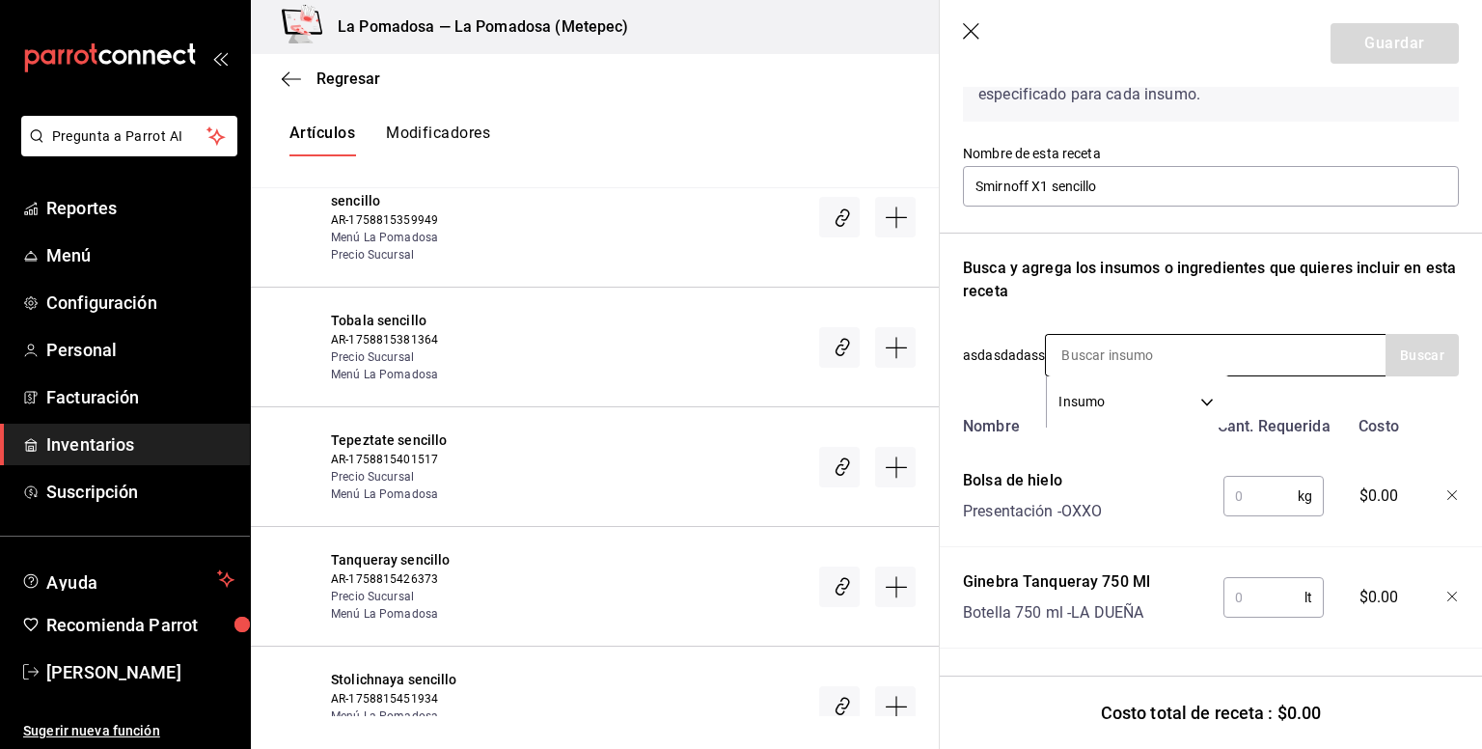
scroll to position [161, 0]
click at [1248, 480] on input "text" at bounding box center [1261, 496] width 74 height 39
type input "0.250"
type input "0.06"
click at [1369, 44] on button "Guardar" at bounding box center [1395, 43] width 128 height 41
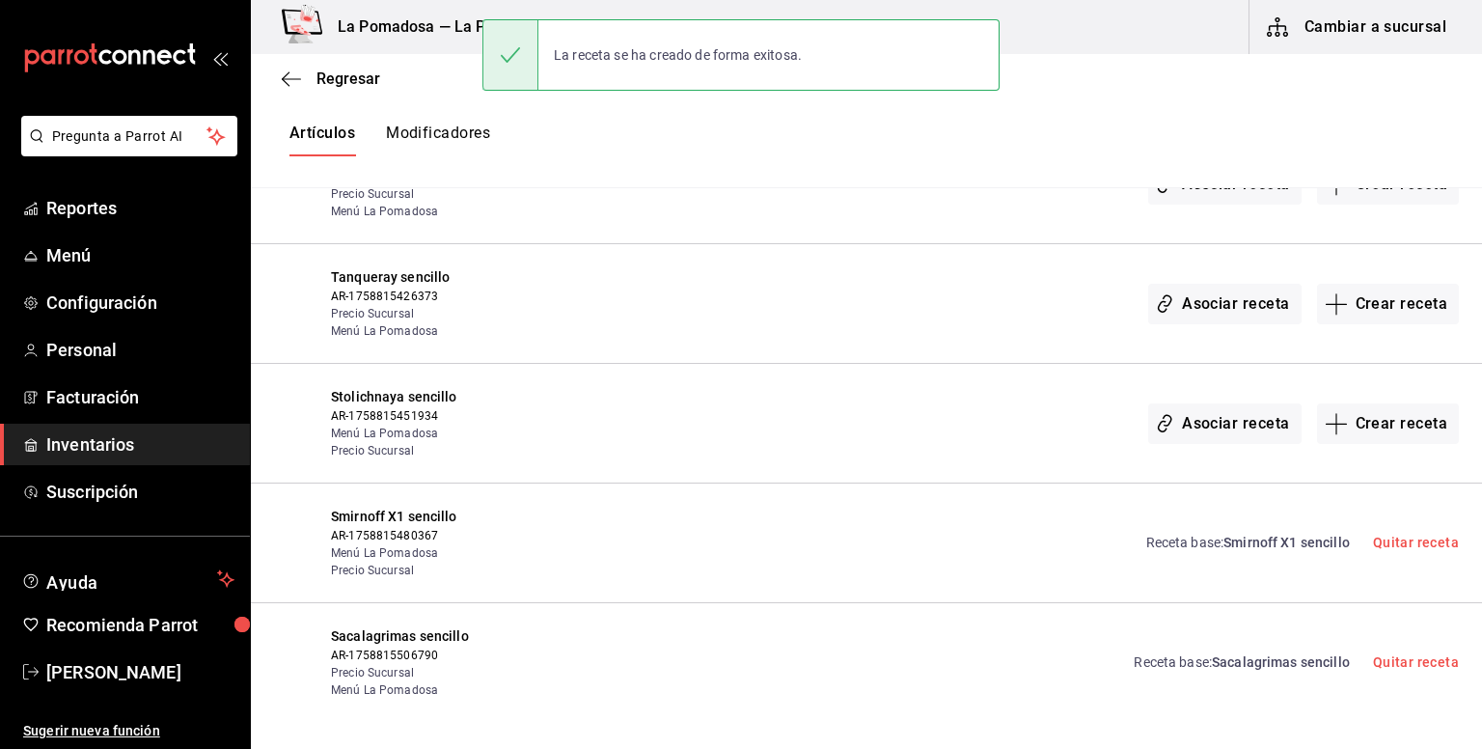
scroll to position [0, 0]
click at [1378, 410] on button "Crear receta" at bounding box center [1388, 423] width 143 height 41
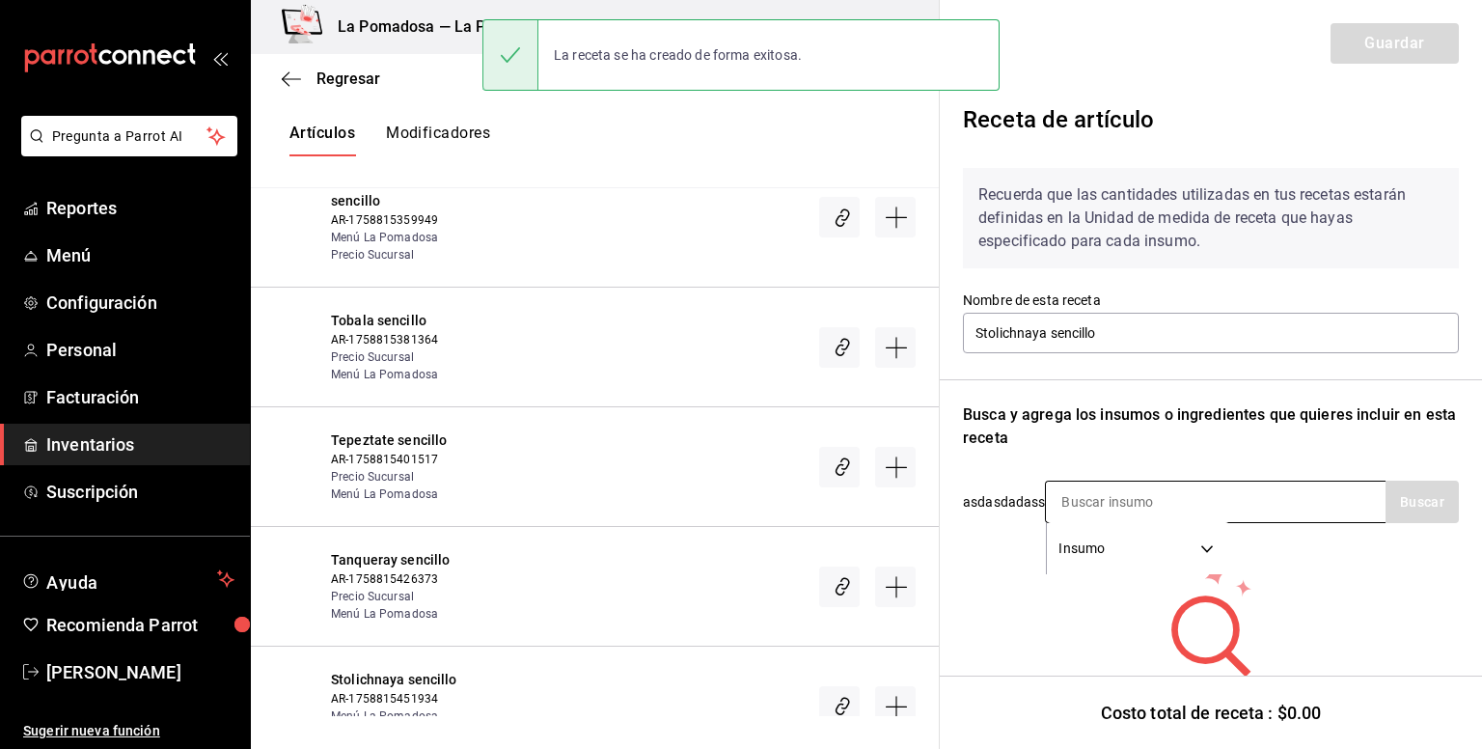
click at [1136, 503] on input at bounding box center [1142, 502] width 193 height 41
type input "stolich"
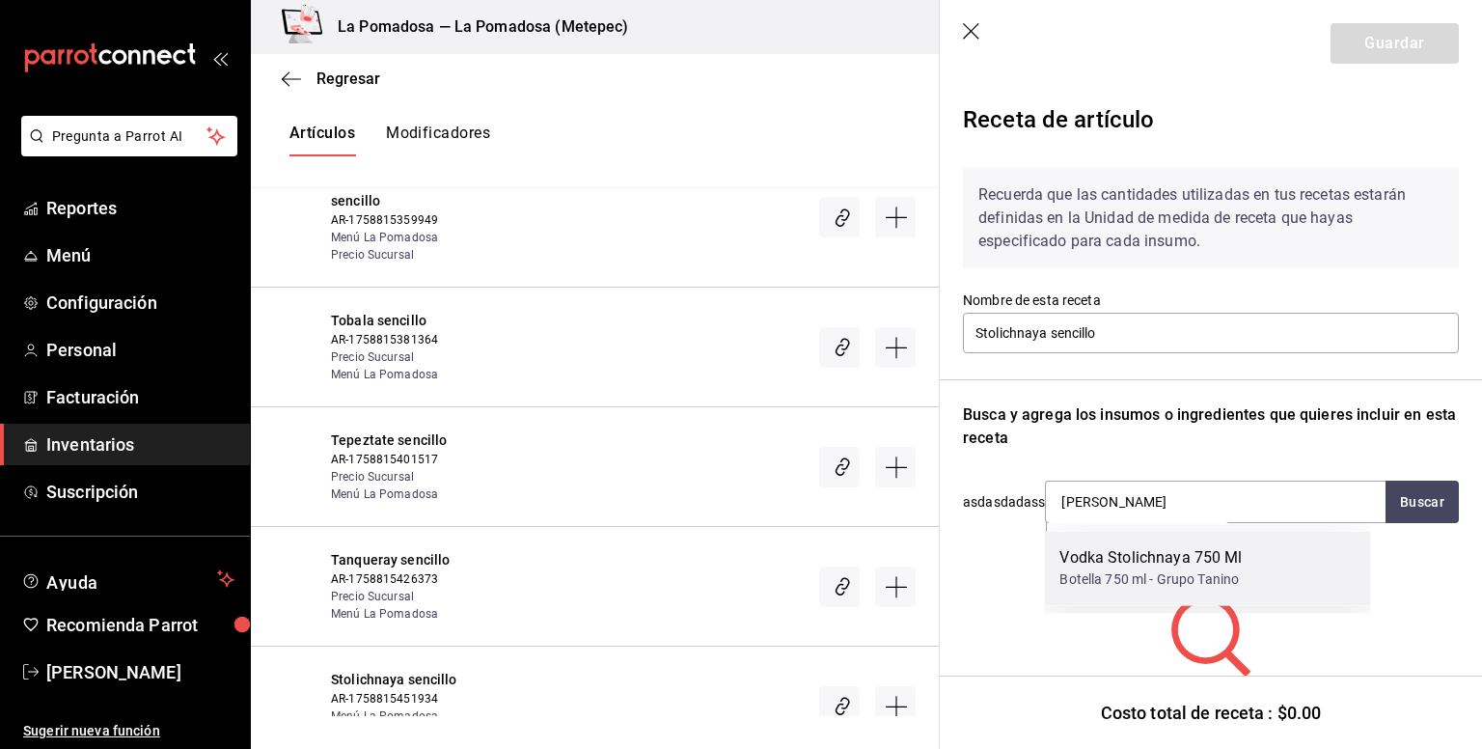
click at [1101, 584] on div "Botella 750 ml - Grupo Tanino" at bounding box center [1151, 579] width 182 height 20
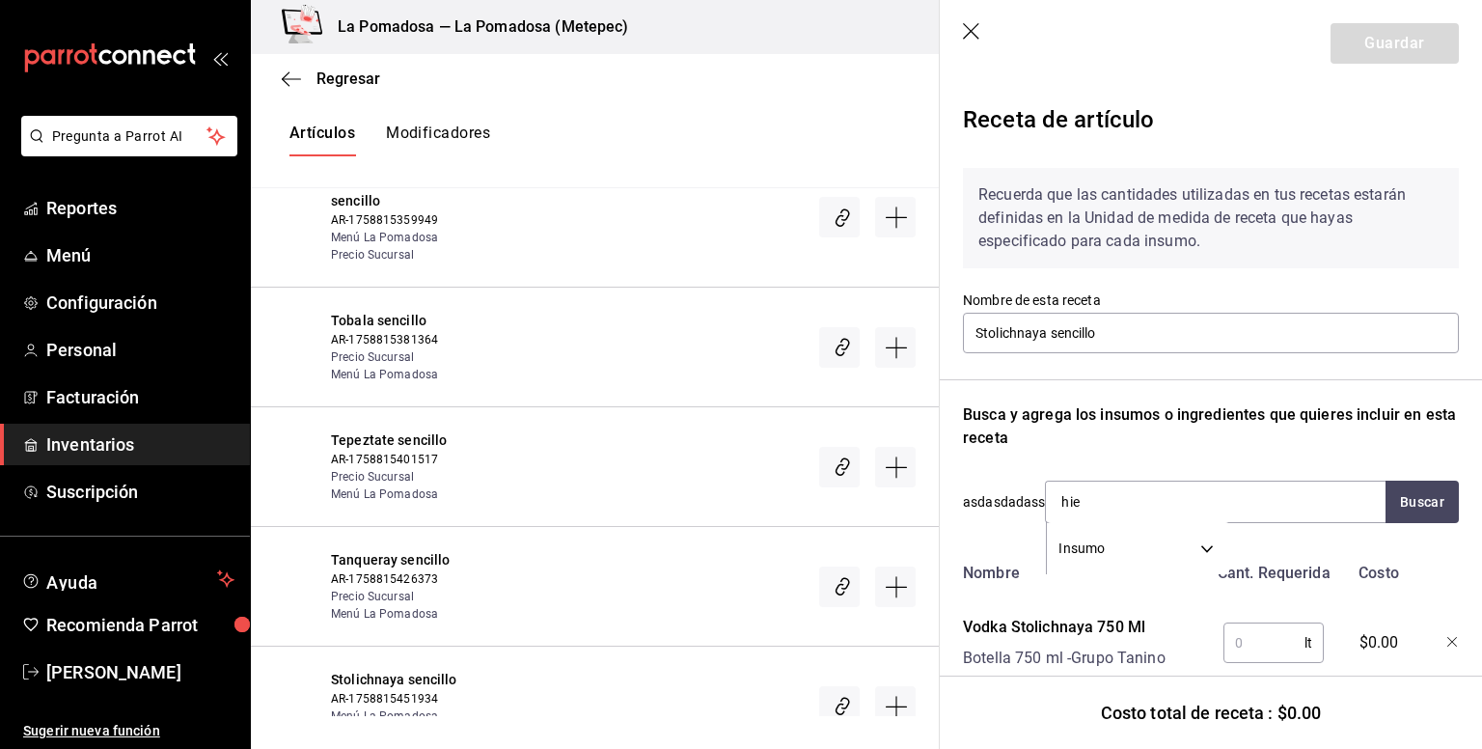
type input "hiel"
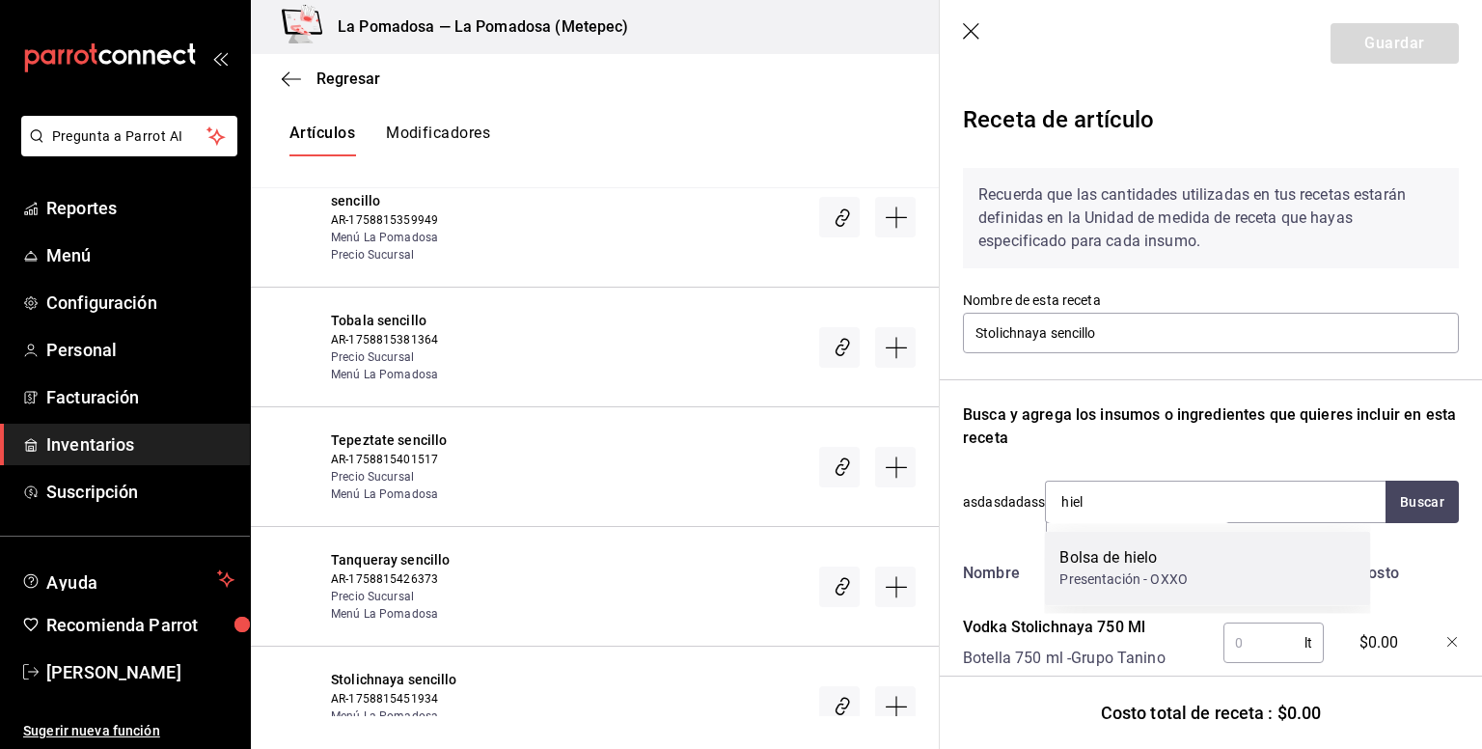
click at [1111, 572] on div "Presentación - OXXO" at bounding box center [1124, 579] width 128 height 20
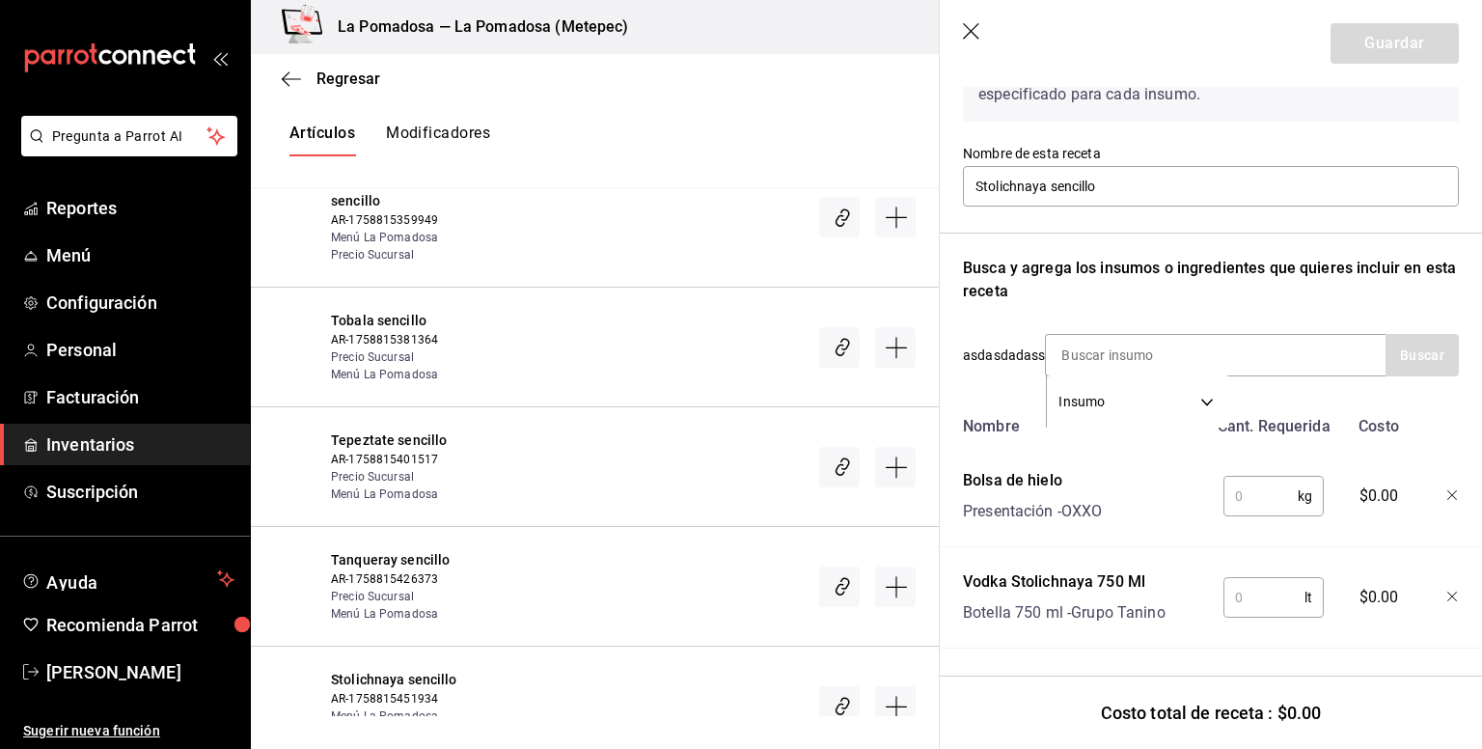
scroll to position [161, 0]
click at [1276, 484] on input "text" at bounding box center [1261, 496] width 74 height 39
type input "0.250"
type input "0.06"
click at [1387, 44] on button "Guardar" at bounding box center [1395, 43] width 128 height 41
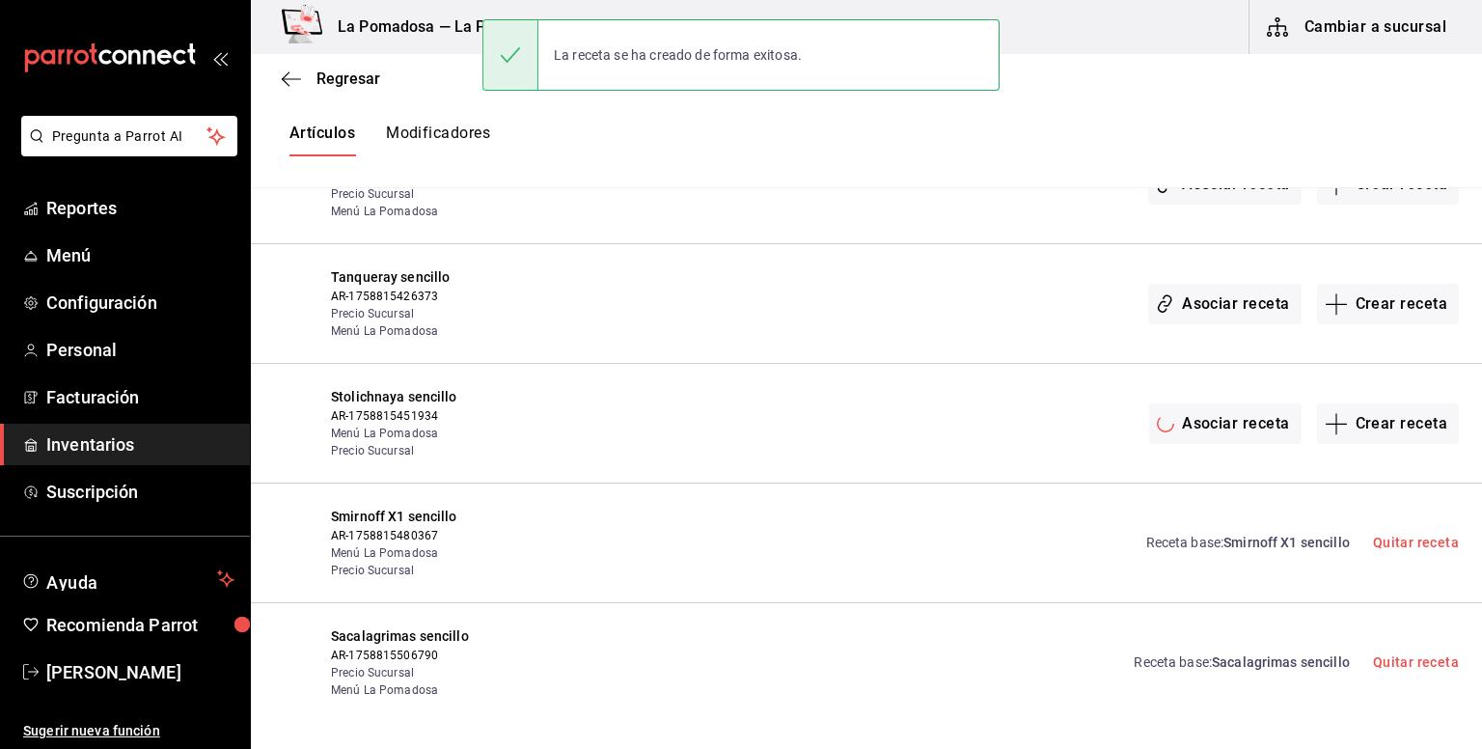
scroll to position [0, 0]
click at [1393, 300] on button "Crear receta" at bounding box center [1388, 304] width 143 height 41
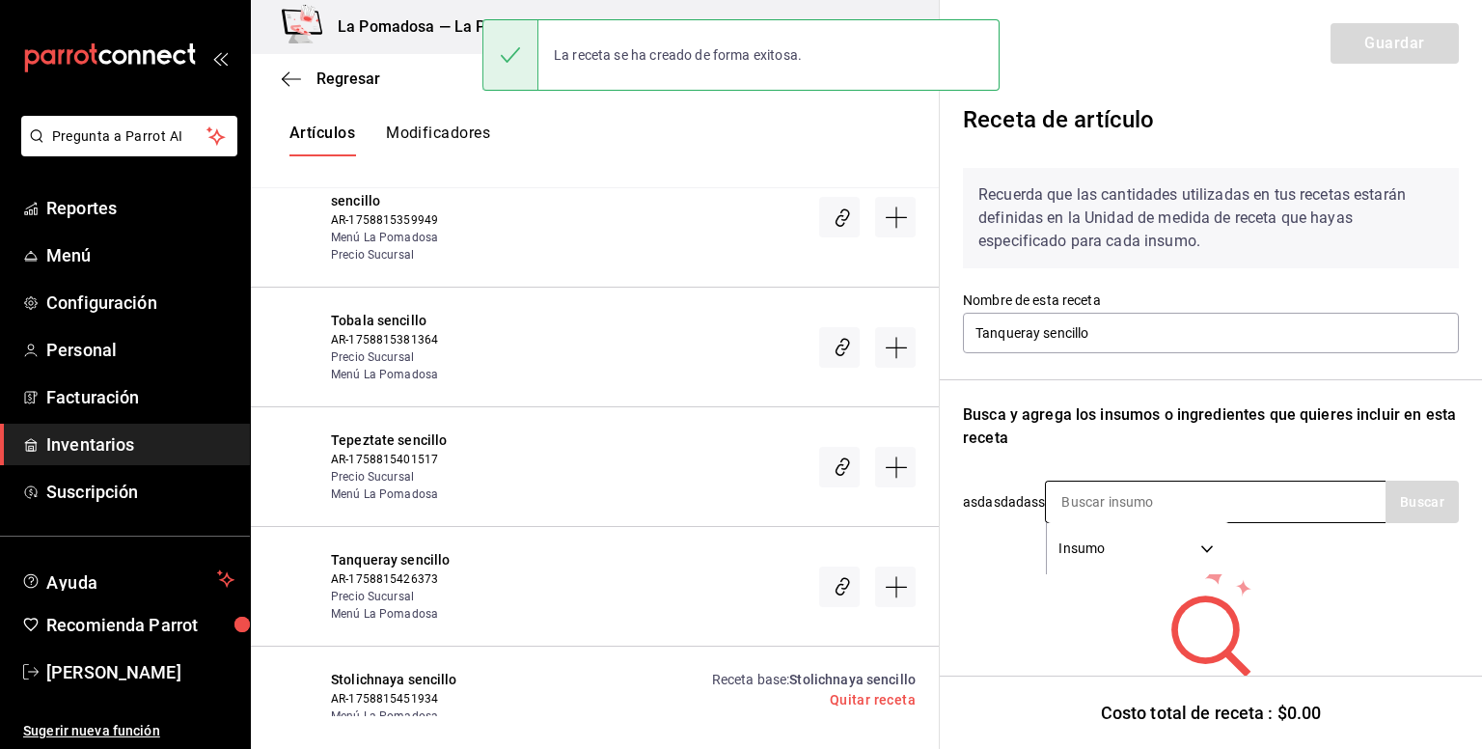
click at [1123, 499] on input at bounding box center [1142, 502] width 193 height 41
type input "tanq"
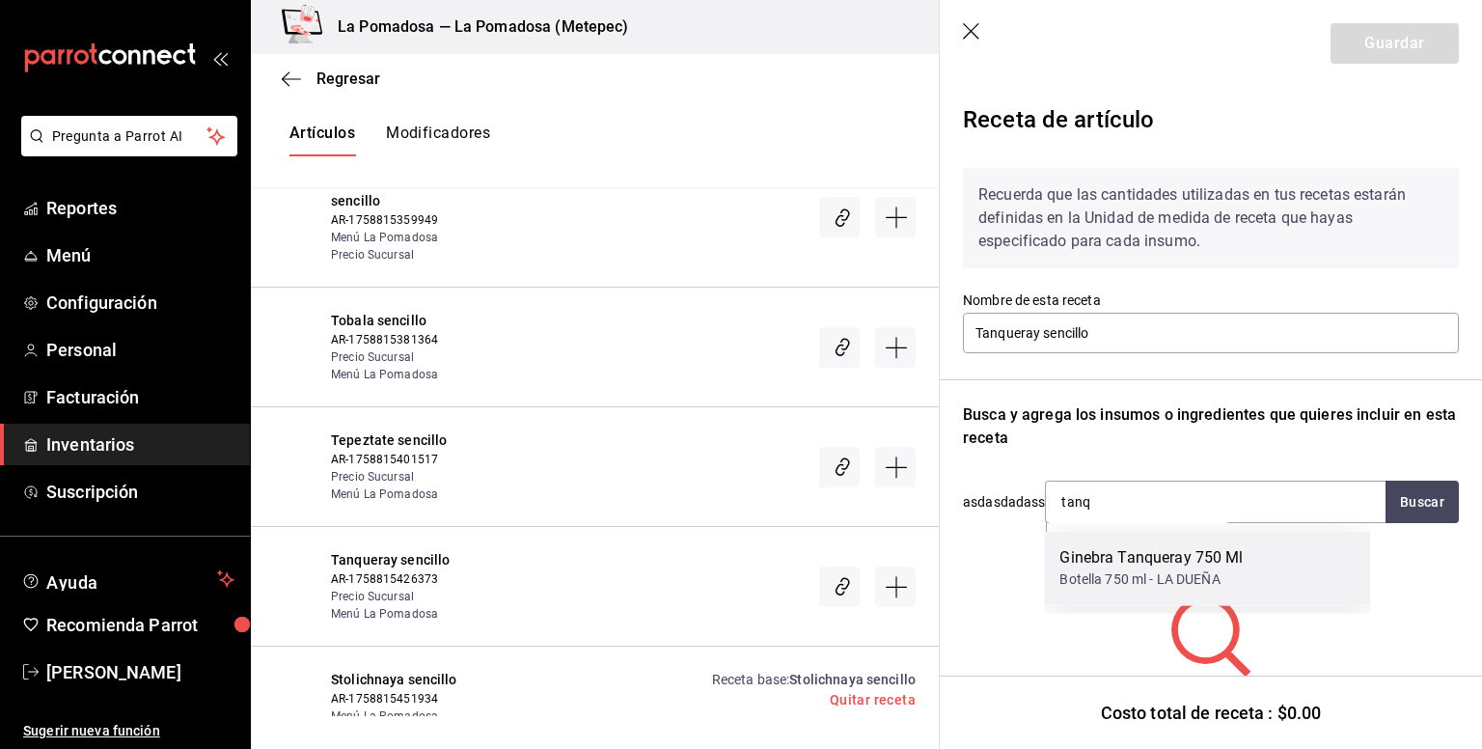
click at [1133, 557] on div "Ginebra Tanqueray 750 Ml" at bounding box center [1151, 557] width 183 height 23
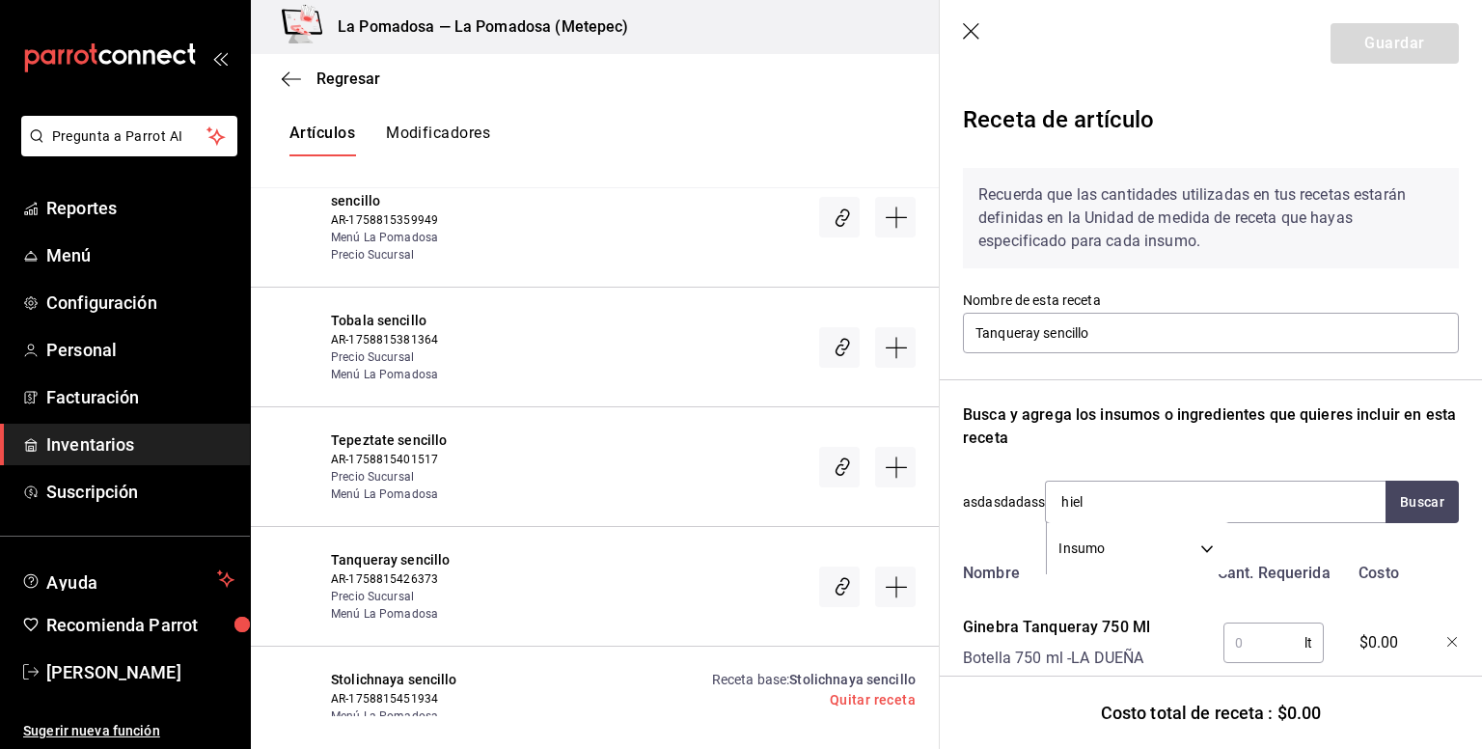
type input "hielo"
click at [1133, 557] on div "Bolsa de hielo" at bounding box center [1124, 557] width 128 height 23
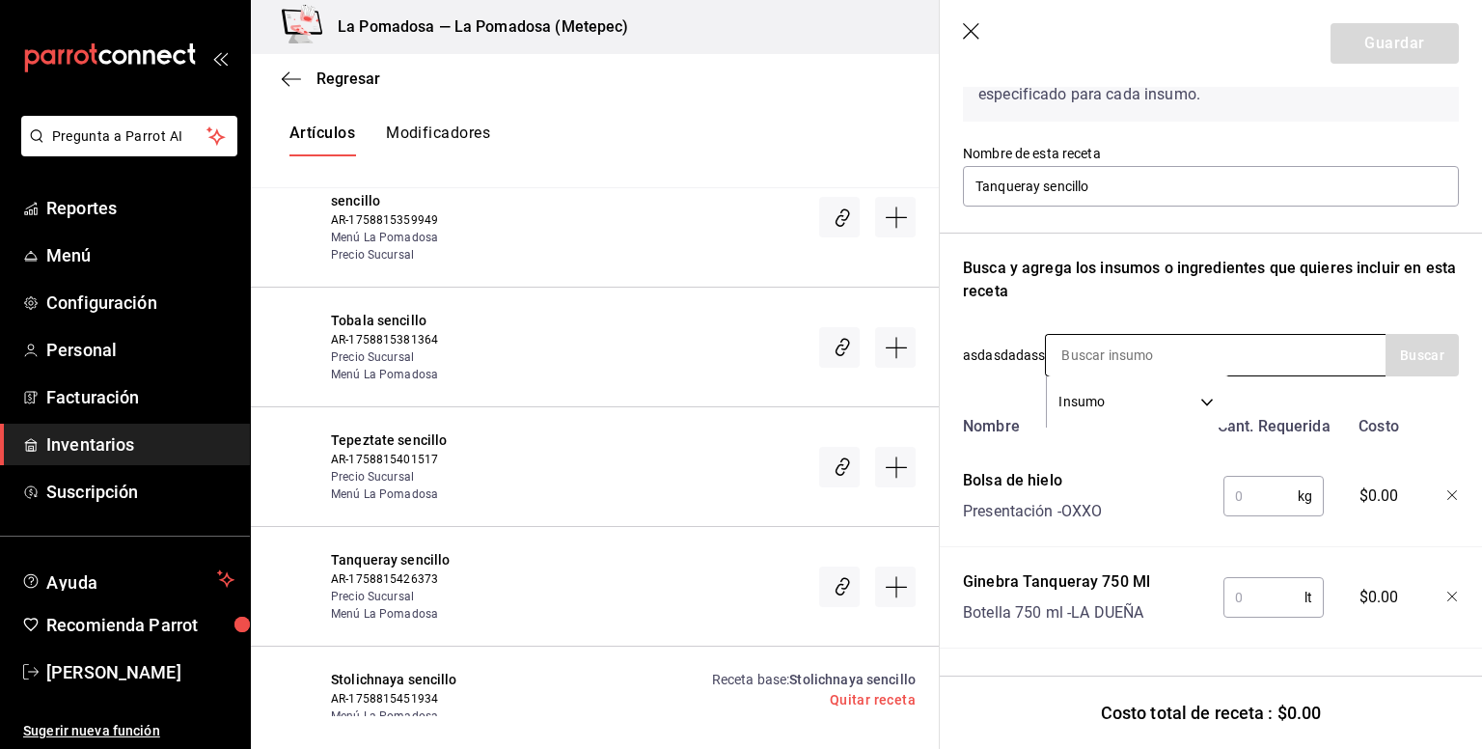
scroll to position [161, 0]
click at [1239, 484] on input "text" at bounding box center [1261, 496] width 74 height 39
type input "0.250"
type input "0.06"
click at [1342, 33] on button "Guardar" at bounding box center [1395, 43] width 128 height 41
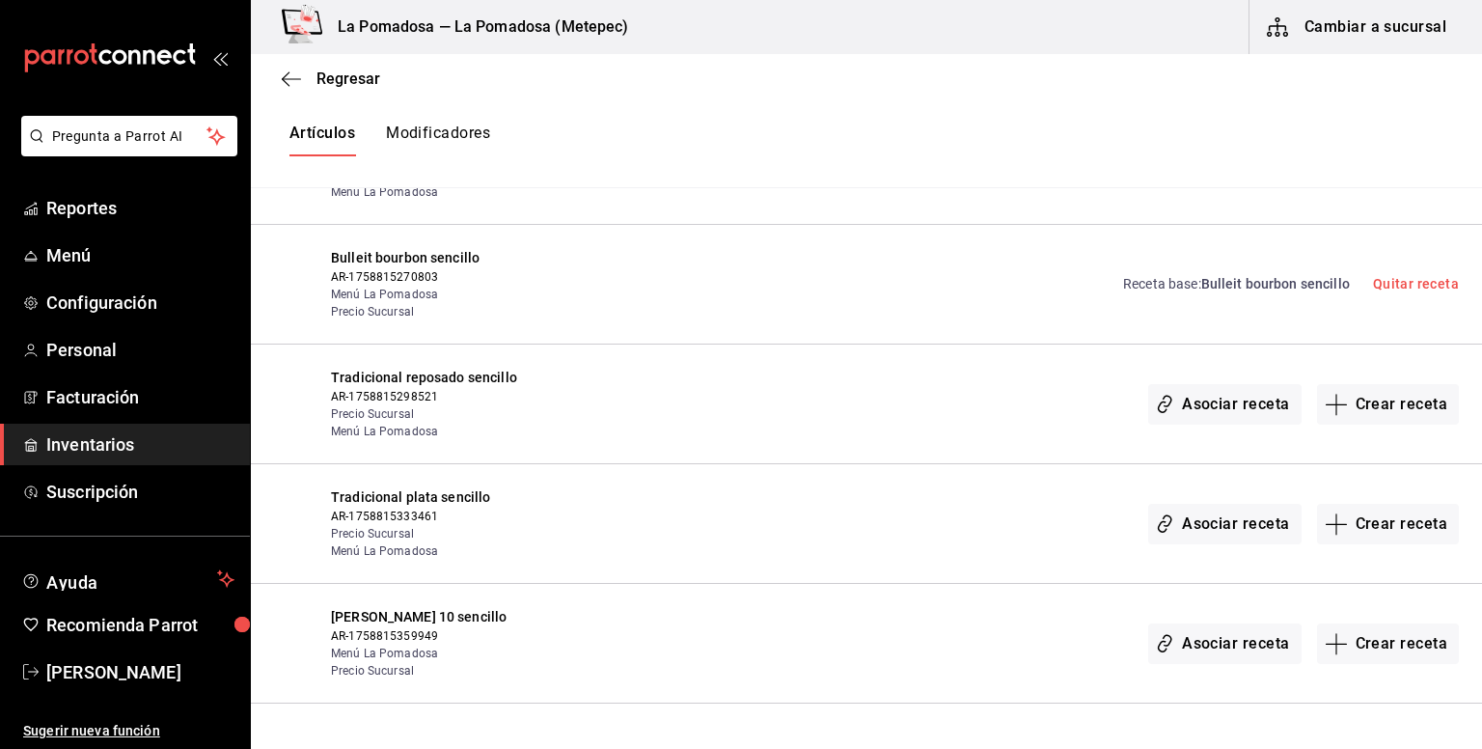
scroll to position [2670, 0]
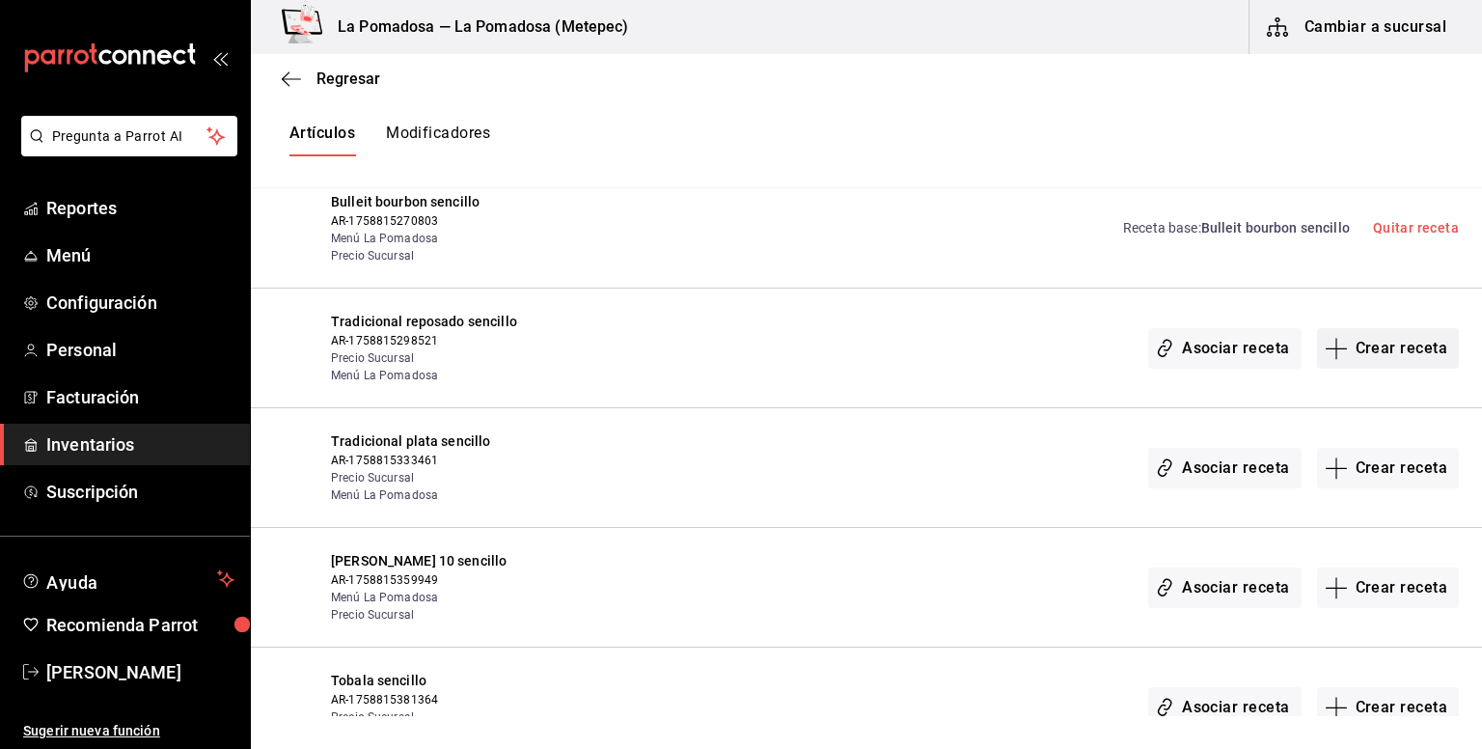
click at [1390, 348] on button "Crear receta" at bounding box center [1388, 348] width 143 height 41
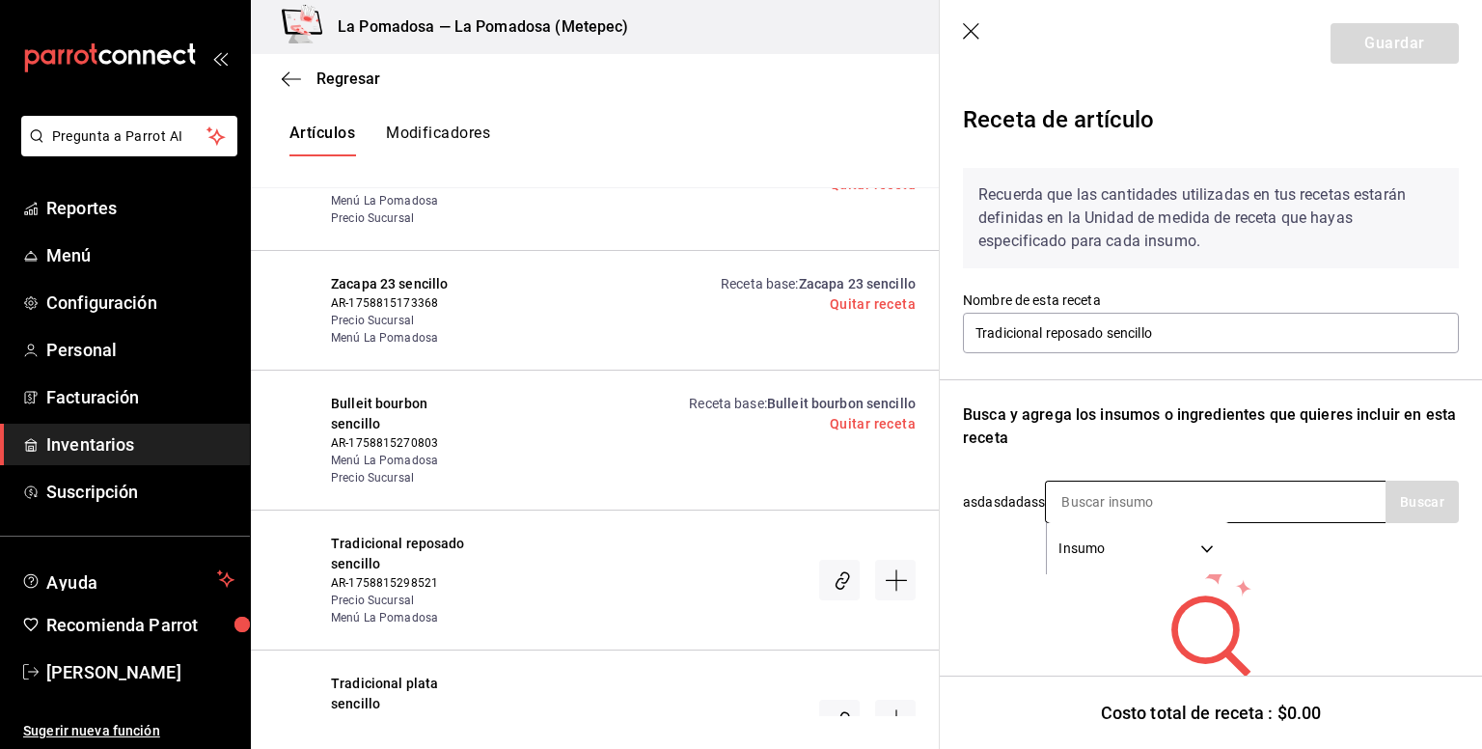
click at [1143, 497] on input at bounding box center [1142, 502] width 193 height 41
type input "t"
type input "reposa"
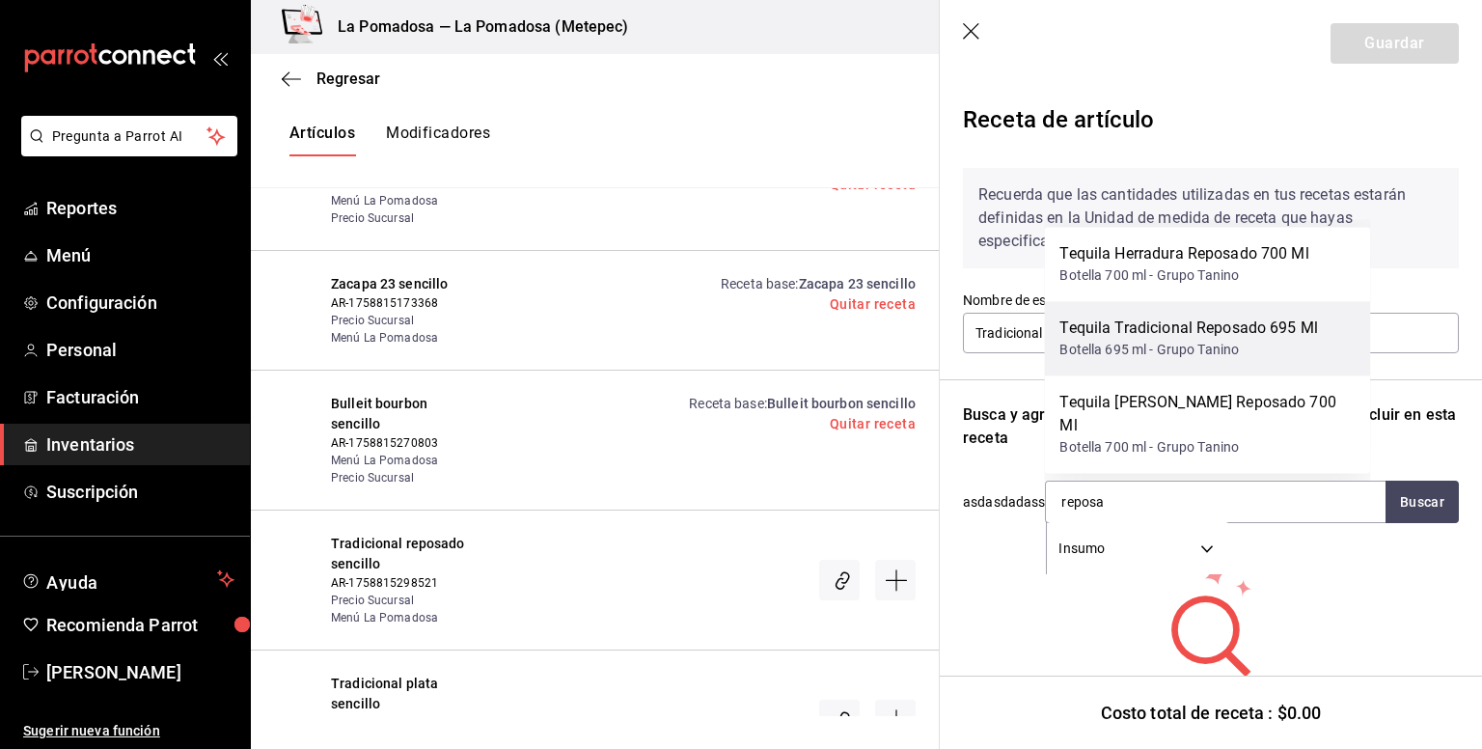
click at [1207, 360] on div "Botella 695 ml - Grupo Tanino" at bounding box center [1189, 350] width 259 height 20
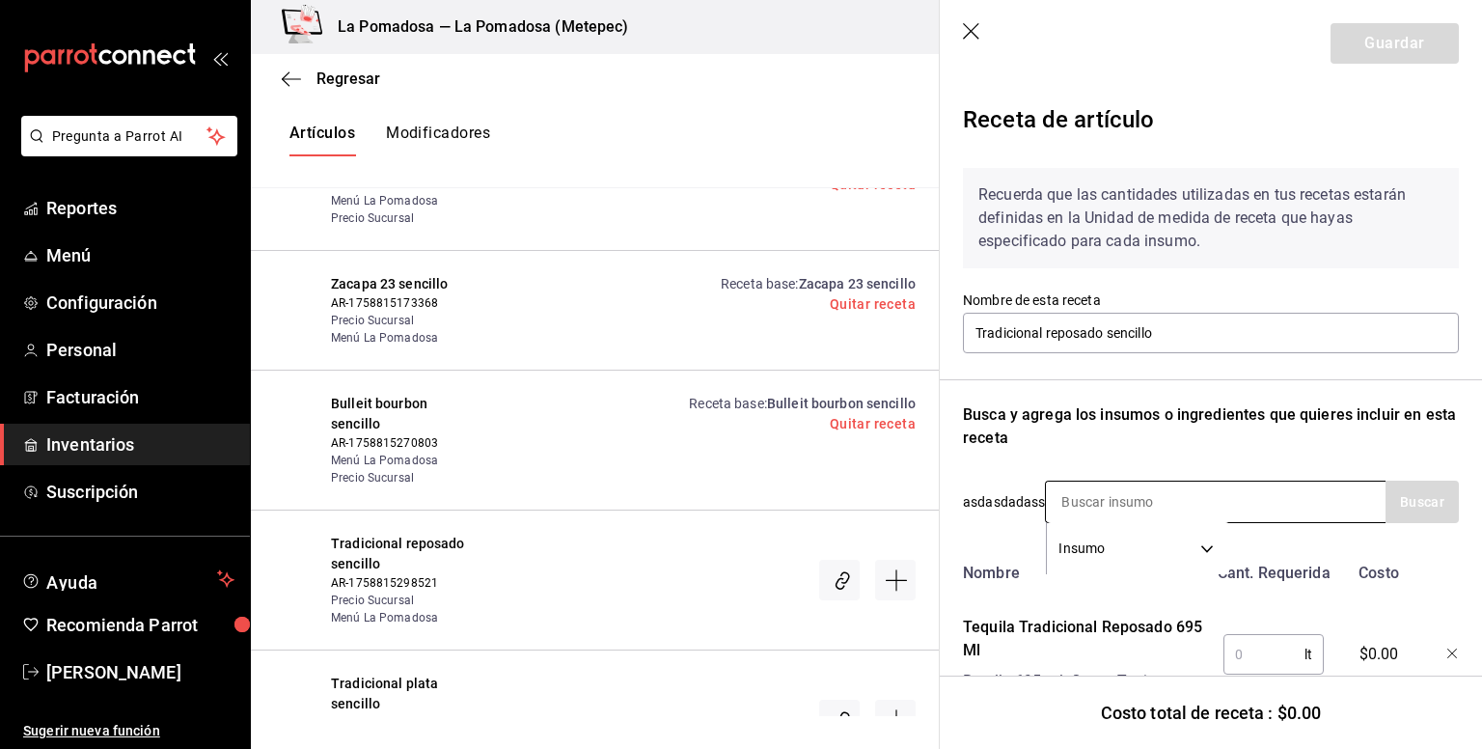
scroll to position [83, 0]
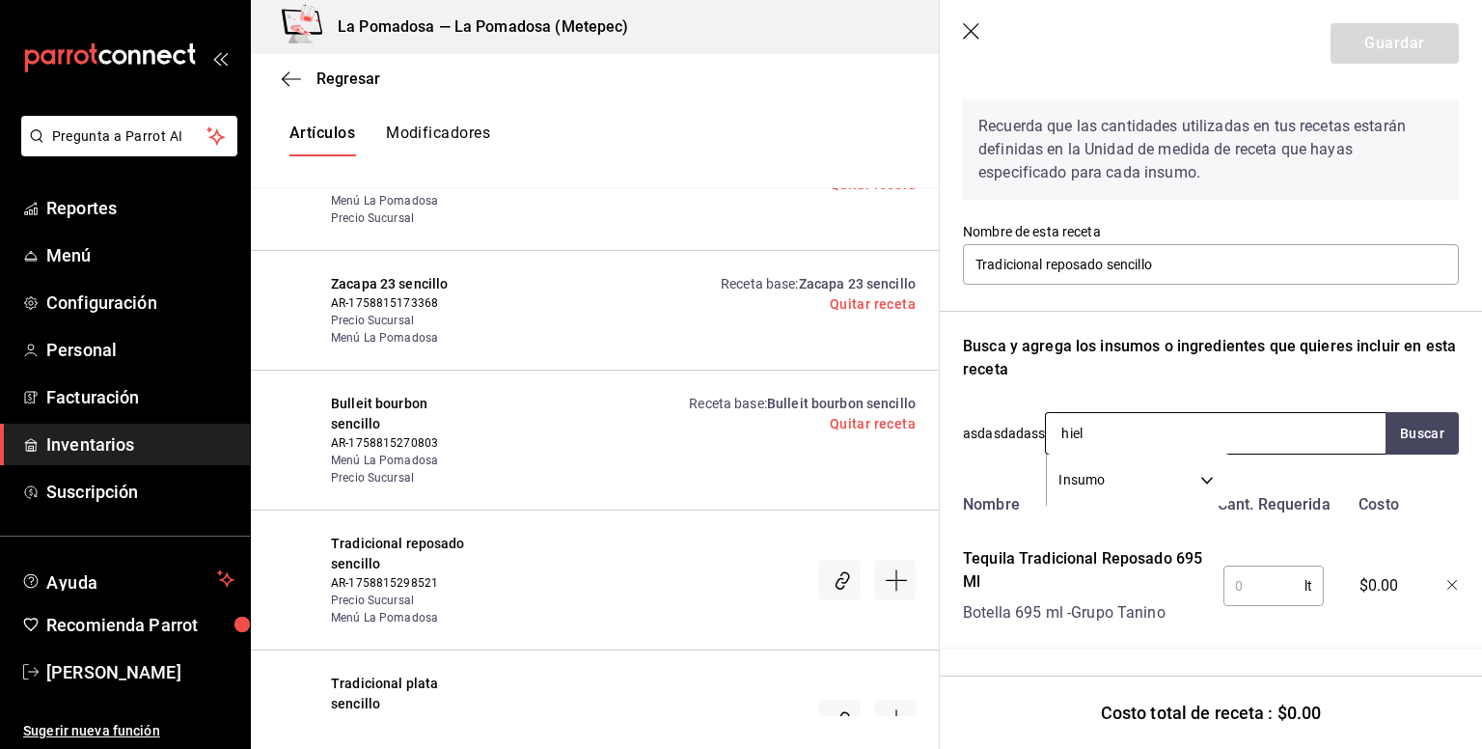
type input "hielo"
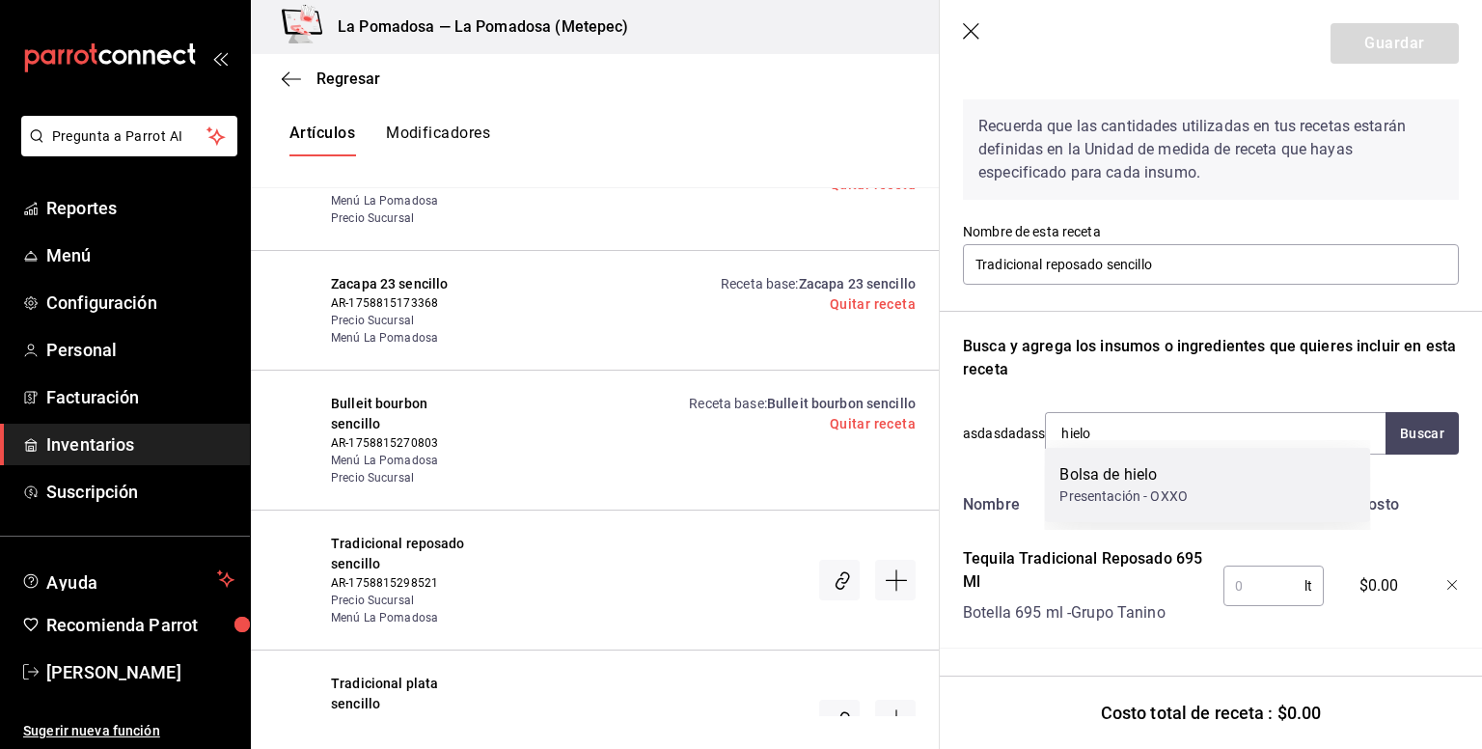
click at [1099, 476] on div "Bolsa de hielo" at bounding box center [1124, 474] width 128 height 23
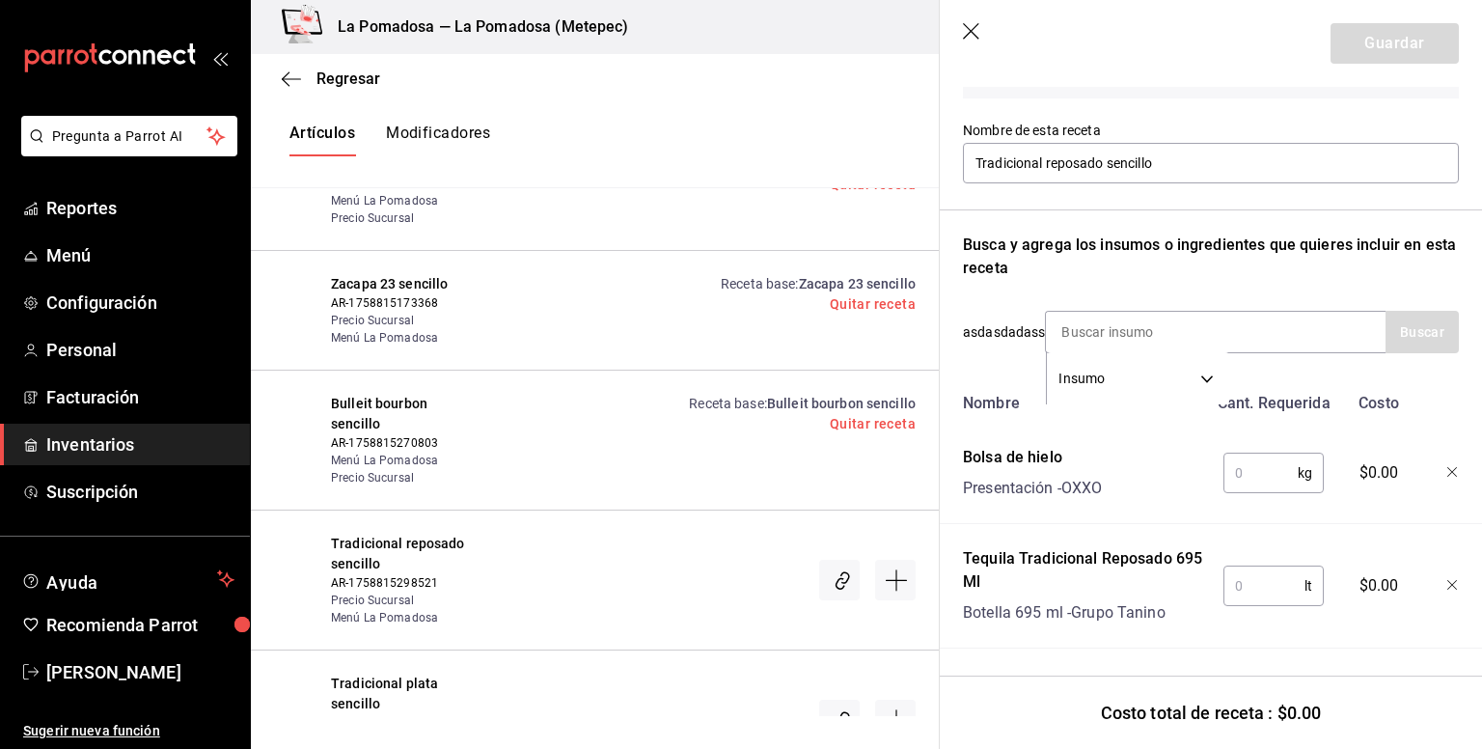
scroll to position [184, 0]
click at [1271, 463] on input "text" at bounding box center [1261, 473] width 74 height 39
type input ".250"
type input "0.250"
type input "0.06"
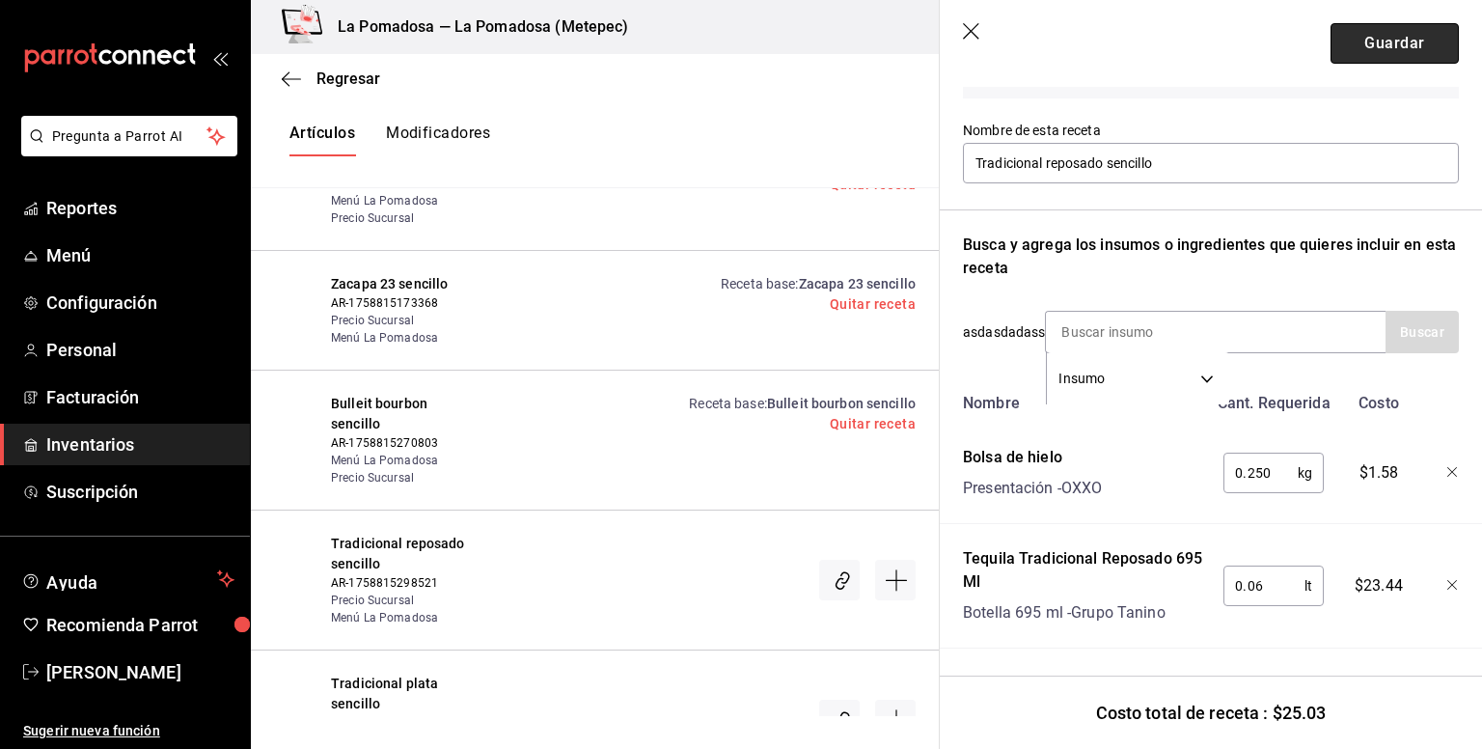
click at [1394, 35] on button "Guardar" at bounding box center [1395, 43] width 128 height 41
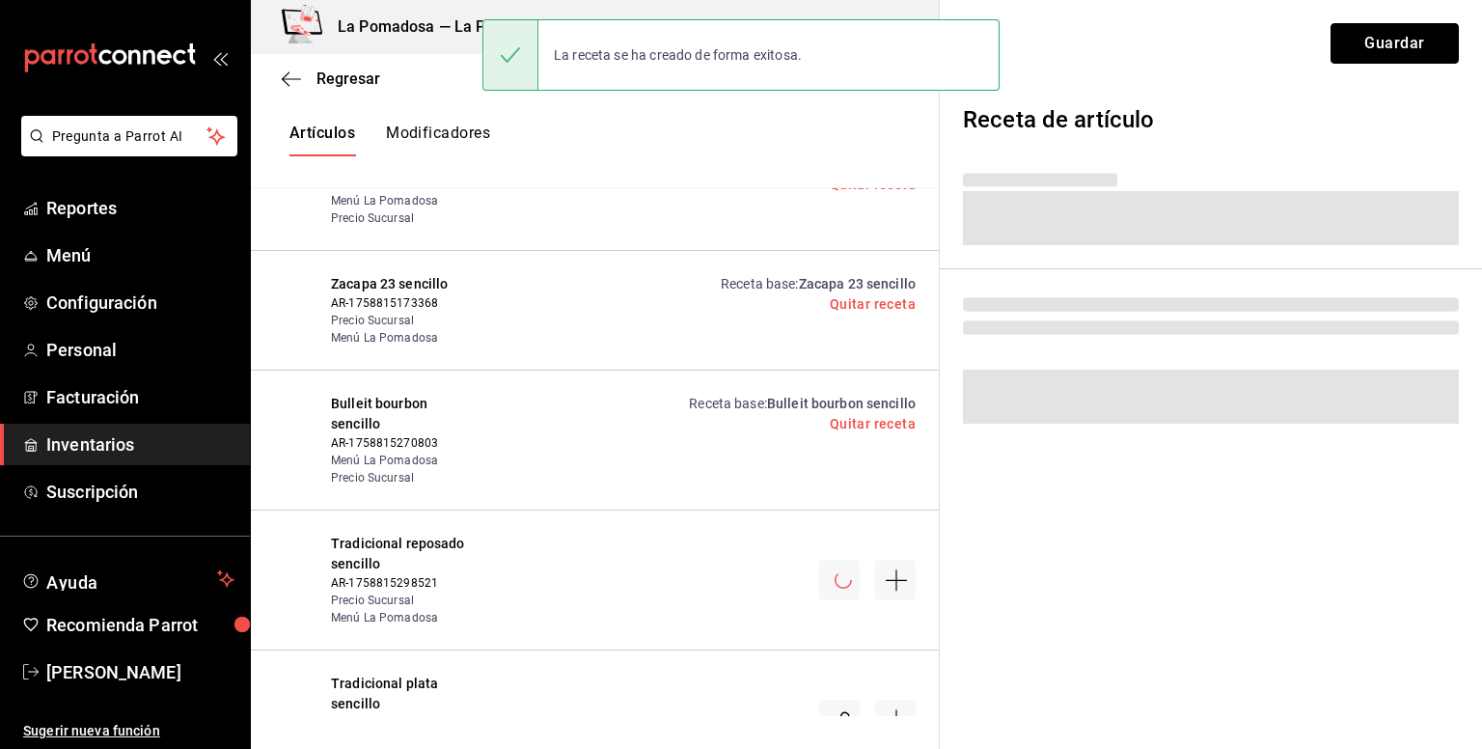
scroll to position [0, 0]
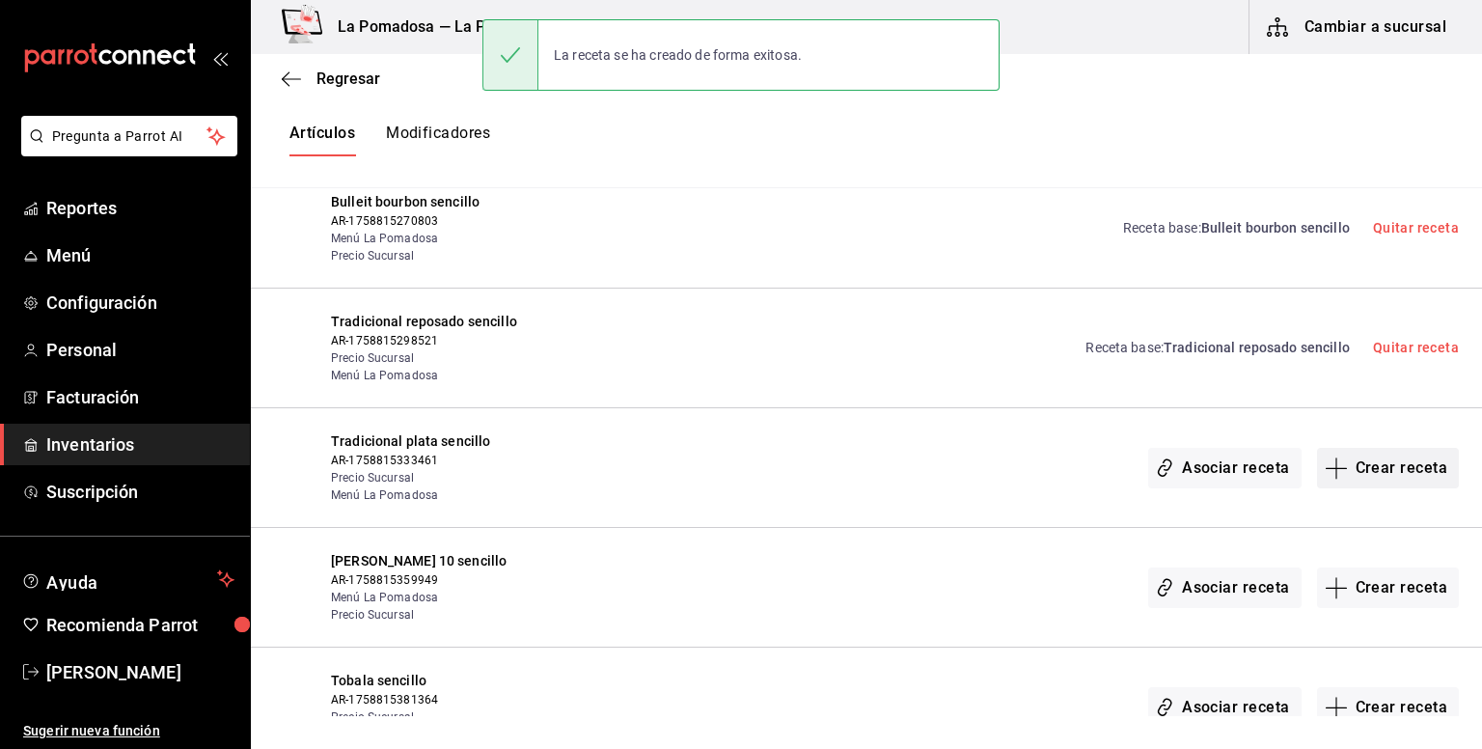
click at [1400, 470] on button "Crear receta" at bounding box center [1388, 468] width 143 height 41
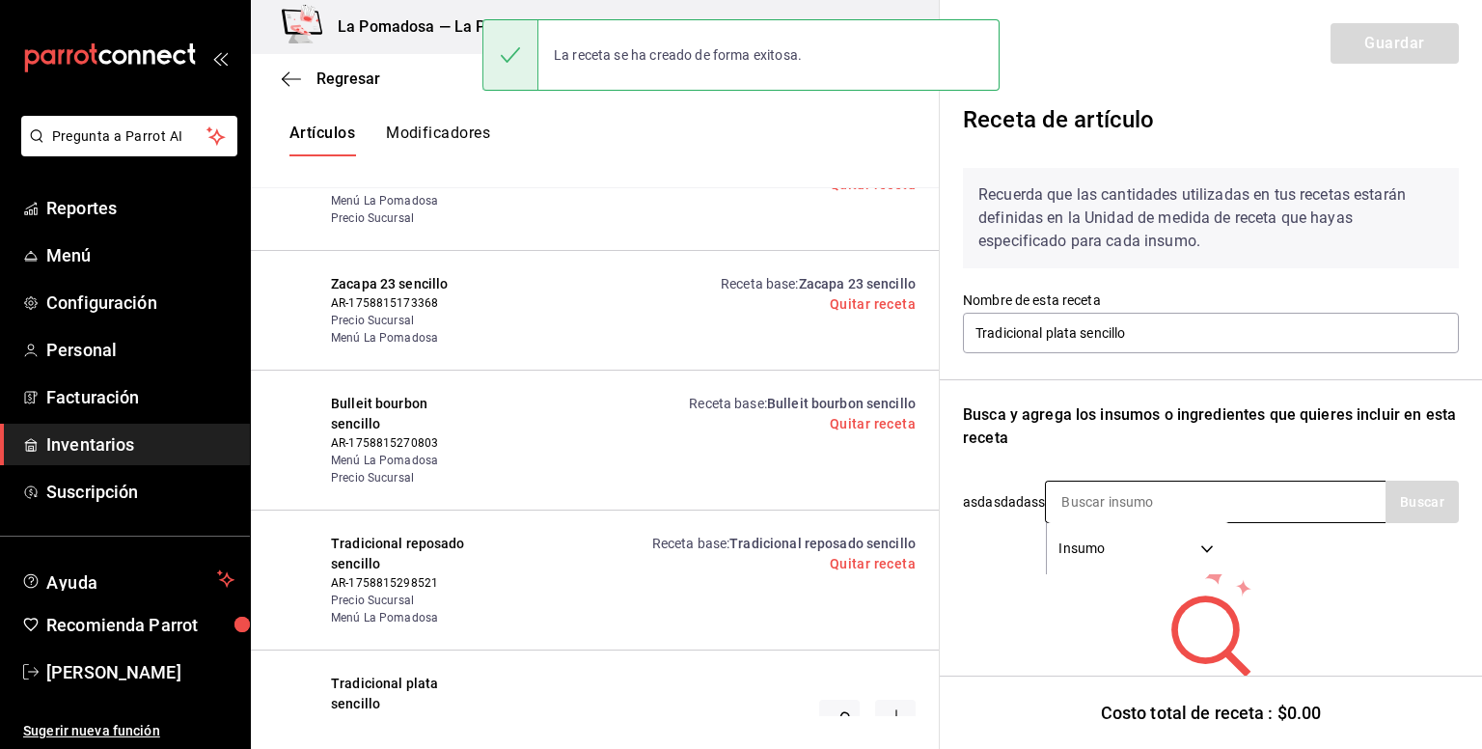
click at [1087, 517] on input at bounding box center [1142, 502] width 193 height 41
type input "plata"
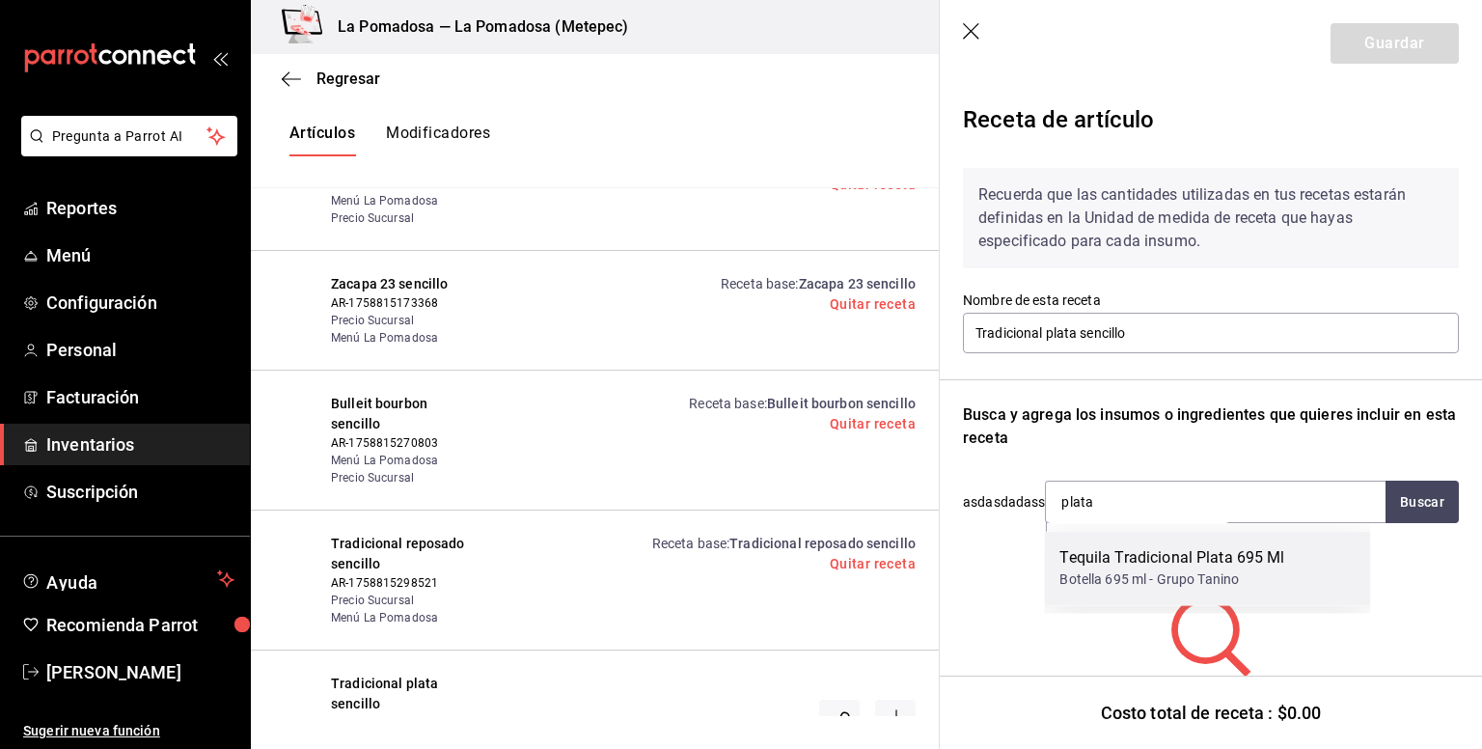
click at [1102, 567] on div "Tequila Tradicional Plata 695 Ml" at bounding box center [1172, 557] width 225 height 23
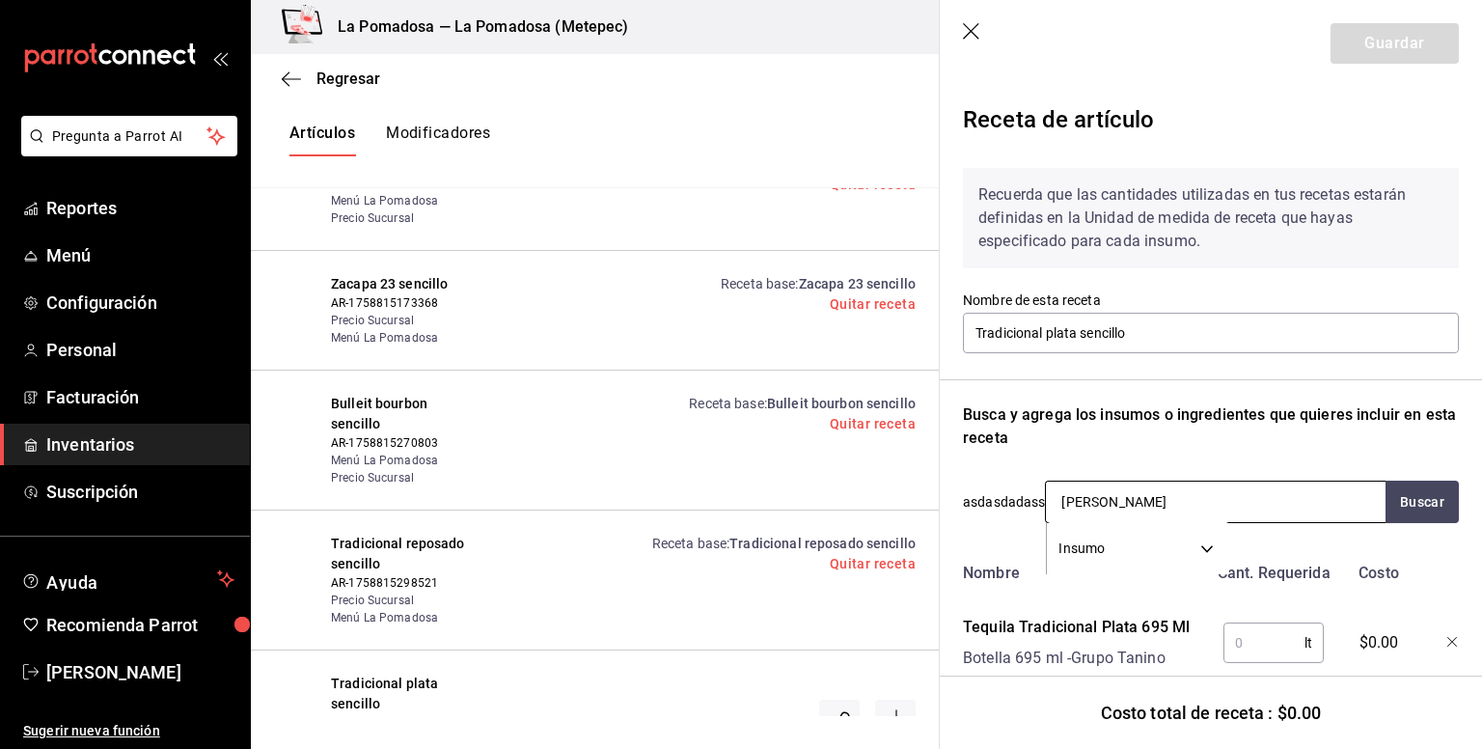
type input "hie"
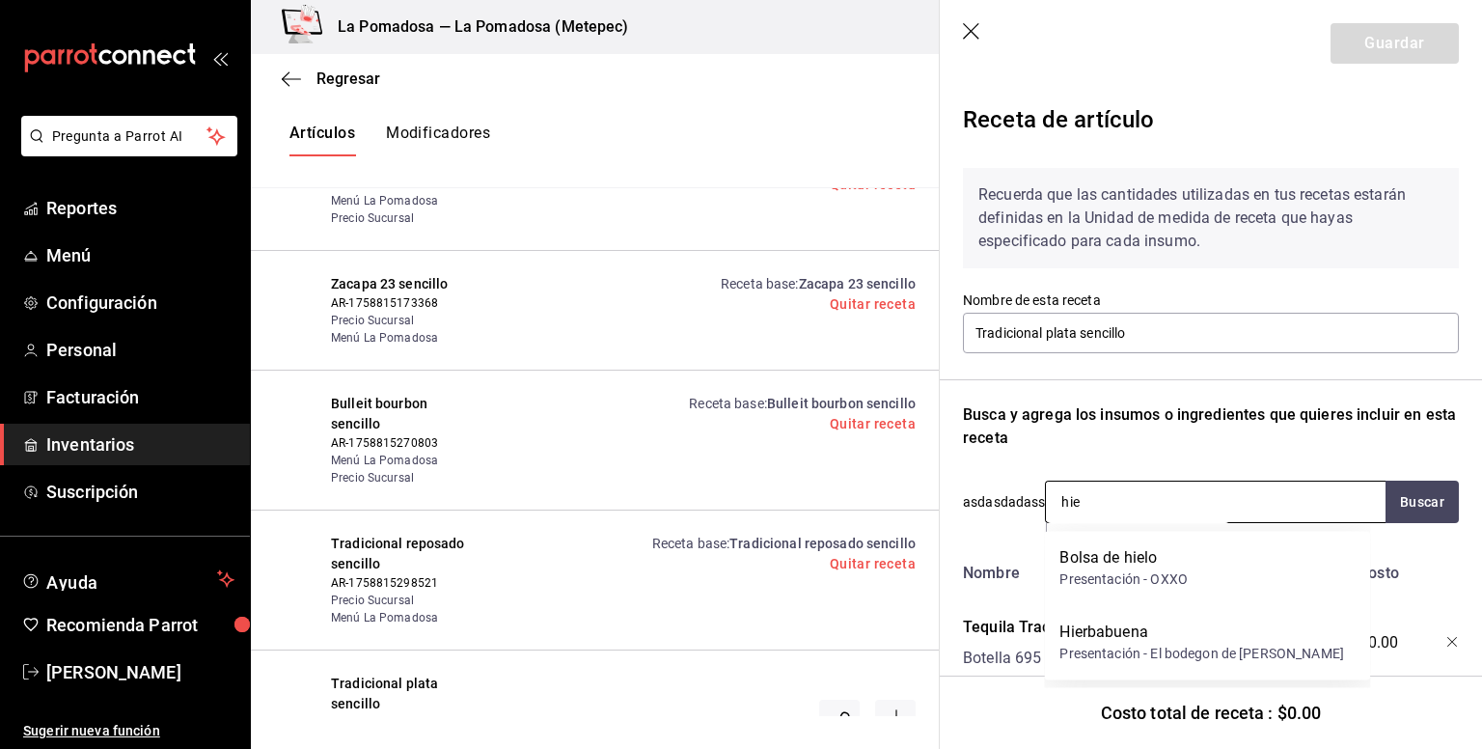
click at [1112, 571] on div "Presentación - OXXO" at bounding box center [1124, 579] width 128 height 20
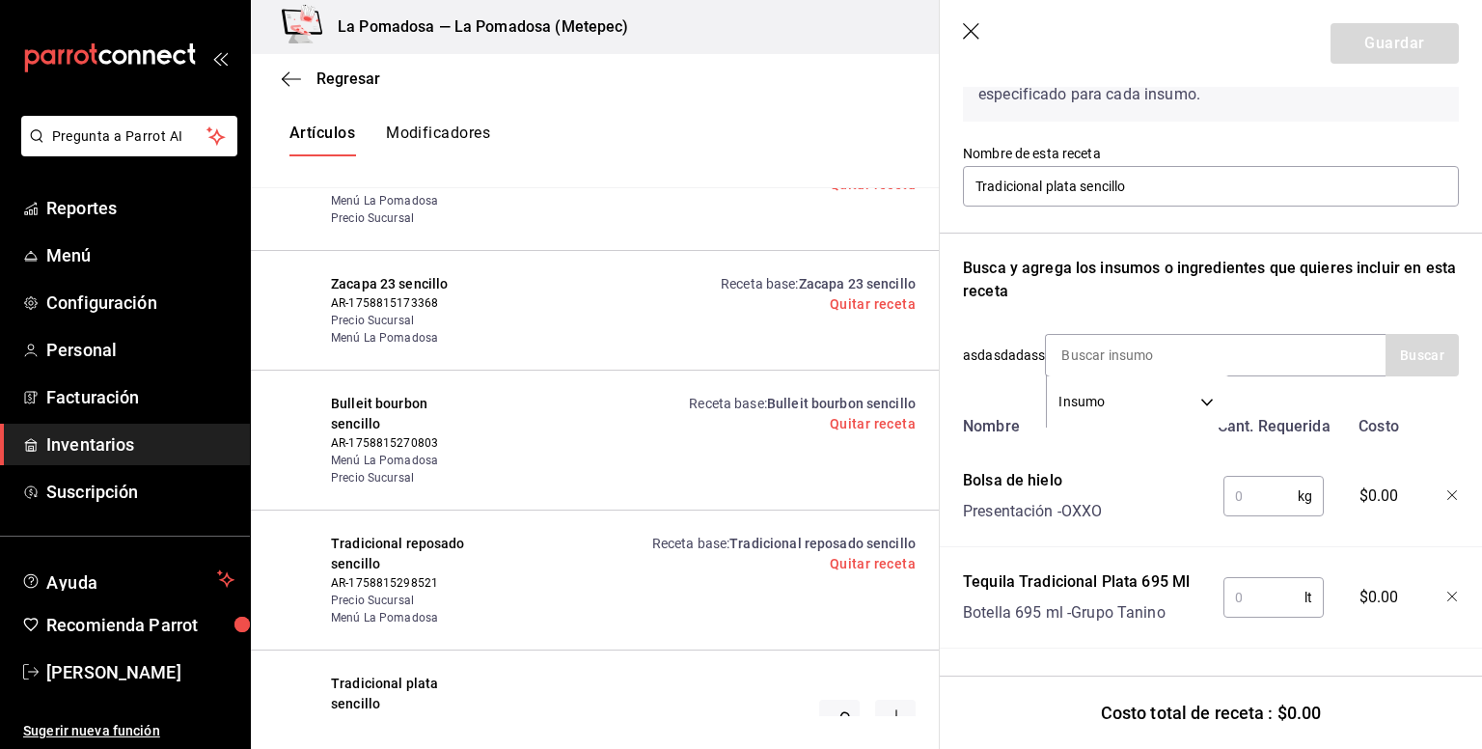
scroll to position [161, 0]
click at [1262, 485] on input "text" at bounding box center [1261, 496] width 74 height 39
type input "0.250"
type input "0.06"
click at [1357, 52] on button "Guardar" at bounding box center [1395, 43] width 128 height 41
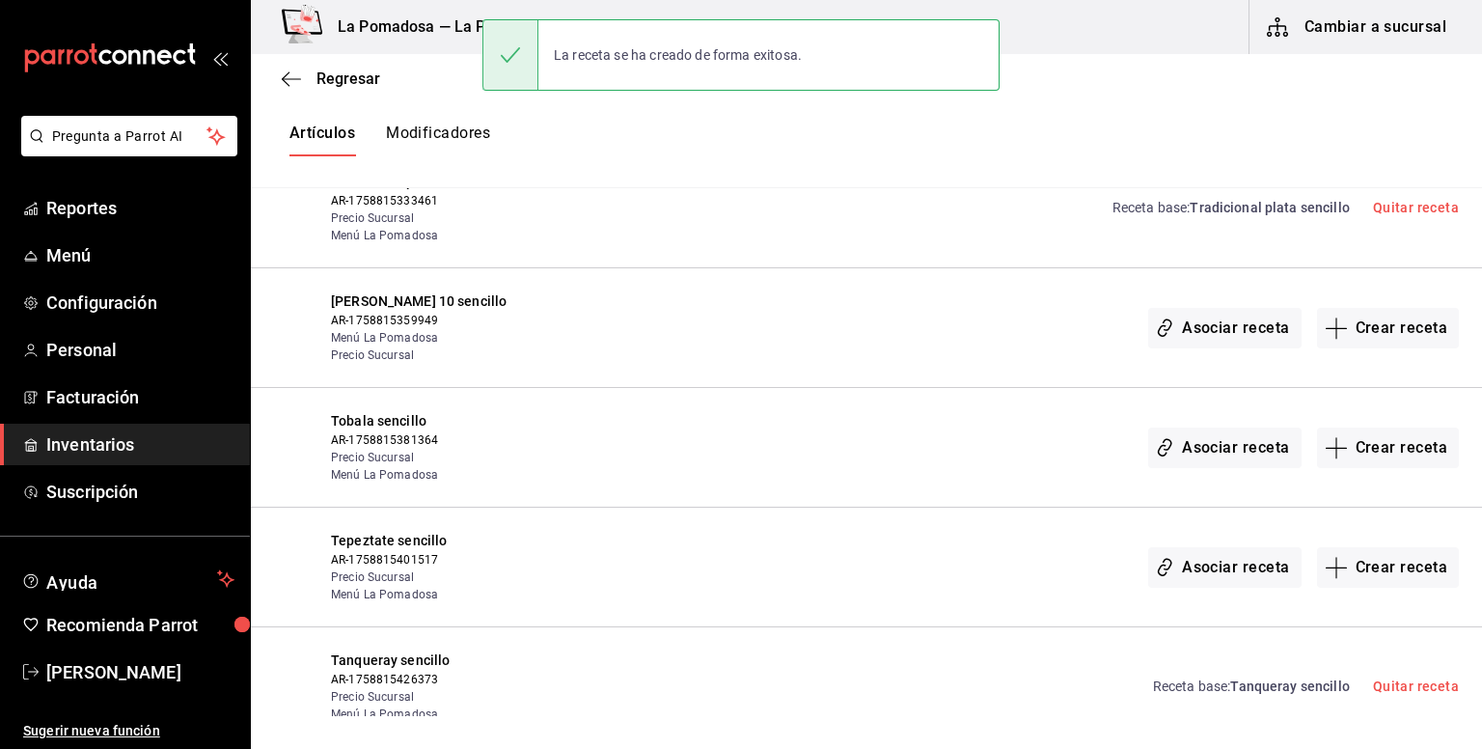
scroll to position [2927, 0]
click at [1390, 325] on button "Crear receta" at bounding box center [1388, 331] width 143 height 41
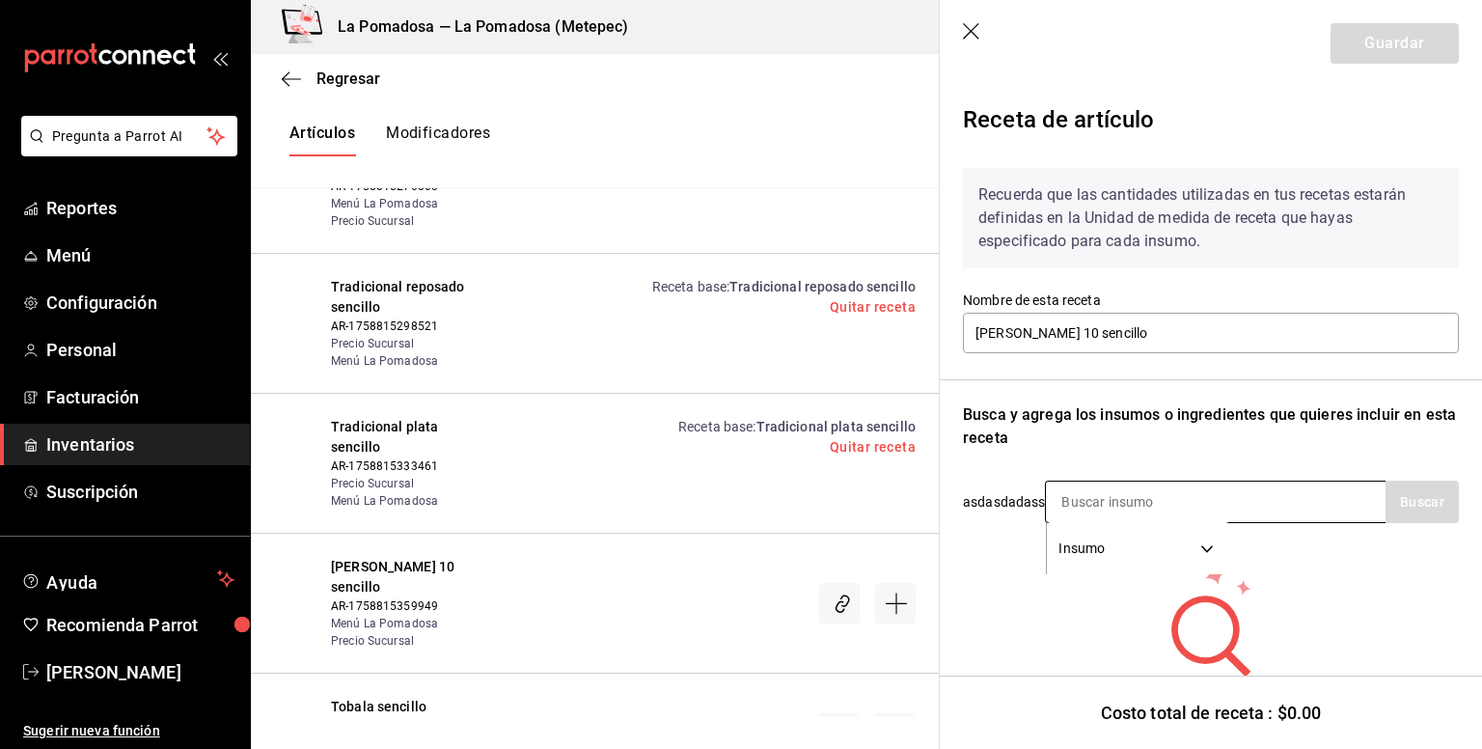
click at [1123, 509] on input at bounding box center [1142, 502] width 193 height 41
type input "torres"
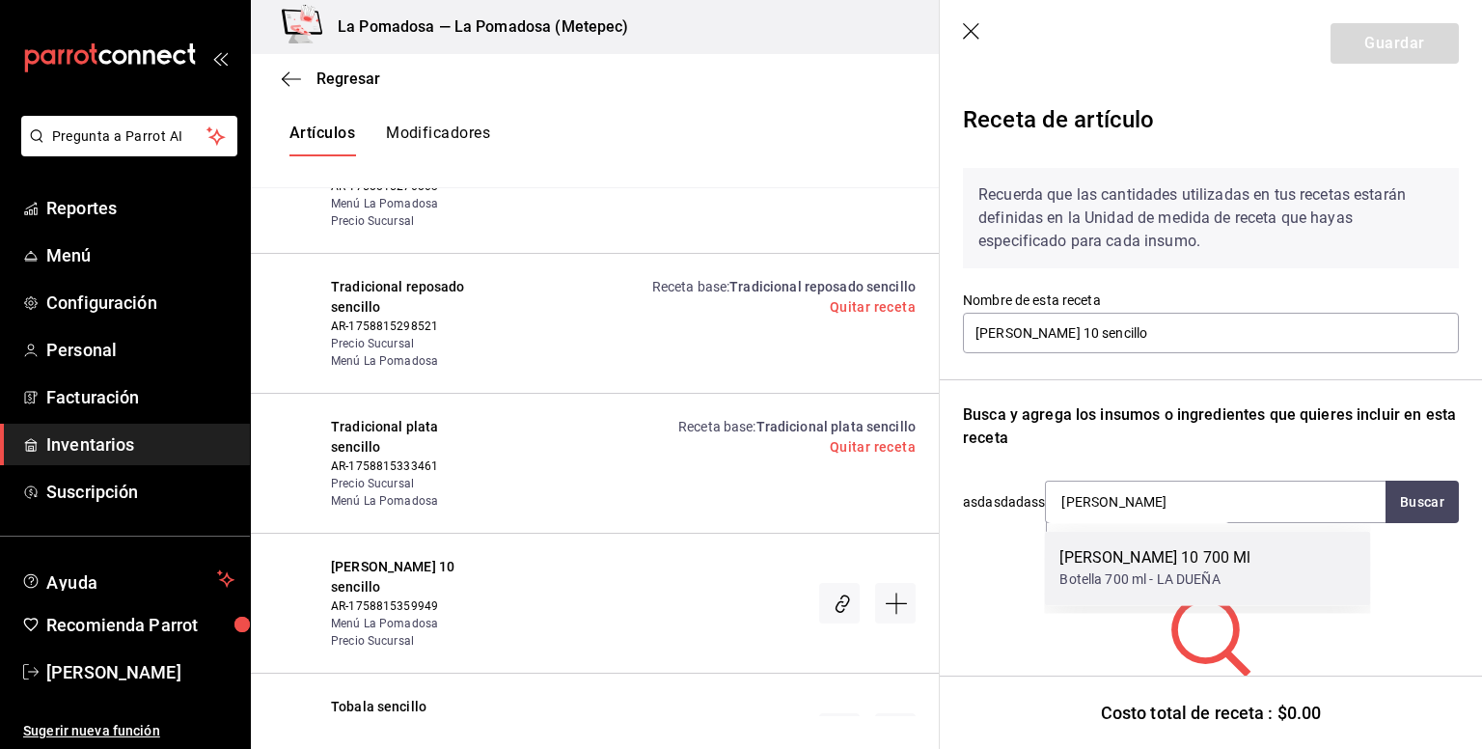
click at [1140, 583] on div "Botella 700 ml - LA DUEÑA" at bounding box center [1155, 579] width 191 height 20
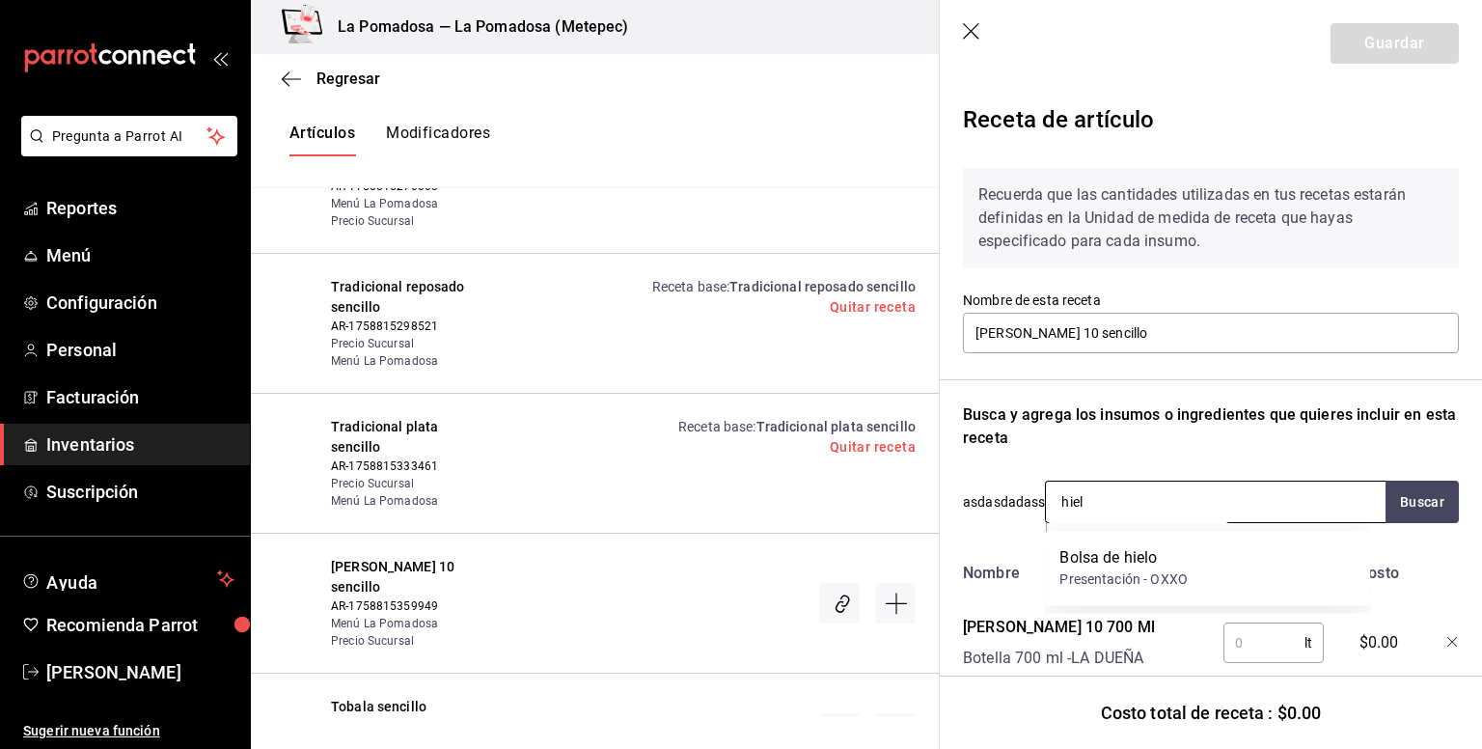
type input "hielo"
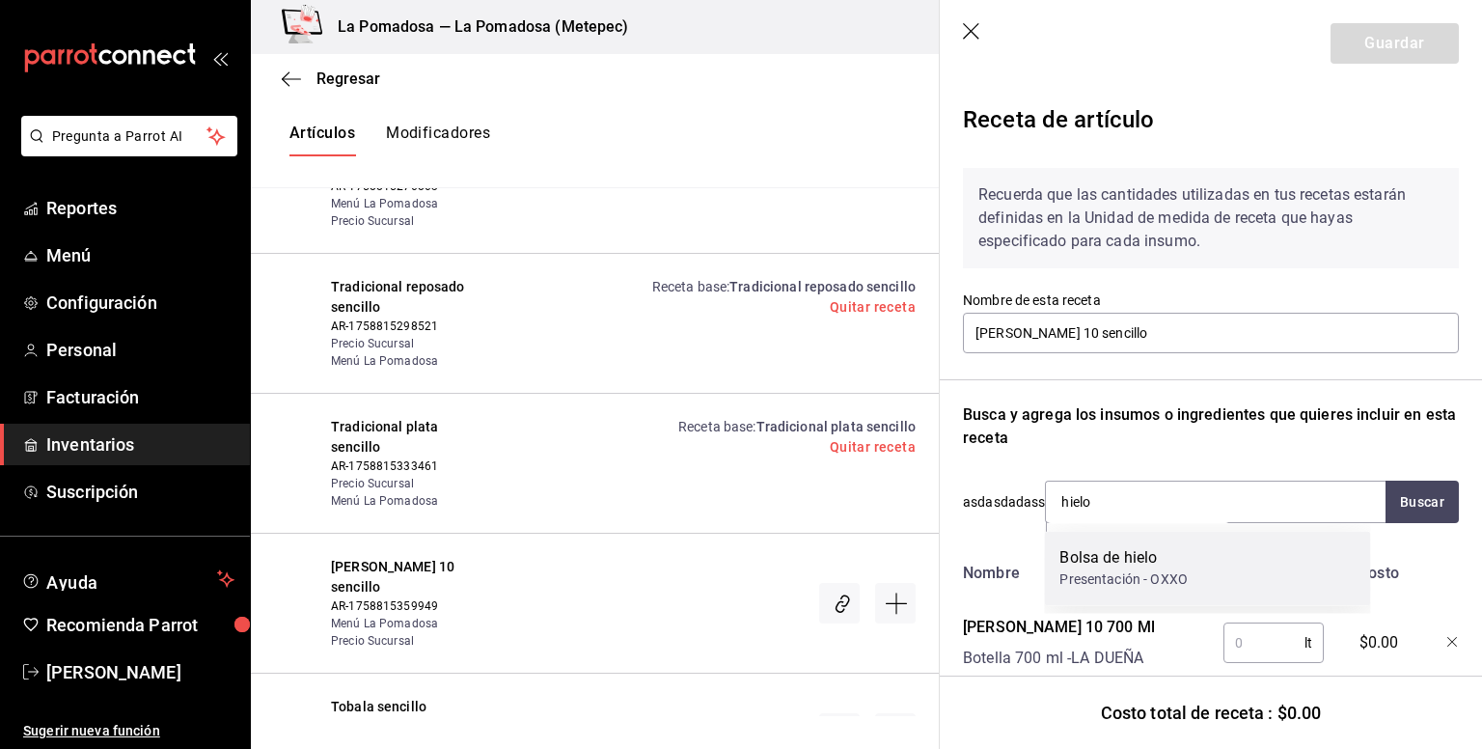
click at [1102, 562] on div "Bolsa de hielo" at bounding box center [1124, 557] width 128 height 23
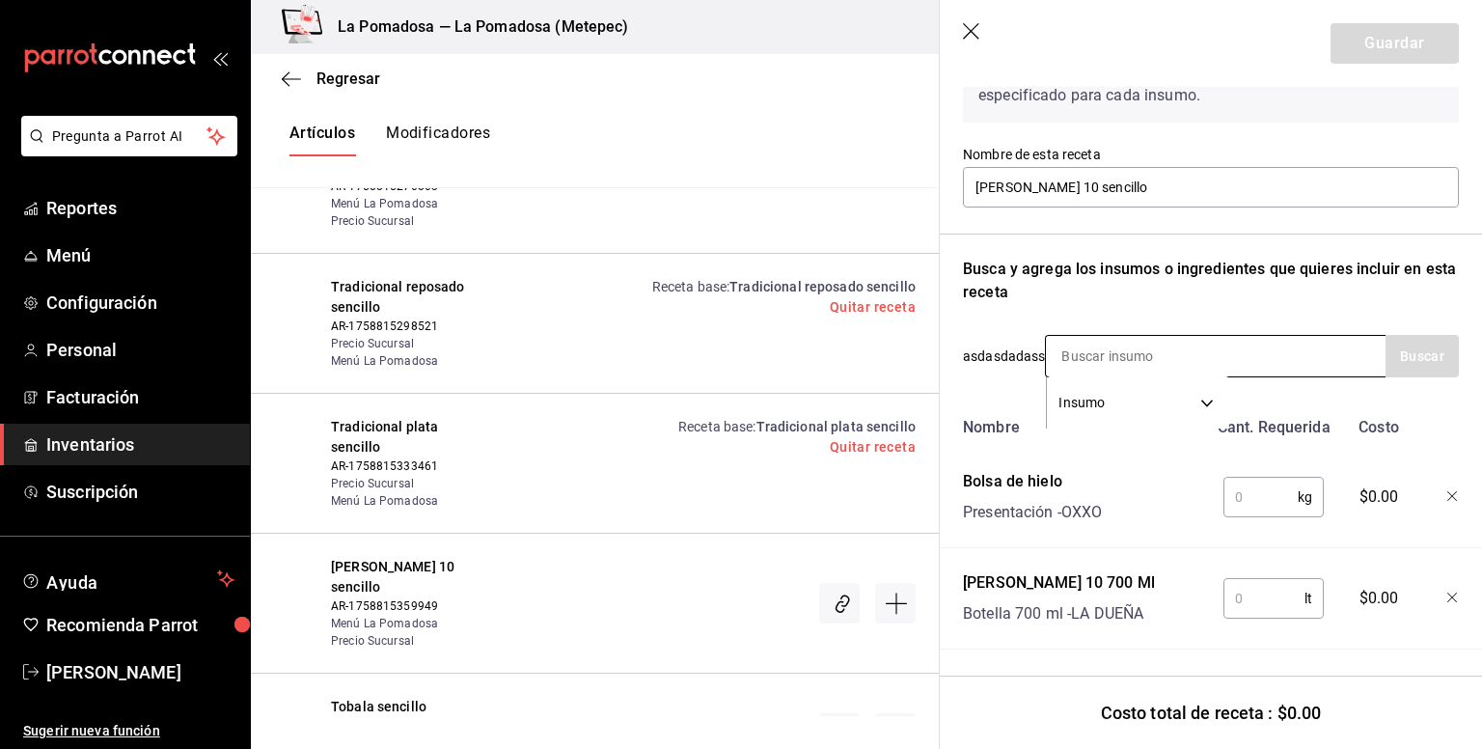
scroll to position [161, 0]
click at [1241, 490] on input "text" at bounding box center [1261, 496] width 74 height 39
type input "0.250"
type input "0.06"
click at [1370, 35] on button "Guardar" at bounding box center [1395, 43] width 128 height 41
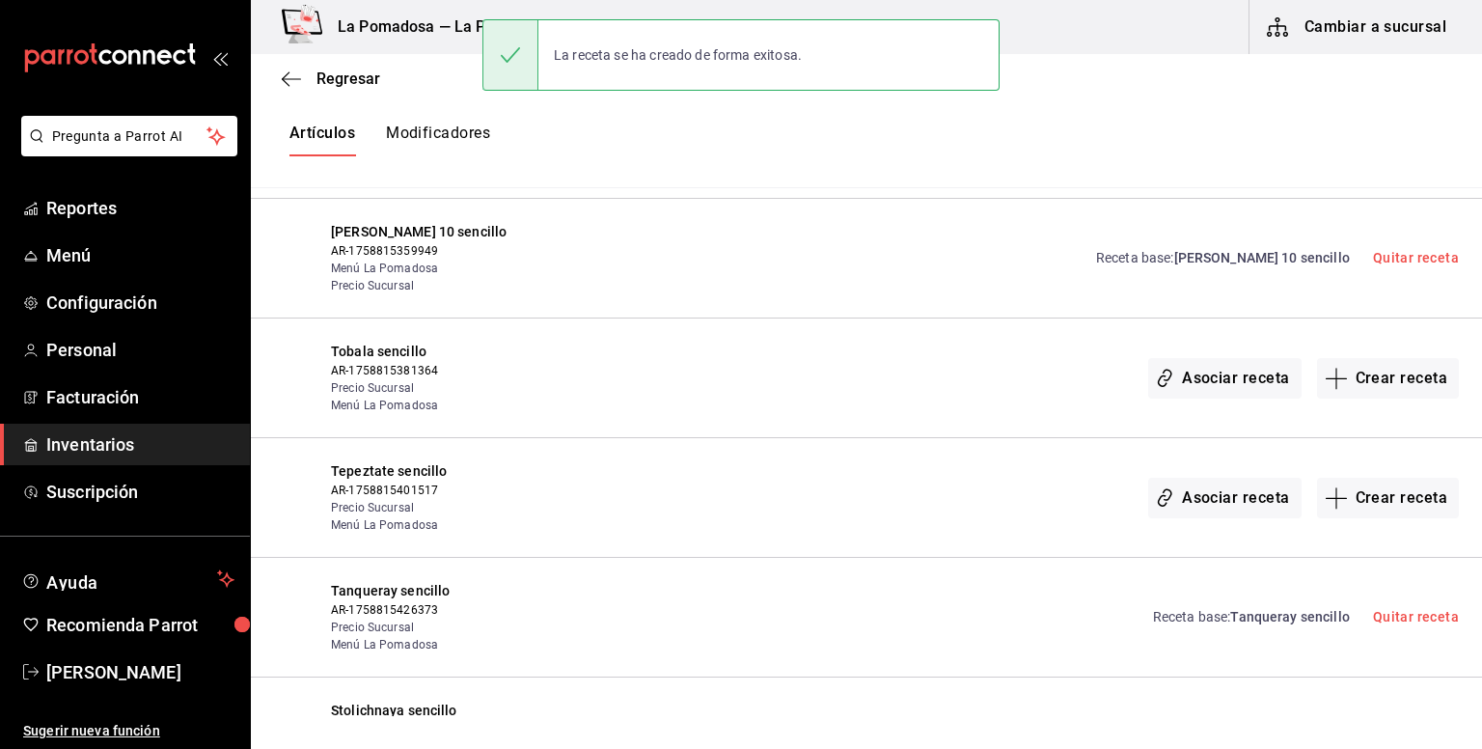
scroll to position [3057, 0]
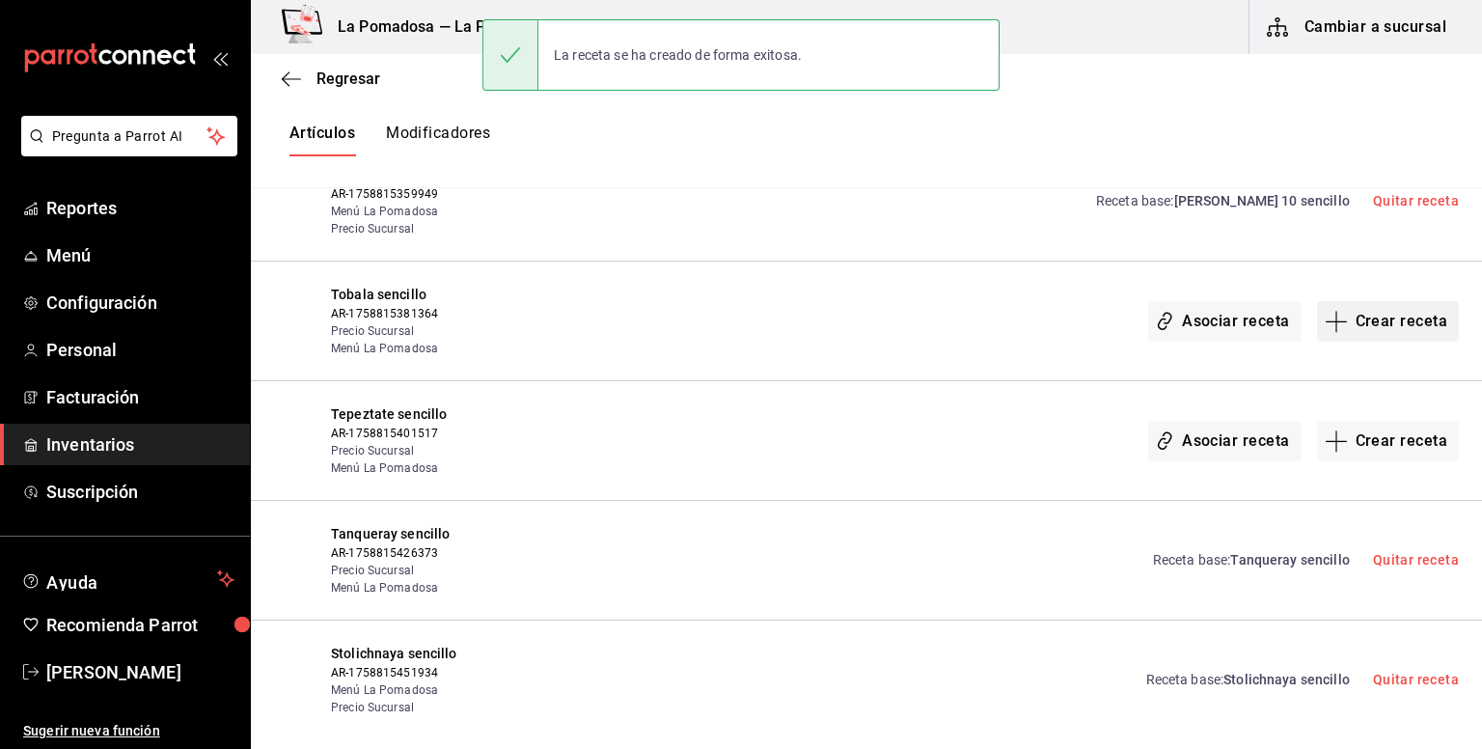
click at [1412, 315] on button "Crear receta" at bounding box center [1388, 321] width 143 height 41
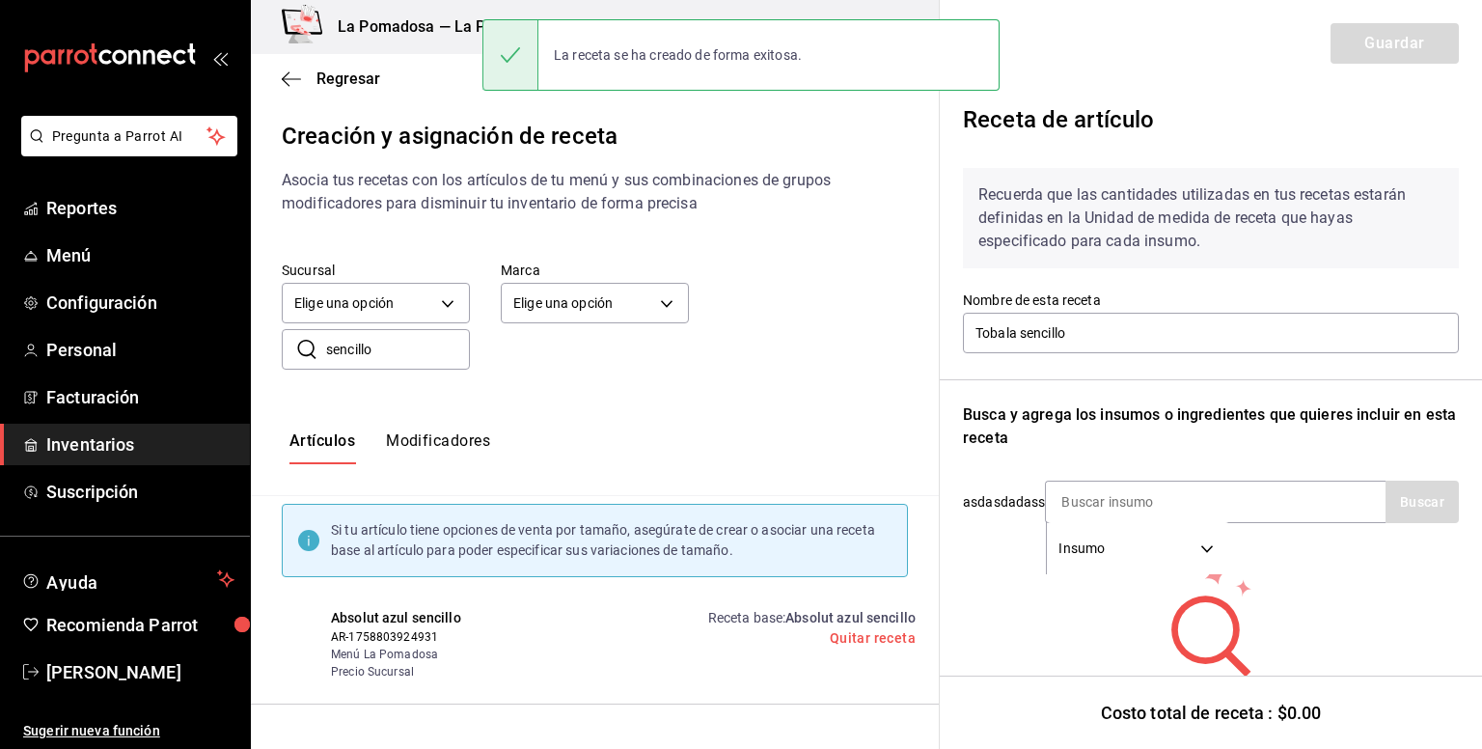
scroll to position [3057, 0]
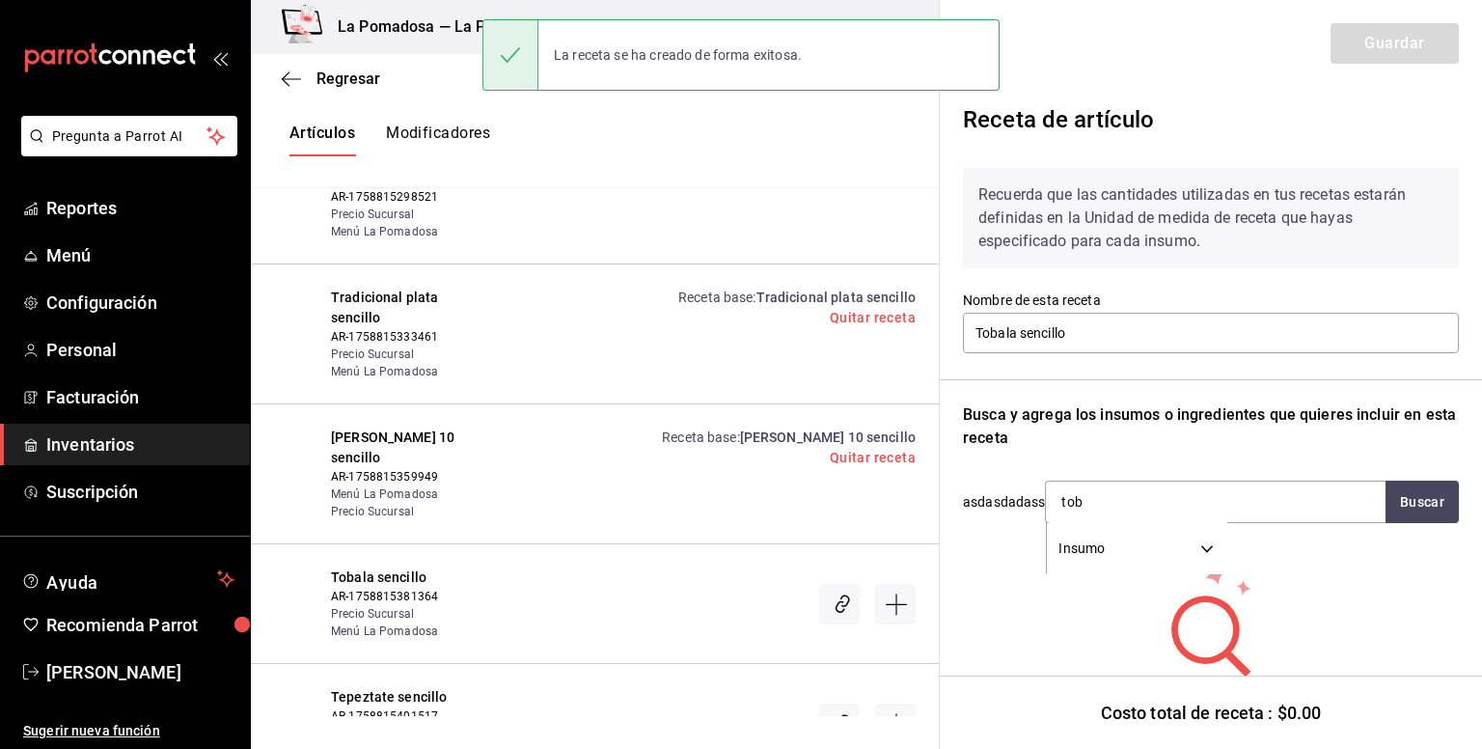
type input "toba"
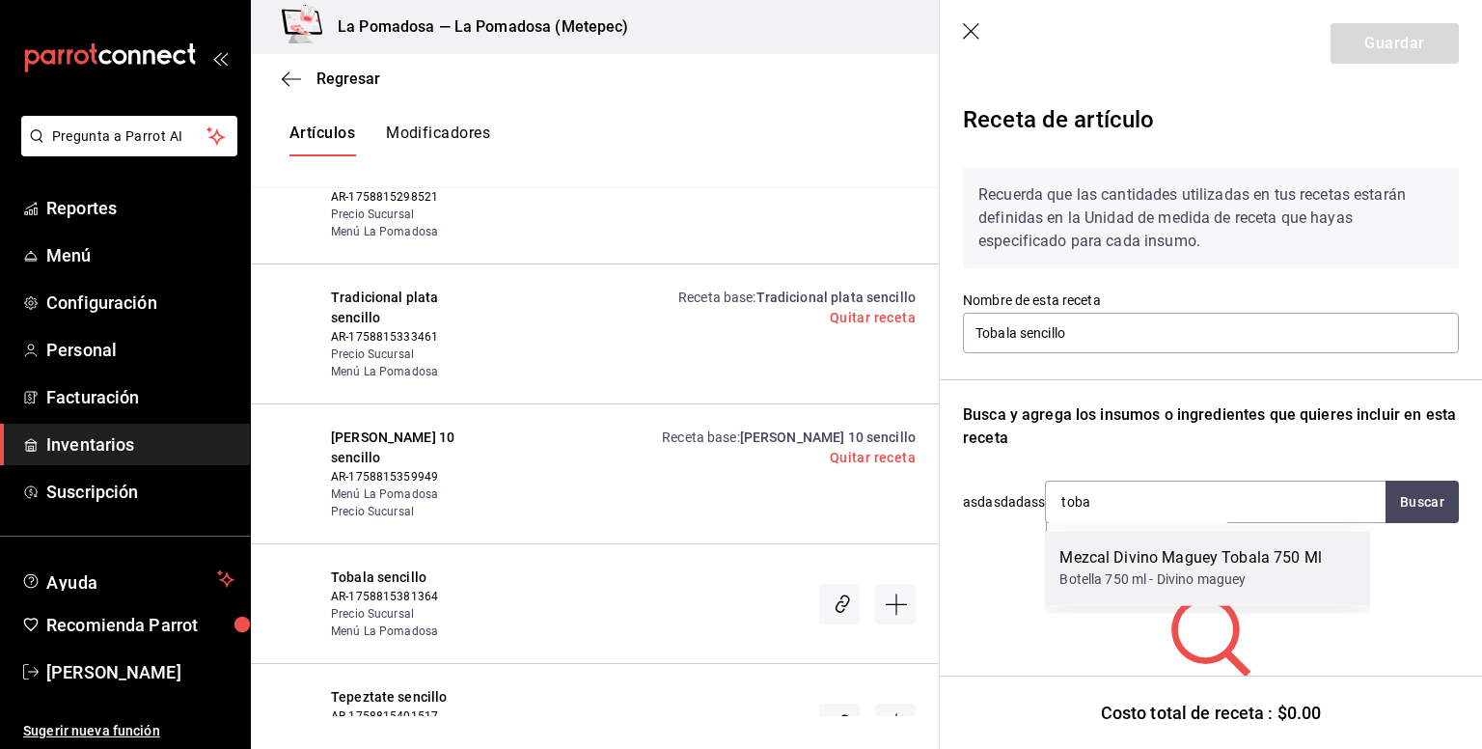
click at [1116, 579] on div "Botella 750 ml - Divino maguey" at bounding box center [1191, 579] width 262 height 20
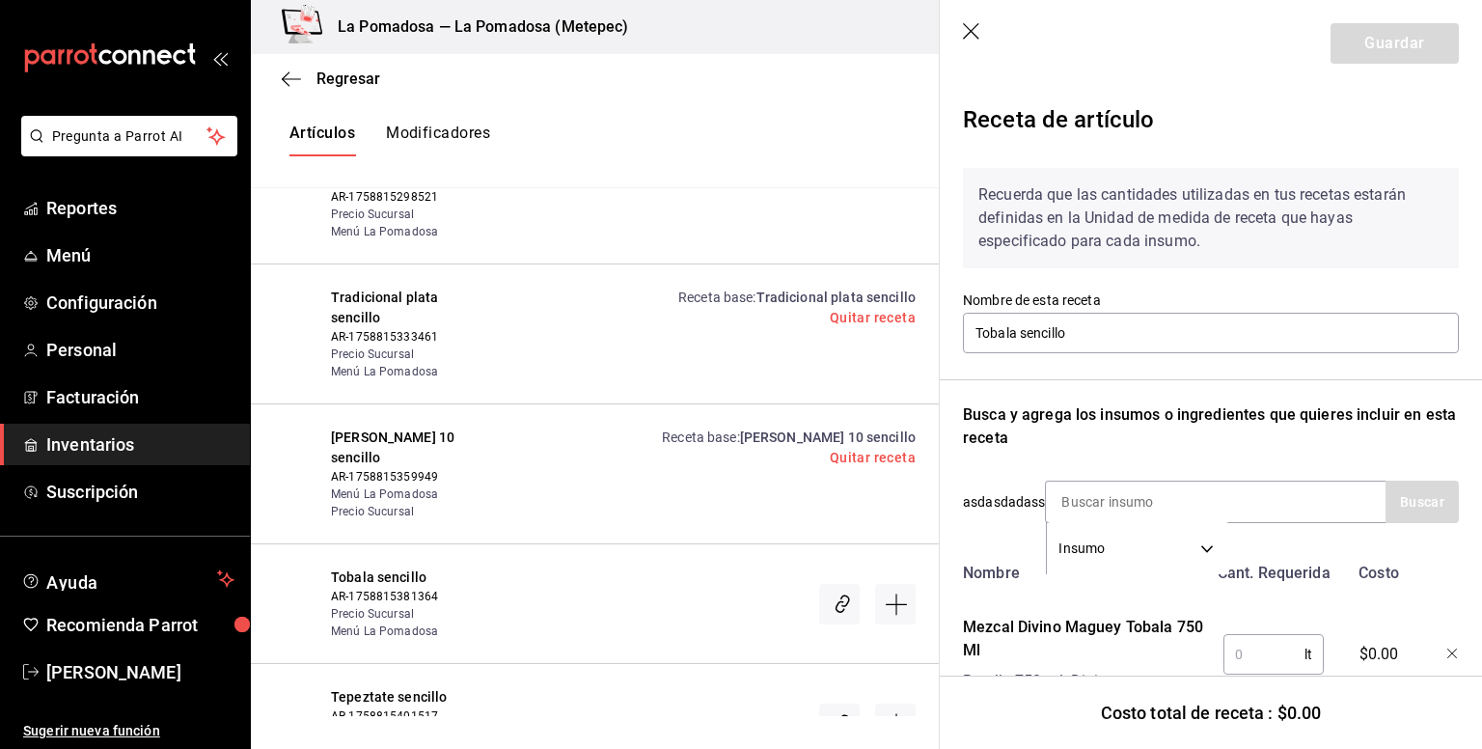
click at [1243, 664] on input "text" at bounding box center [1264, 654] width 81 height 39
type input "0.06"
click at [1362, 51] on button "Guardar" at bounding box center [1395, 43] width 128 height 41
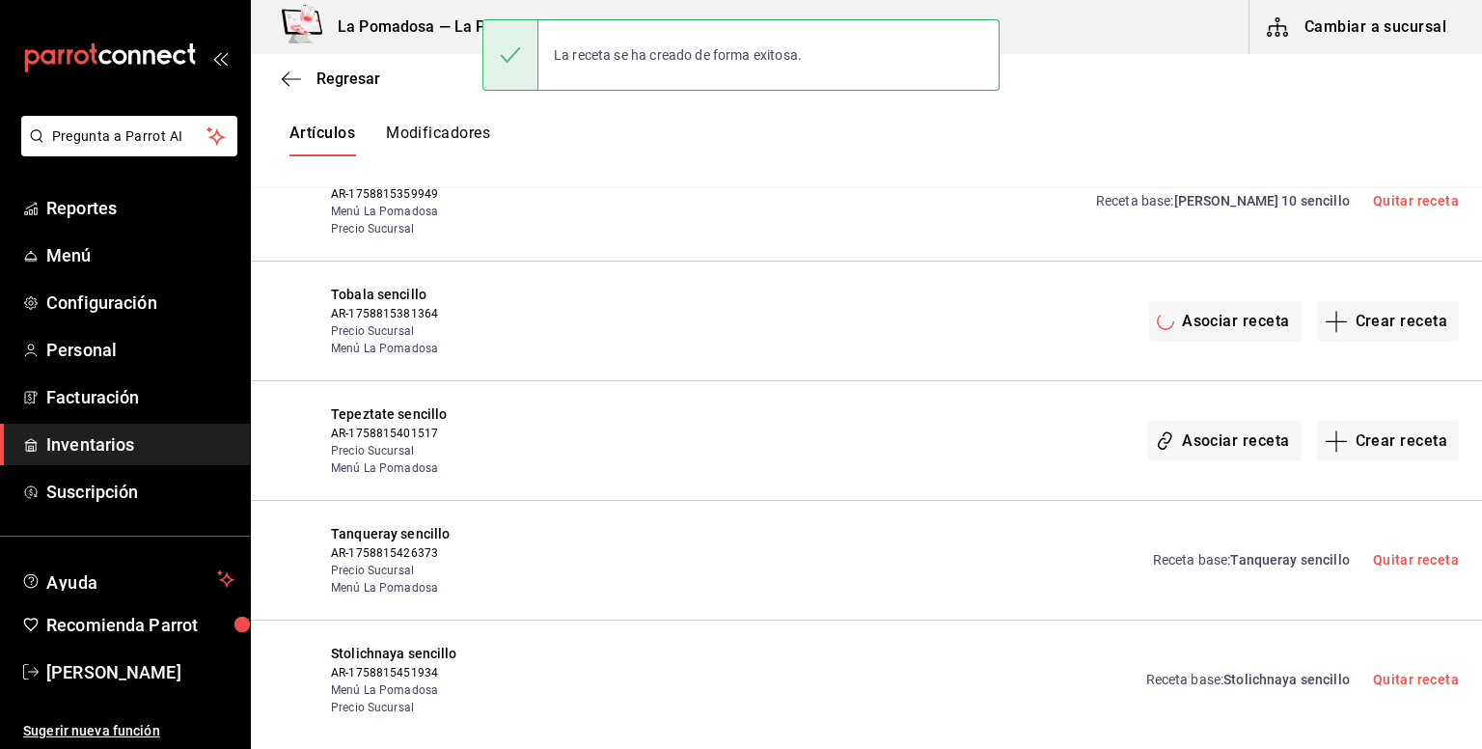
scroll to position [0, 0]
click at [1386, 429] on button "Crear receta" at bounding box center [1388, 441] width 143 height 41
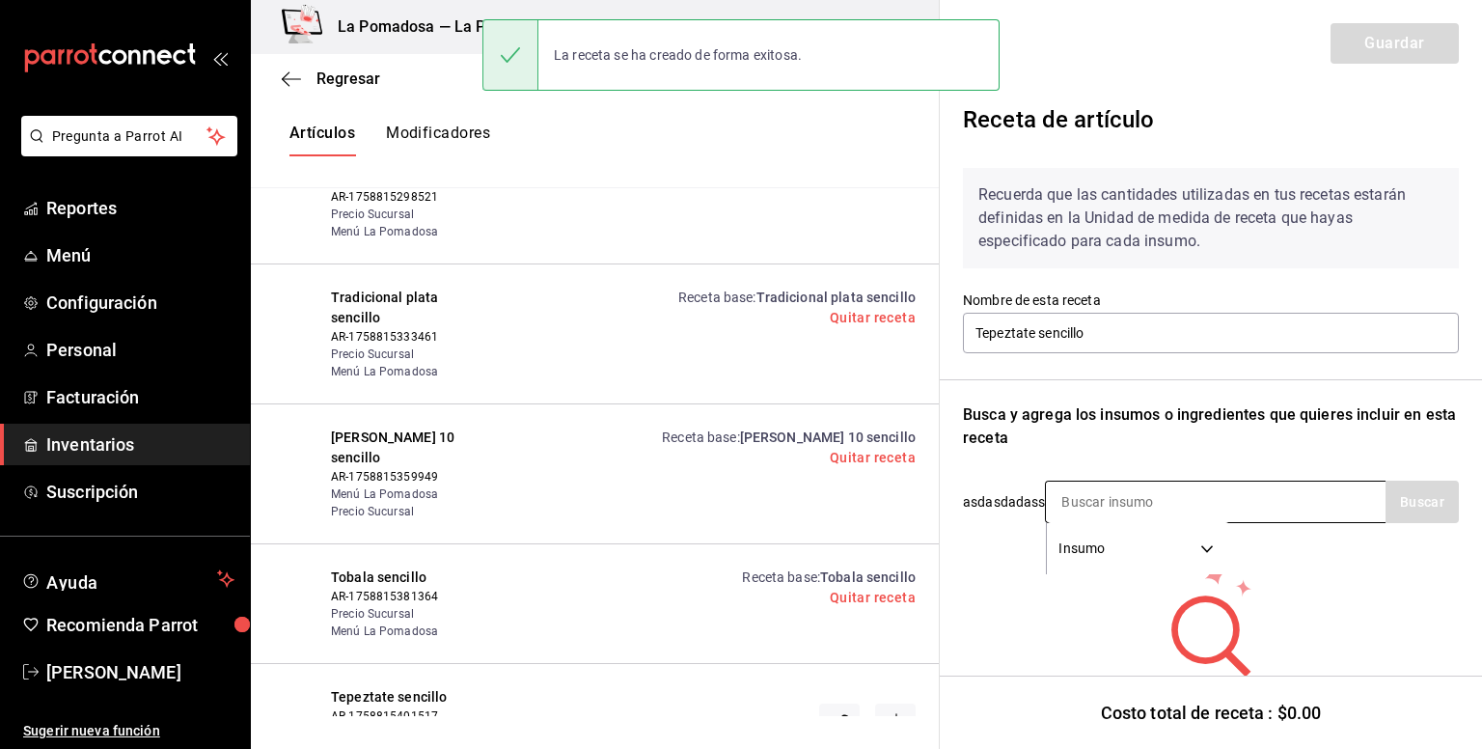
click at [1215, 491] on input at bounding box center [1142, 502] width 193 height 41
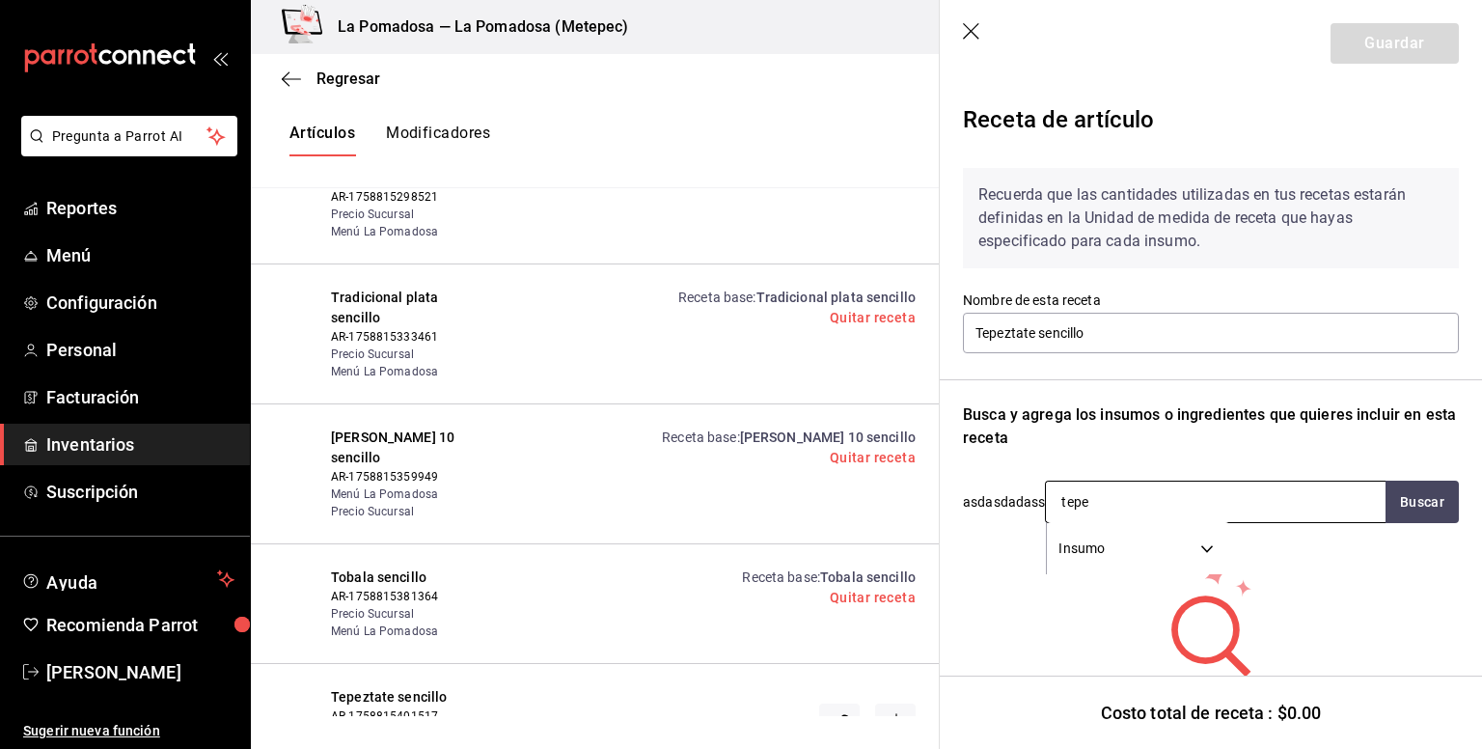
type input "tepez"
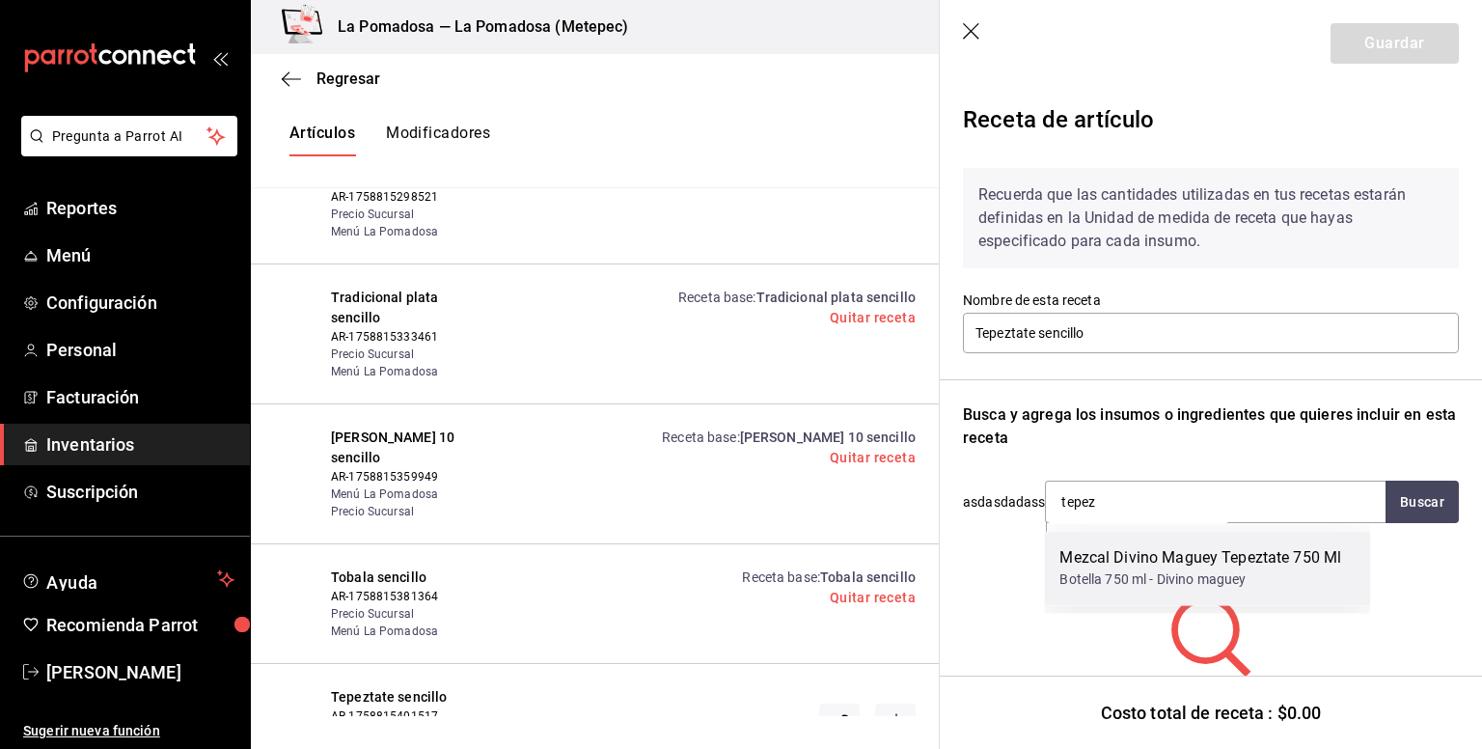
click at [1160, 568] on div "Mezcal Divino Maguey Tepeztate 750 Ml" at bounding box center [1201, 557] width 282 height 23
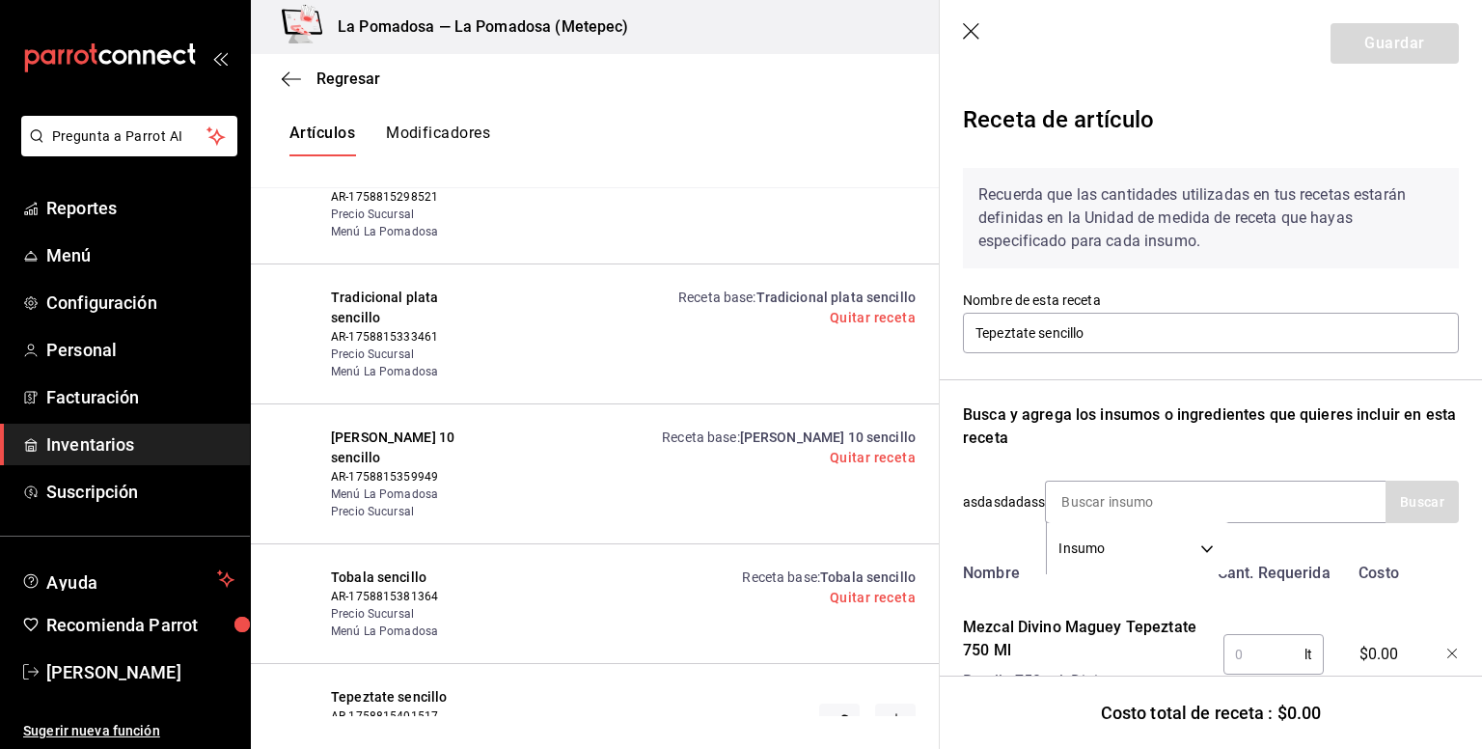
click at [1243, 655] on input "text" at bounding box center [1264, 654] width 81 height 39
type input "0.06"
click at [1370, 33] on button "Guardar" at bounding box center [1395, 43] width 128 height 41
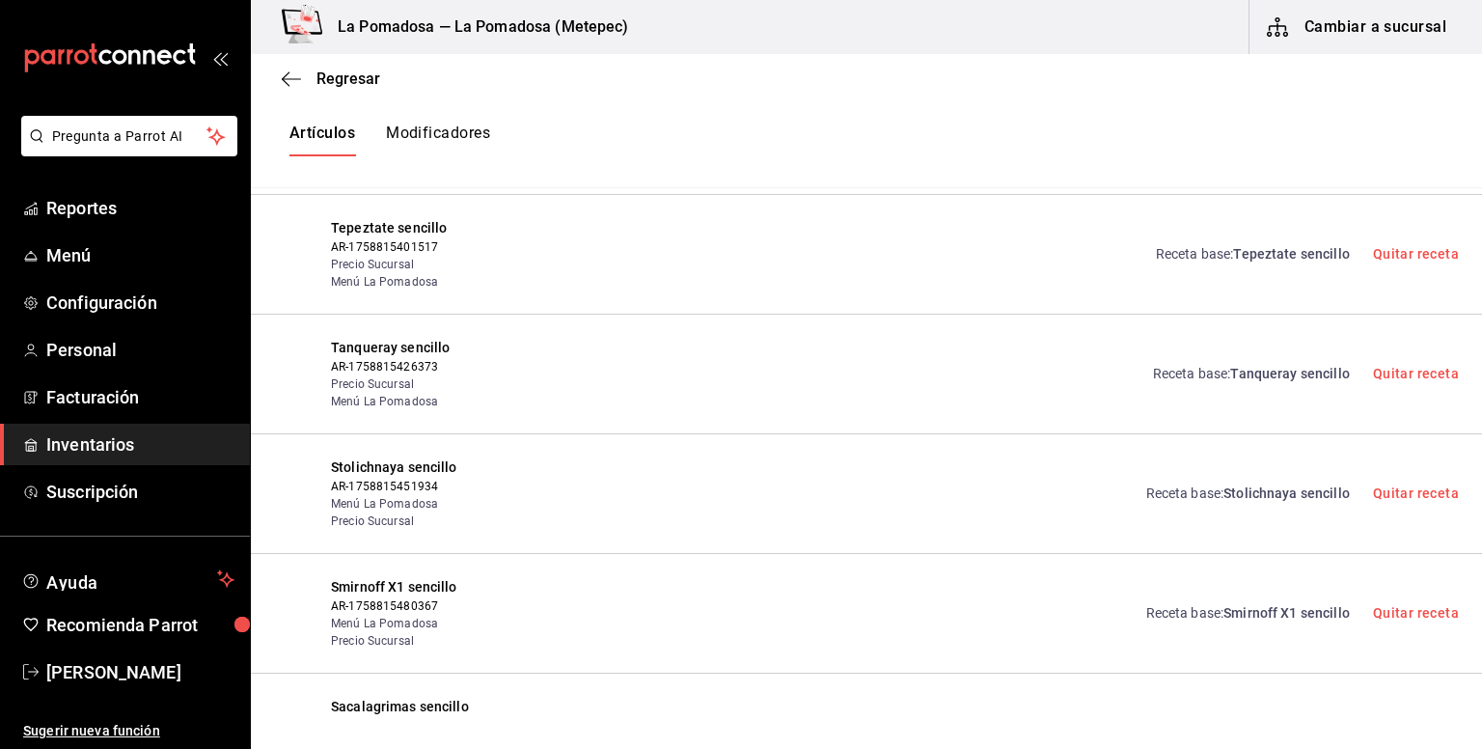
scroll to position [3313, 0]
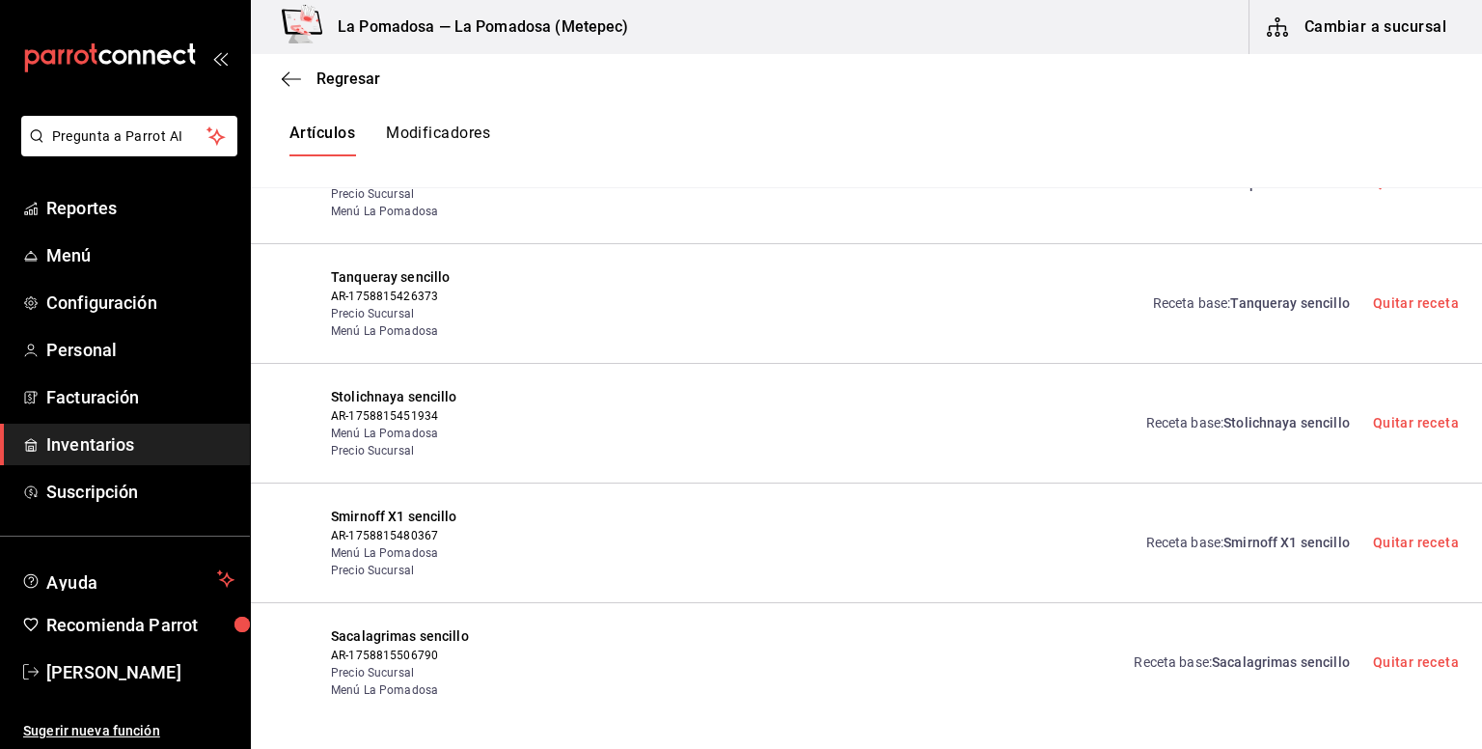
click at [76, 443] on span "Inventarios" at bounding box center [140, 444] width 188 height 26
click at [77, 262] on span "Menú" at bounding box center [140, 255] width 188 height 26
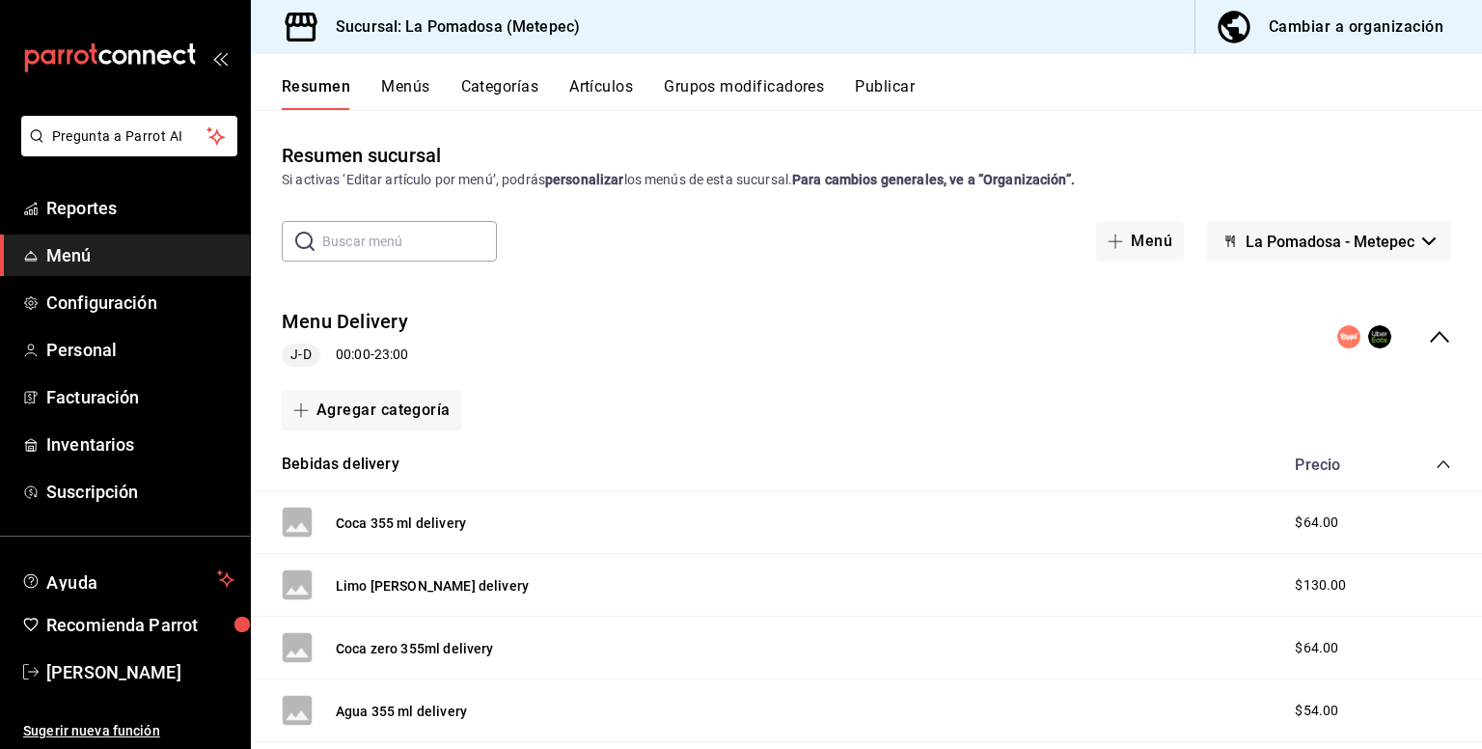
click at [409, 252] on input "text" at bounding box center [409, 241] width 175 height 39
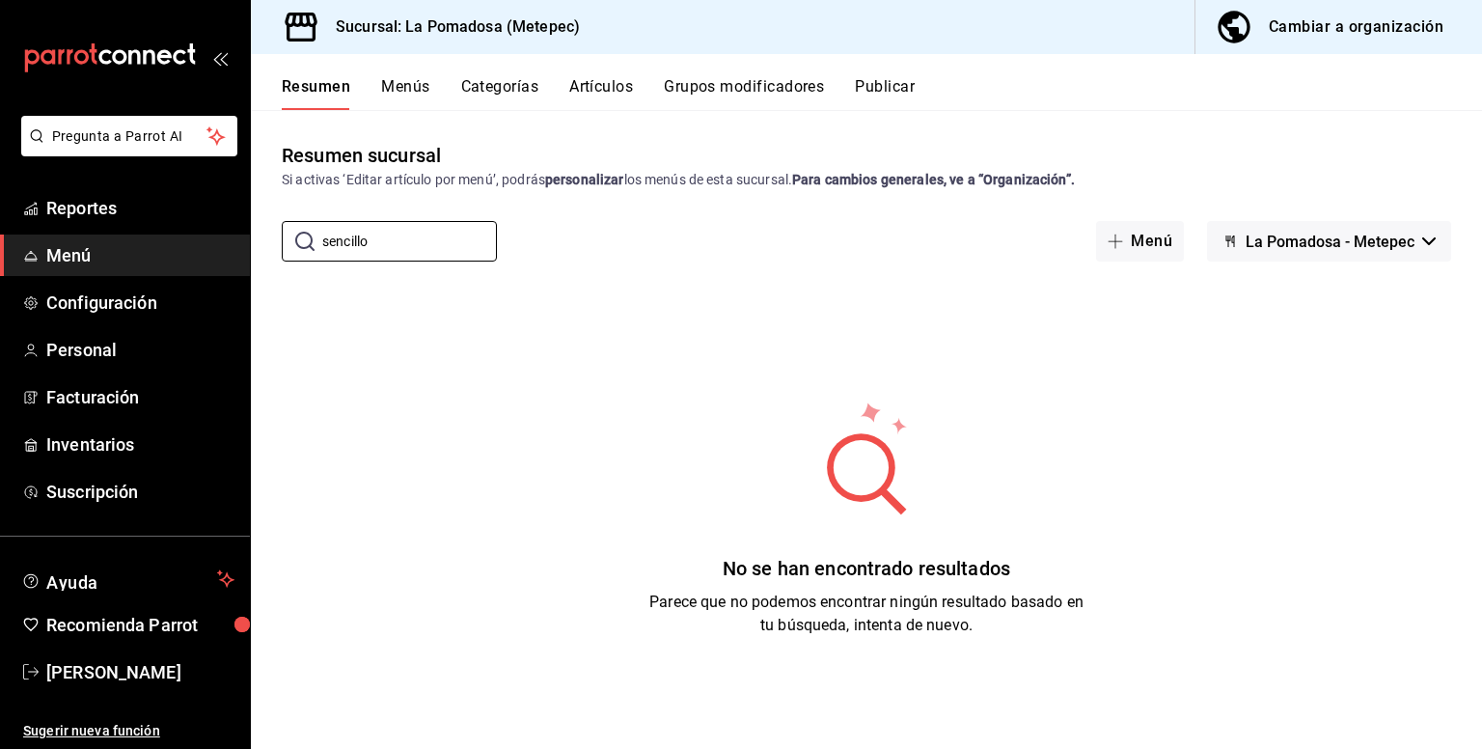
type input "sencillo"
click at [560, 81] on div "Resumen Menús Categorías Artículos Grupos modificadores Publicar" at bounding box center [882, 93] width 1201 height 33
click at [589, 86] on button "Artículos" at bounding box center [601, 93] width 64 height 33
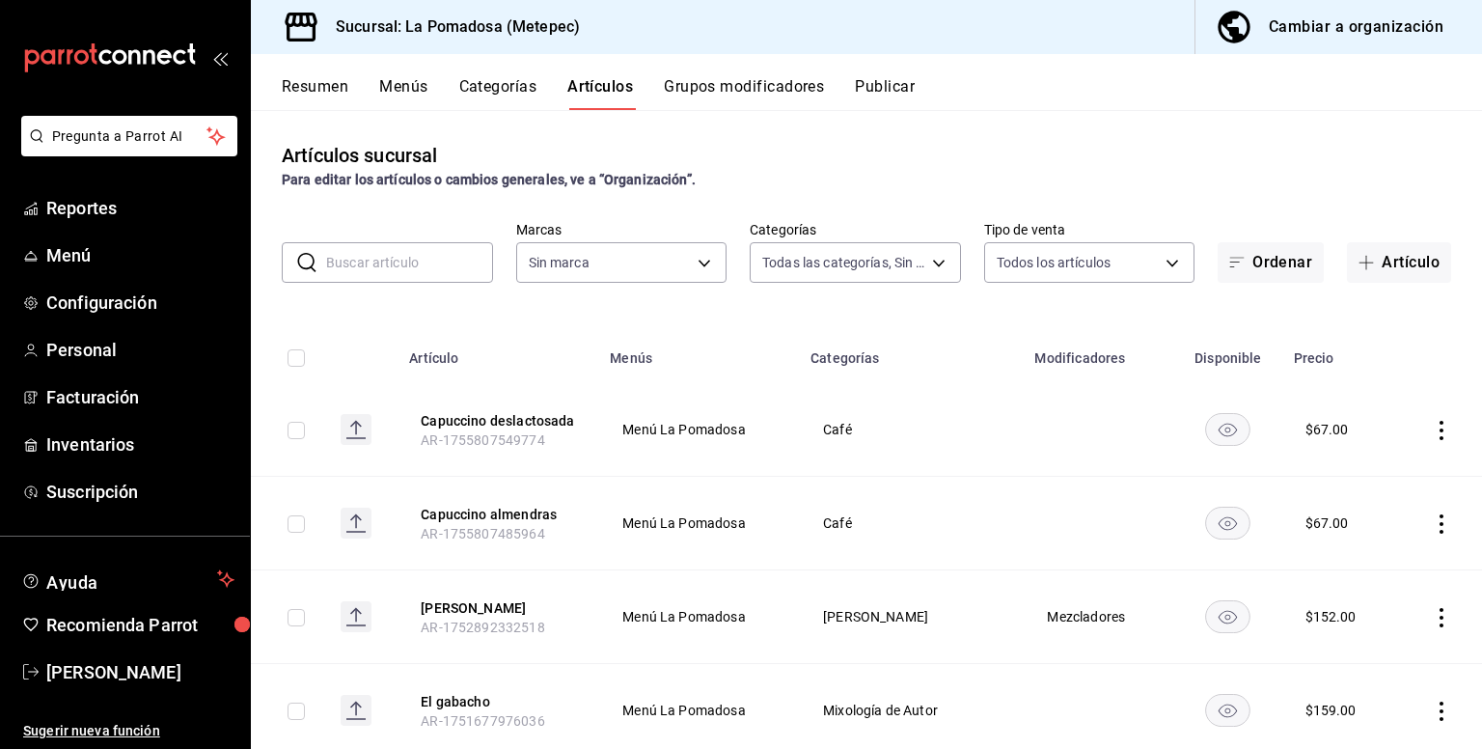
type input "d943e39c-3c76-416d-a752-8531798177b1,cac6379f-b581-4c4b-83ec-bcfc03b9aa83,15034…"
click at [436, 274] on input "text" at bounding box center [409, 262] width 167 height 39
type input "s"
type input "26770a04-f713-4e61-b01c-a965f3f43d2a"
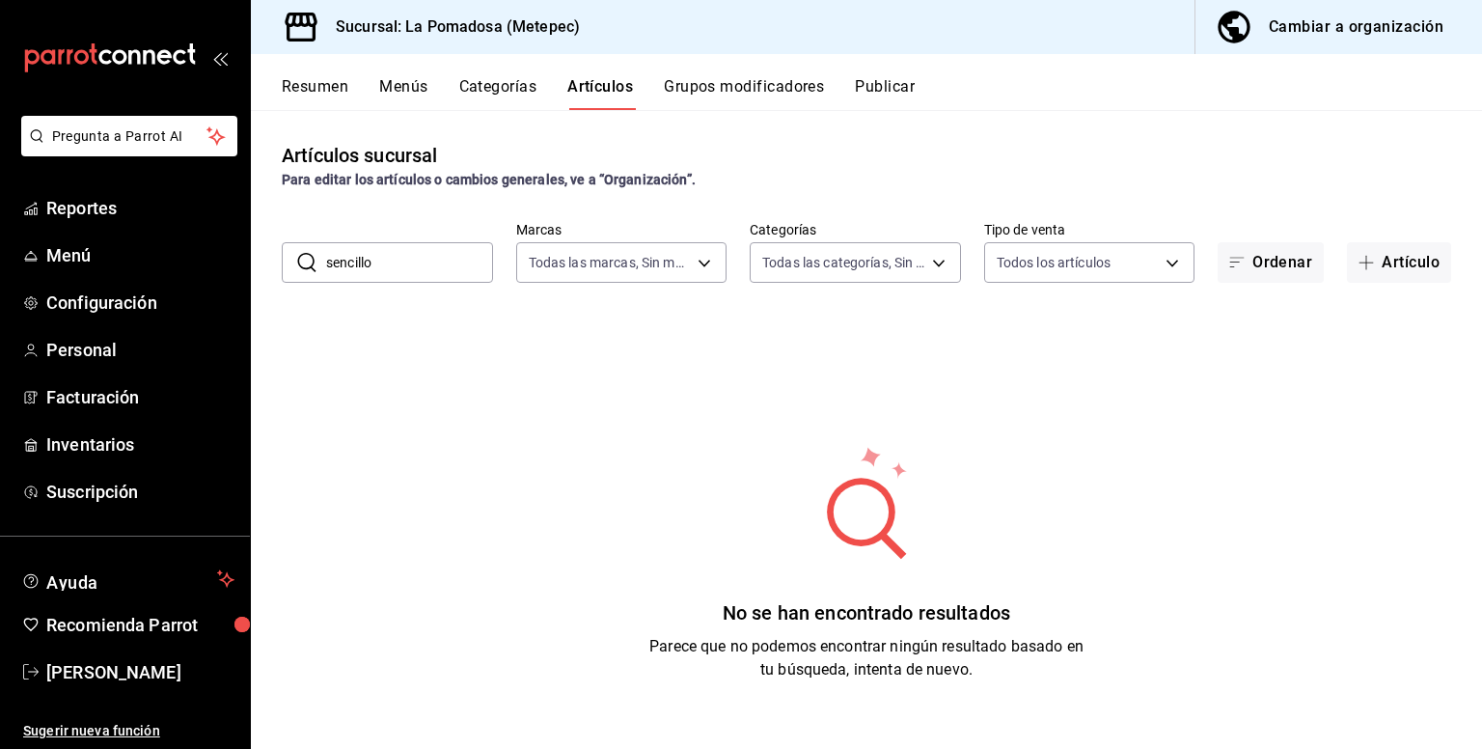
type input "sencillo"
click at [906, 97] on button "Publicar" at bounding box center [885, 93] width 60 height 33
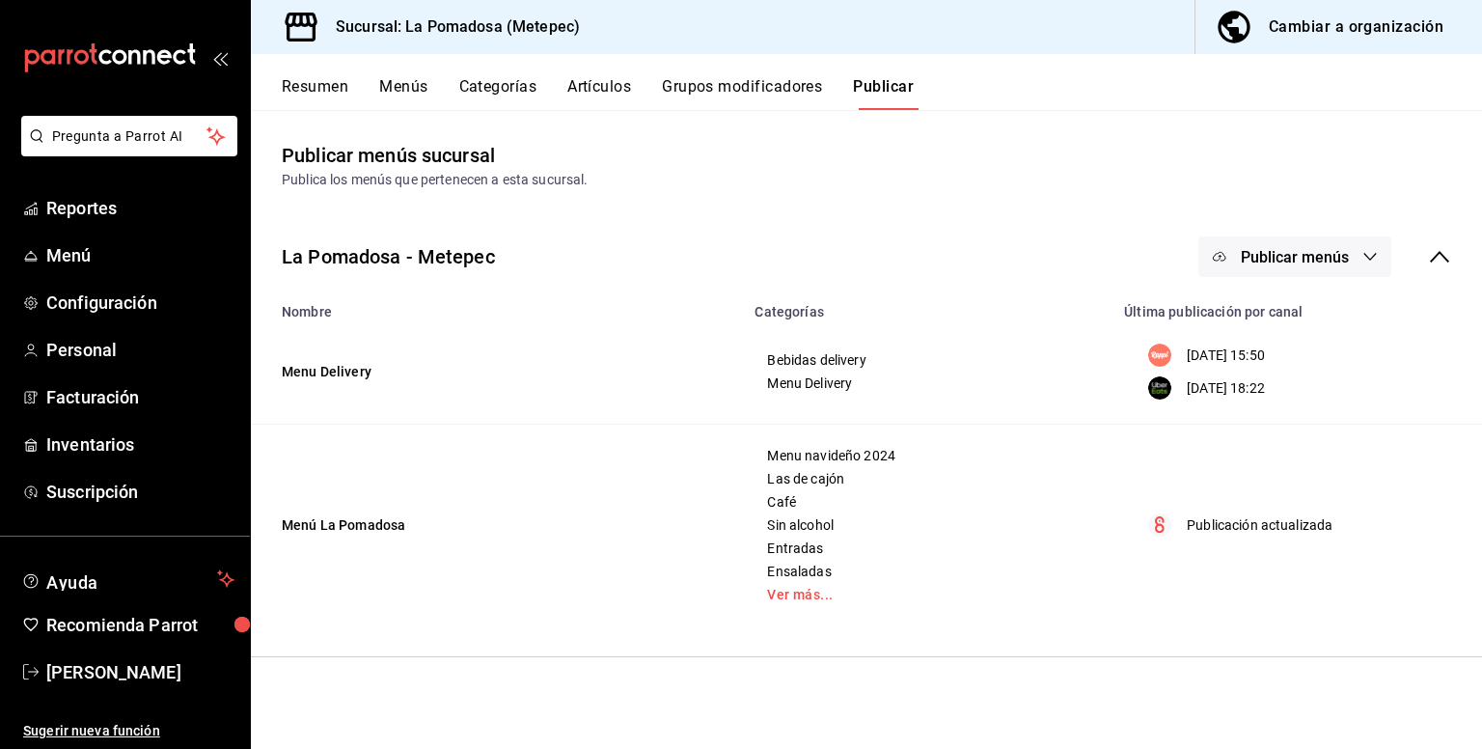
click at [1326, 40] on div "Cambiar a organización" at bounding box center [1356, 27] width 175 height 27
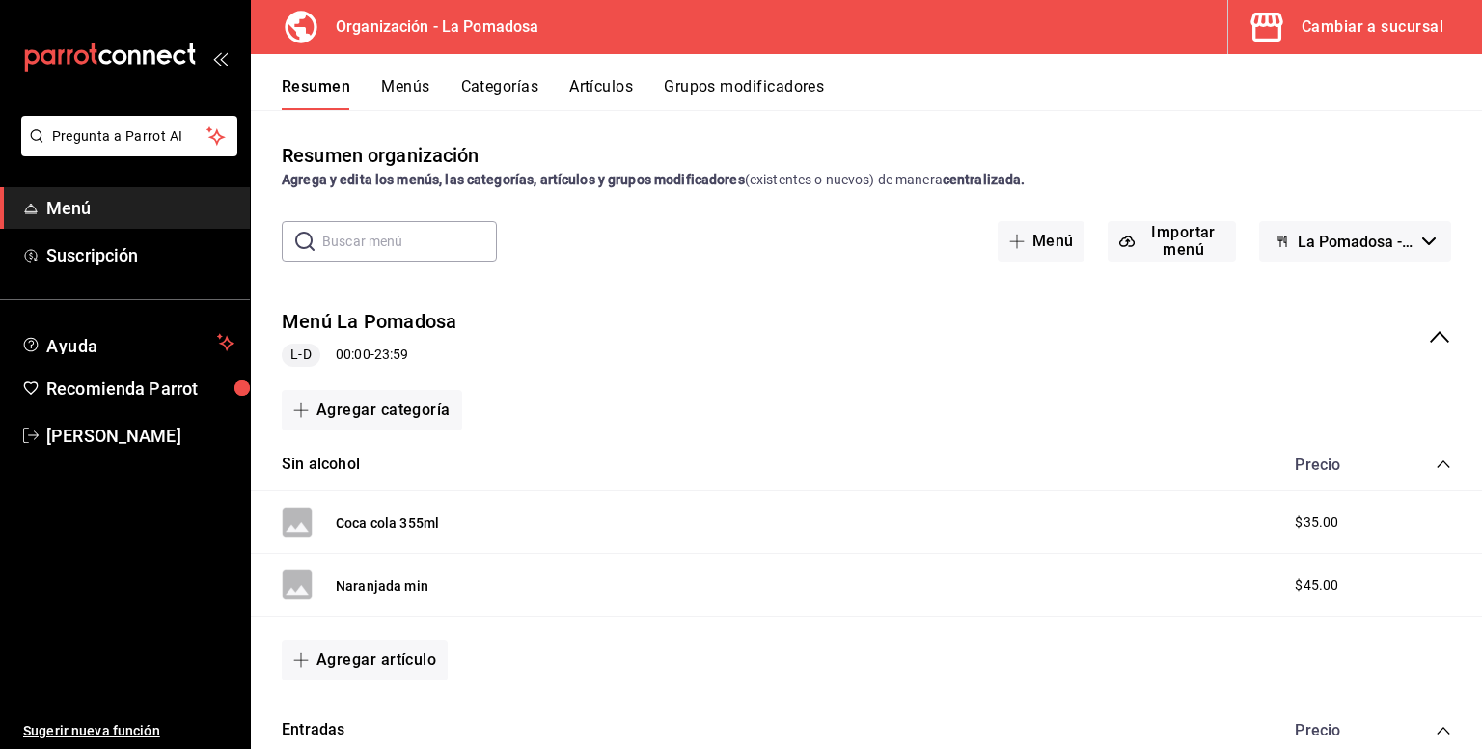
click at [378, 82] on div "Resumen Menús Categorías Artículos Grupos modificadores" at bounding box center [882, 93] width 1201 height 33
click at [384, 86] on button "Menús" at bounding box center [405, 93] width 48 height 33
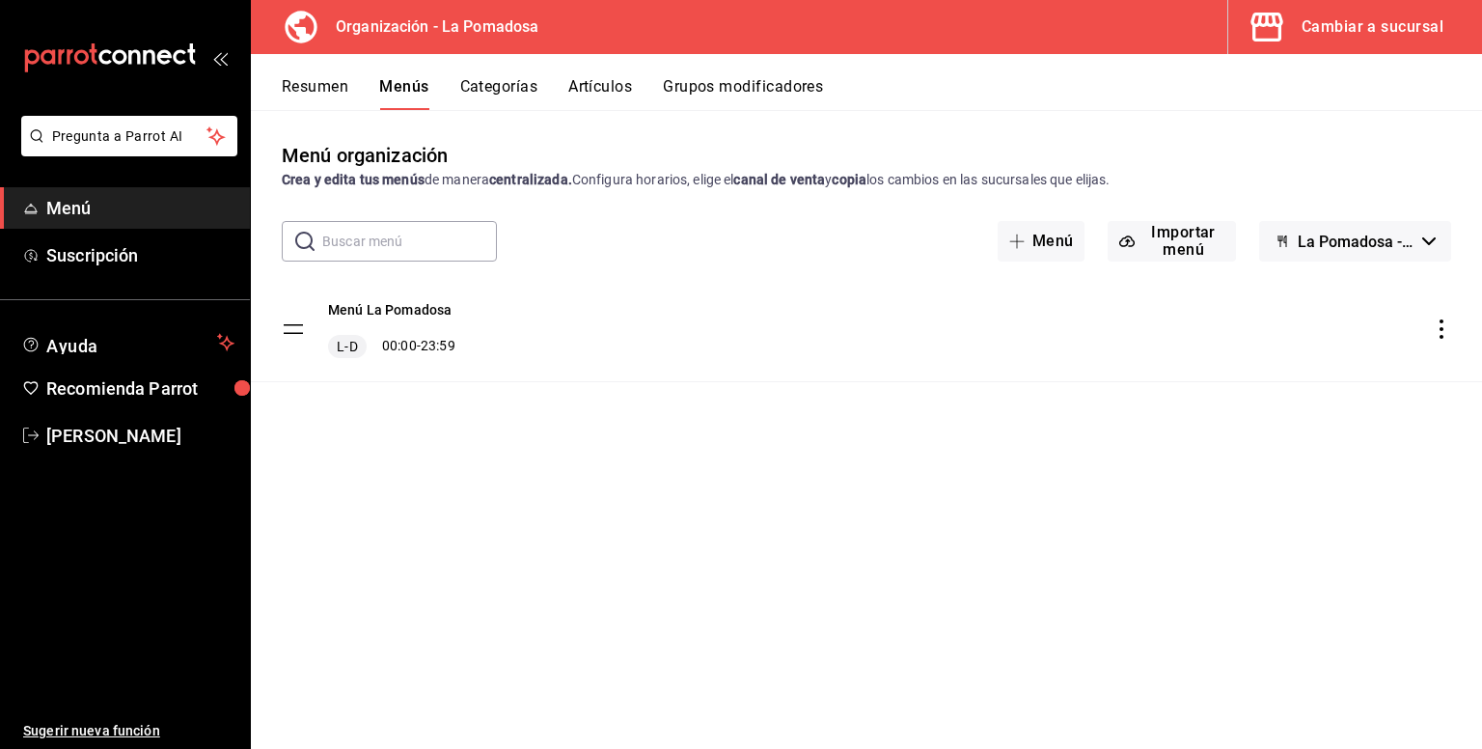
click at [1333, 254] on button "La Pomadosa - Borrador" at bounding box center [1355, 241] width 192 height 41
click at [1233, 164] on div at bounding box center [741, 374] width 1482 height 749
click at [1054, 248] on button "Menú" at bounding box center [1042, 241] width 88 height 41
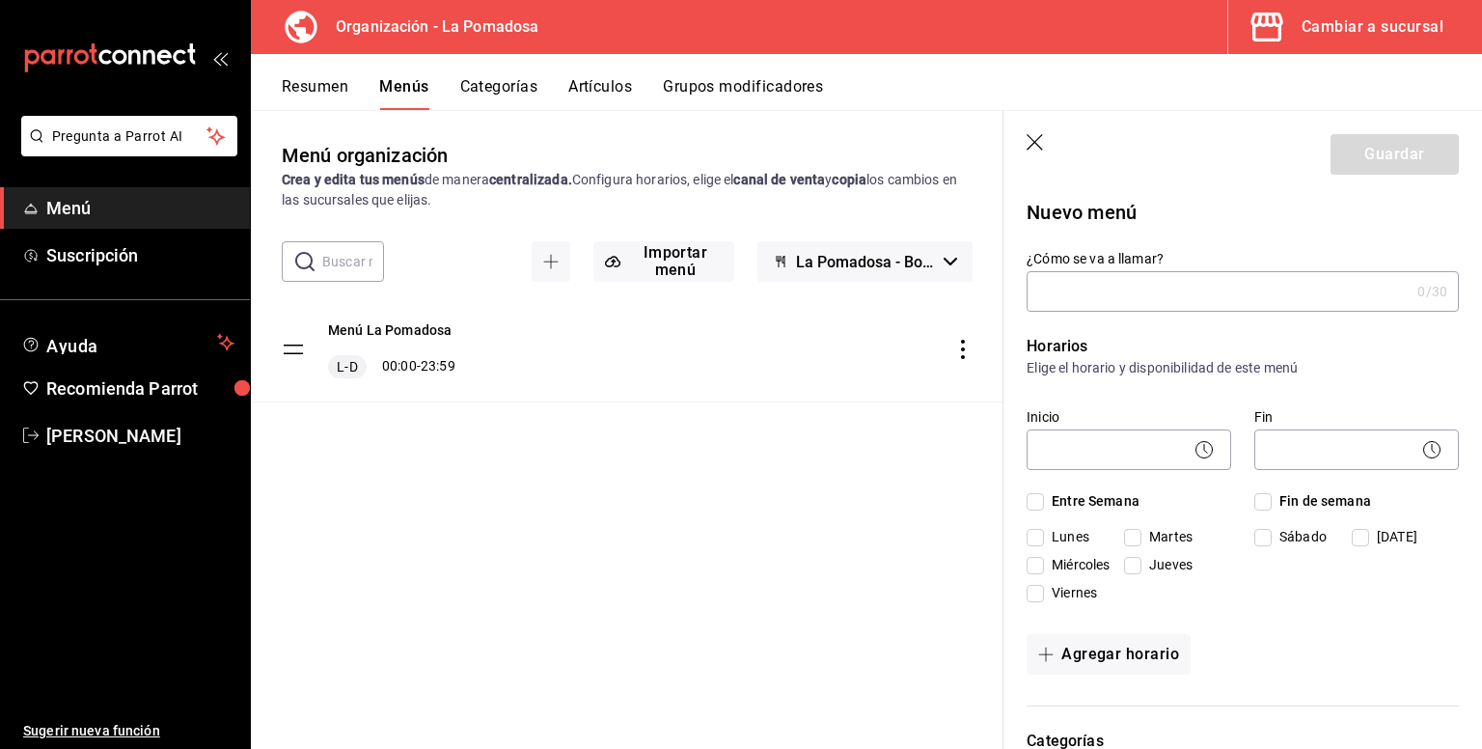
click at [1042, 148] on icon "button" at bounding box center [1036, 143] width 19 height 19
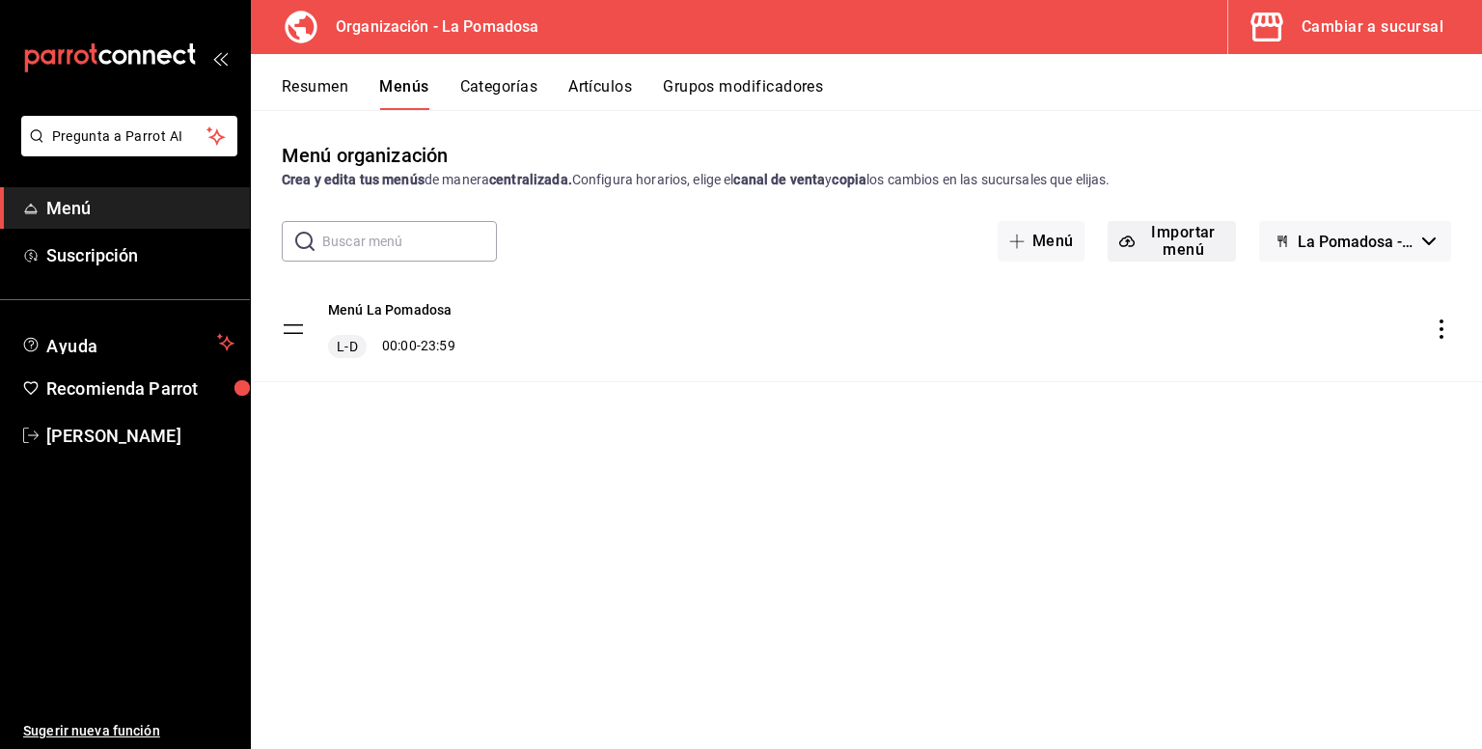
click at [1197, 241] on button "Importar menú" at bounding box center [1171, 241] width 127 height 41
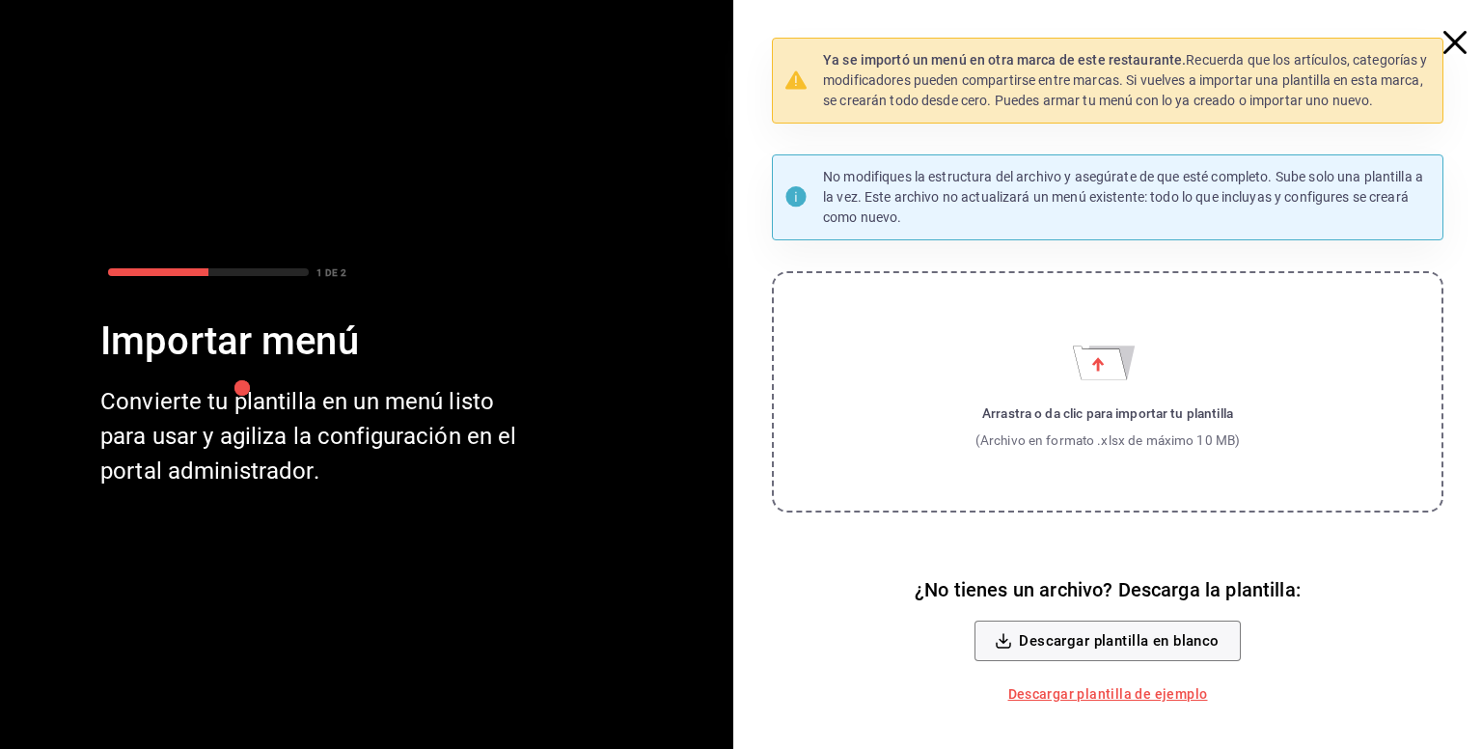
click at [1467, 36] on span "button" at bounding box center [1465, 42] width 35 height 23
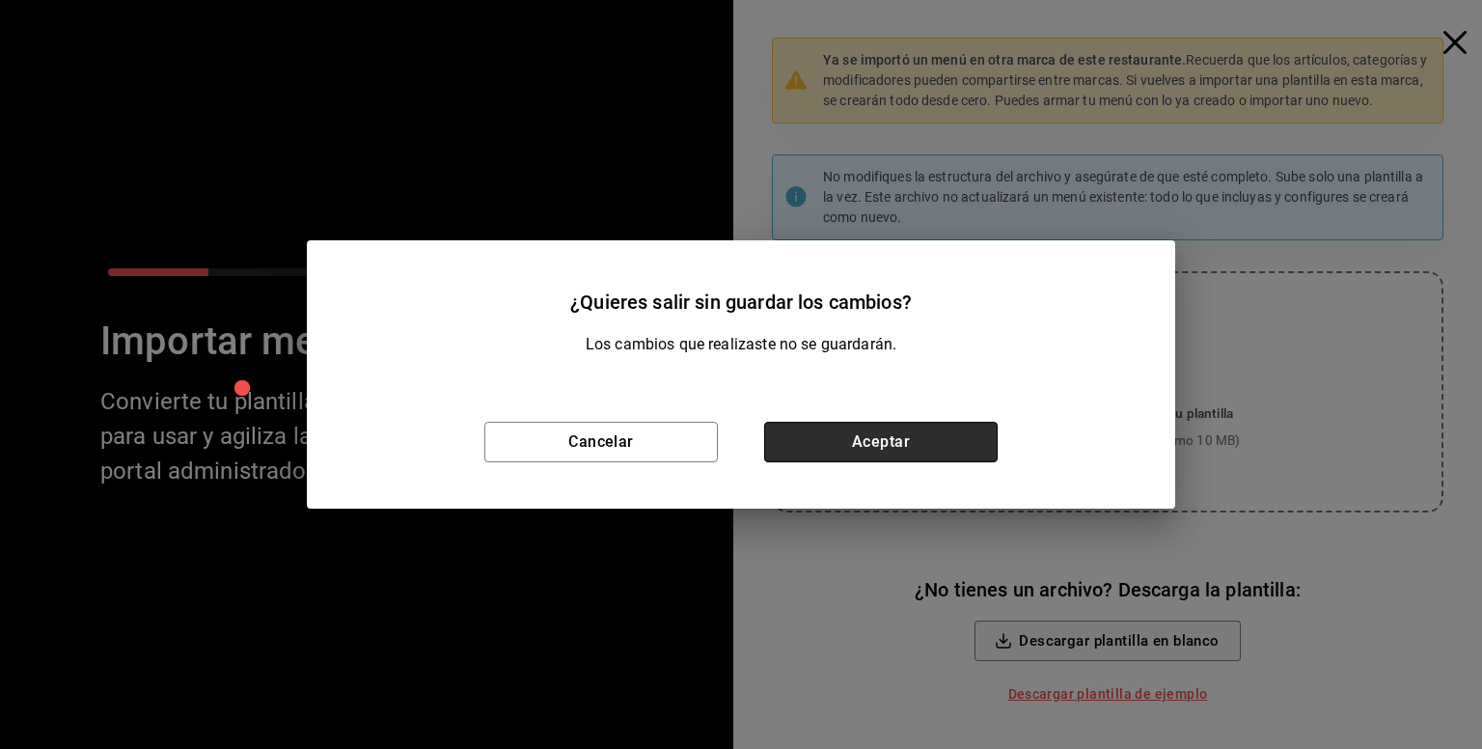
click at [876, 445] on button "Aceptar" at bounding box center [881, 442] width 234 height 41
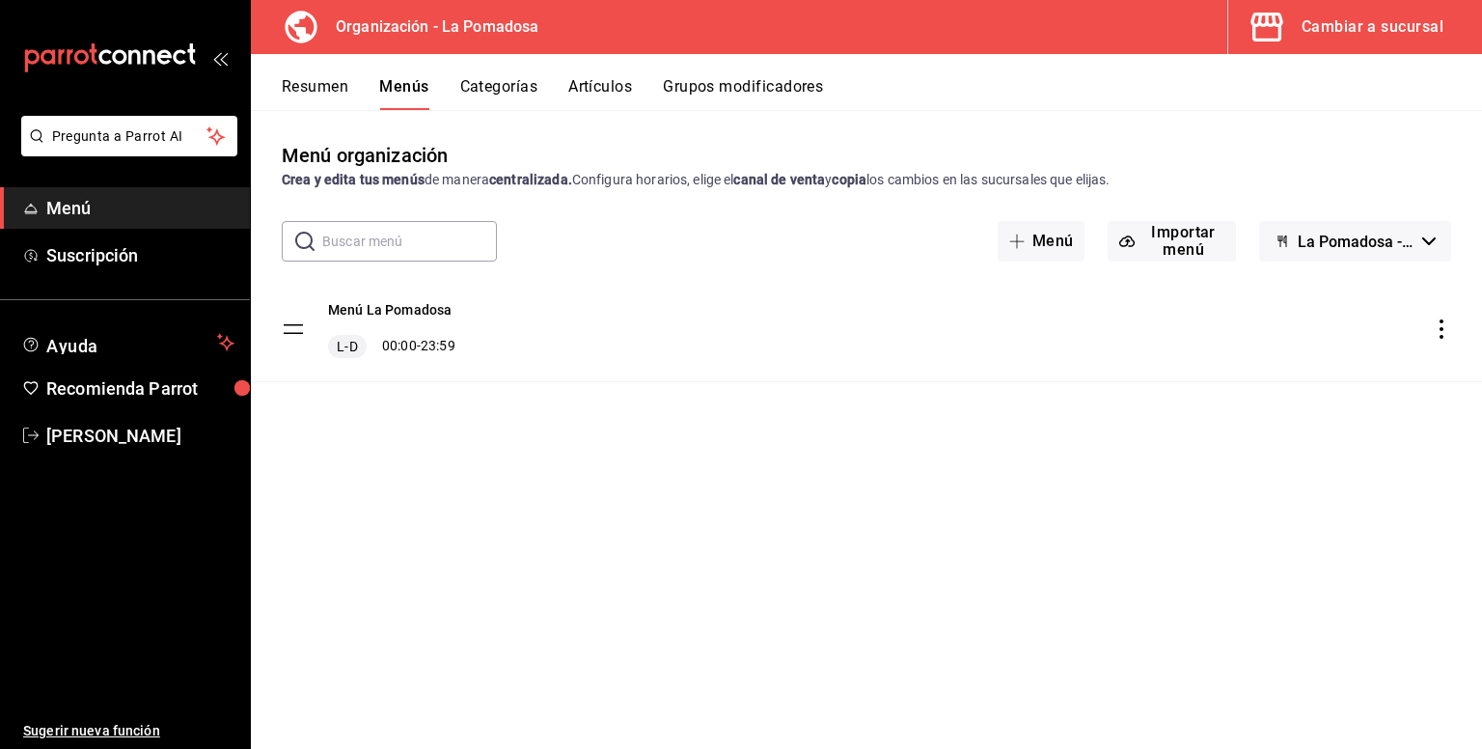
click at [1401, 250] on span "La Pomadosa - Borrador" at bounding box center [1356, 242] width 117 height 18
click at [1401, 250] on div at bounding box center [741, 374] width 1482 height 749
click at [1442, 334] on icon "actions" at bounding box center [1441, 328] width 19 height 19
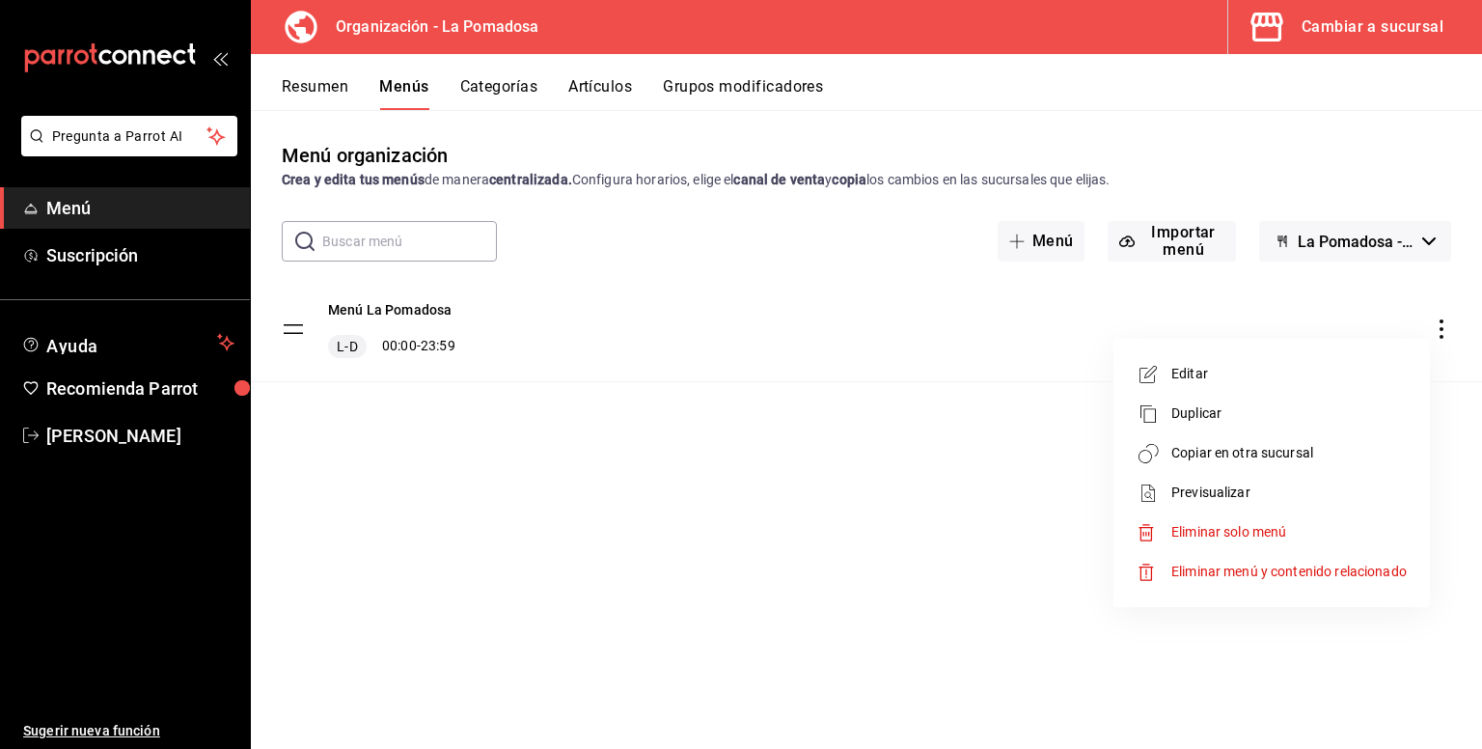
click at [574, 487] on div at bounding box center [741, 374] width 1482 height 749
